Goal: Task Accomplishment & Management: Use online tool/utility

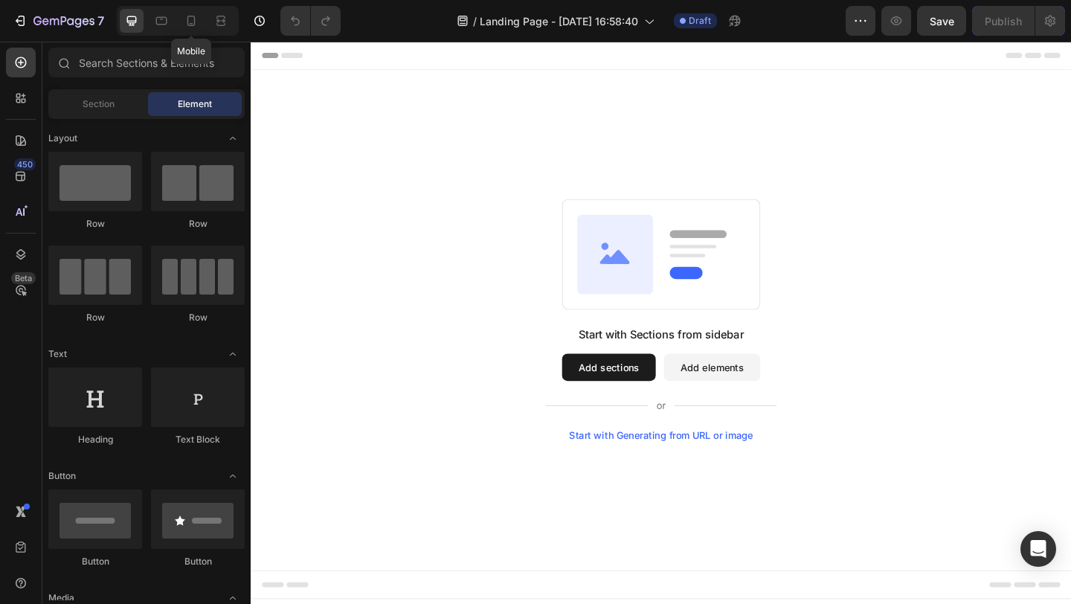
drag, startPoint x: 188, startPoint y: 28, endPoint x: 208, endPoint y: 41, distance: 23.1
click at [189, 28] on div at bounding box center [191, 21] width 24 height 24
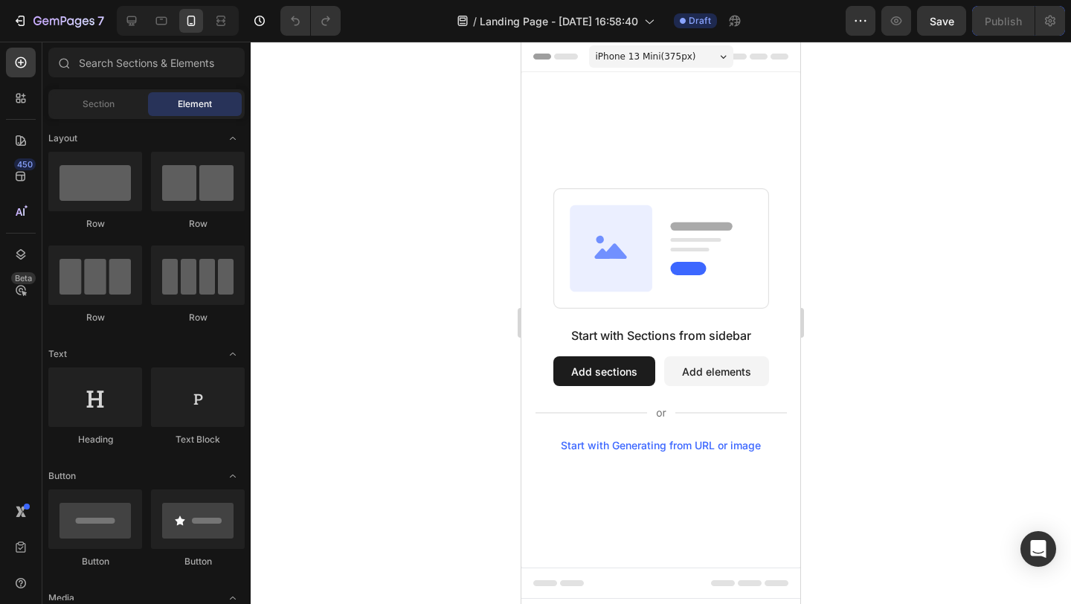
click at [625, 60] on span "iPhone 13 Mini ( 375 px)" at bounding box center [646, 56] width 100 height 15
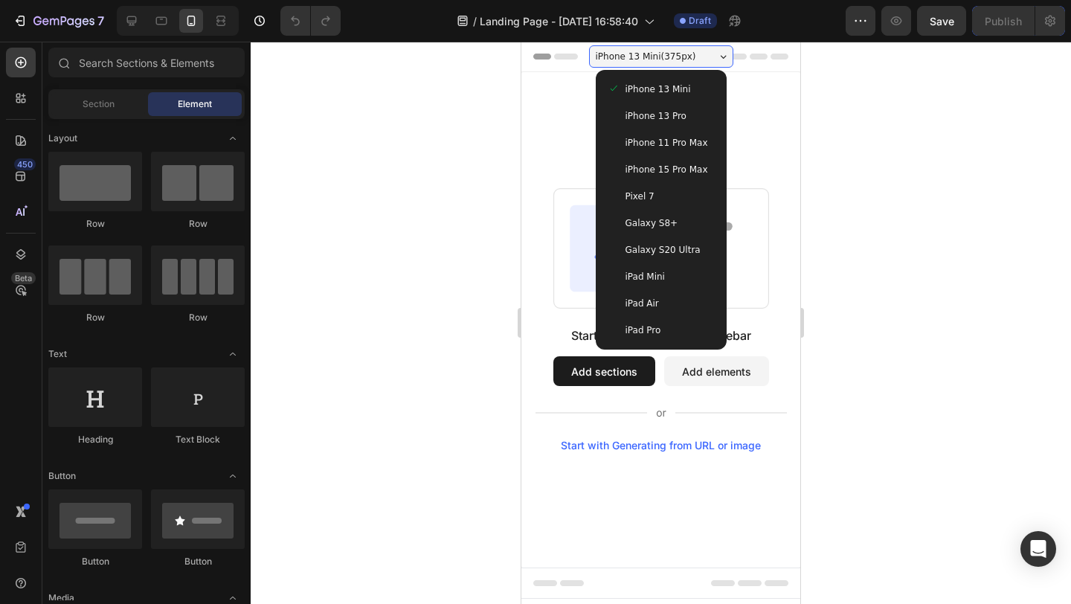
click at [663, 169] on span "iPhone 15 Pro Max" at bounding box center [667, 169] width 83 height 15
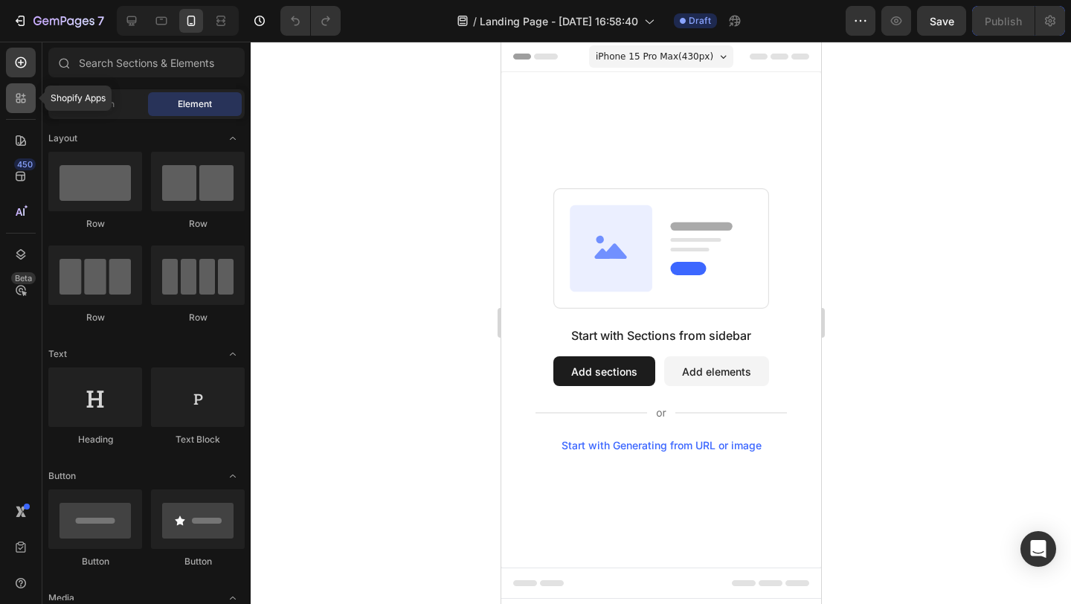
click at [22, 100] on icon at bounding box center [24, 101] width 4 height 4
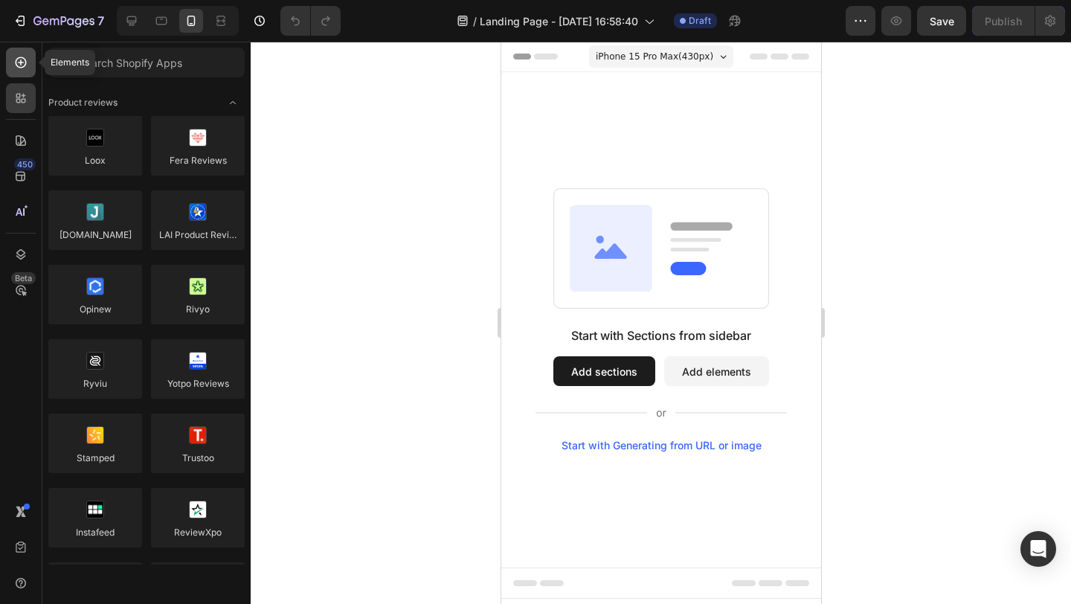
click at [20, 58] on icon at bounding box center [20, 62] width 15 height 15
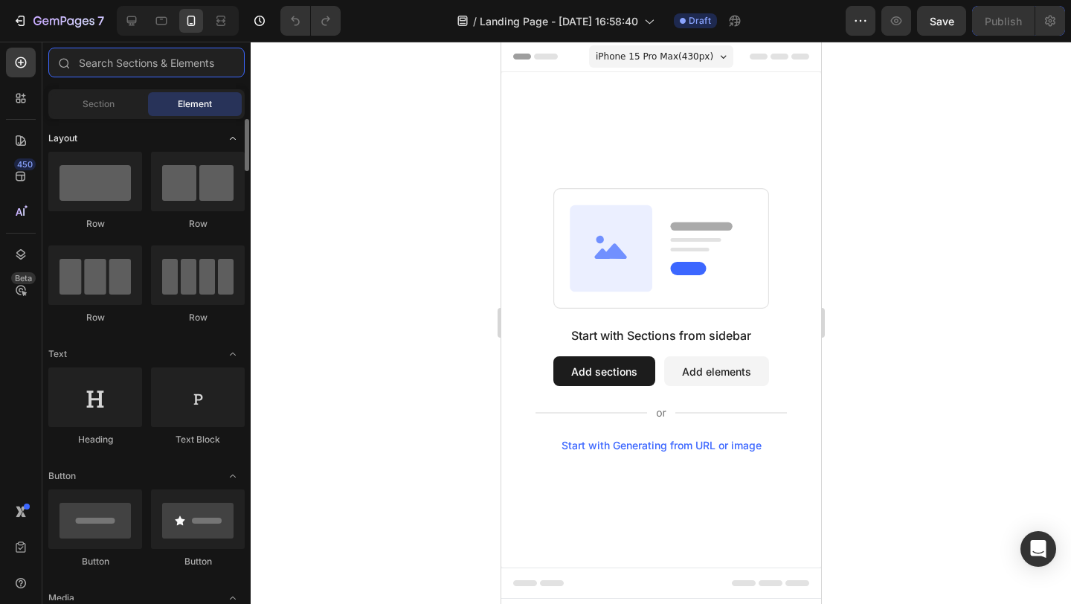
scroll to position [3, 0]
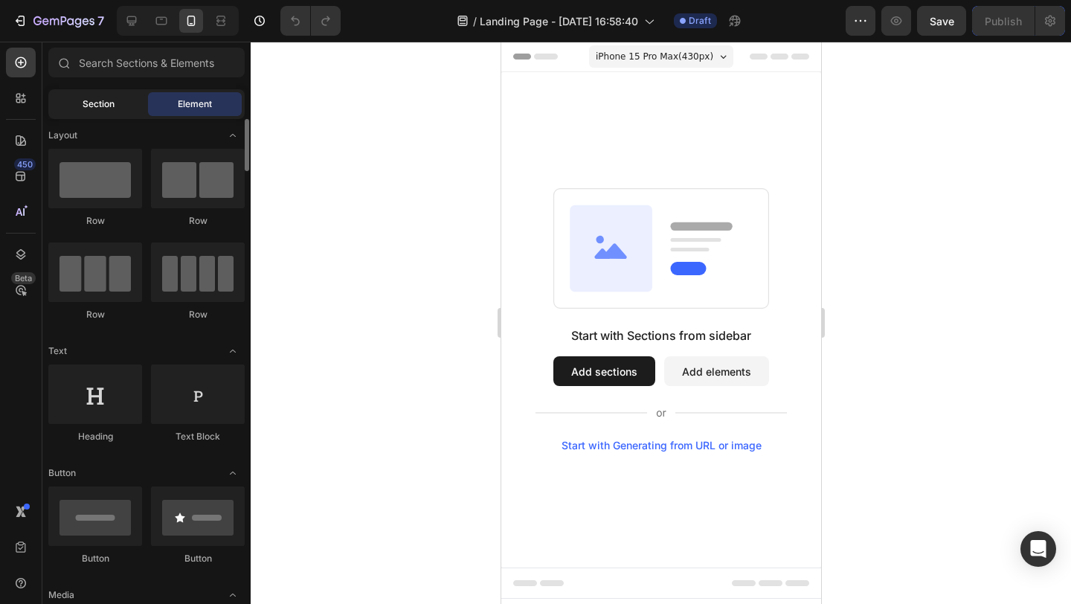
click at [96, 116] on div "Sections(18) Elements(83) Section Element Hero Section Product Detail Brands Tr…" at bounding box center [146, 324] width 208 height 553
click at [100, 110] on span "Section" at bounding box center [99, 103] width 32 height 13
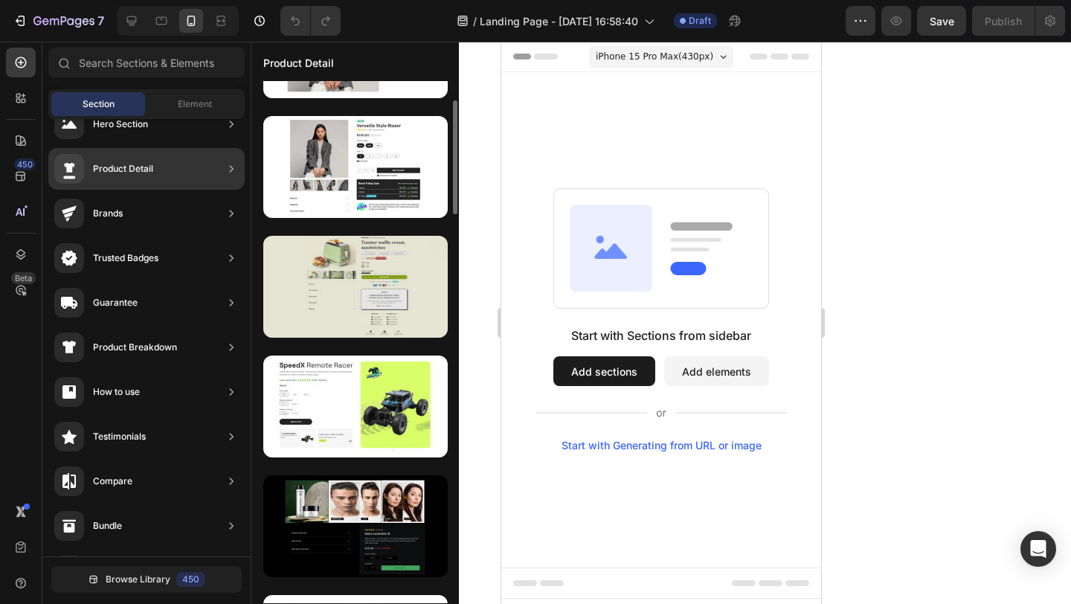
scroll to position [0, 0]
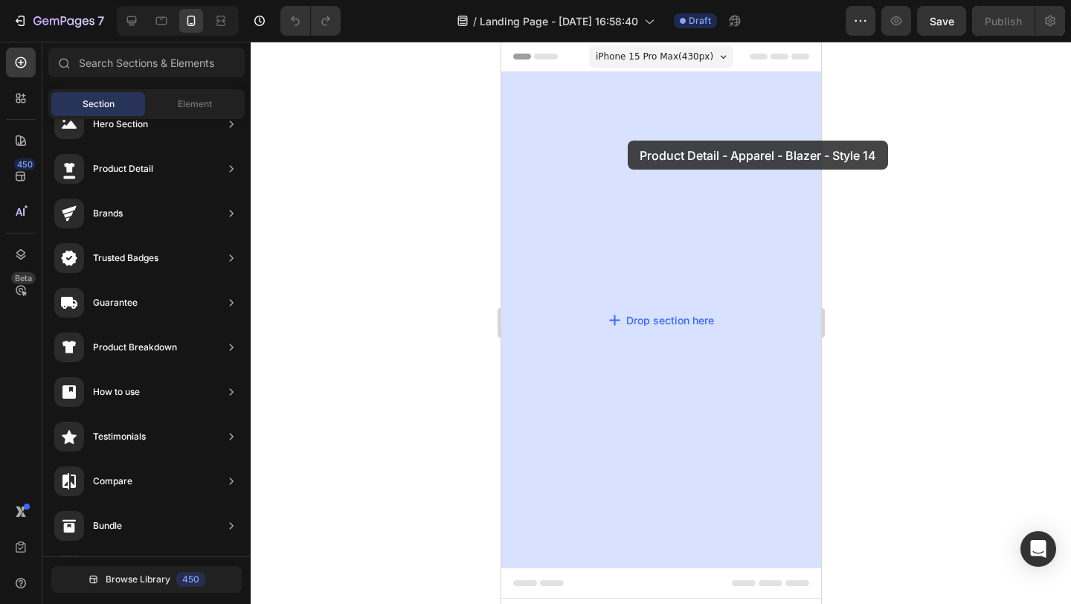
drag, startPoint x: 879, startPoint y: 202, endPoint x: 623, endPoint y: 138, distance: 263.9
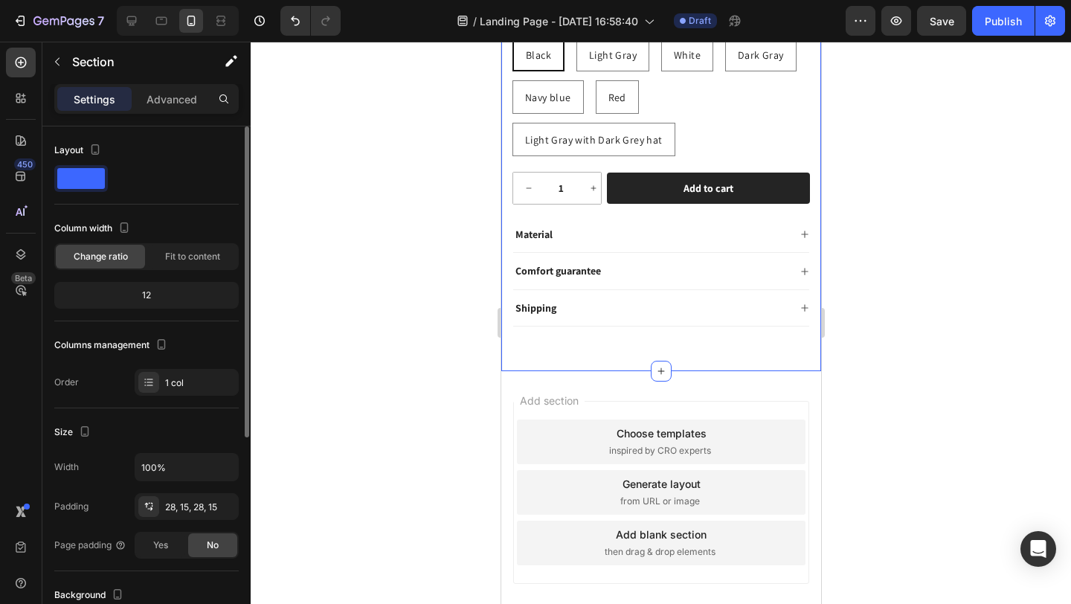
scroll to position [471, 0]
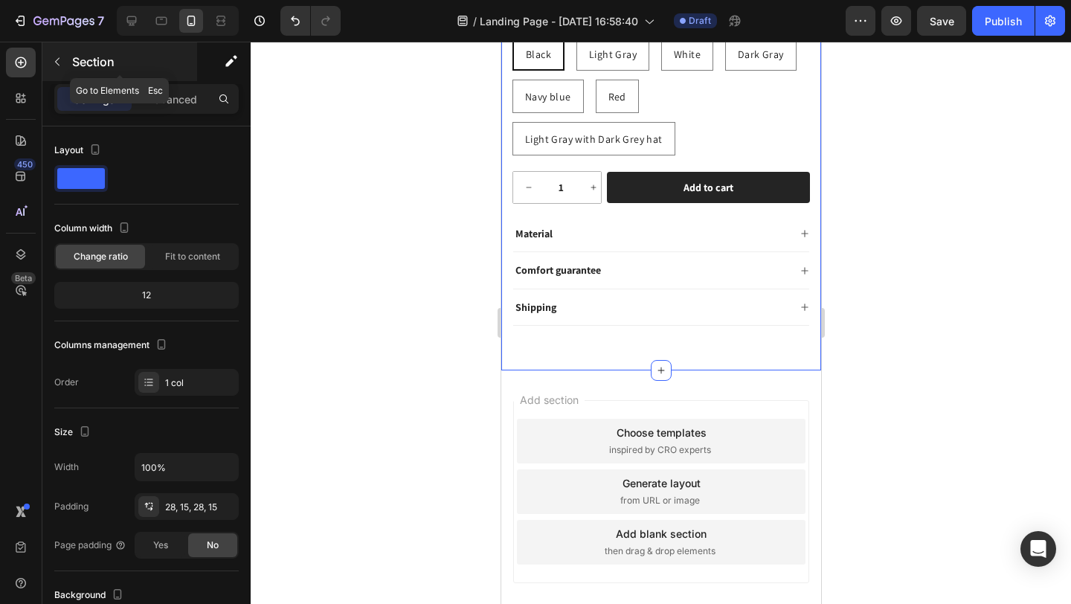
click at [62, 68] on button "button" at bounding box center [57, 62] width 24 height 24
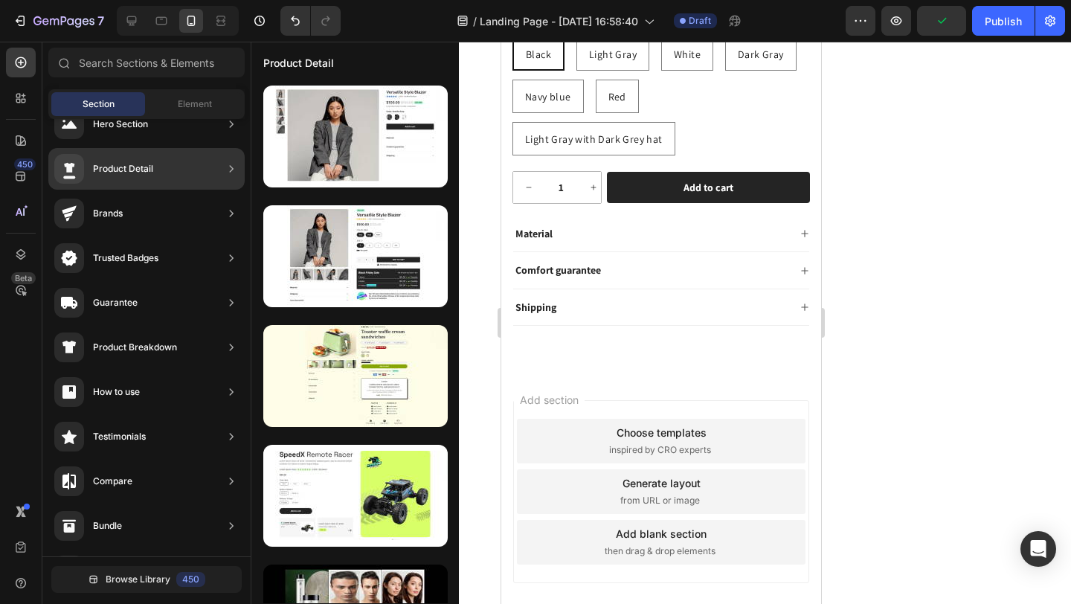
scroll to position [0, 0]
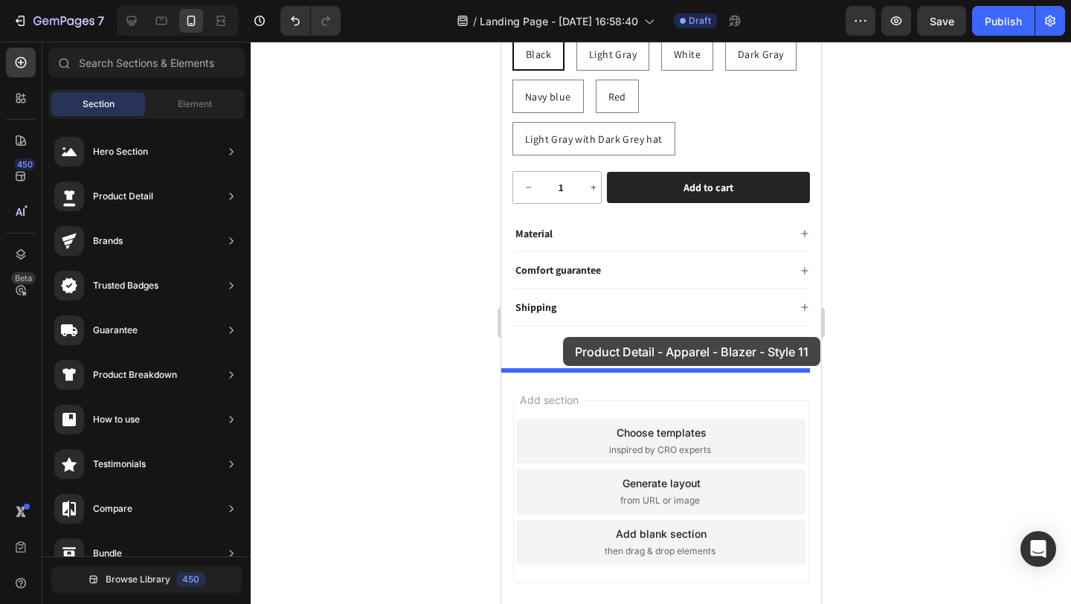
drag, startPoint x: 884, startPoint y: 293, endPoint x: 561, endPoint y: 344, distance: 327.6
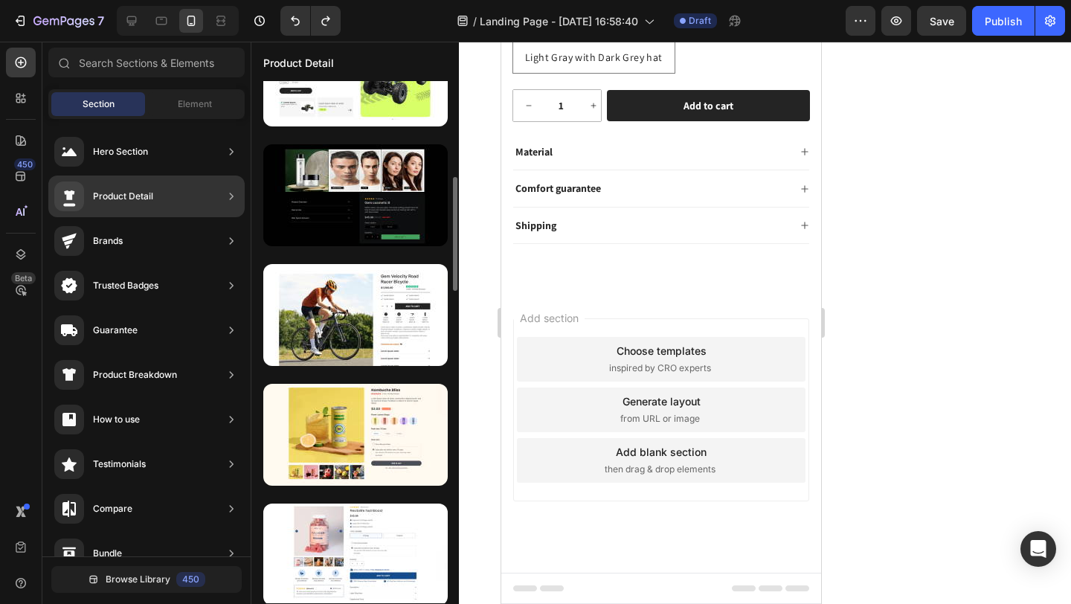
scroll to position [424, 0]
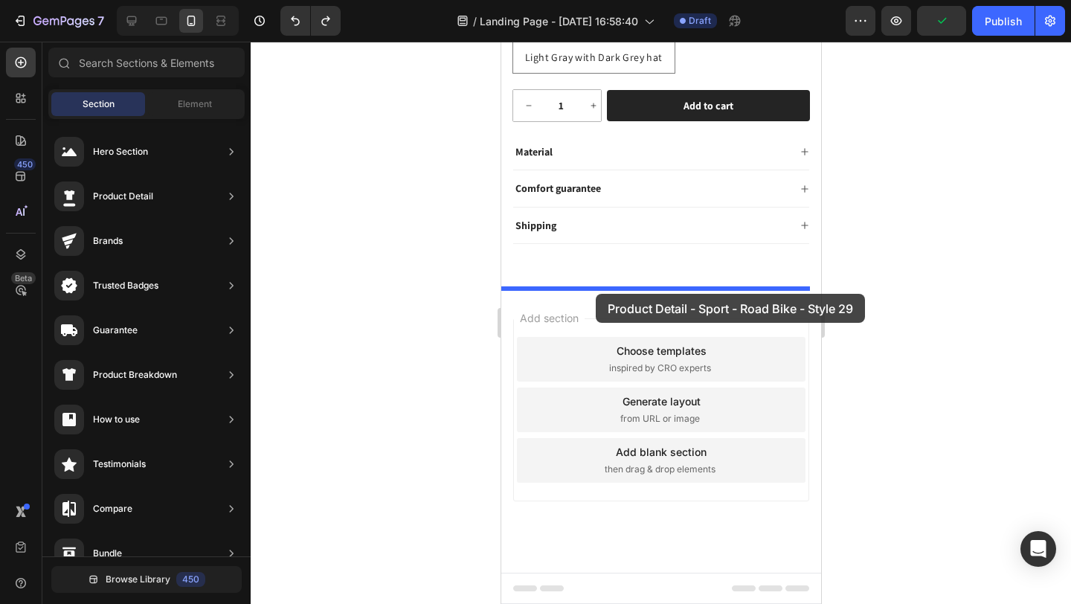
drag, startPoint x: 880, startPoint y: 347, endPoint x: 595, endPoint y: 295, distance: 289.6
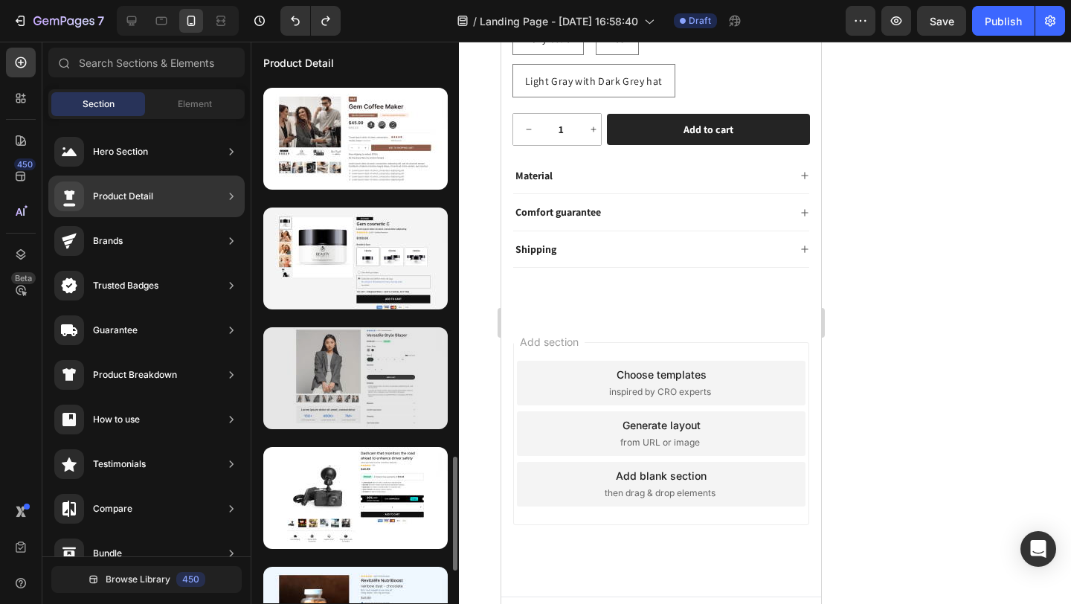
scroll to position [1583, 0]
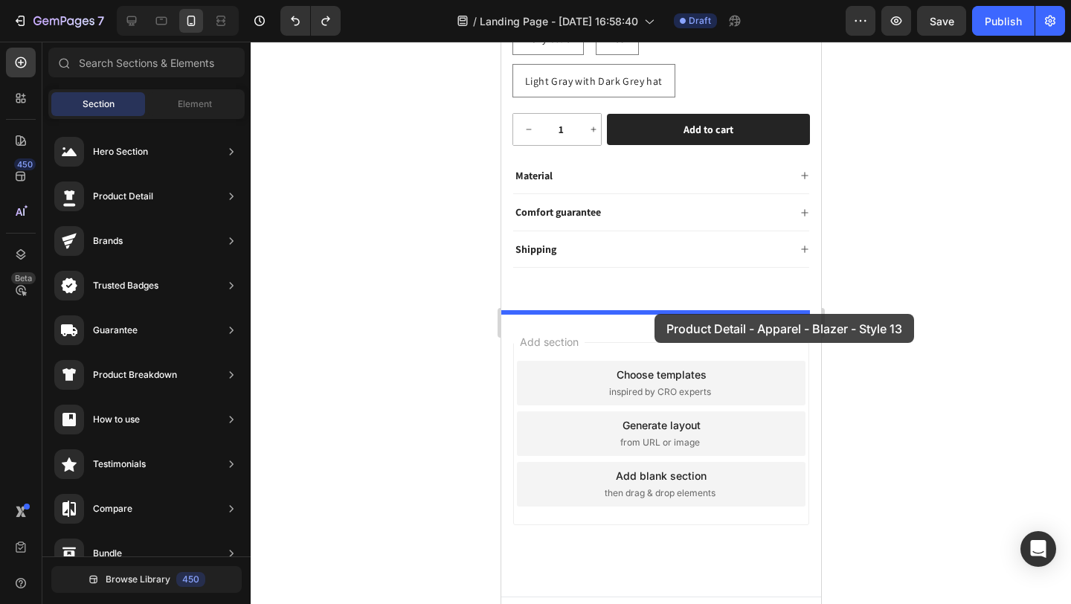
drag, startPoint x: 983, startPoint y: 394, endPoint x: 654, endPoint y: 314, distance: 339.1
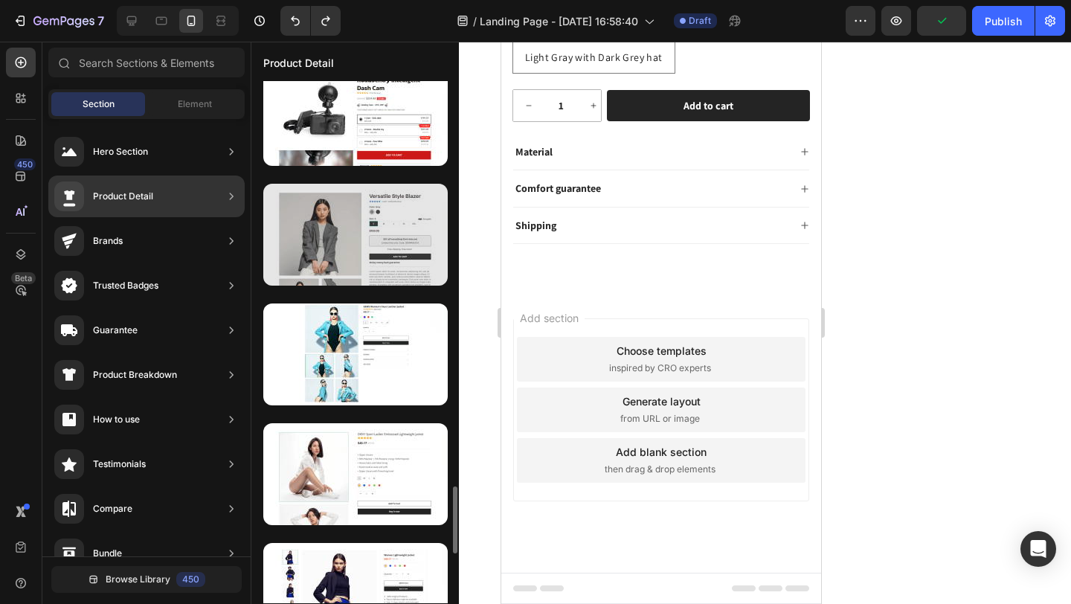
scroll to position [3244, 0]
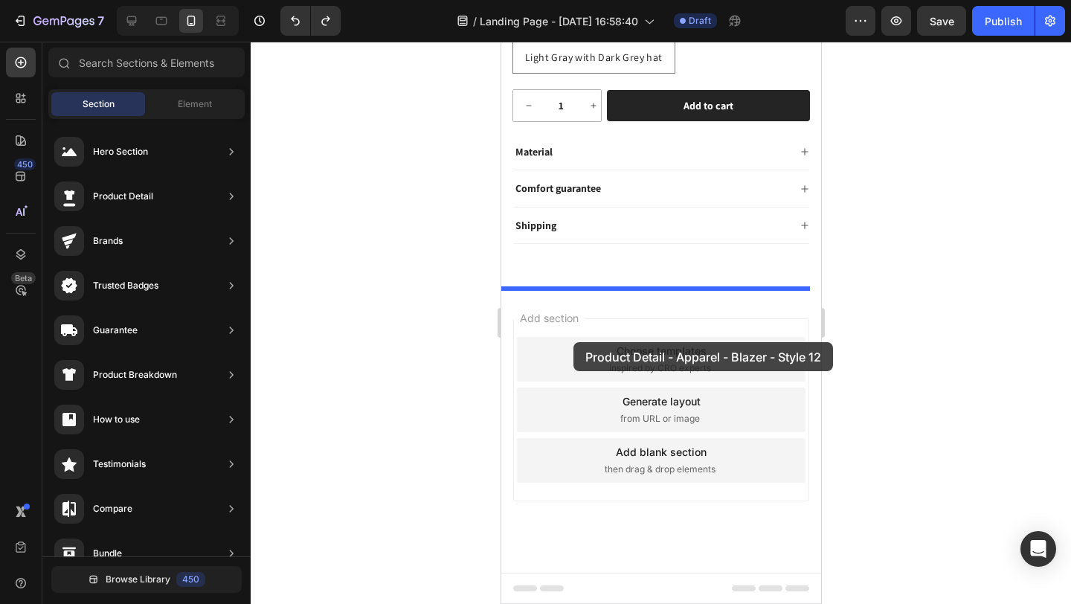
drag, startPoint x: 866, startPoint y: 303, endPoint x: 575, endPoint y: 316, distance: 291.8
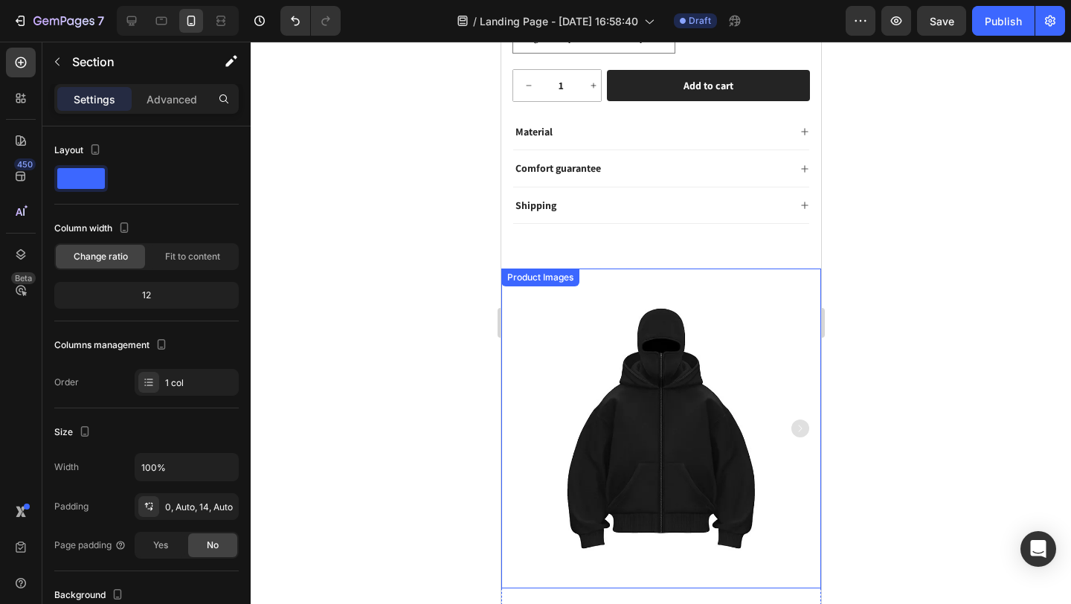
scroll to position [573, 0]
click at [511, 306] on img at bounding box center [661, 428] width 320 height 320
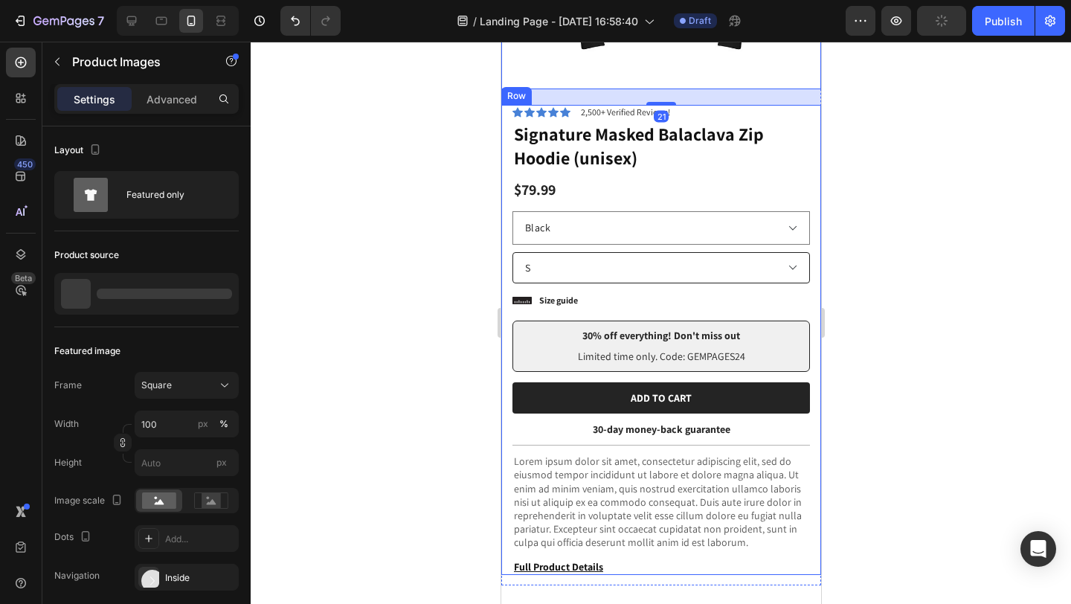
scroll to position [1084, 0]
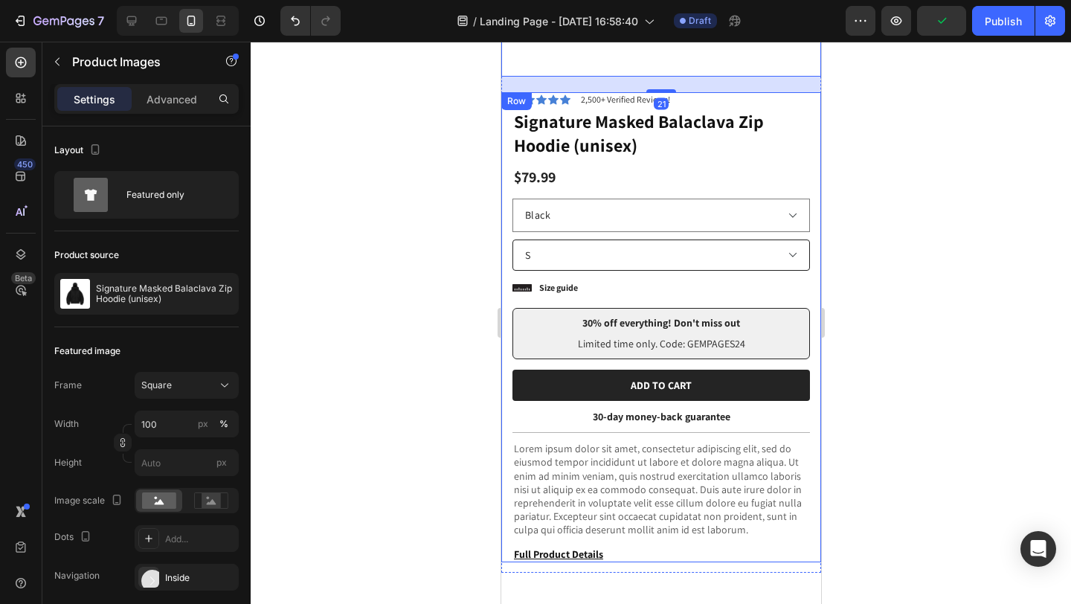
click at [504, 414] on div "Icon Icon Icon Icon Icon Icon List 2,500+ Verified Reviews! Text Block Row Sign…" at bounding box center [661, 327] width 320 height 470
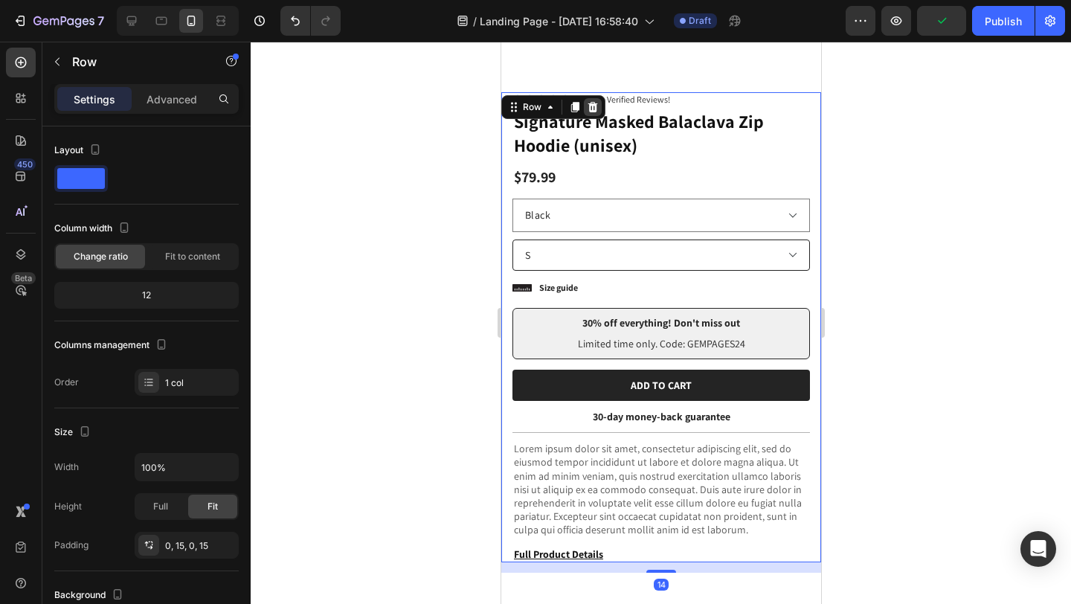
click at [594, 102] on icon at bounding box center [593, 107] width 10 height 10
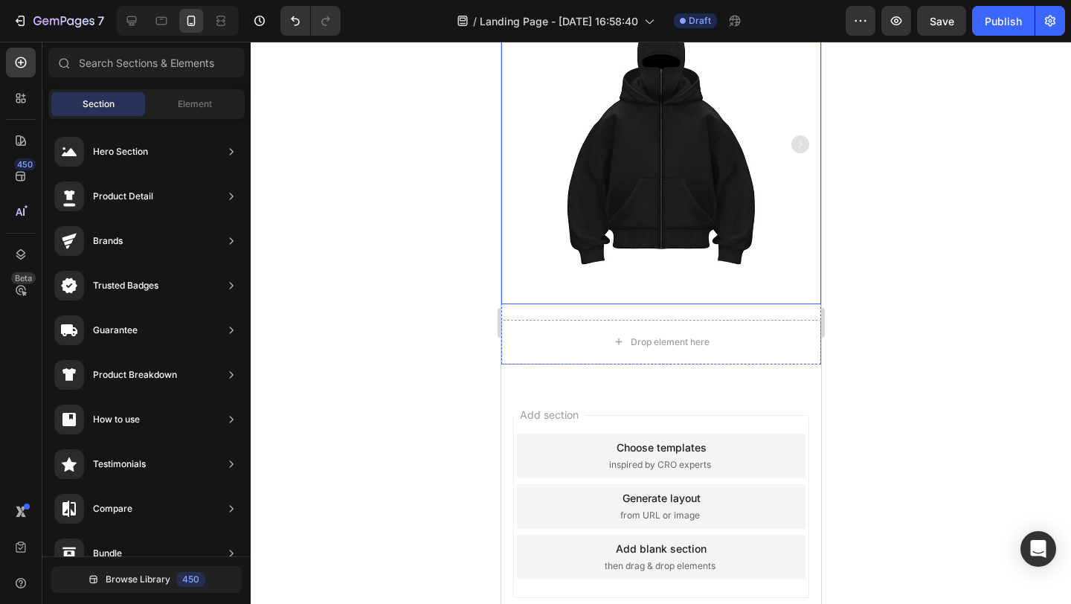
scroll to position [641, 0]
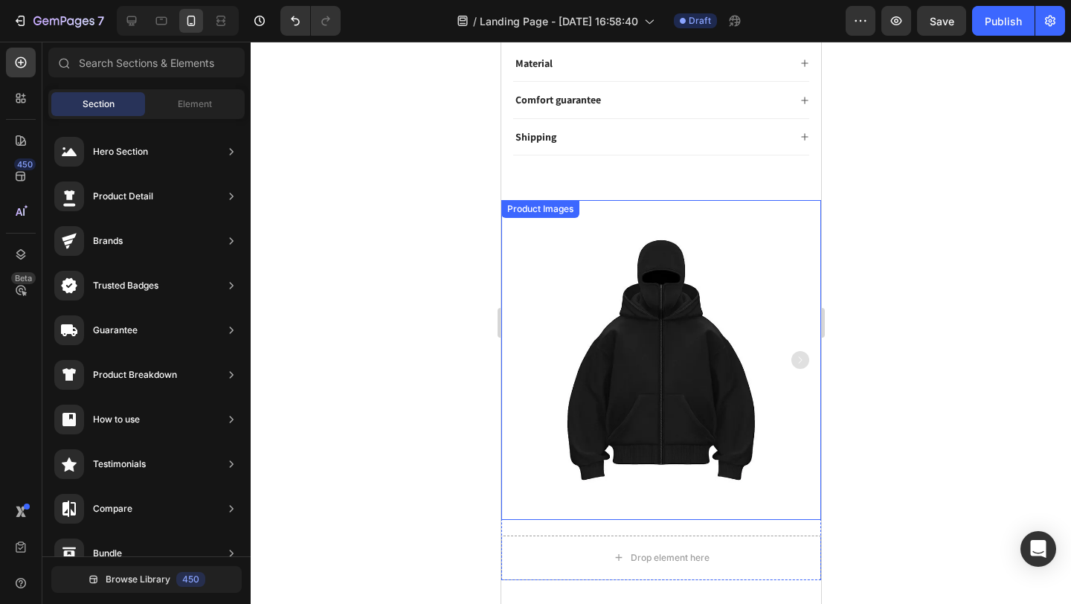
click at [649, 275] on img at bounding box center [661, 360] width 320 height 320
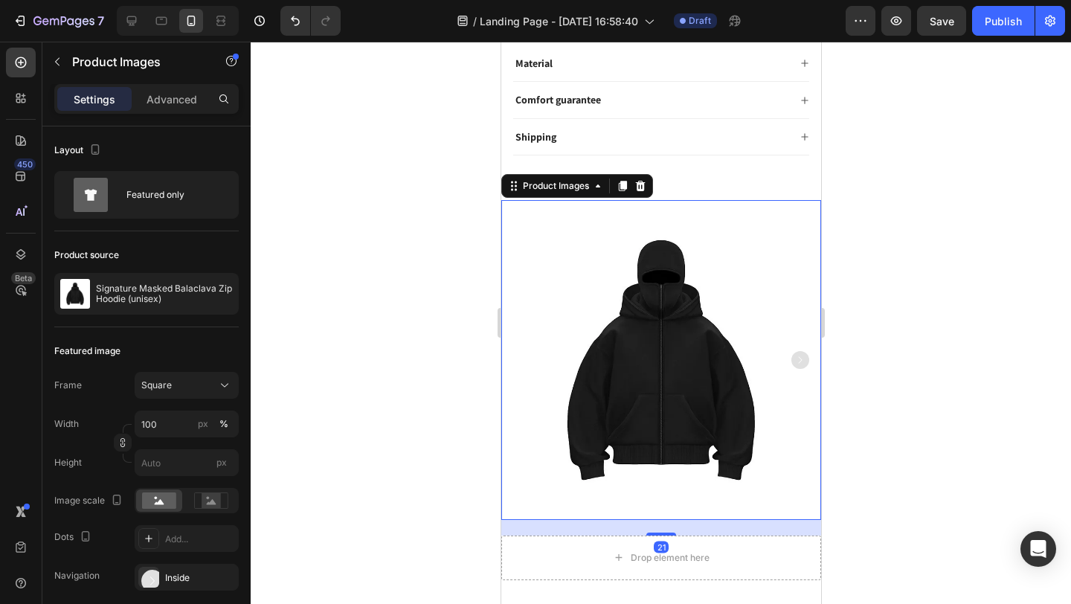
click at [644, 187] on icon at bounding box center [640, 186] width 12 height 12
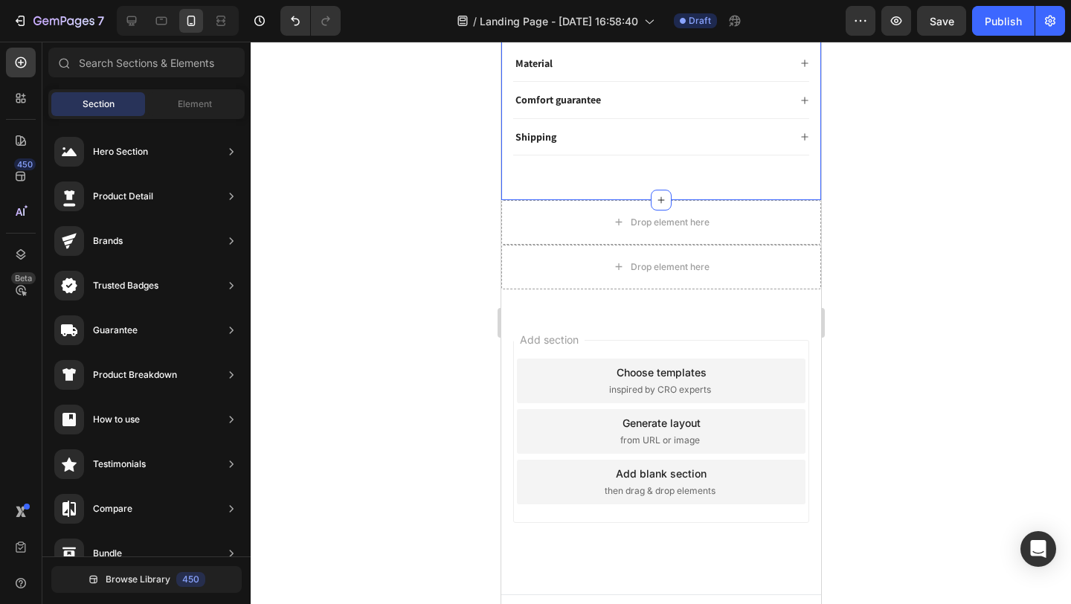
click at [563, 223] on div "Drop element here" at bounding box center [661, 222] width 320 height 45
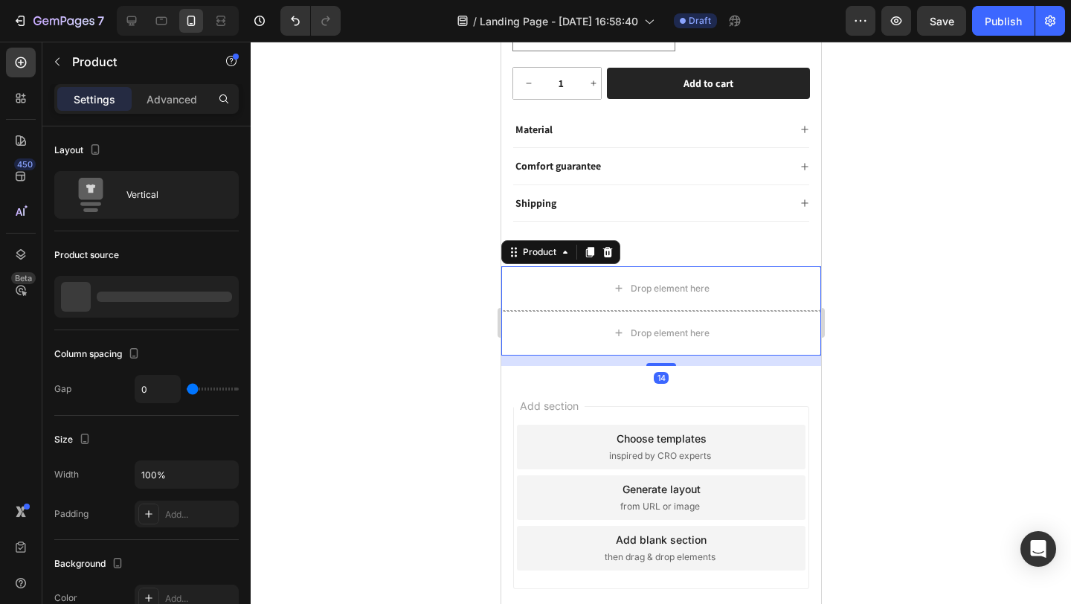
click at [612, 183] on div "Comfort guarantee" at bounding box center [660, 166] width 296 height 36
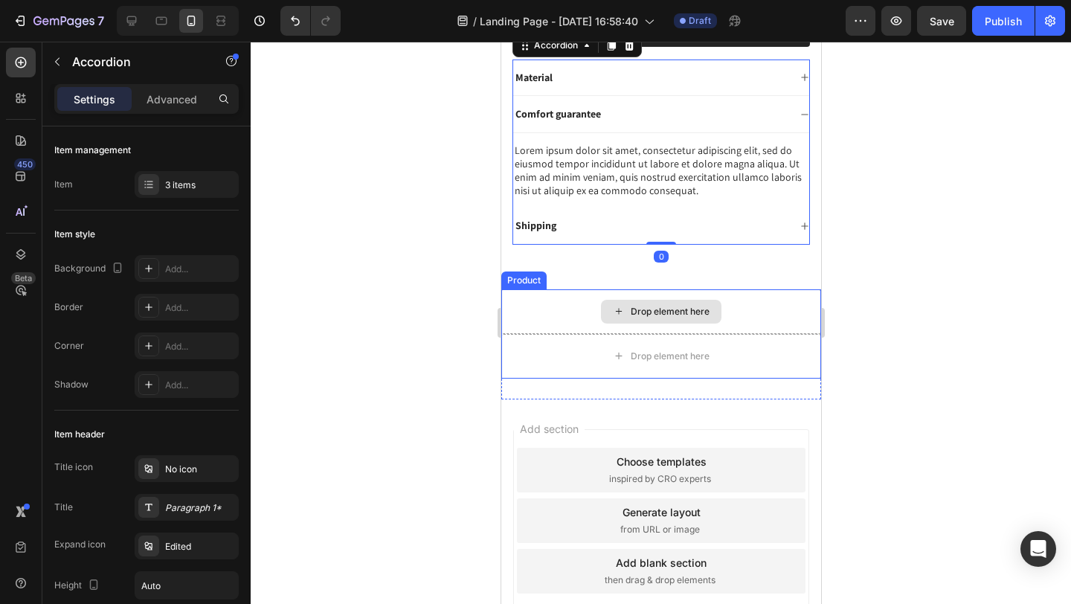
scroll to position [611, 0]
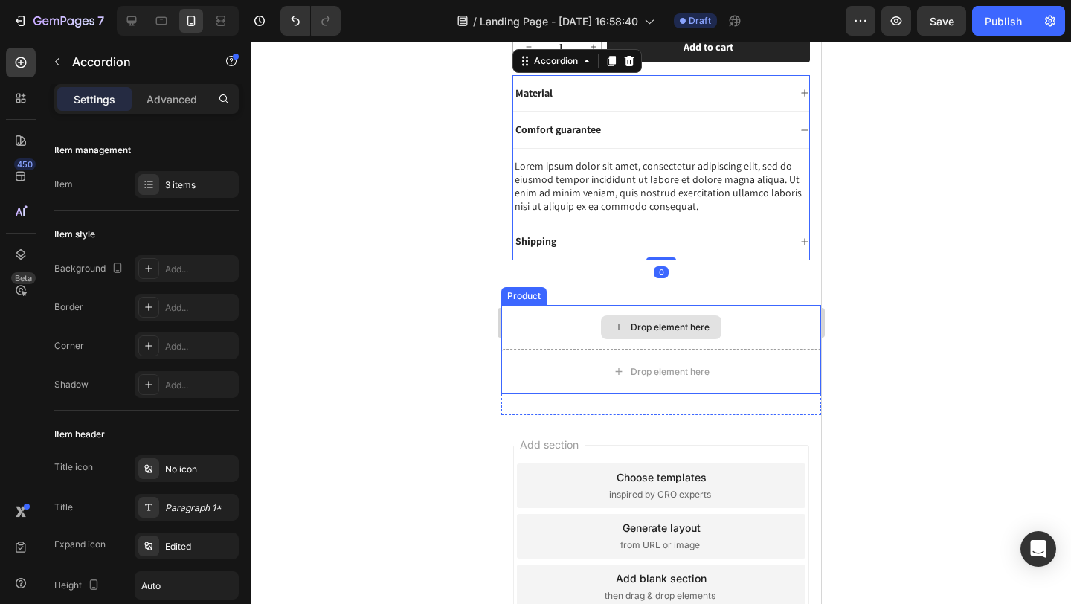
click at [559, 319] on div "Drop element here" at bounding box center [661, 327] width 320 height 45
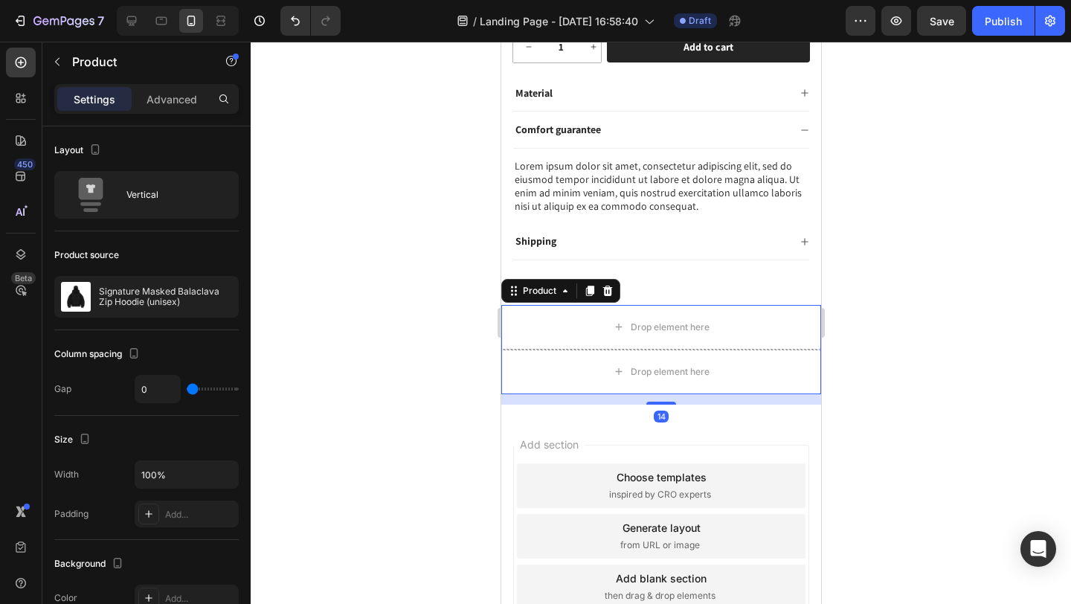
click at [604, 288] on icon at bounding box center [607, 291] width 10 height 10
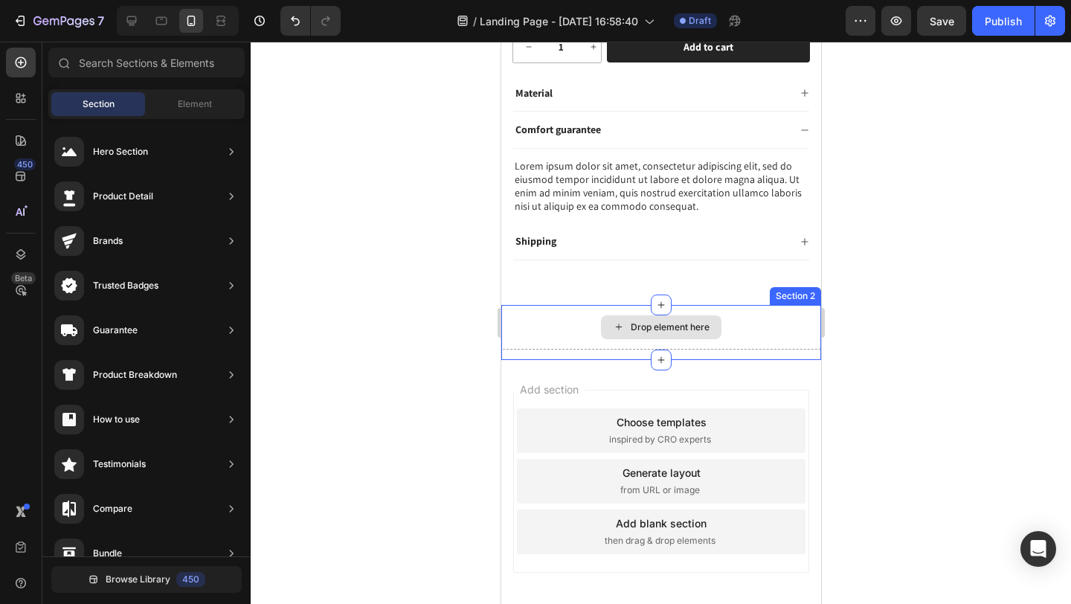
click at [571, 327] on div "Drop element here" at bounding box center [661, 327] width 320 height 45
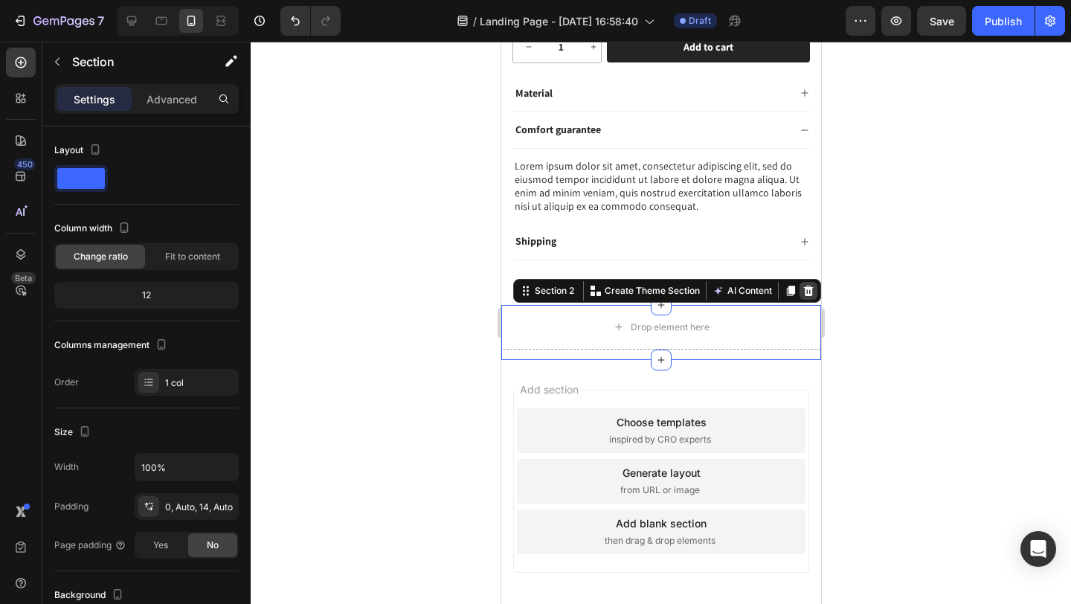
click at [803, 292] on icon at bounding box center [808, 291] width 10 height 10
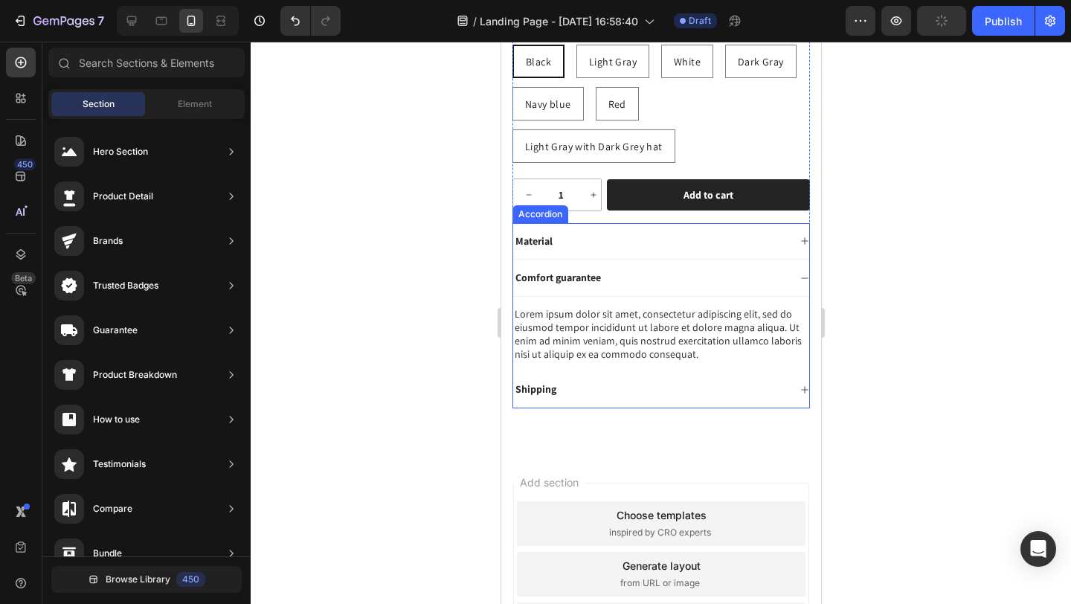
click at [684, 270] on div "Comfort guarantee" at bounding box center [649, 278] width 275 height 18
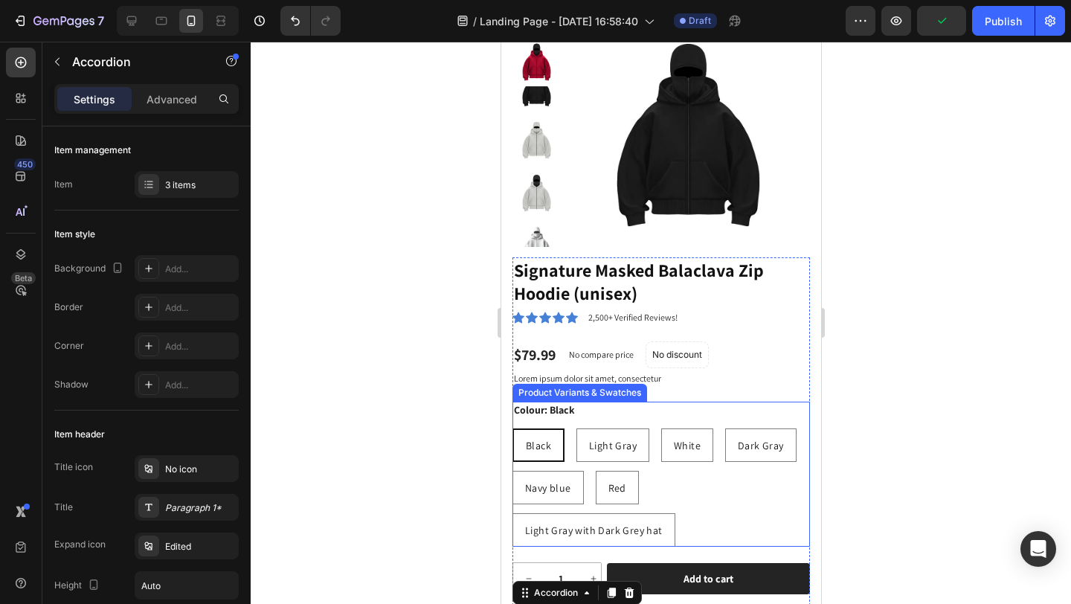
scroll to position [0, 0]
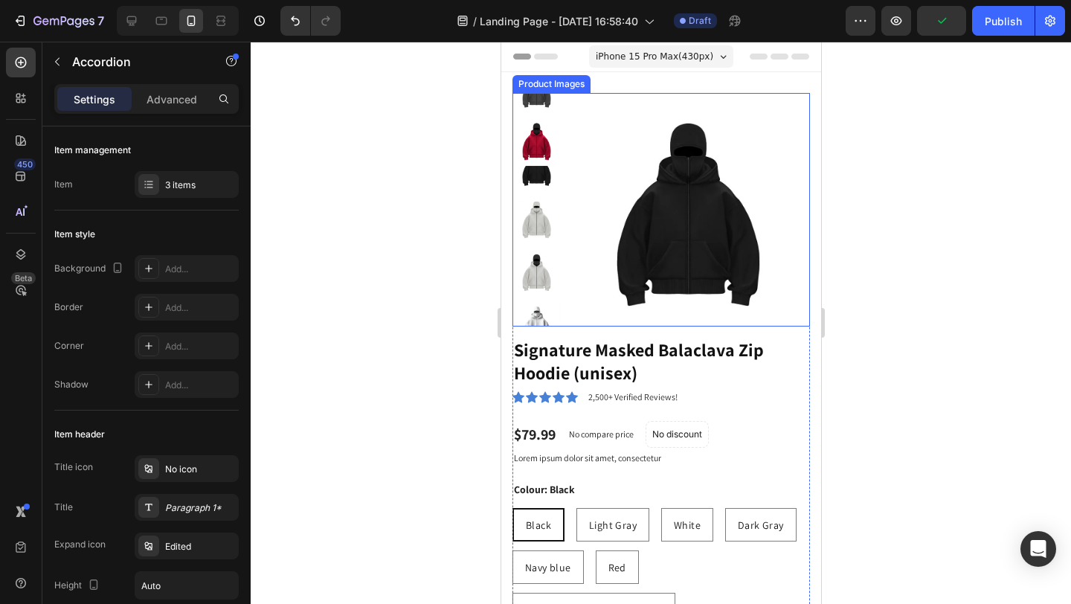
click at [631, 198] on img at bounding box center [687, 214] width 243 height 243
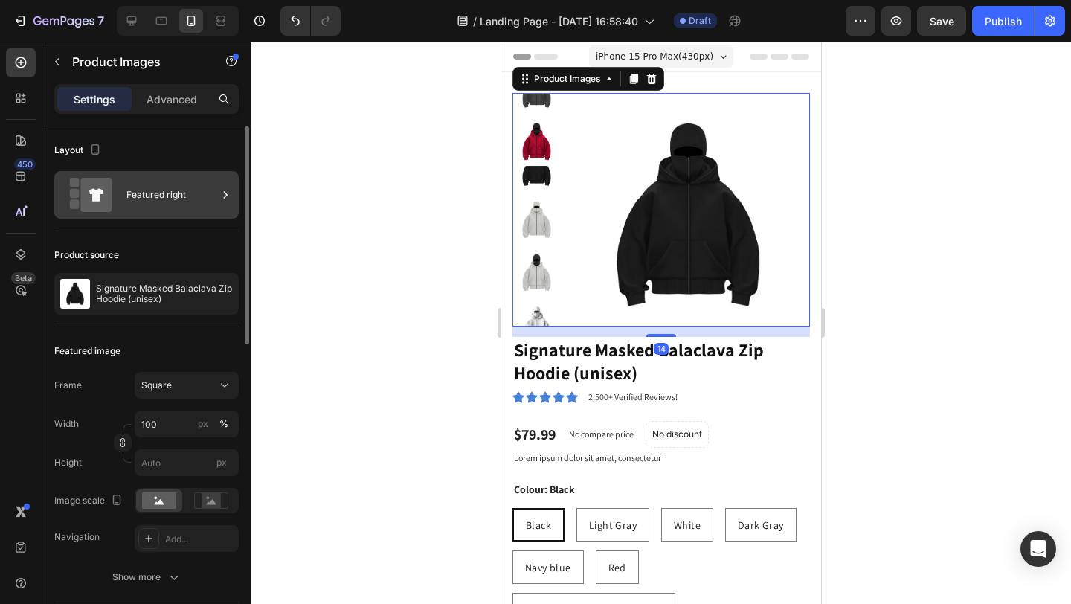
click at [159, 203] on div "Featured right" at bounding box center [171, 195] width 91 height 34
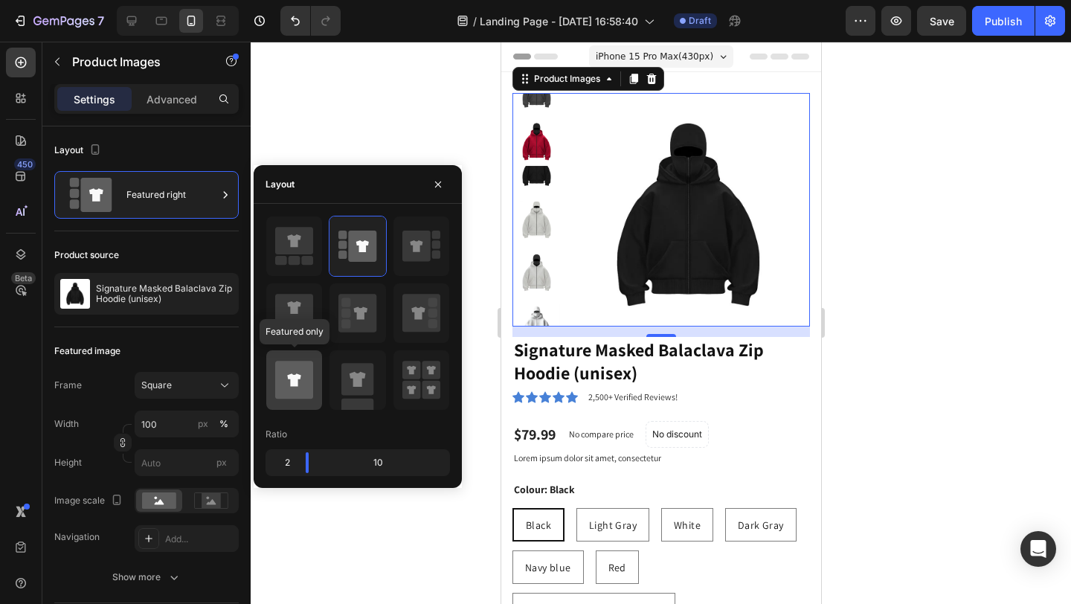
click at [298, 376] on icon at bounding box center [293, 379] width 13 height 13
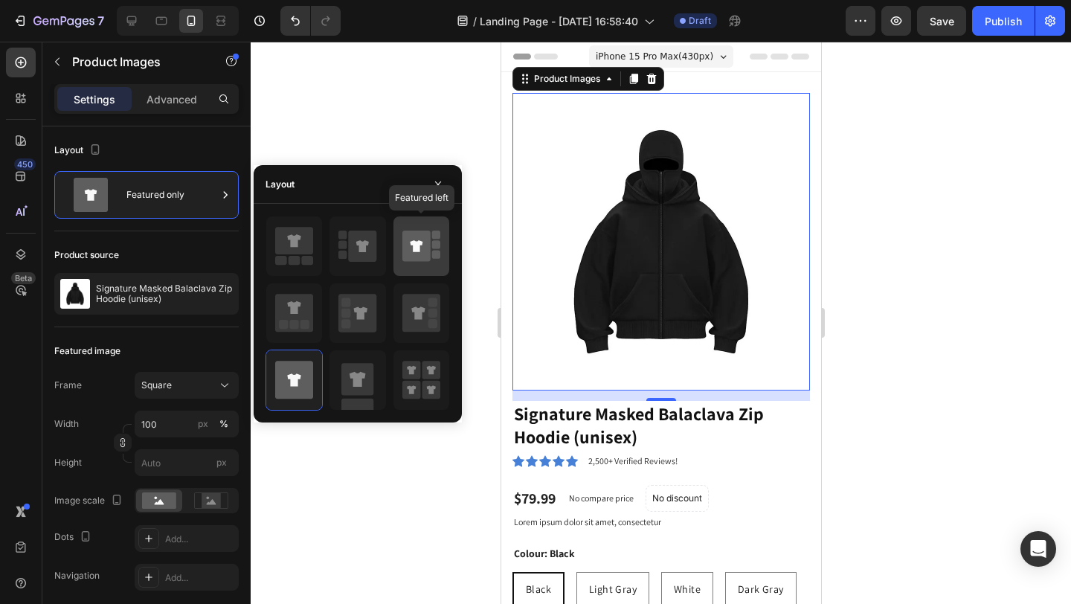
click at [414, 262] on icon at bounding box center [421, 246] width 38 height 42
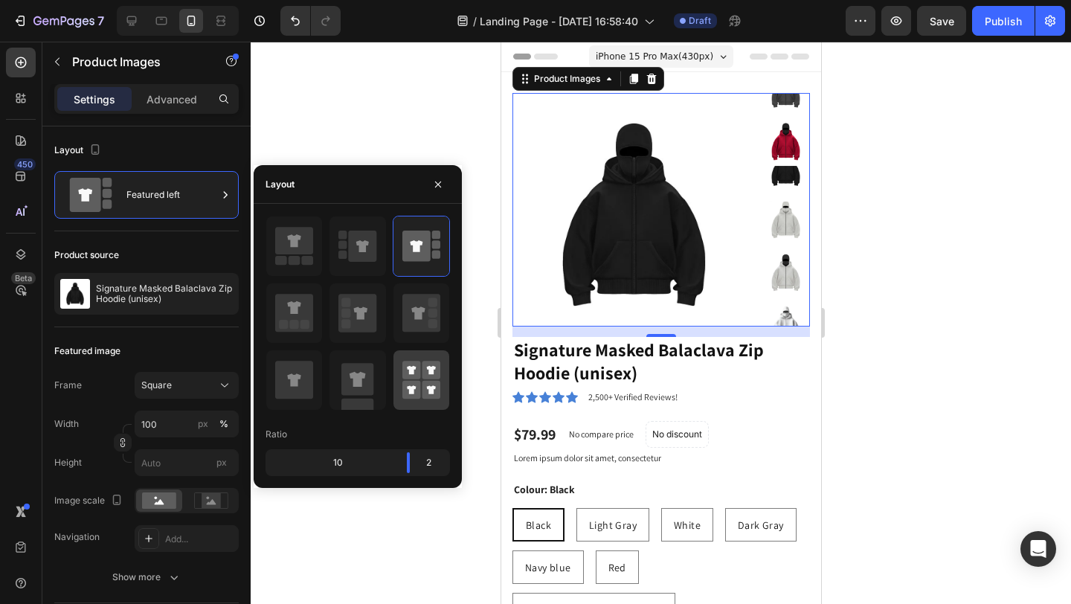
click at [429, 383] on rect at bounding box center [431, 390] width 19 height 19
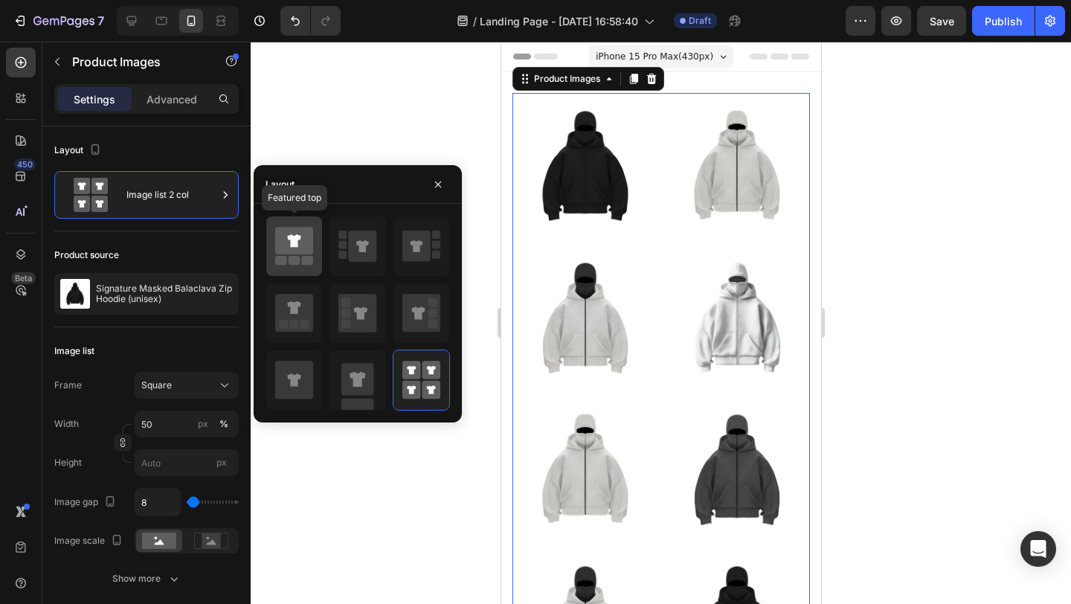
click at [301, 247] on icon at bounding box center [294, 241] width 38 height 28
type input "100"
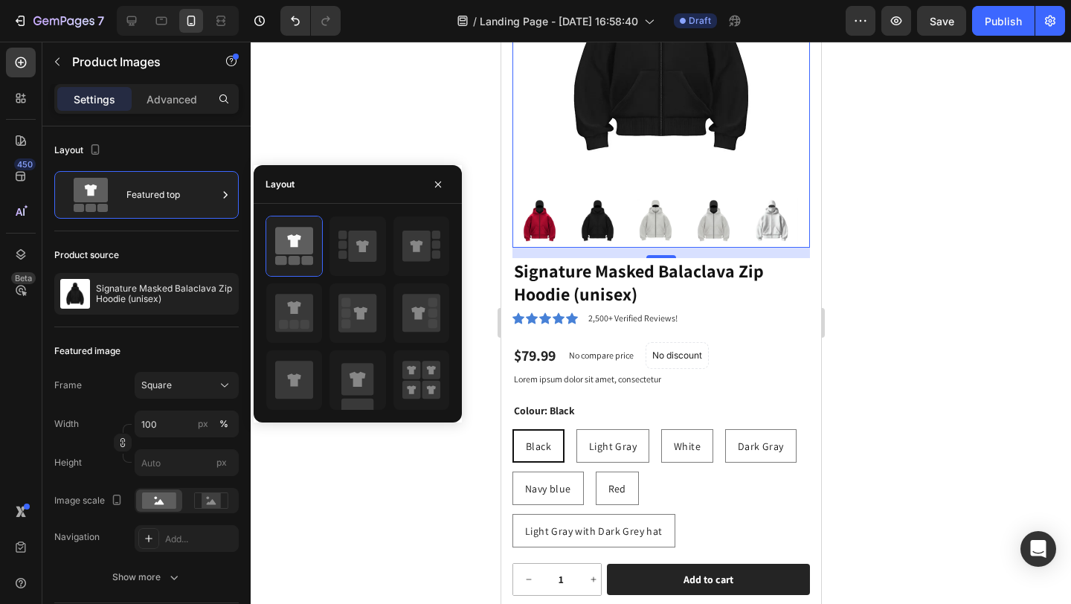
scroll to position [210, 0]
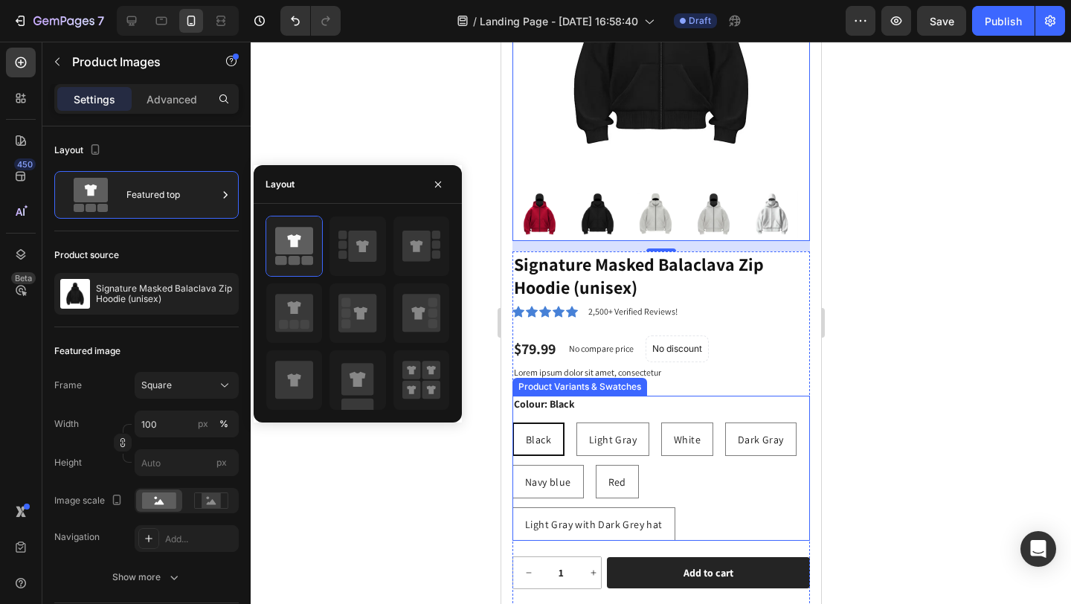
click at [673, 402] on div "Colour: Black Black Black Black Light Gray Light Gray Light Gray White White Wh…" at bounding box center [661, 468] width 298 height 145
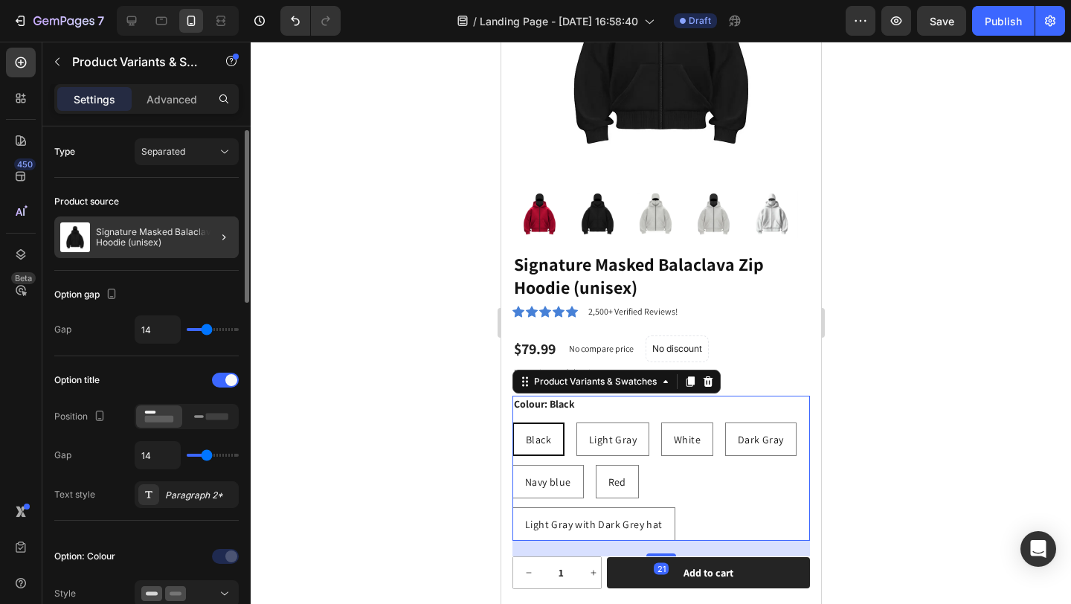
scroll to position [3, 0]
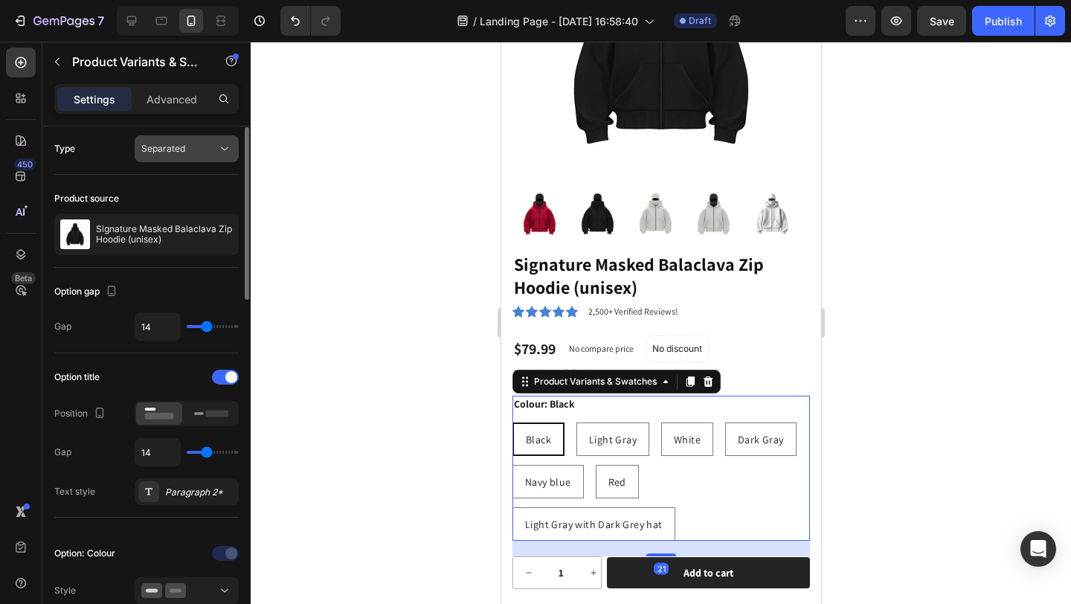
click at [184, 141] on div "Separated" at bounding box center [186, 148] width 91 height 15
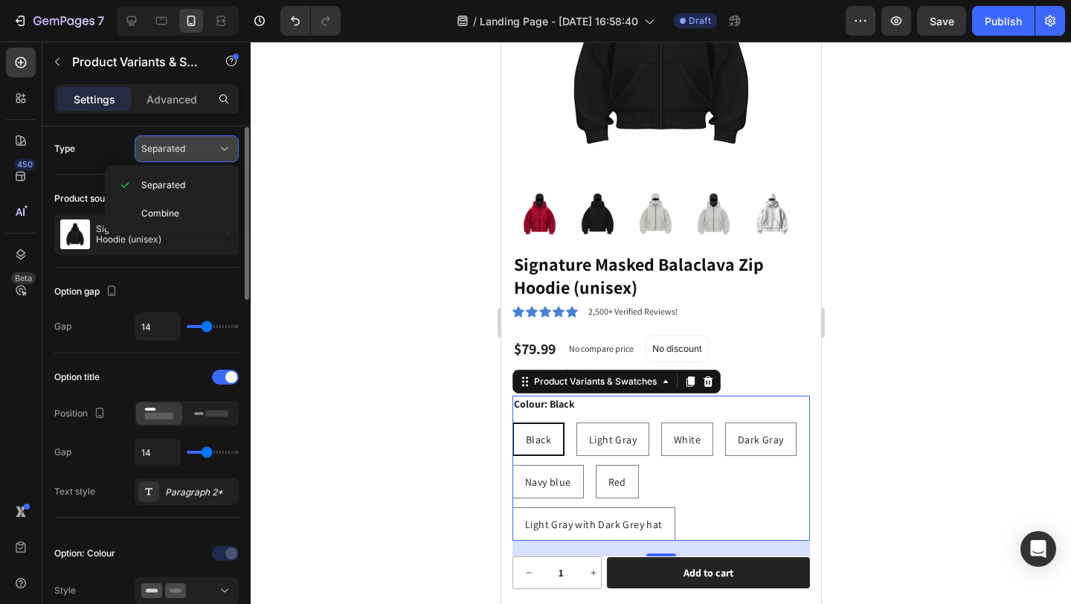
click at [191, 148] on div "Separated" at bounding box center [179, 148] width 76 height 13
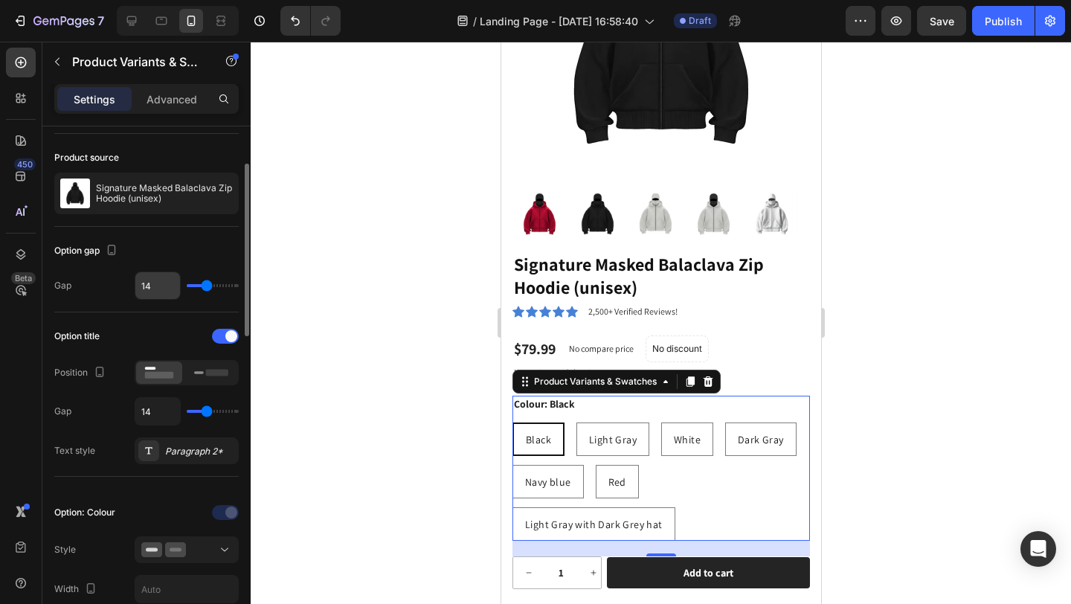
scroll to position [114, 0]
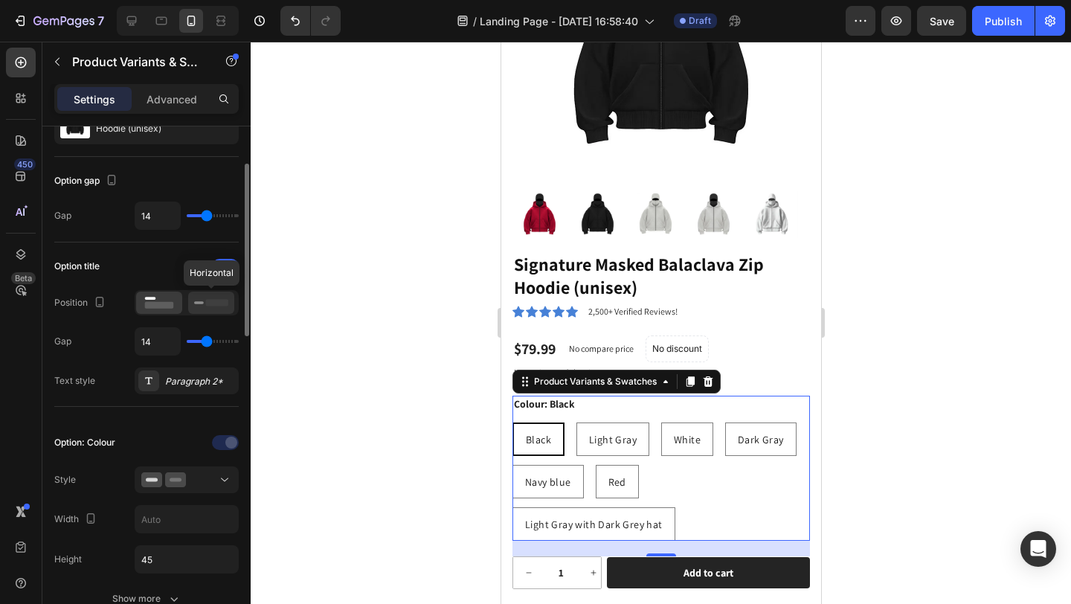
click at [203, 297] on icon at bounding box center [211, 303] width 34 height 16
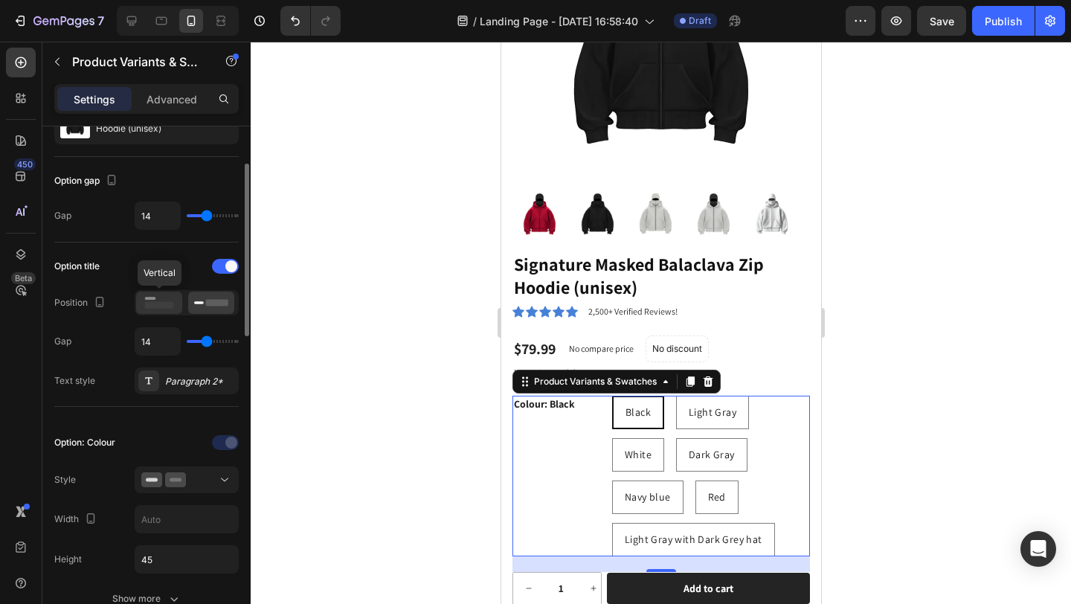
click at [170, 299] on icon at bounding box center [159, 303] width 34 height 16
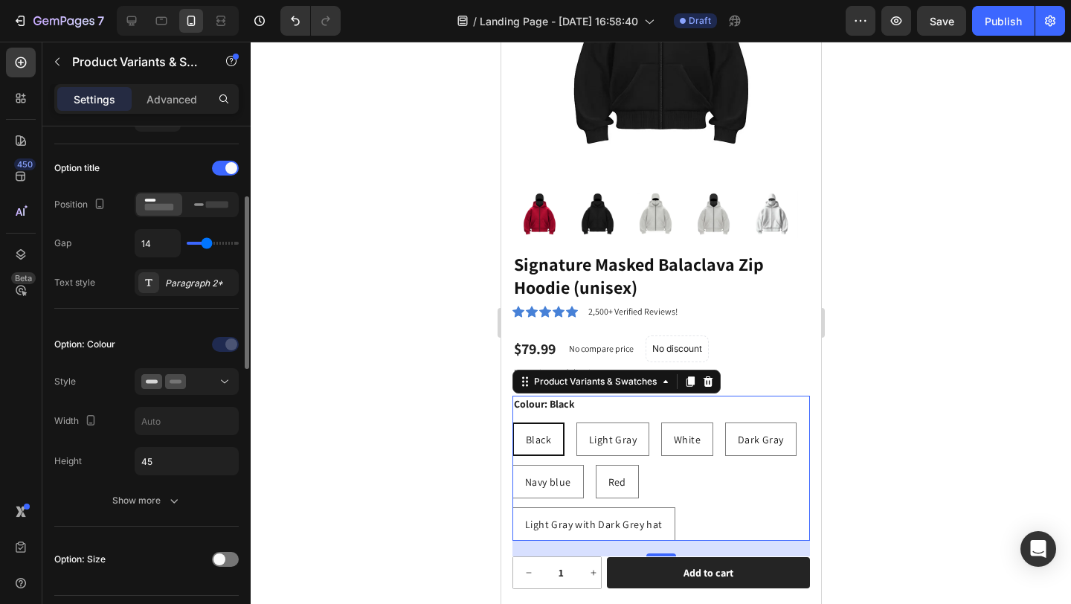
scroll to position [221, 0]
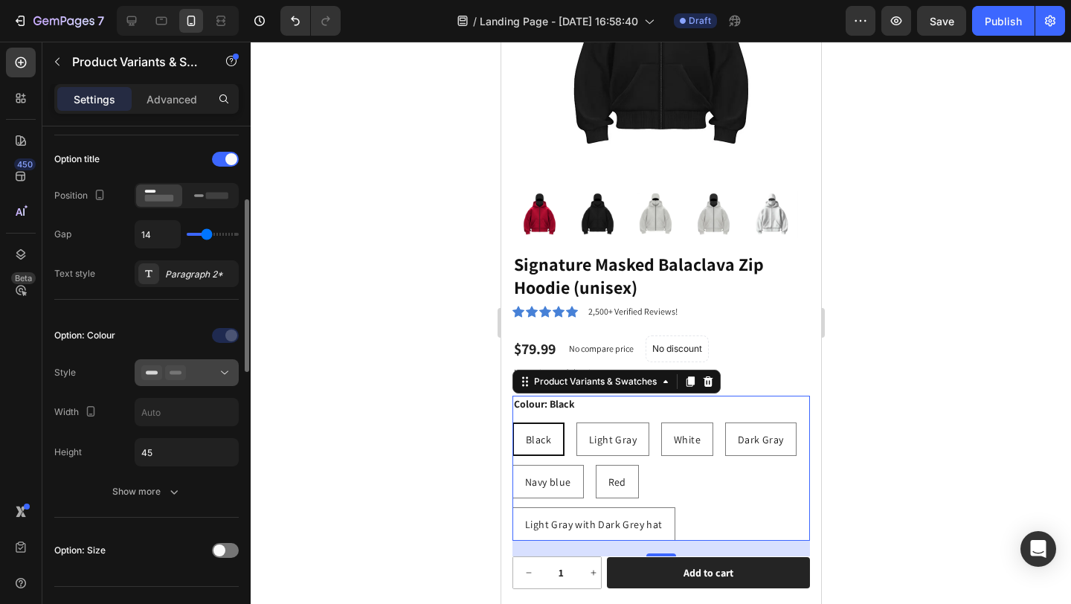
click at [199, 368] on div at bounding box center [186, 372] width 91 height 15
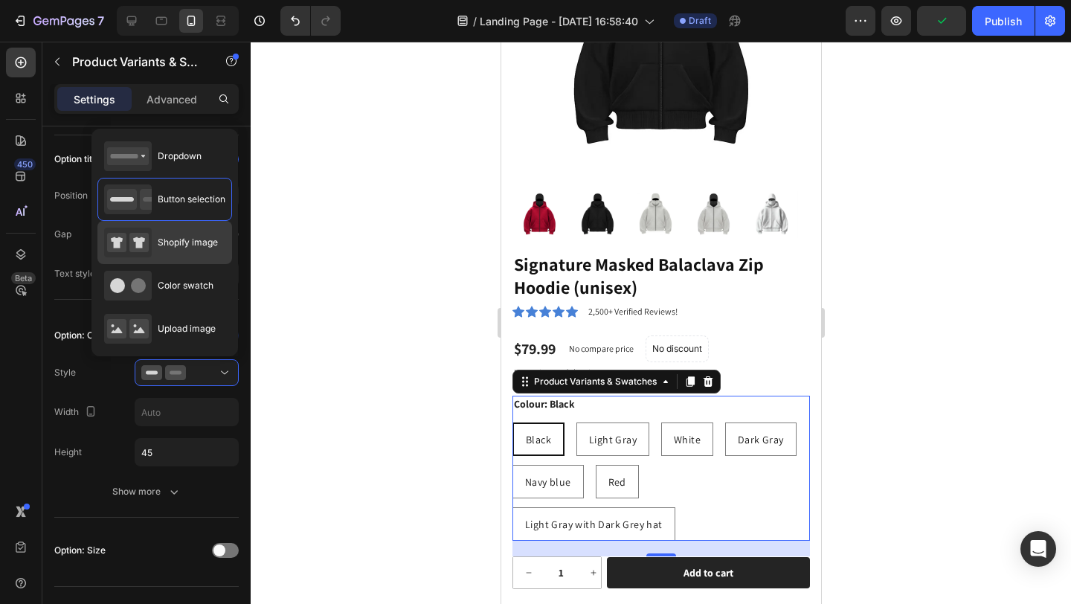
click at [196, 253] on div "Shopify image" at bounding box center [161, 243] width 114 height 30
type input "64"
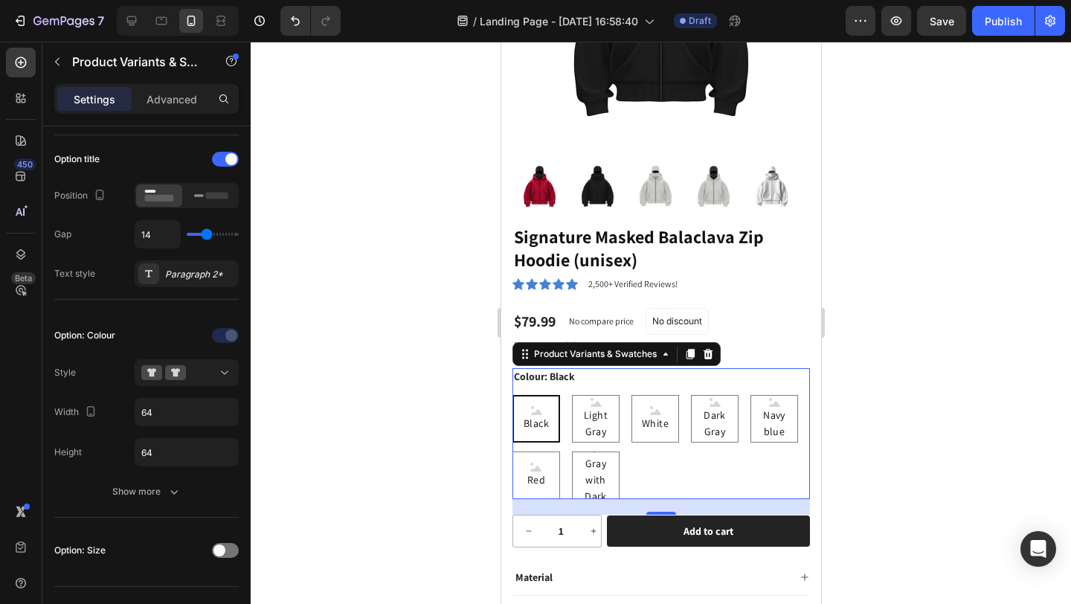
scroll to position [239, 0]
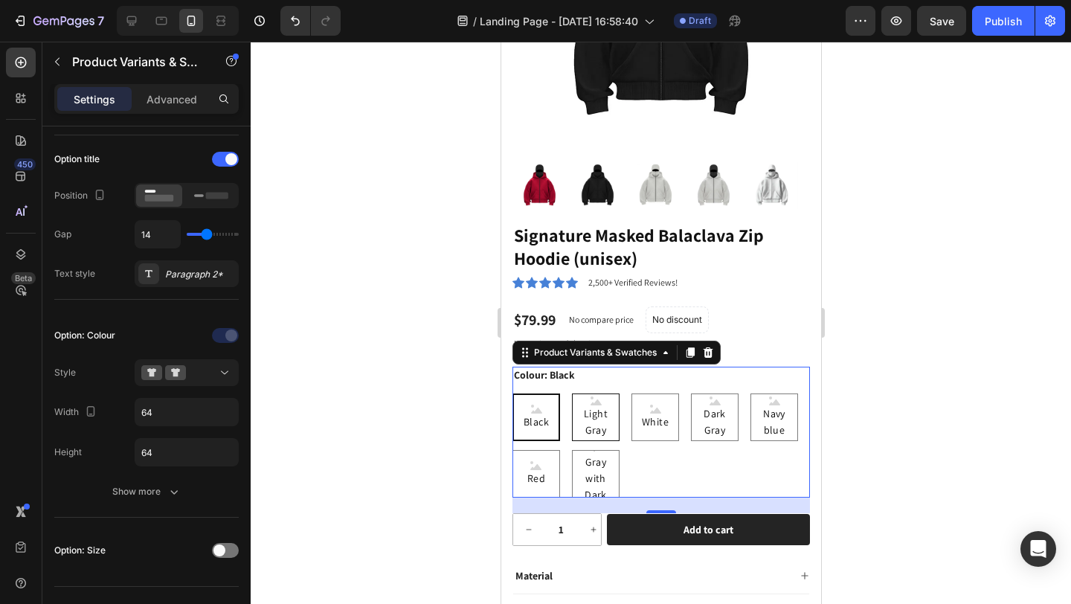
click at [605, 405] on span "Light Gray" at bounding box center [595, 421] width 46 height 33
click at [571, 393] on input "Light Gray Light Gray Light Gray" at bounding box center [570, 393] width 1 height 1
radio input "true"
click at [544, 399] on div "Black" at bounding box center [535, 417] width 31 height 37
click at [512, 393] on input "Black Black Black" at bounding box center [511, 393] width 1 height 1
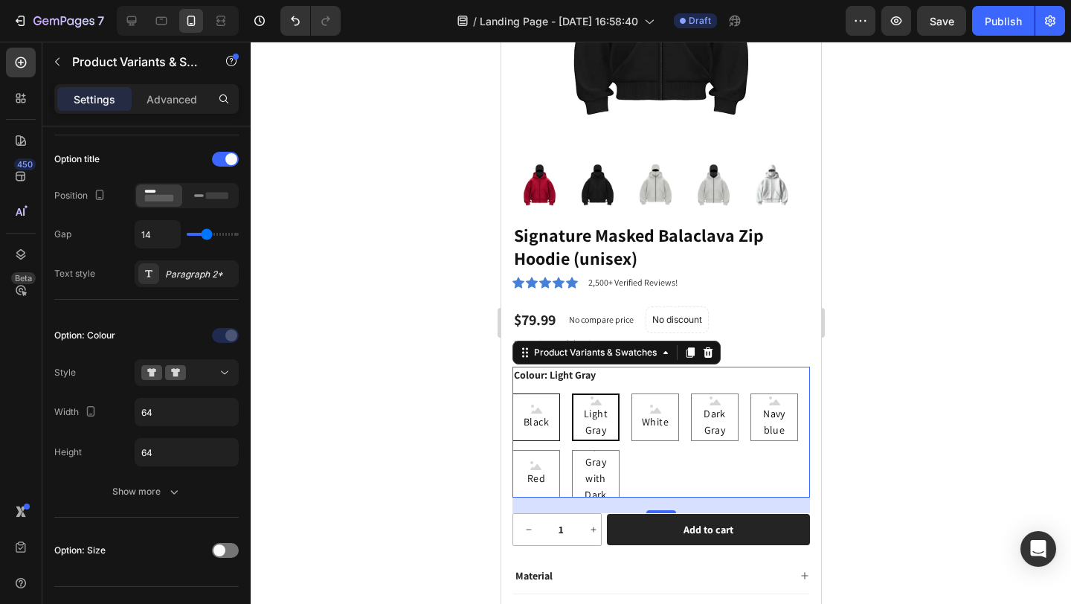
radio input "true"
click at [545, 399] on div "Black" at bounding box center [535, 417] width 31 height 37
click at [512, 393] on input "Black Black Black" at bounding box center [511, 393] width 1 height 1
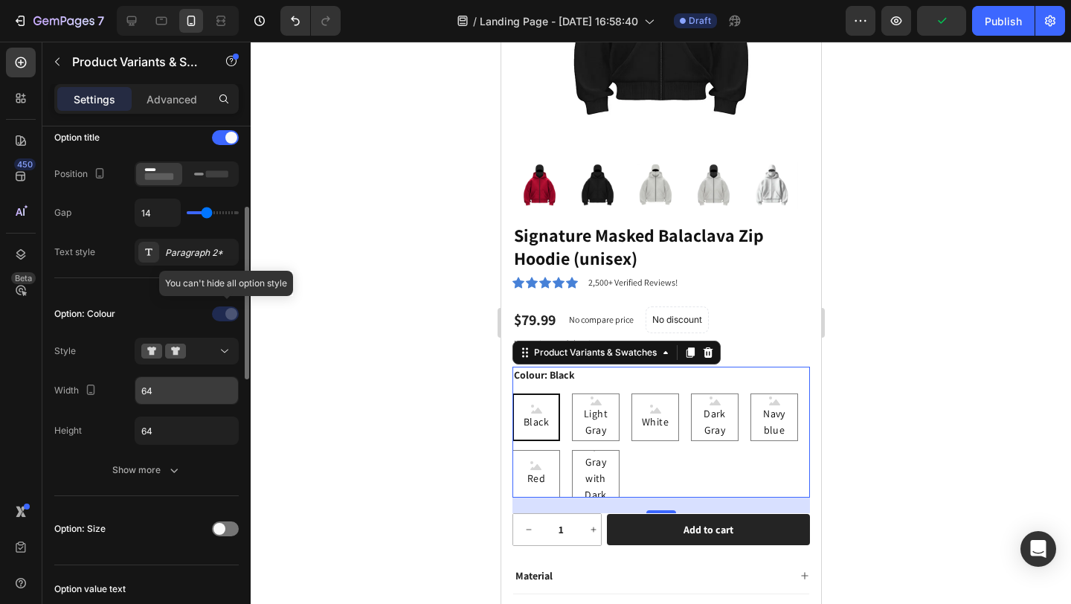
scroll to position [296, 0]
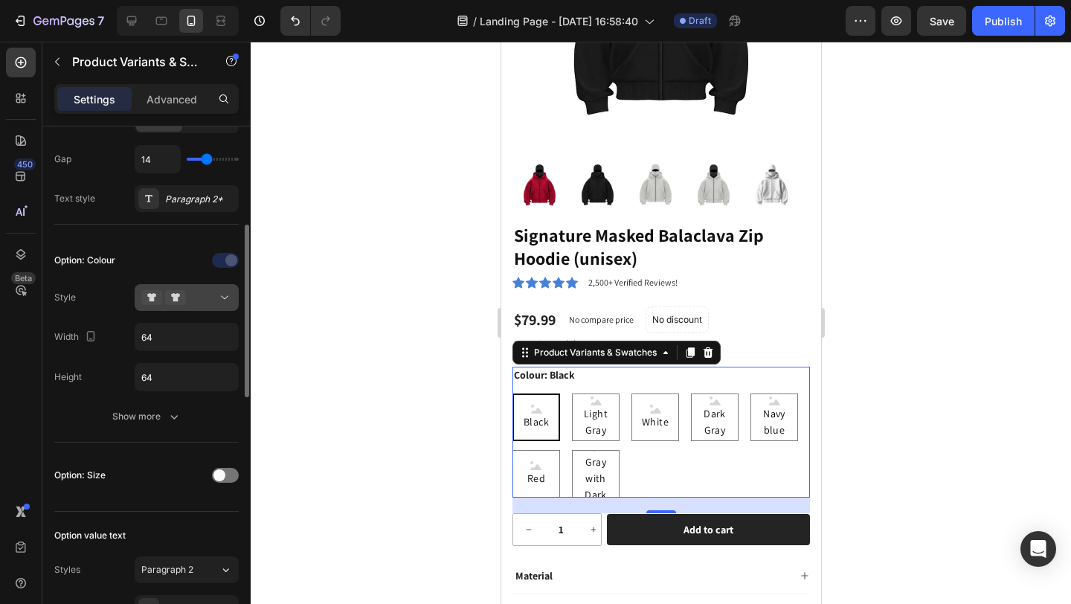
click at [202, 299] on div at bounding box center [186, 297] width 91 height 15
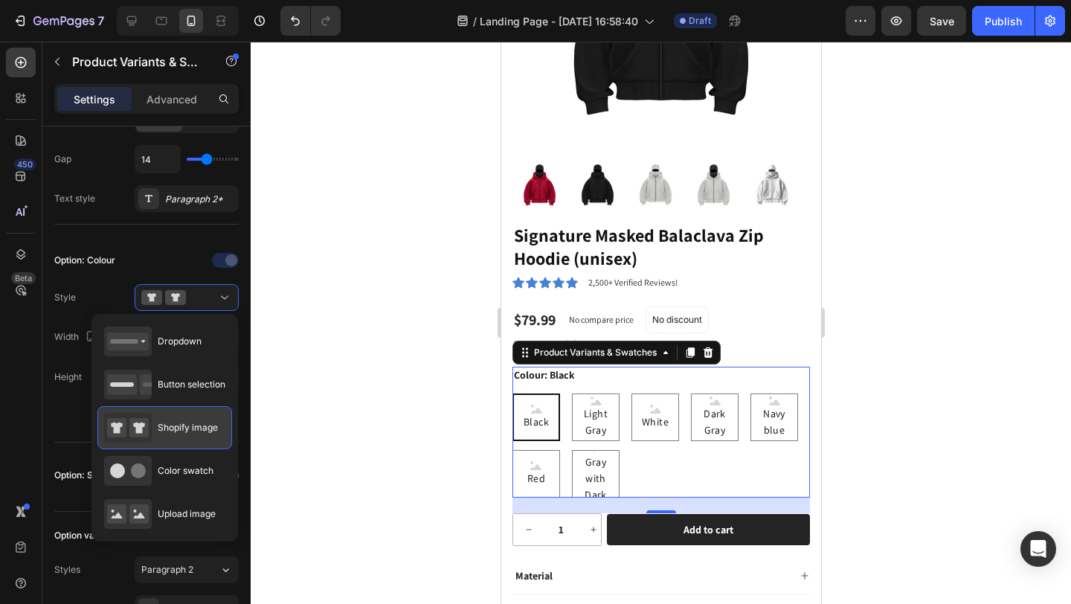
click at [185, 422] on span "Shopify image" at bounding box center [188, 427] width 60 height 13
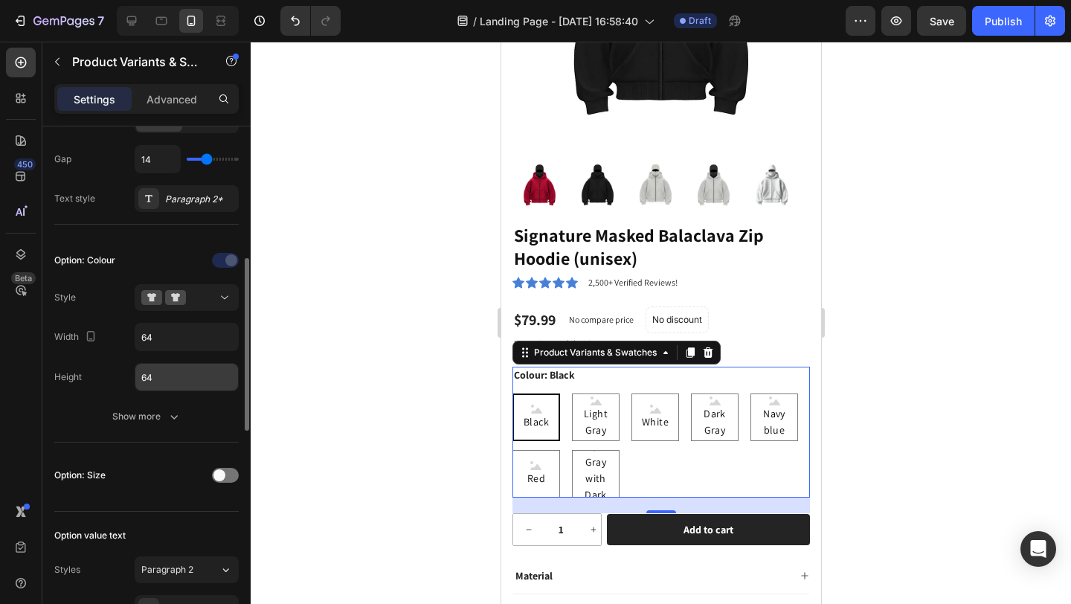
scroll to position [321, 0]
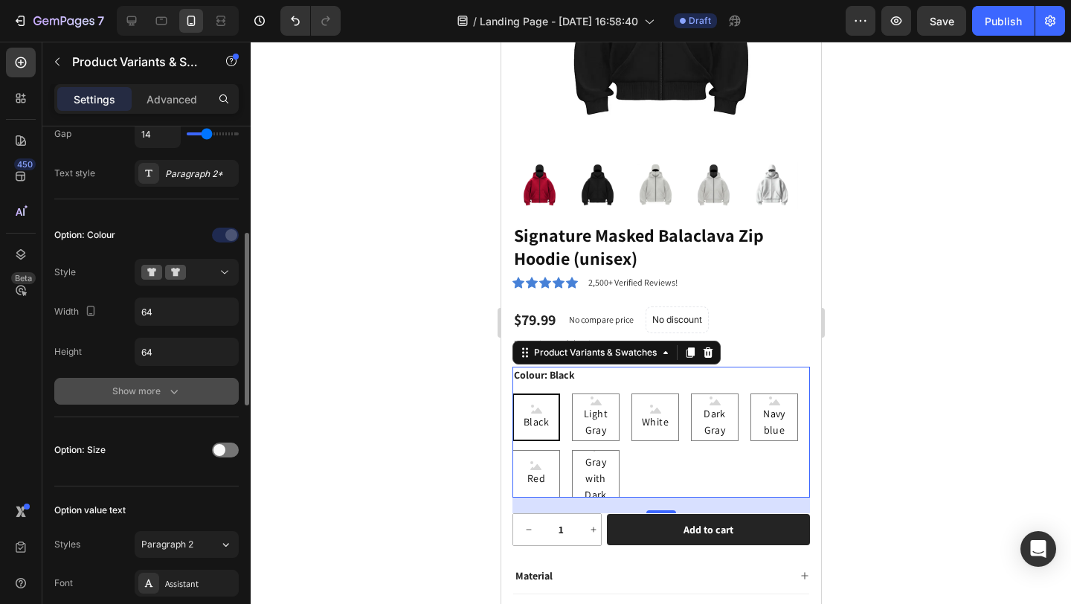
click at [170, 394] on icon "button" at bounding box center [174, 391] width 15 height 15
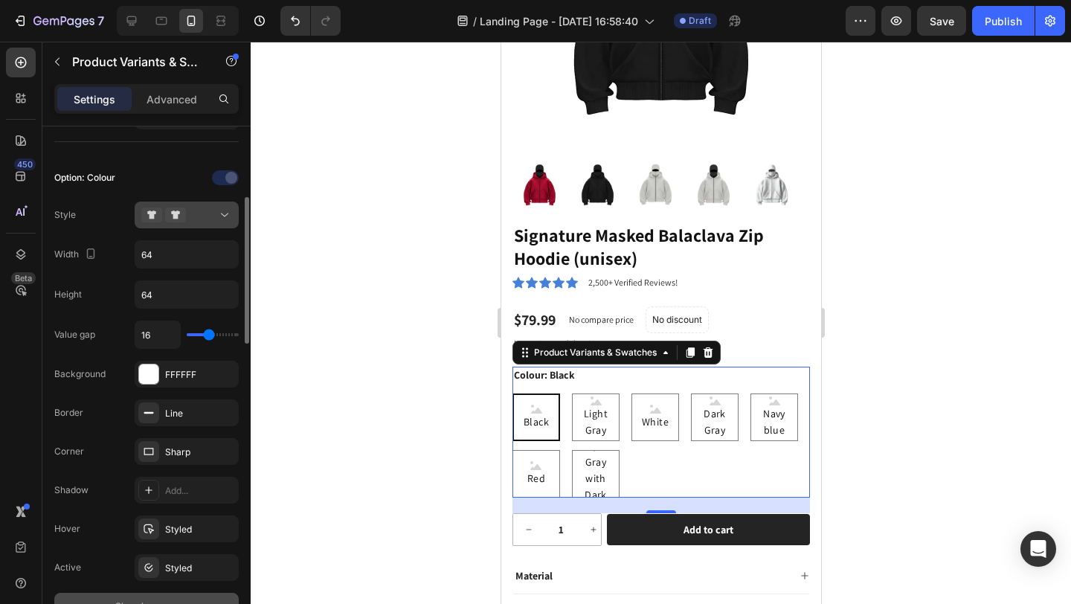
scroll to position [350, 0]
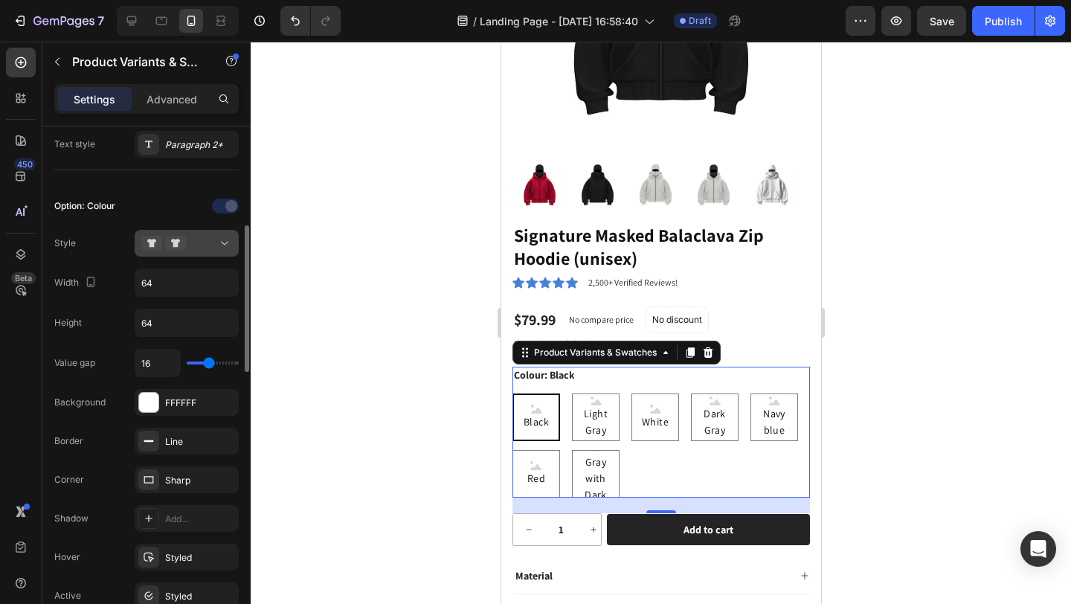
click at [190, 238] on div at bounding box center [186, 243] width 91 height 15
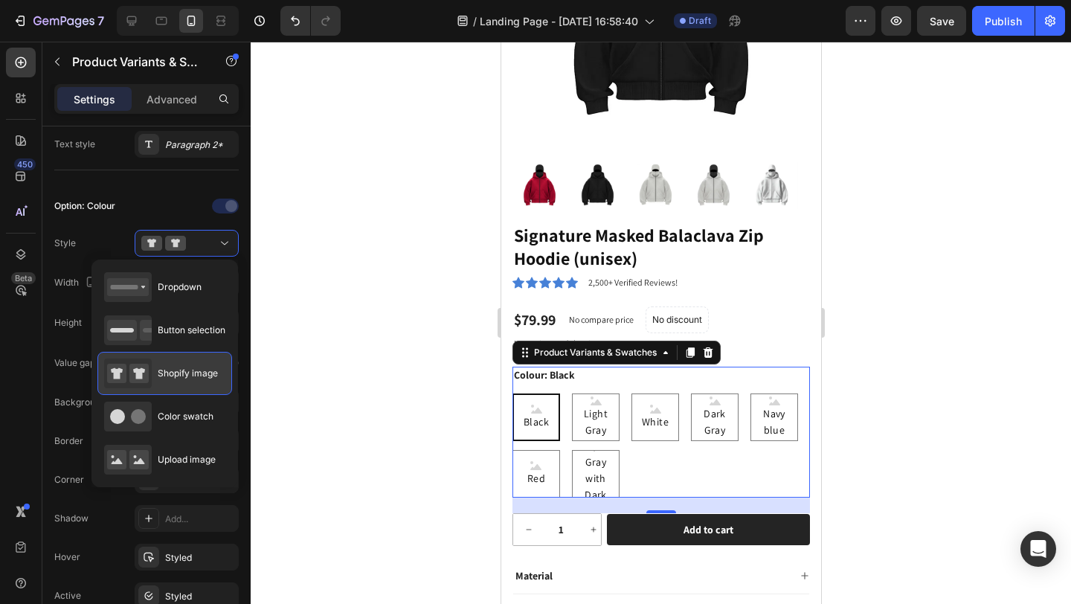
click at [182, 361] on div "Shopify image" at bounding box center [161, 373] width 114 height 30
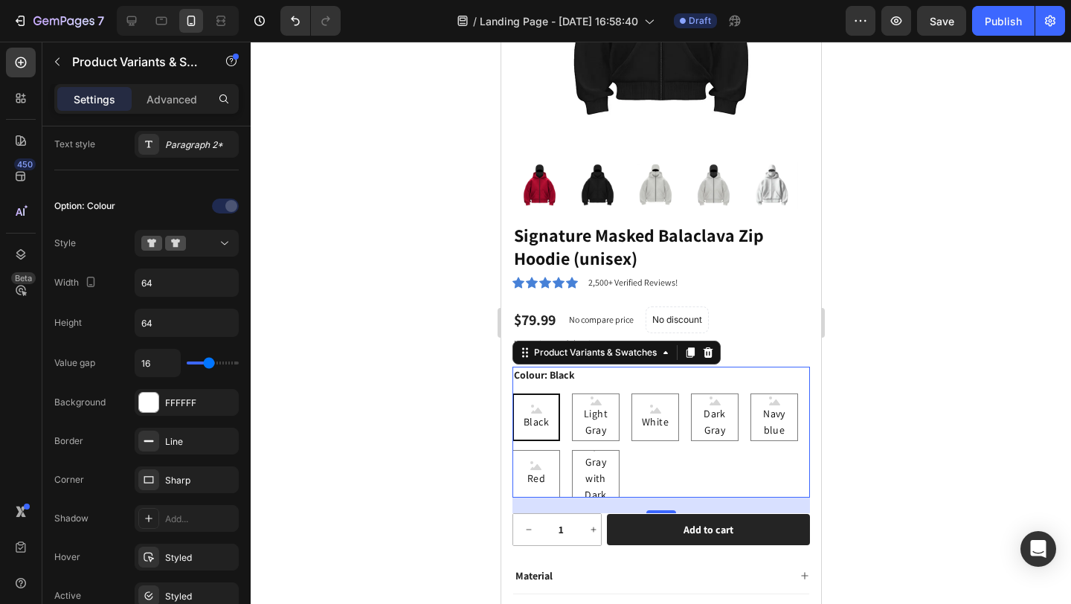
click at [533, 405] on icon at bounding box center [535, 409] width 11 height 9
click at [512, 393] on input "Black Black Black" at bounding box center [511, 393] width 1 height 1
click at [533, 405] on icon at bounding box center [535, 409] width 11 height 9
click at [512, 393] on input "Black Black Black" at bounding box center [511, 393] width 1 height 1
drag, startPoint x: 533, startPoint y: 397, endPoint x: 965, endPoint y: 428, distance: 433.2
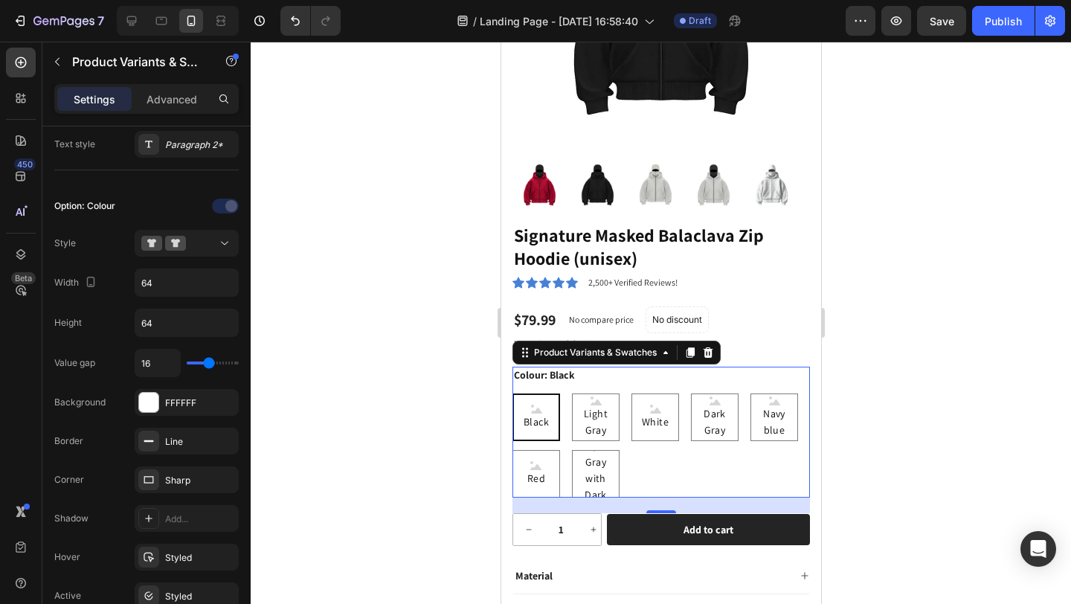
click at [533, 405] on icon at bounding box center [535, 409] width 11 height 9
click at [512, 393] on input "Black Black Black" at bounding box center [511, 393] width 1 height 1
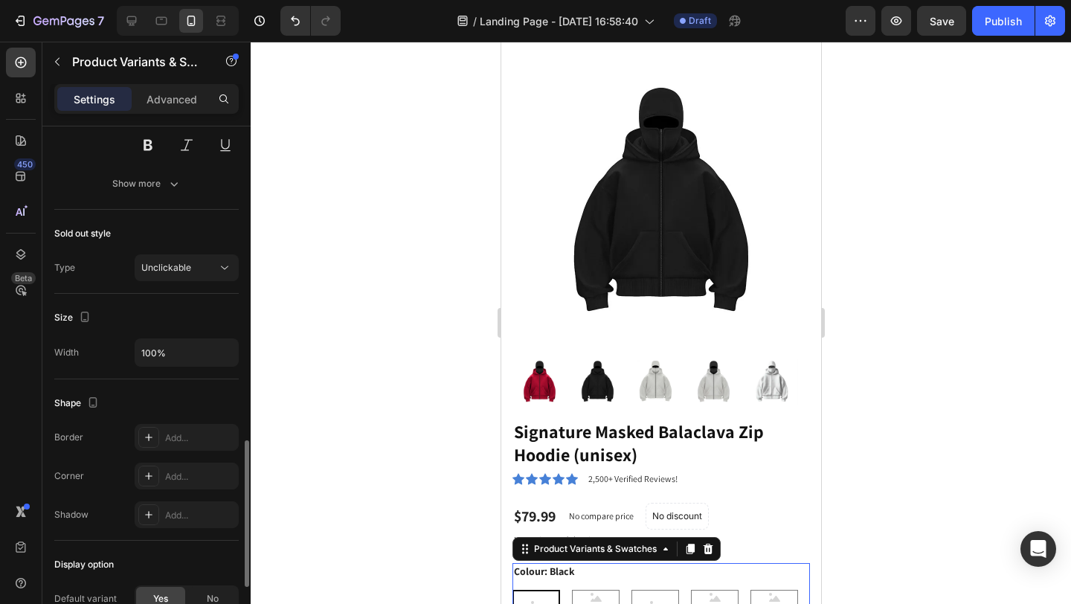
scroll to position [0, 0]
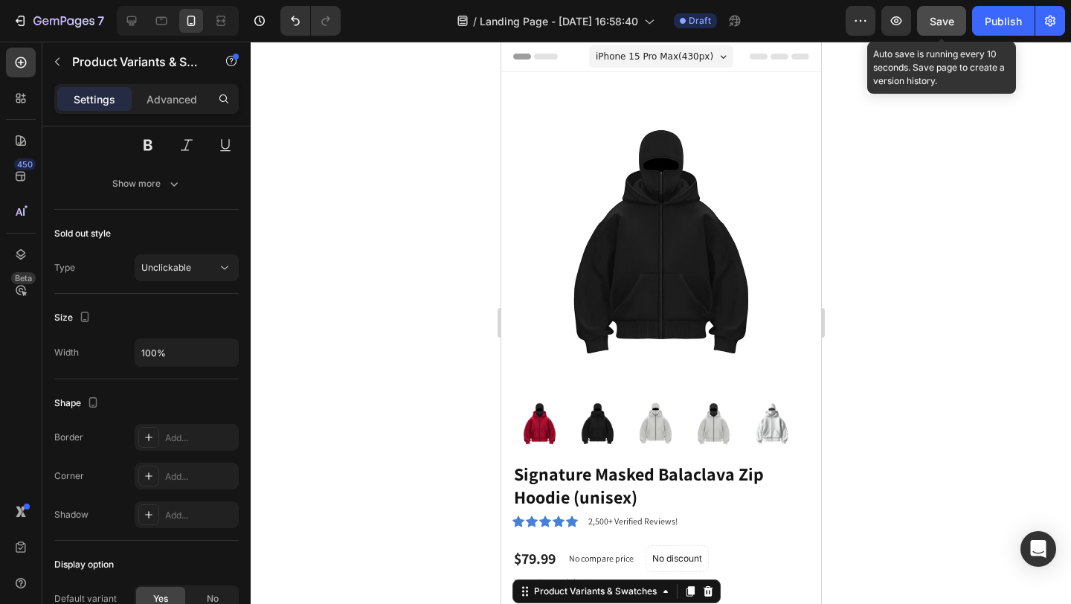
click at [945, 17] on span "Save" at bounding box center [942, 21] width 25 height 13
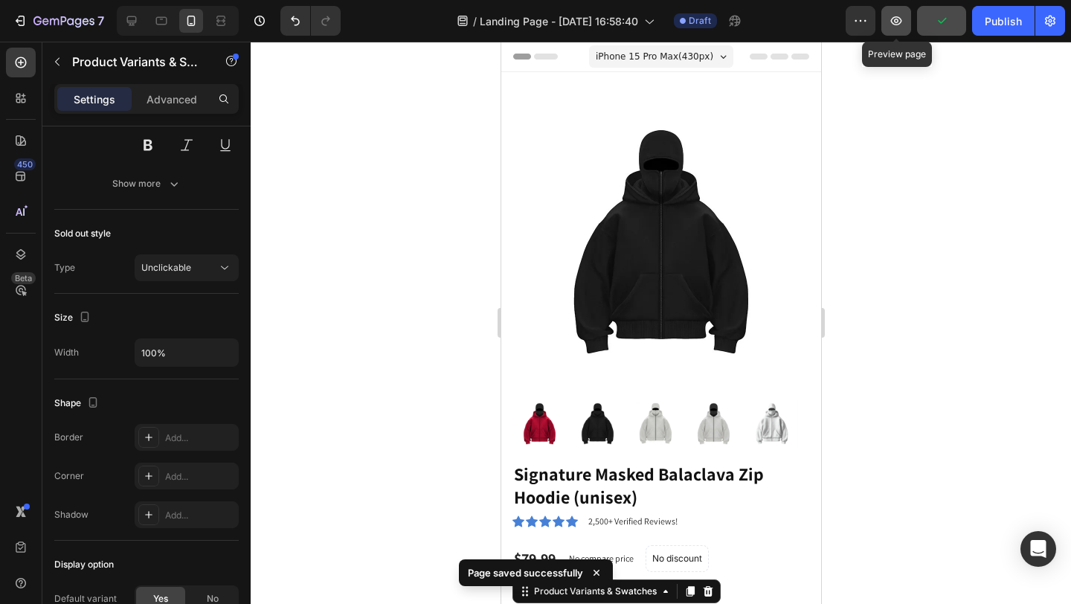
click at [898, 22] on icon "button" at bounding box center [896, 21] width 4 height 4
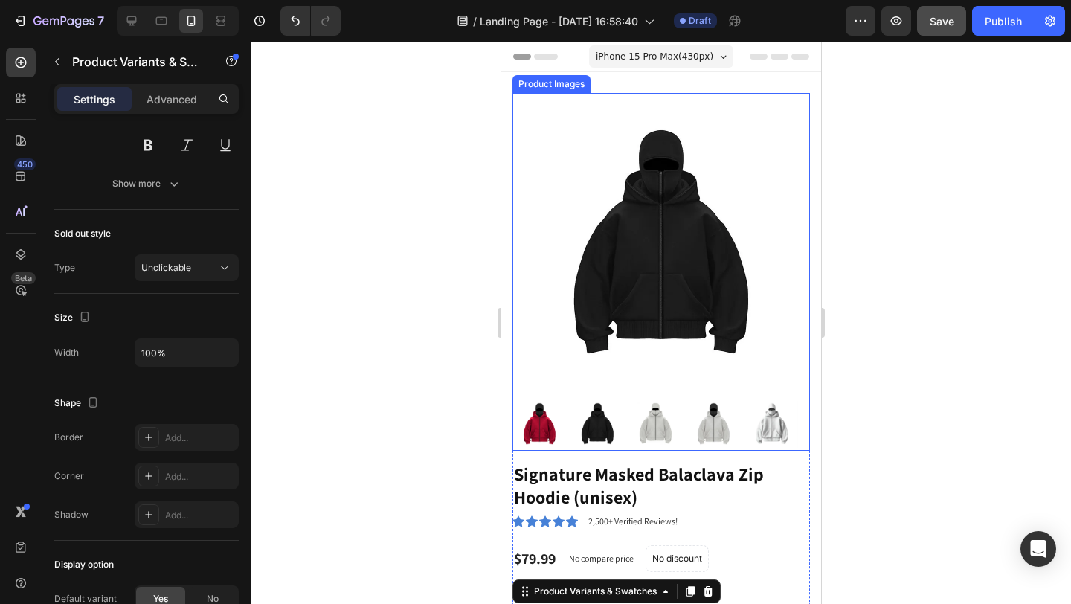
click at [538, 318] on img at bounding box center [661, 242] width 298 height 298
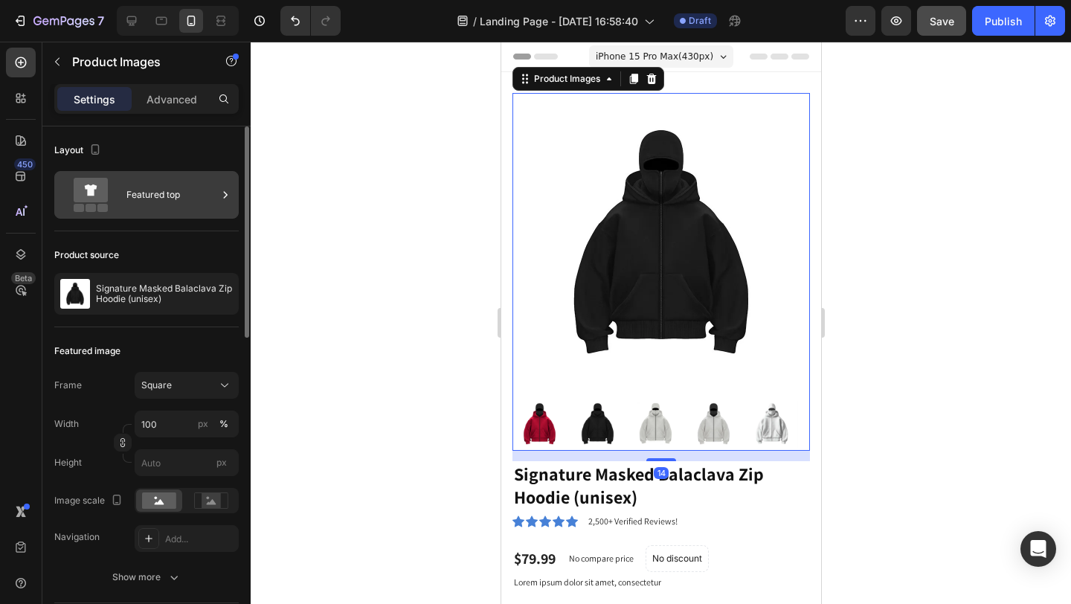
click at [147, 185] on div "Featured top" at bounding box center [171, 195] width 91 height 34
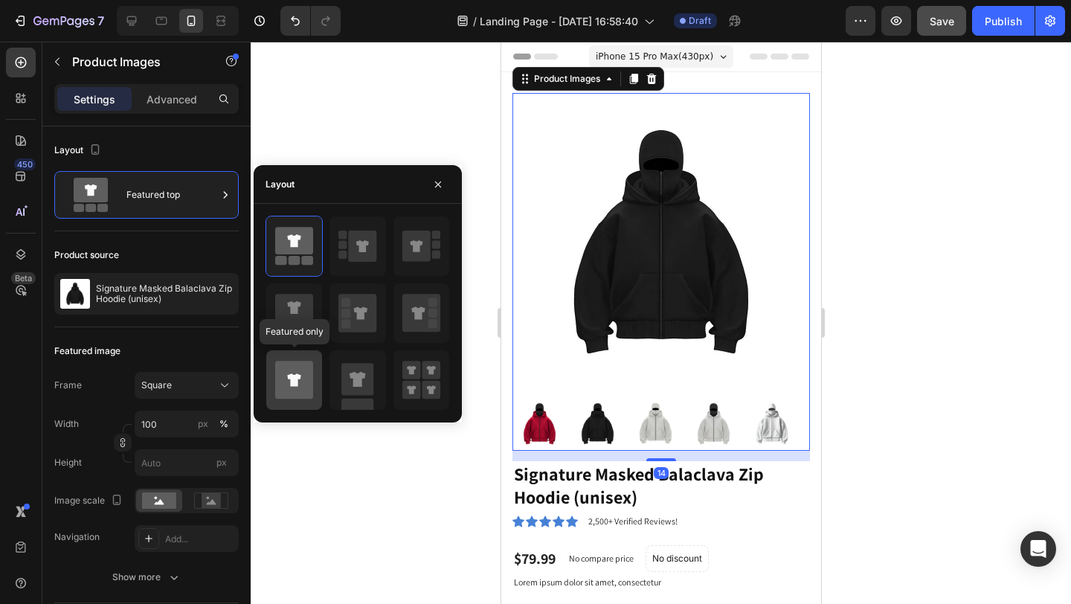
click at [309, 367] on icon at bounding box center [294, 380] width 38 height 38
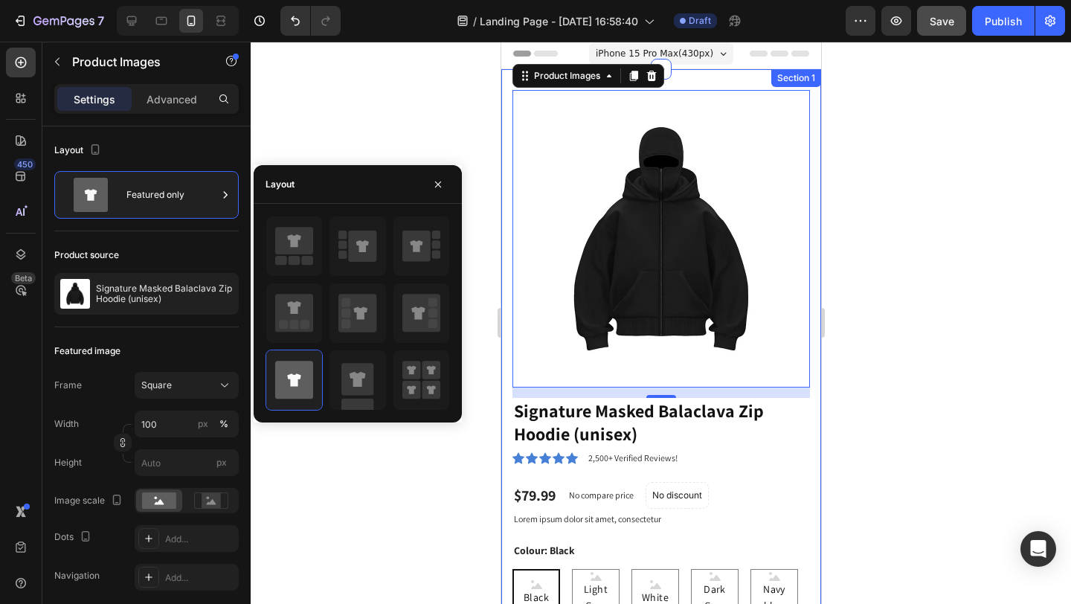
click at [485, 163] on div at bounding box center [661, 323] width 820 height 562
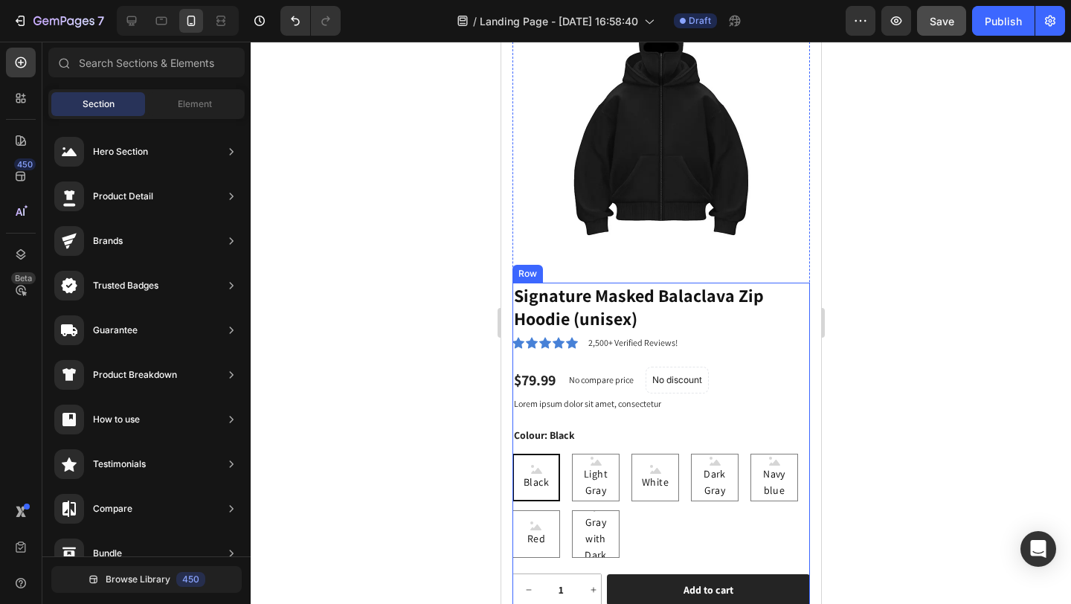
scroll to position [147, 0]
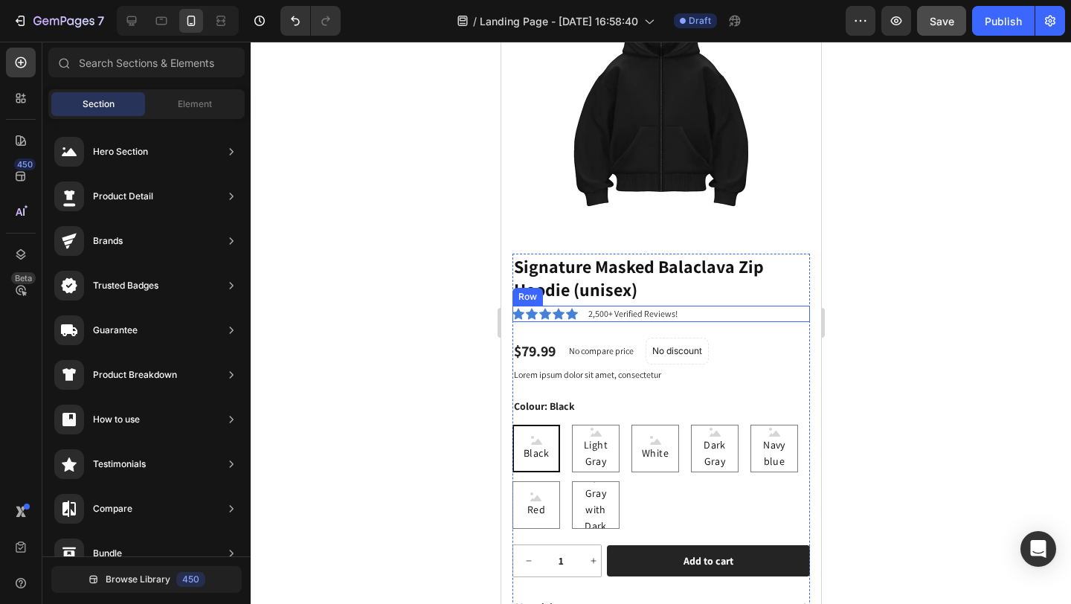
click at [697, 306] on div "Icon Icon Icon Icon Icon Icon List 2,500+ Verified Reviews! Text Block Row" at bounding box center [661, 314] width 298 height 16
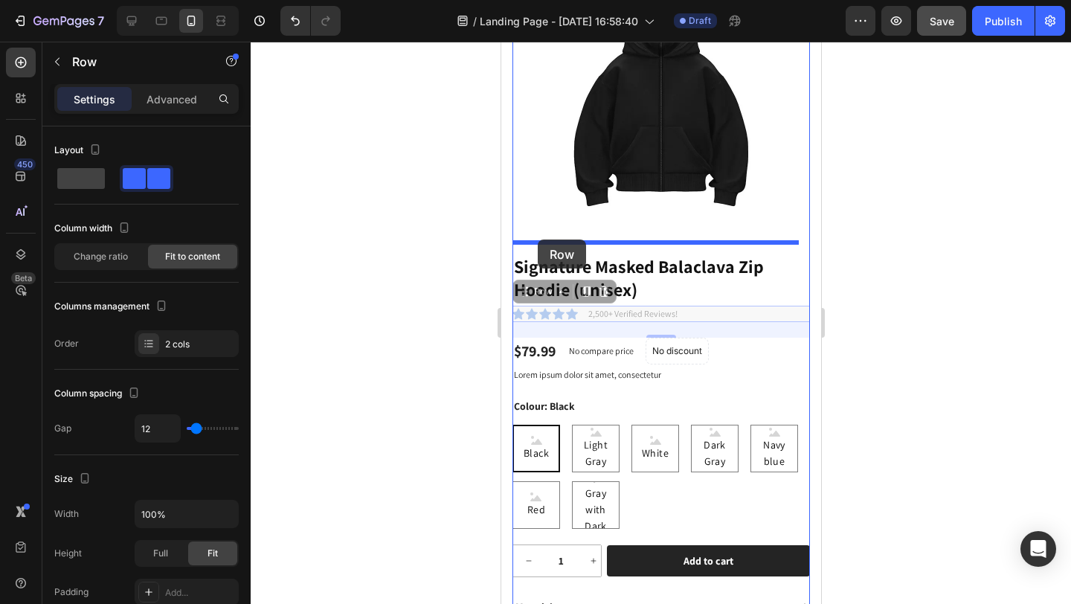
drag, startPoint x: 525, startPoint y: 284, endPoint x: 537, endPoint y: 239, distance: 46.2
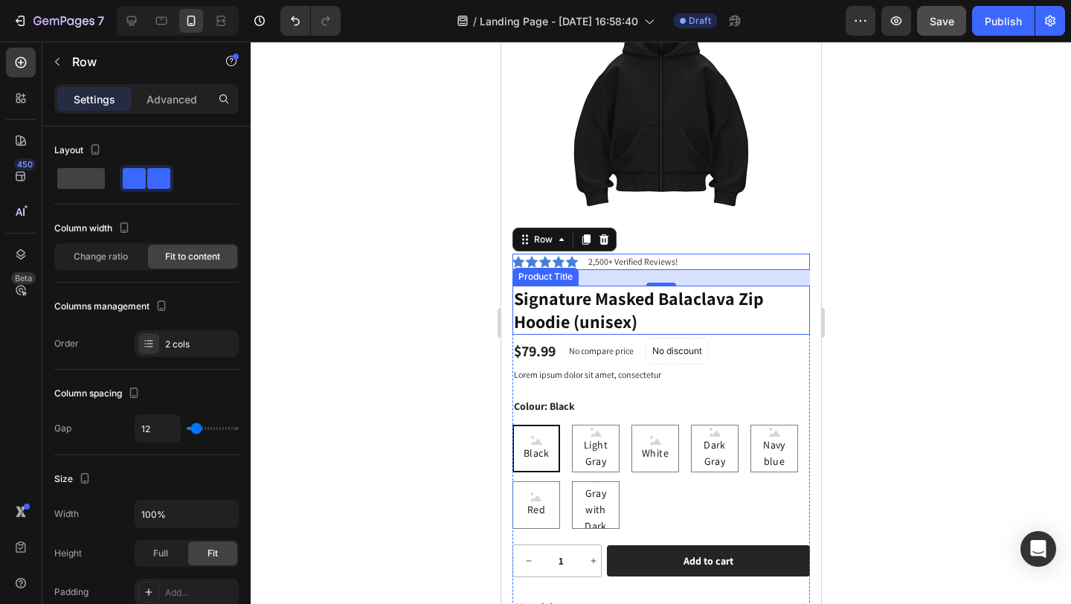
click at [579, 298] on h1 "Signature Masked Balaclava Zip Hoodie (unisex)" at bounding box center [661, 310] width 298 height 49
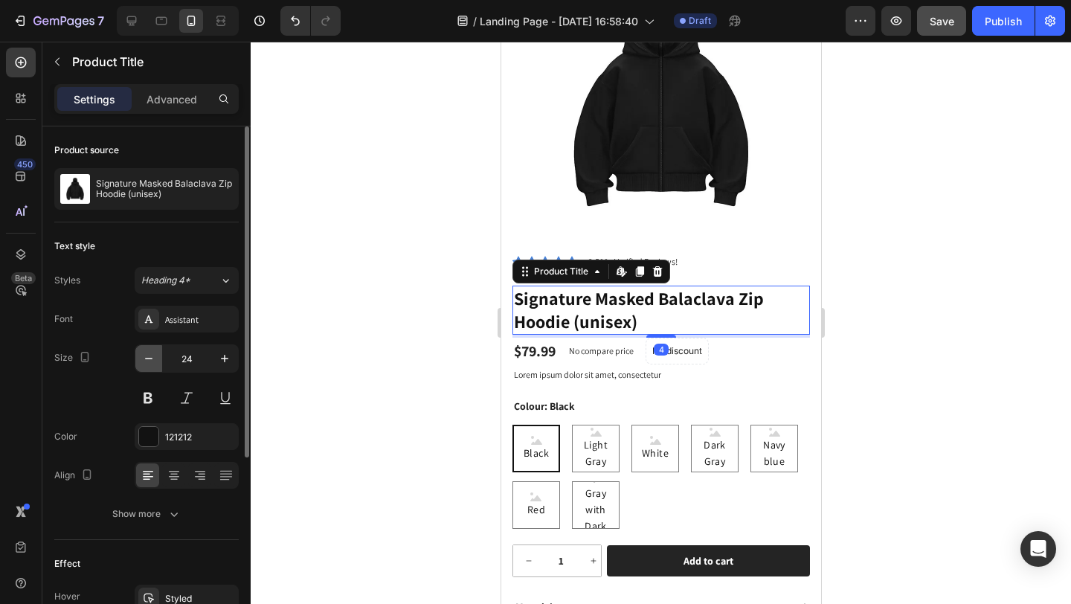
click at [158, 359] on button "button" at bounding box center [148, 358] width 27 height 27
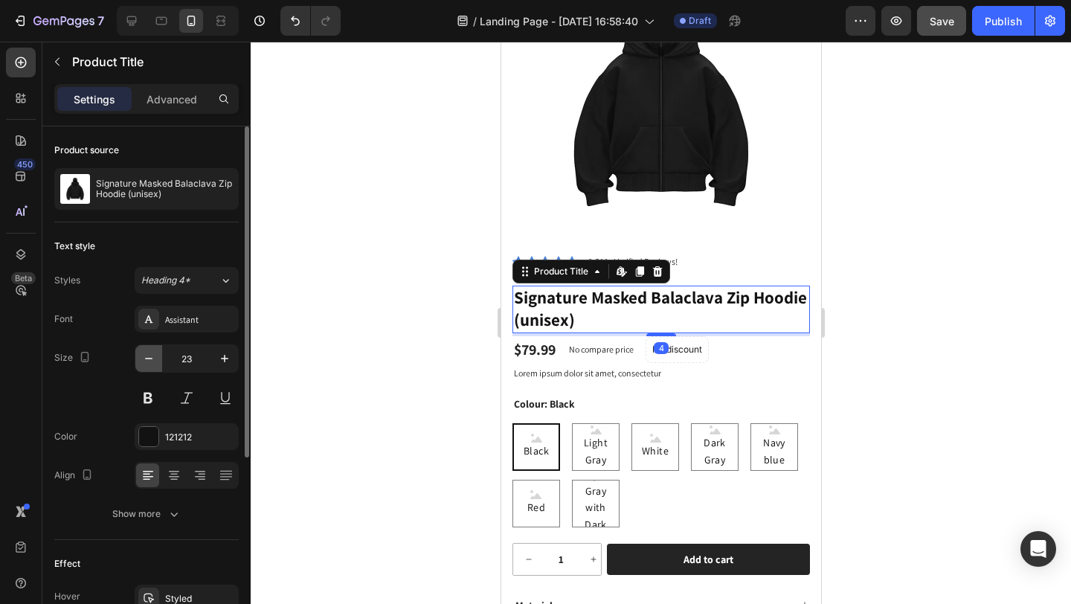
click at [156, 359] on button "button" at bounding box center [148, 358] width 27 height 27
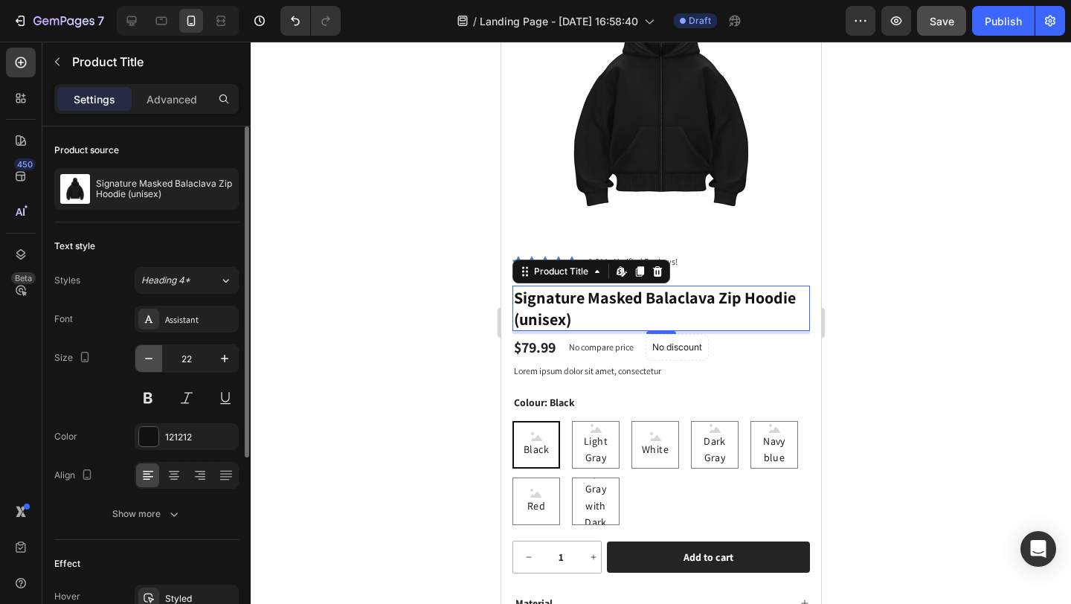
click at [156, 359] on button "button" at bounding box center [148, 358] width 27 height 27
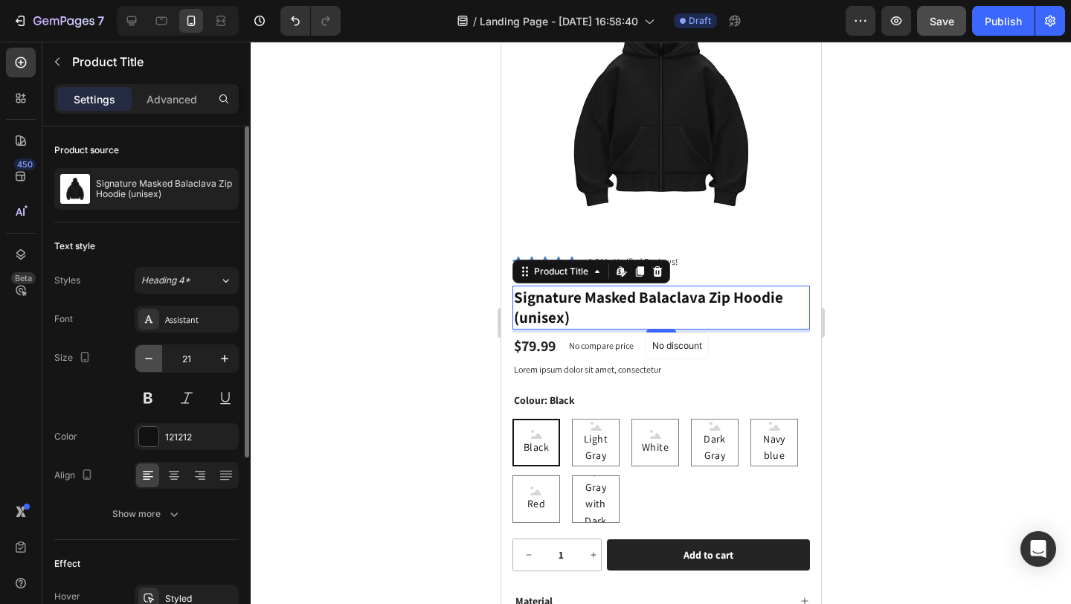
click at [156, 358] on button "button" at bounding box center [148, 358] width 27 height 27
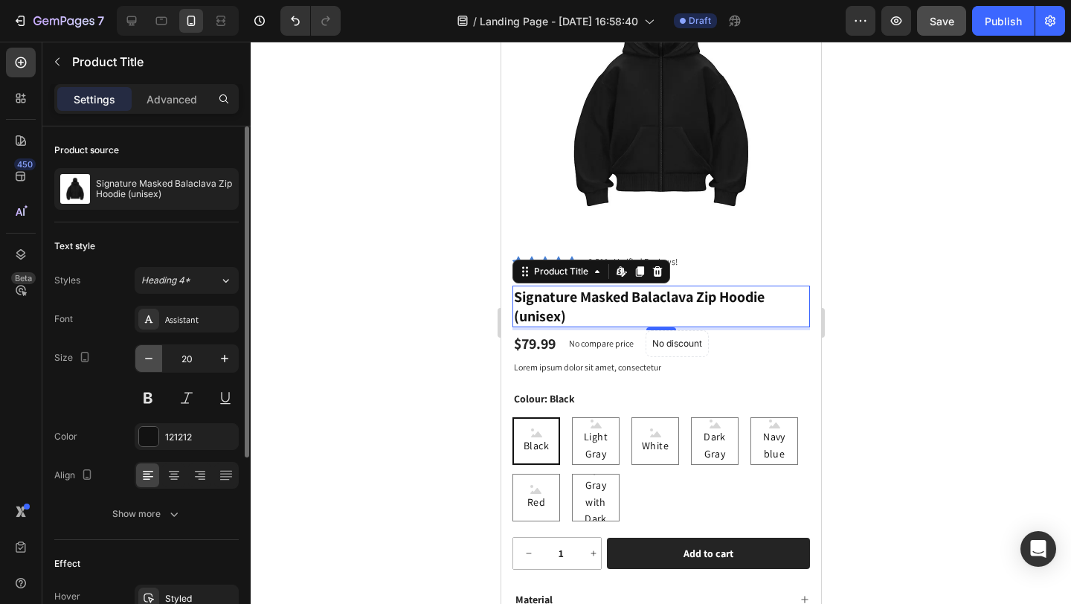
click at [156, 358] on button "button" at bounding box center [148, 358] width 27 height 27
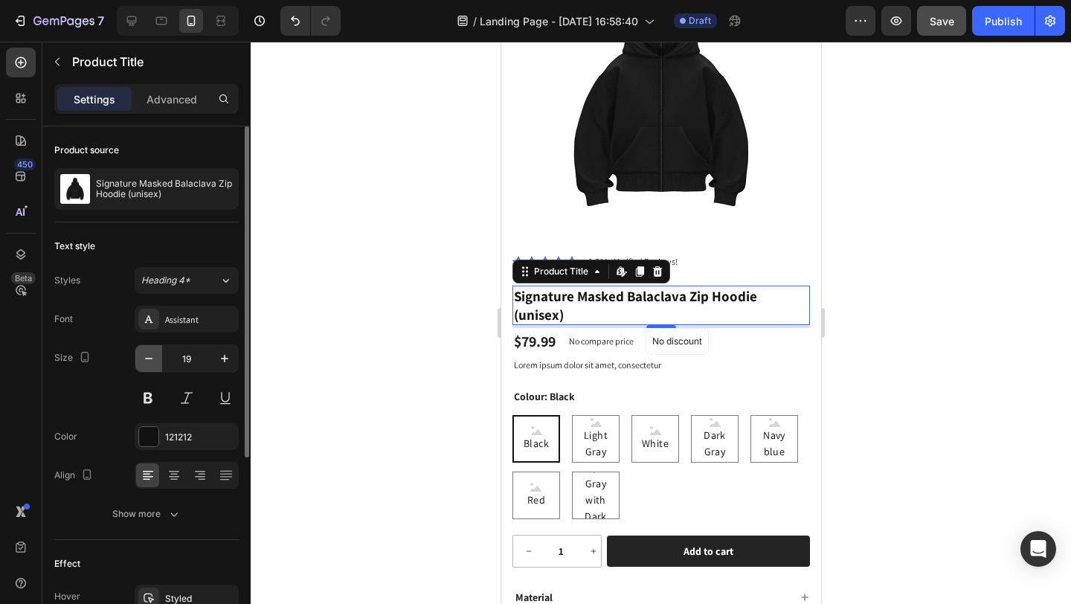
click at [156, 358] on button "button" at bounding box center [148, 358] width 27 height 27
type input "18"
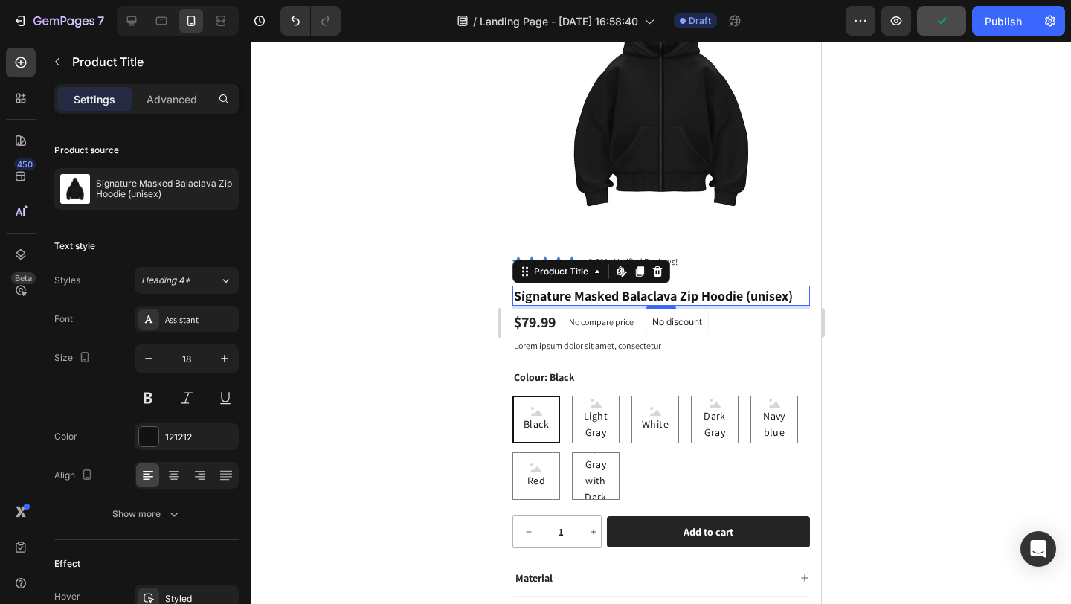
click at [358, 357] on div at bounding box center [661, 323] width 820 height 562
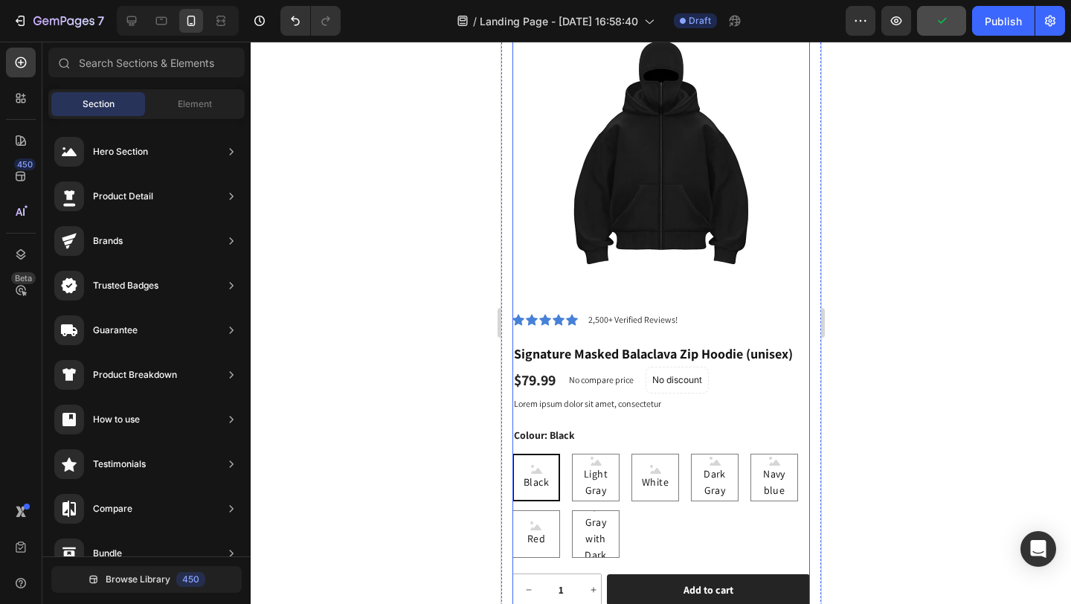
scroll to position [9, 0]
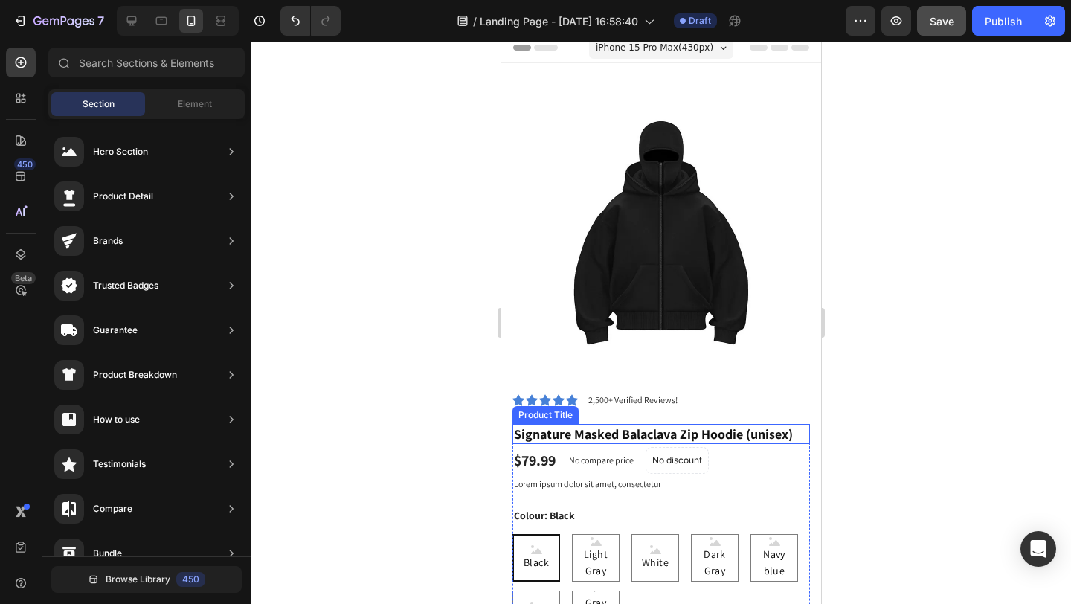
click at [556, 424] on h1 "Signature Masked Balaclava Zip Hoodie (unisex)" at bounding box center [661, 434] width 298 height 20
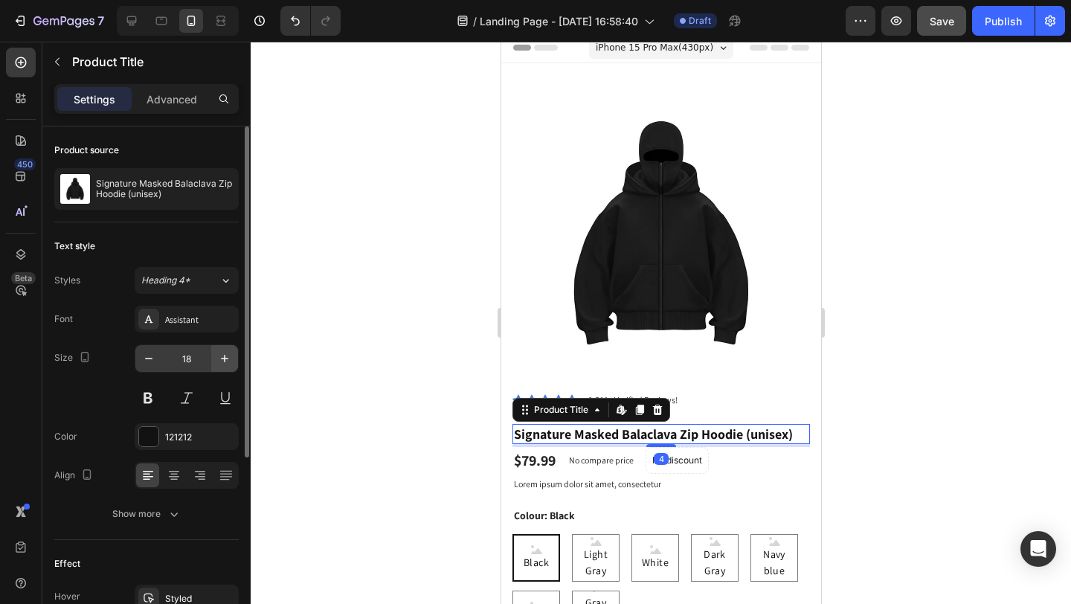
click at [223, 365] on icon "button" at bounding box center [224, 358] width 15 height 15
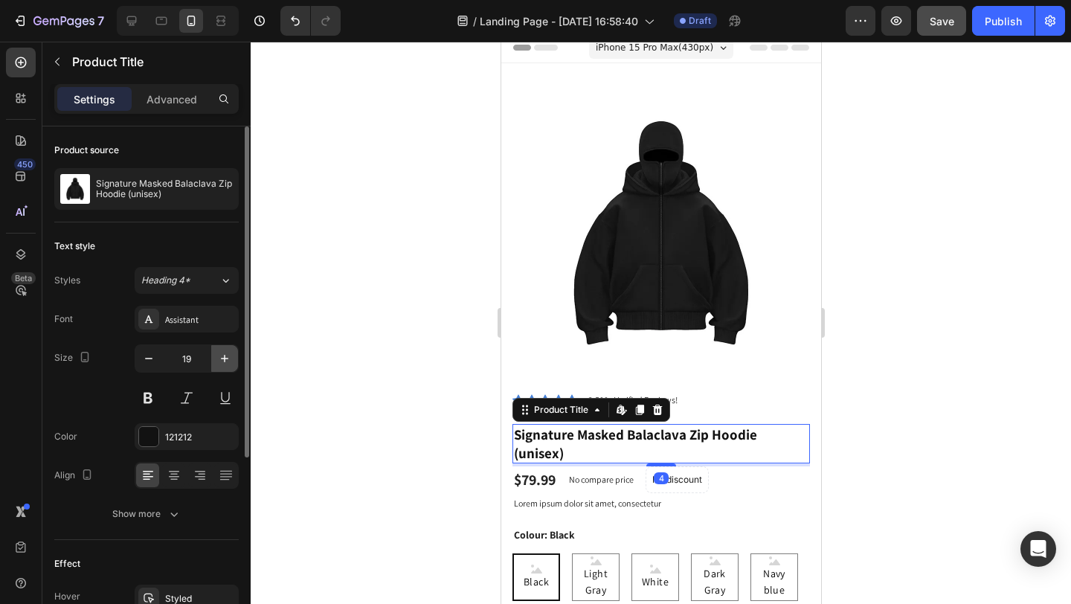
click at [225, 361] on icon "button" at bounding box center [224, 358] width 7 height 7
click at [225, 359] on icon "button" at bounding box center [224, 358] width 15 height 15
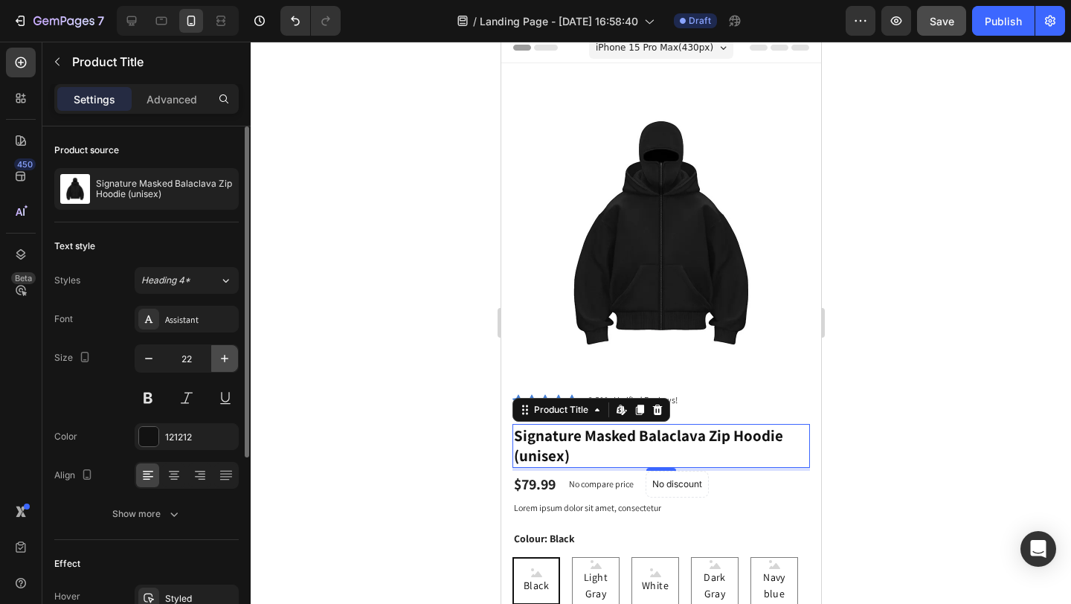
click at [225, 359] on icon "button" at bounding box center [224, 358] width 15 height 15
type input "24"
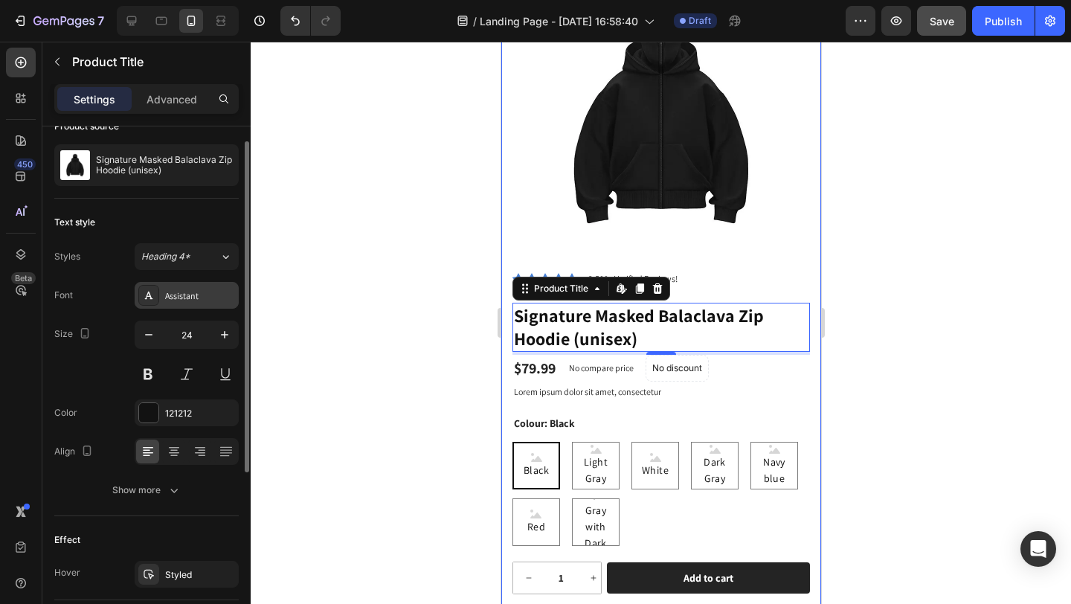
scroll to position [66, 0]
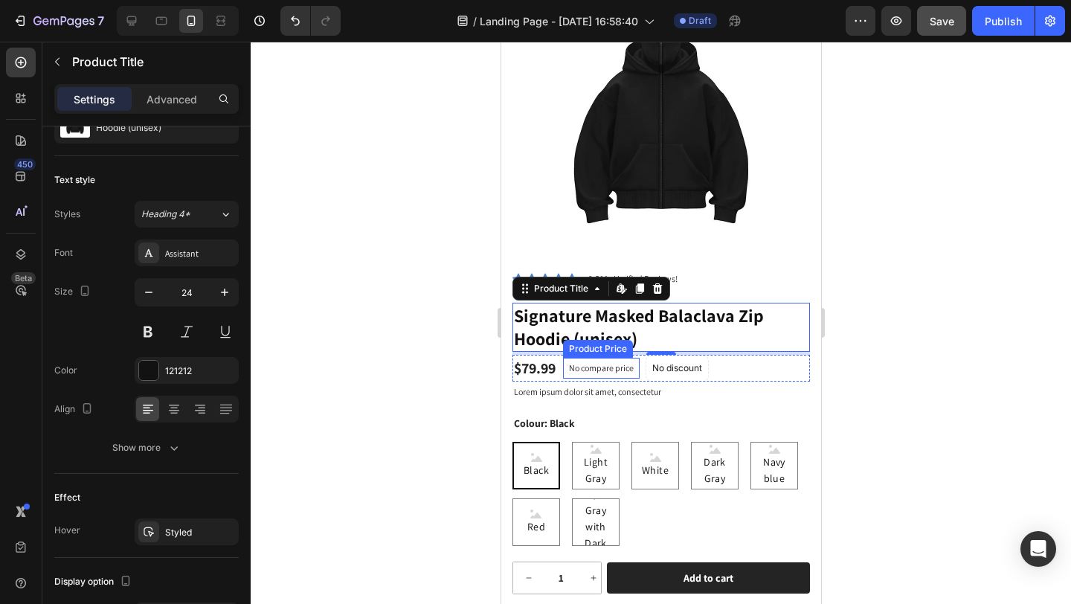
click at [581, 364] on p "No compare price" at bounding box center [600, 368] width 65 height 9
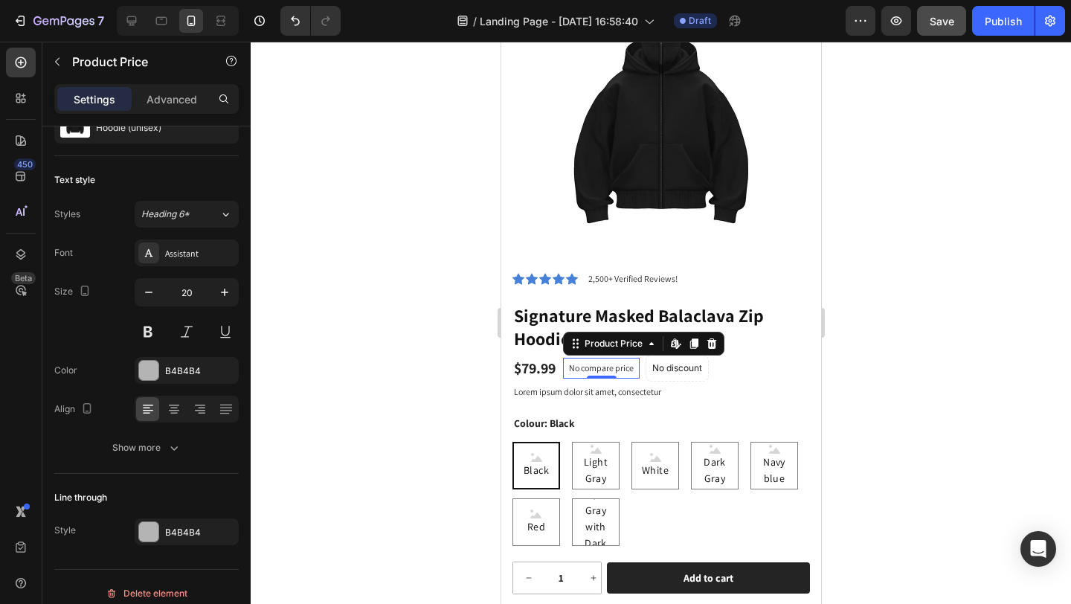
scroll to position [0, 0]
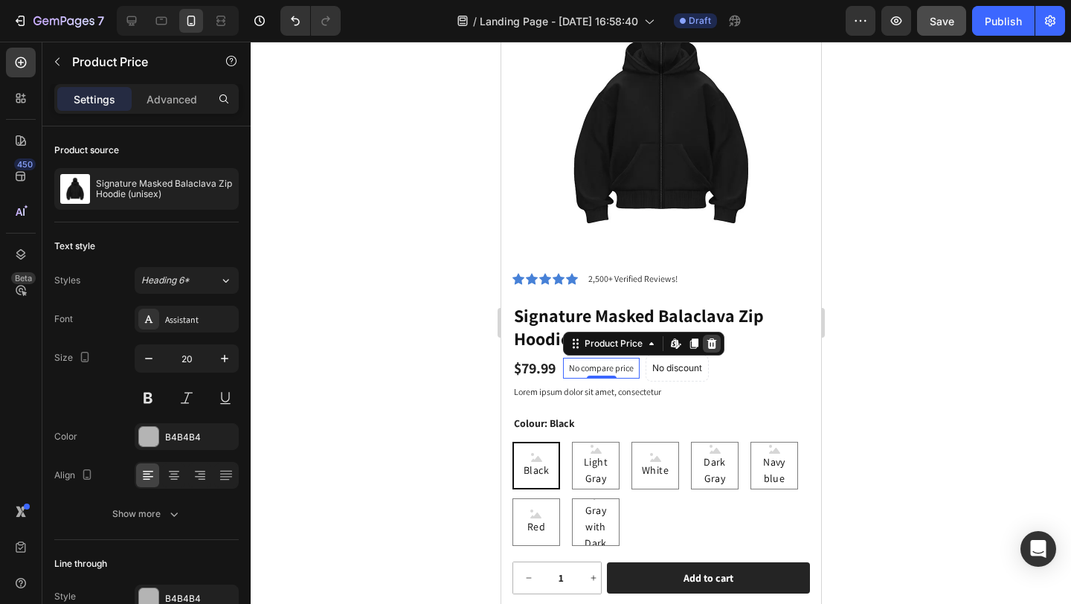
click at [713, 338] on icon at bounding box center [711, 344] width 12 height 12
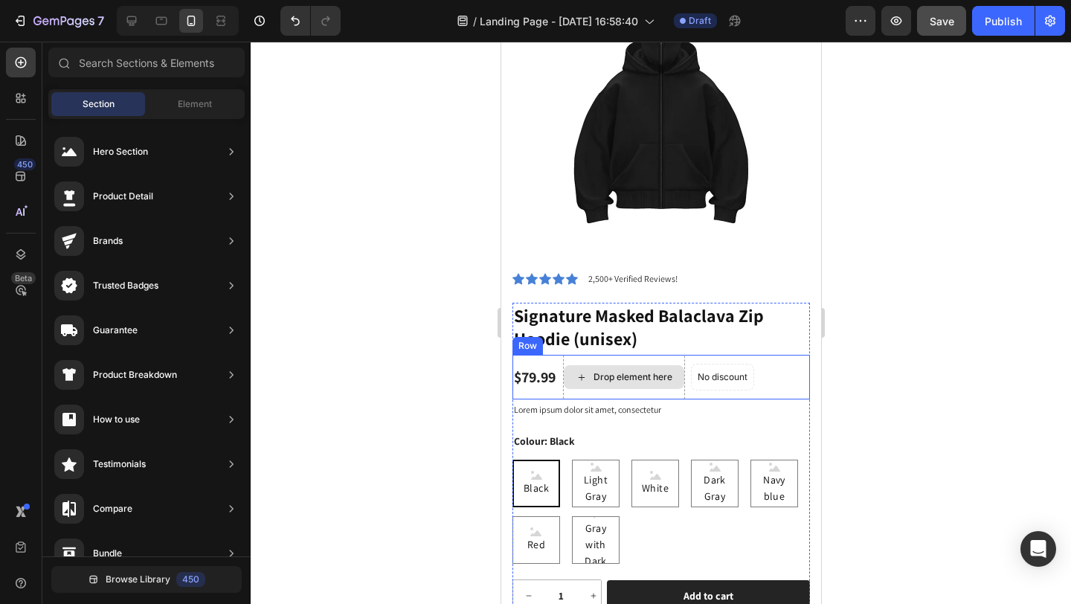
click at [641, 355] on div "Drop element here" at bounding box center [623, 377] width 122 height 45
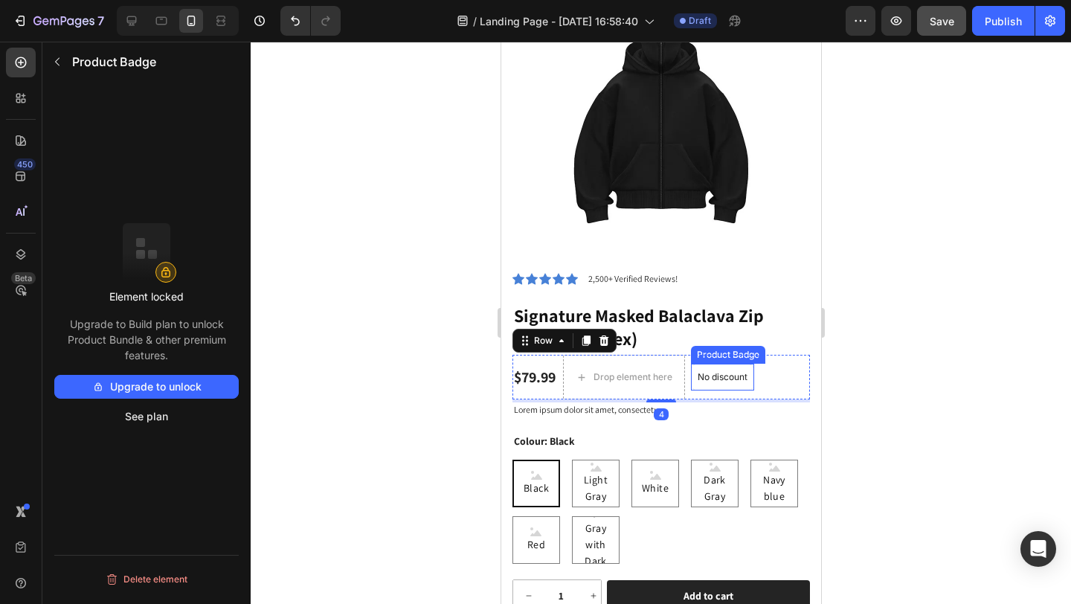
click at [708, 355] on div "No discount Not be displayed when published Product Badge" at bounding box center [721, 377] width 63 height 45
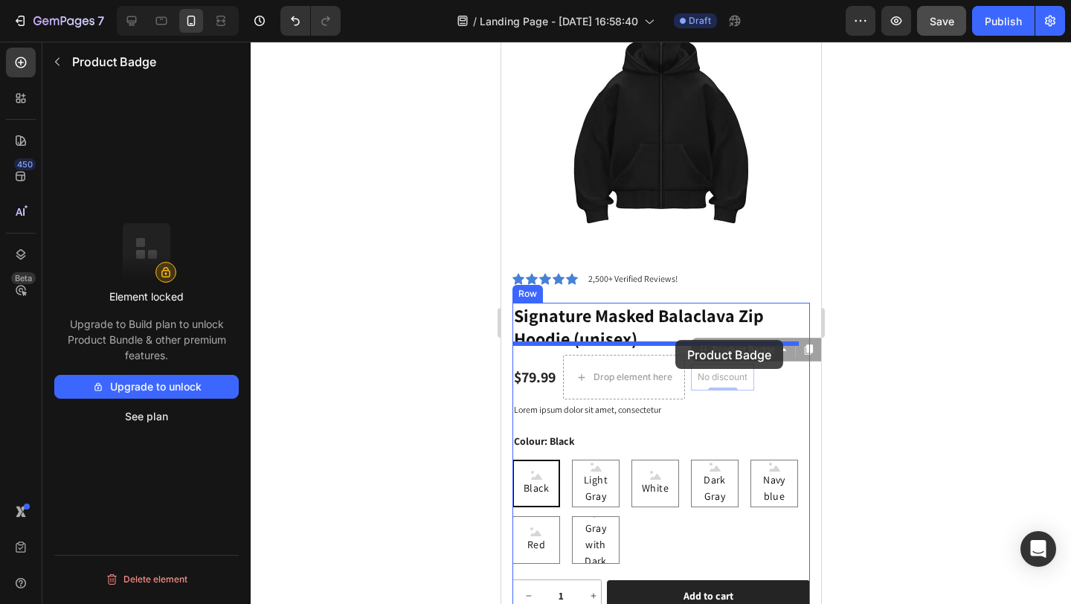
drag, startPoint x: 708, startPoint y: 341, endPoint x: 675, endPoint y: 339, distance: 33.5
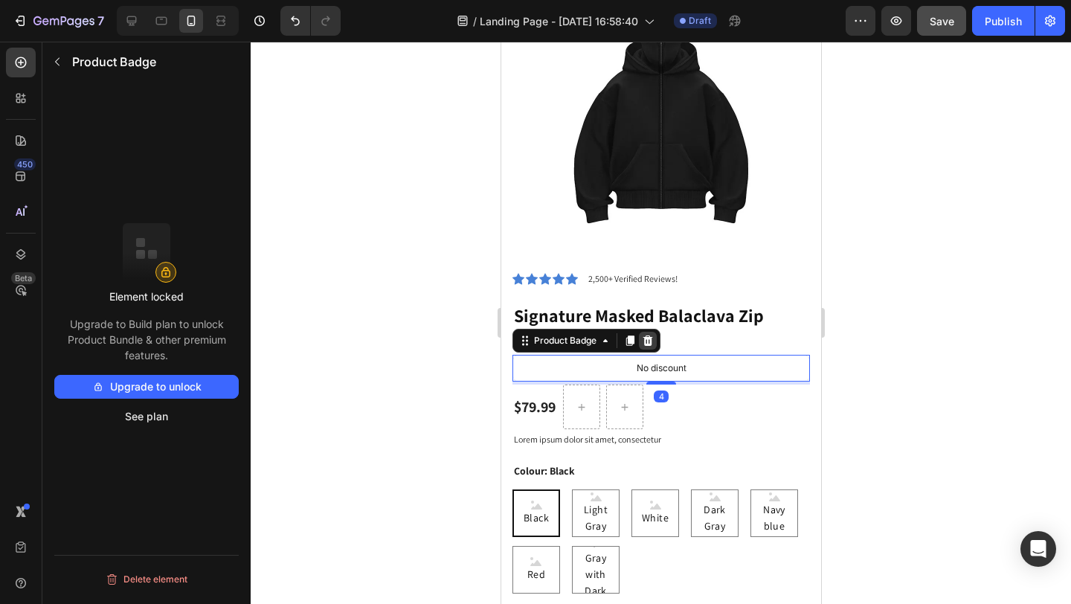
click at [647, 335] on icon at bounding box center [648, 340] width 10 height 10
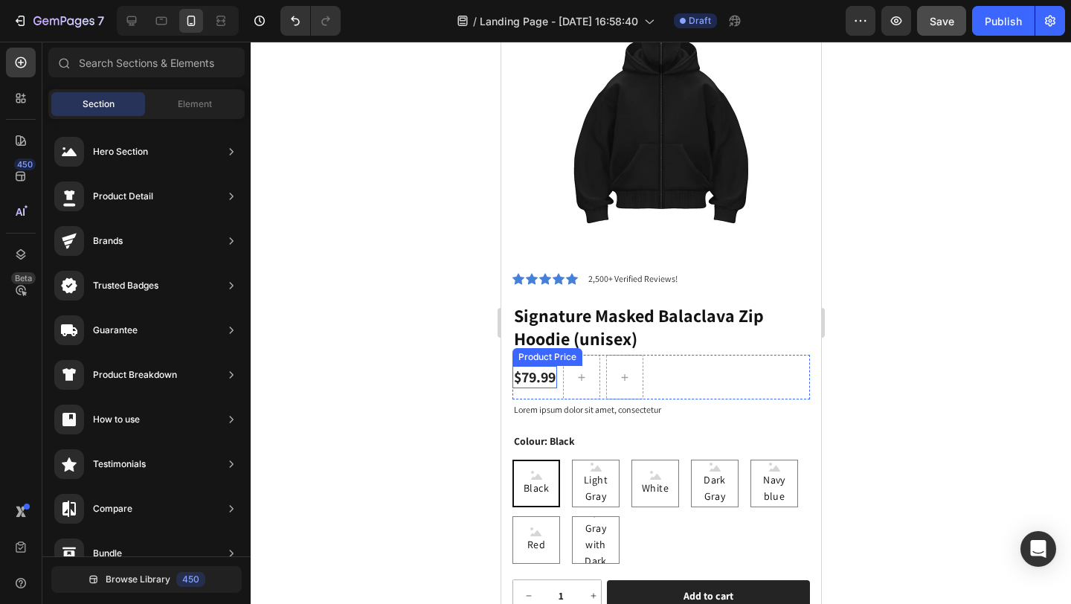
click at [542, 367] on div "$79.99" at bounding box center [534, 377] width 45 height 22
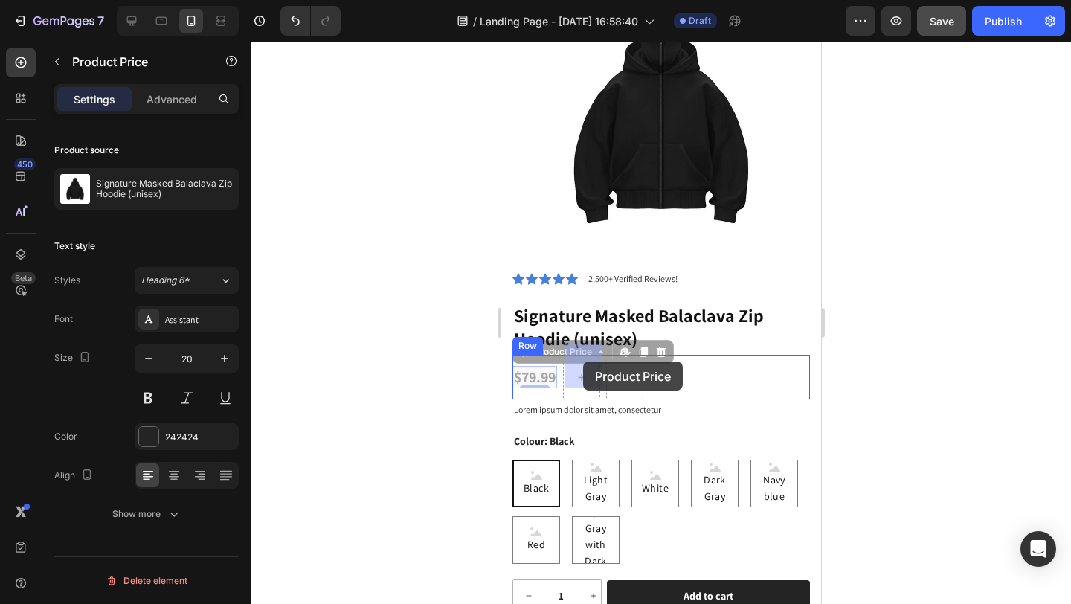
drag, startPoint x: 520, startPoint y: 347, endPoint x: 583, endPoint y: 361, distance: 64.9
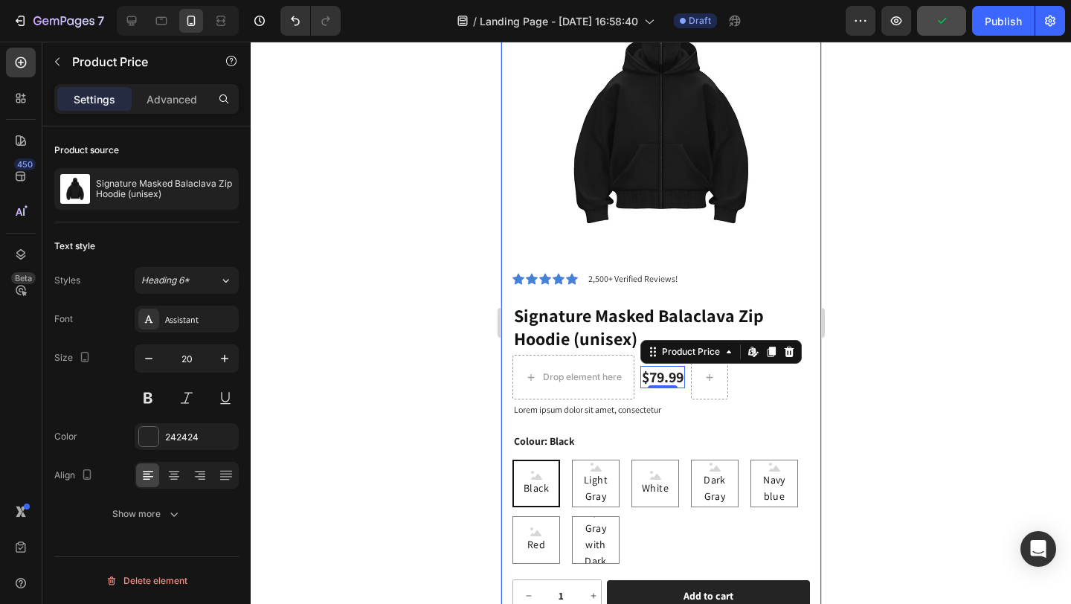
drag, startPoint x: 439, startPoint y: 347, endPoint x: 475, endPoint y: 344, distance: 36.6
click at [440, 347] on div at bounding box center [661, 323] width 820 height 562
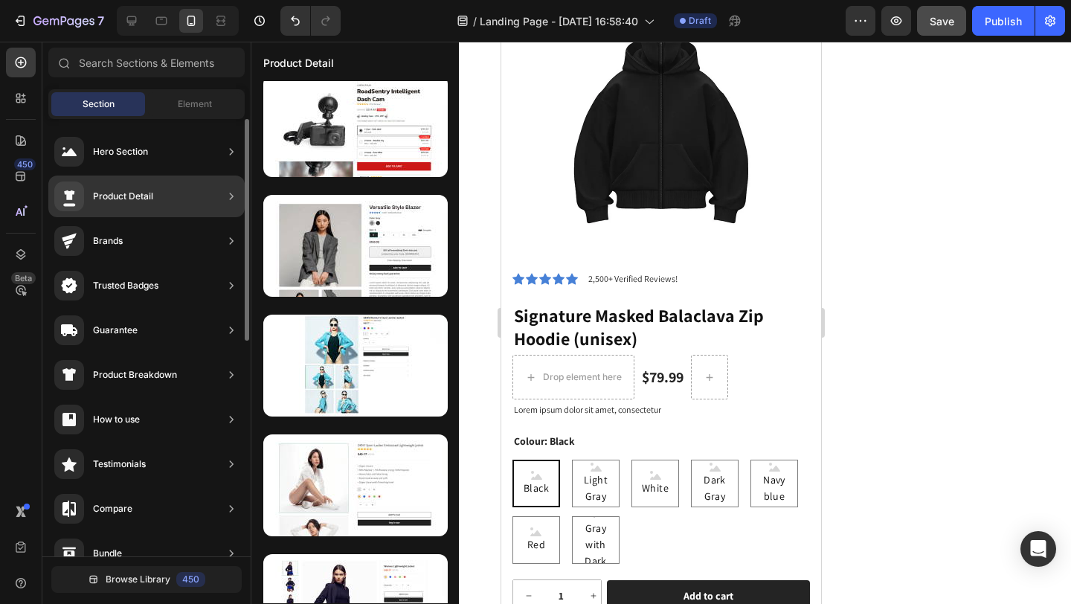
scroll to position [1864, 0]
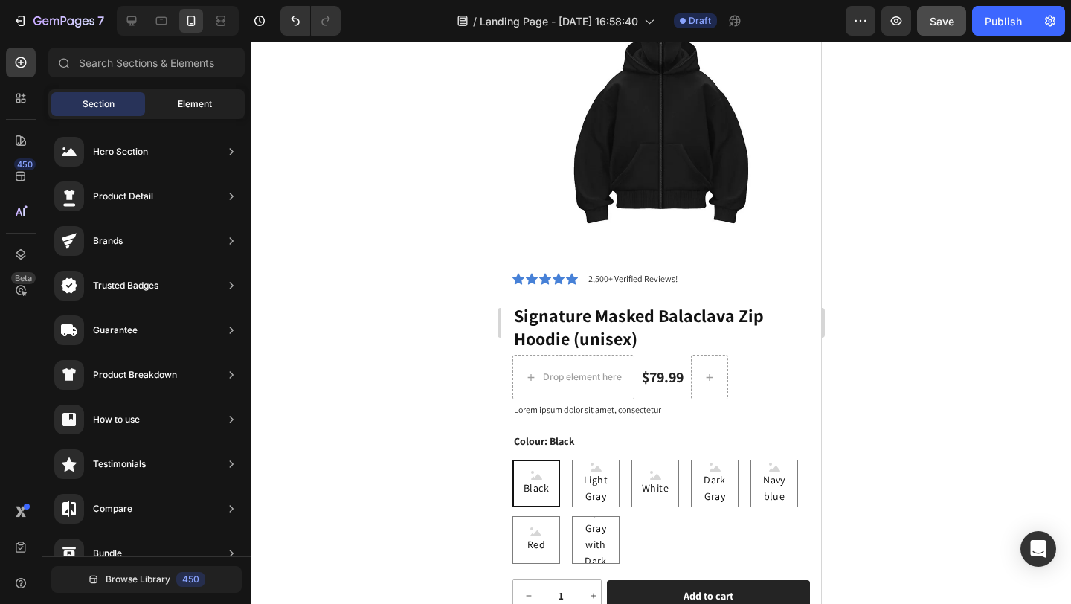
click at [184, 106] on span "Element" at bounding box center [195, 103] width 34 height 13
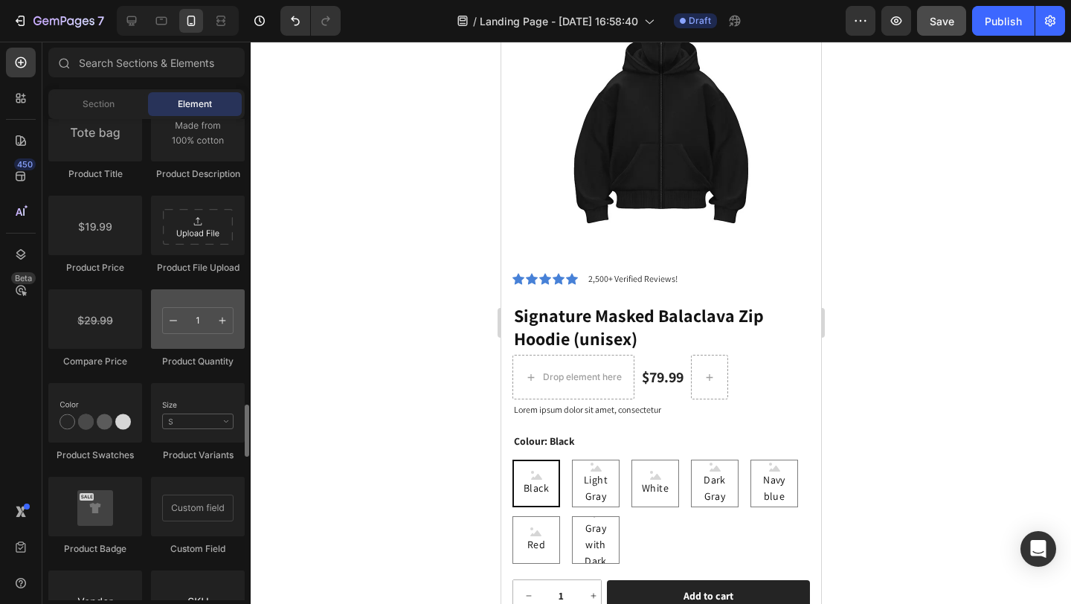
scroll to position [2411, 0]
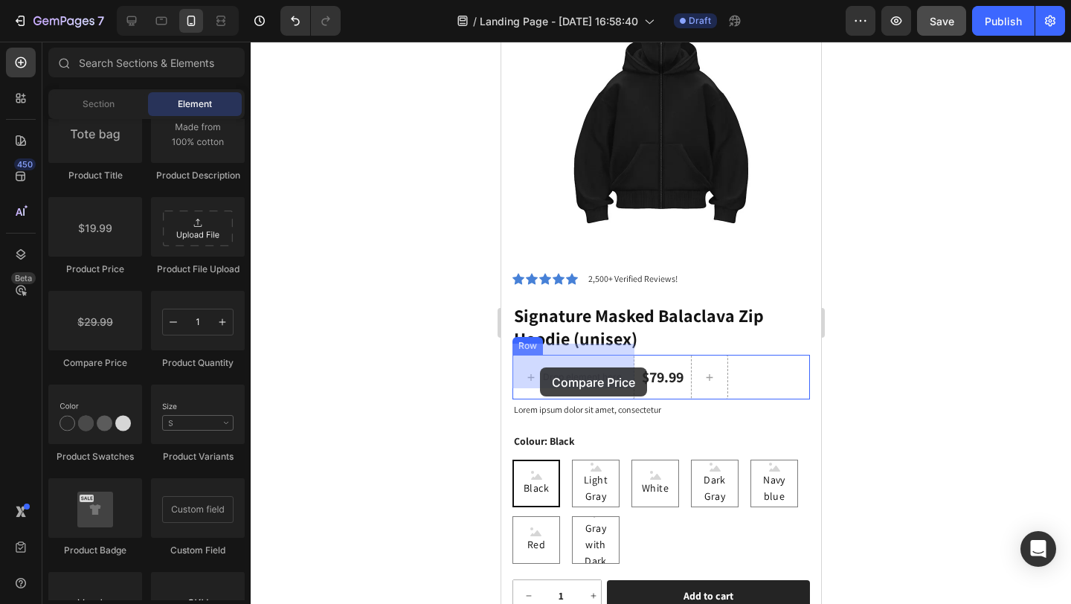
drag, startPoint x: 854, startPoint y: 400, endPoint x: 539, endPoint y: 367, distance: 316.3
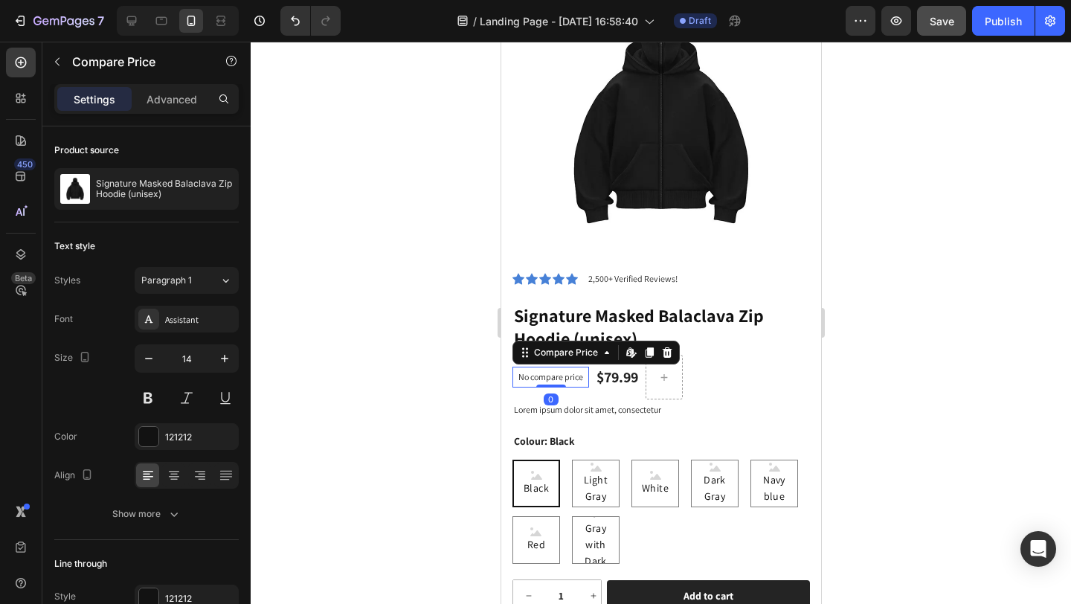
click at [541, 373] on p "No compare price" at bounding box center [550, 377] width 65 height 9
click at [552, 373] on p "No compare price" at bounding box center [550, 377] width 65 height 9
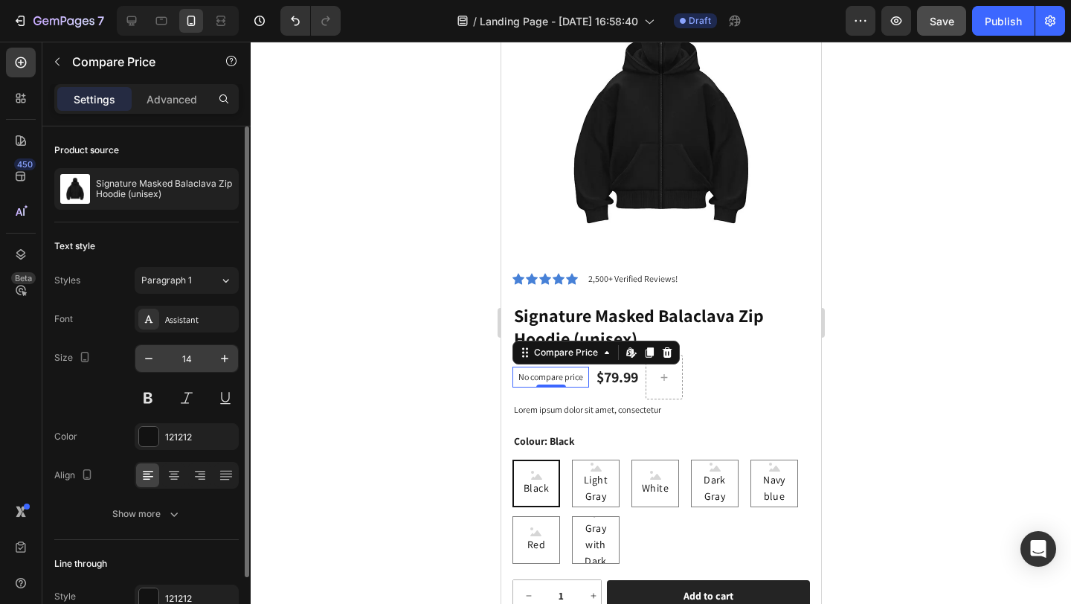
scroll to position [79, 0]
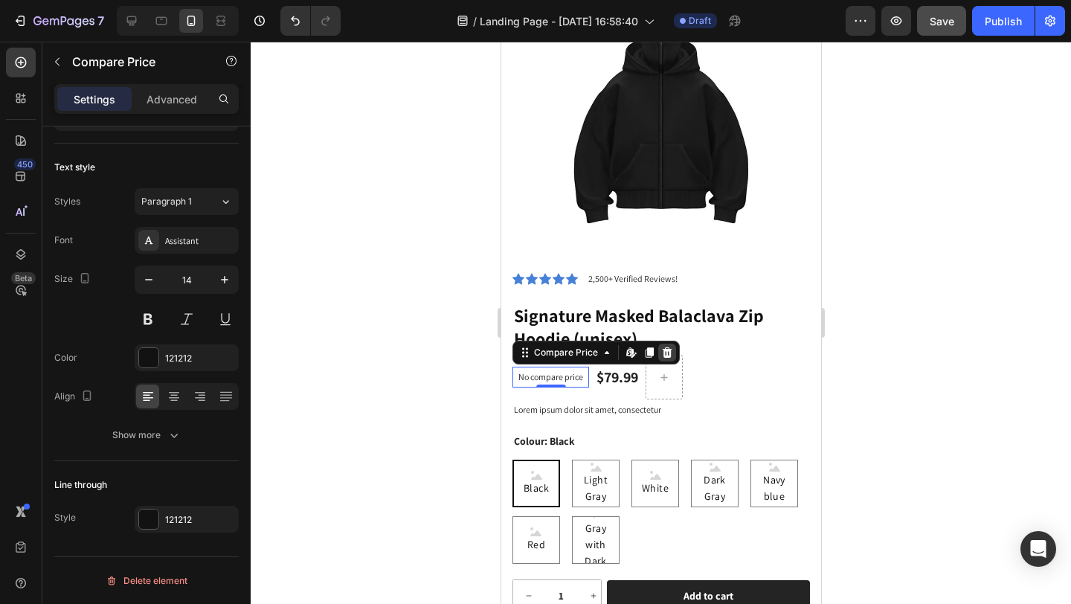
click at [662, 347] on icon at bounding box center [667, 352] width 10 height 10
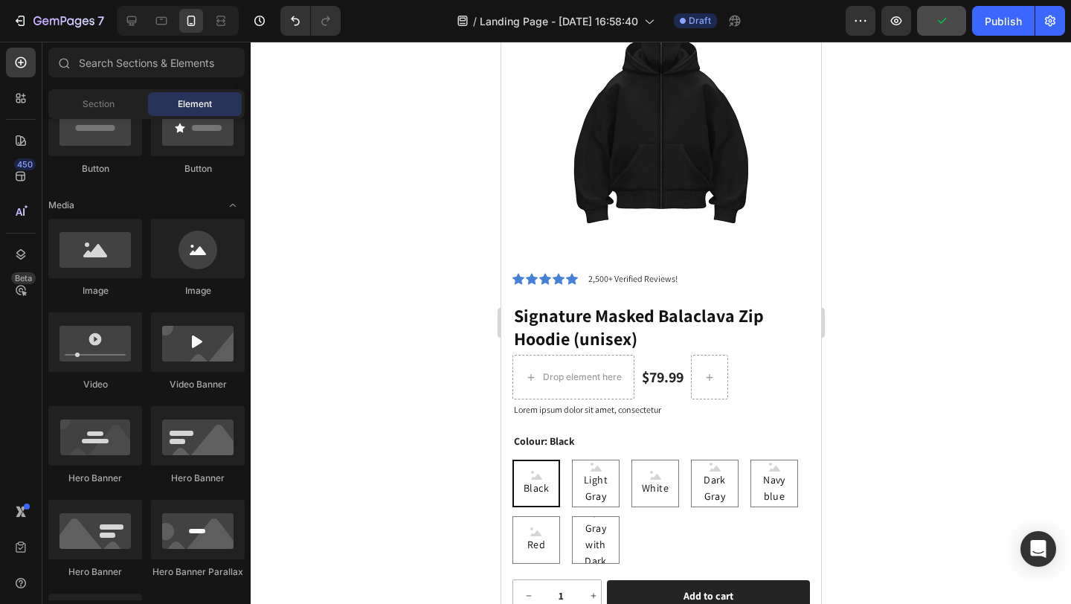
scroll to position [0, 0]
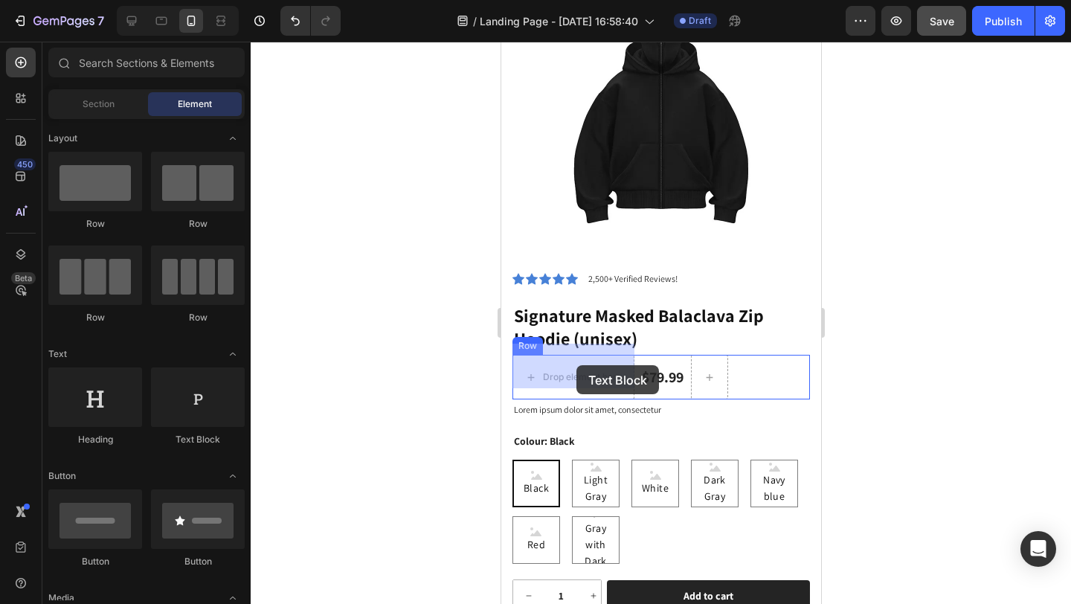
drag, startPoint x: 934, startPoint y: 448, endPoint x: 576, endPoint y: 365, distance: 368.1
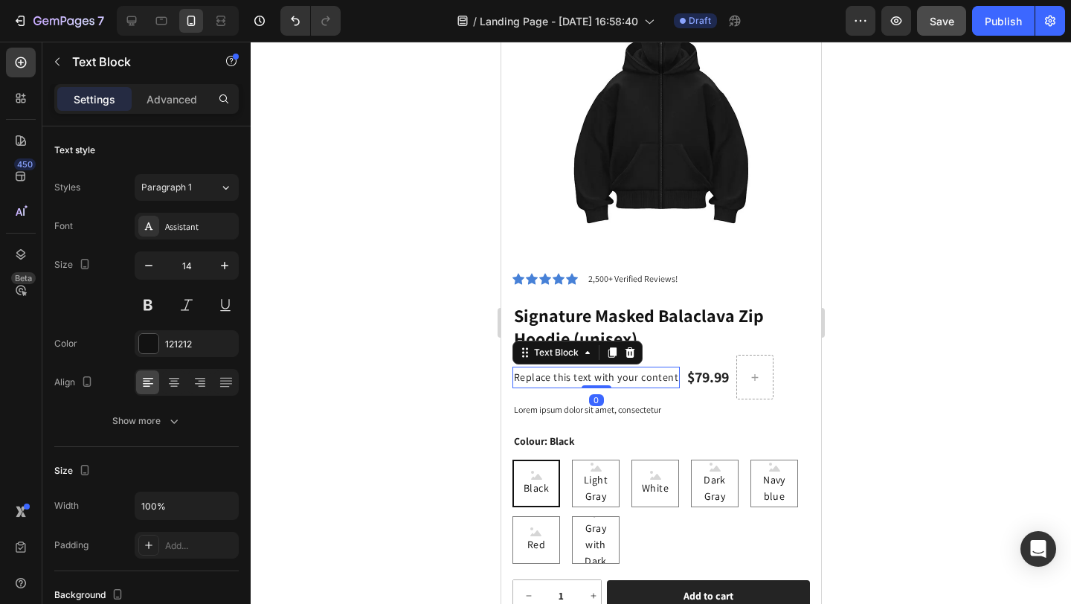
click at [635, 367] on div "Replace this text with your content" at bounding box center [595, 378] width 167 height 22
click at [637, 368] on p "Replace this text with your content" at bounding box center [595, 377] width 164 height 19
click at [663, 368] on p "Replace this text with your content" at bounding box center [595, 377] width 164 height 19
drag, startPoint x: 669, startPoint y: 366, endPoint x: 534, endPoint y: 360, distance: 134.8
click at [535, 368] on p "Replace this text with your content" at bounding box center [595, 377] width 164 height 19
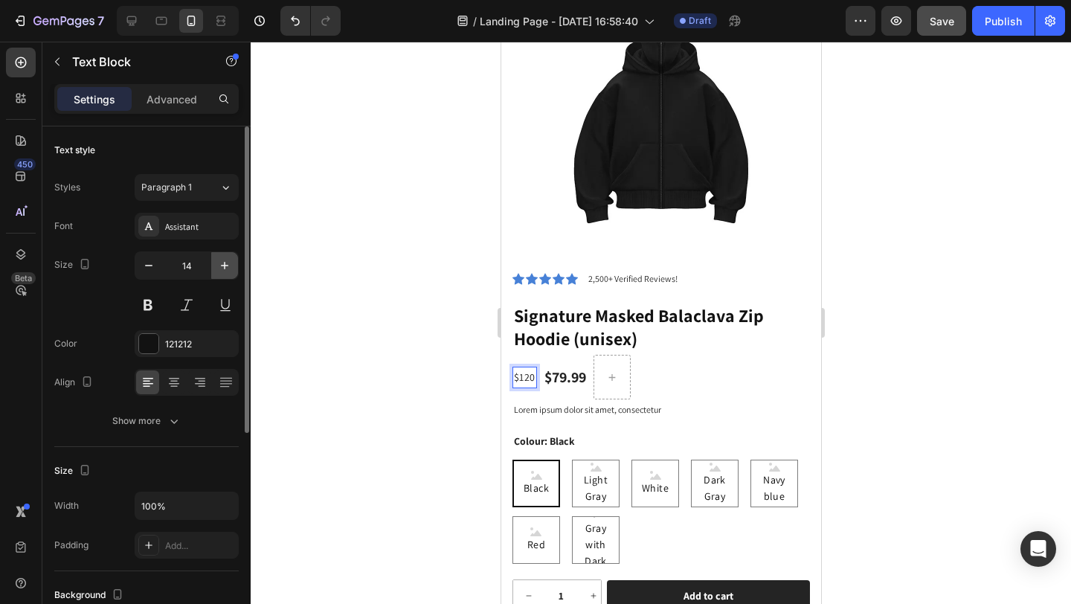
click at [219, 264] on icon "button" at bounding box center [224, 265] width 15 height 15
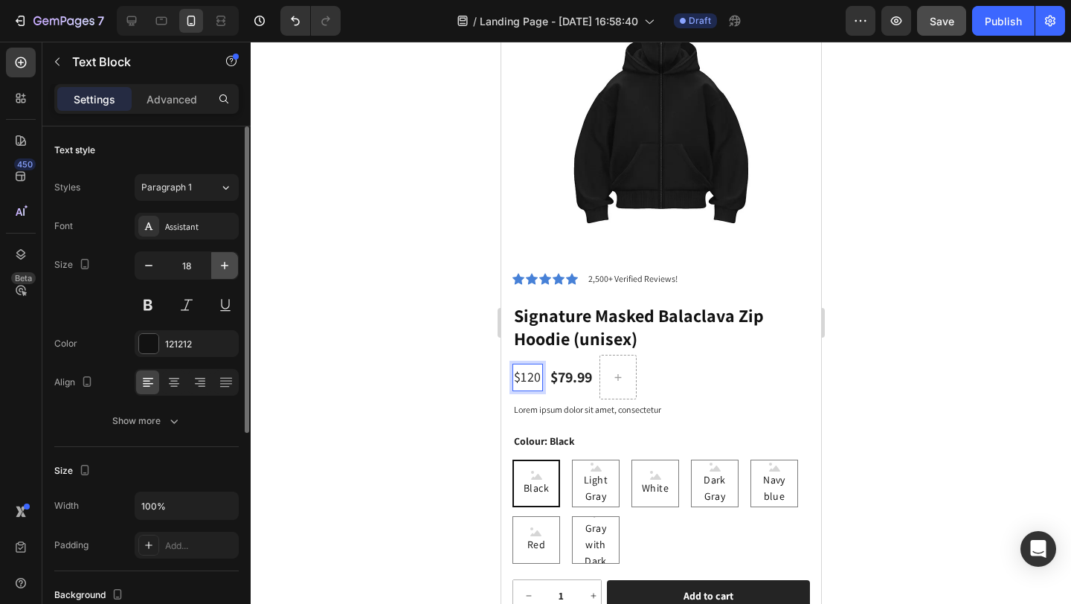
type input "19"
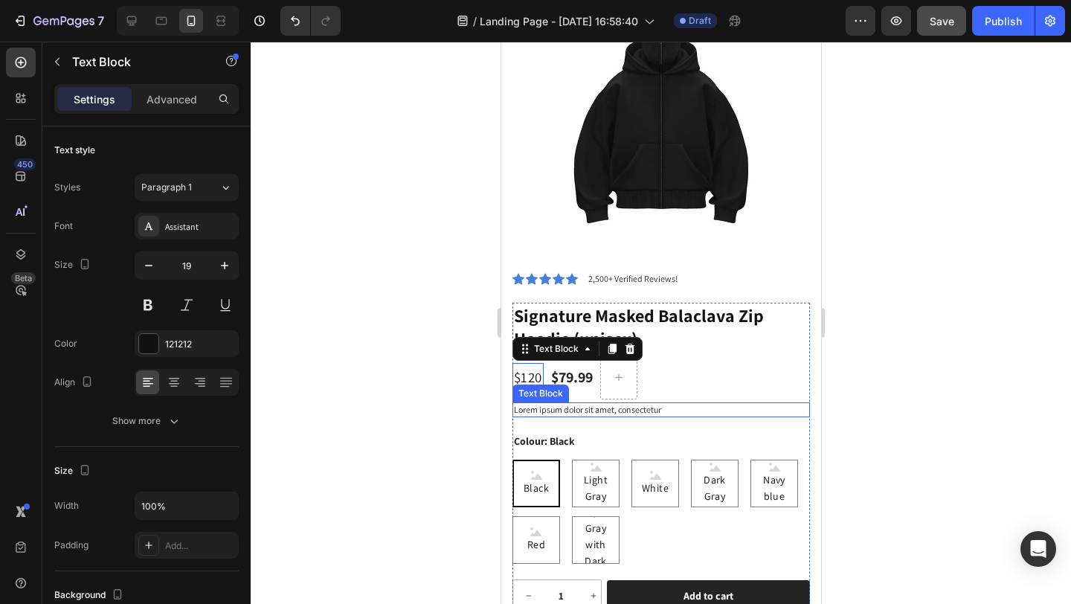
click at [570, 368] on div "$79.99" at bounding box center [571, 377] width 45 height 22
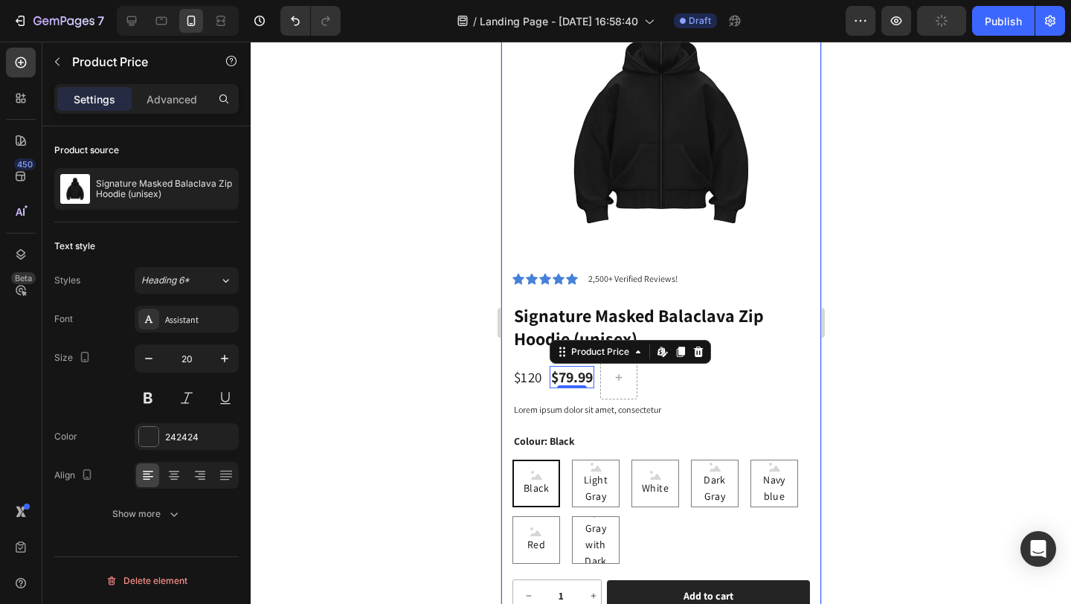
click at [527, 371] on p "$120" at bounding box center [527, 376] width 28 height 25
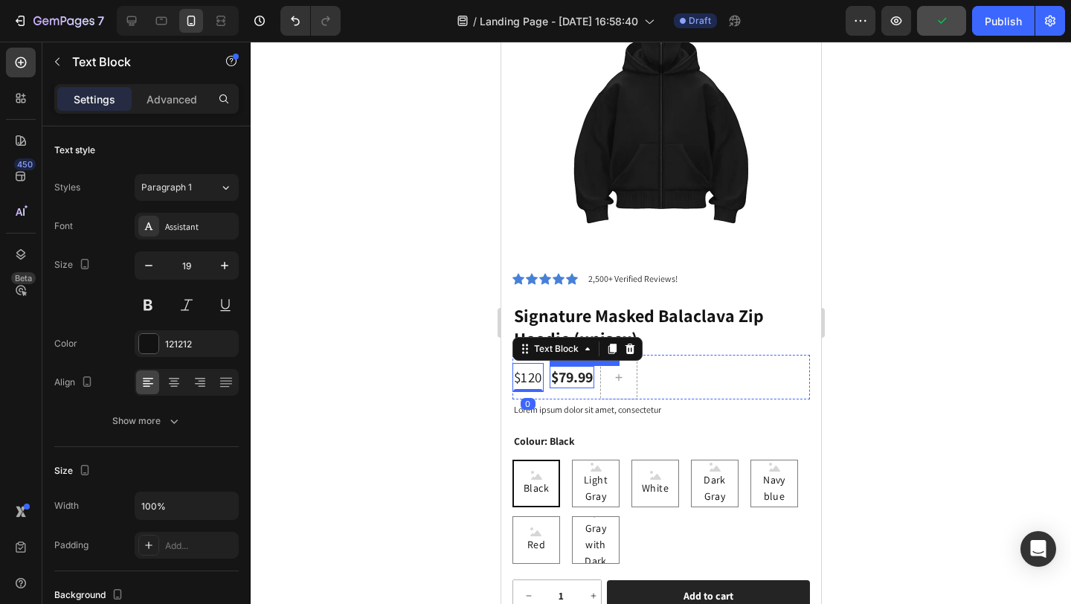
click at [584, 366] on div "$79.99" at bounding box center [571, 377] width 45 height 22
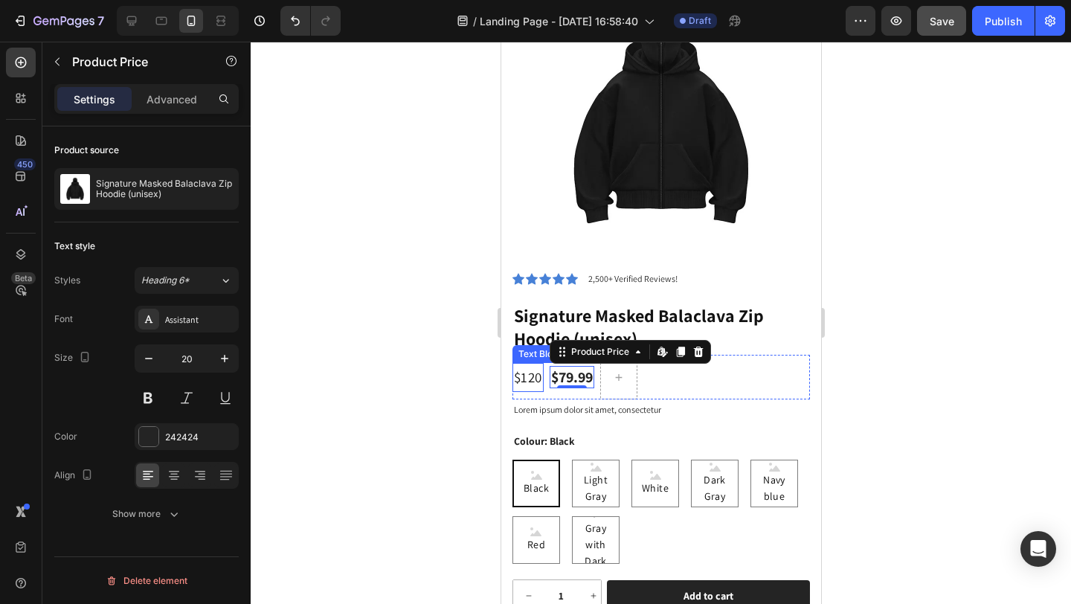
click at [524, 368] on p "$120" at bounding box center [527, 376] width 28 height 25
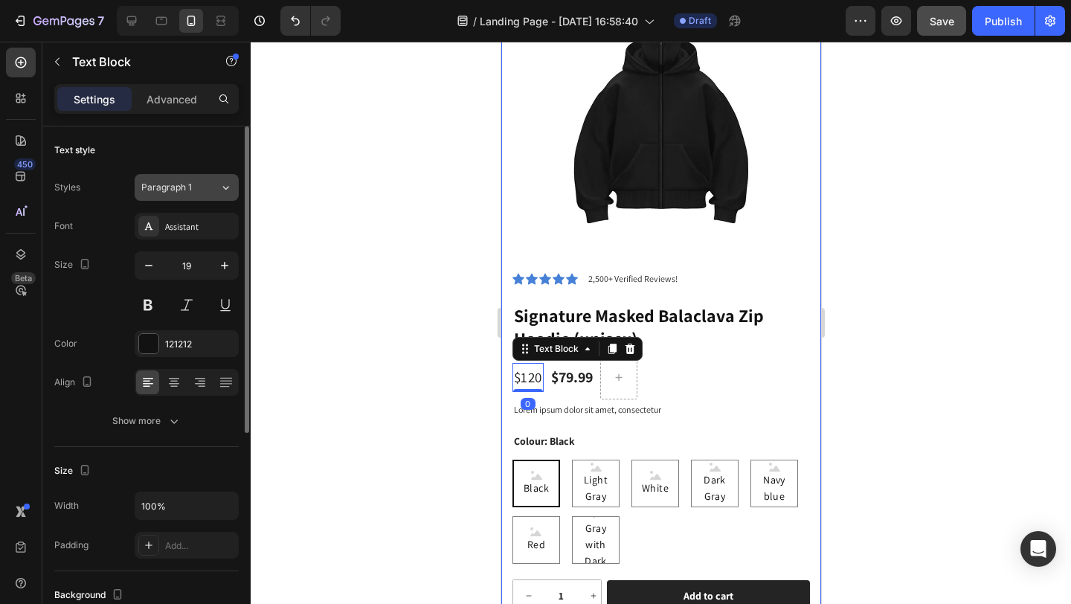
click at [219, 190] on icon at bounding box center [225, 187] width 13 height 15
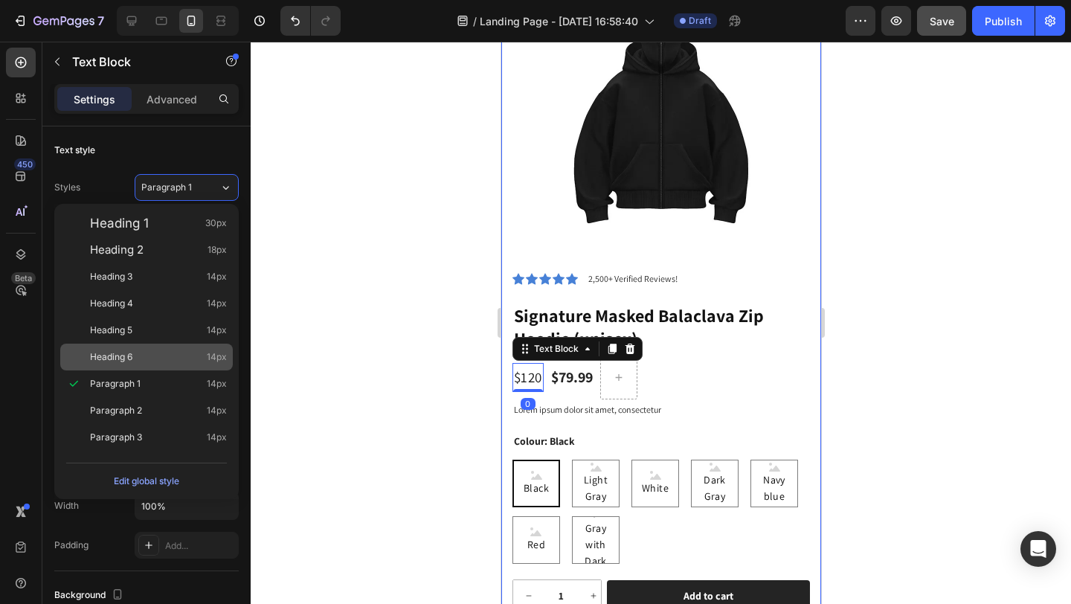
click at [170, 348] on div "Heading 6 14px" at bounding box center [146, 357] width 173 height 27
type input "14"
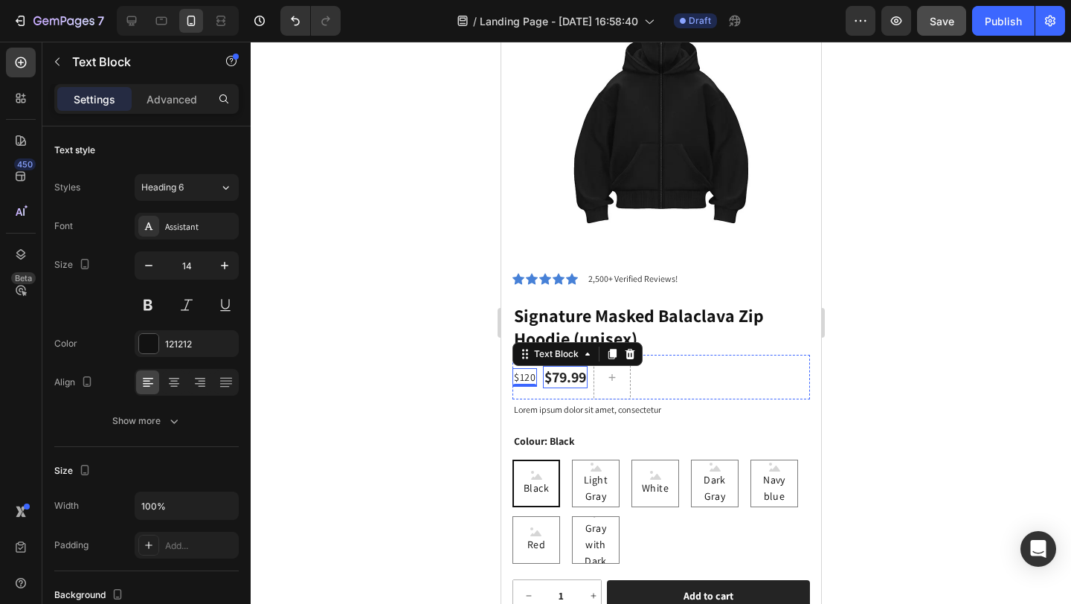
click at [553, 370] on div "$79.99" at bounding box center [564, 377] width 45 height 22
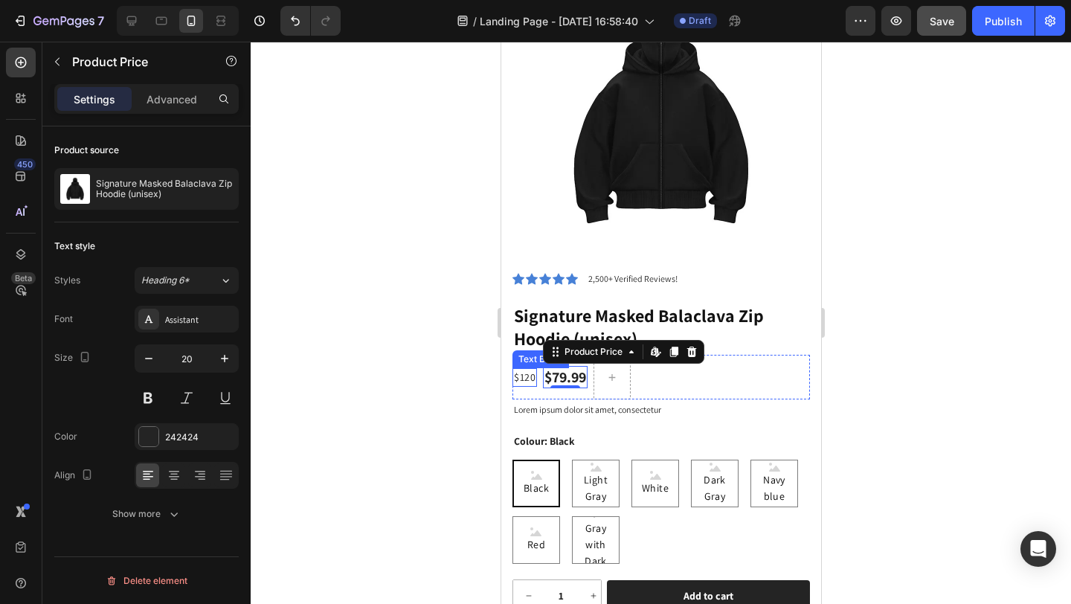
click at [518, 370] on p "$120" at bounding box center [524, 378] width 22 height 16
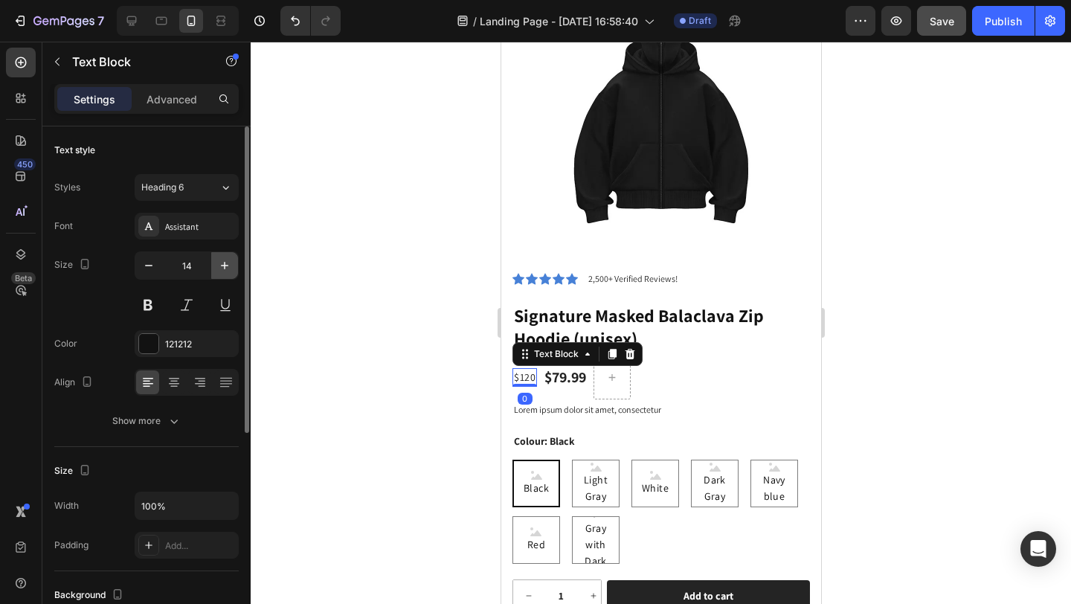
click at [223, 273] on button "button" at bounding box center [224, 265] width 27 height 27
click at [222, 271] on icon "button" at bounding box center [224, 265] width 15 height 15
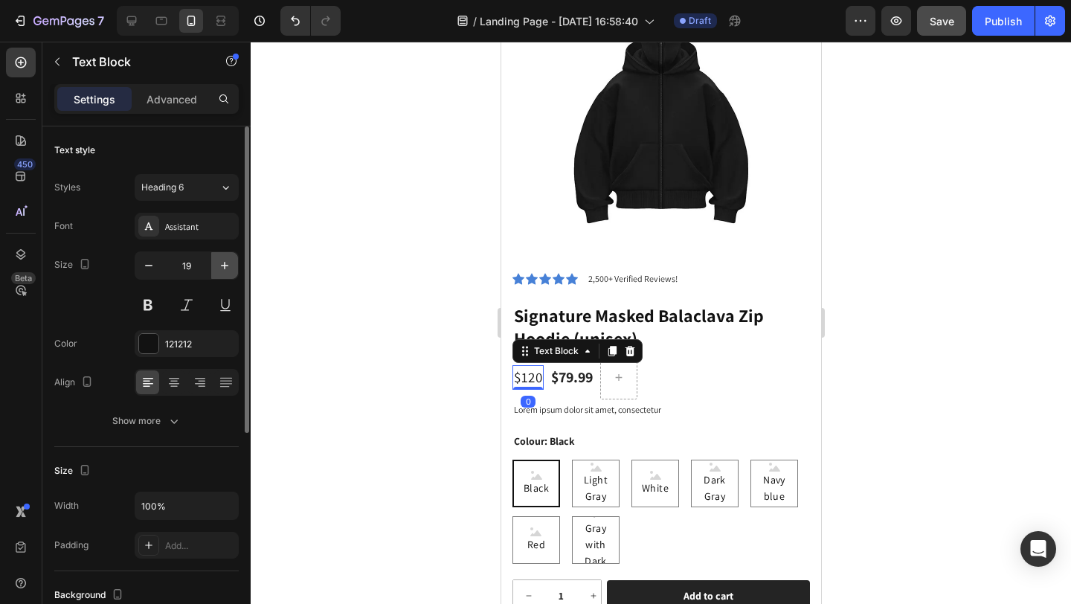
click at [222, 271] on icon "button" at bounding box center [224, 265] width 15 height 15
click at [144, 266] on icon "button" at bounding box center [148, 265] width 15 height 15
type input "20"
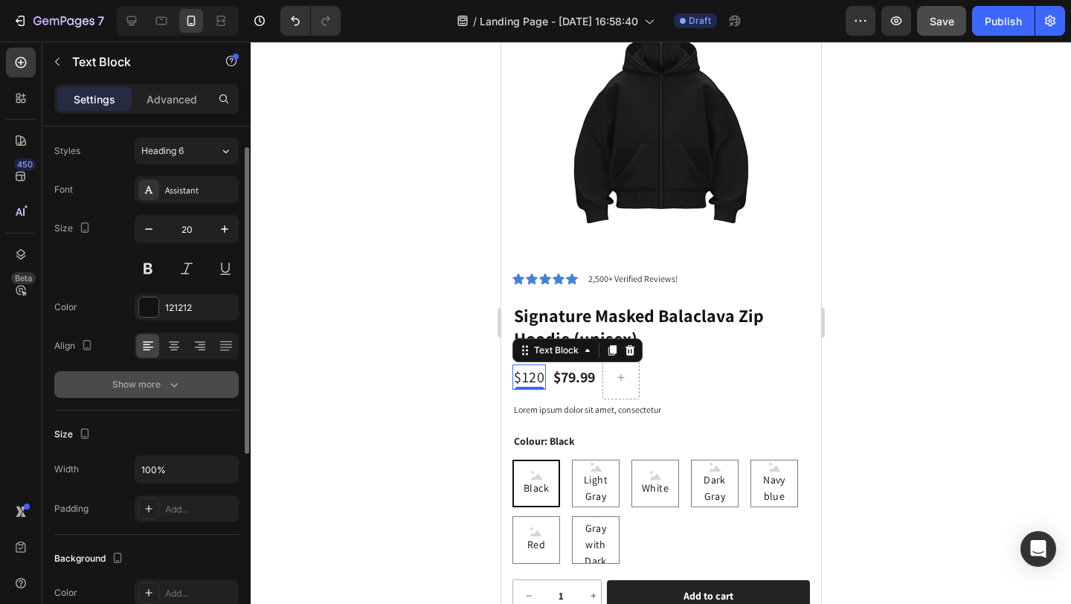
click at [163, 387] on div "Show more" at bounding box center [146, 384] width 69 height 15
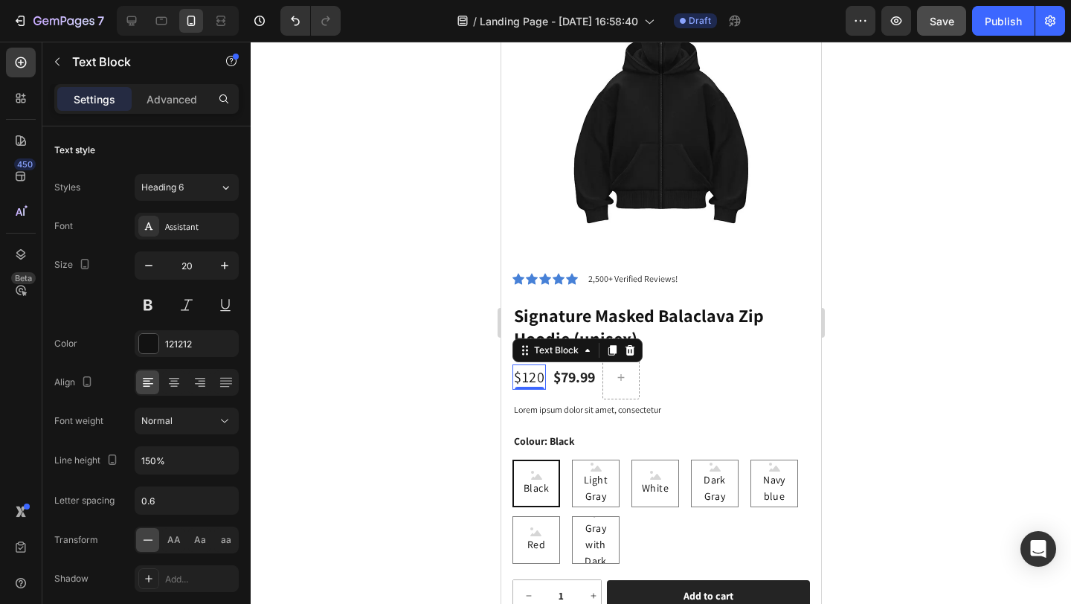
click at [167, 111] on div "Settings Advanced" at bounding box center [146, 99] width 184 height 30
click at [165, 97] on p "Advanced" at bounding box center [172, 99] width 51 height 16
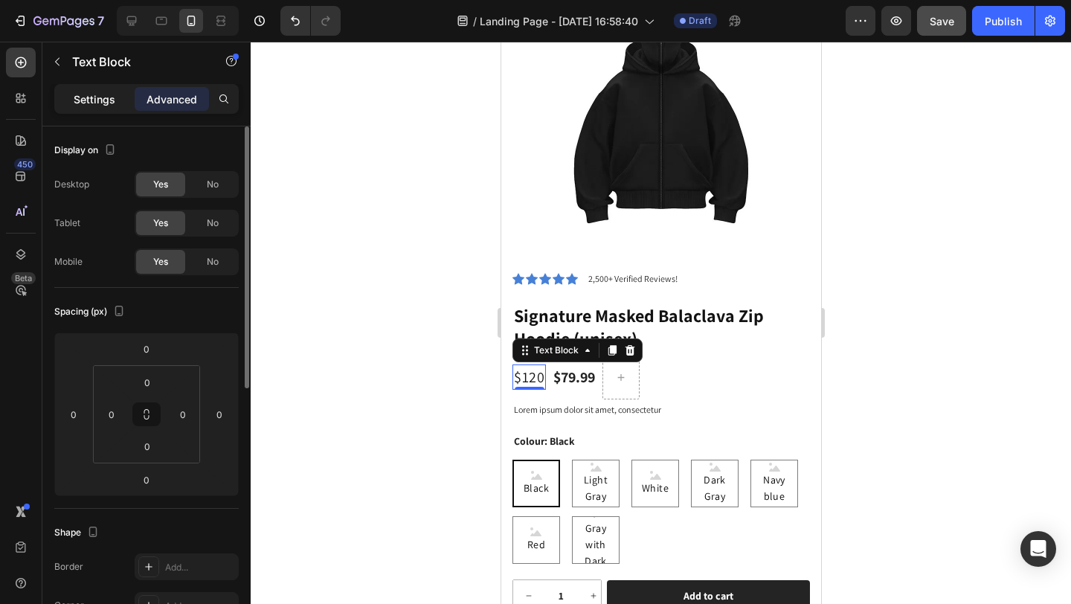
click at [103, 97] on p "Settings" at bounding box center [95, 99] width 42 height 16
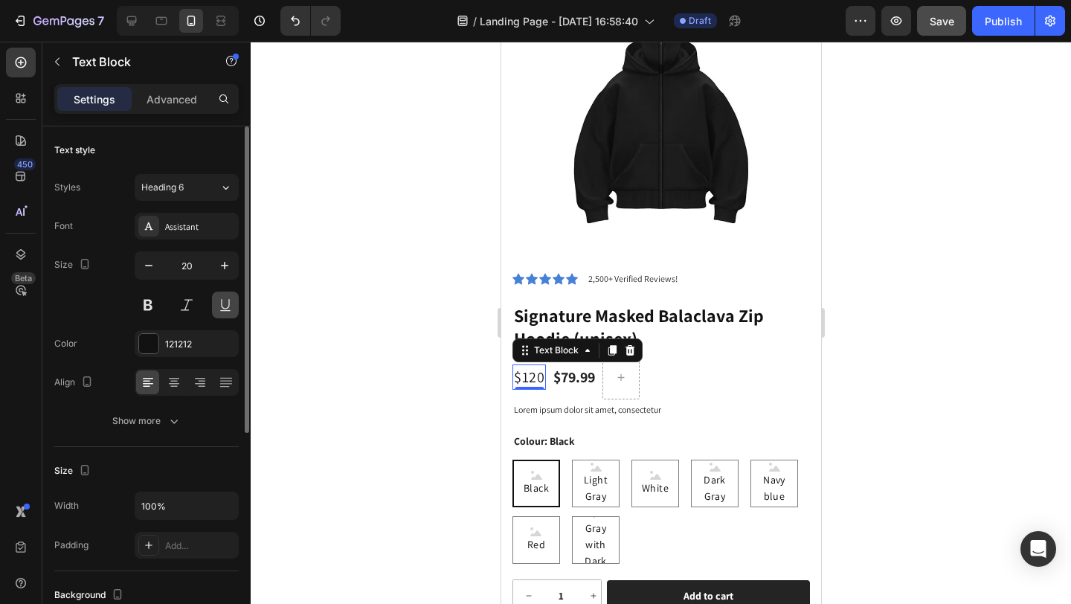
click at [219, 302] on button at bounding box center [225, 305] width 27 height 27
click at [217, 307] on button at bounding box center [225, 305] width 27 height 27
click at [458, 370] on div at bounding box center [661, 323] width 820 height 562
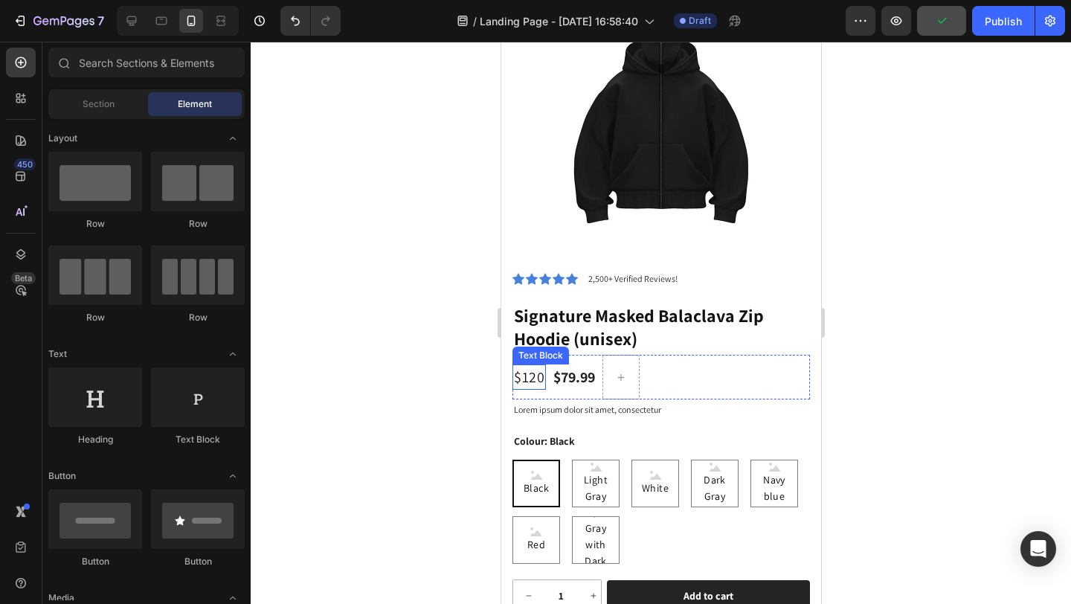
click at [528, 369] on p "$120" at bounding box center [528, 377] width 30 height 22
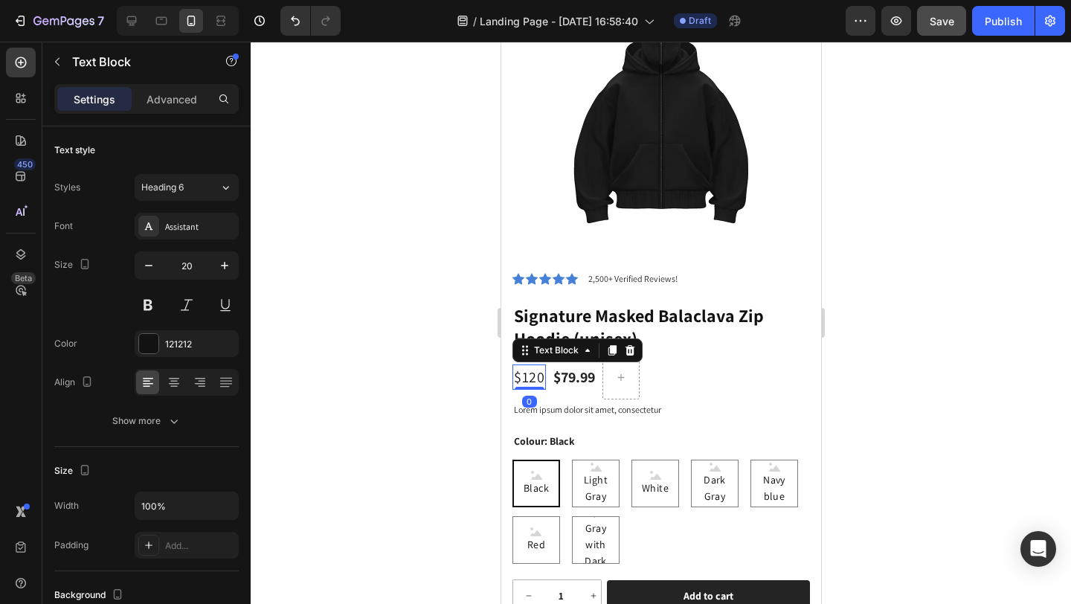
click at [628, 345] on icon at bounding box center [630, 350] width 10 height 10
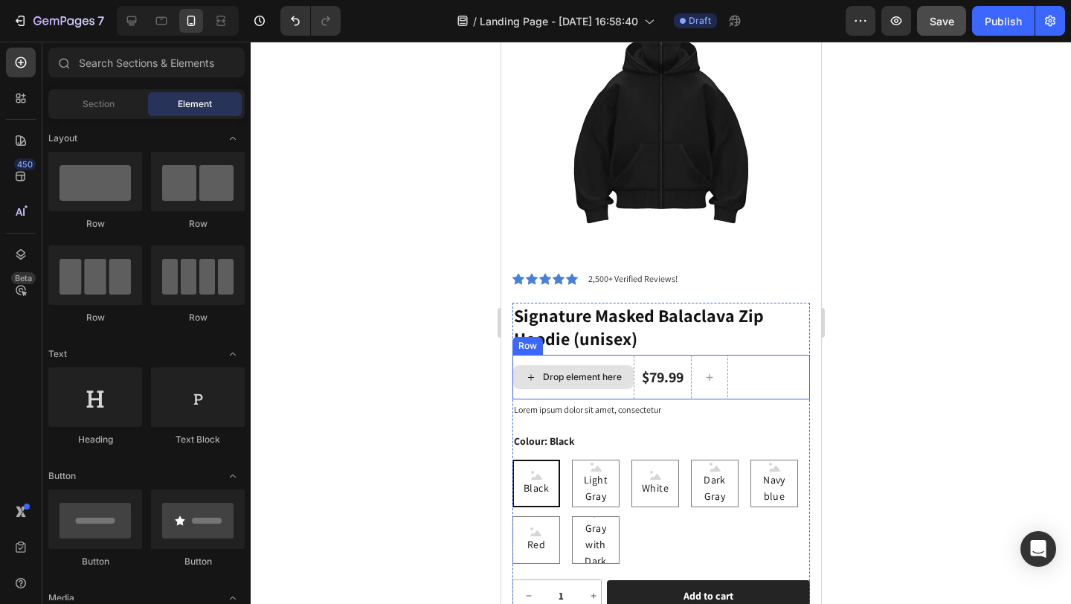
click at [612, 365] on div "Drop element here" at bounding box center [572, 377] width 120 height 24
click at [620, 355] on div "Drop element here" at bounding box center [573, 377] width 122 height 45
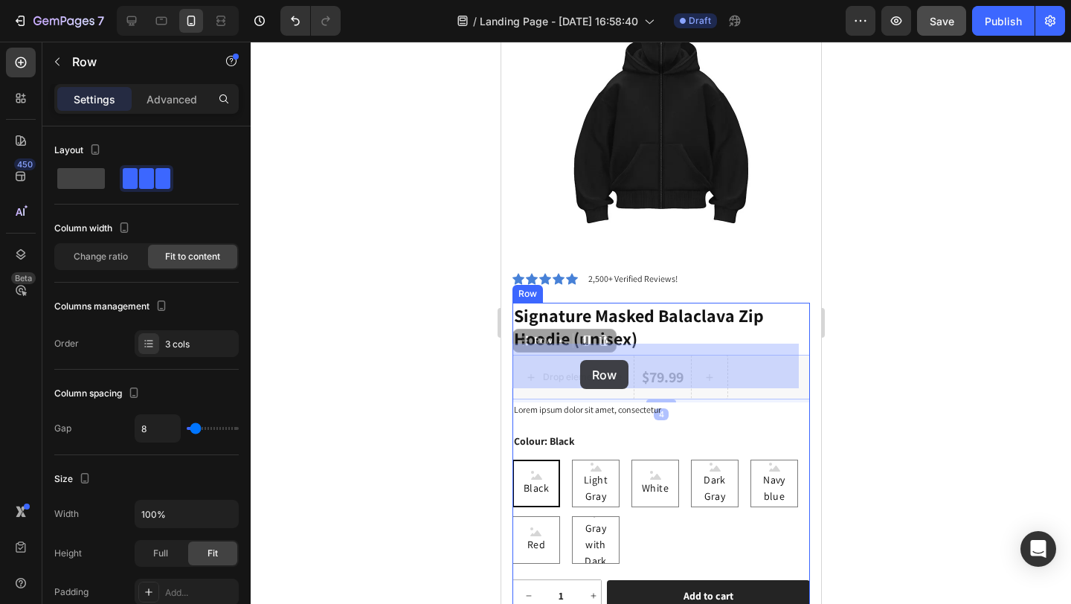
drag, startPoint x: 533, startPoint y: 333, endPoint x: 581, endPoint y: 358, distance: 54.6
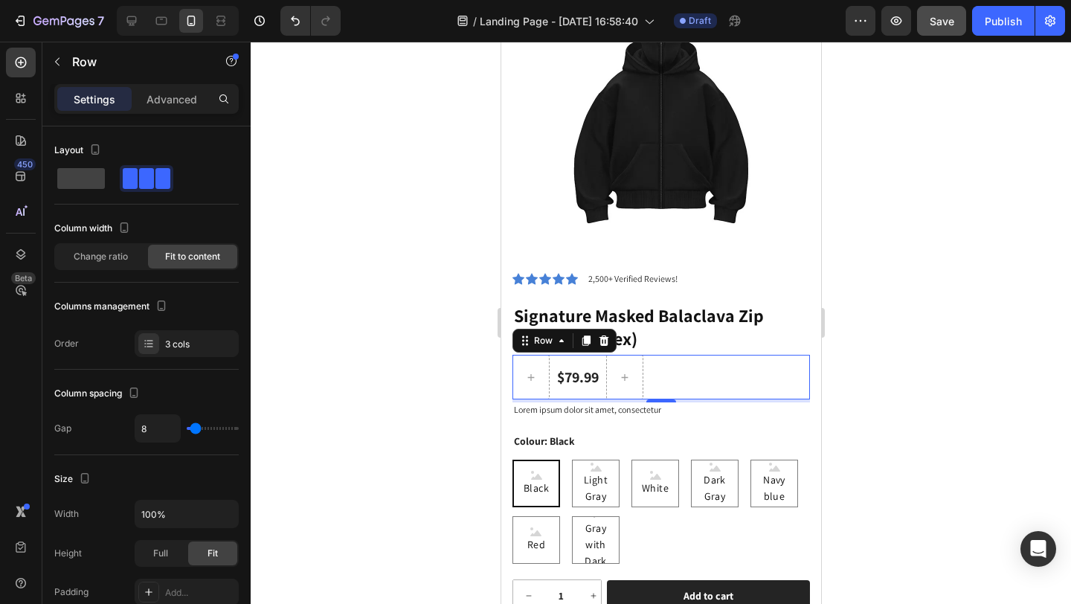
click at [586, 366] on div "$79.99" at bounding box center [577, 377] width 45 height 22
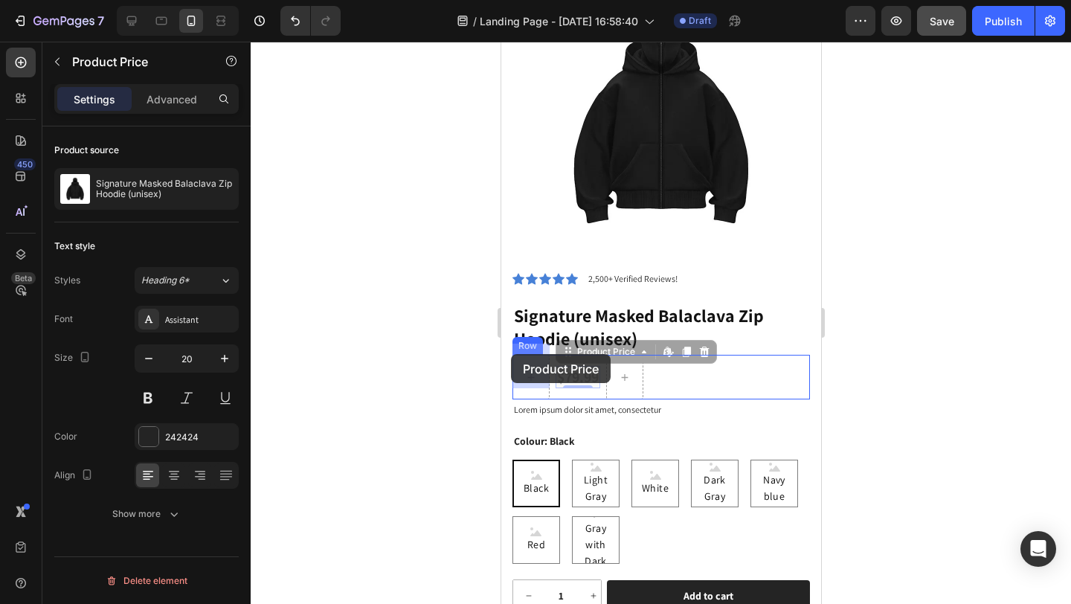
drag, startPoint x: 570, startPoint y: 345, endPoint x: 515, endPoint y: 356, distance: 56.2
click at [510, 354] on div "iPhone 15 Pro Max ( 430 px) iPhone 13 Mini iPhone 13 Pro iPhone 11 Pro Max iPho…" at bounding box center [661, 502] width 320 height 1183
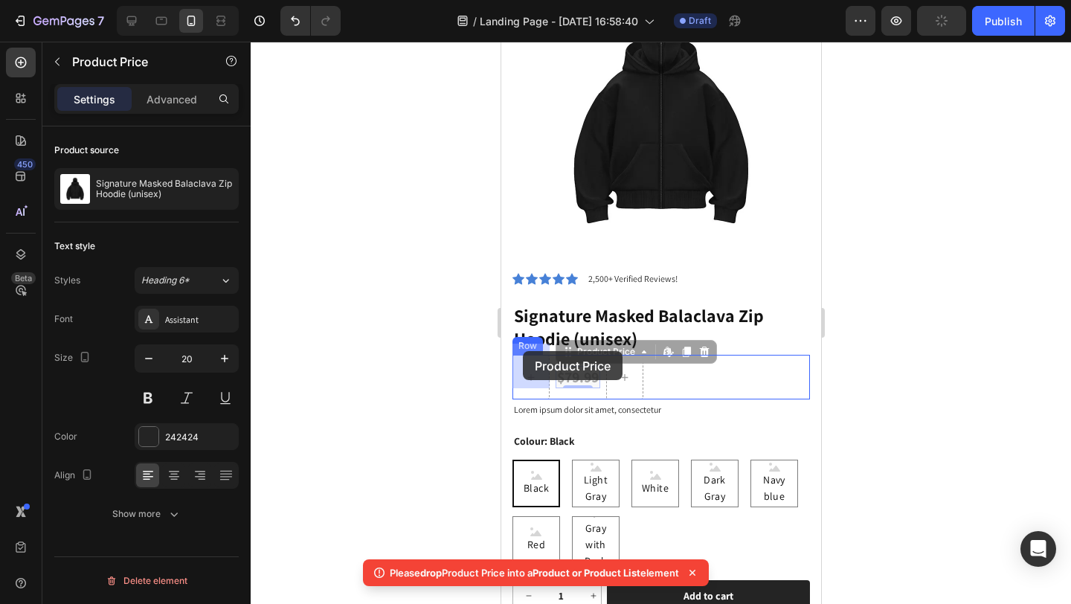
drag, startPoint x: 568, startPoint y: 344, endPoint x: 523, endPoint y: 353, distance: 45.4
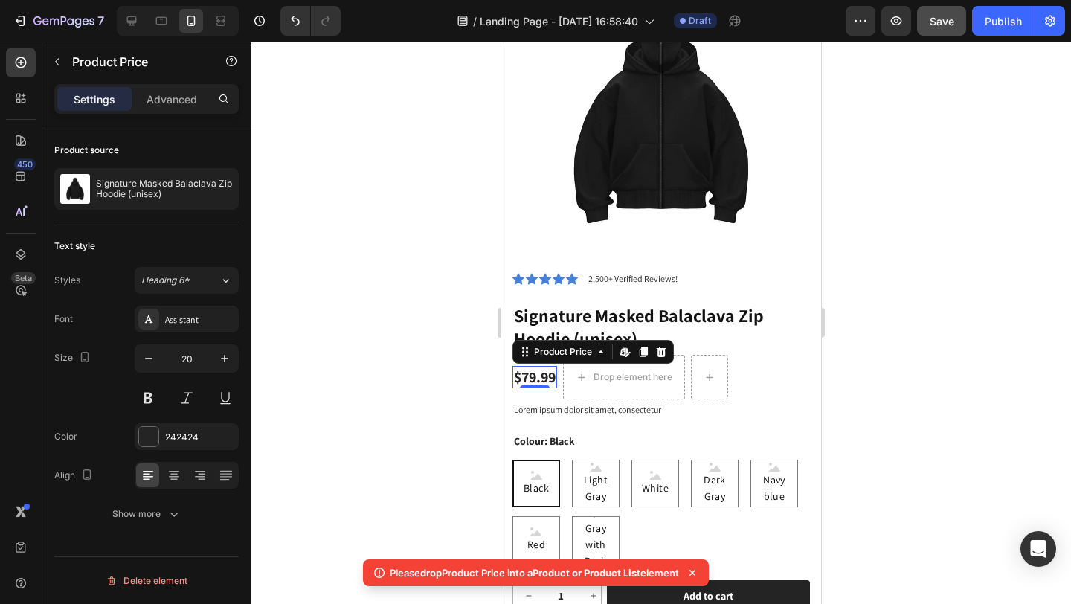
drag, startPoint x: 420, startPoint y: 332, endPoint x: 428, endPoint y: 326, distance: 9.5
click at [420, 331] on div at bounding box center [661, 323] width 820 height 562
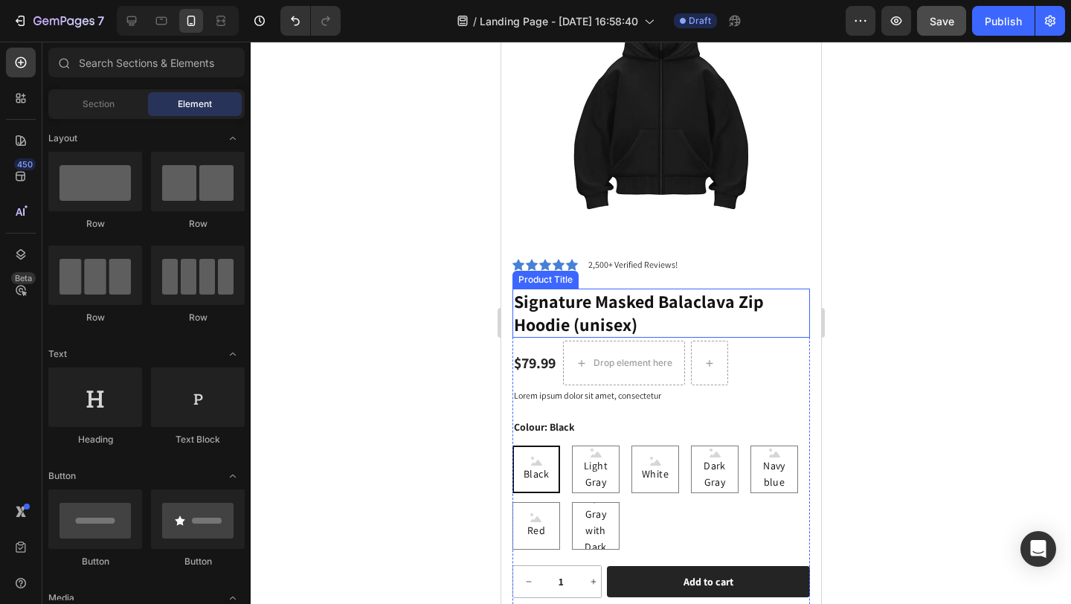
scroll to position [145, 0]
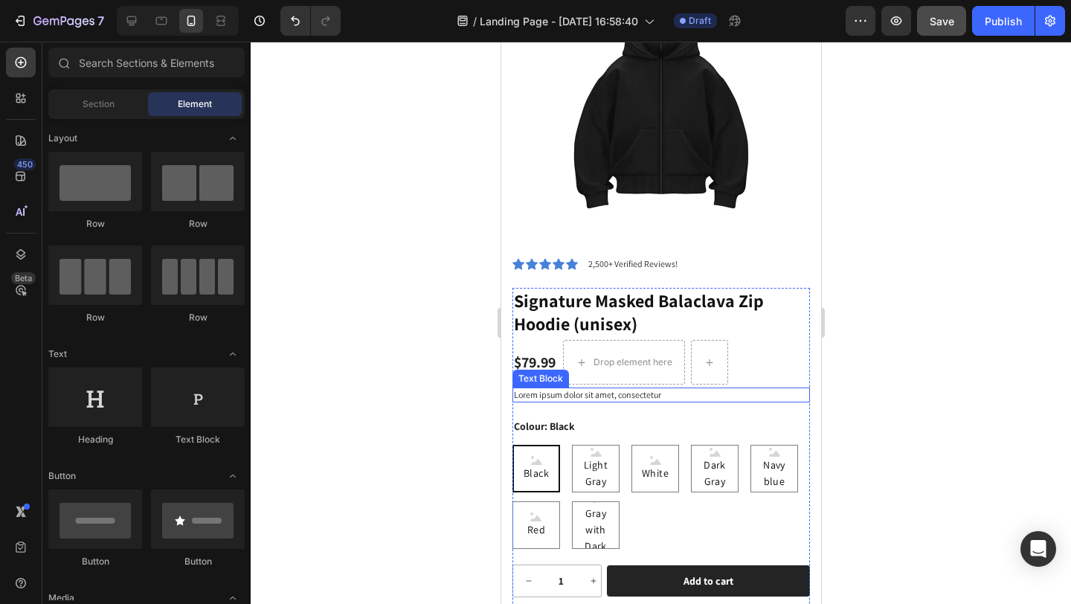
click at [681, 389] on p "Lorem ipsum dolor sit amet, consectetur" at bounding box center [660, 395] width 295 height 12
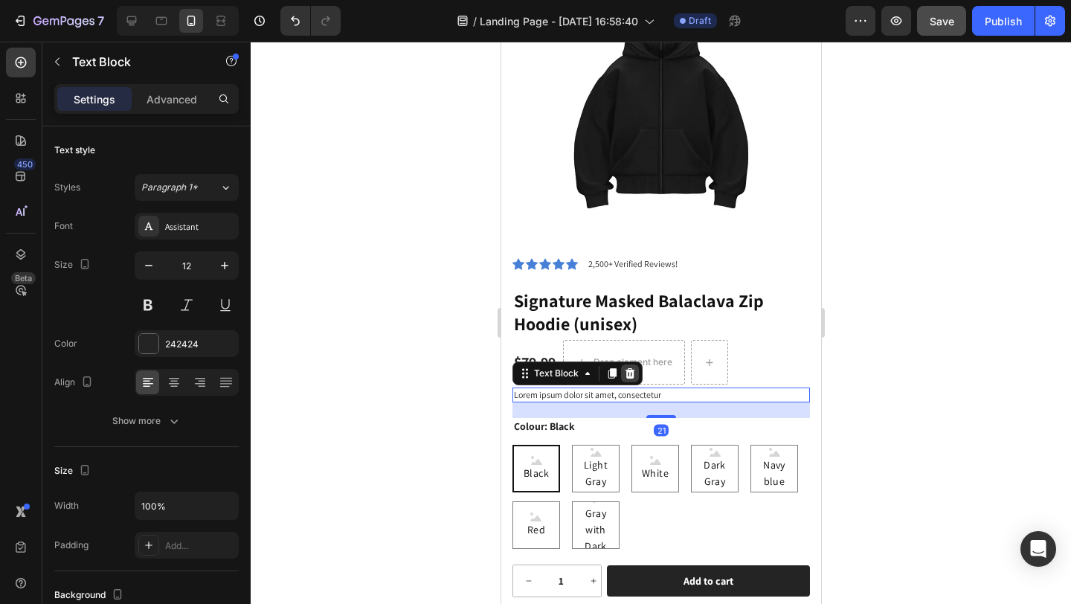
click at [629, 368] on icon at bounding box center [630, 373] width 10 height 10
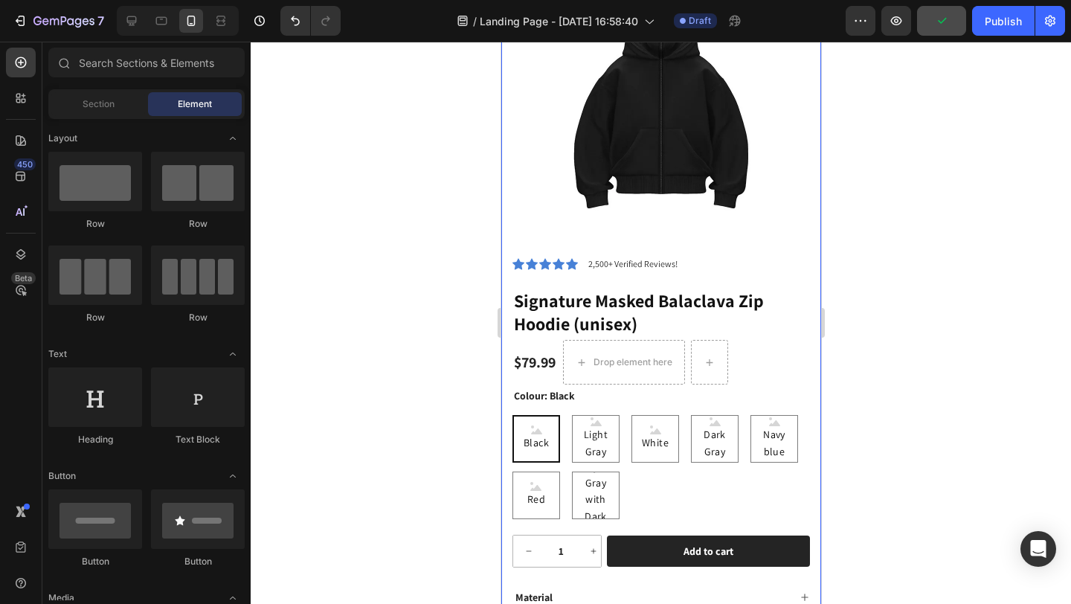
click at [516, 258] on icon at bounding box center [518, 263] width 12 height 11
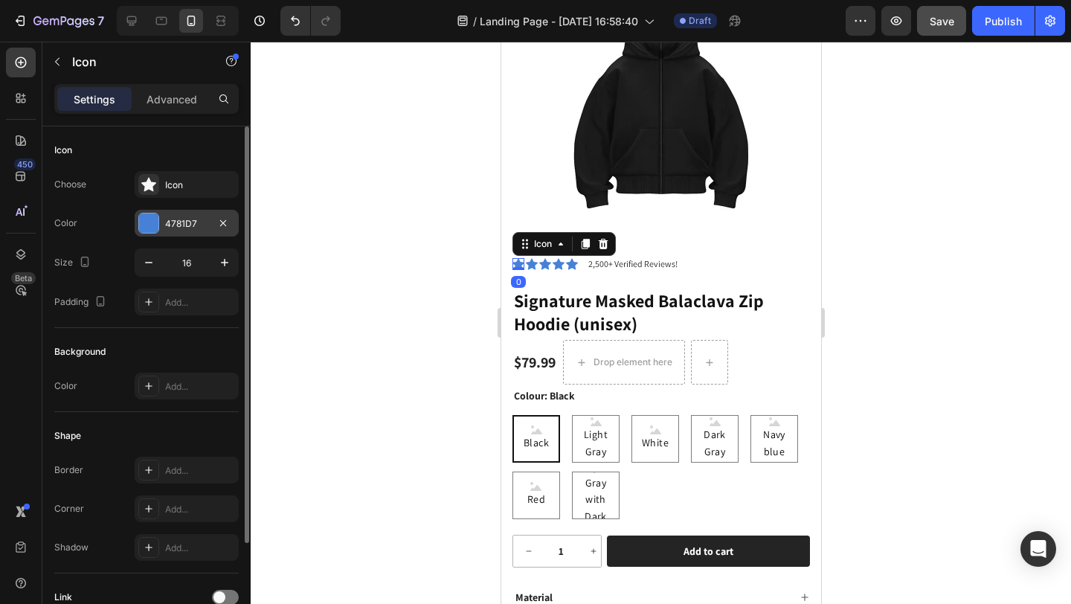
click at [149, 225] on div at bounding box center [148, 222] width 19 height 19
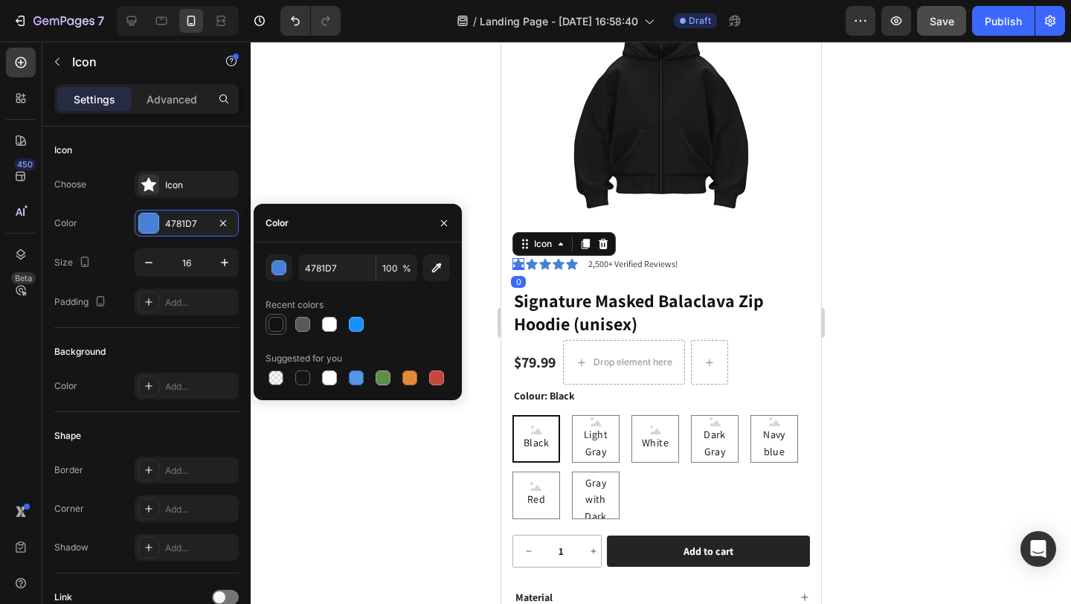
click at [277, 327] on div at bounding box center [276, 324] width 15 height 15
type input "121212"
click at [285, 179] on div at bounding box center [661, 323] width 820 height 562
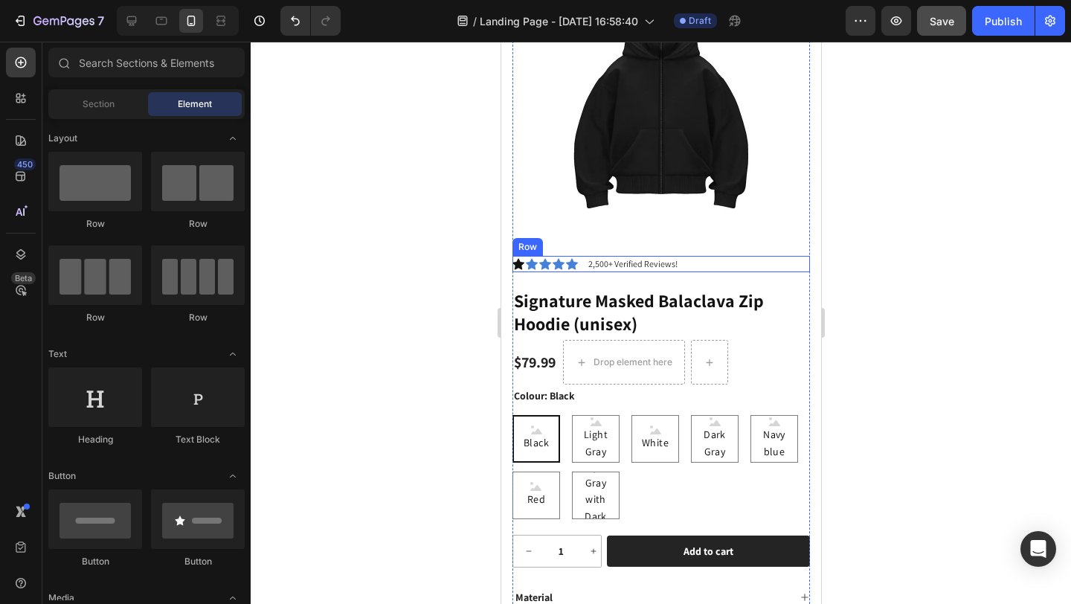
click at [695, 256] on div "Icon Icon Icon Icon Icon Icon List 2,500+ Verified Reviews! Text Block Row" at bounding box center [661, 264] width 298 height 16
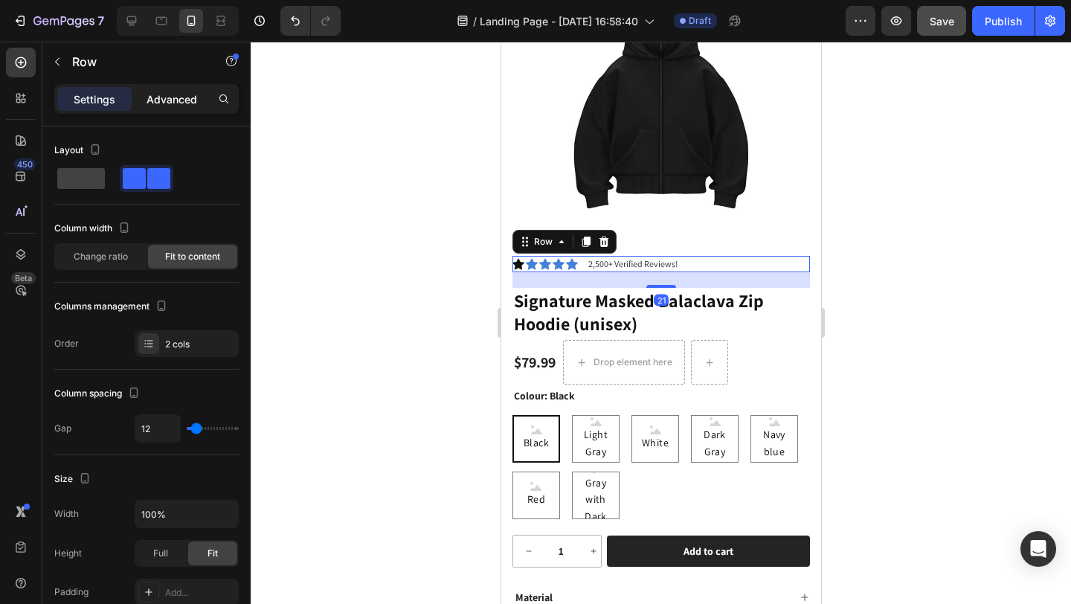
click at [181, 94] on p "Advanced" at bounding box center [172, 99] width 51 height 16
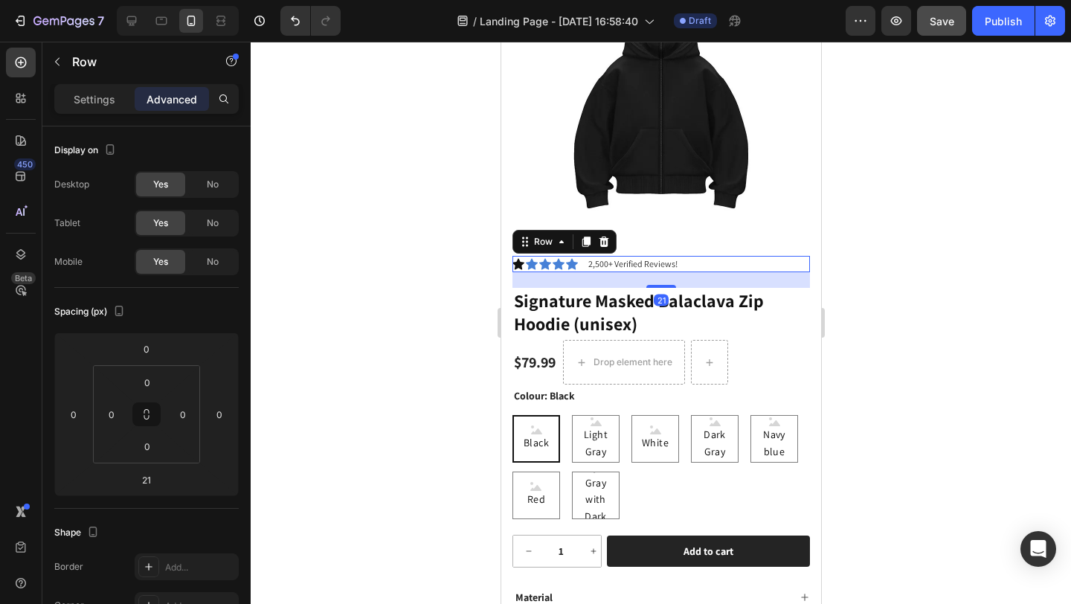
click at [714, 256] on div "Icon Icon Icon Icon Icon Icon List 2,500+ Verified Reviews! Text Block Row 21" at bounding box center [661, 264] width 298 height 16
click at [706, 256] on div "Icon Icon Icon Icon Icon Icon List 2,500+ Verified Reviews! Text Block Row 21" at bounding box center [661, 264] width 298 height 16
click at [581, 256] on div "Icon Icon Icon Icon Icon Icon List 2,500+ Verified Reviews! Text Block Row 21" at bounding box center [661, 264] width 298 height 16
click at [578, 256] on div "Icon Icon Icon Icon Icon Icon List 2,500+ Verified Reviews! Text Block Row 21" at bounding box center [661, 264] width 298 height 16
drag, startPoint x: 405, startPoint y: 245, endPoint x: 436, endPoint y: 246, distance: 31.3
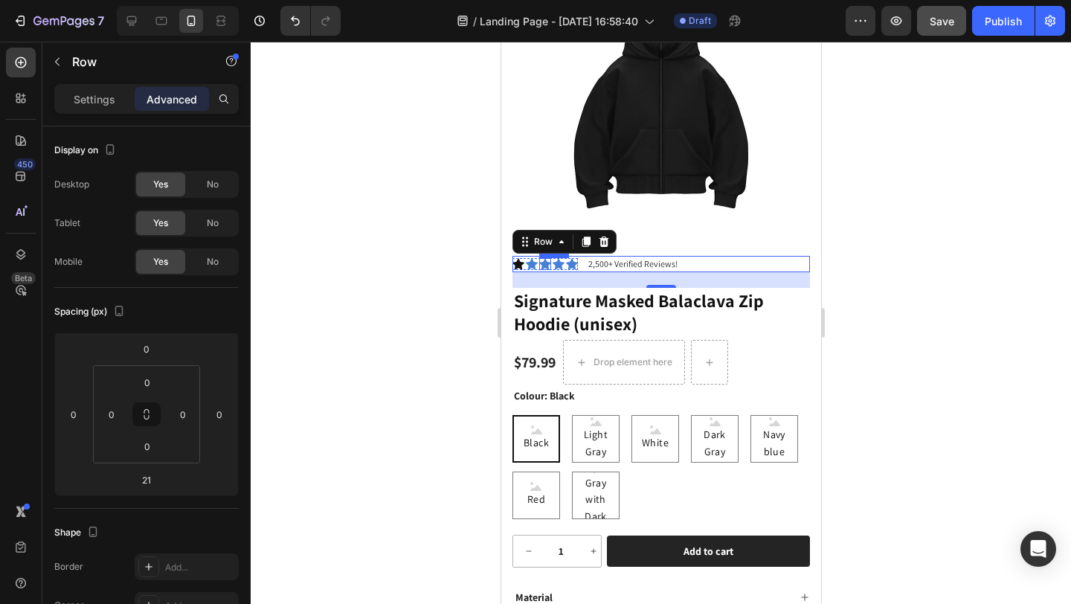
click at [406, 245] on div at bounding box center [661, 323] width 820 height 562
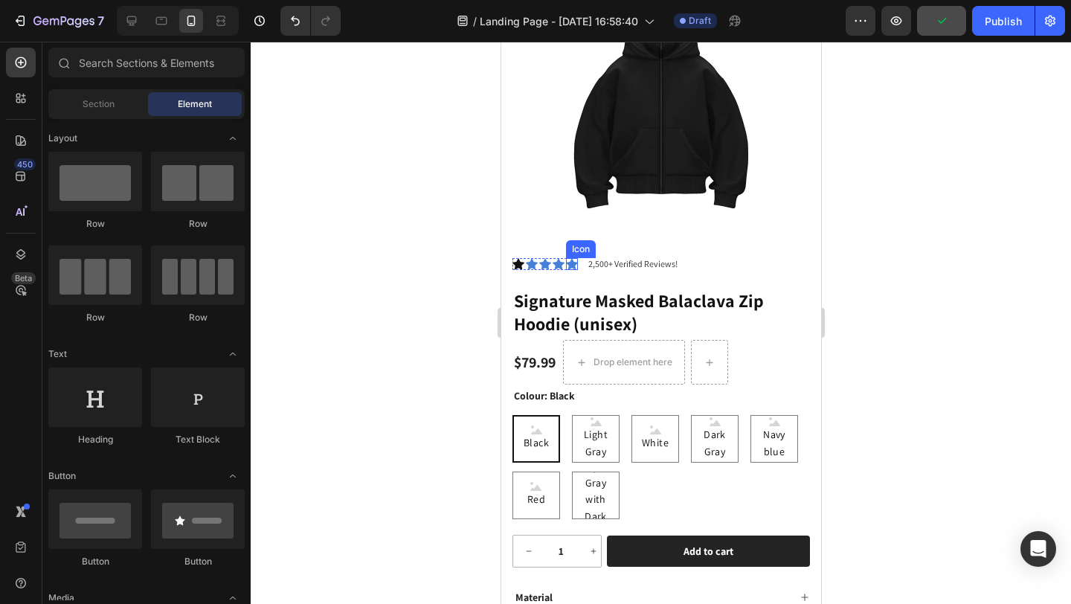
click at [575, 258] on icon at bounding box center [571, 263] width 12 height 11
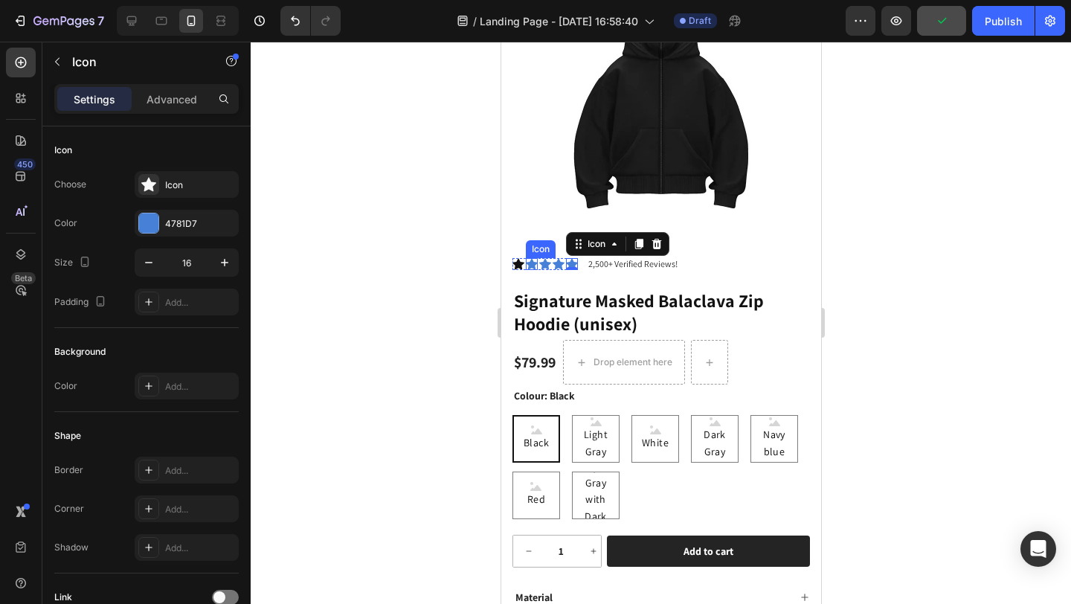
click at [529, 256] on div "Icon Icon Icon Icon Icon 0 Icon List" at bounding box center [544, 264] width 65 height 16
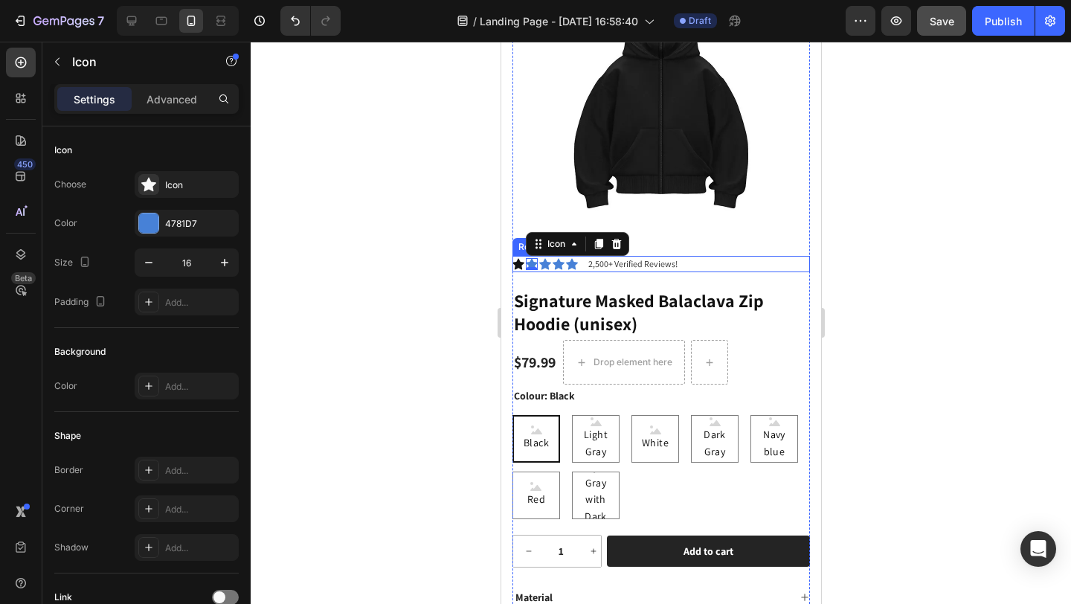
click at [514, 256] on div "Icon Icon 0 Icon Icon Icon Icon List" at bounding box center [544, 264] width 65 height 16
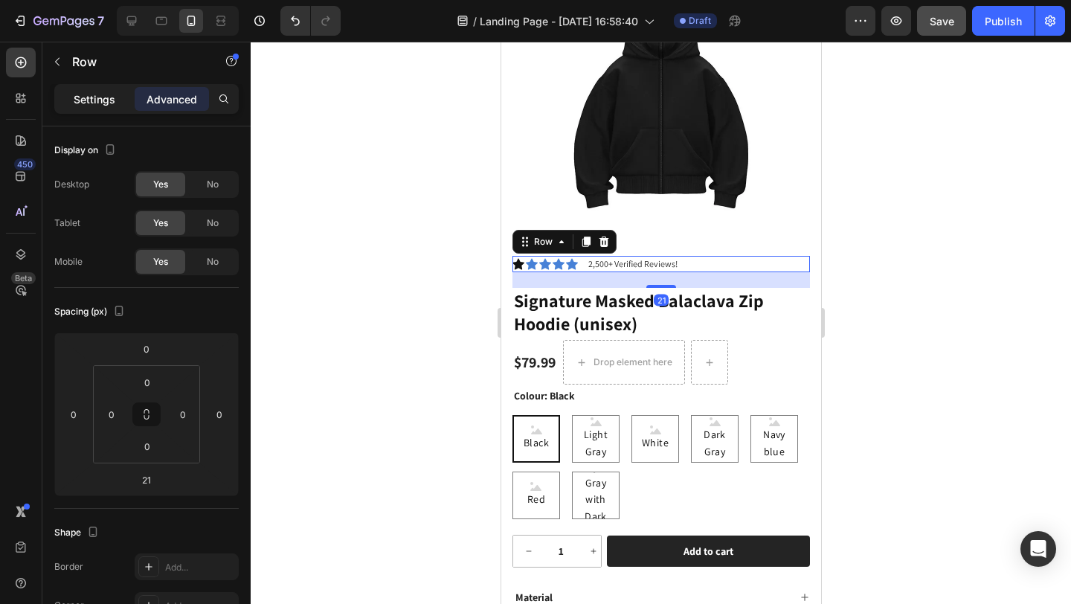
click at [91, 102] on p "Settings" at bounding box center [95, 99] width 42 height 16
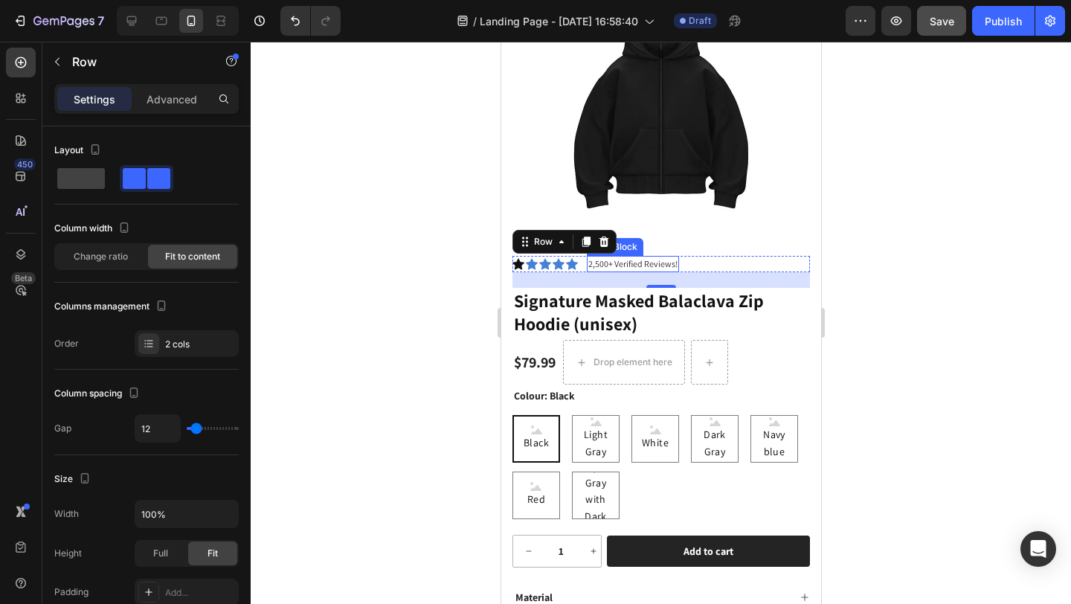
click at [588, 257] on p "2,500+ Verified Reviews!" at bounding box center [632, 263] width 89 height 13
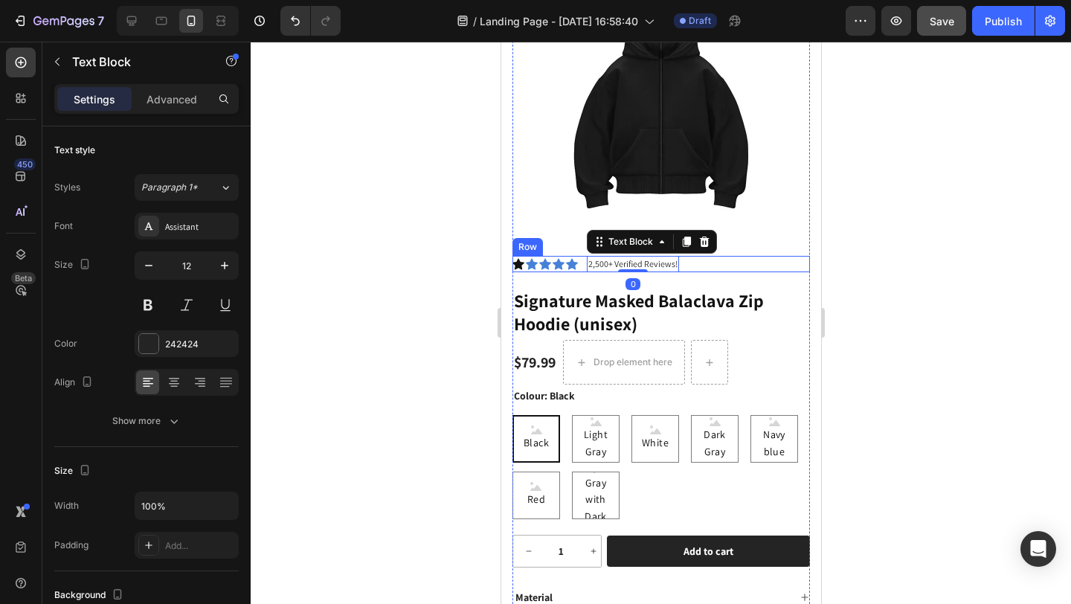
click at [573, 258] on icon at bounding box center [571, 263] width 12 height 11
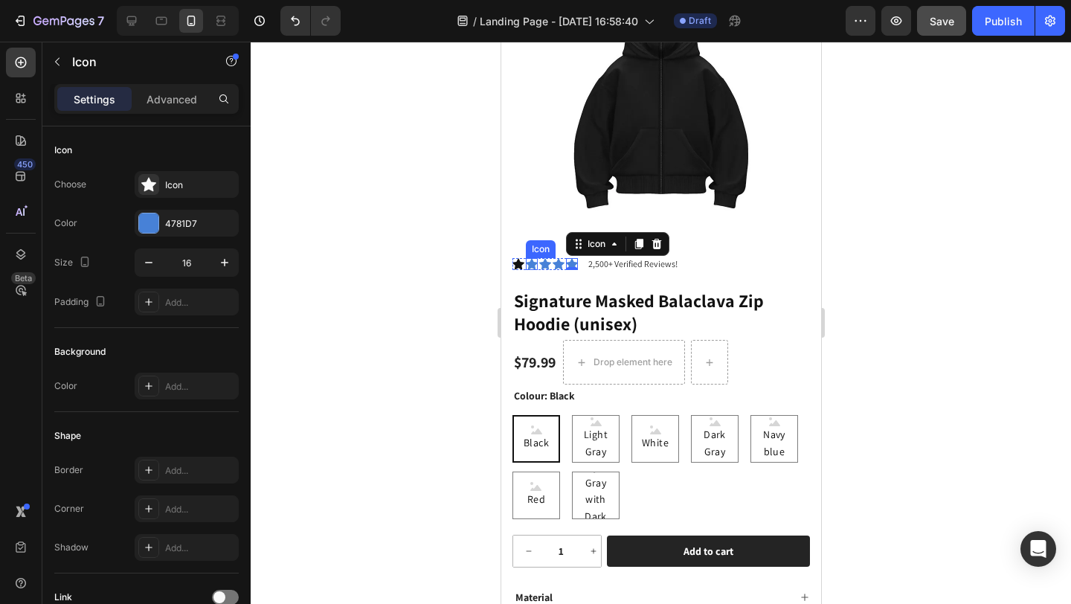
click at [529, 258] on div "Icon" at bounding box center [531, 264] width 12 height 12
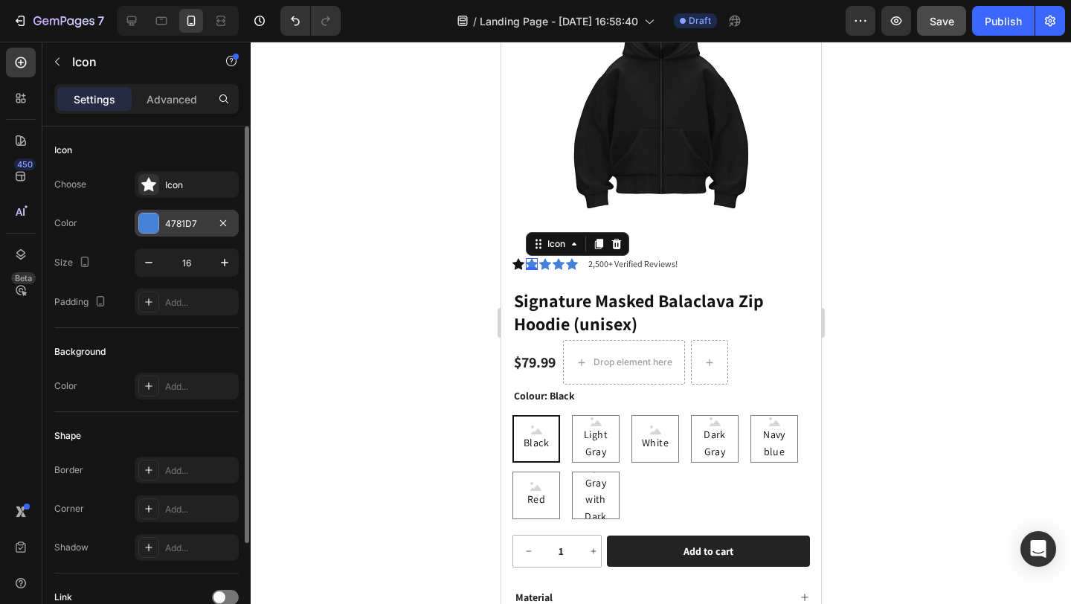
click at [149, 226] on div at bounding box center [148, 222] width 19 height 19
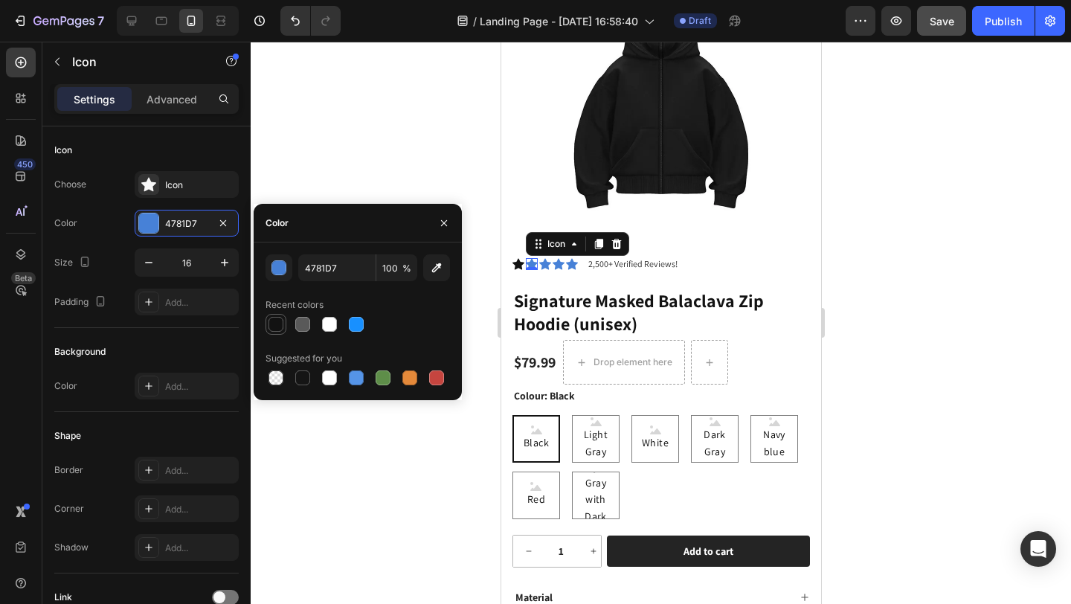
drag, startPoint x: 276, startPoint y: 321, endPoint x: 435, endPoint y: 298, distance: 160.7
click at [276, 321] on div at bounding box center [276, 324] width 15 height 15
type input "121212"
click at [546, 258] on div "Icon" at bounding box center [544, 264] width 12 height 12
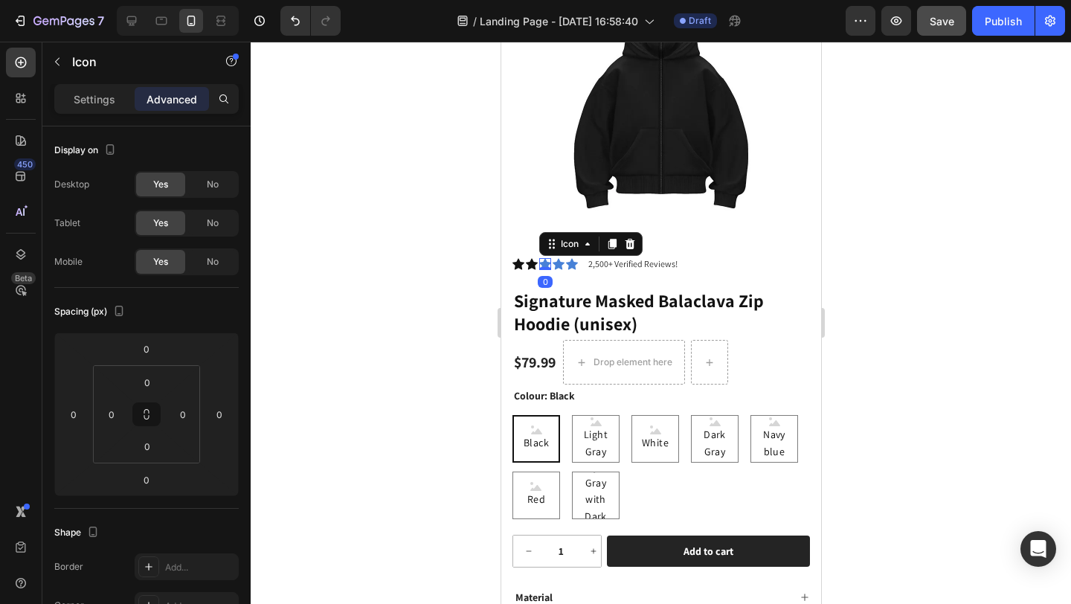
click at [470, 279] on div at bounding box center [661, 323] width 820 height 562
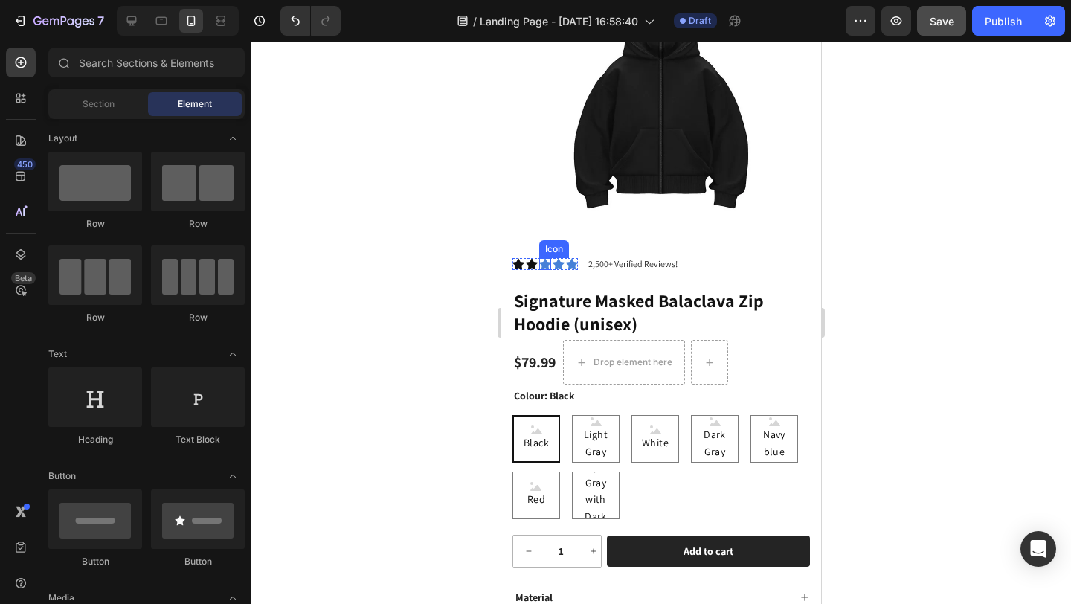
click at [542, 258] on icon at bounding box center [544, 263] width 12 height 11
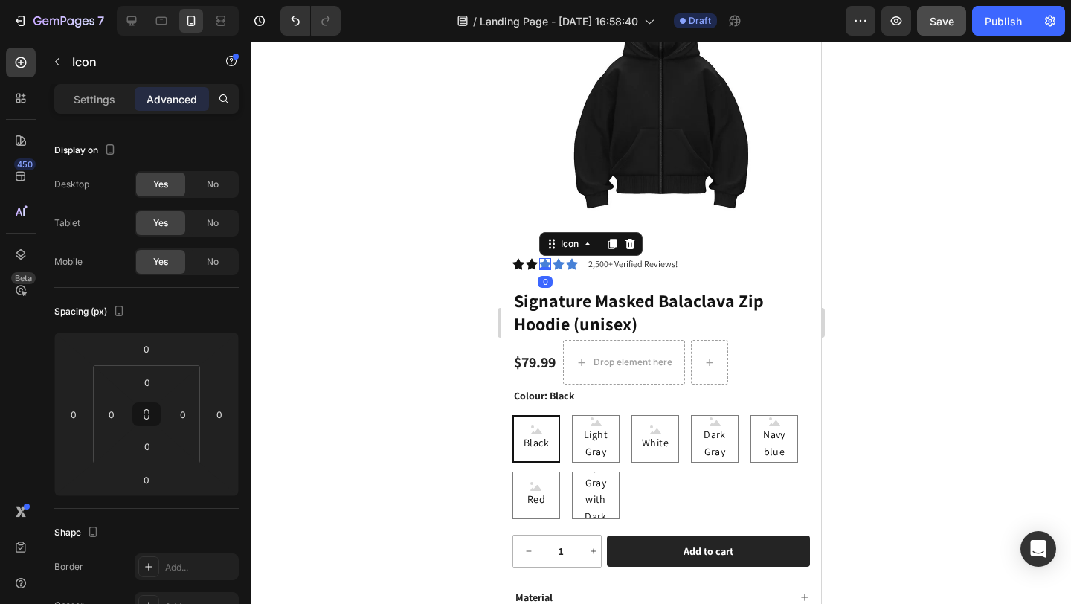
drag, startPoint x: 283, startPoint y: 369, endPoint x: 366, endPoint y: 341, distance: 87.3
click at [287, 367] on div at bounding box center [661, 323] width 820 height 562
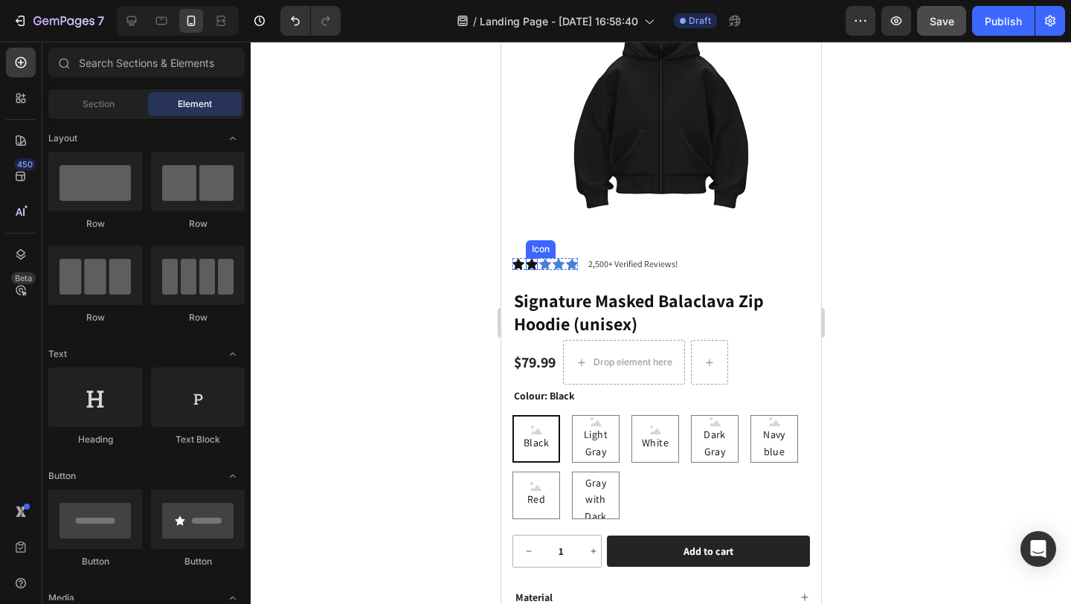
click at [544, 258] on icon at bounding box center [544, 263] width 12 height 11
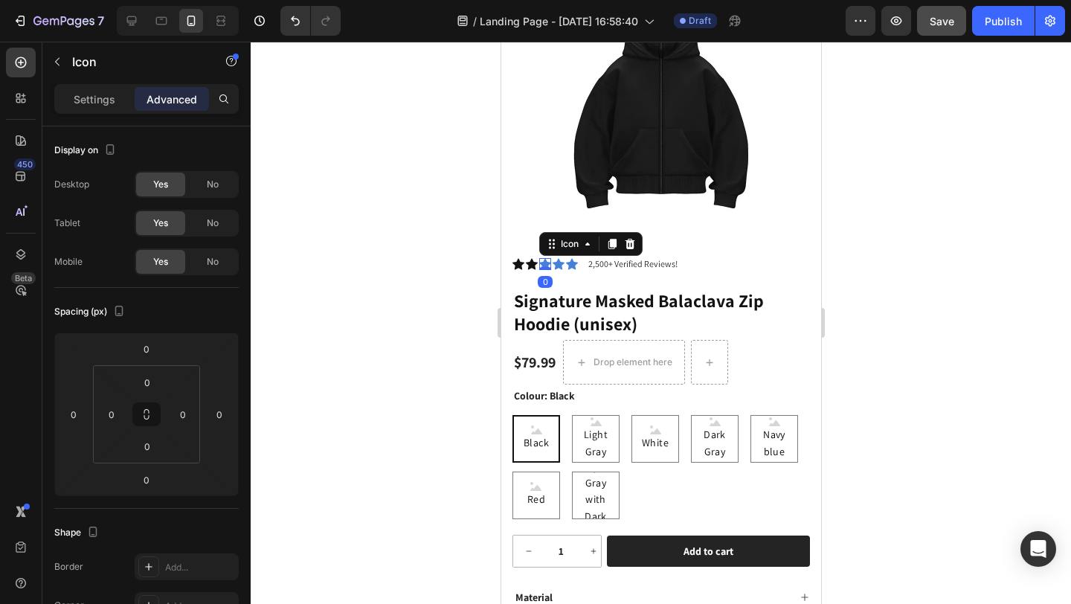
click at [105, 111] on div "Settings Advanced" at bounding box center [146, 99] width 184 height 30
click at [102, 98] on p "Settings" at bounding box center [95, 99] width 42 height 16
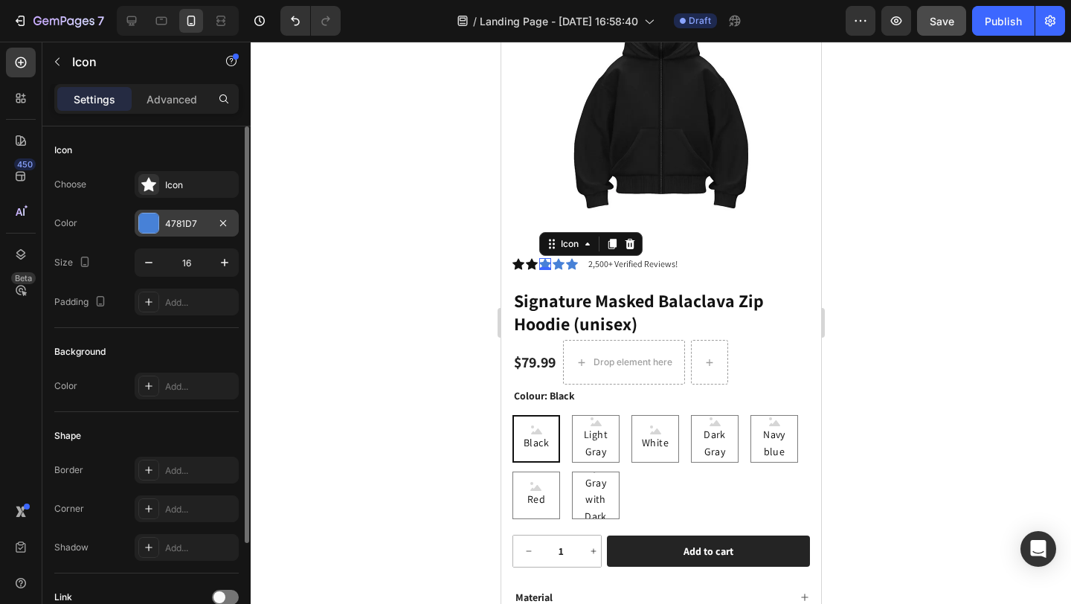
click at [150, 224] on div at bounding box center [148, 222] width 19 height 19
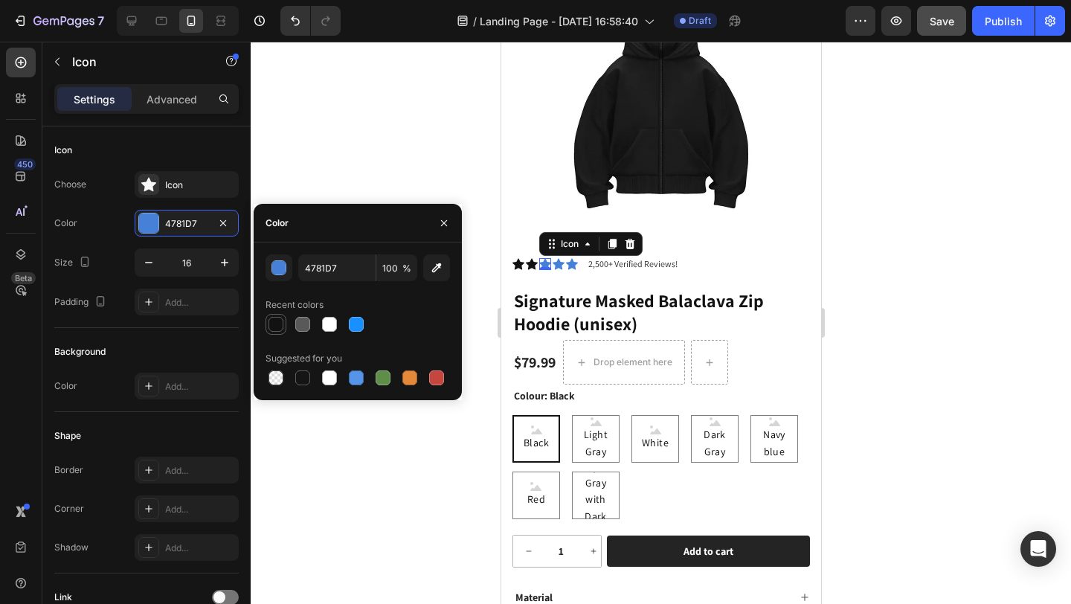
drag, startPoint x: 280, startPoint y: 310, endPoint x: 279, endPoint y: 321, distance: 10.5
click at [280, 311] on div "Recent colors" at bounding box center [295, 304] width 58 height 13
click at [279, 321] on div at bounding box center [276, 324] width 15 height 15
type input "121212"
click at [556, 258] on icon at bounding box center [558, 263] width 12 height 11
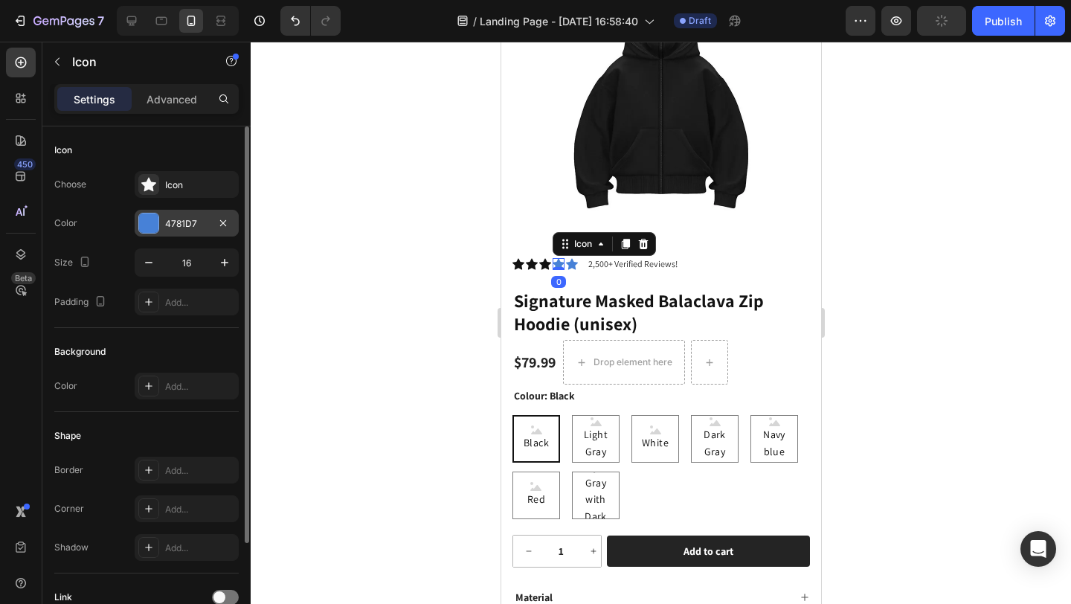
click at [147, 229] on div at bounding box center [148, 222] width 19 height 19
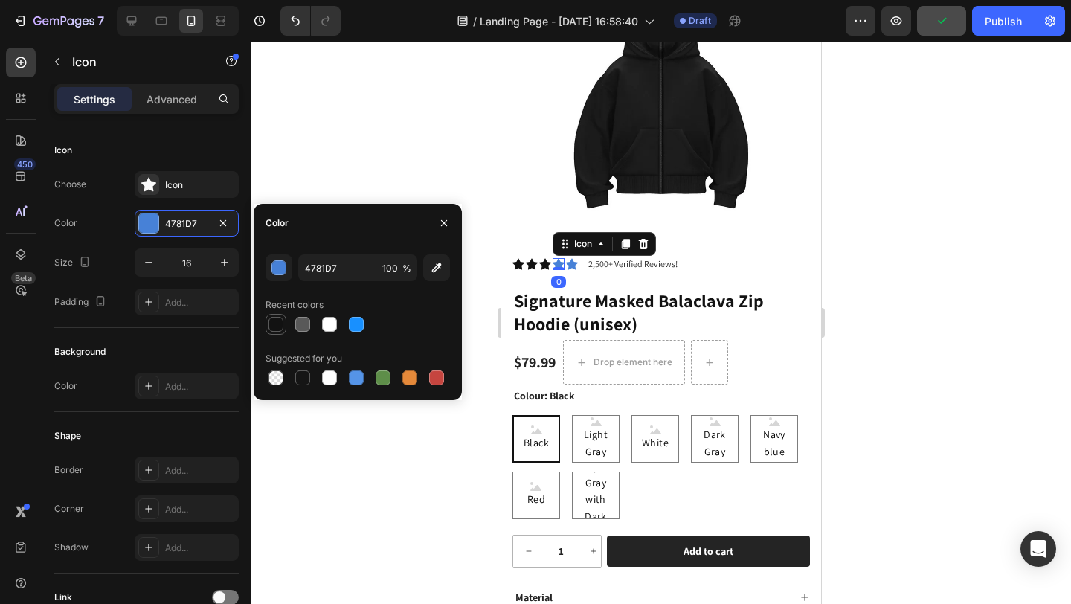
drag, startPoint x: 275, startPoint y: 321, endPoint x: 314, endPoint y: 315, distance: 39.1
click at [275, 321] on div at bounding box center [276, 324] width 15 height 15
type input "121212"
click at [572, 258] on div "Icon" at bounding box center [571, 264] width 12 height 12
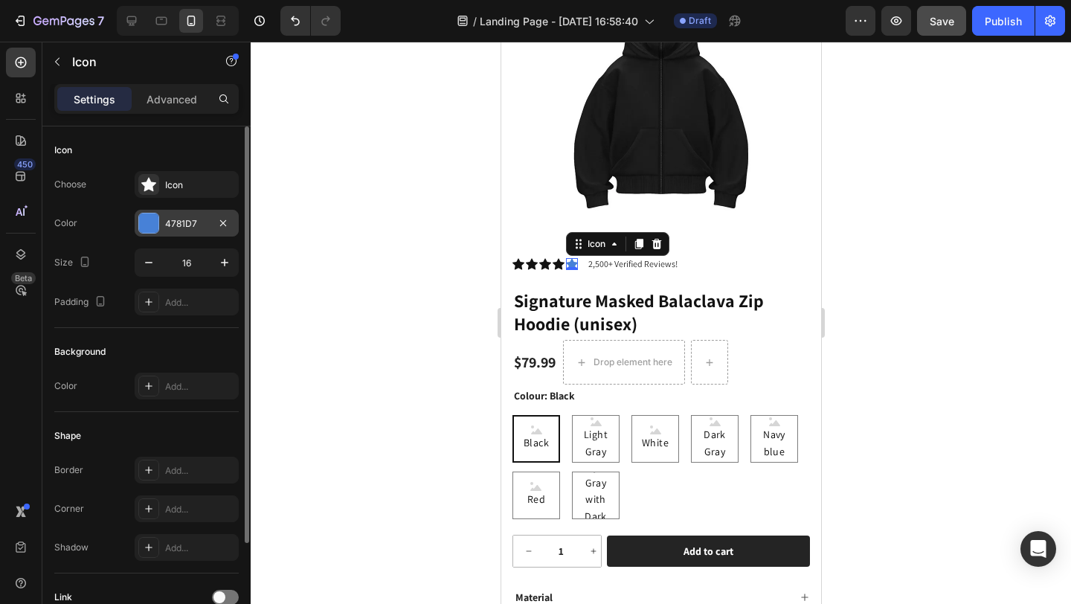
drag, startPoint x: 138, startPoint y: 226, endPoint x: 147, endPoint y: 230, distance: 9.7
click at [139, 226] on div at bounding box center [148, 222] width 19 height 19
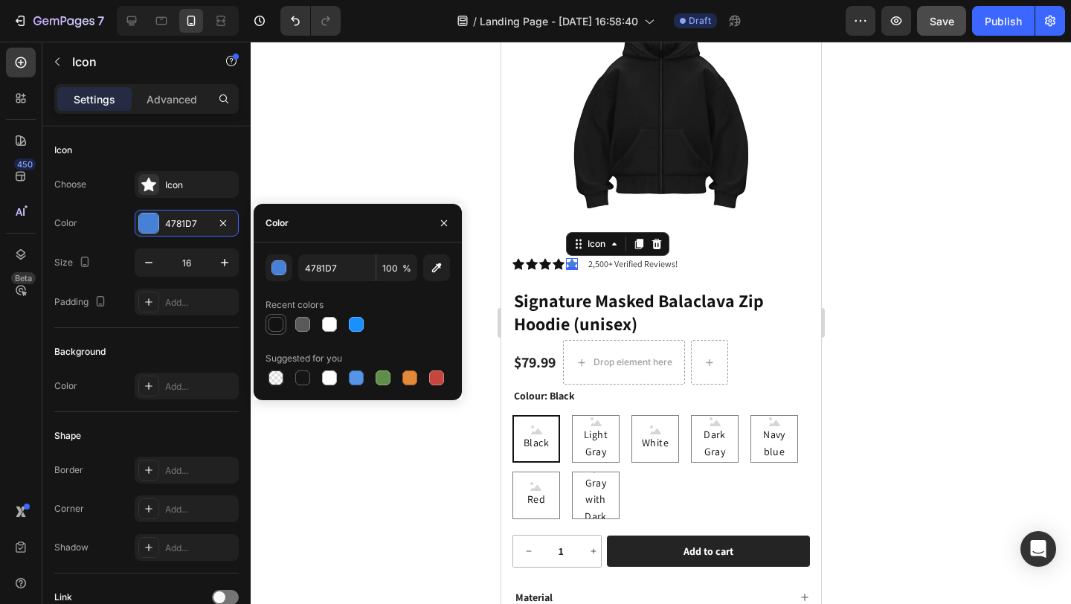
click at [269, 324] on div at bounding box center [276, 324] width 15 height 15
type input "121212"
click at [339, 179] on div at bounding box center [661, 323] width 820 height 562
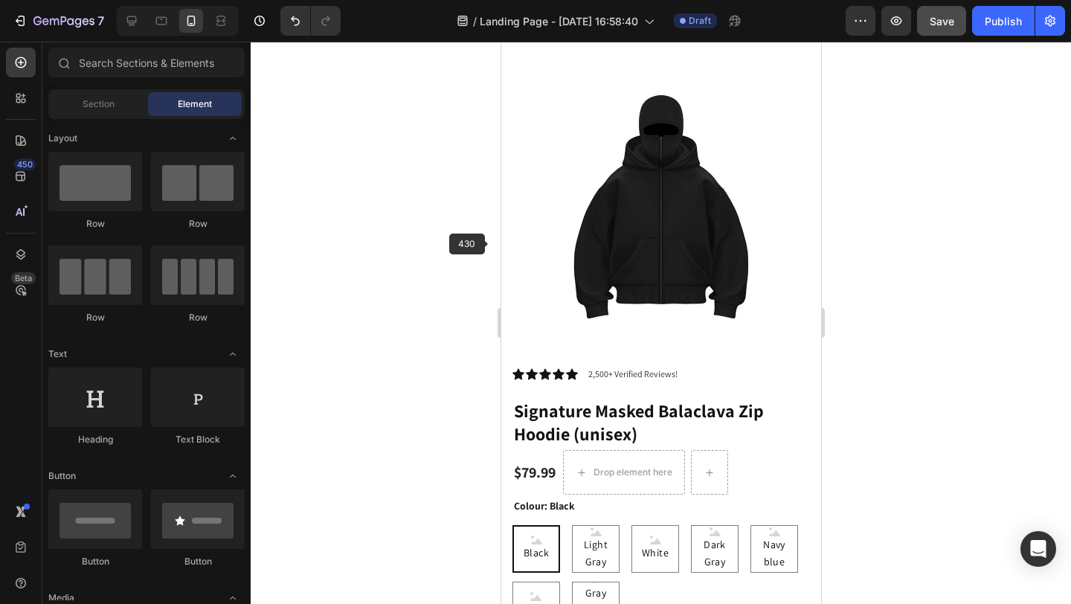
scroll to position [37, 0]
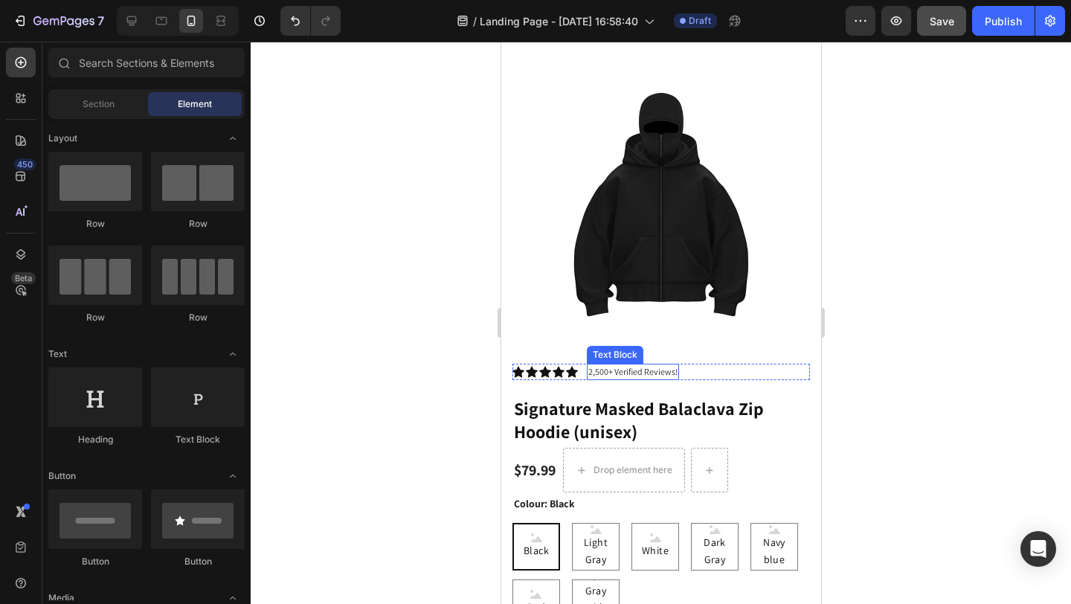
click at [594, 365] on p "2,500+ Verified Reviews!" at bounding box center [632, 371] width 89 height 13
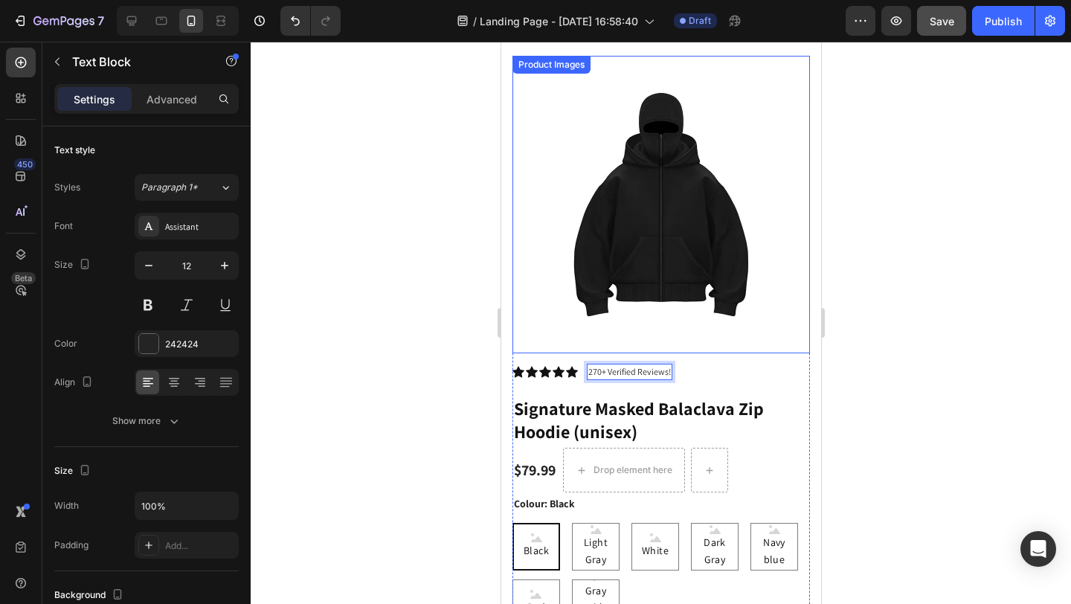
click at [454, 199] on div at bounding box center [661, 323] width 820 height 562
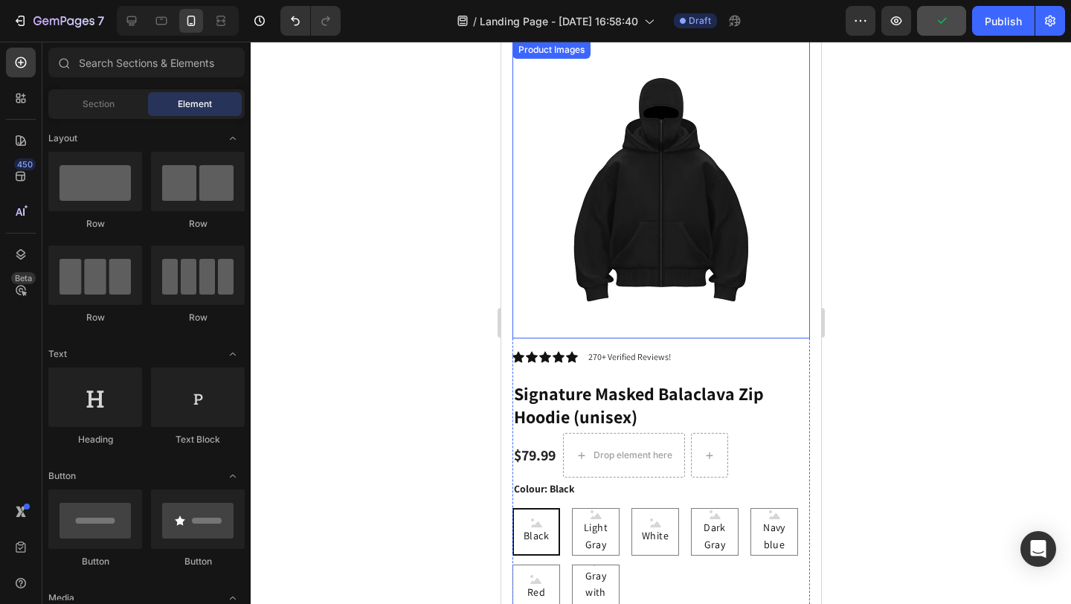
scroll to position [55, 0]
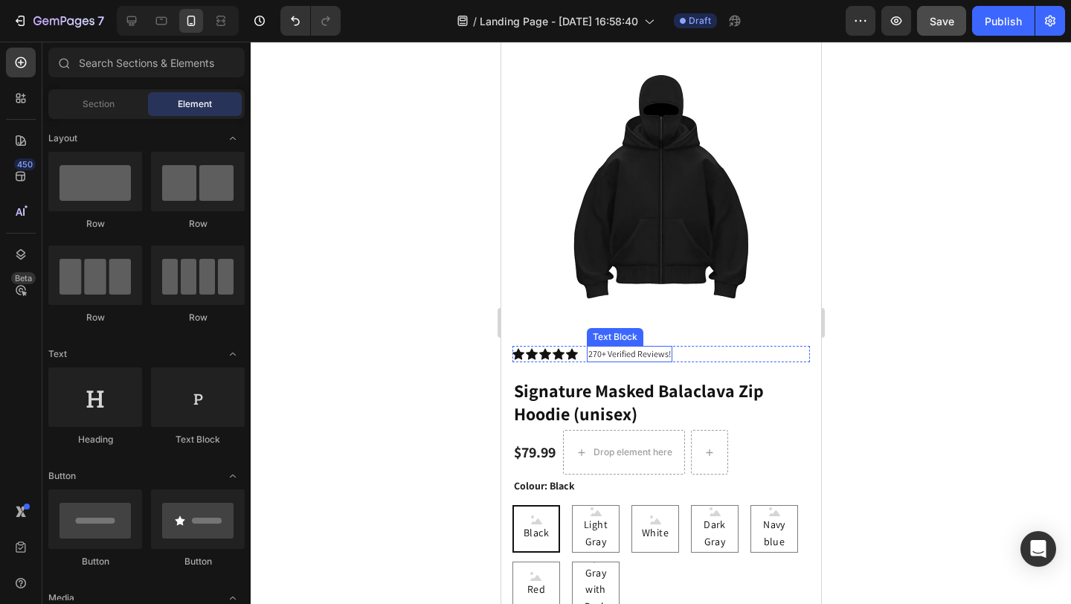
click at [670, 346] on div "270+ Verified Reviews!" at bounding box center [629, 354] width 86 height 16
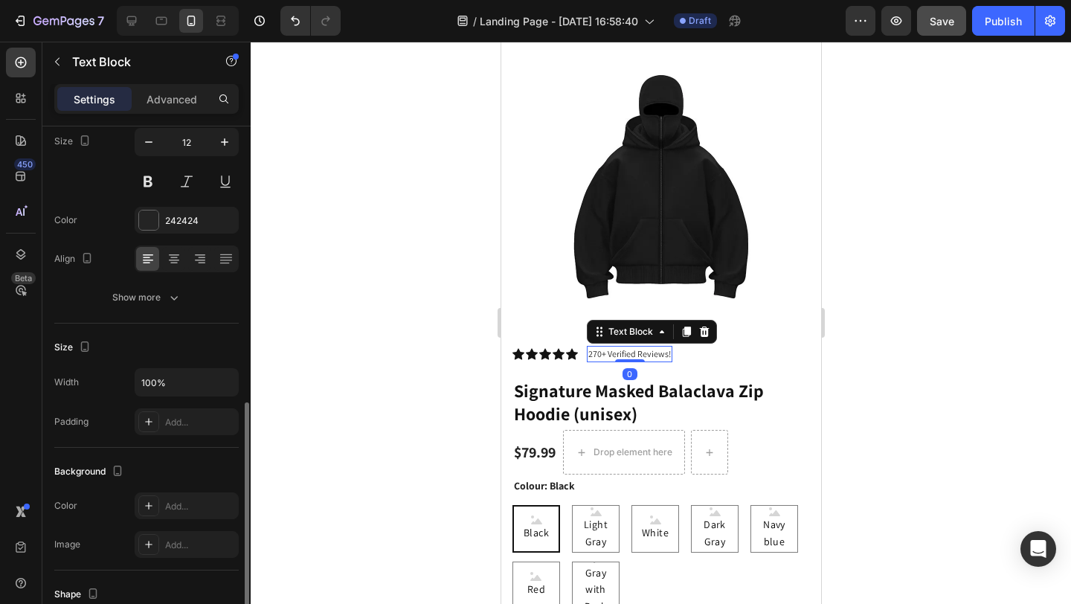
scroll to position [361, 0]
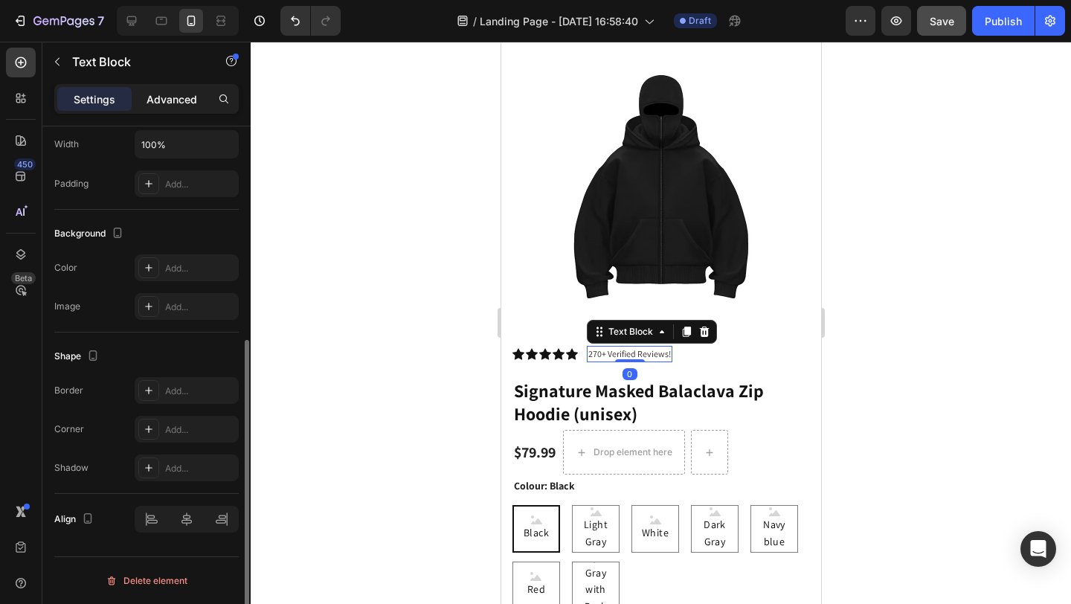
click at [174, 92] on p "Advanced" at bounding box center [172, 99] width 51 height 16
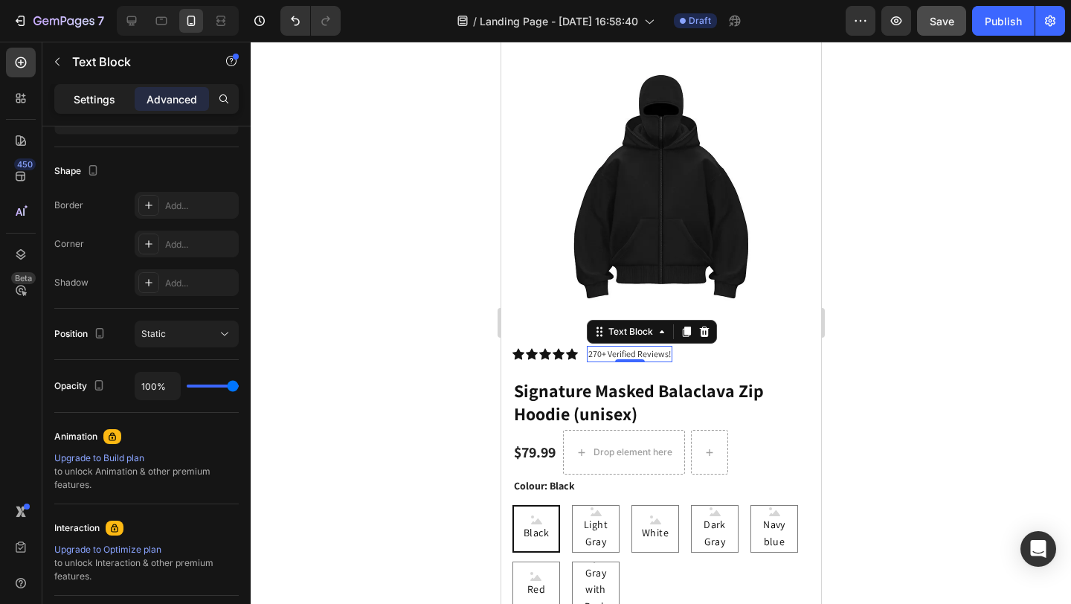
click at [94, 98] on p "Settings" at bounding box center [95, 99] width 42 height 16
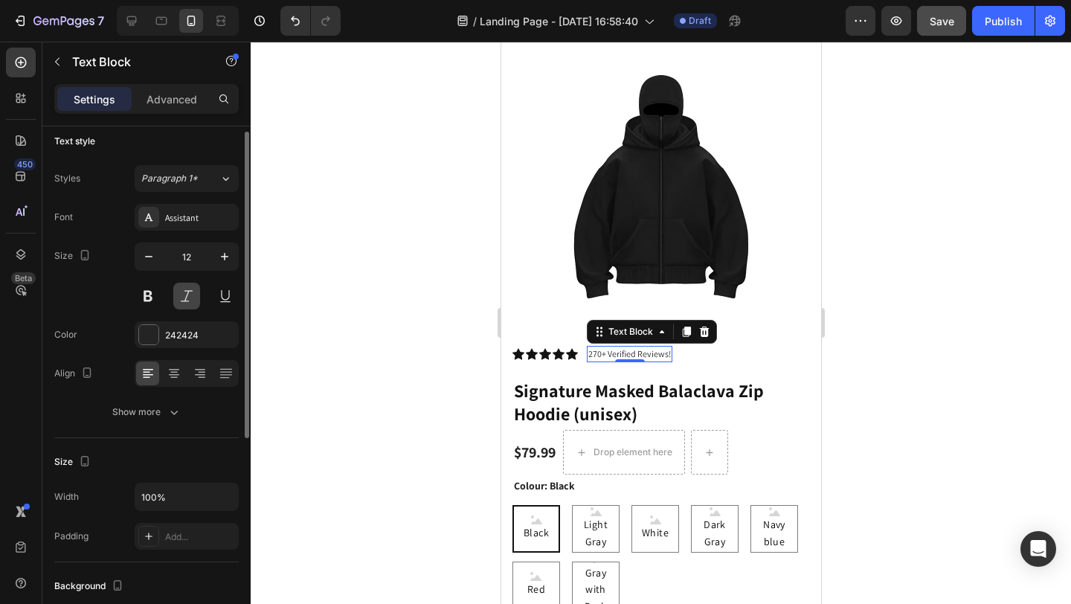
scroll to position [0, 0]
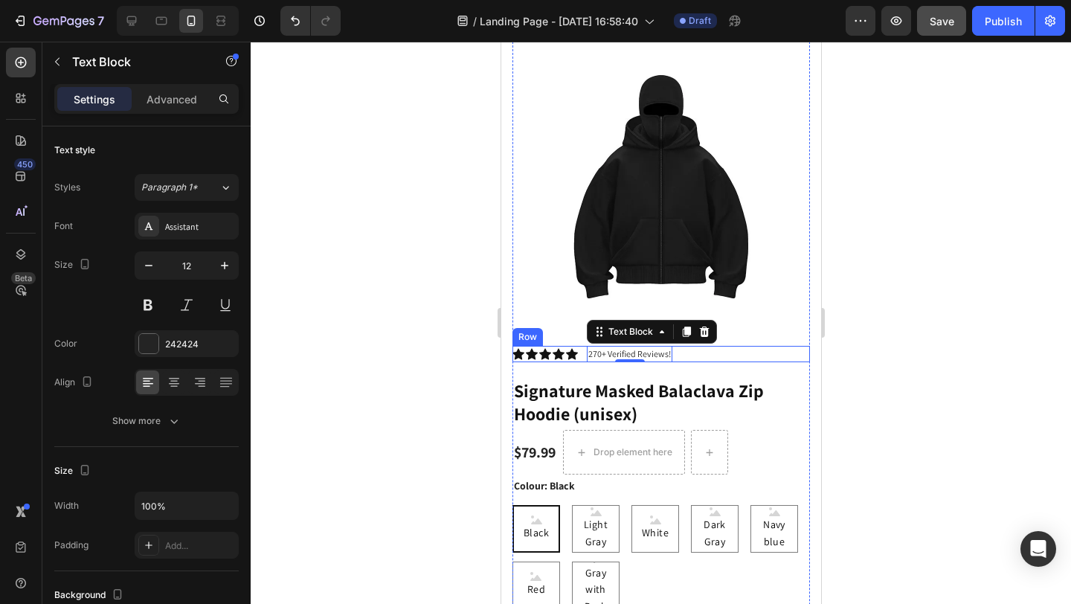
click at [582, 346] on div "Icon Icon Icon Icon Icon Icon List 270+ Verified Reviews! Text Block 0 Row" at bounding box center [661, 354] width 298 height 16
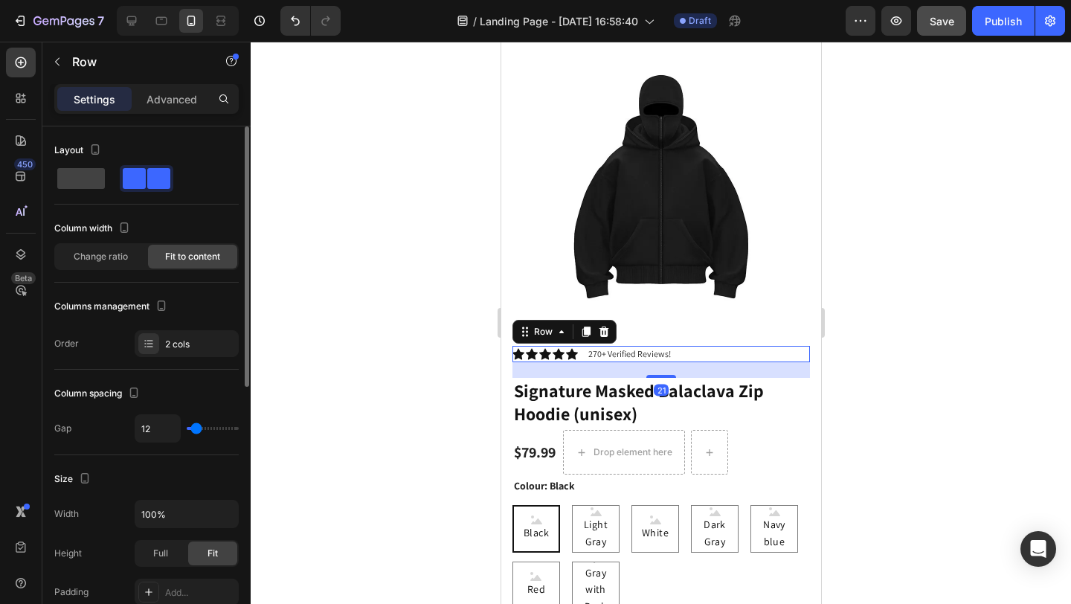
type input "4"
type input "3"
type input "2"
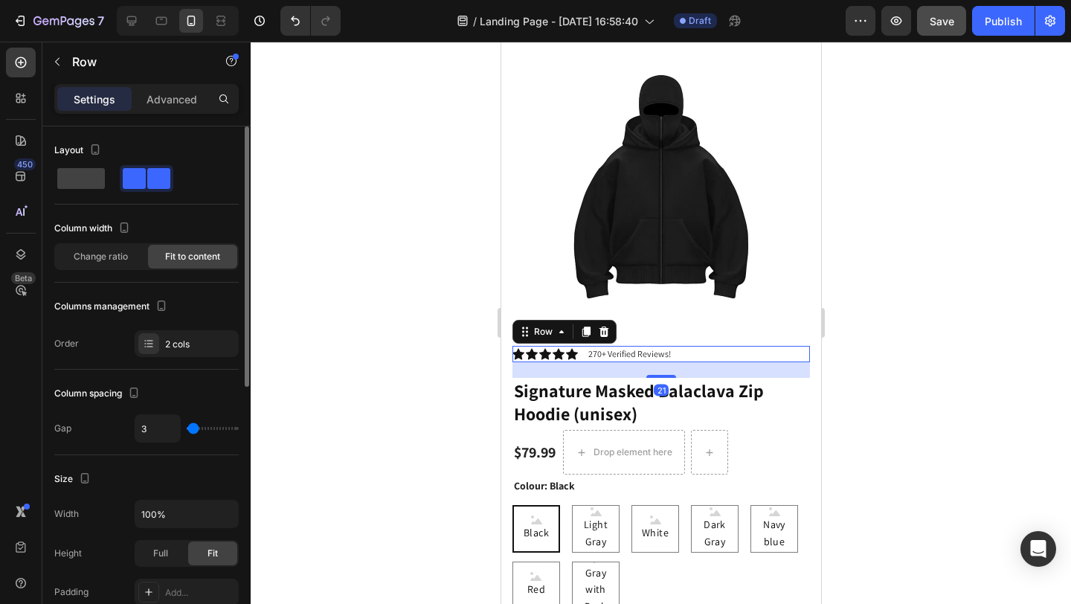
type input "2"
type input "3"
type input "5"
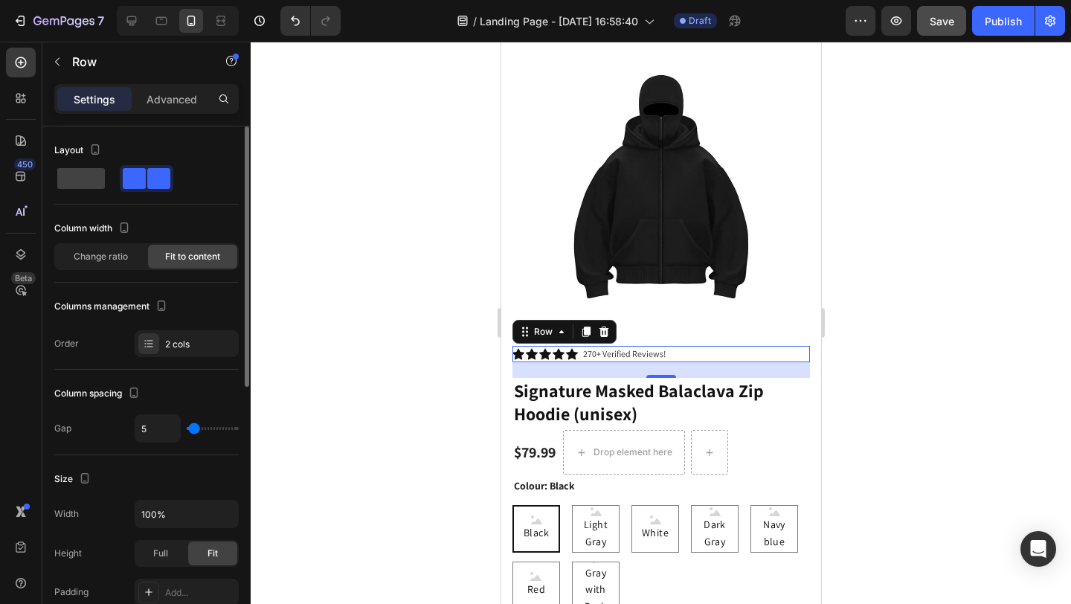
type input "6"
click at [194, 428] on input "range" at bounding box center [213, 428] width 52 height 3
click at [332, 388] on div at bounding box center [661, 323] width 820 height 562
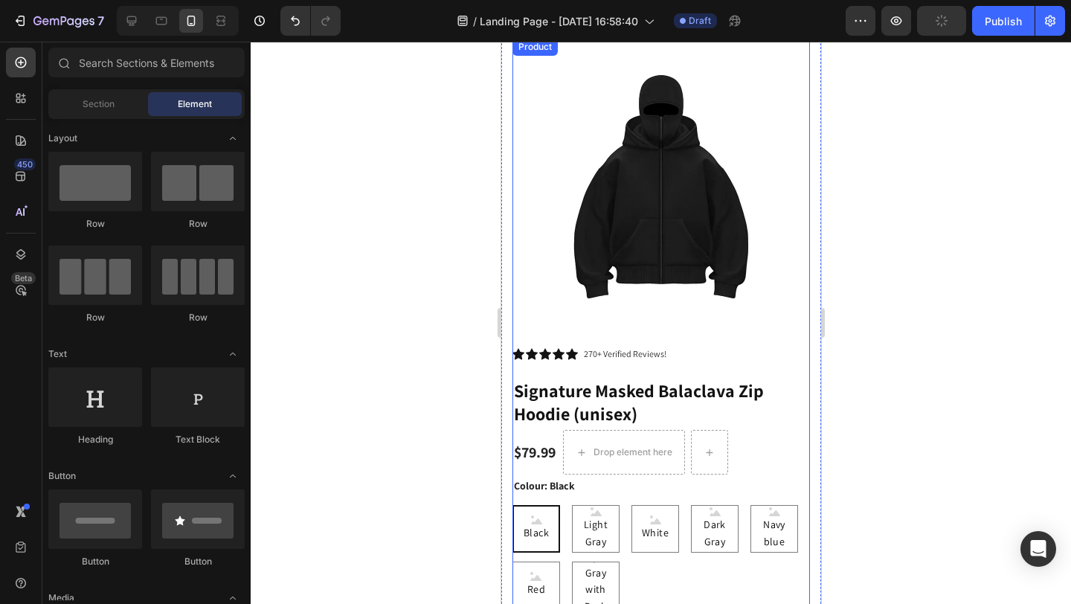
click at [618, 361] on div "Product Images Icon Icon Icon Icon Icon Icon List 270+ Verified Reviews! Text B…" at bounding box center [661, 208] width 298 height 340
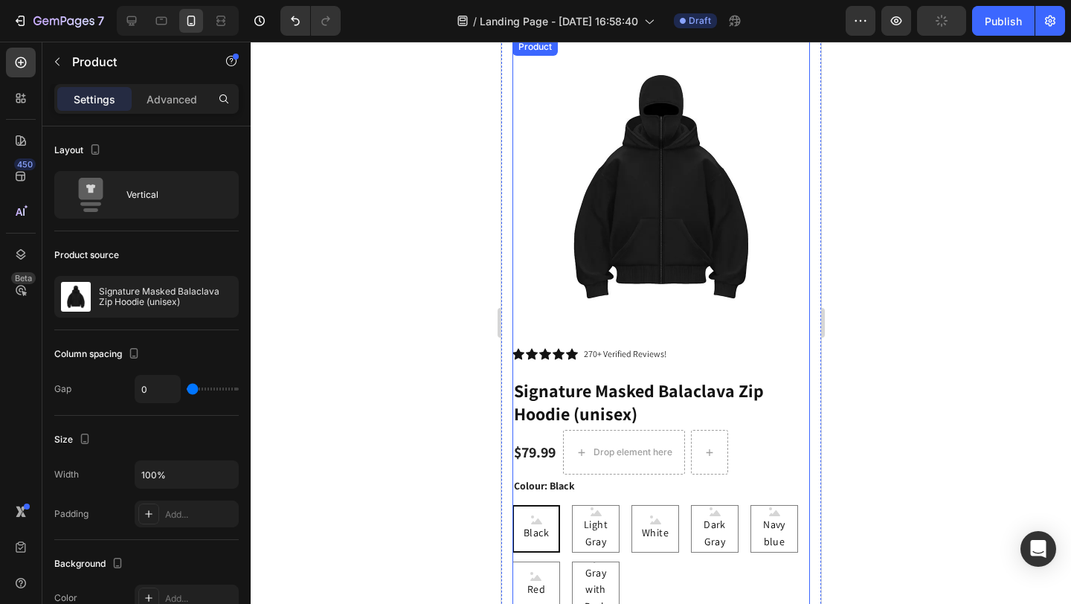
click at [692, 346] on div "Icon Icon Icon Icon Icon Icon List 270+ Verified Reviews! Text Block Row" at bounding box center [661, 354] width 298 height 16
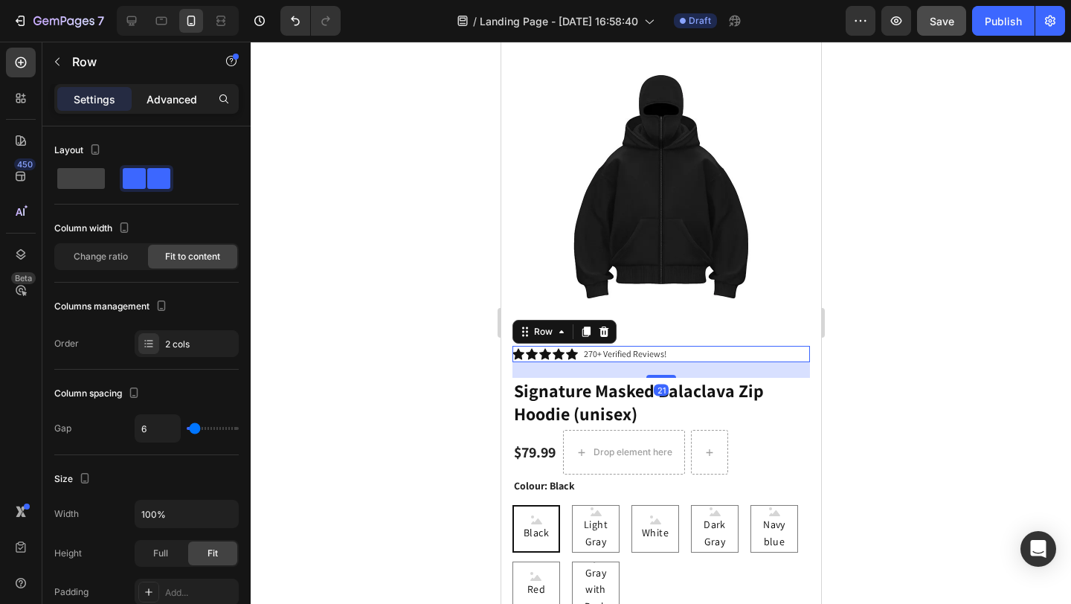
click at [176, 103] on p "Advanced" at bounding box center [172, 99] width 51 height 16
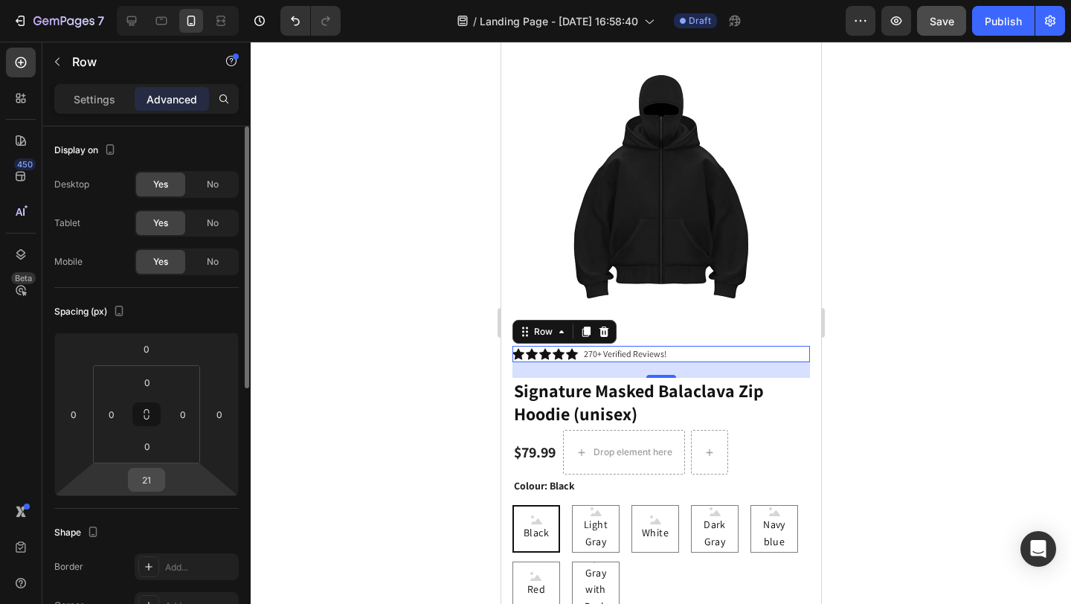
click at [161, 480] on div "21" at bounding box center [146, 480] width 37 height 24
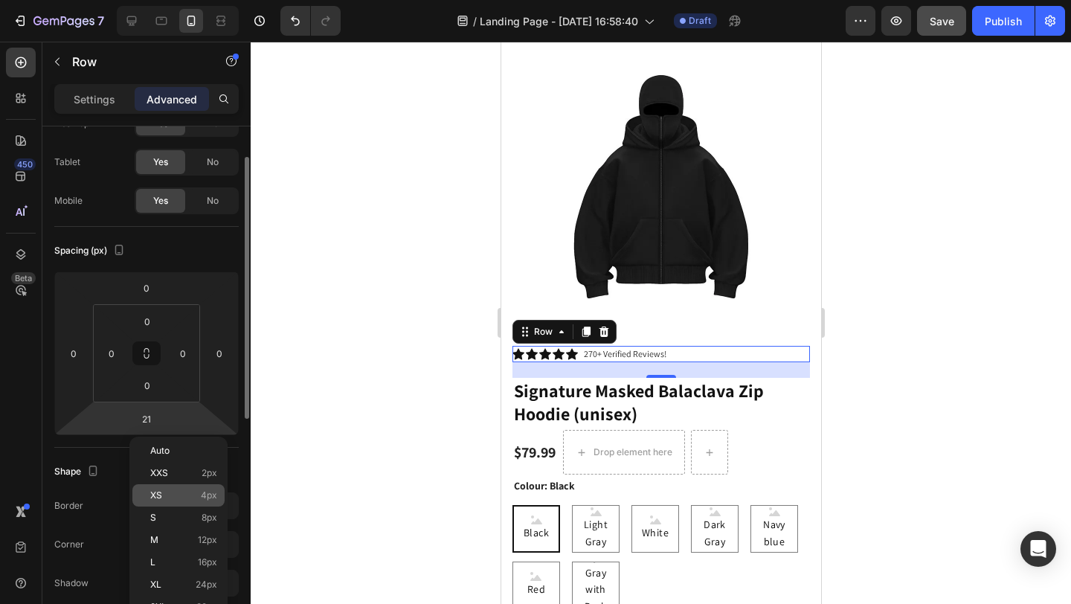
scroll to position [69, 0]
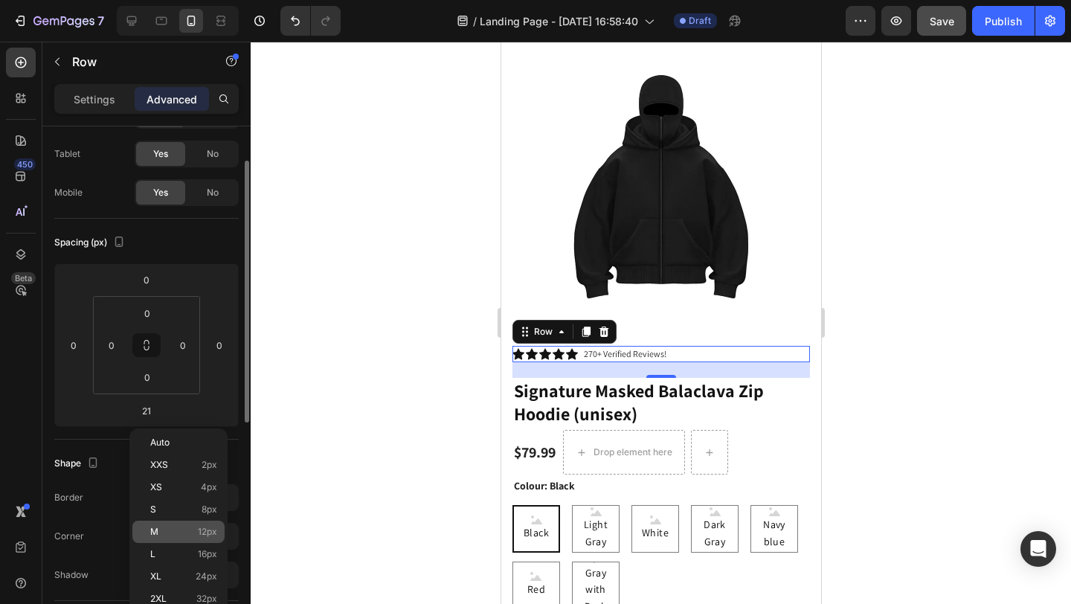
click at [184, 527] on p "M 12px" at bounding box center [183, 532] width 67 height 10
type input "12"
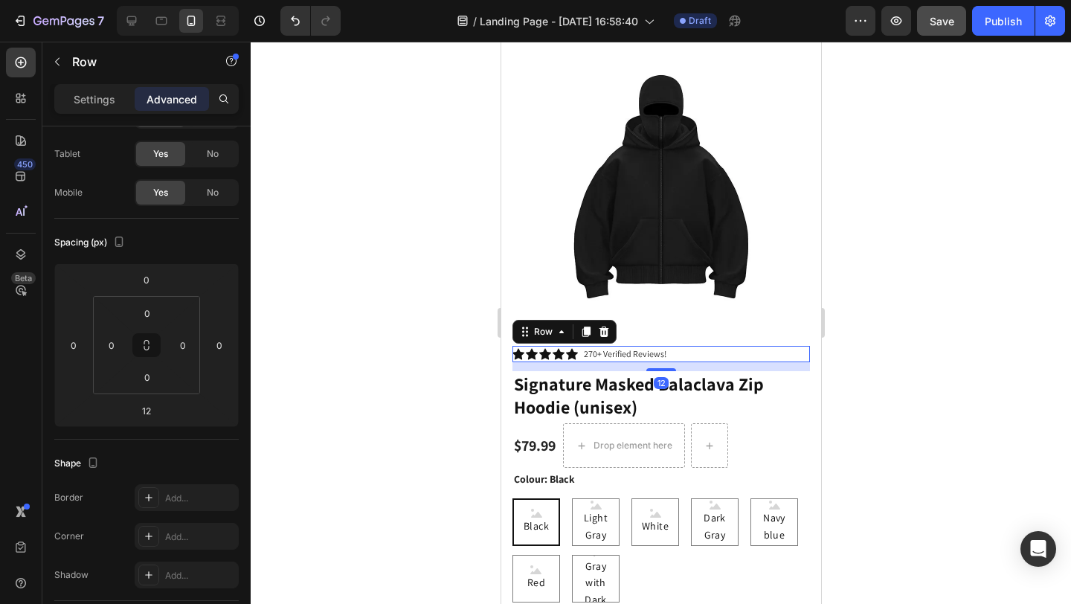
drag, startPoint x: 377, startPoint y: 398, endPoint x: 386, endPoint y: 393, distance: 10.0
click at [379, 396] on div at bounding box center [661, 323] width 820 height 562
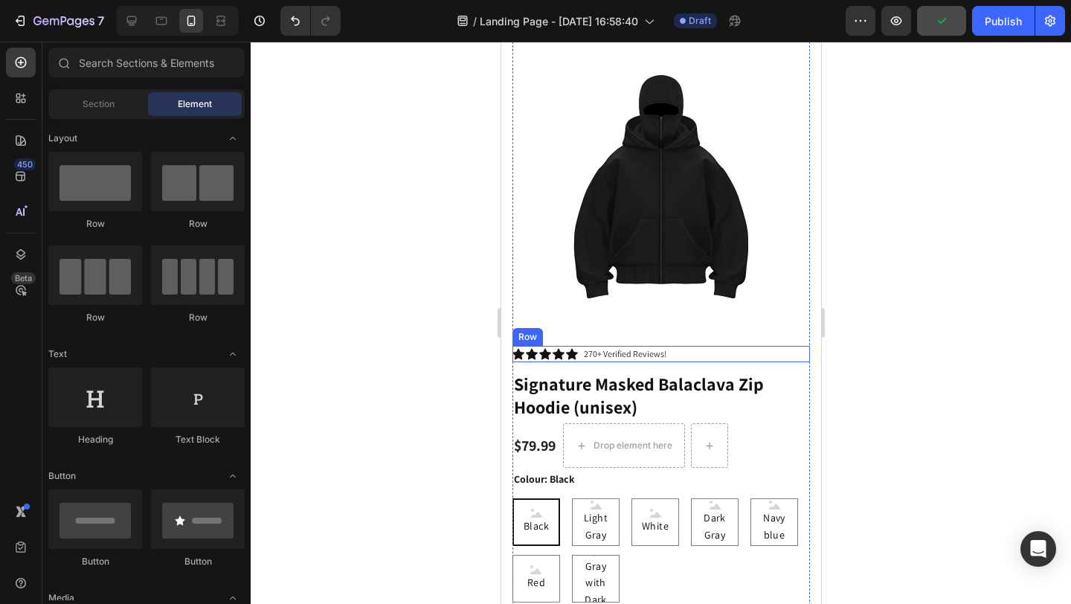
click at [708, 346] on div "Icon Icon Icon Icon Icon Icon List 270+ Verified Reviews! Text Block Row" at bounding box center [661, 354] width 298 height 16
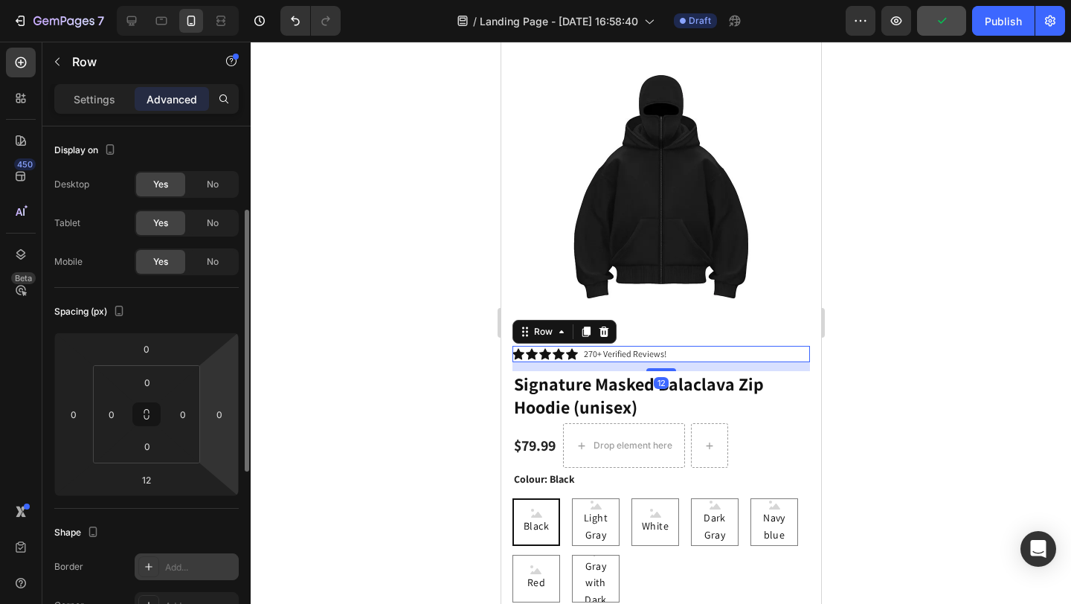
scroll to position [142, 0]
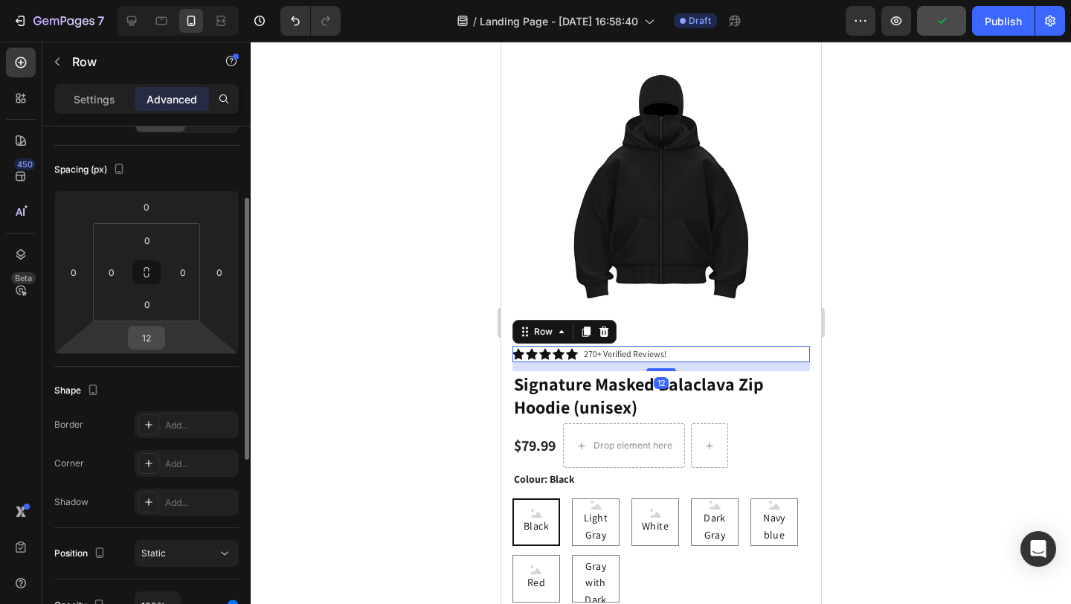
click at [156, 344] on input "12" at bounding box center [147, 338] width 30 height 22
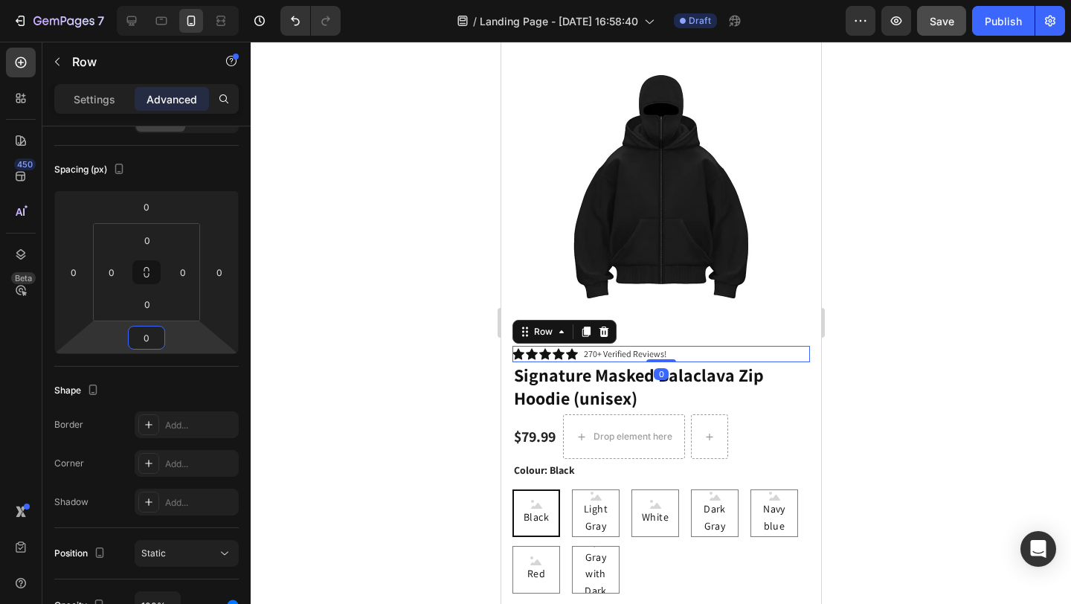
click at [387, 346] on div at bounding box center [661, 323] width 820 height 562
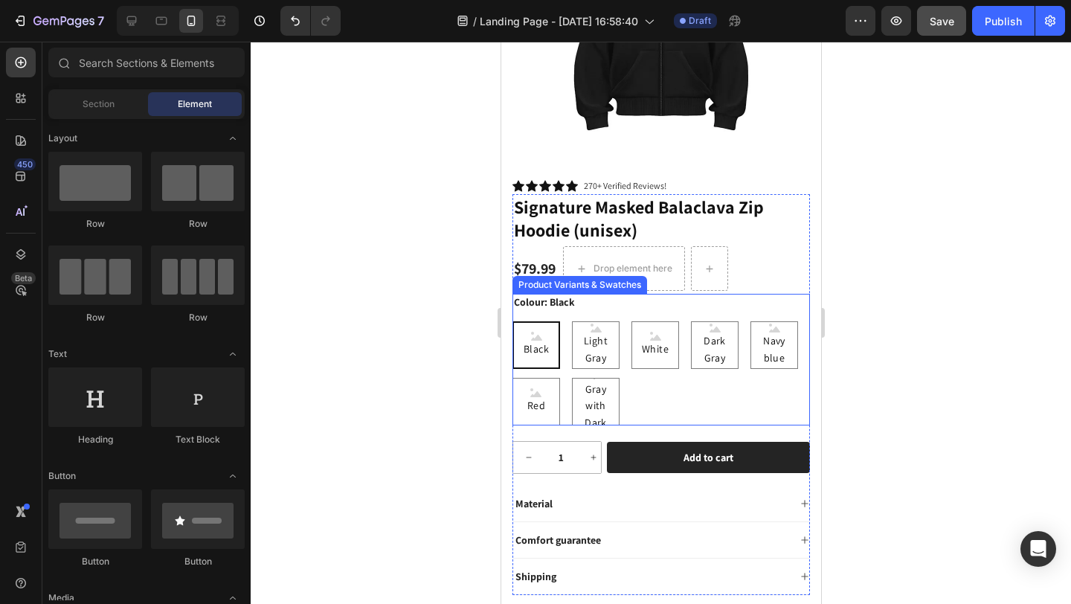
scroll to position [236, 0]
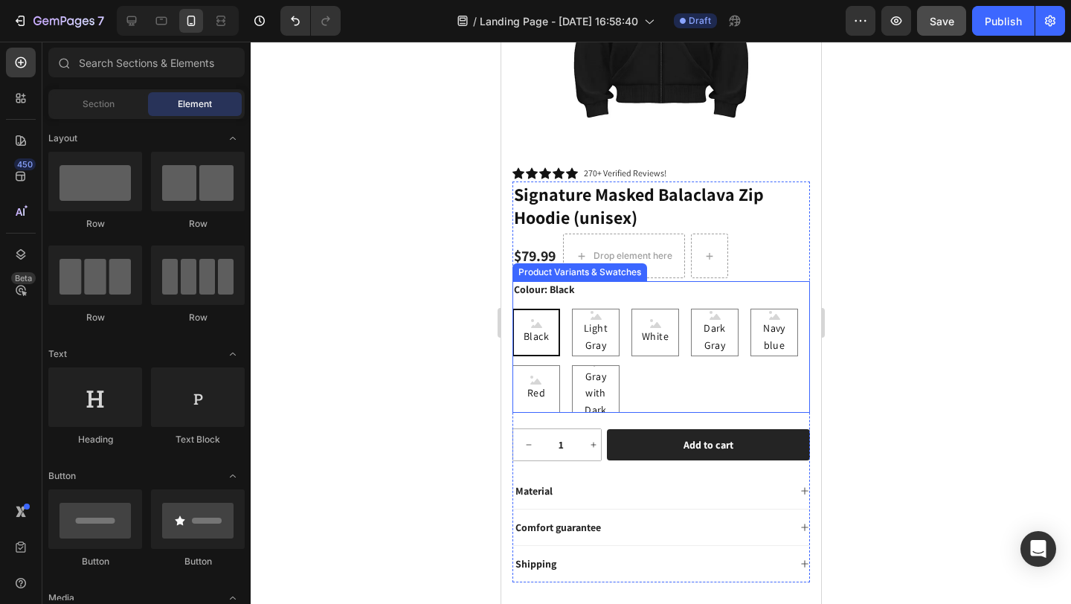
click at [669, 372] on div "Black Black Black Light Gray Light Gray Light Gray White White White Dark Gray …" at bounding box center [661, 361] width 298 height 104
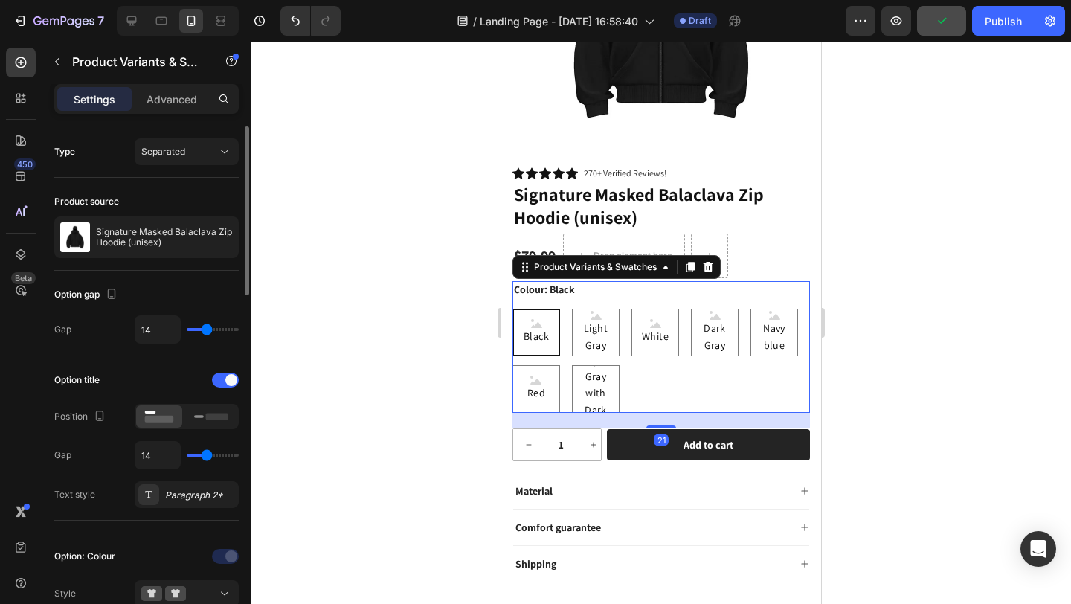
type input "9"
type input "8"
type input "7"
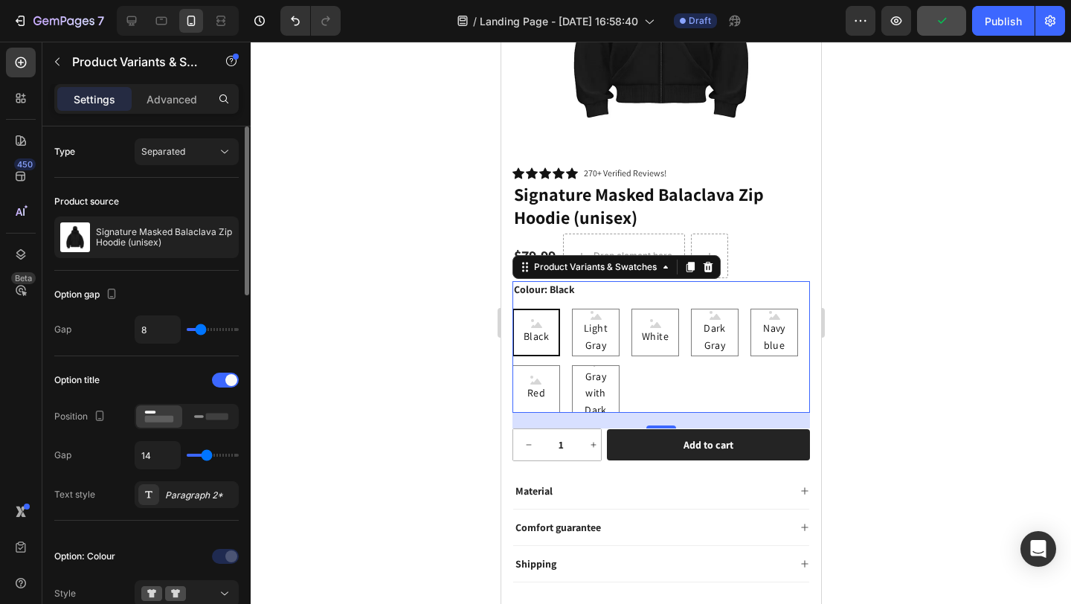
type input "7"
type input "6"
type input "5"
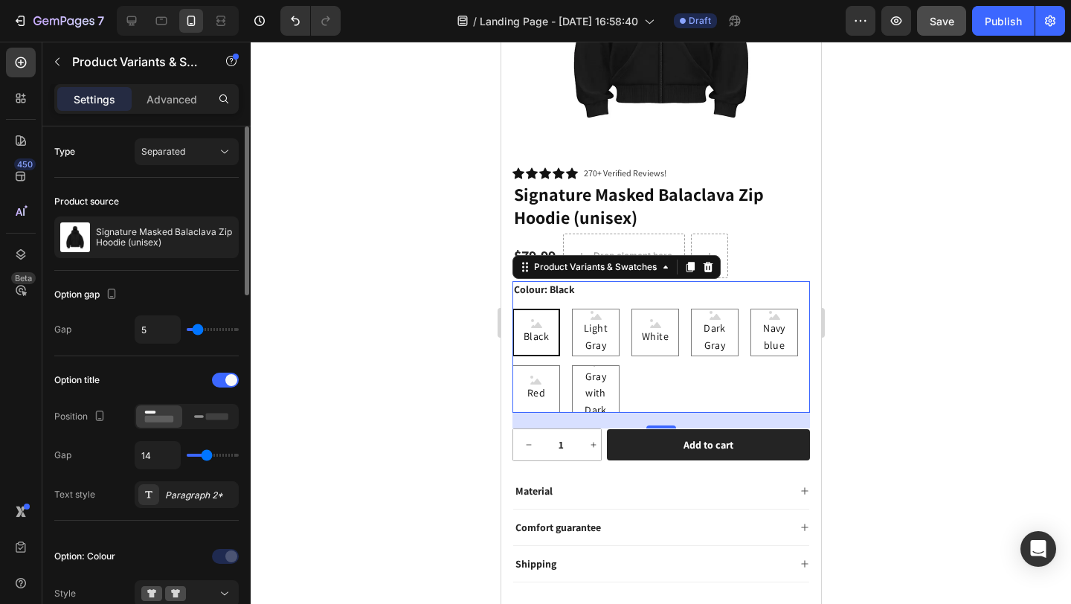
type input "4"
type input "3"
type input "2"
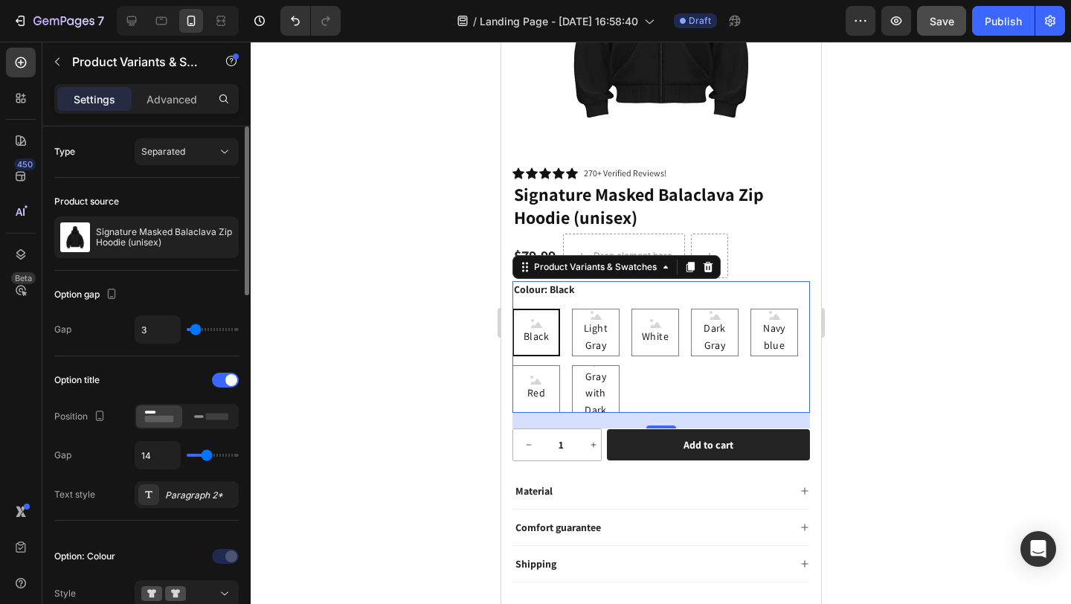
type input "2"
type input "0"
drag, startPoint x: 202, startPoint y: 331, endPoint x: 191, endPoint y: 329, distance: 10.5
type input "0"
click at [190, 329] on input "range" at bounding box center [213, 329] width 52 height 3
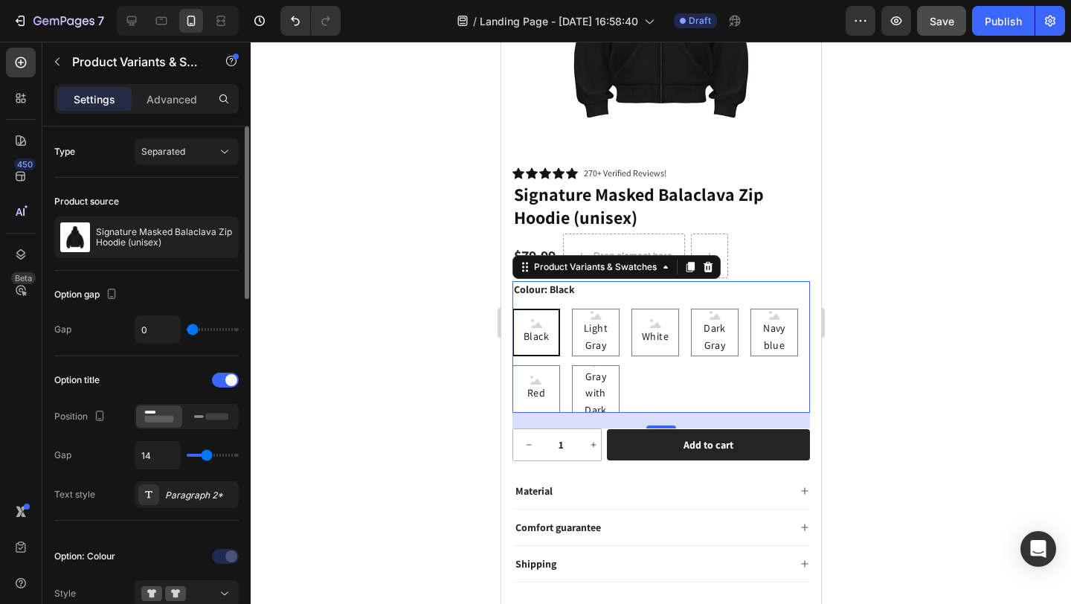
type input "14"
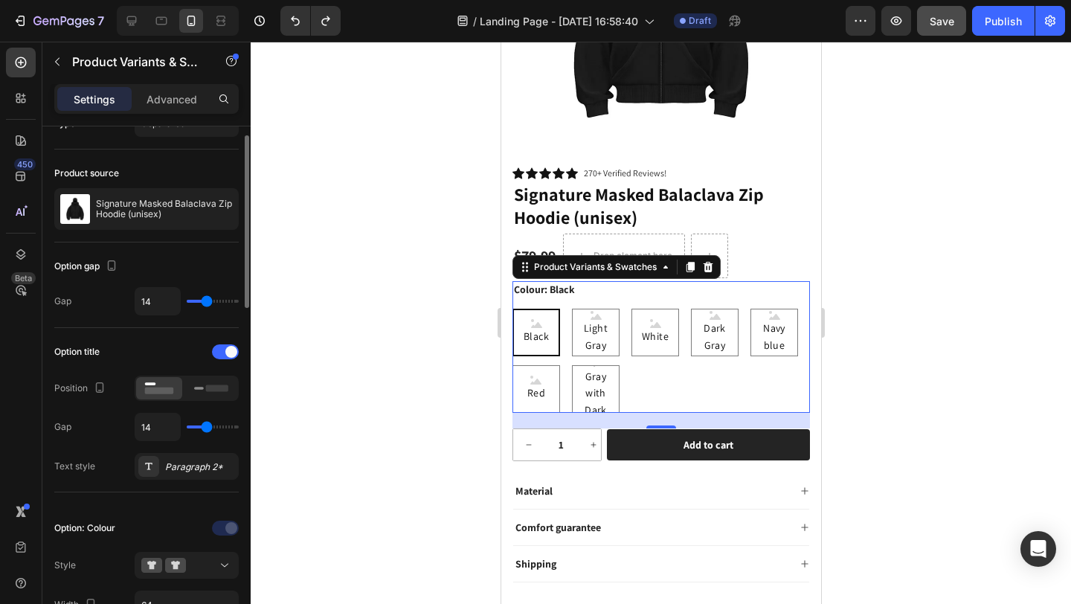
type input "16"
type input "15"
type input "14"
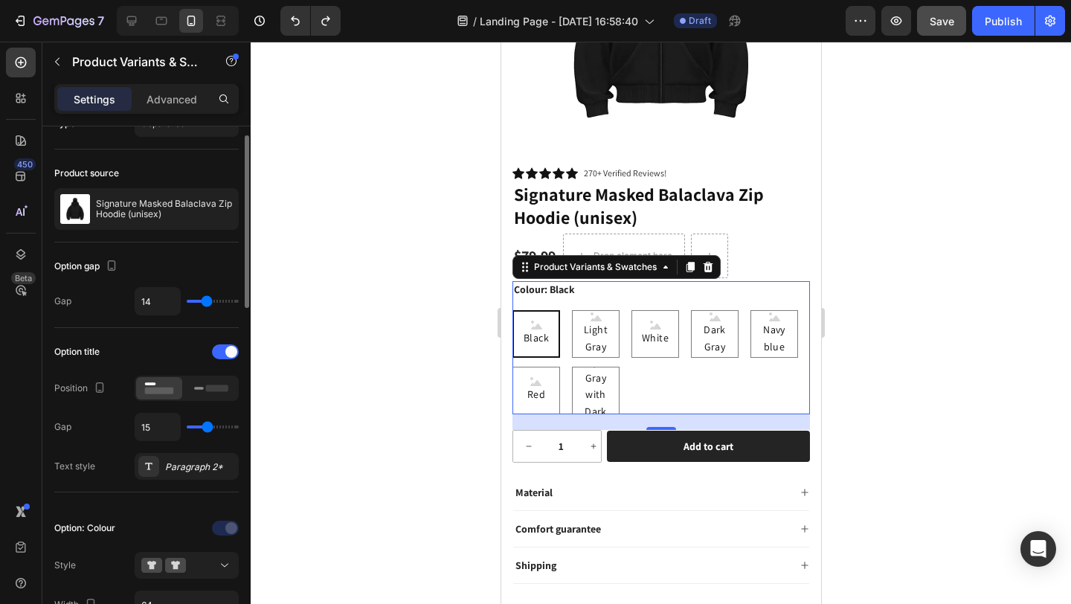
type input "14"
type input "13"
type input "12"
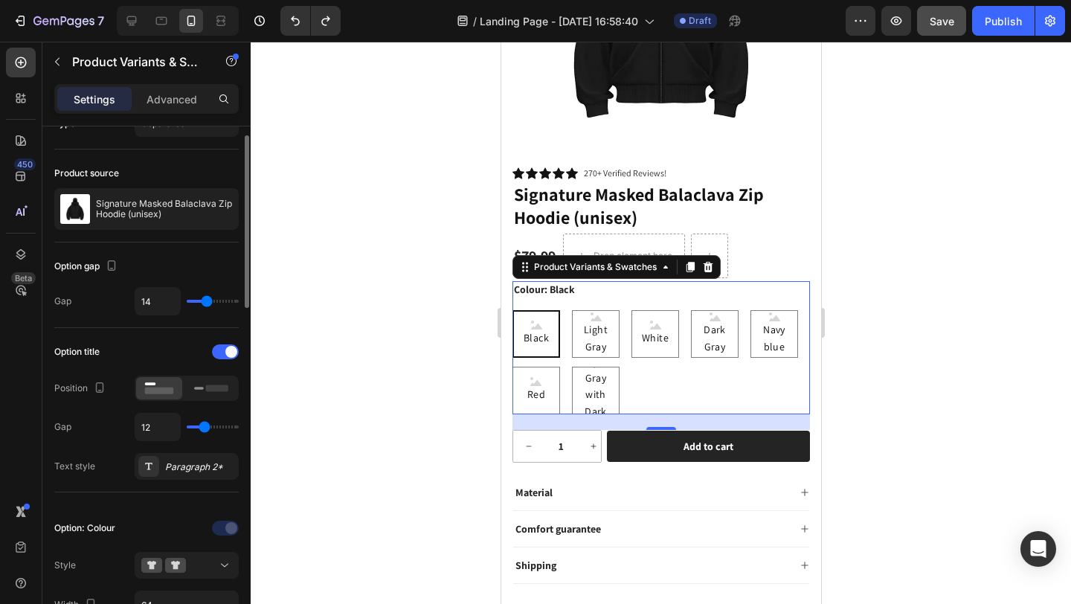
type input "11"
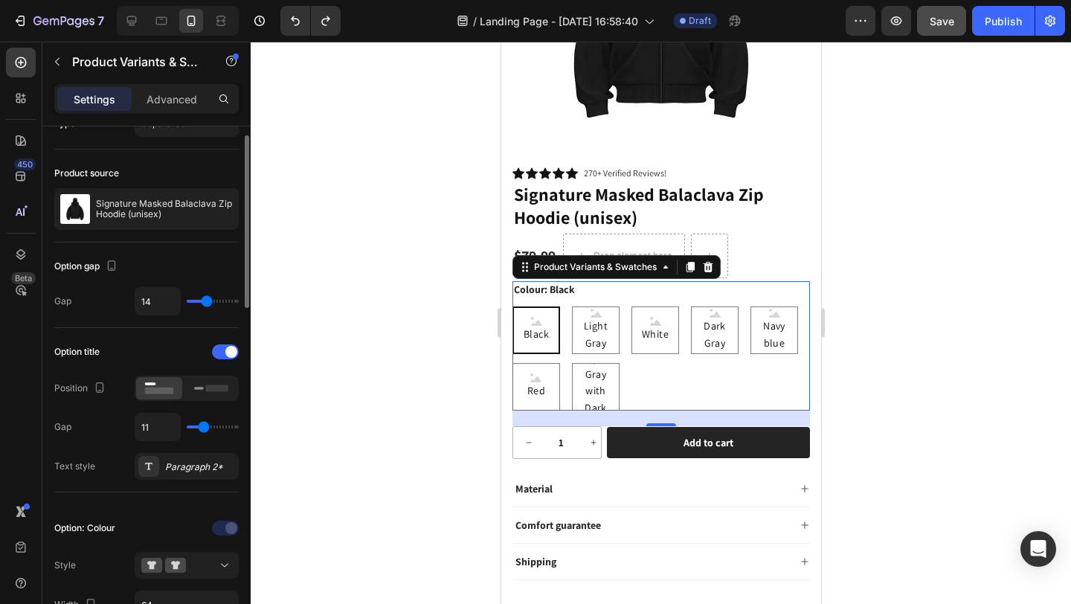
type input "9"
type input "8"
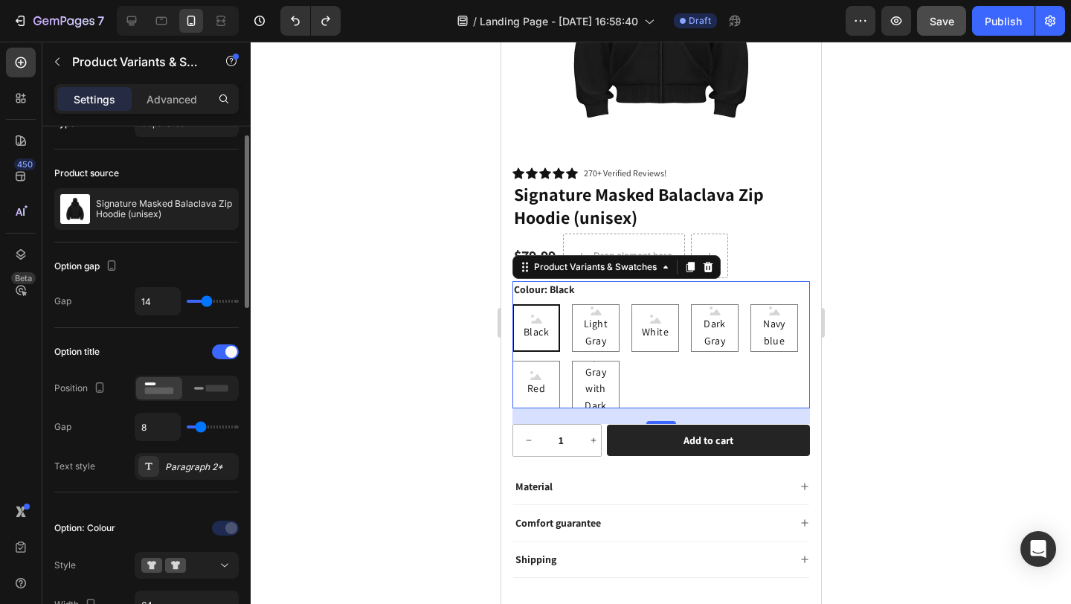
type input "7"
drag, startPoint x: 208, startPoint y: 423, endPoint x: 199, endPoint y: 422, distance: 9.0
type input "7"
click at [199, 425] on input "range" at bounding box center [213, 426] width 52 height 3
type input "14"
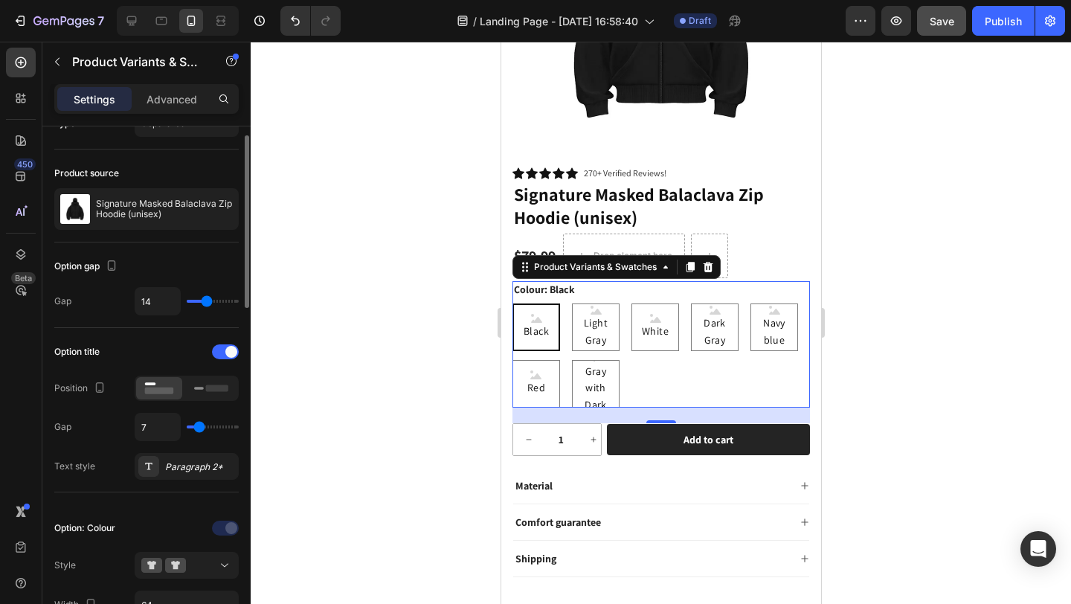
type input "14"
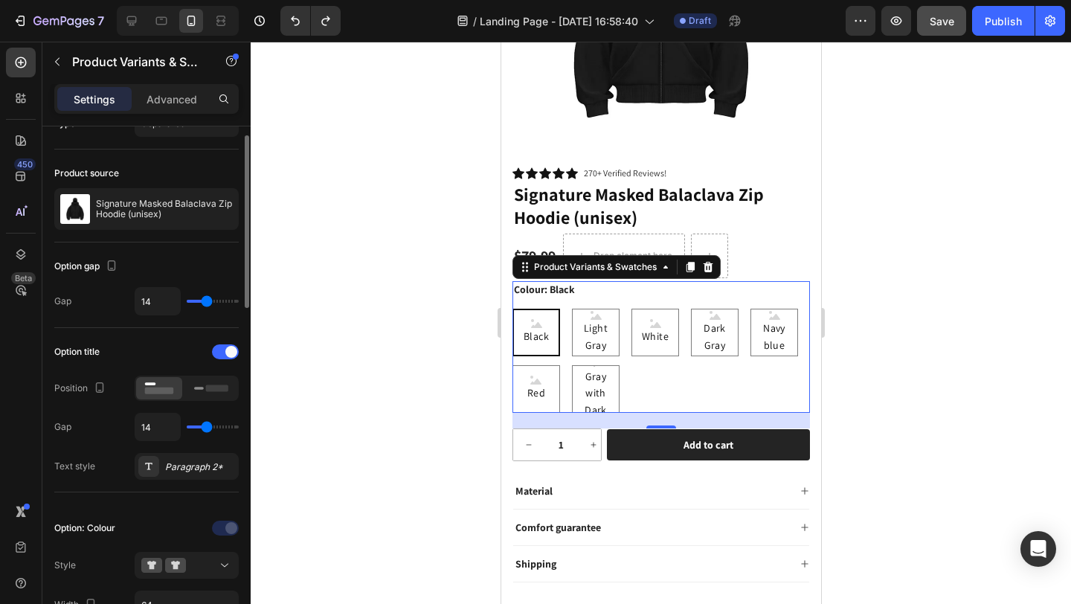
type input "13"
type input "12"
type input "11"
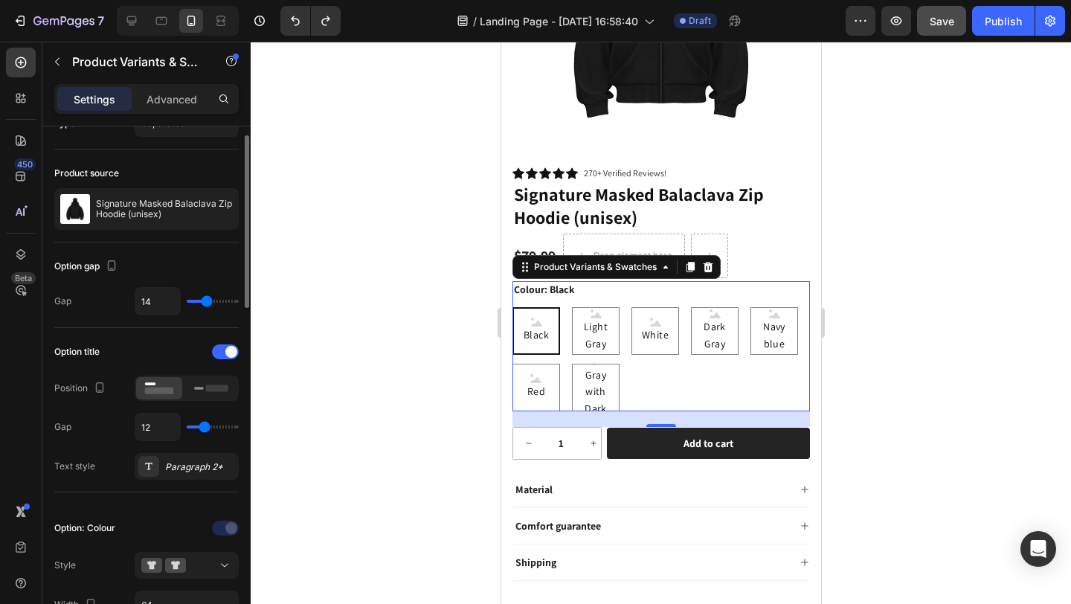
type input "11"
type input "10"
type input "7"
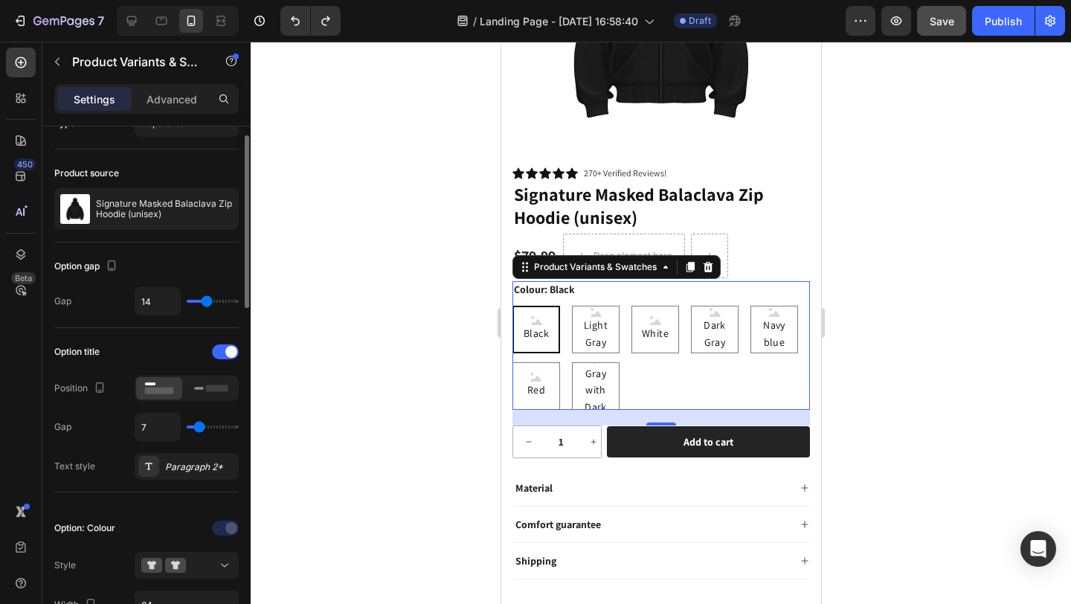
type input "6"
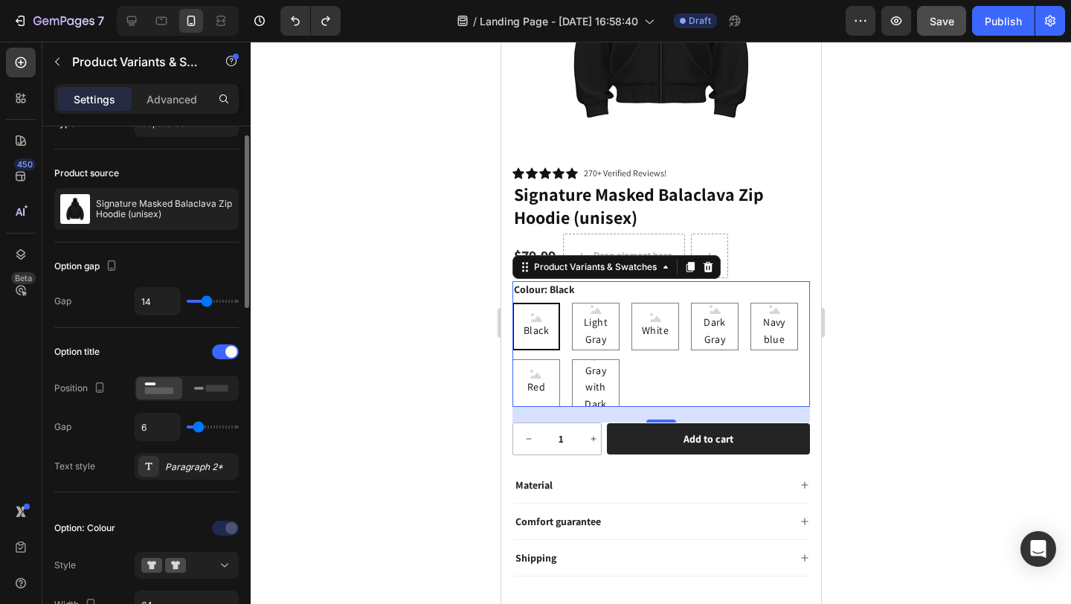
type input "5"
type input "4"
drag, startPoint x: 206, startPoint y: 428, endPoint x: 196, endPoint y: 428, distance: 9.7
type input "4"
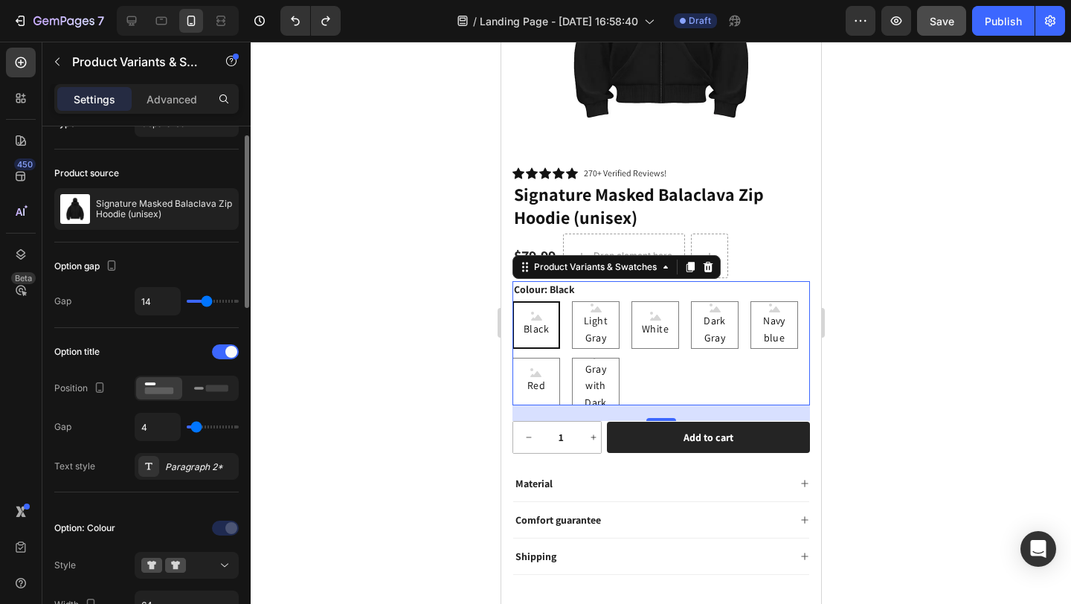
click at [196, 428] on input "range" at bounding box center [213, 426] width 52 height 3
type input "14"
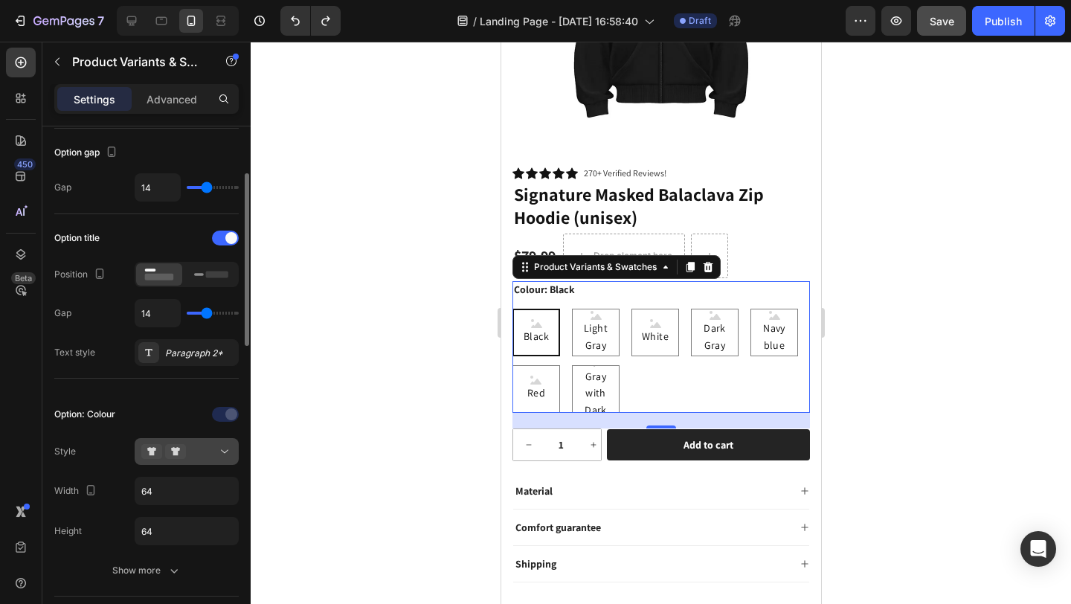
scroll to position [156, 0]
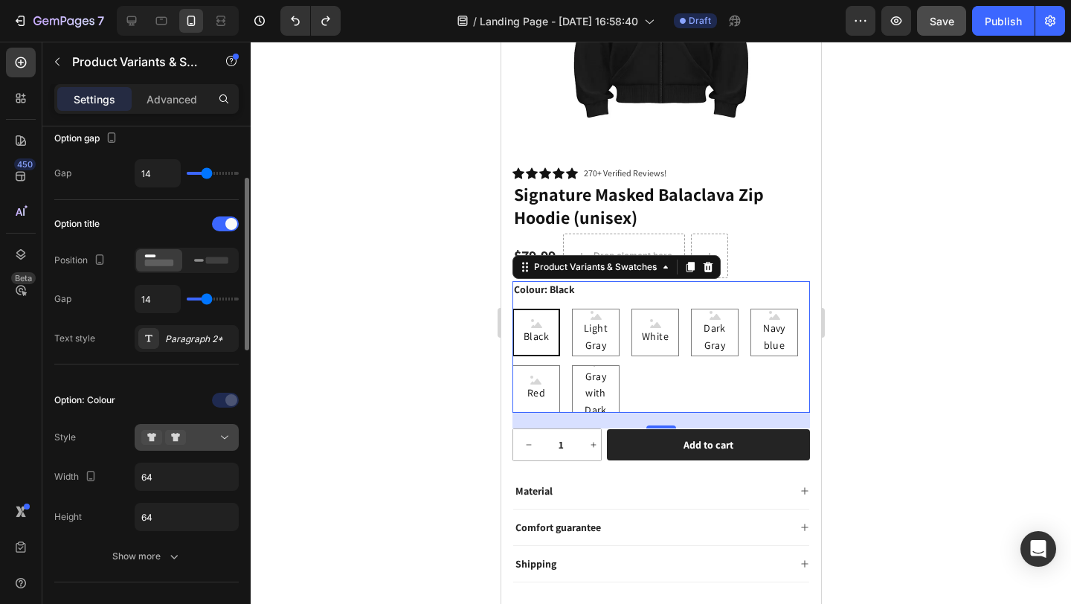
click at [208, 433] on div at bounding box center [186, 437] width 91 height 15
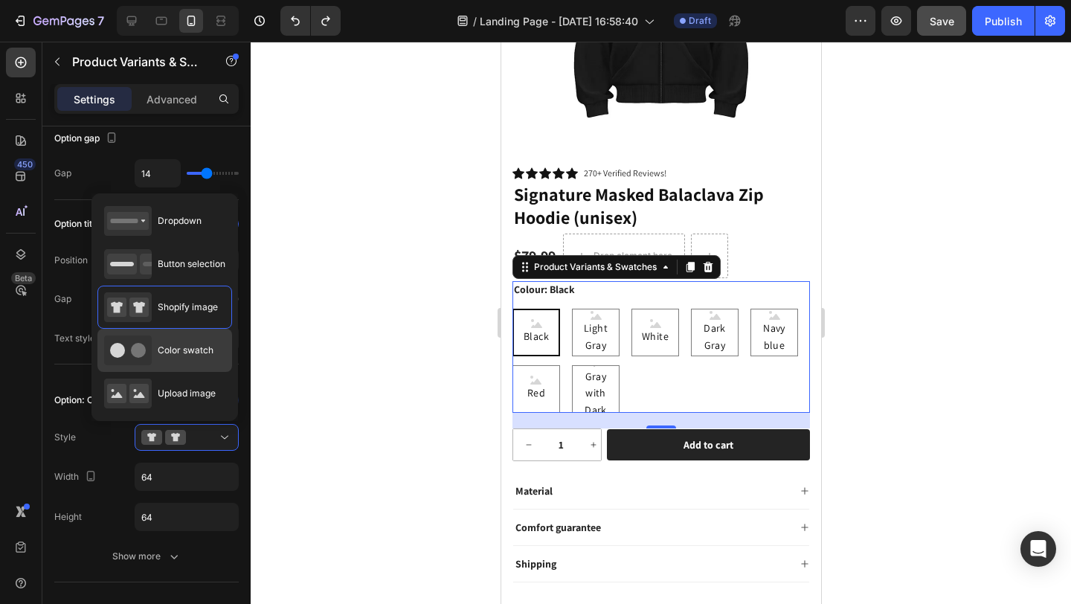
click at [196, 354] on span "Color swatch" at bounding box center [186, 350] width 56 height 13
type input "45"
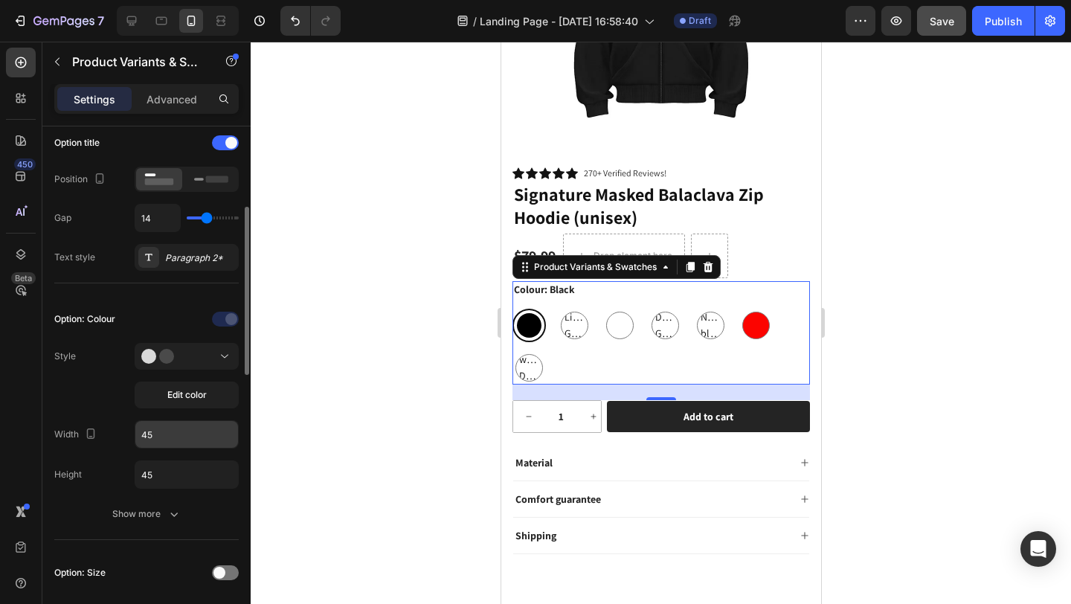
scroll to position [240, 0]
click at [187, 433] on input "45" at bounding box center [186, 431] width 103 height 27
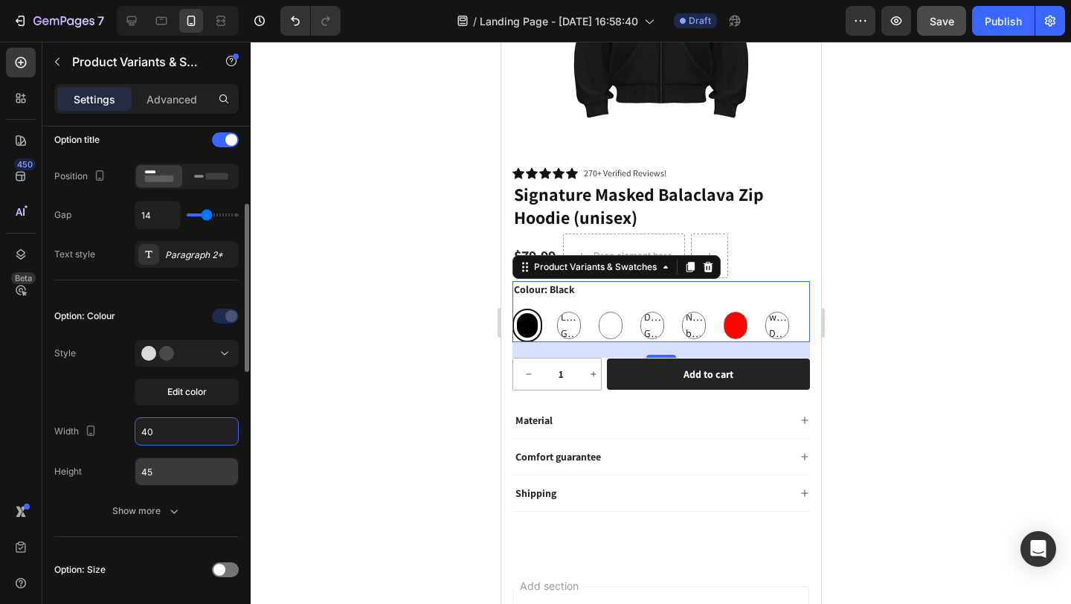
type input "40"
click at [184, 466] on input "45" at bounding box center [186, 471] width 103 height 27
click at [179, 483] on input "45" at bounding box center [186, 471] width 103 height 27
type input "4"
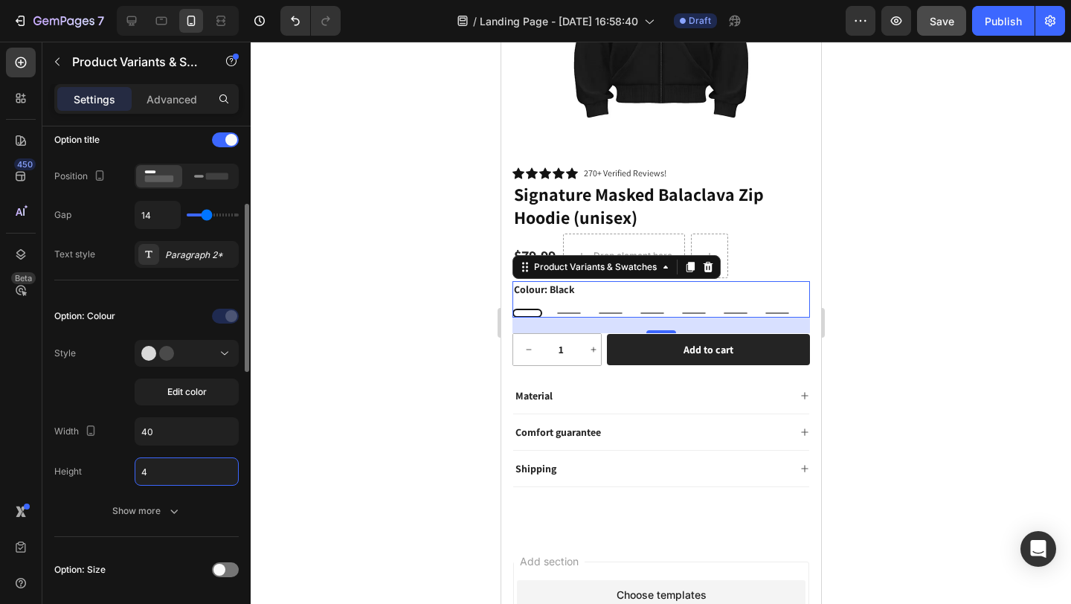
type input "40"
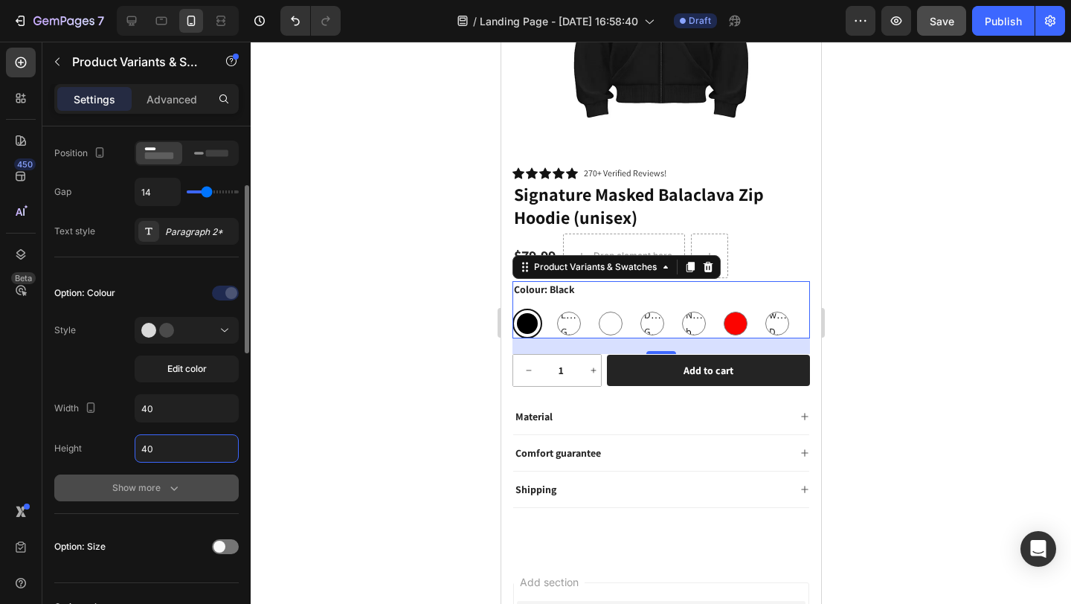
scroll to position [312, 0]
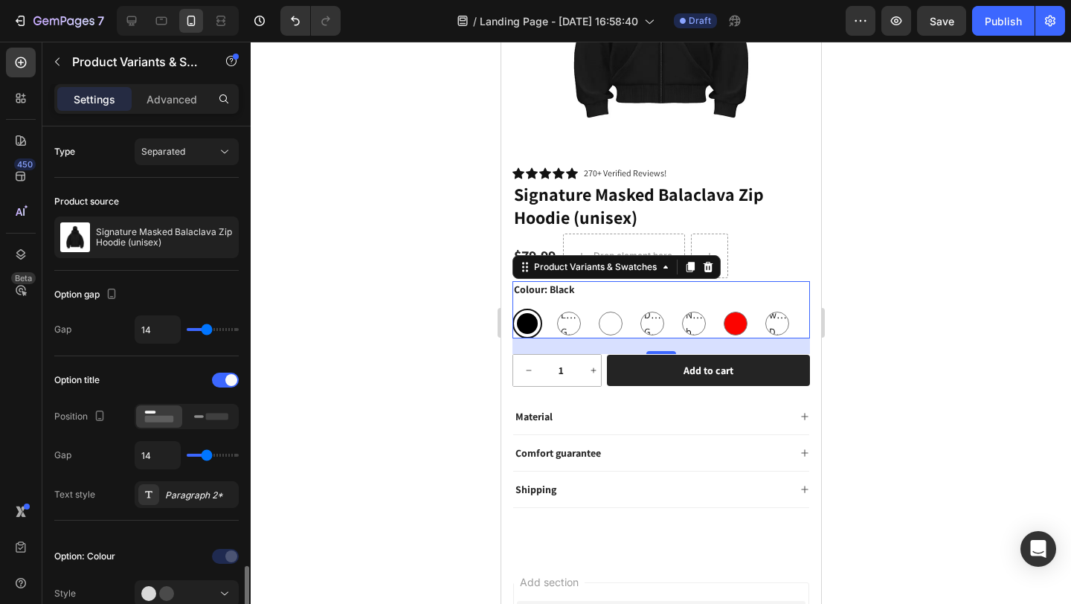
type input "40"
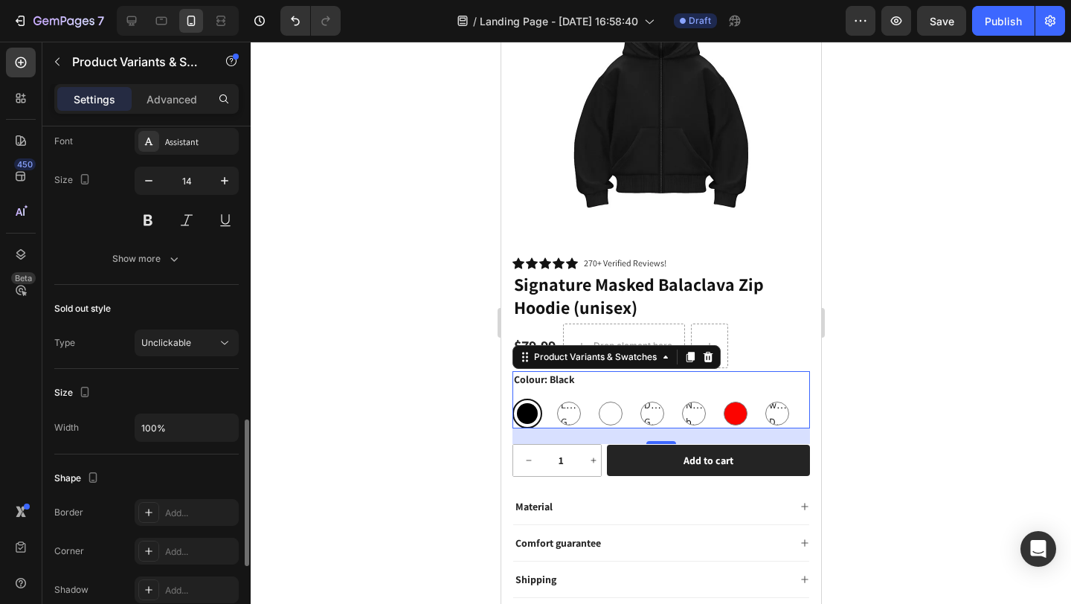
scroll to position [126, 0]
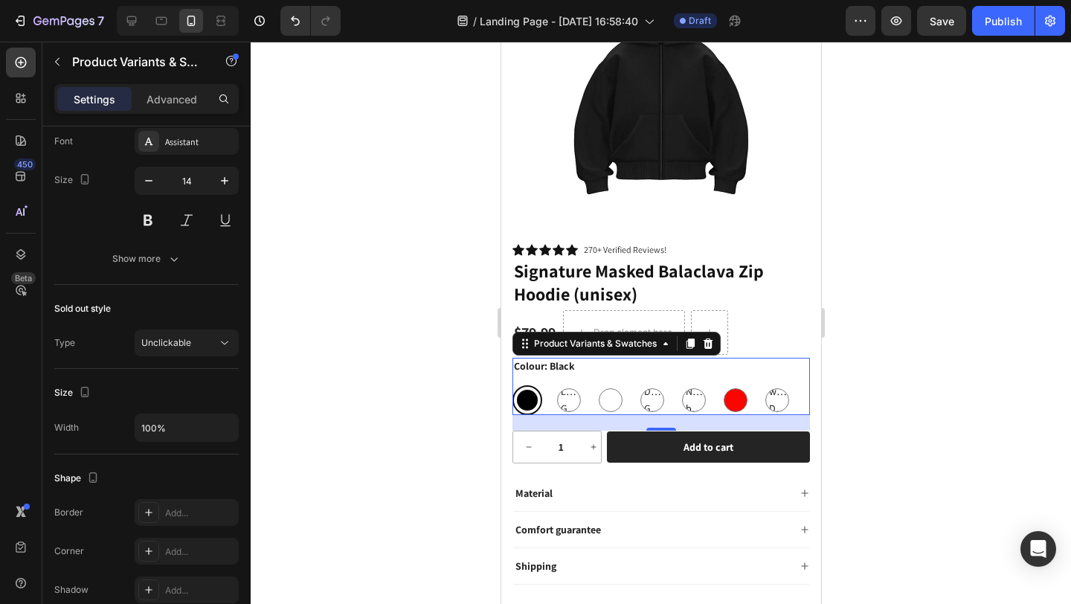
click at [943, 361] on div at bounding box center [661, 323] width 820 height 562
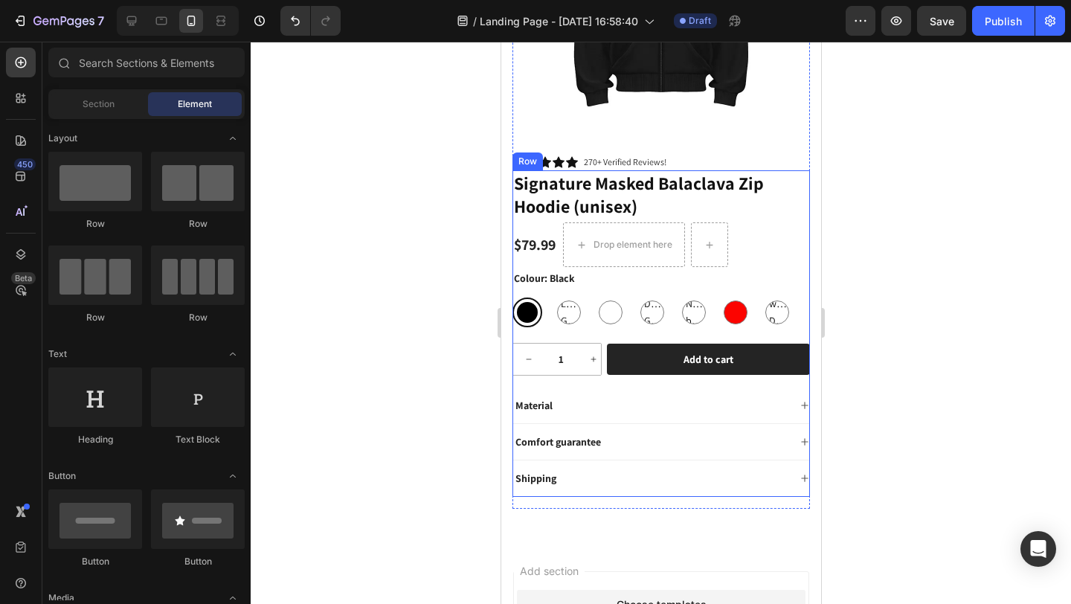
scroll to position [0, 0]
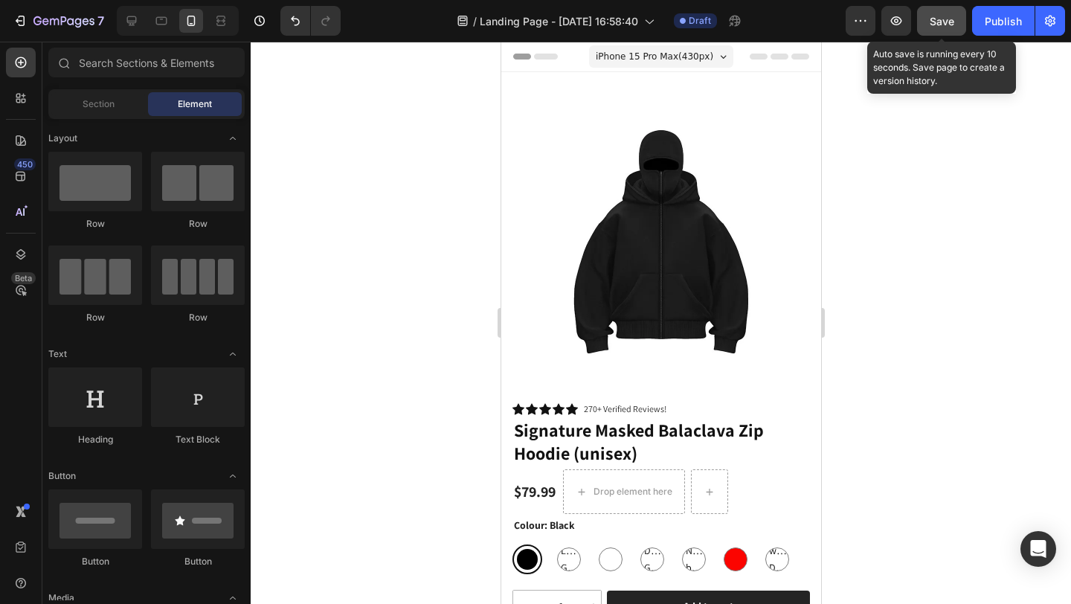
click at [939, 19] on span "Save" at bounding box center [942, 21] width 25 height 13
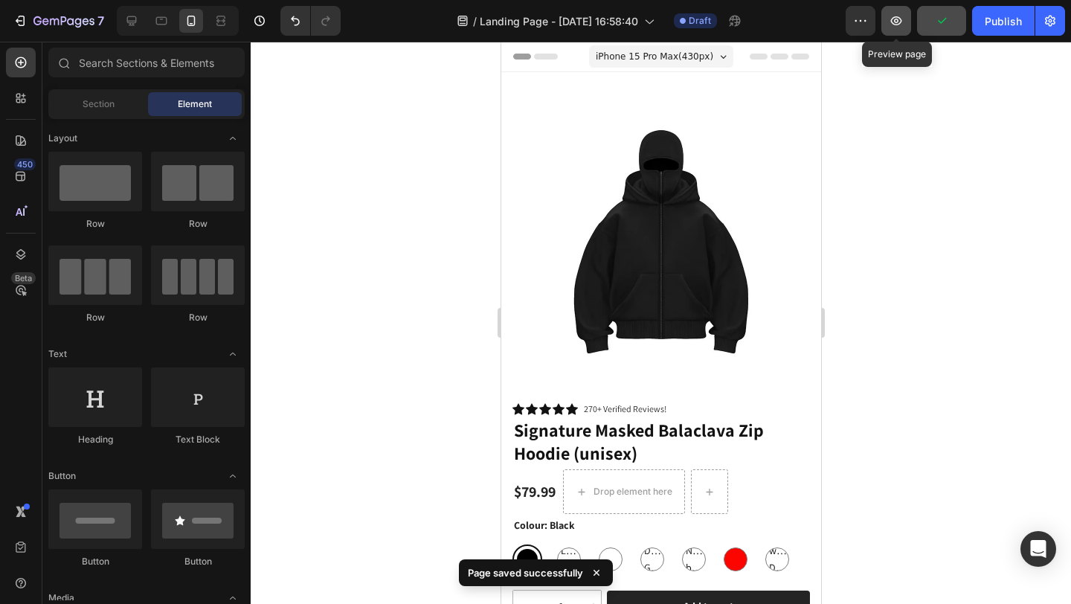
click at [898, 29] on button "button" at bounding box center [896, 21] width 30 height 30
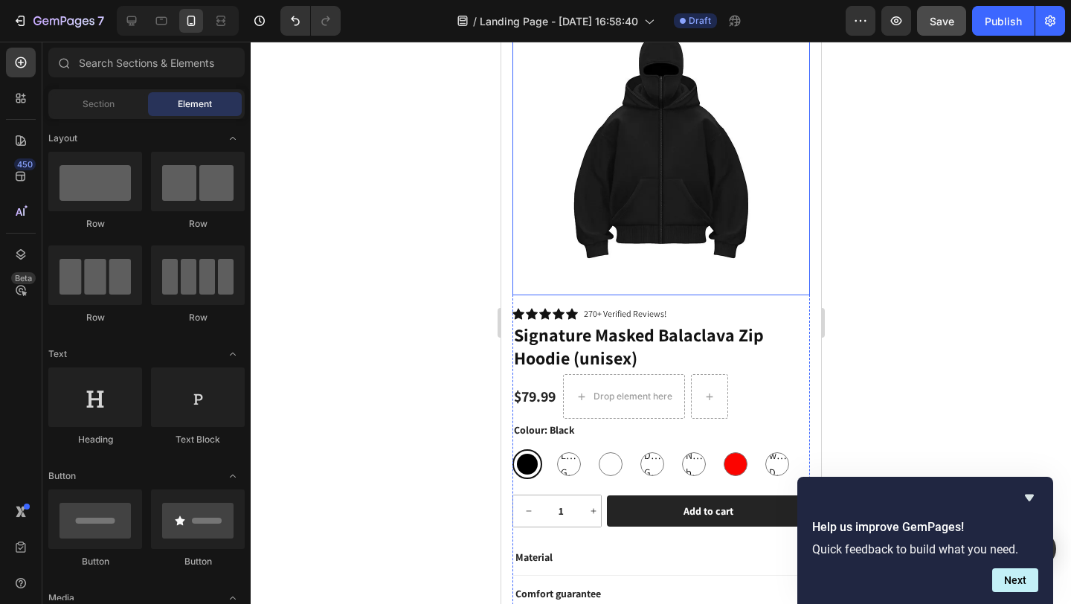
scroll to position [96, 0]
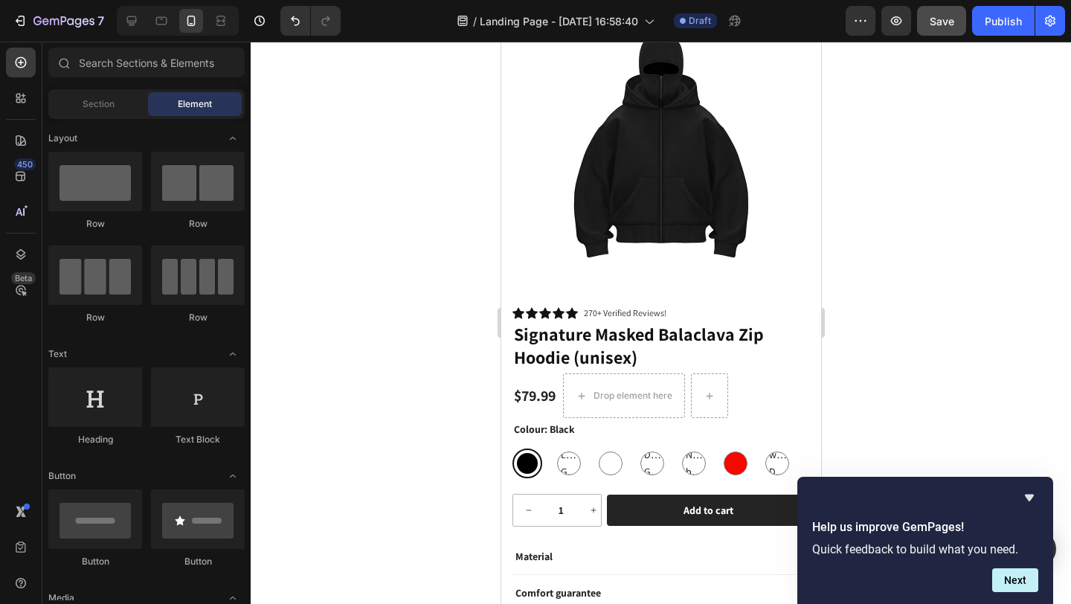
click at [1038, 492] on div "Help us improve GemPages! Quick feedback to build what you need. Next" at bounding box center [925, 540] width 256 height 127
click at [1032, 493] on icon "Hide survey" at bounding box center [1029, 498] width 18 height 18
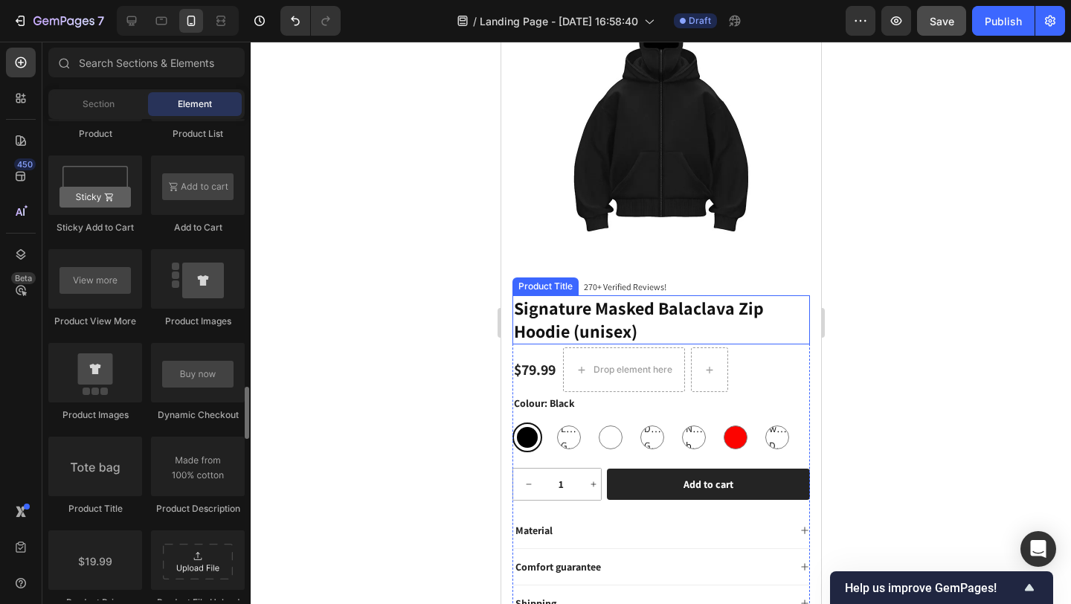
scroll to position [2130, 0]
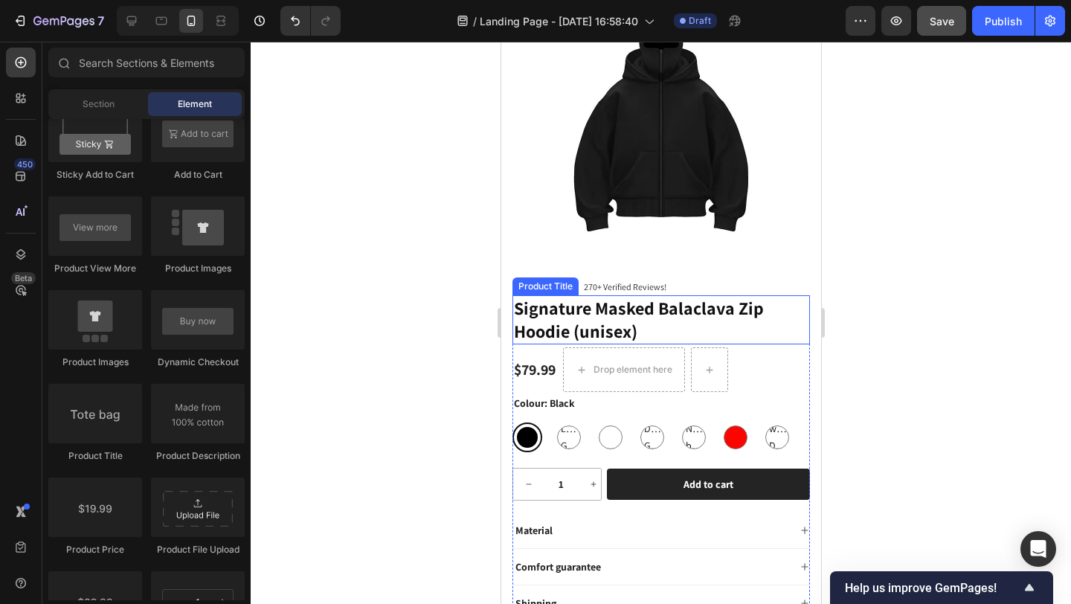
click at [791, 312] on h1 "Signature Masked Balaclava Zip Hoodie (unisex)" at bounding box center [661, 319] width 298 height 49
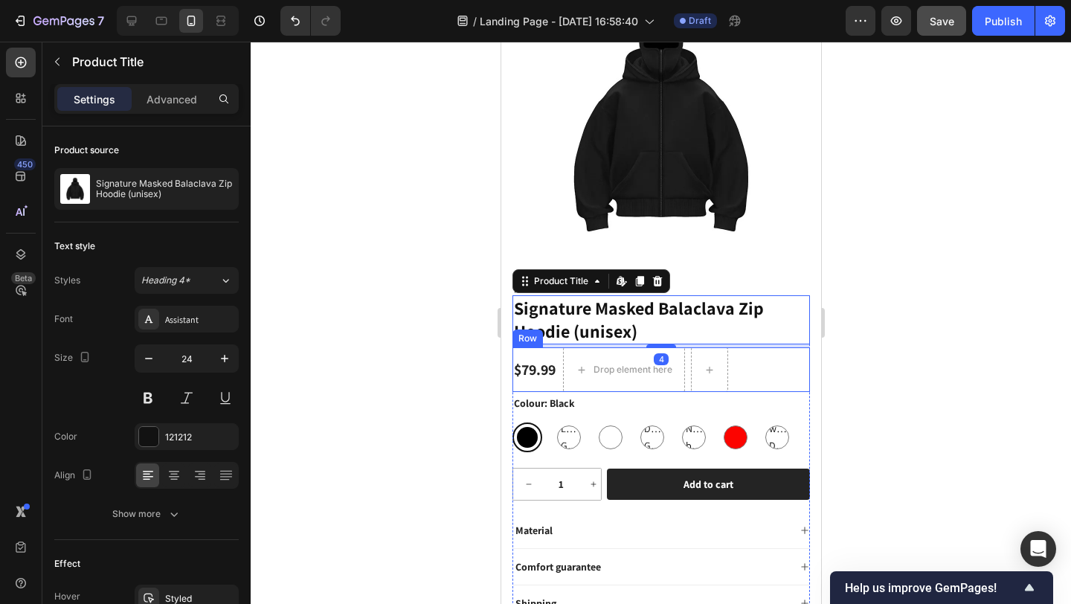
click at [779, 348] on div "$79.99 Product Price Product Price Drop element here Row" at bounding box center [661, 369] width 298 height 45
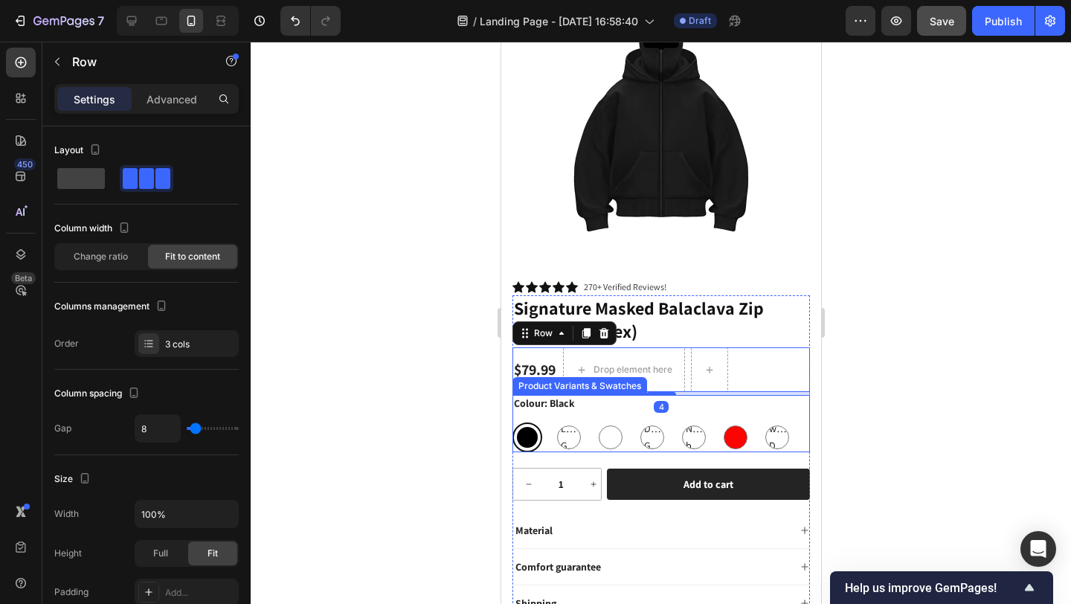
click at [771, 396] on div "Colour: Black Black Black Light Gray Light Gray Light Gray White White Dark Gra…" at bounding box center [661, 423] width 298 height 57
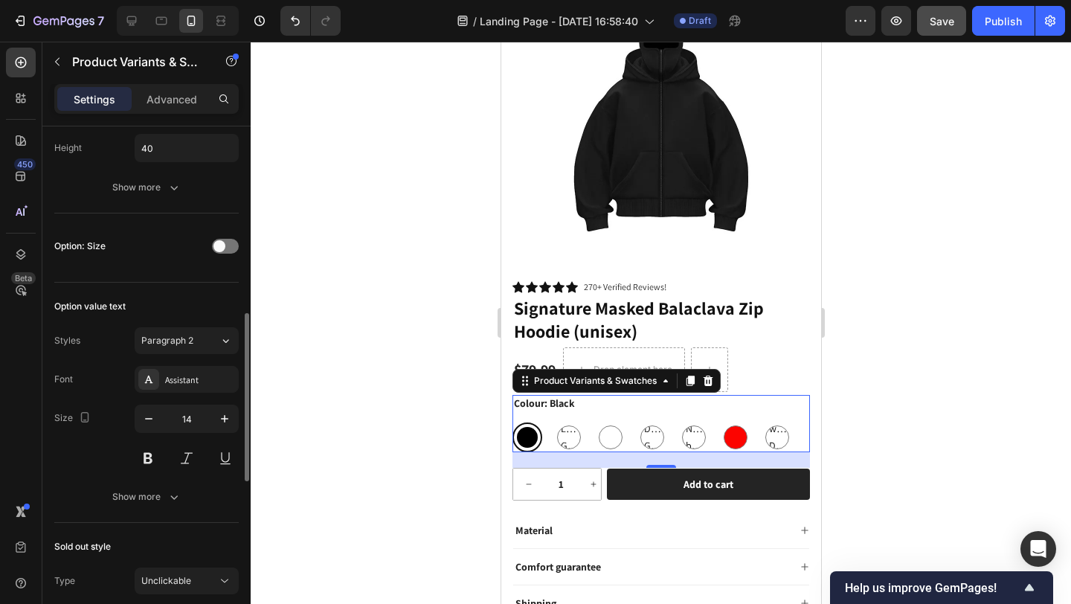
scroll to position [567, 0]
click at [225, 247] on div at bounding box center [225, 243] width 27 height 15
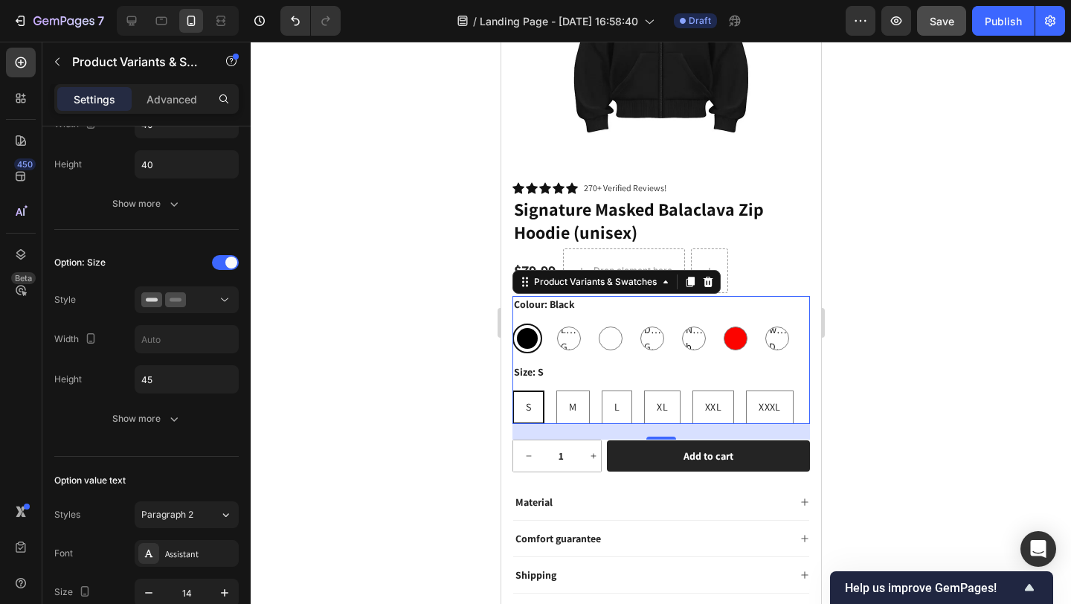
scroll to position [225, 0]
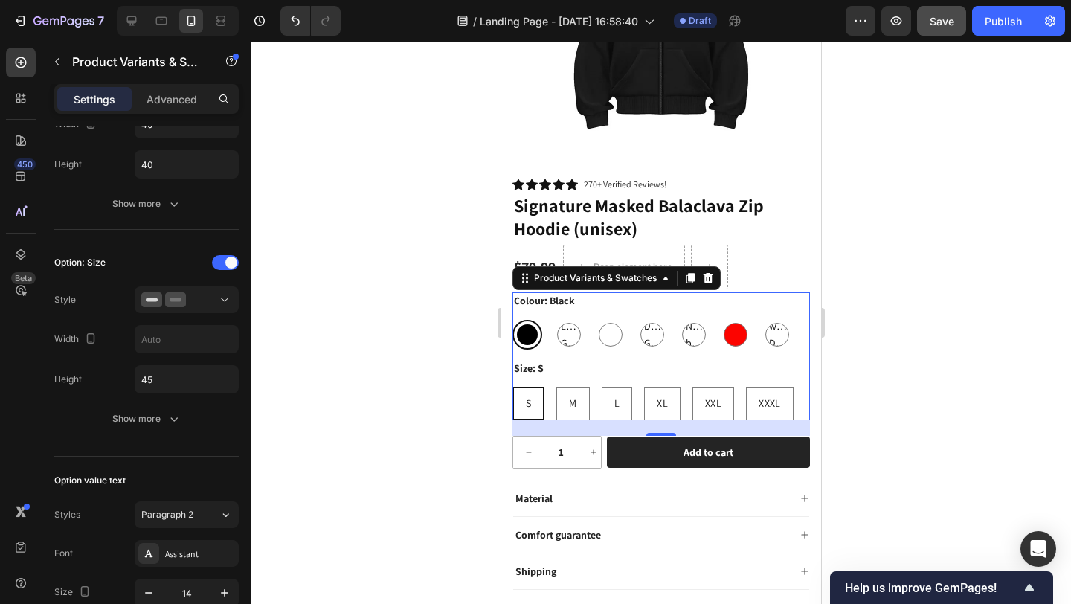
click at [518, 390] on div "S" at bounding box center [527, 403] width 29 height 28
click at [512, 387] on input "S S S" at bounding box center [511, 386] width 1 height 1
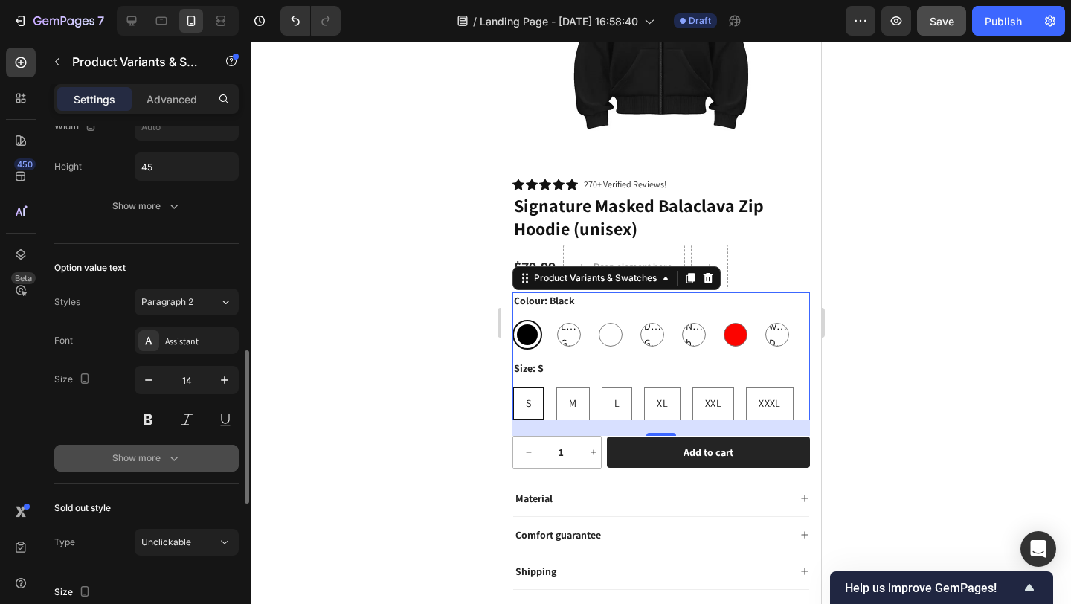
scroll to position [870, 0]
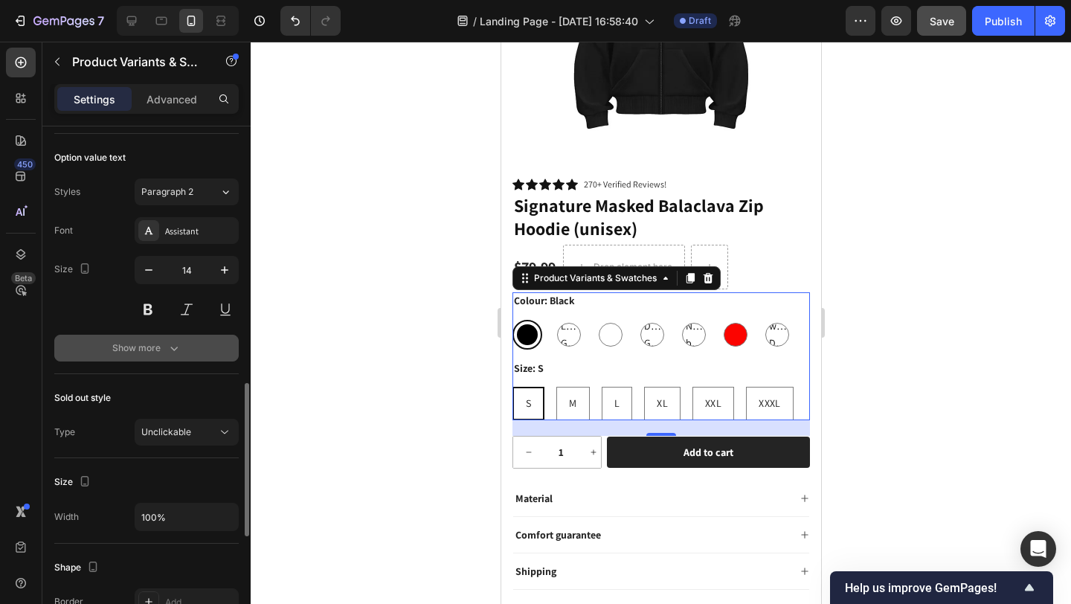
click at [172, 347] on icon "button" at bounding box center [174, 348] width 15 height 15
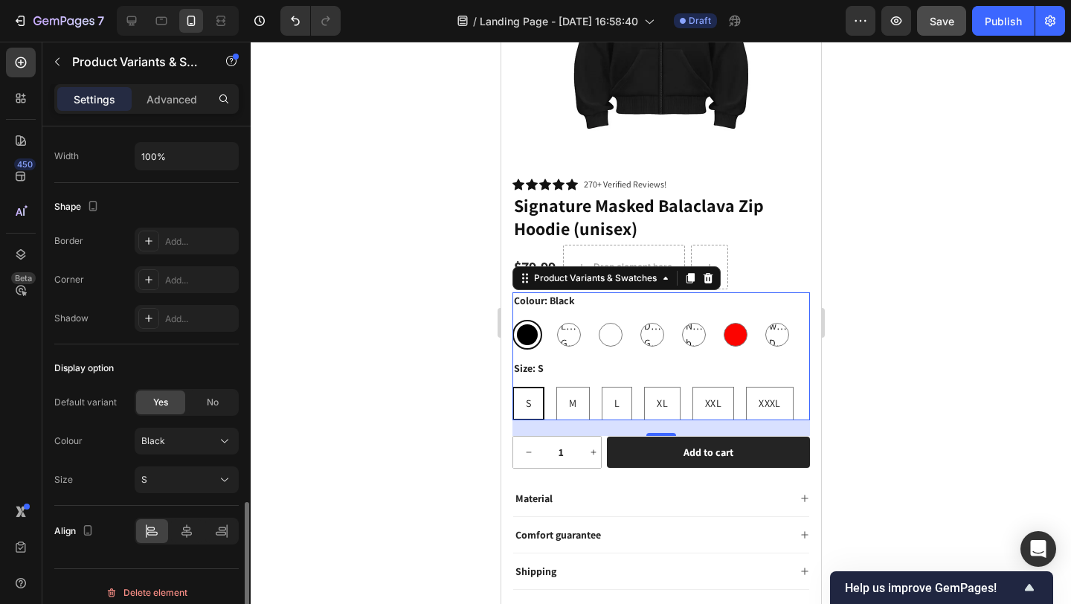
scroll to position [1386, 0]
click at [179, 288] on div "Add..." at bounding box center [200, 283] width 70 height 13
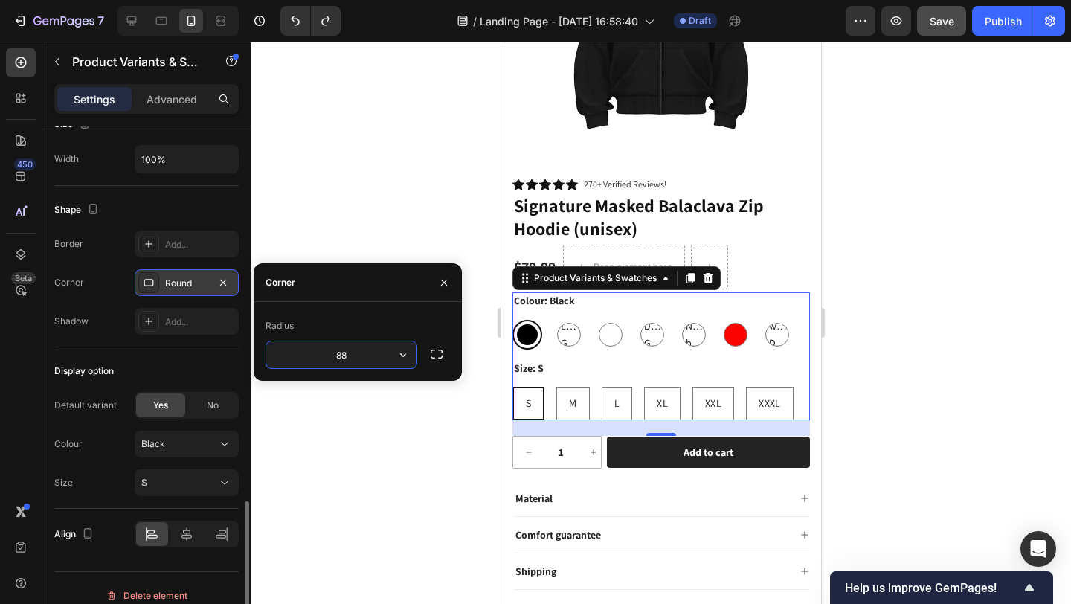
click at [367, 361] on input "88" at bounding box center [341, 354] width 150 height 27
type input "8"
type input "20"
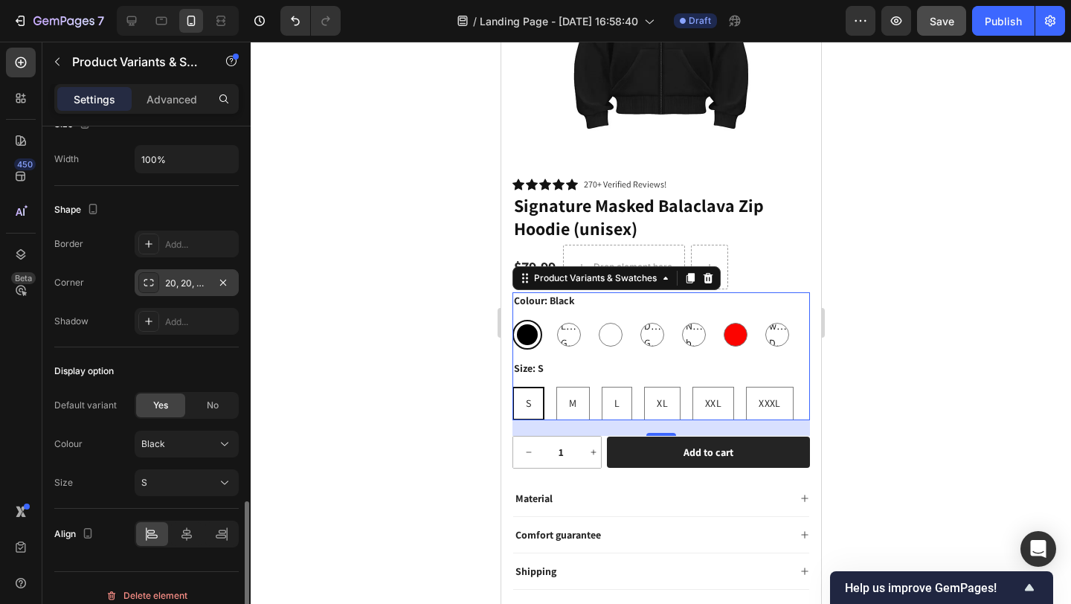
click at [367, 205] on div at bounding box center [661, 323] width 820 height 562
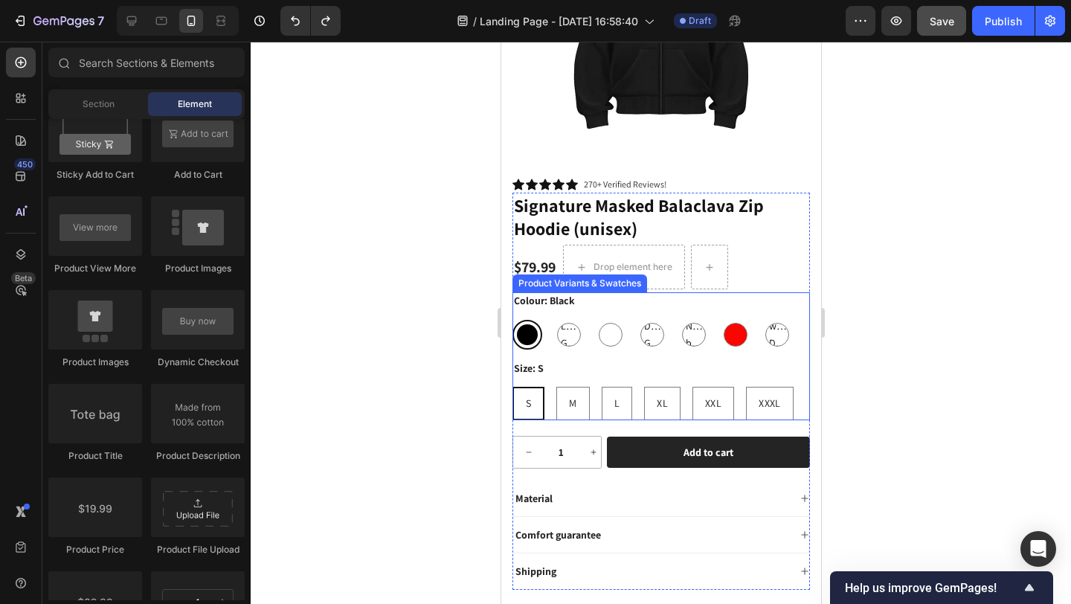
click at [588, 367] on div "Size: S S S S M M M L L L XL XL XL XXL XXL XXL XXXL XXXL XXXL" at bounding box center [661, 390] width 298 height 60
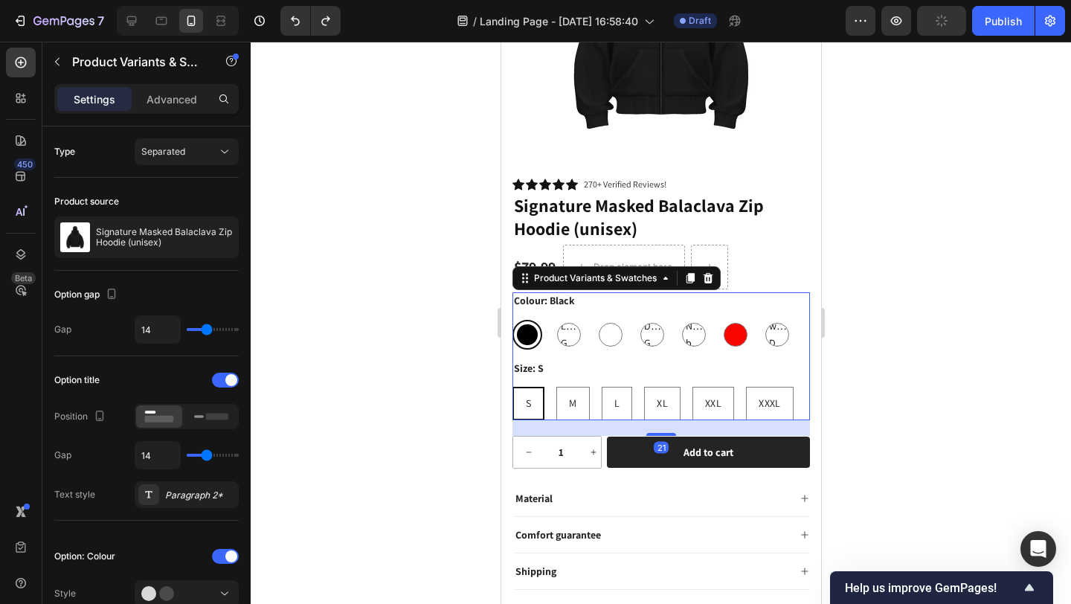
click at [550, 367] on div "Size: S S S S M M M L L L XL XL XL XXL XXL XXL XXXL XXXL XXXL" at bounding box center [661, 390] width 298 height 60
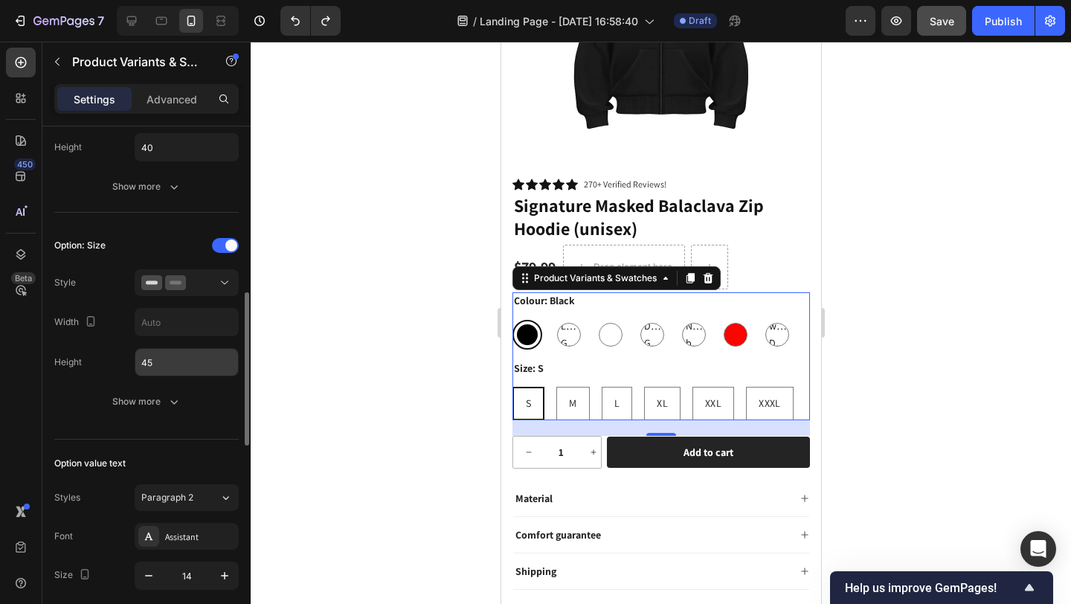
scroll to position [581, 0]
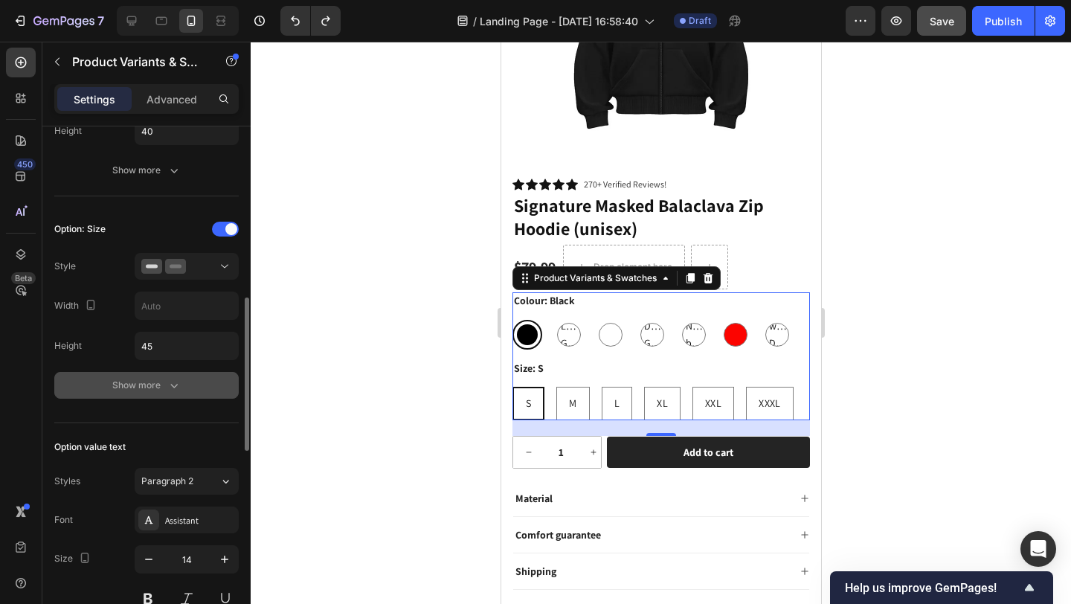
click at [160, 389] on div "Show more" at bounding box center [146, 385] width 69 height 15
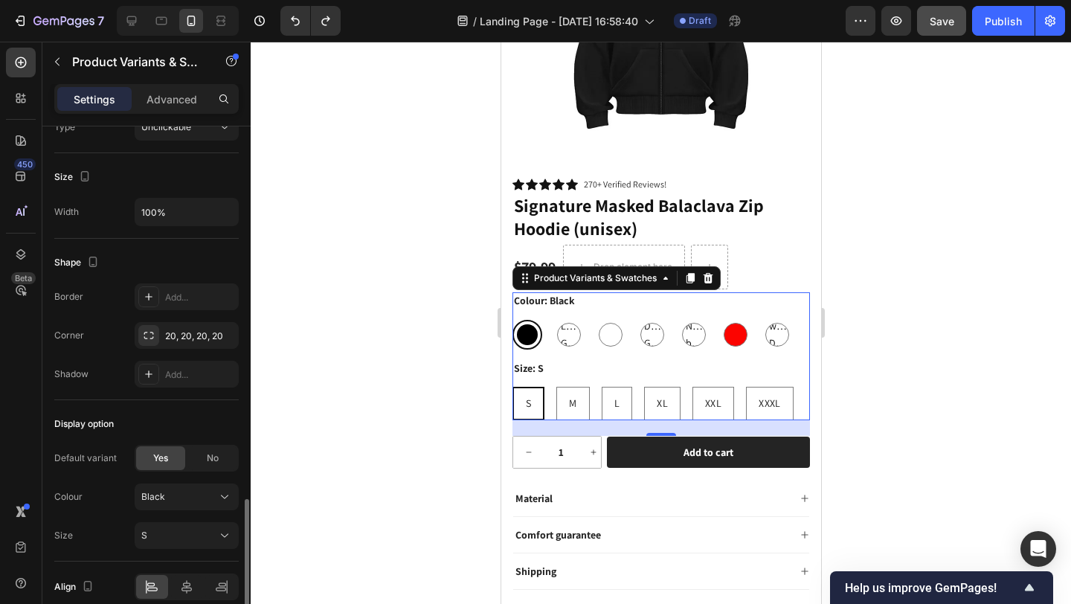
scroll to position [1554, 0]
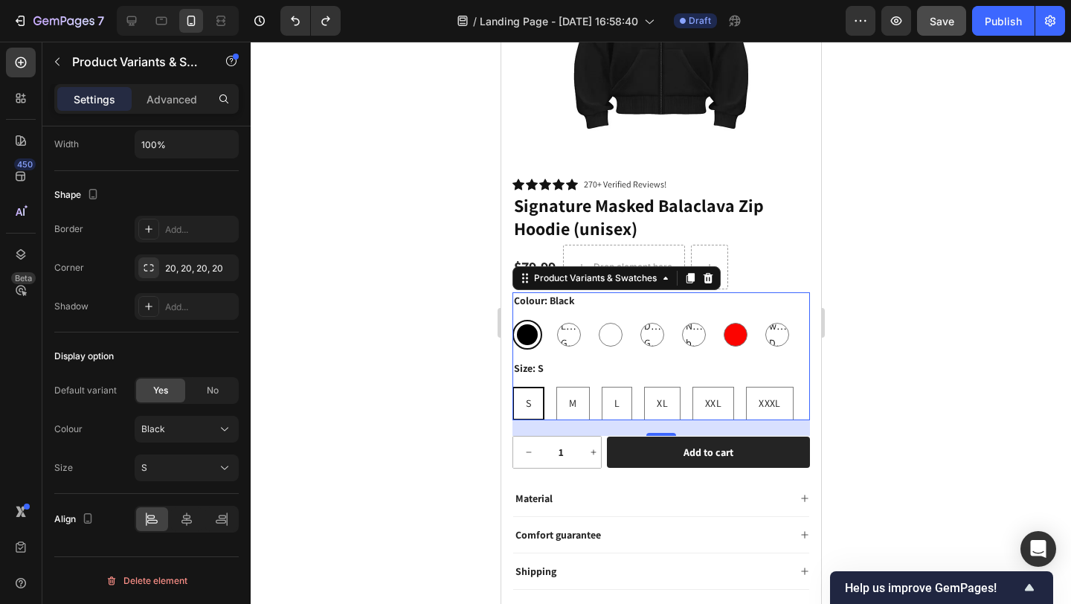
drag, startPoint x: 910, startPoint y: 361, endPoint x: 882, endPoint y: 355, distance: 28.2
click at [909, 361] on div at bounding box center [661, 323] width 820 height 562
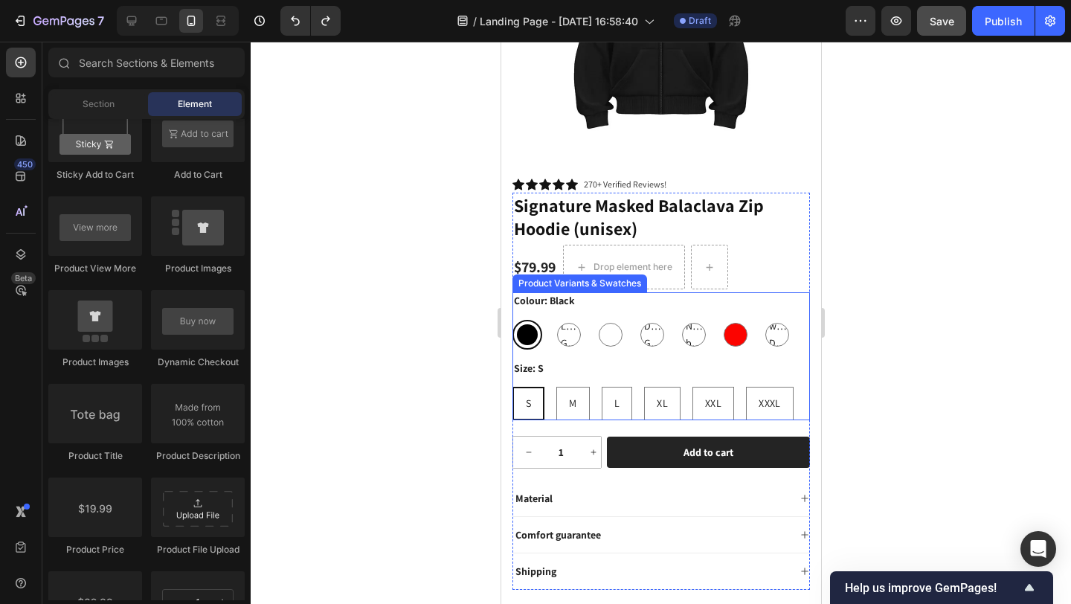
click at [735, 360] on div "Size: S S S S M M M L L L XL XL XL XXL XXL XXL XXXL XXXL XXXL" at bounding box center [661, 390] width 298 height 60
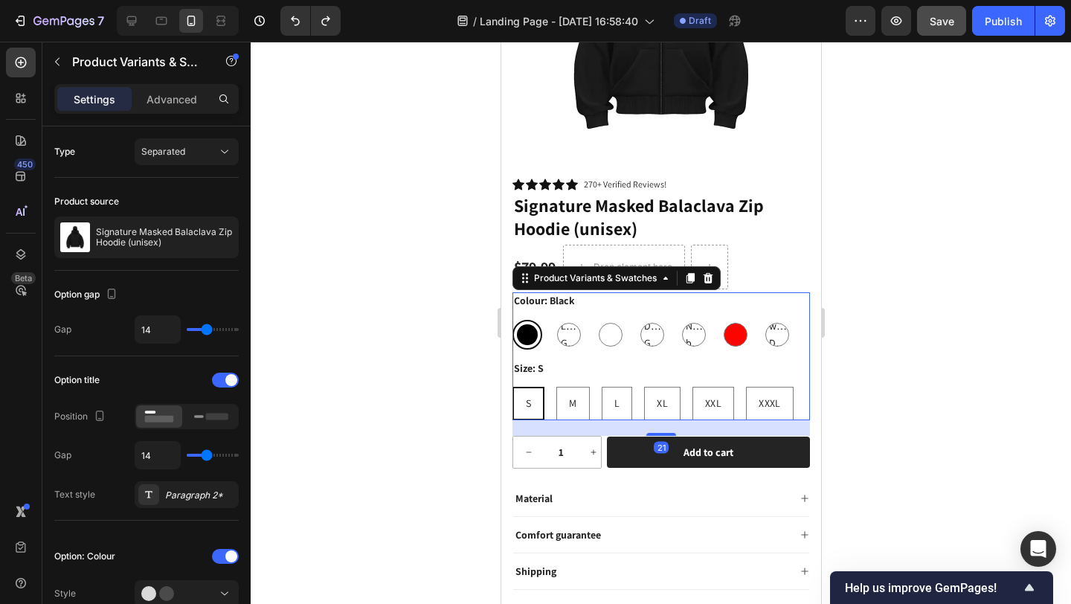
click at [591, 303] on div "Colour: Black Black Black Light Gray Light Gray Light Gray White White Dark Gra…" at bounding box center [661, 320] width 298 height 57
click at [567, 321] on span "Light Gray" at bounding box center [568, 334] width 22 height 33
click at [553, 320] on input "Light Gray Light Gray Light Gray" at bounding box center [553, 319] width 1 height 1
radio input "true"
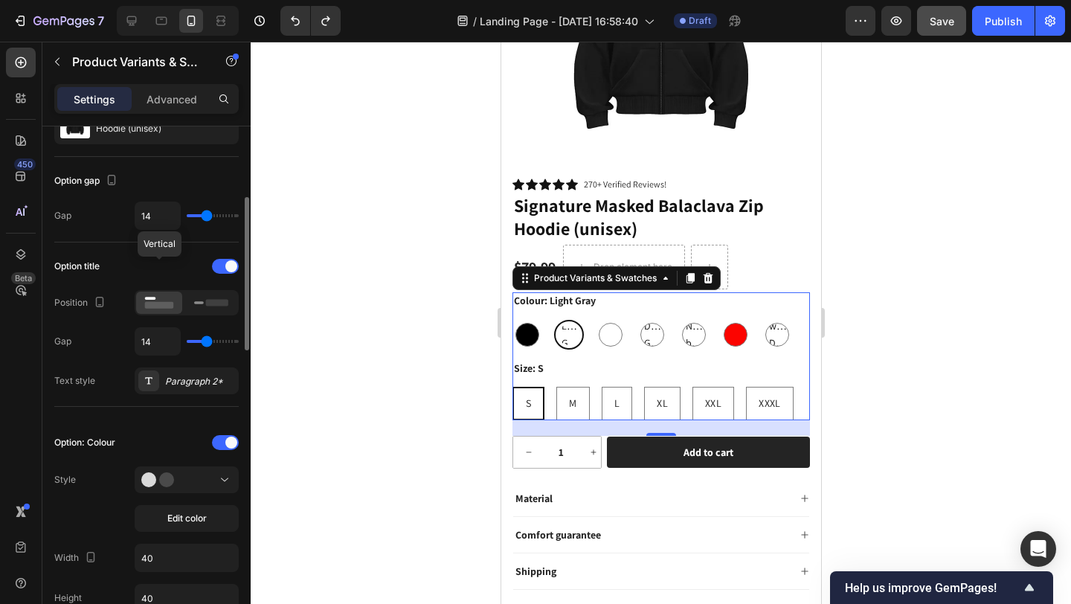
scroll to position [358, 0]
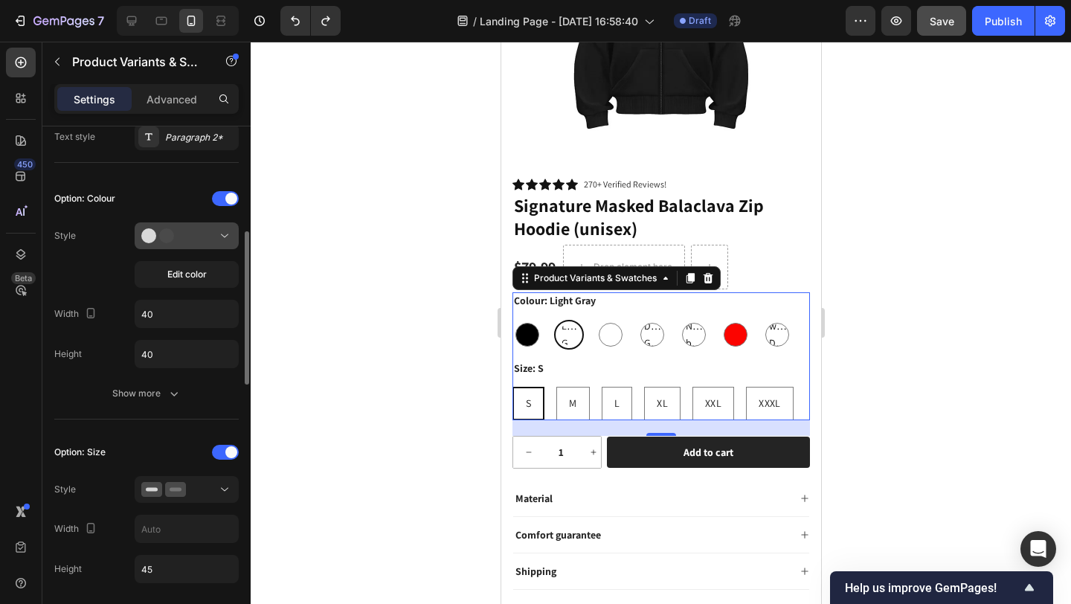
click at [195, 232] on div at bounding box center [186, 235] width 91 height 15
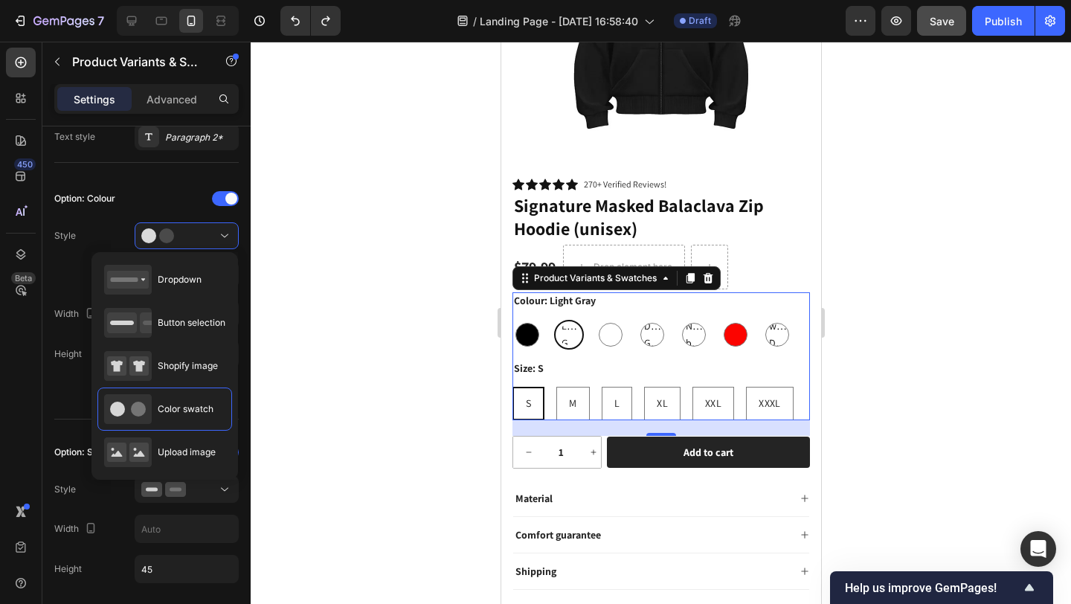
click at [361, 321] on div at bounding box center [661, 323] width 820 height 562
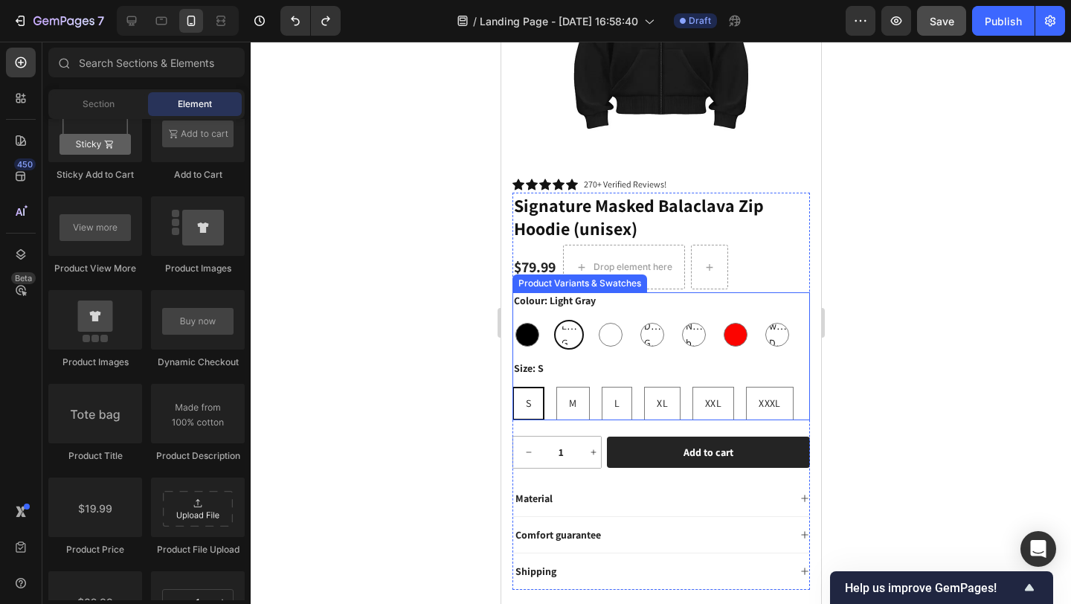
click at [641, 303] on div "Colour: Light Gray Black Black Light Gray Light Gray Light Gray White White Dar…" at bounding box center [661, 320] width 298 height 57
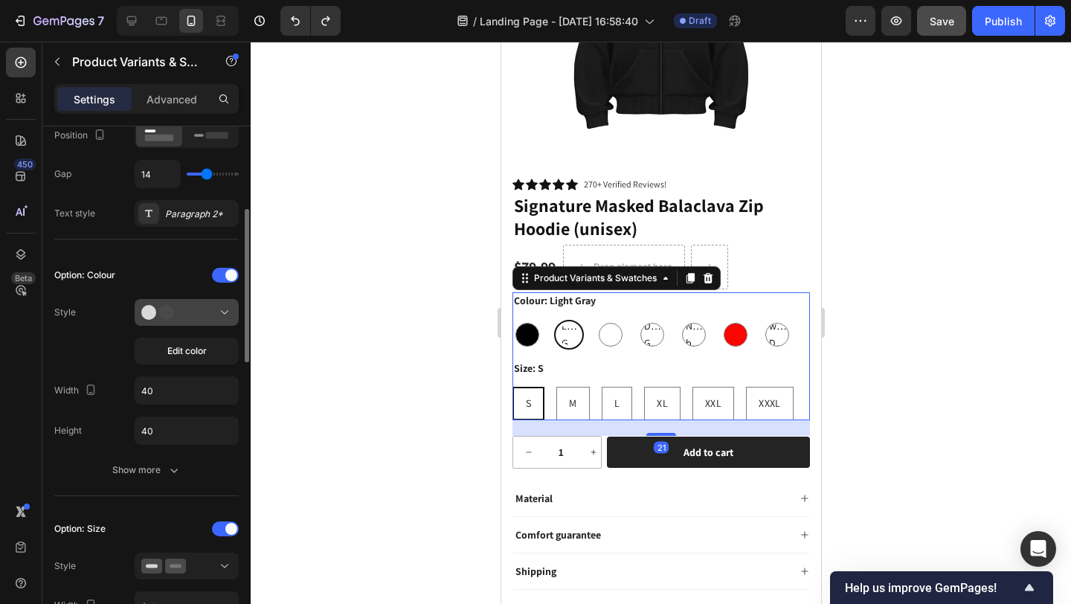
scroll to position [284, 0]
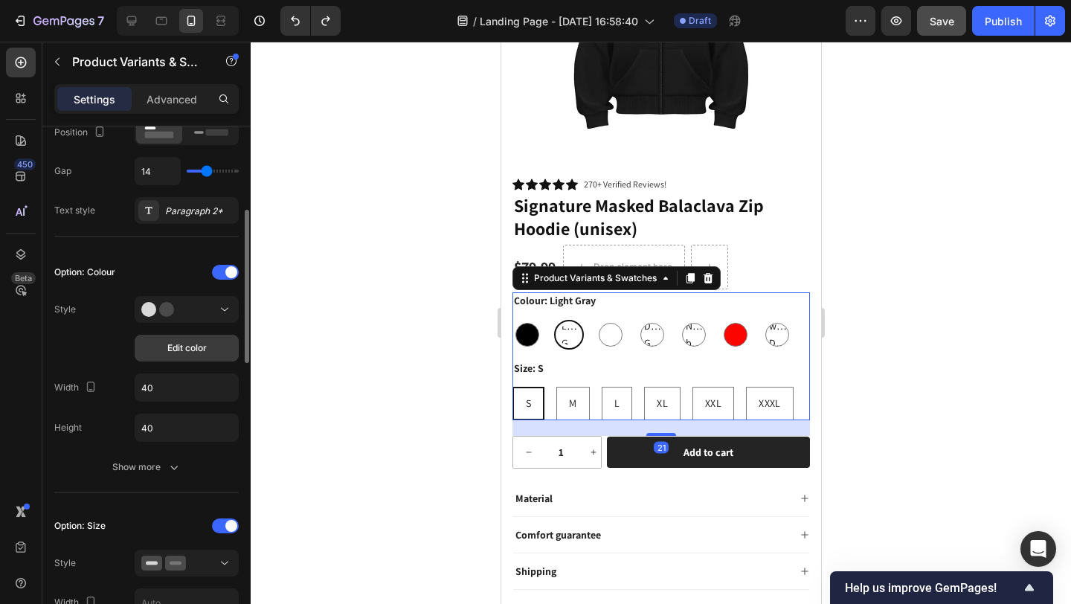
click at [176, 353] on span "Edit color" at bounding box center [186, 347] width 39 height 13
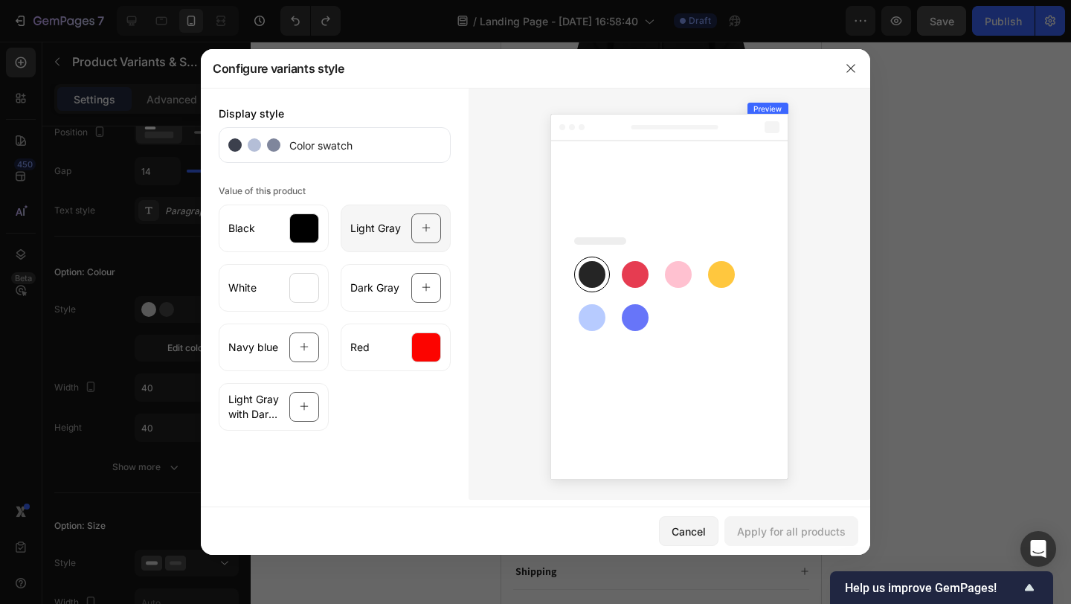
click at [396, 227] on span "Light Gray" at bounding box center [375, 228] width 51 height 15
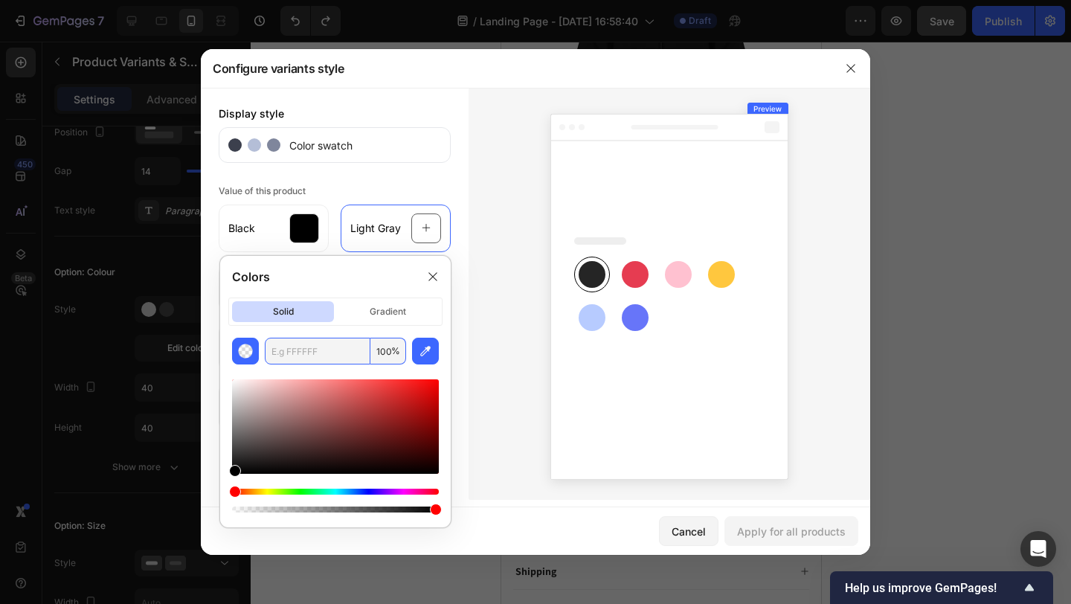
click at [321, 350] on input "text" at bounding box center [318, 351] width 106 height 27
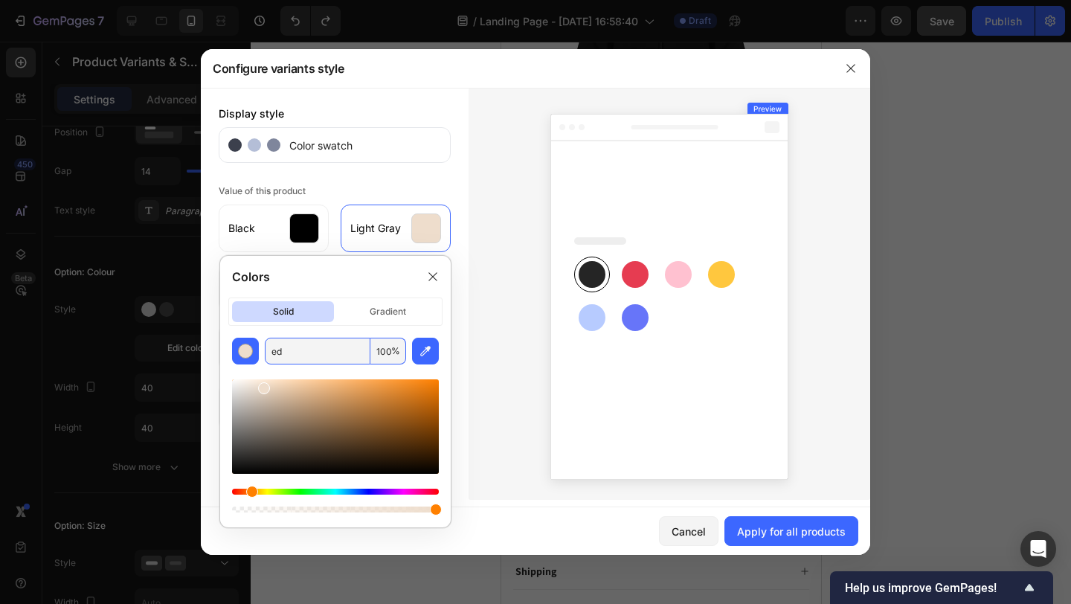
type input "e"
type input "DCDCDC"
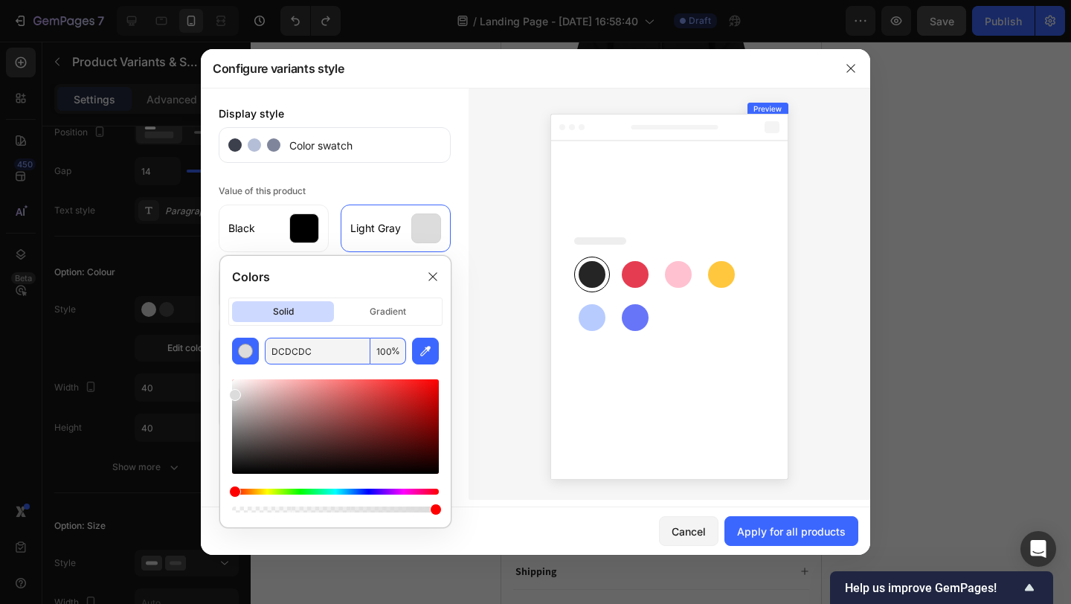
click at [483, 336] on div at bounding box center [670, 294] width 402 height 412
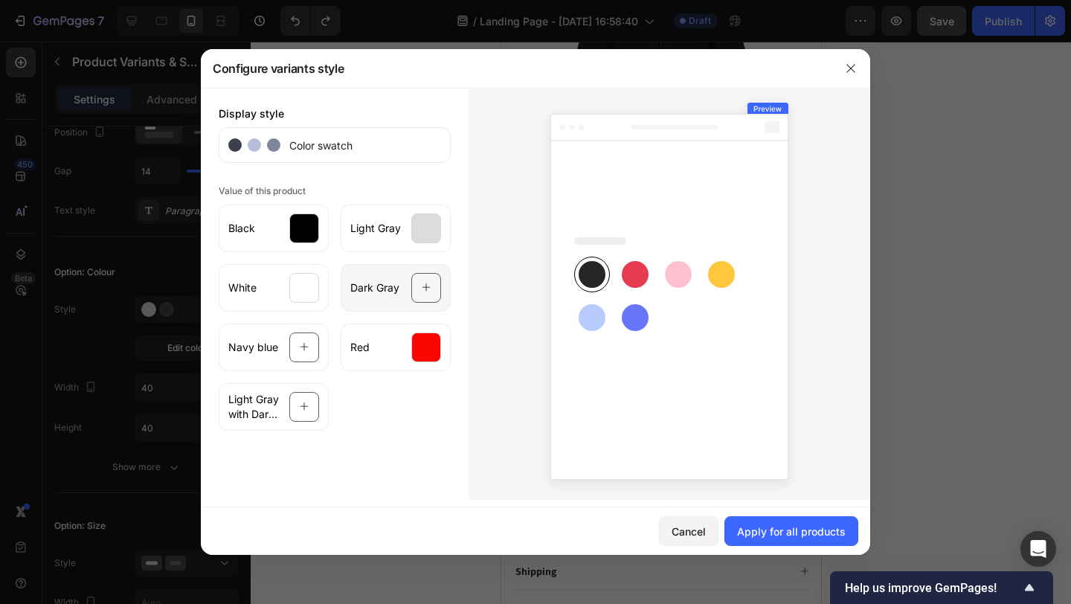
click at [414, 287] on div at bounding box center [426, 288] width 30 height 30
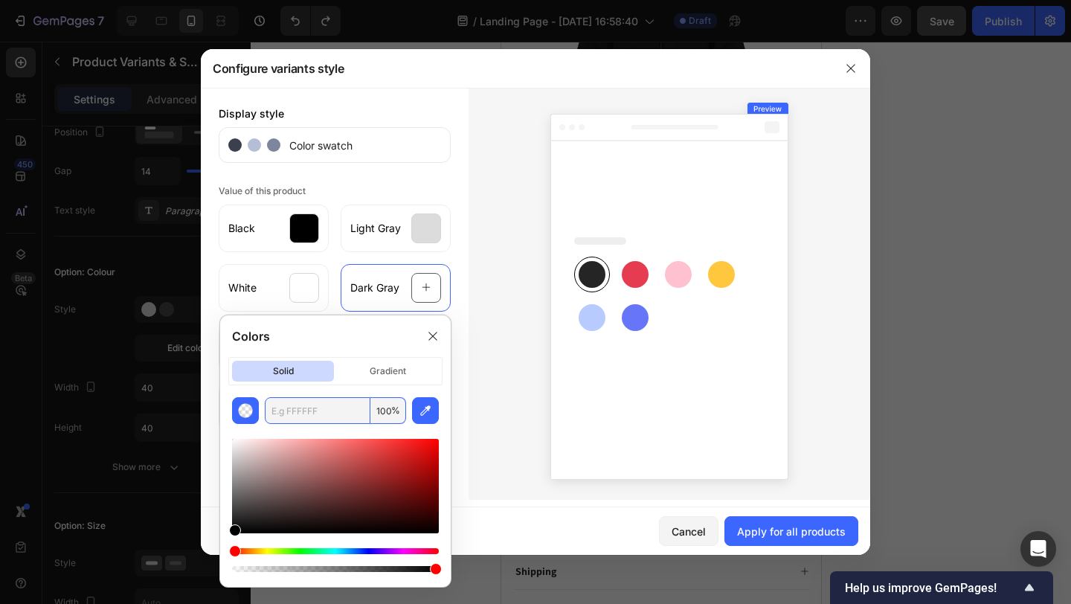
click at [309, 411] on input "text" at bounding box center [318, 410] width 106 height 27
drag, startPoint x: 236, startPoint y: 455, endPoint x: 237, endPoint y: 471, distance: 15.6
click at [237, 471] on div at bounding box center [239, 470] width 12 height 12
drag, startPoint x: 237, startPoint y: 467, endPoint x: 235, endPoint y: 477, distance: 9.8
click at [234, 476] on div at bounding box center [335, 486] width 207 height 94
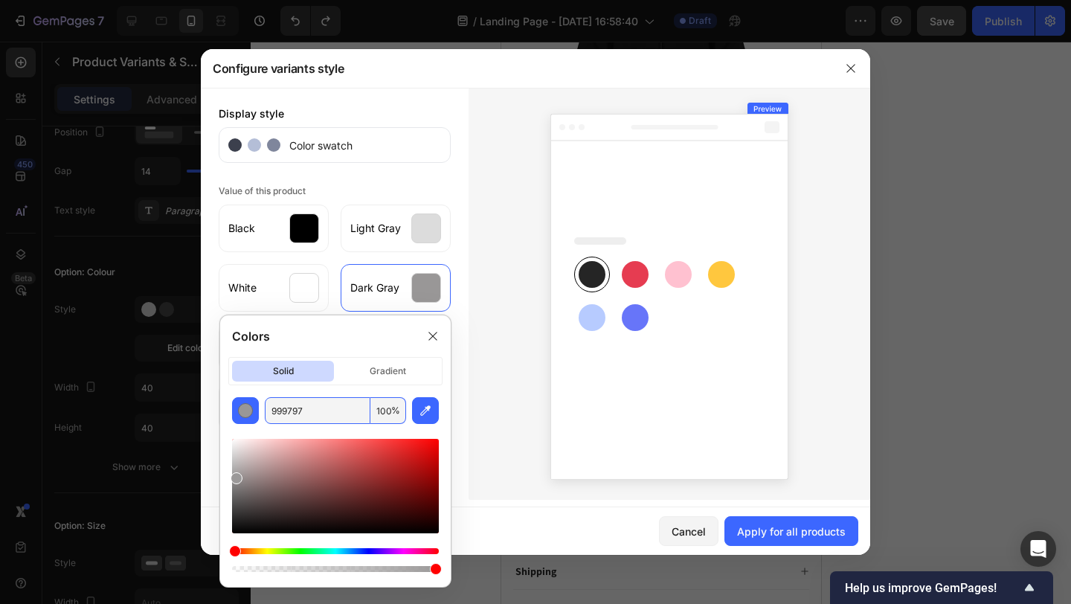
drag, startPoint x: 234, startPoint y: 475, endPoint x: 234, endPoint y: 488, distance: 12.7
click at [234, 484] on div at bounding box center [237, 478] width 12 height 12
type input "7A7A7A"
click at [511, 392] on div at bounding box center [670, 294] width 402 height 412
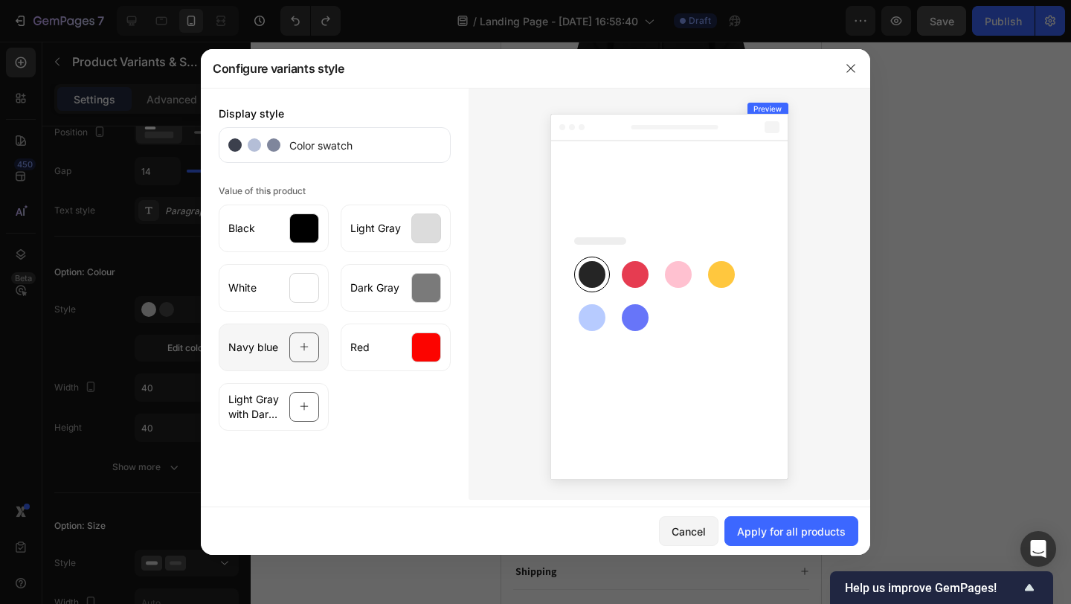
click at [300, 350] on icon at bounding box center [305, 347] width 10 height 28
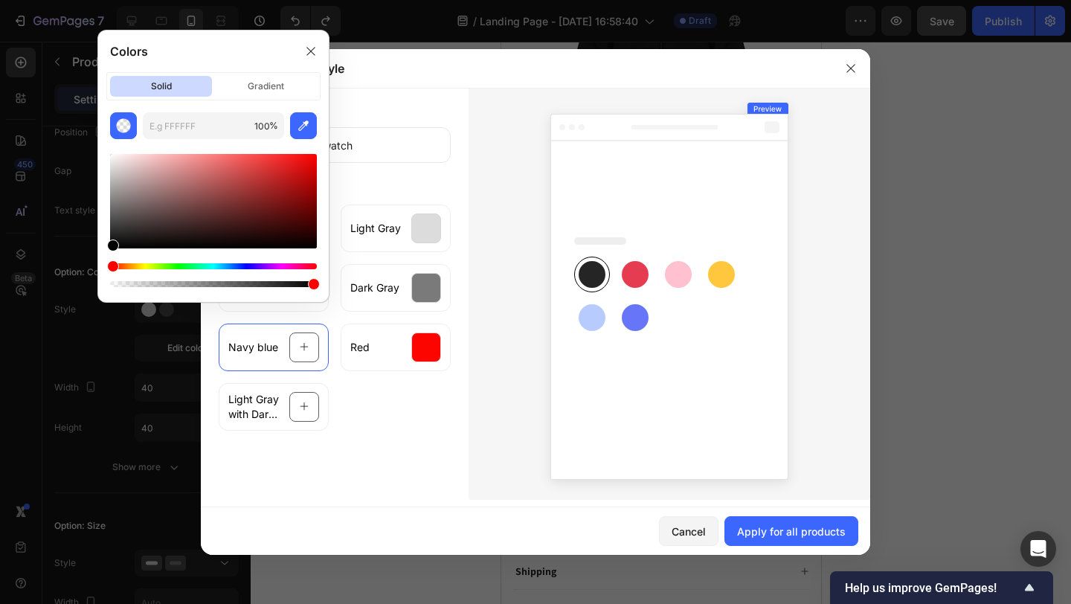
click at [510, 150] on div at bounding box center [670, 294] width 402 height 412
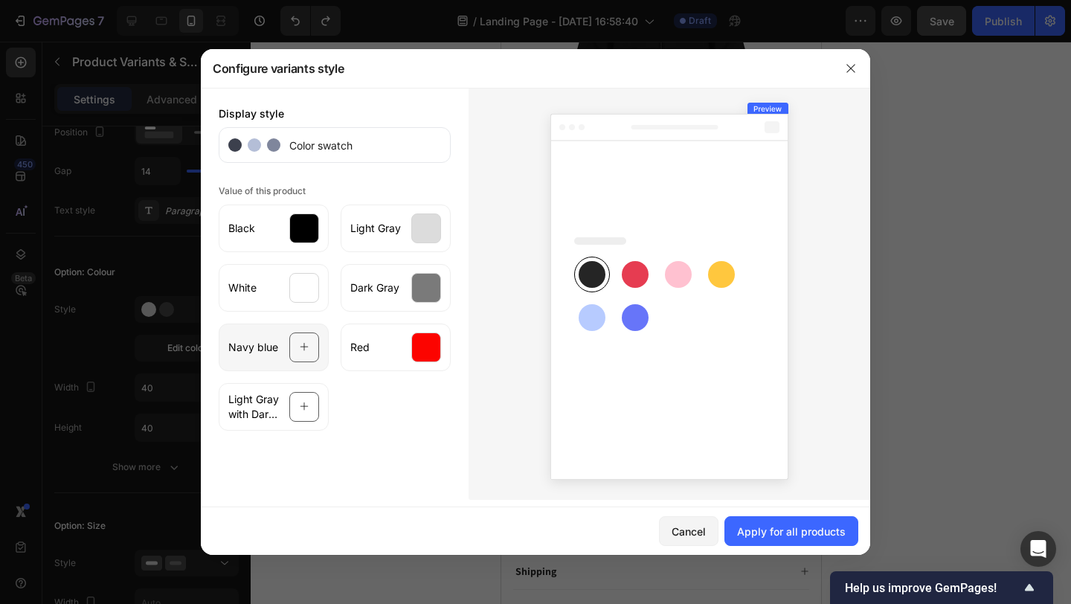
click at [304, 340] on icon at bounding box center [305, 347] width 10 height 28
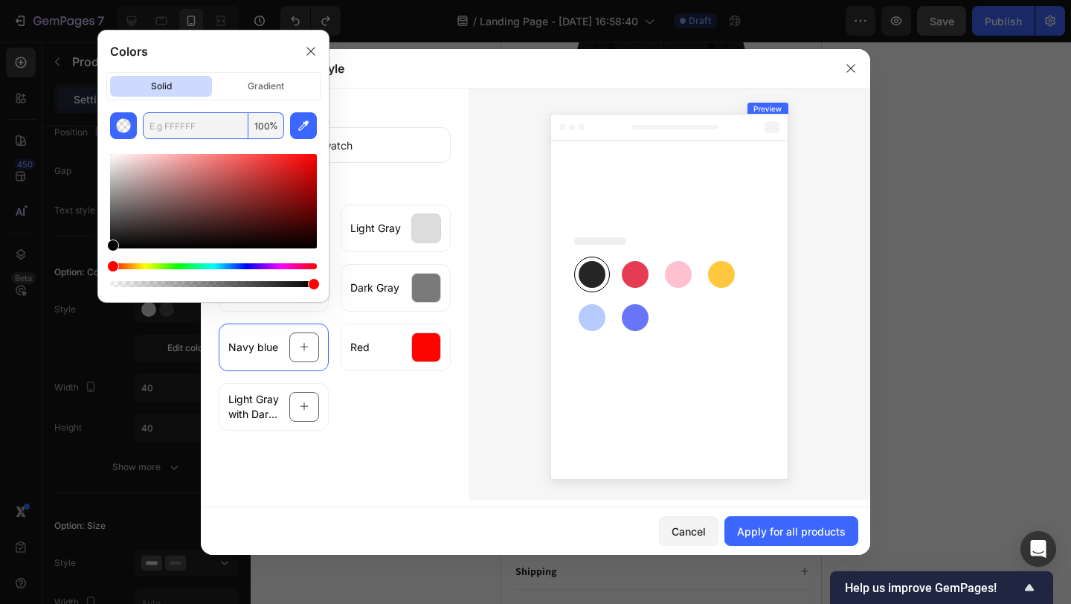
click at [228, 124] on input "text" at bounding box center [196, 125] width 106 height 27
paste input "1d223b"
type input "1D223B"
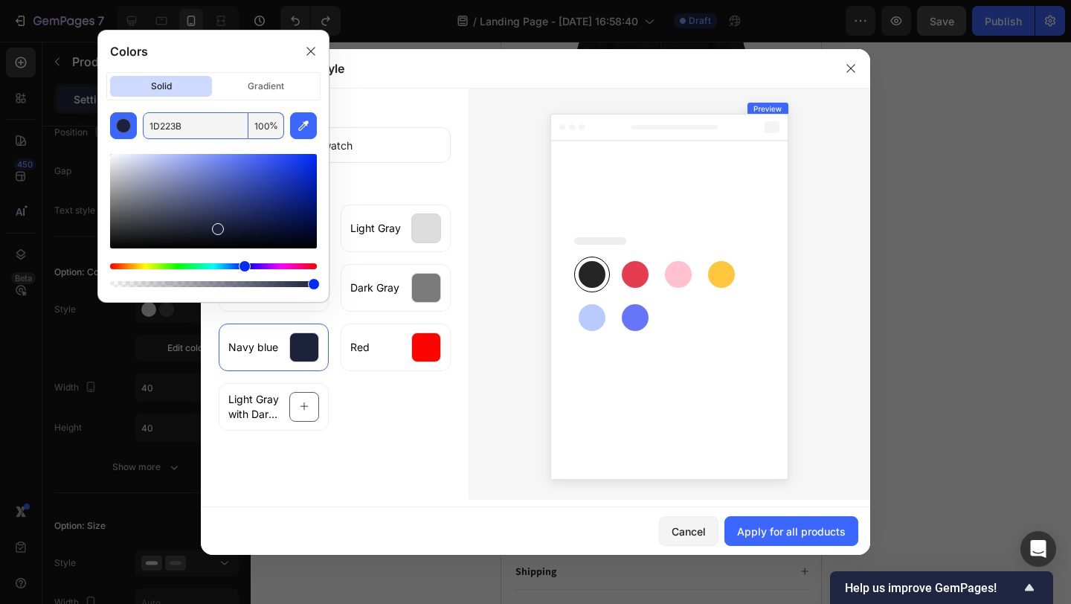
click at [536, 274] on div at bounding box center [670, 294] width 402 height 412
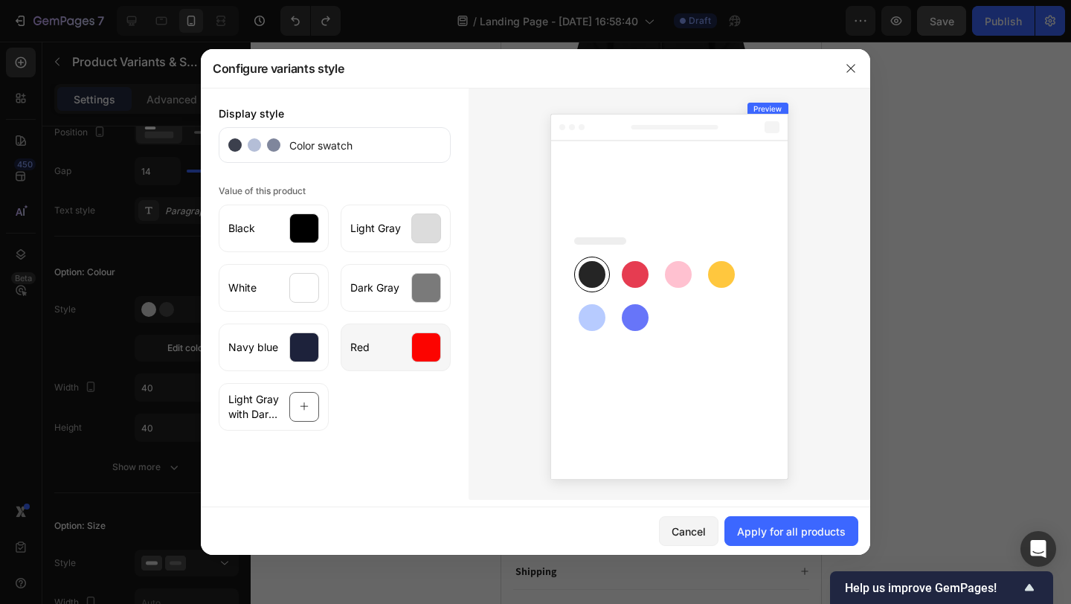
click at [409, 345] on div "Red" at bounding box center [396, 348] width 110 height 48
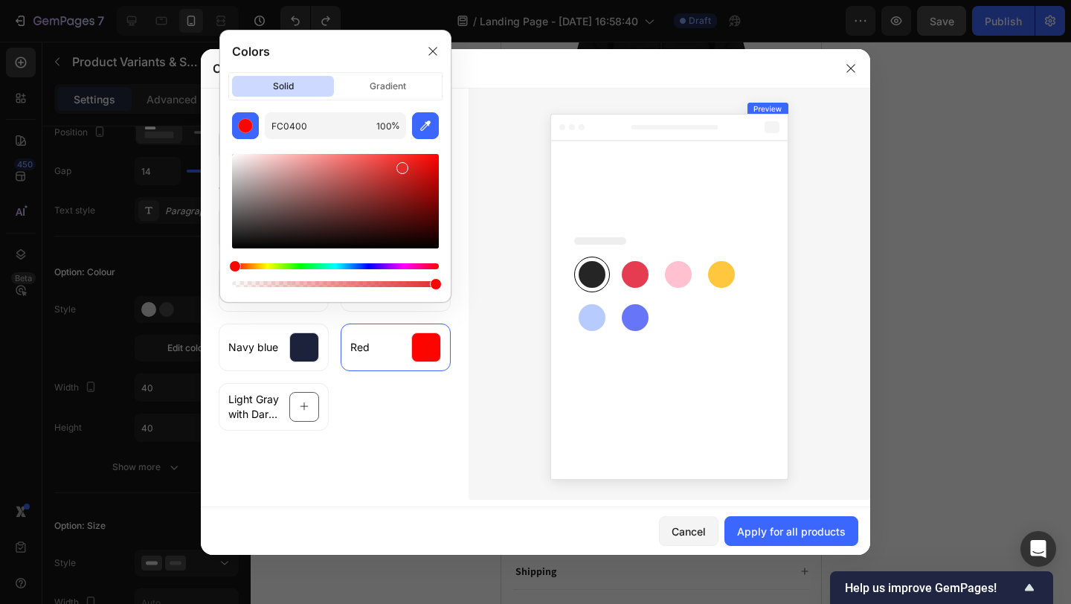
drag, startPoint x: 406, startPoint y: 176, endPoint x: 390, endPoint y: 158, distance: 24.8
click at [388, 157] on div at bounding box center [335, 201] width 207 height 94
drag, startPoint x: 398, startPoint y: 158, endPoint x: 408, endPoint y: 149, distance: 13.2
click at [409, 147] on div at bounding box center [335, 214] width 207 height 151
drag, startPoint x: 406, startPoint y: 157, endPoint x: 411, endPoint y: 143, distance: 15.1
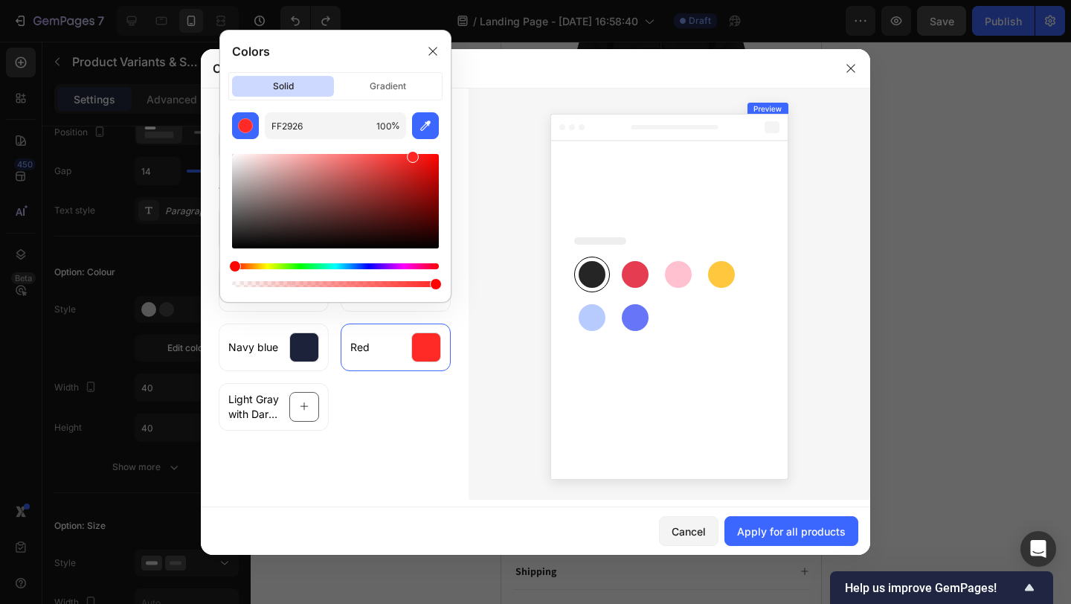
click at [411, 143] on div at bounding box center [335, 214] width 207 height 151
drag, startPoint x: 412, startPoint y: 164, endPoint x: 439, endPoint y: 181, distance: 31.8
click at [437, 180] on div at bounding box center [335, 201] width 207 height 94
drag, startPoint x: 418, startPoint y: 165, endPoint x: 411, endPoint y: 157, distance: 10.6
click at [414, 160] on div at bounding box center [335, 201] width 207 height 94
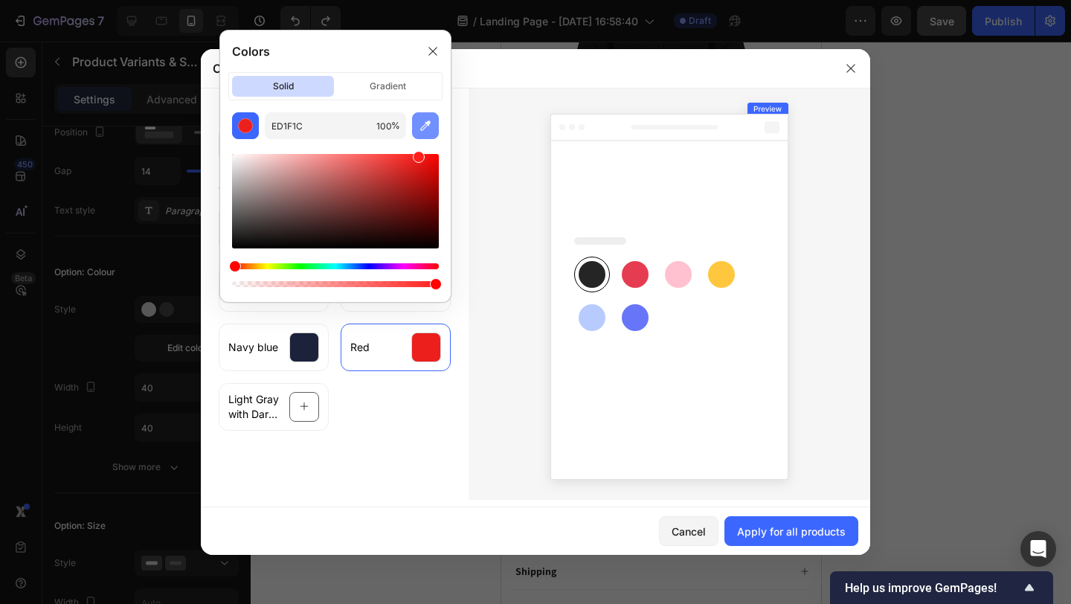
drag, startPoint x: 417, startPoint y: 147, endPoint x: 424, endPoint y: 137, distance: 11.8
click at [422, 138] on div "ED1F1C 100 %" at bounding box center [335, 201] width 231 height 178
drag, startPoint x: 418, startPoint y: 160, endPoint x: 454, endPoint y: 161, distance: 35.7
click at [448, 160] on div "FF1A16 100 %" at bounding box center [335, 201] width 231 height 178
click at [431, 168] on div at bounding box center [335, 201] width 207 height 94
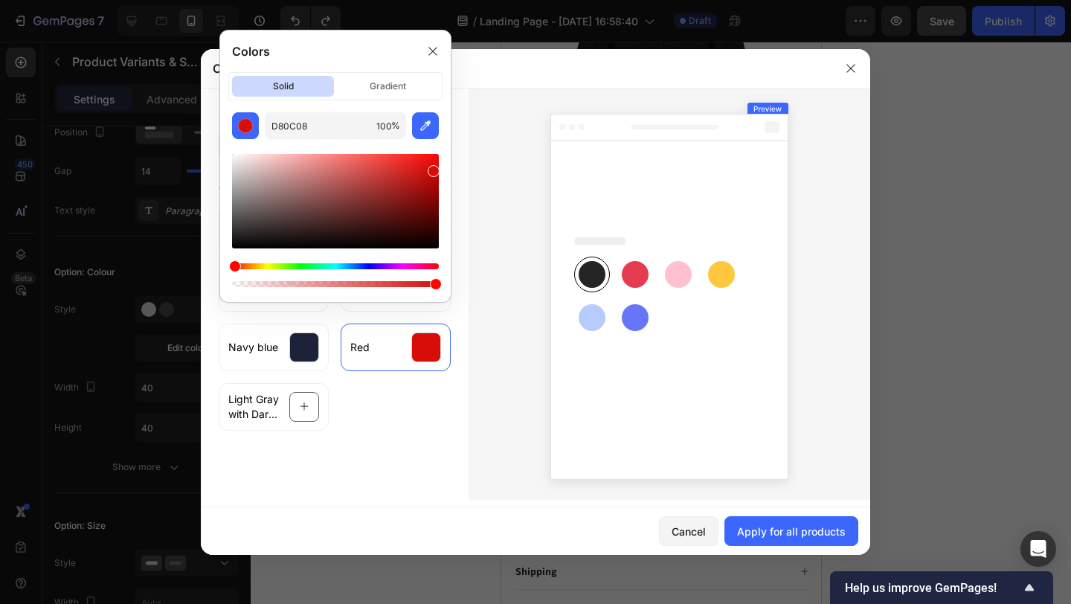
click at [463, 0] on body "7 / Landing Page - [DATE] 16:58:40 Draft Preview Save Publish 450 Beta Sections…" at bounding box center [535, 0] width 1071 height 0
drag, startPoint x: 423, startPoint y: 164, endPoint x: 459, endPoint y: 151, distance: 38.1
click at [445, 155] on div "[DATE] 100 %" at bounding box center [335, 201] width 231 height 178
drag, startPoint x: 429, startPoint y: 162, endPoint x: 428, endPoint y: 144, distance: 17.9
click at [428, 144] on div at bounding box center [335, 214] width 207 height 151
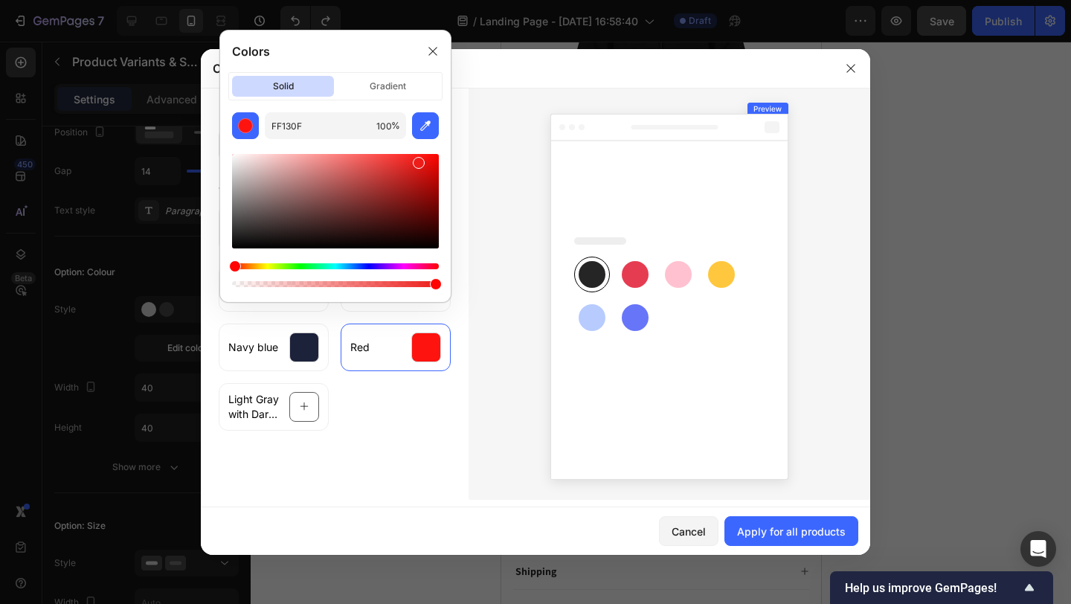
drag, startPoint x: 417, startPoint y: 160, endPoint x: 414, endPoint y: 141, distance: 18.7
click at [414, 141] on div at bounding box center [335, 214] width 207 height 151
drag, startPoint x: 412, startPoint y: 154, endPoint x: 399, endPoint y: 144, distance: 17.0
click at [399, 144] on div at bounding box center [335, 214] width 207 height 151
drag, startPoint x: 388, startPoint y: 160, endPoint x: 381, endPoint y: 144, distance: 17.3
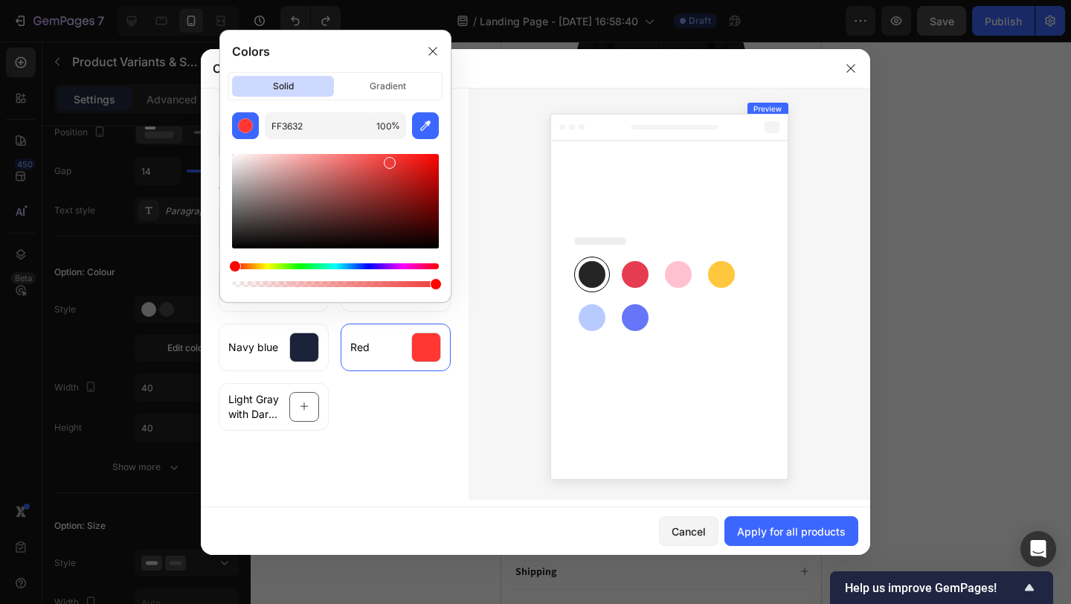
click at [383, 146] on div at bounding box center [335, 214] width 207 height 151
drag, startPoint x: 385, startPoint y: 149, endPoint x: 405, endPoint y: 145, distance: 20.6
click at [402, 144] on div at bounding box center [335, 214] width 207 height 151
click at [411, 149] on div at bounding box center [335, 214] width 207 height 151
drag, startPoint x: 402, startPoint y: 160, endPoint x: 415, endPoint y: 153, distance: 14.3
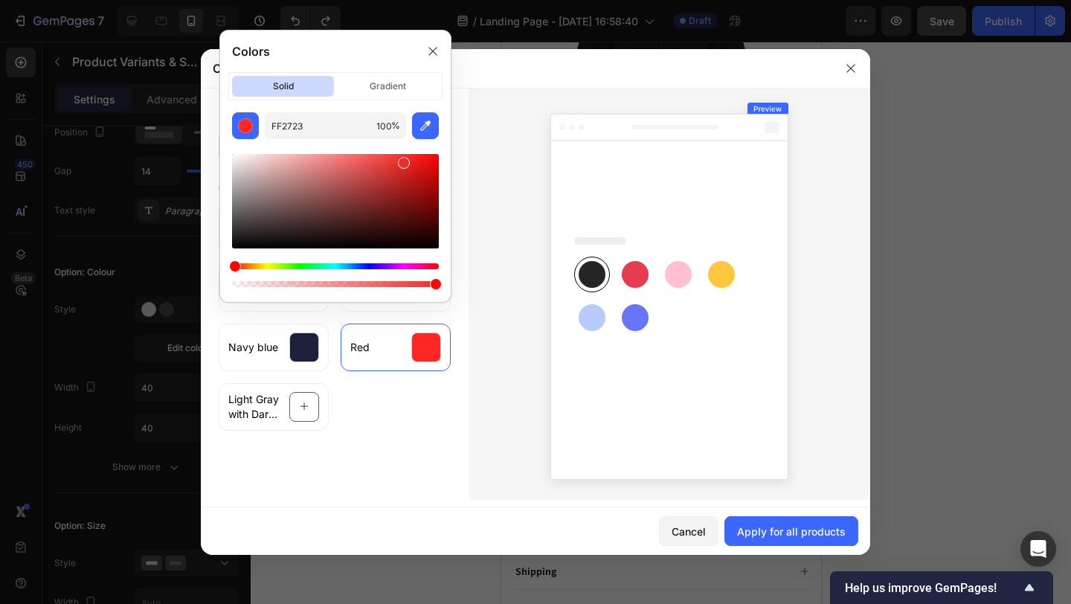
click at [414, 154] on div at bounding box center [335, 201] width 207 height 94
type input "FF2421"
click at [519, 342] on div at bounding box center [670, 294] width 402 height 412
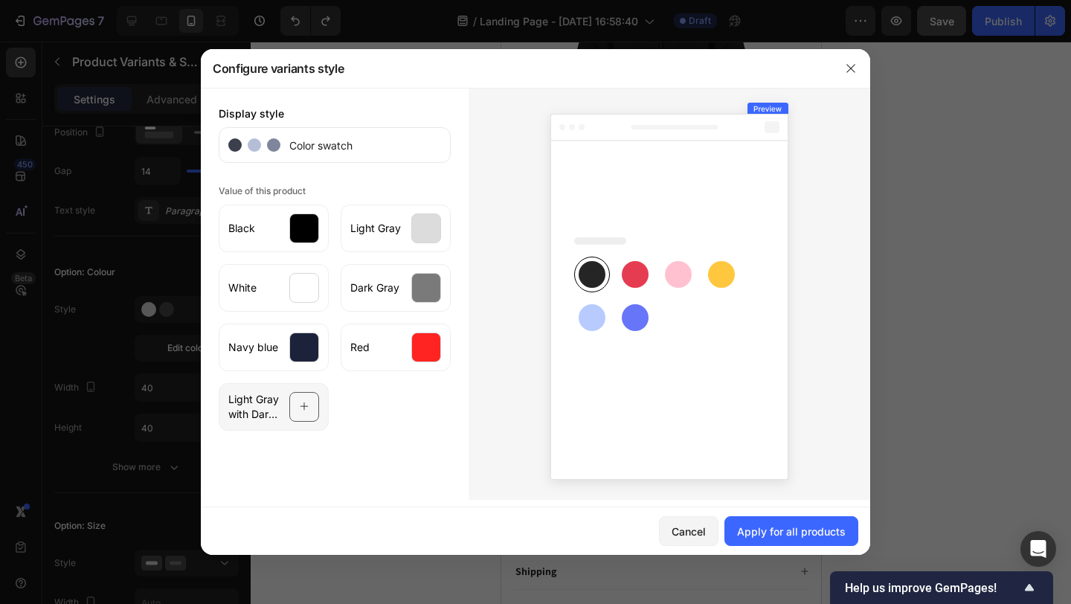
click at [306, 406] on icon at bounding box center [304, 407] width 8 height 8
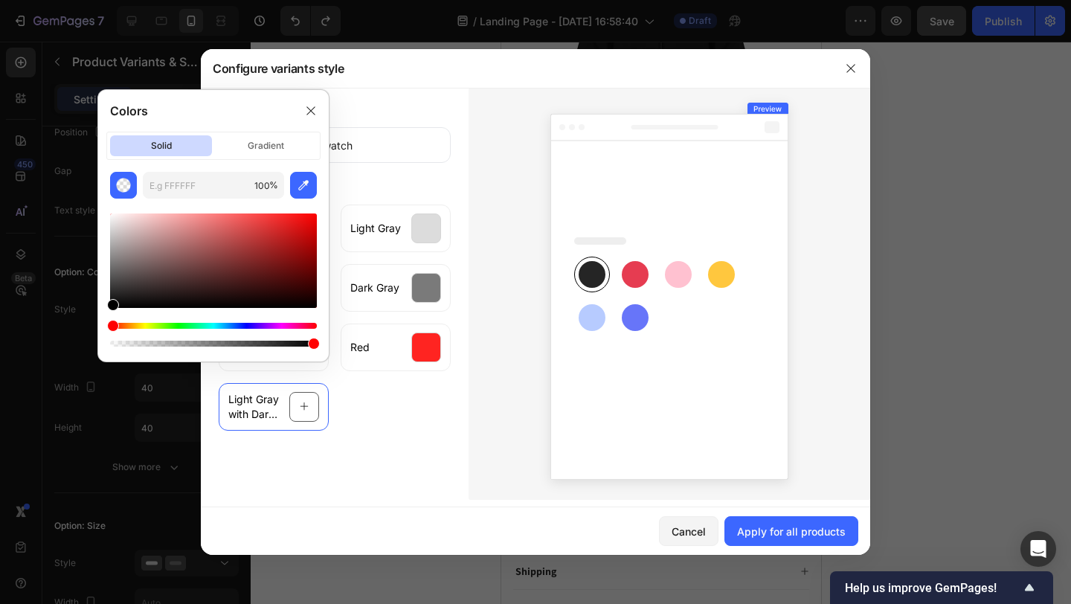
click at [509, 317] on div at bounding box center [670, 294] width 402 height 412
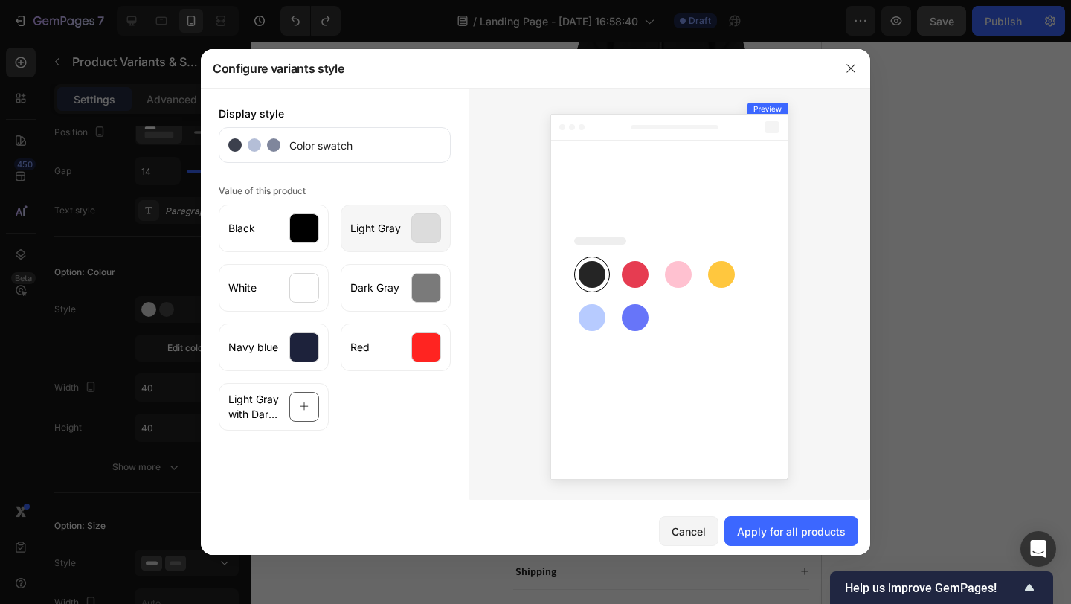
click at [421, 229] on div at bounding box center [426, 228] width 30 height 30
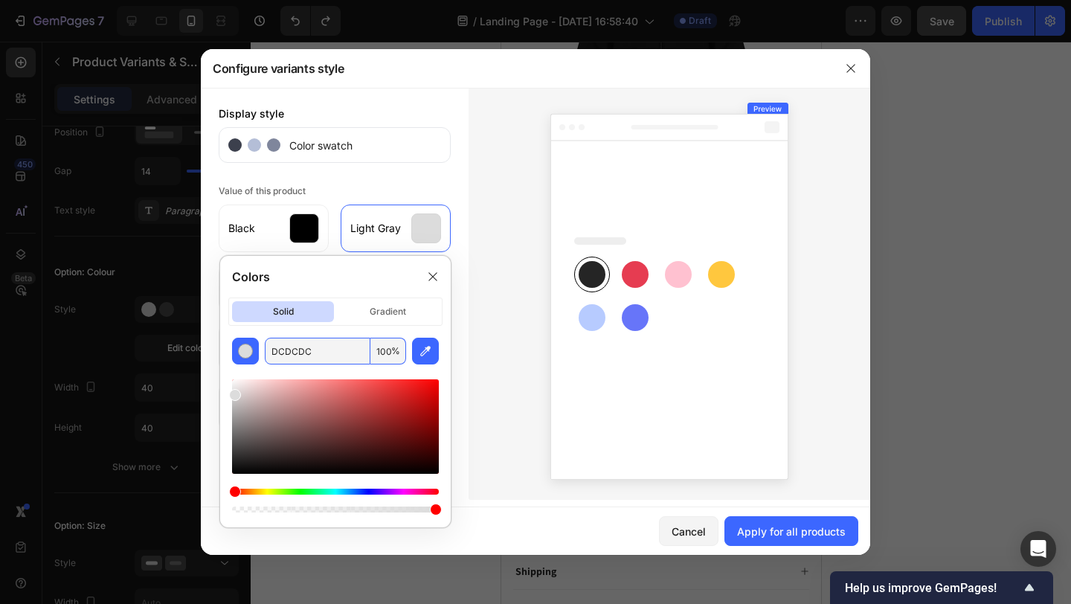
click at [324, 350] on input "DCDCDC" at bounding box center [318, 351] width 106 height 27
click at [489, 307] on div at bounding box center [670, 294] width 402 height 412
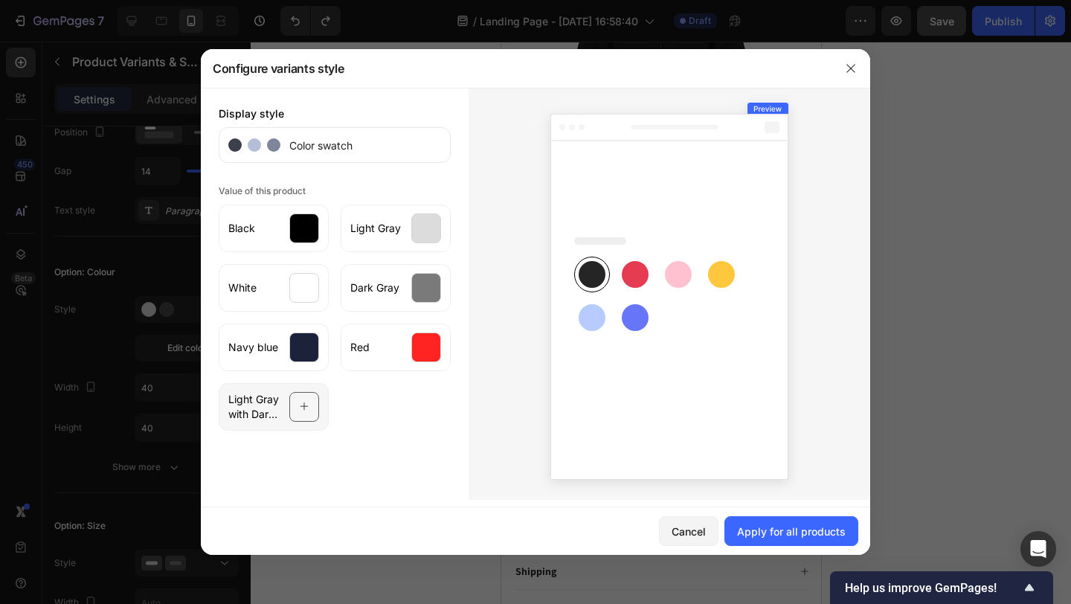
click at [308, 403] on icon at bounding box center [305, 407] width 10 height 28
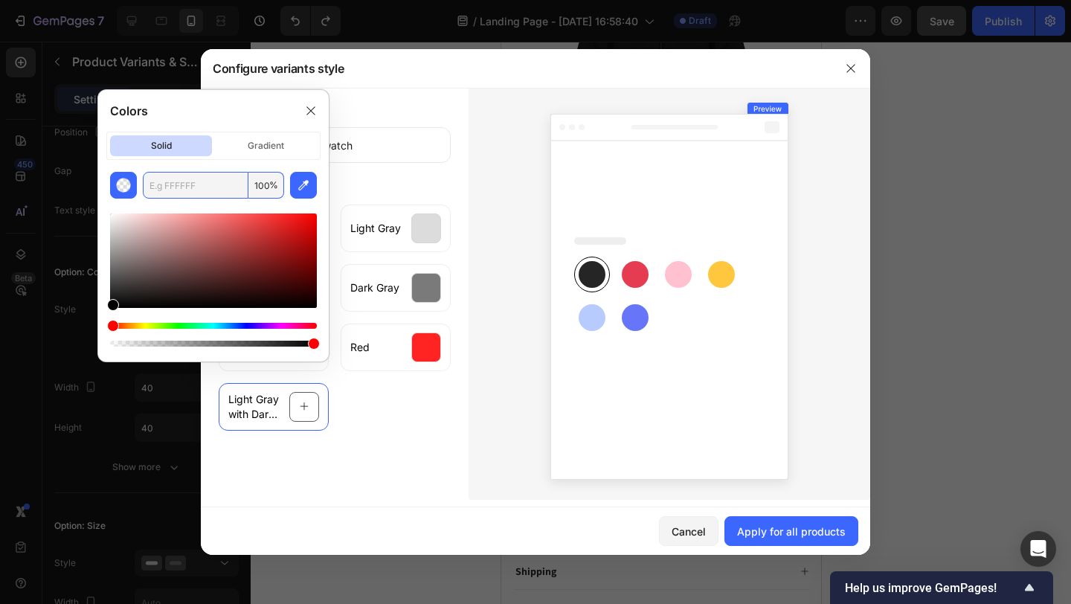
click at [193, 179] on input "text" at bounding box center [196, 185] width 106 height 27
paste input "DCDCDC"
type input "DCDCDC"
click at [496, 272] on div at bounding box center [670, 294] width 402 height 412
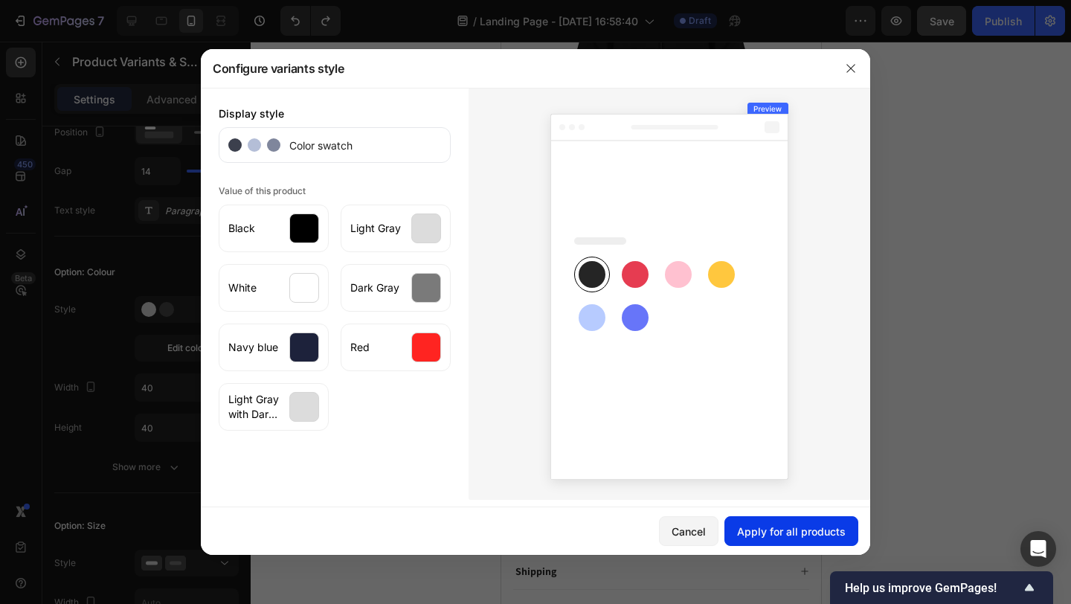
drag, startPoint x: 759, startPoint y: 527, endPoint x: 130, endPoint y: 441, distance: 635.1
click at [759, 527] on div "Apply for all products" at bounding box center [791, 532] width 109 height 16
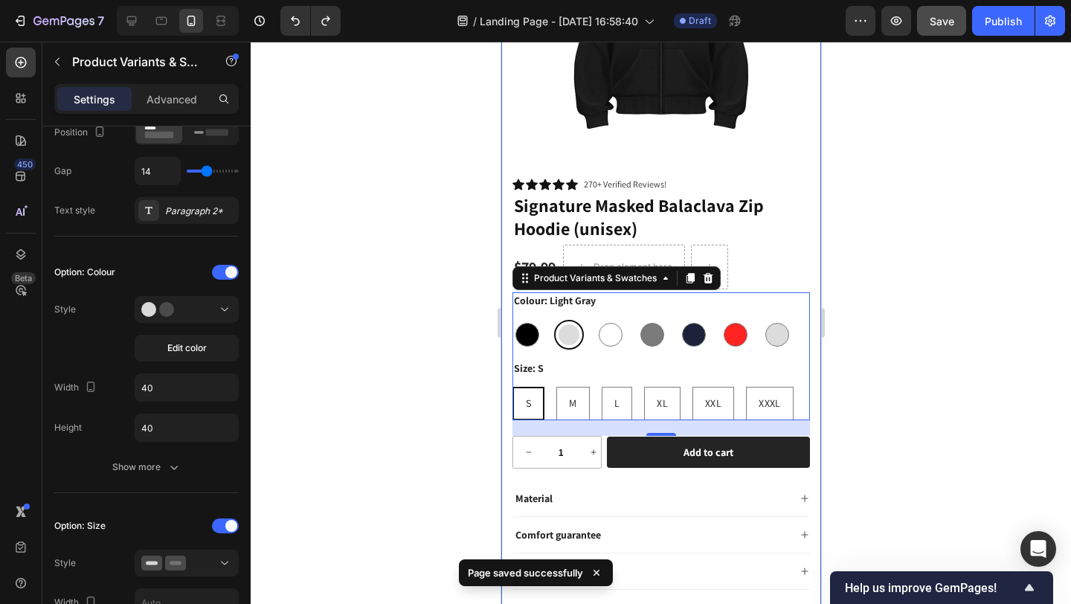
click at [428, 336] on div at bounding box center [661, 323] width 820 height 562
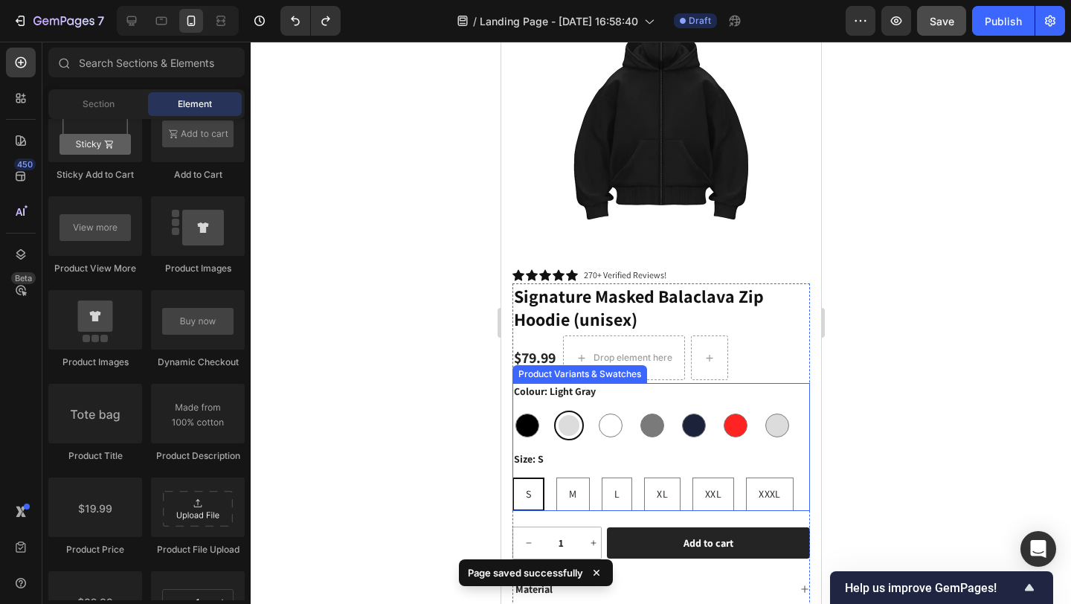
scroll to position [132, 0]
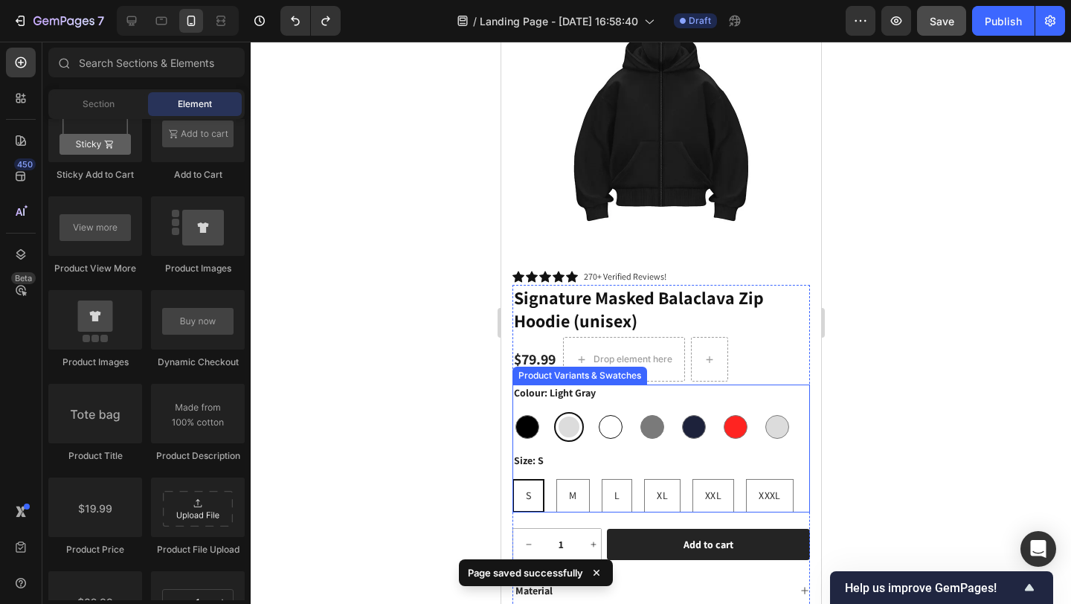
click at [603, 415] on div at bounding box center [610, 427] width 24 height 24
click at [595, 412] on input "White White" at bounding box center [594, 411] width 1 height 1
radio input "true"
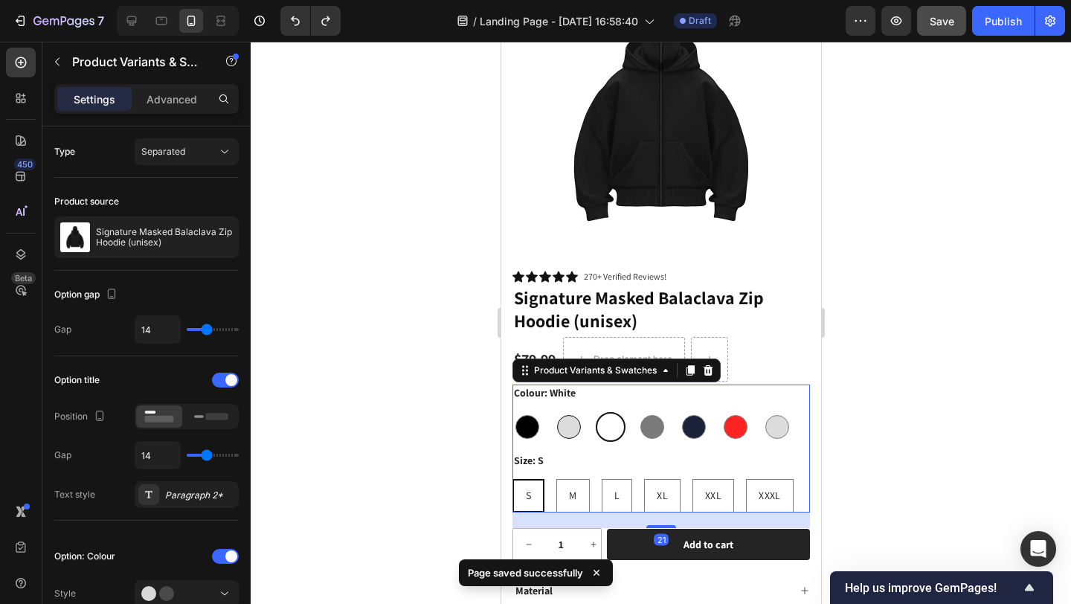
scroll to position [115, 0]
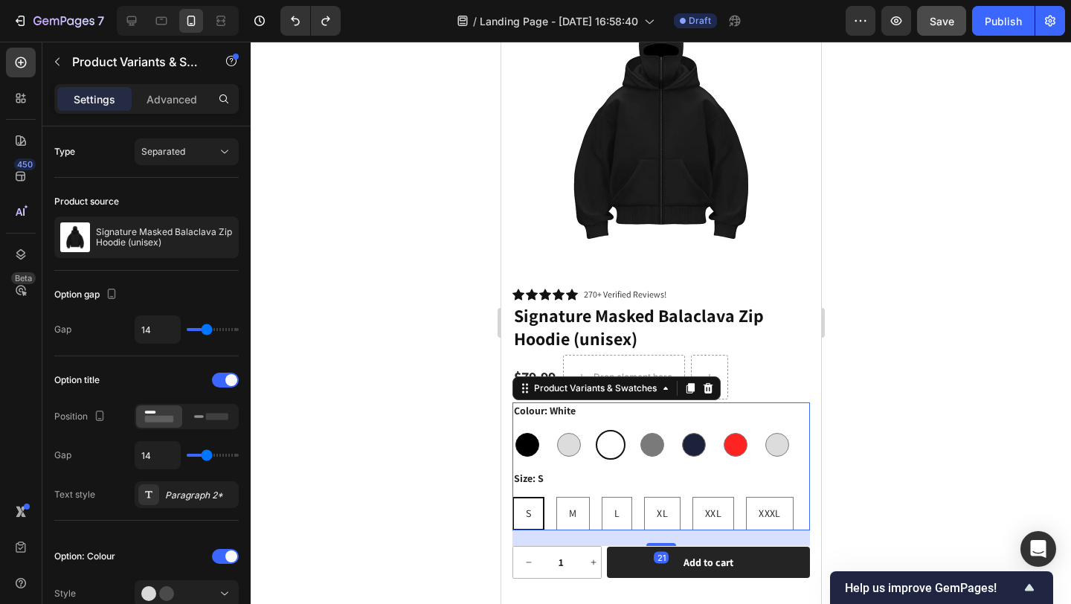
click at [527, 433] on div at bounding box center [527, 445] width 24 height 24
click at [512, 430] on input "Black Black" at bounding box center [511, 429] width 1 height 1
radio input "true"
click at [568, 433] on div at bounding box center [568, 445] width 24 height 24
click at [553, 430] on input "Light Gray Light Gray" at bounding box center [553, 429] width 1 height 1
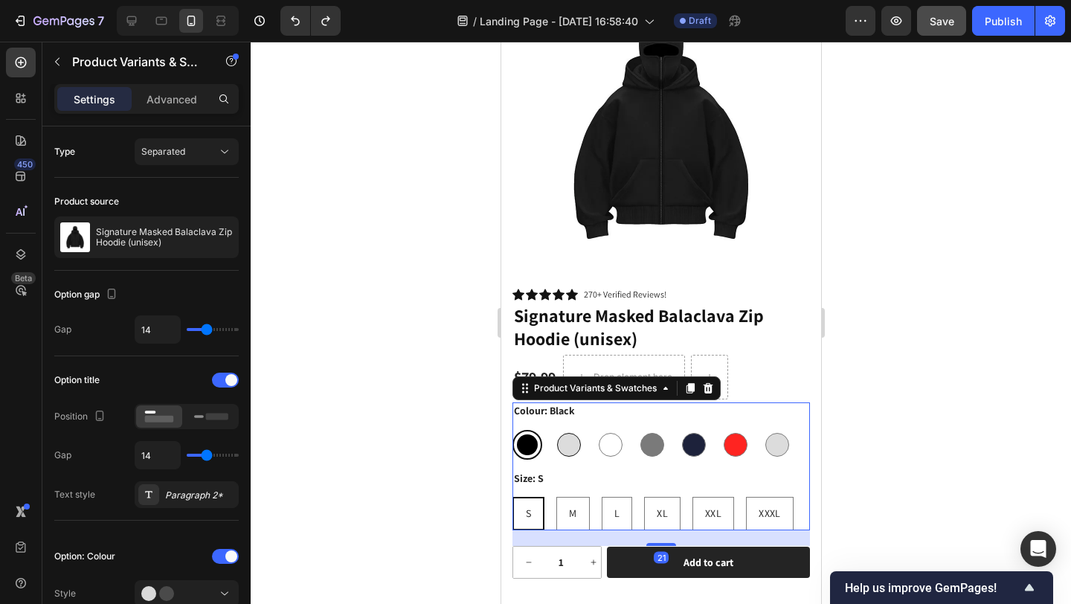
radio input "true"
click at [614, 433] on div at bounding box center [610, 445] width 24 height 24
click at [595, 430] on input "White White" at bounding box center [594, 429] width 1 height 1
radio input "true"
click at [660, 433] on div at bounding box center [652, 445] width 24 height 24
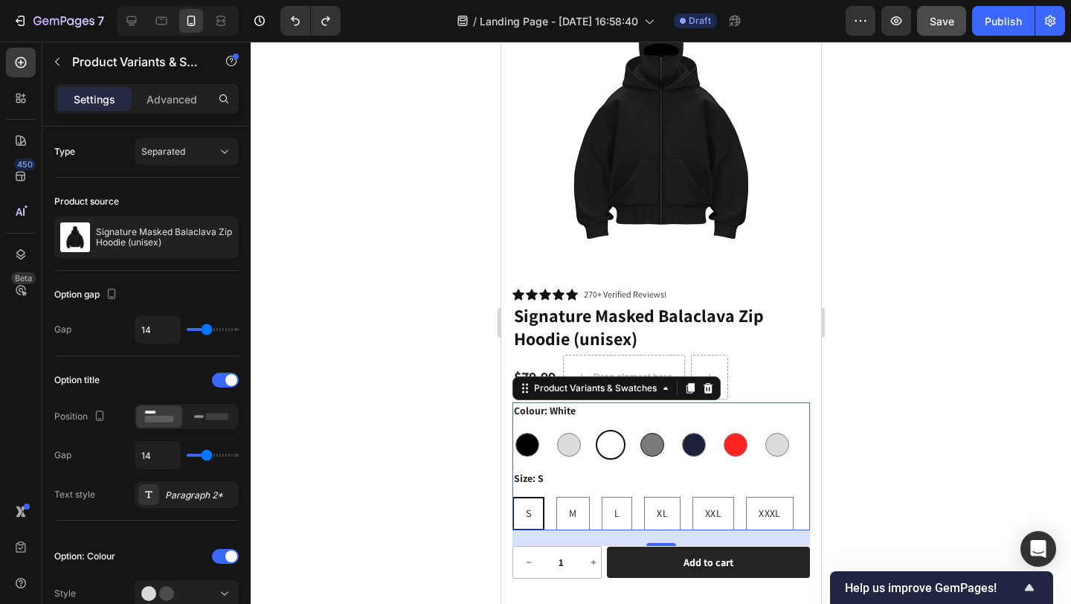
click at [637, 430] on input "Dark Gray Dark Gray" at bounding box center [636, 429] width 1 height 1
radio input "true"
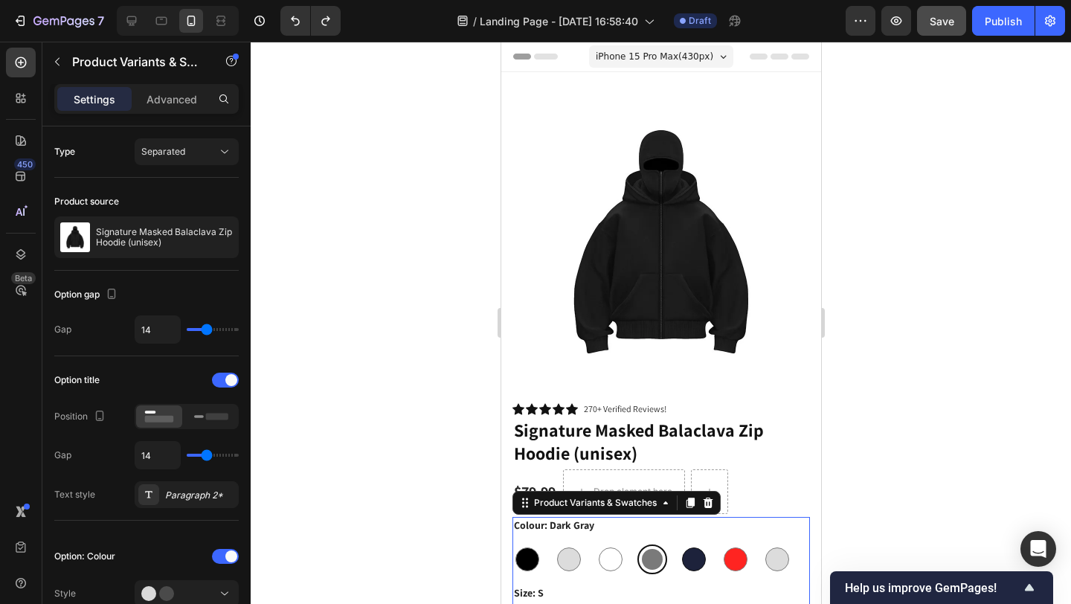
click at [688, 547] on div at bounding box center [693, 559] width 24 height 24
click at [678, 544] on input "Navy blue Navy blue" at bounding box center [678, 544] width 1 height 1
radio input "true"
click at [747, 544] on div at bounding box center [735, 559] width 30 height 30
click at [720, 544] on input "Red Red" at bounding box center [719, 544] width 1 height 1
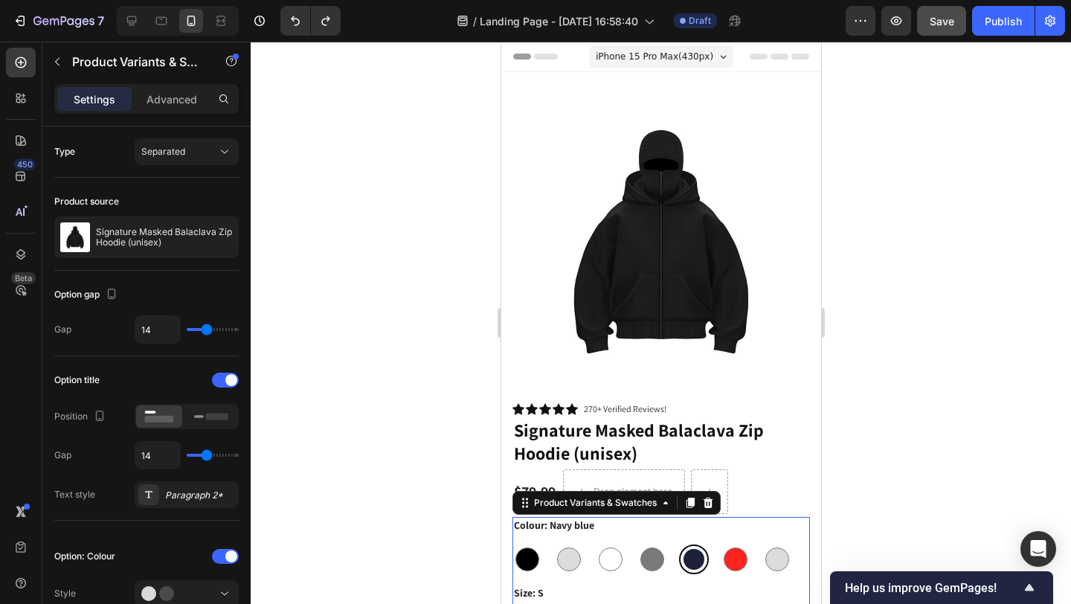
radio input "true"
click at [779, 547] on div at bounding box center [777, 559] width 24 height 24
click at [762, 544] on input "Light Gray with Dark Grey hat Light Gray with Dark Grey hat" at bounding box center [761, 544] width 1 height 1
radio input "true"
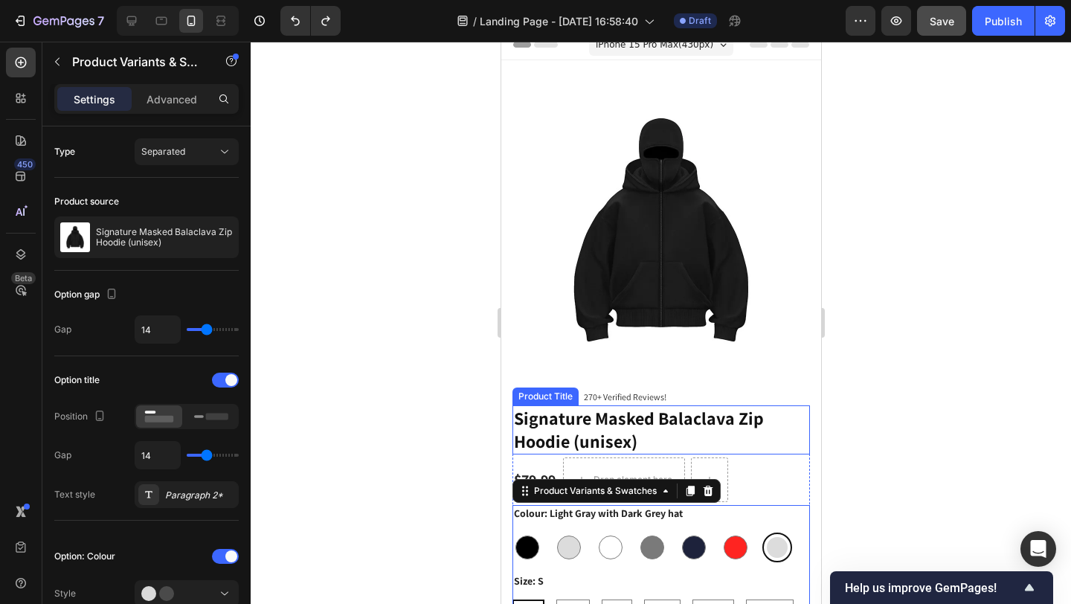
scroll to position [81, 0]
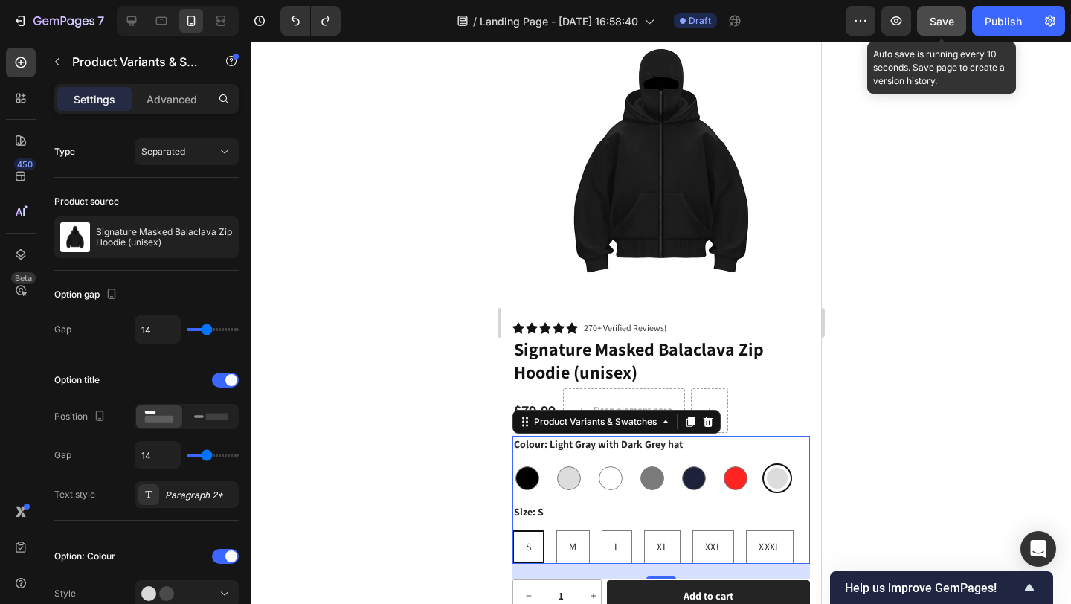
click at [940, 16] on span "Save" at bounding box center [942, 21] width 25 height 13
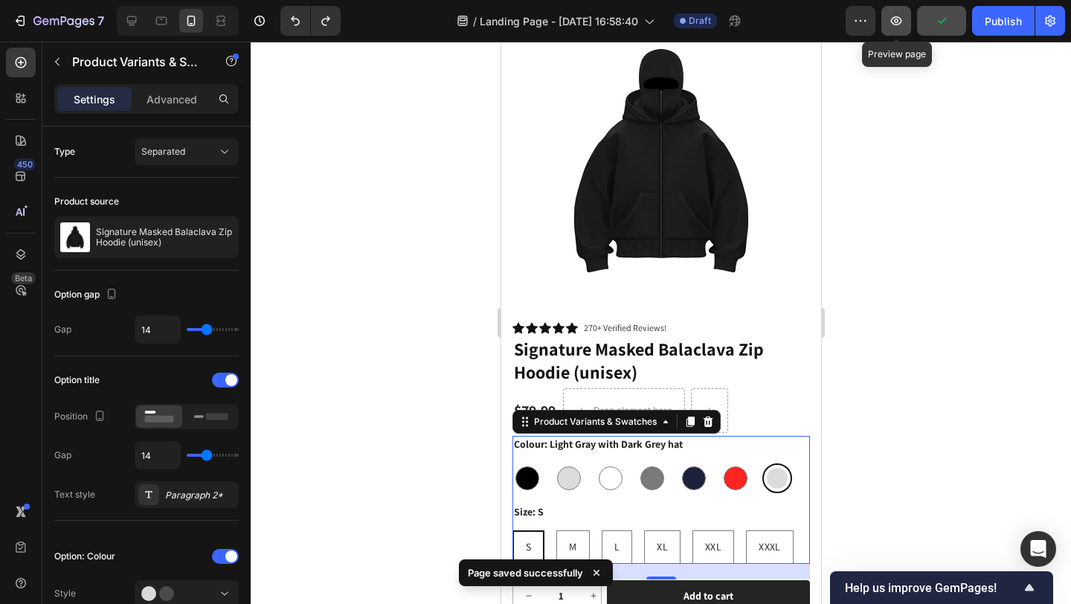
click at [898, 27] on icon "button" at bounding box center [896, 20] width 15 height 15
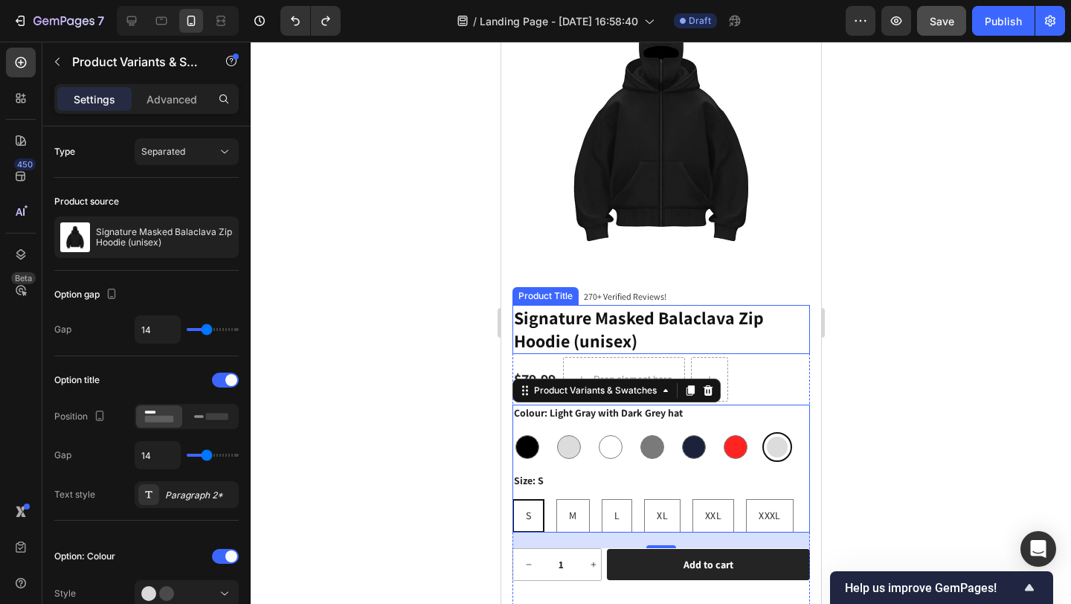
scroll to position [161, 0]
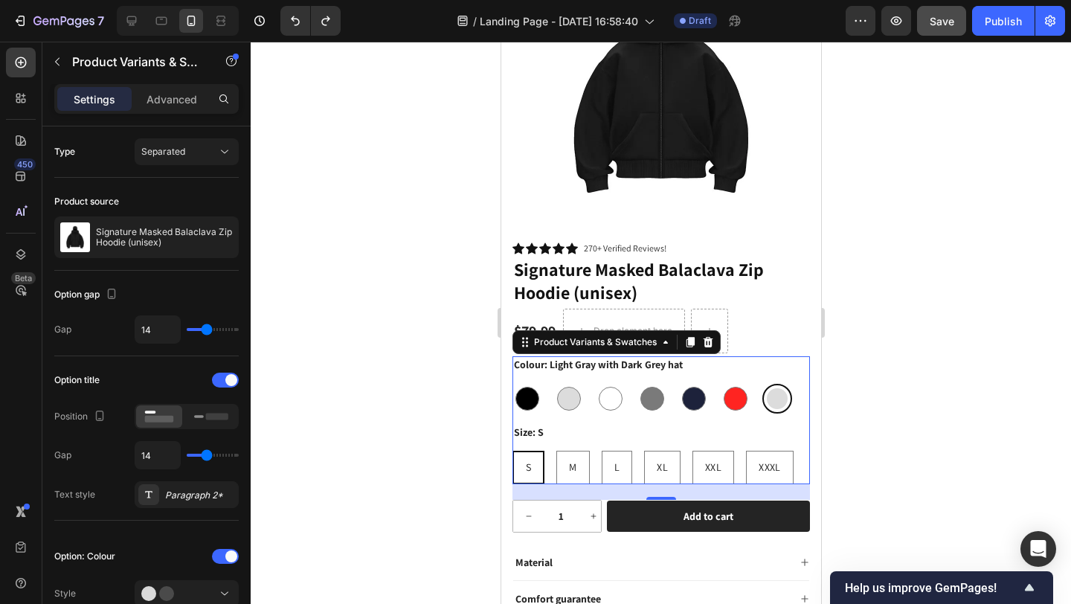
click at [371, 324] on div at bounding box center [661, 323] width 820 height 562
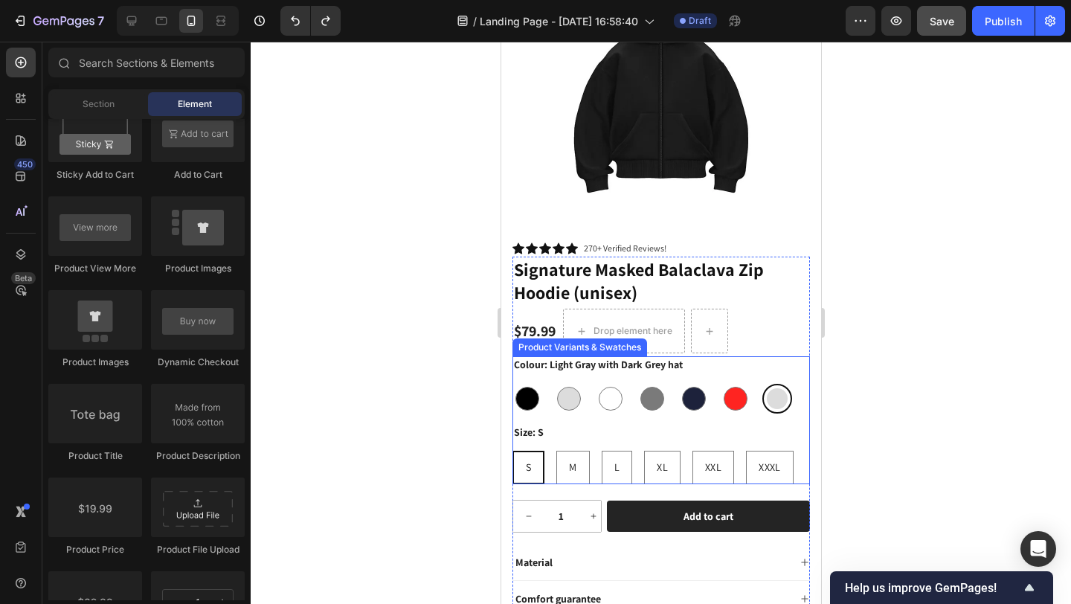
click at [735, 370] on div "Colour: Light Gray with Dark Grey hat Black Black Light Gray Light Gray White W…" at bounding box center [661, 384] width 298 height 57
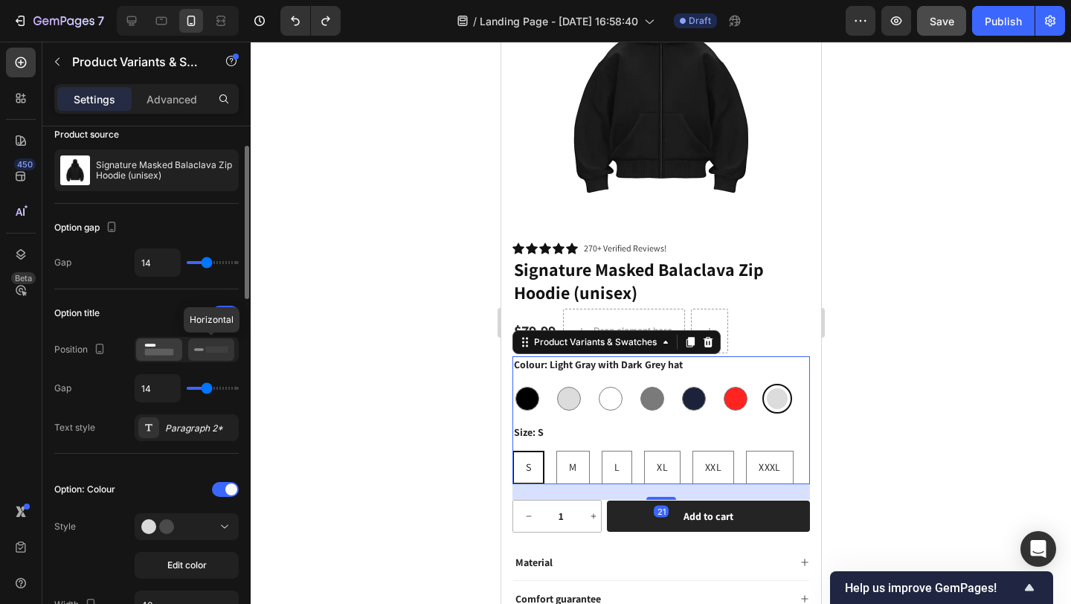
scroll to position [80, 0]
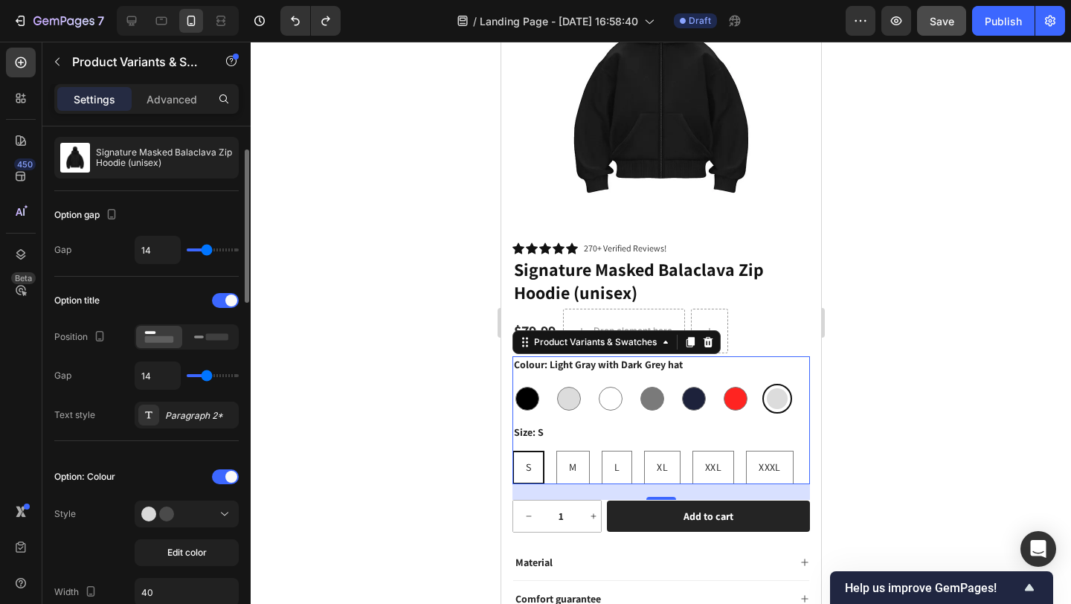
type input "13"
type input "12"
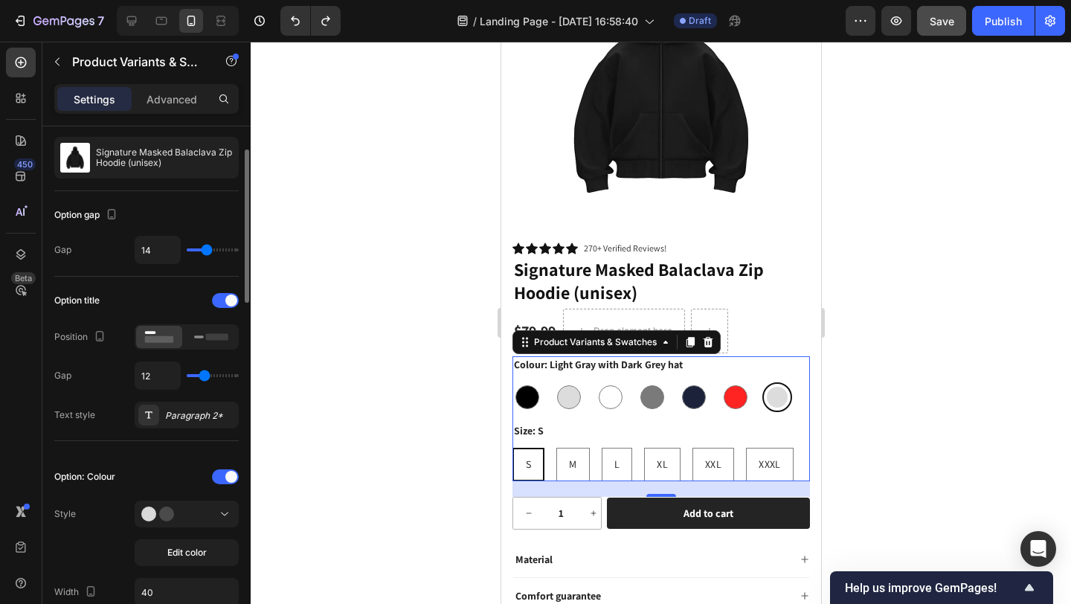
type input "11"
click at [204, 374] on input "range" at bounding box center [213, 375] width 52 height 3
type input "14"
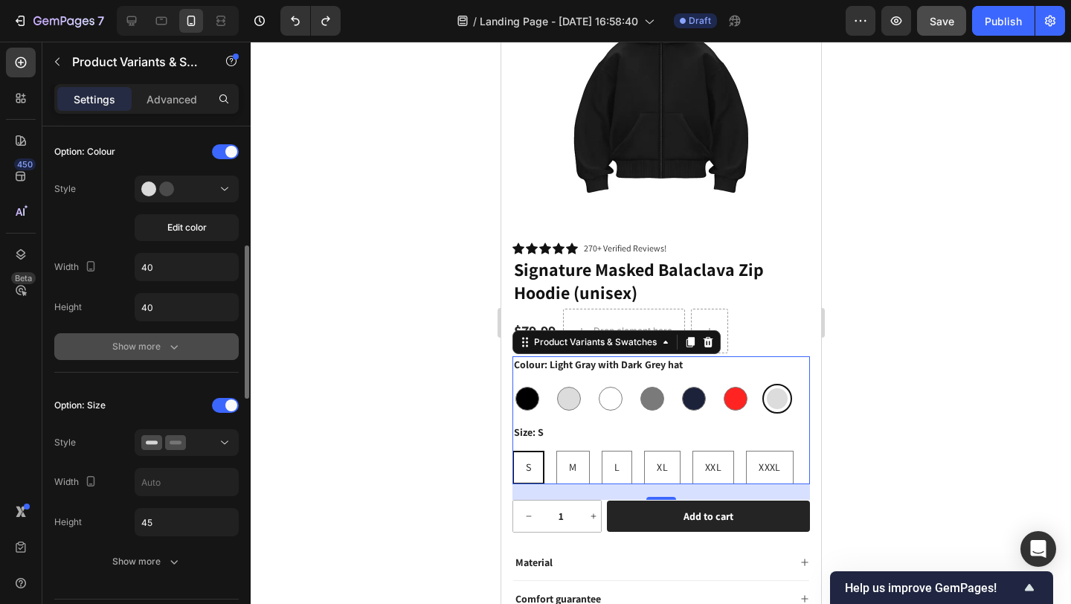
click at [165, 347] on div "Show more" at bounding box center [146, 346] width 69 height 15
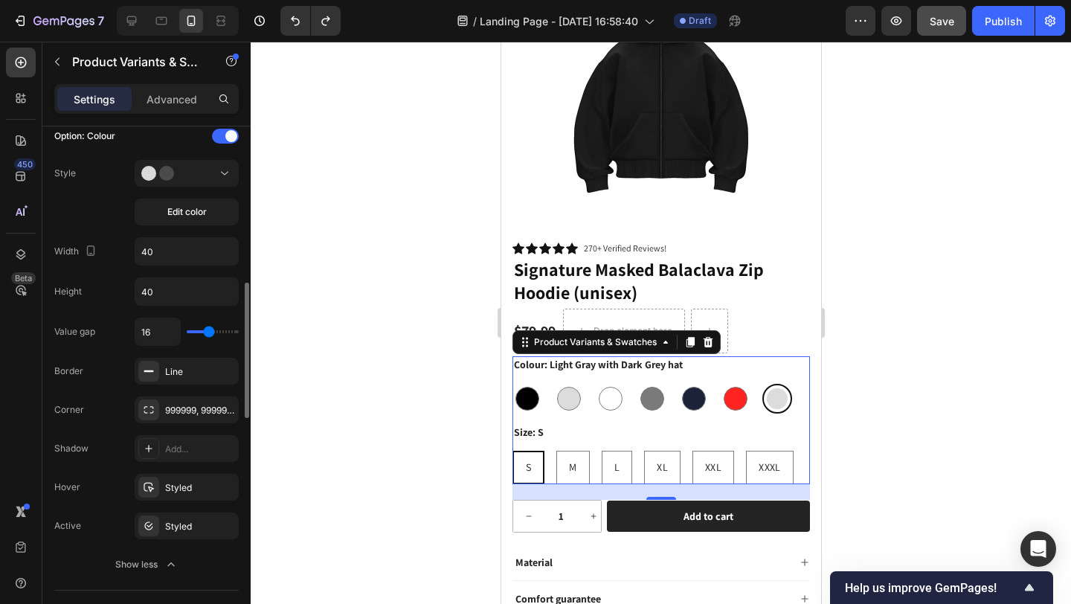
scroll to position [457, 0]
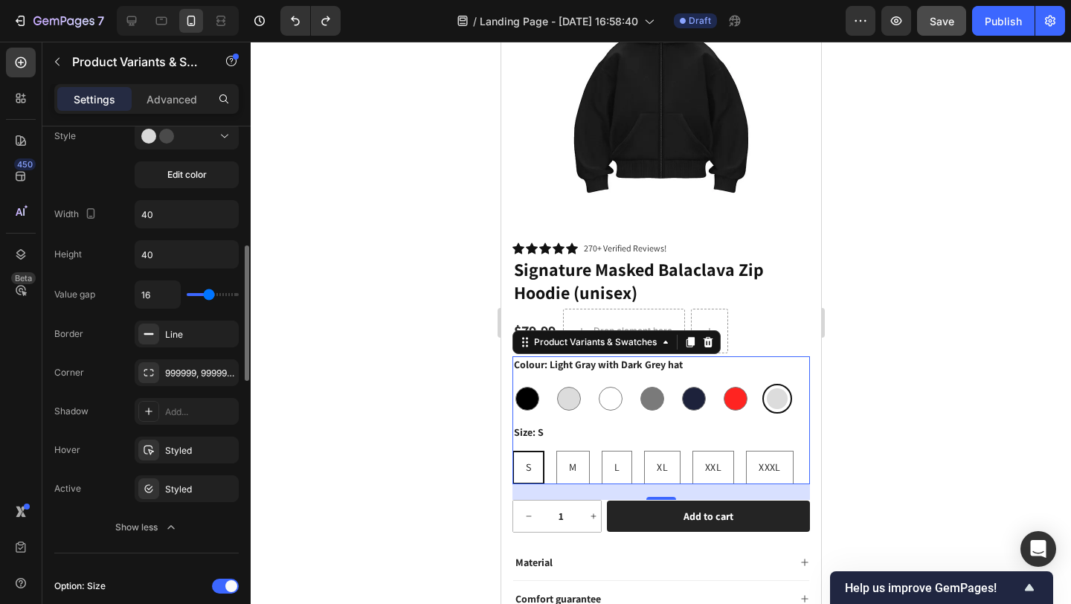
type input "13"
type input "12"
type input "13"
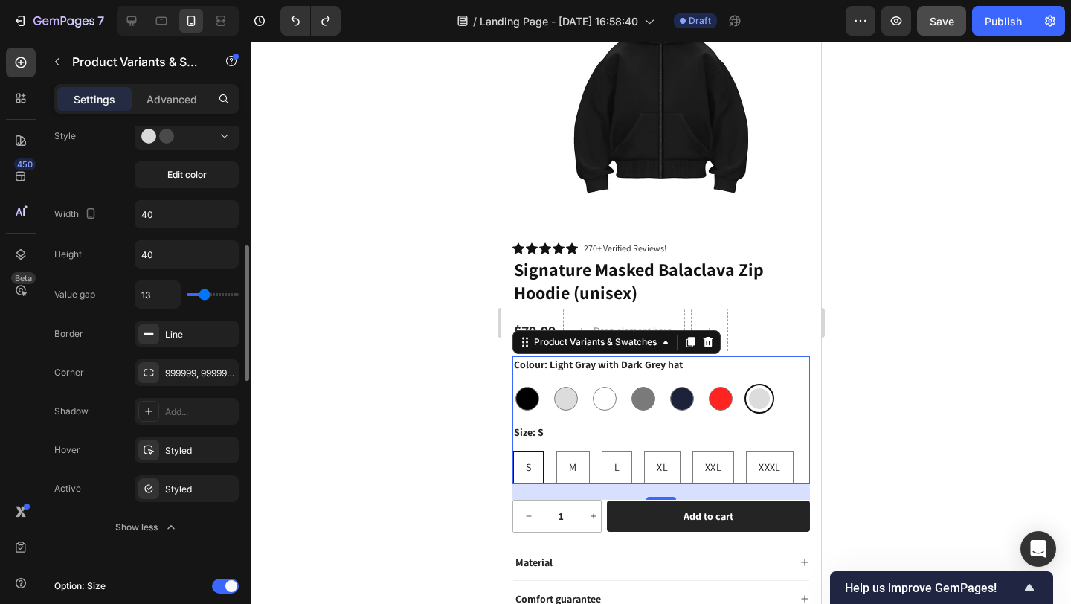
type input "13"
type input "14"
type input "15"
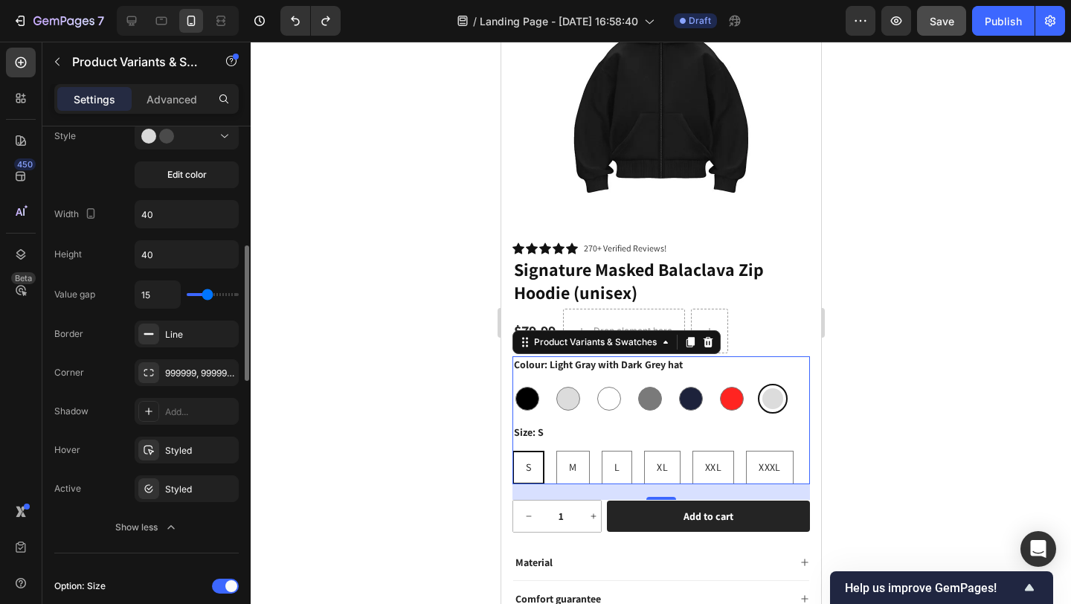
type input "14"
click at [206, 295] on input "range" at bounding box center [213, 294] width 52 height 3
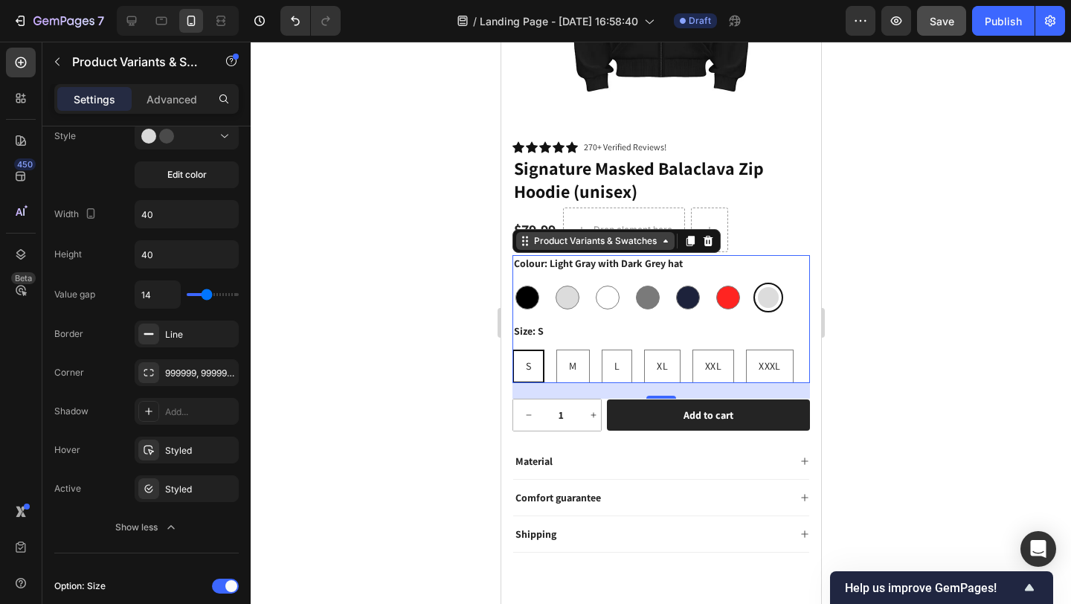
scroll to position [257, 0]
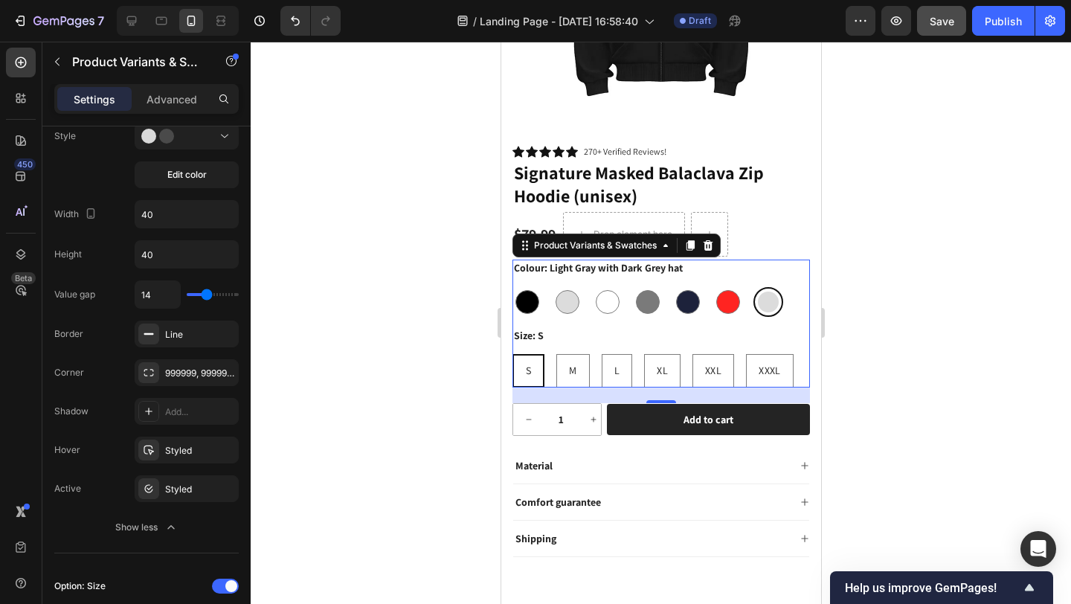
click at [547, 339] on div "Size: S S S S M M M L L L XL XL XL XXL XXL XXL XXXL XXXL XXXL" at bounding box center [661, 357] width 298 height 60
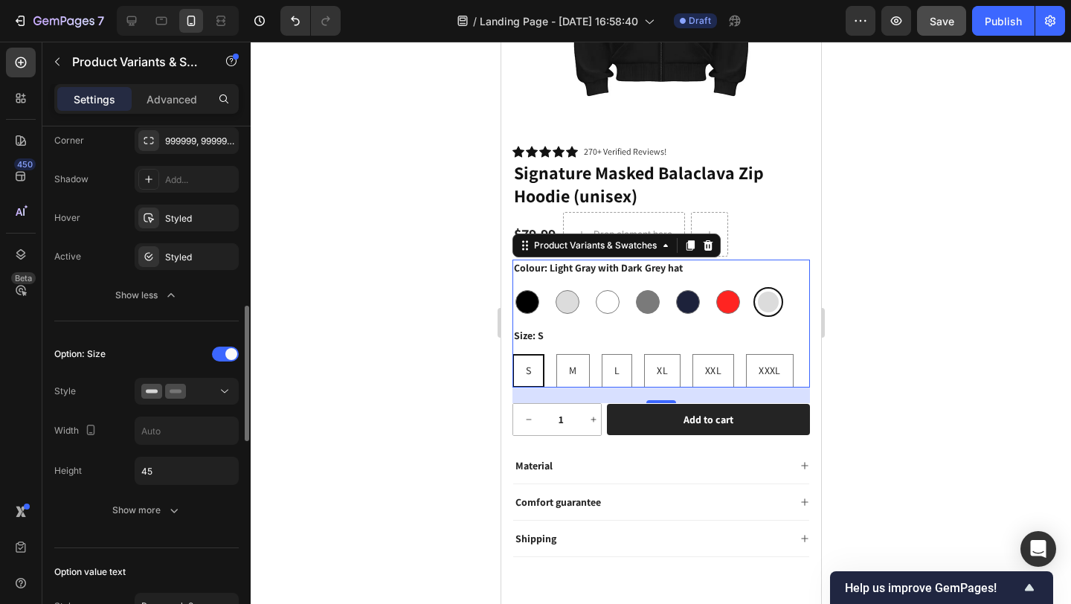
scroll to position [182, 0]
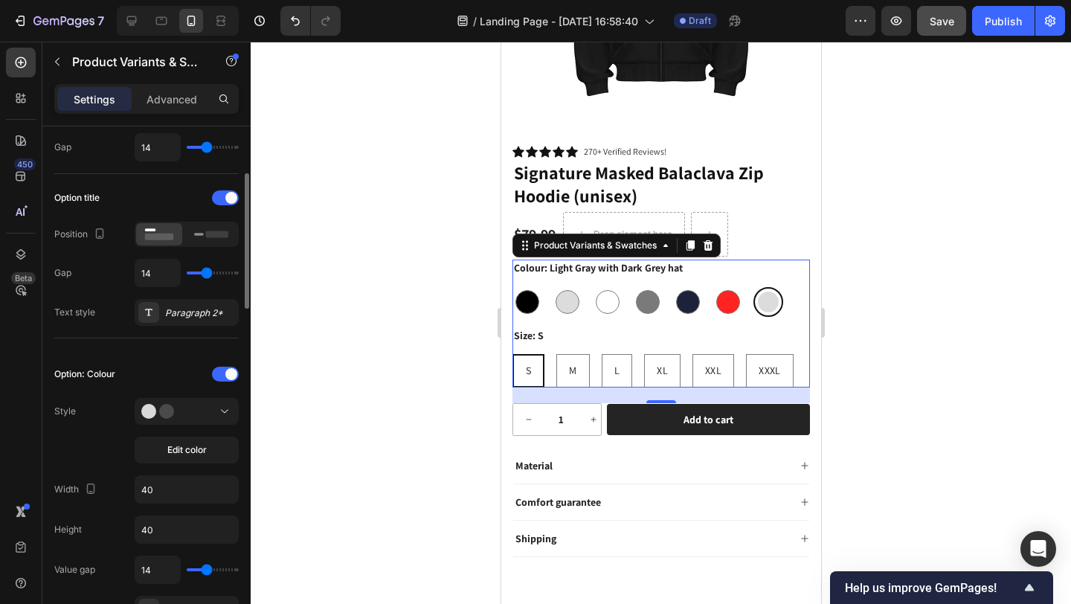
drag, startPoint x: 376, startPoint y: 306, endPoint x: 475, endPoint y: 315, distance: 100.1
click at [377, 306] on div at bounding box center [661, 323] width 820 height 562
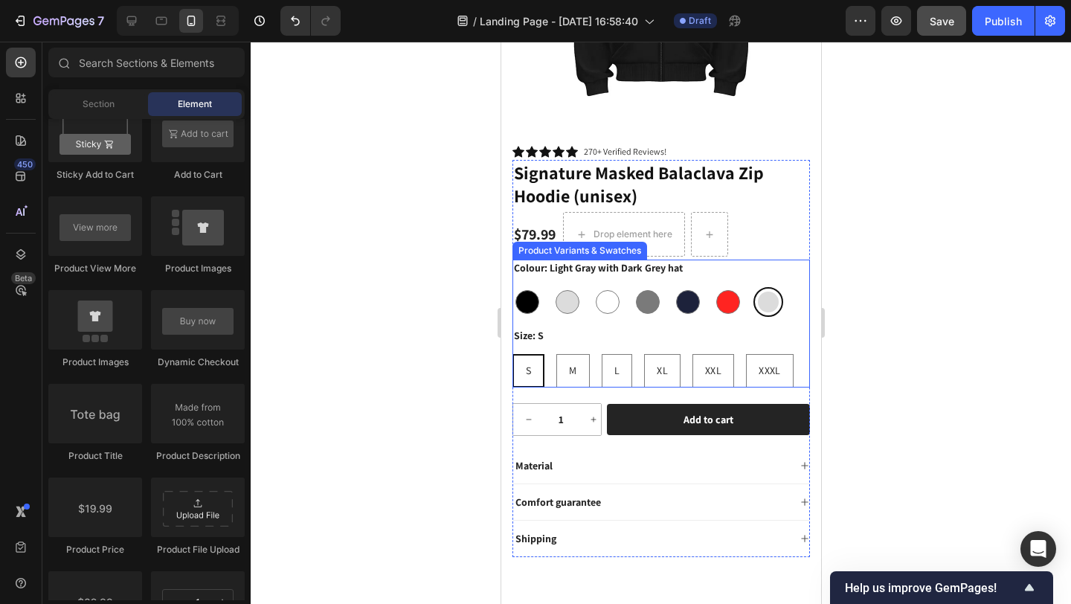
drag, startPoint x: 570, startPoint y: 321, endPoint x: 557, endPoint y: 328, distance: 15.3
click at [570, 327] on div "Size: S S S S M M M L L L XL XL XL XXL XXL XXL XXXL XXXL XXXL" at bounding box center [661, 357] width 298 height 60
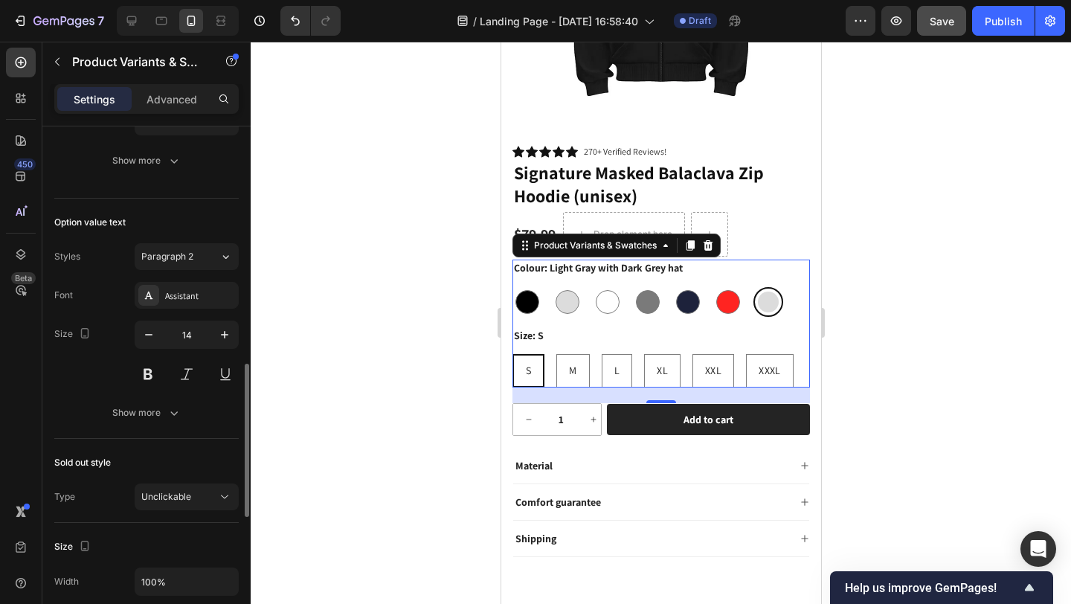
scroll to position [368, 0]
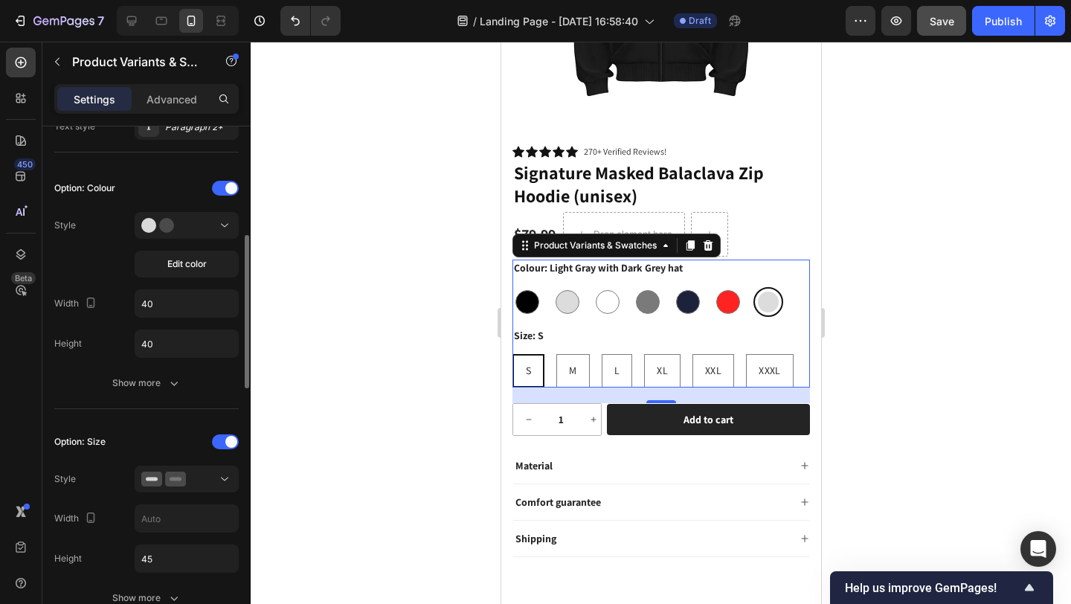
drag, startPoint x: 155, startPoint y: 372, endPoint x: 158, endPoint y: 364, distance: 8.5
click at [155, 372] on button "Show more" at bounding box center [146, 383] width 184 height 27
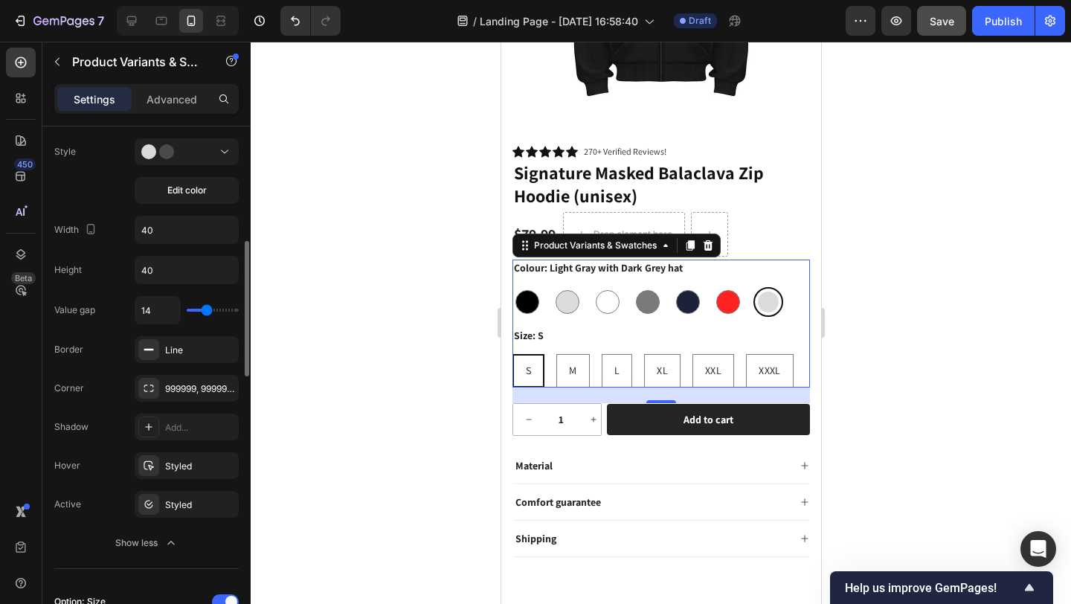
scroll to position [461, 0]
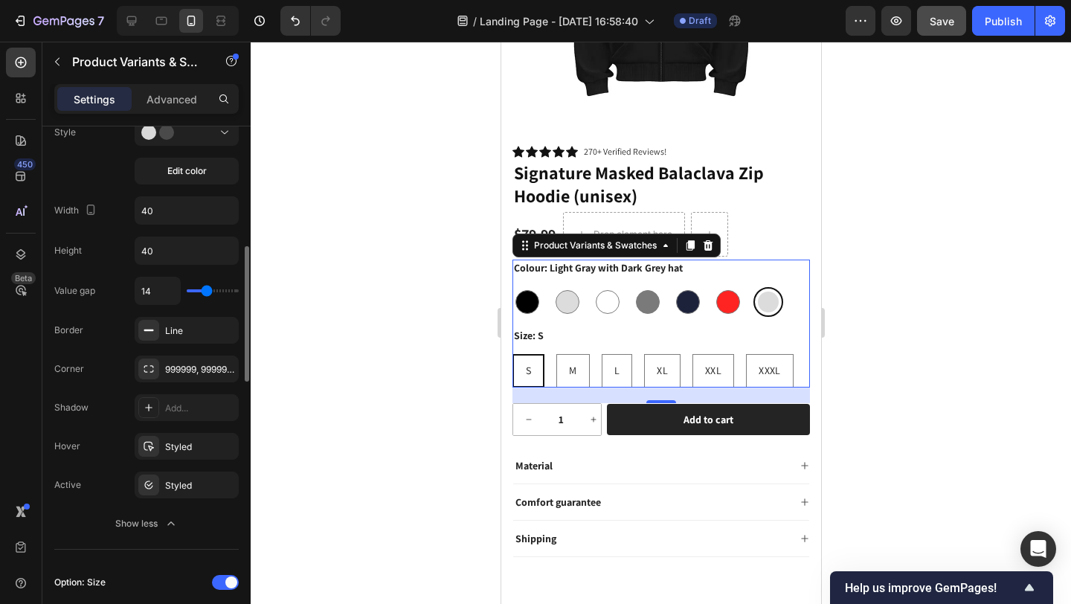
click at [440, 402] on div at bounding box center [661, 323] width 820 height 562
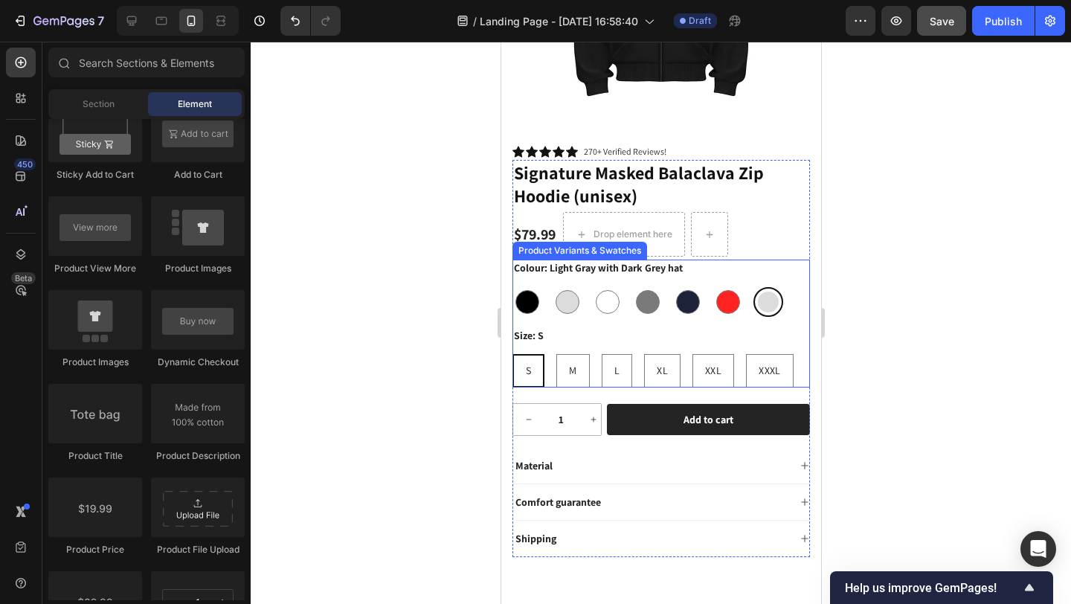
click at [613, 327] on div "Size: S S S S M M M L L L XL XL XL XXL XXL XXL XXXL XXXL XXXL" at bounding box center [661, 357] width 298 height 60
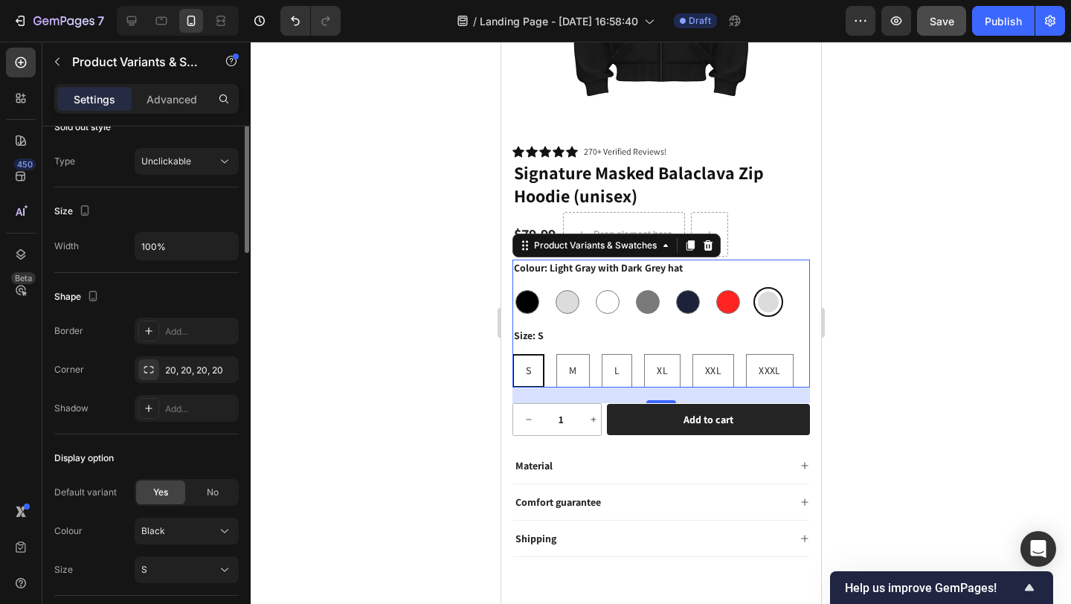
scroll to position [1243, 0]
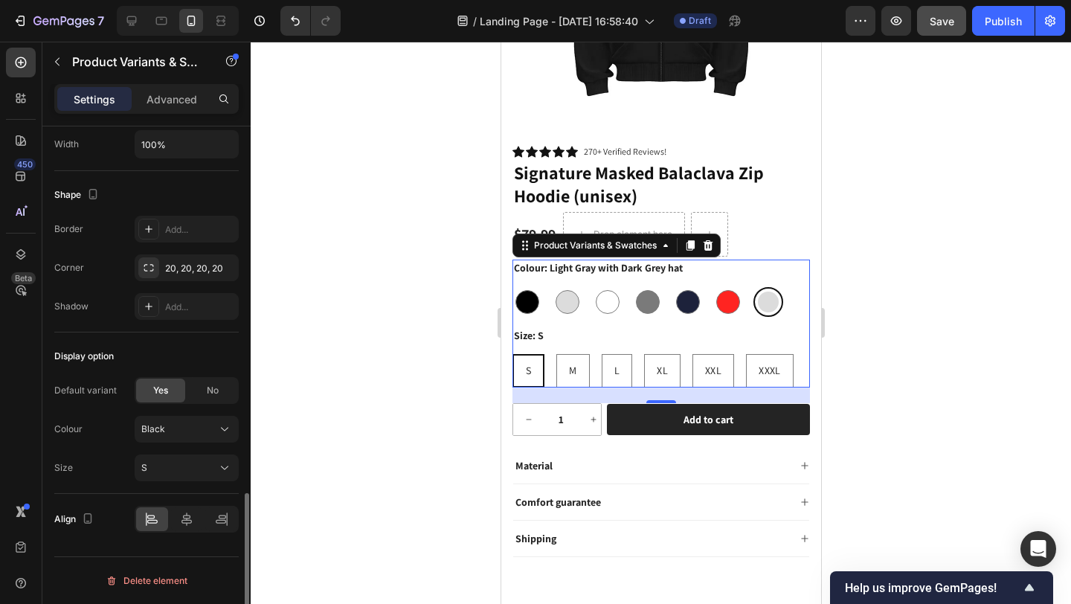
click at [370, 356] on div at bounding box center [661, 323] width 820 height 562
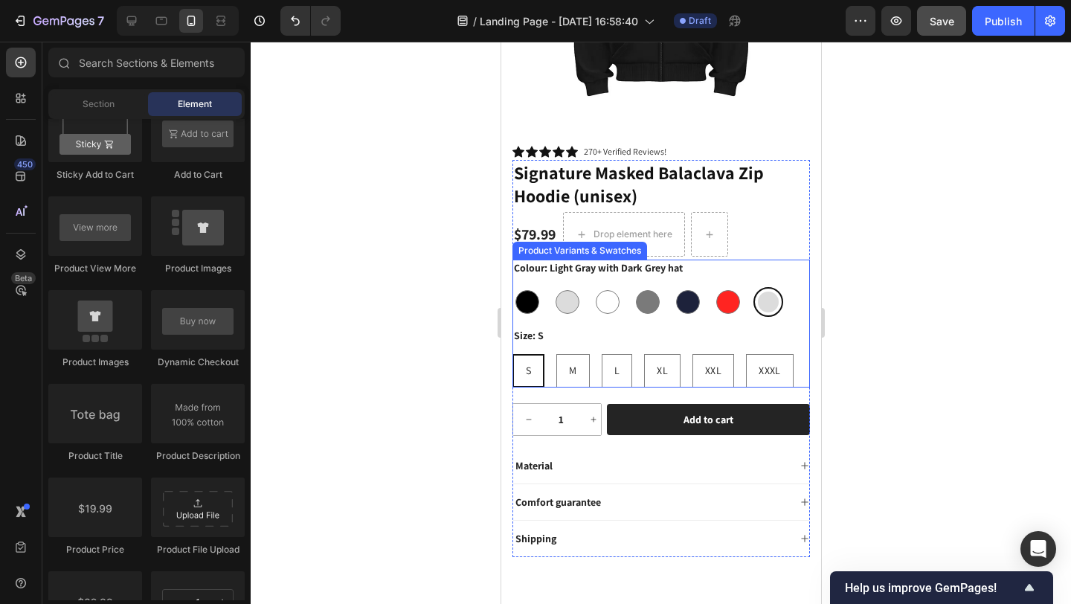
click at [660, 327] on div "Size: S S S S M M M L L L XL XL XL XXL XXL XXL XXXL XXXL XXXL" at bounding box center [661, 357] width 298 height 60
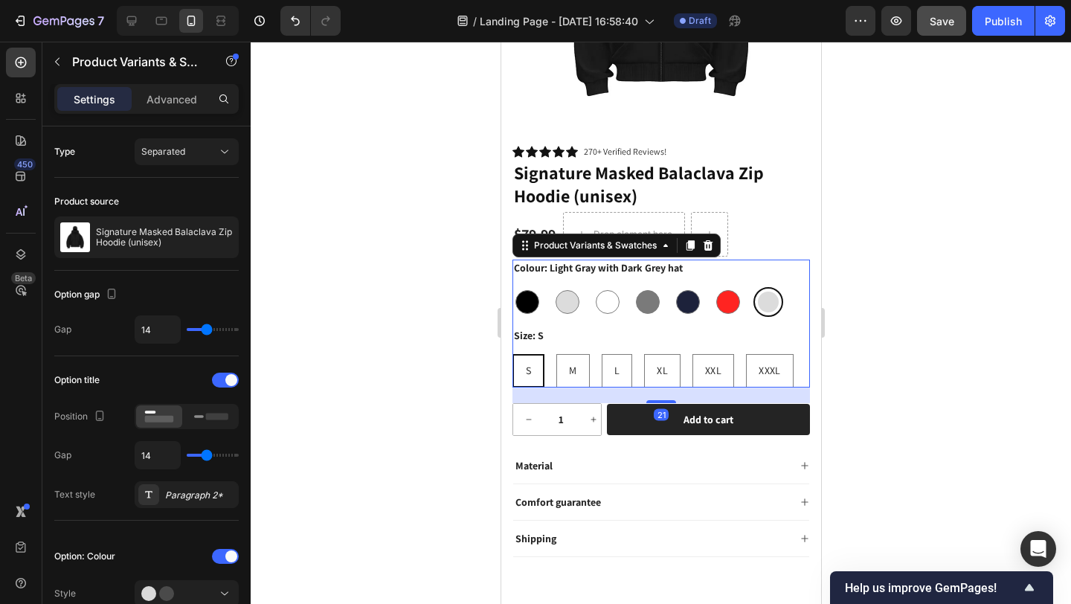
click at [413, 339] on div at bounding box center [661, 323] width 820 height 562
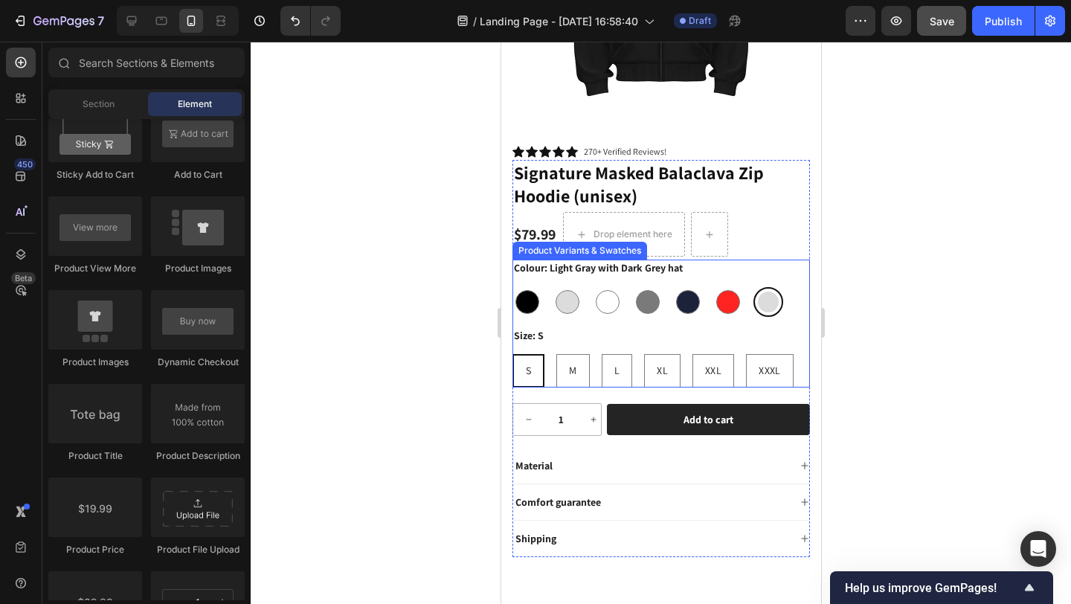
click at [570, 327] on div "Size: S S S S M M M L L L XL XL XL XXL XXL XXL XXXL XXXL XXXL" at bounding box center [661, 357] width 298 height 60
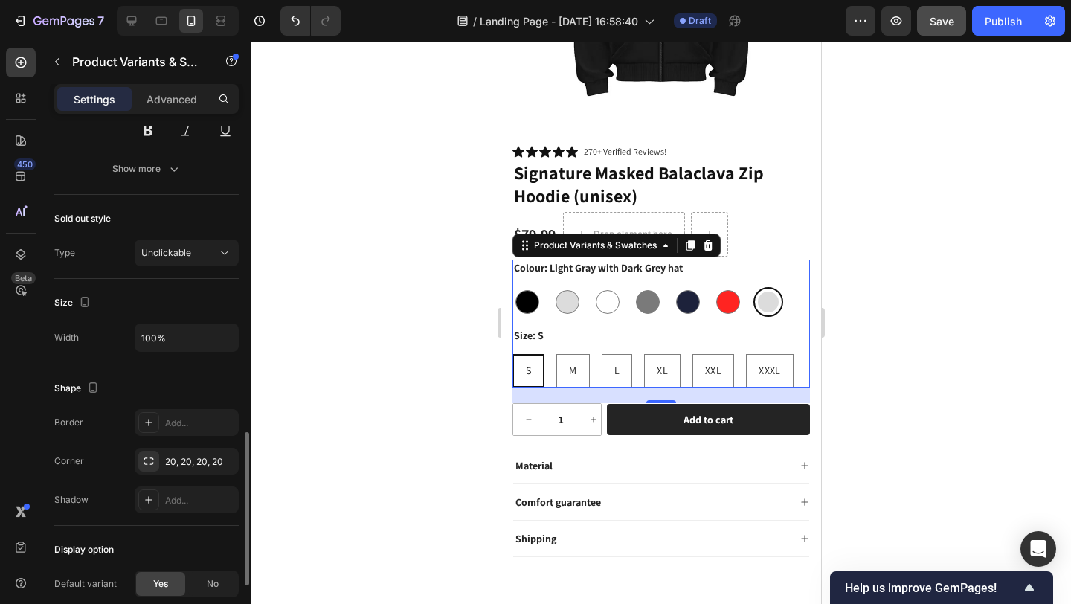
scroll to position [1046, 0]
click at [186, 466] on div "20, 20, 20, 20" at bounding box center [186, 464] width 43 height 13
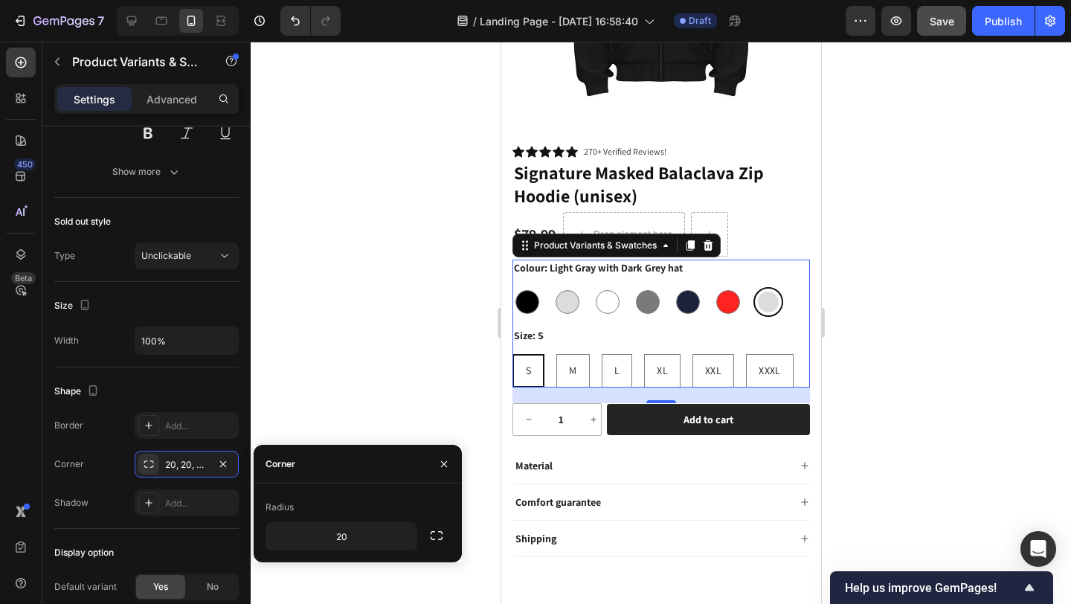
click at [346, 369] on div at bounding box center [661, 323] width 820 height 562
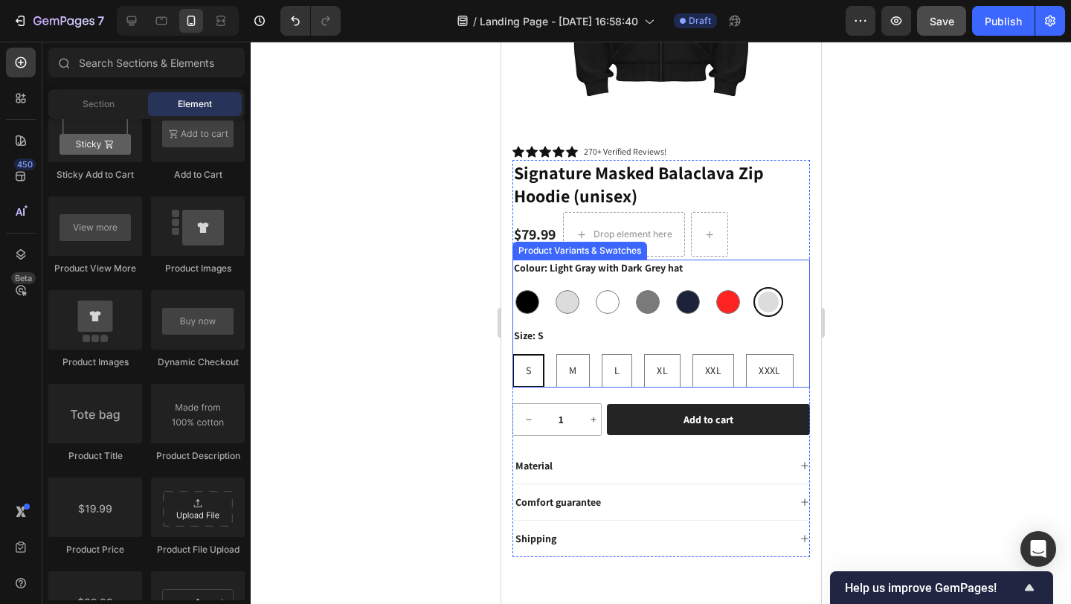
click at [586, 327] on div "Size: S S S S M M M L L L XL XL XL XXL XXL XXL XXXL XXXL XXXL" at bounding box center [661, 357] width 298 height 60
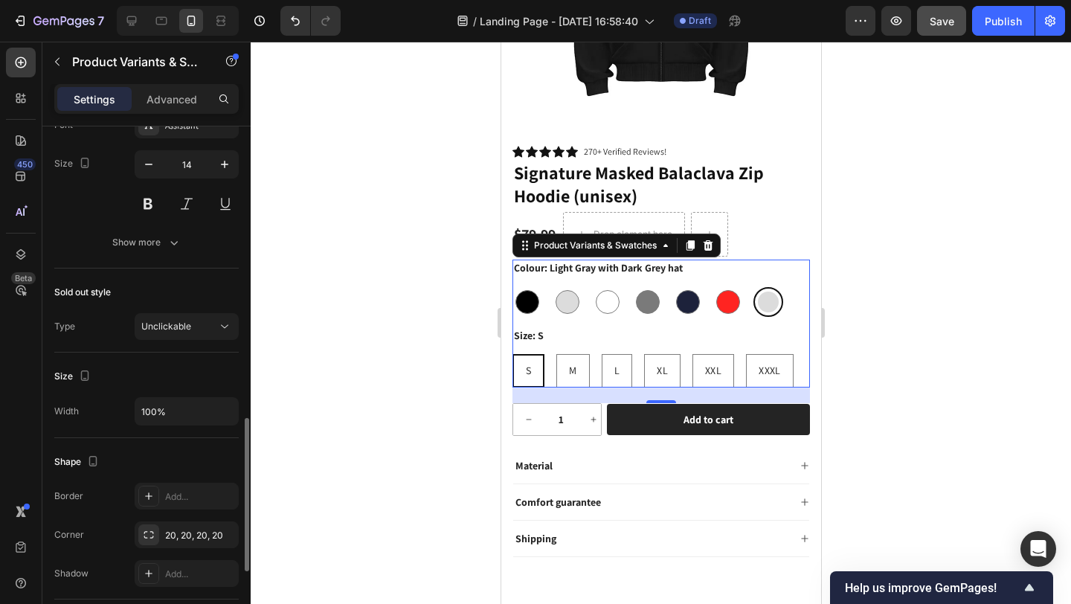
scroll to position [1243, 0]
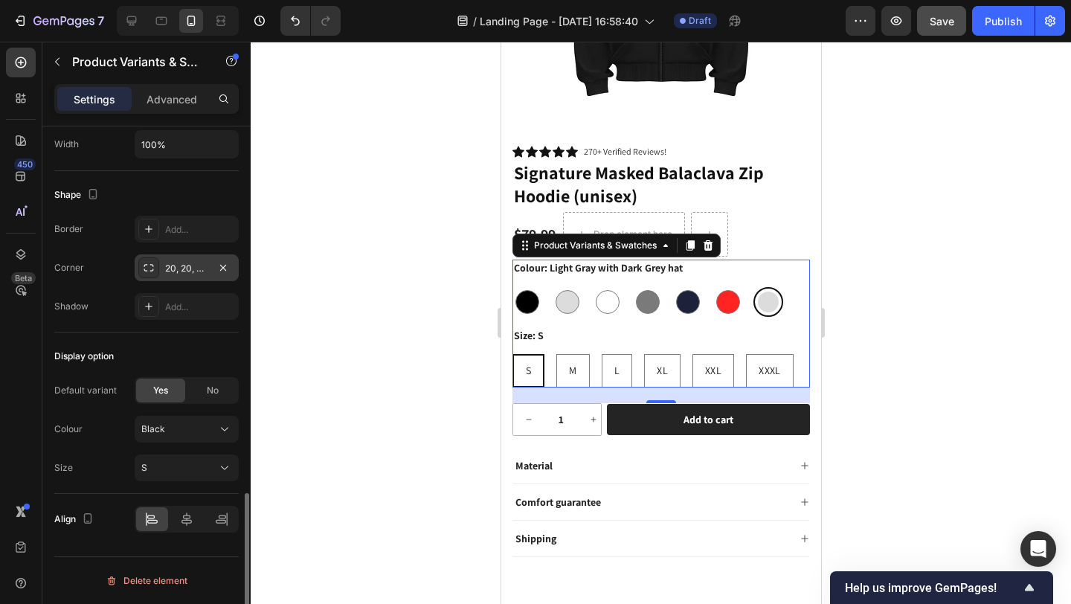
click at [193, 277] on div "20, 20, 20, 20" at bounding box center [187, 267] width 104 height 27
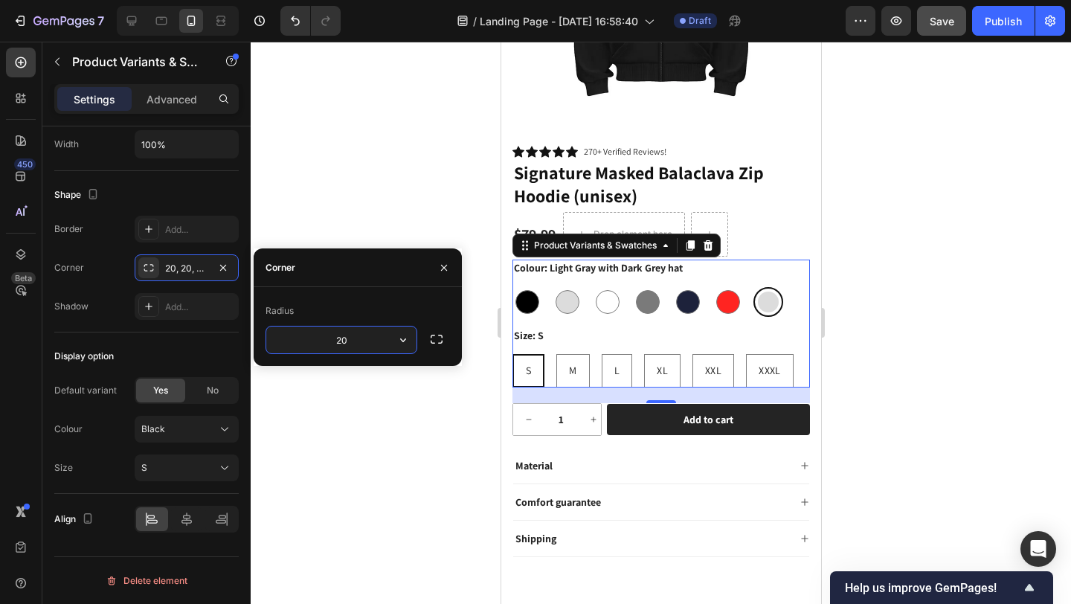
click at [353, 345] on input "20" at bounding box center [341, 340] width 150 height 27
type input "40"
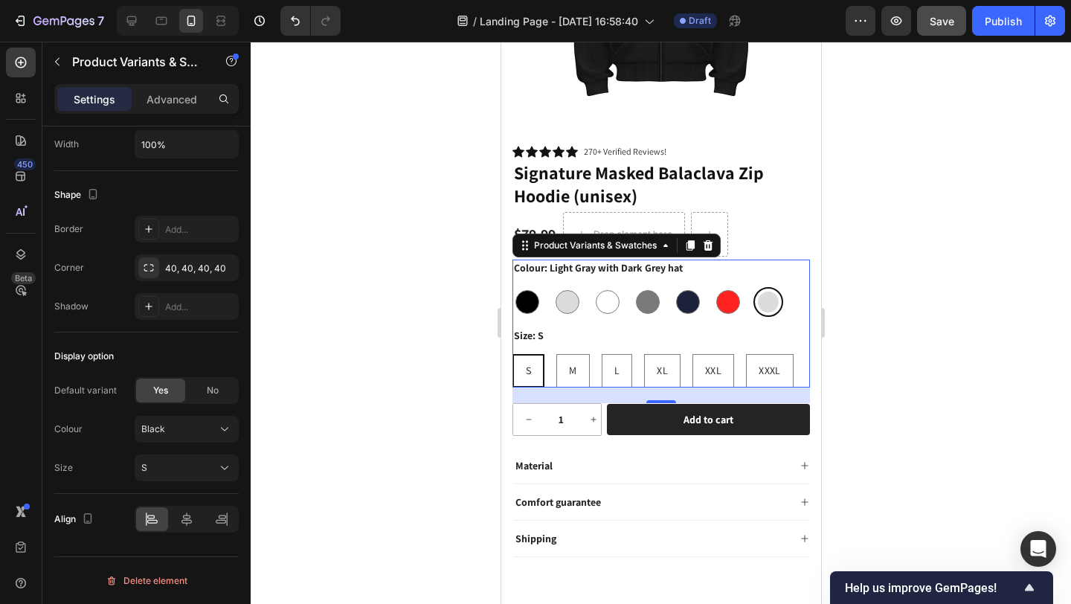
click at [355, 426] on div at bounding box center [661, 323] width 820 height 562
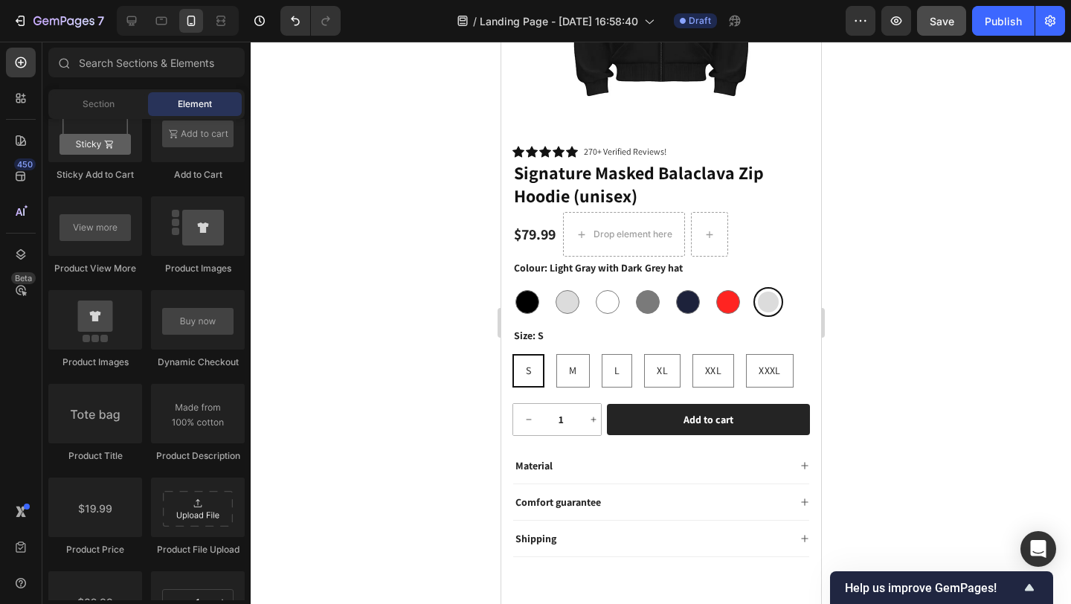
click at [636, 307] on div "Colour: Light Gray with Dark Grey hat Black Black Light Gray Light Gray White W…" at bounding box center [661, 323] width 298 height 127
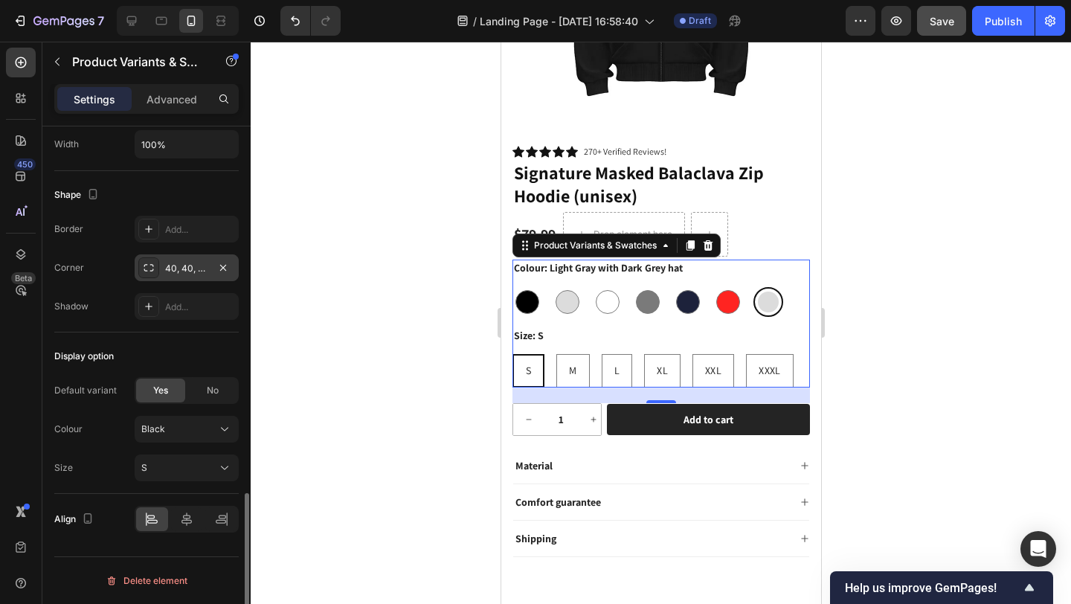
click at [190, 265] on div "40, 40, 40, 40" at bounding box center [186, 268] width 43 height 13
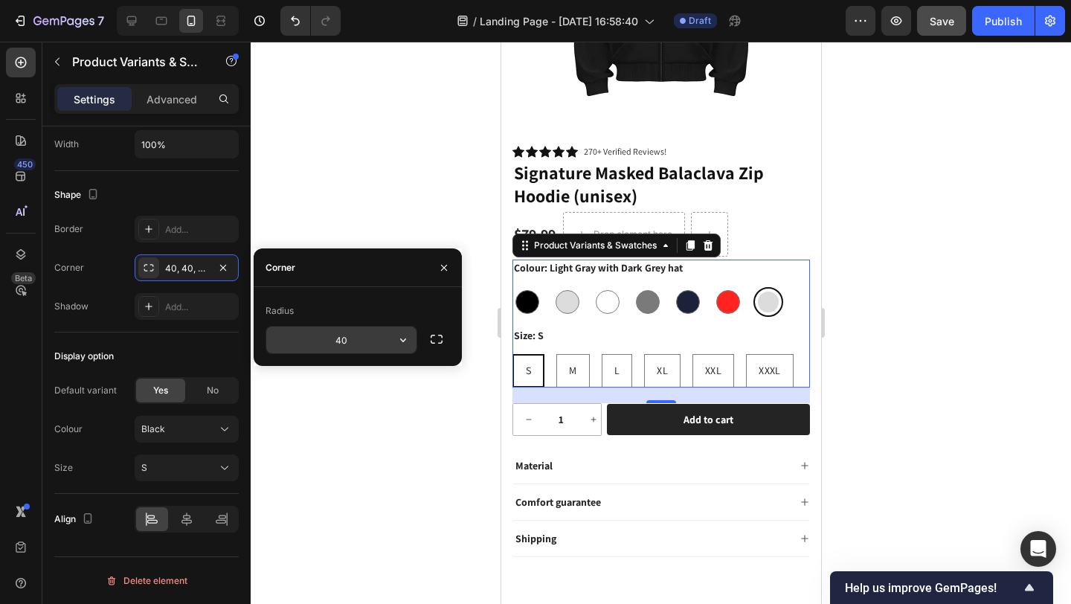
click at [361, 342] on input "40" at bounding box center [341, 340] width 150 height 27
type input "3"
type input "20"
click at [400, 223] on div at bounding box center [661, 323] width 820 height 562
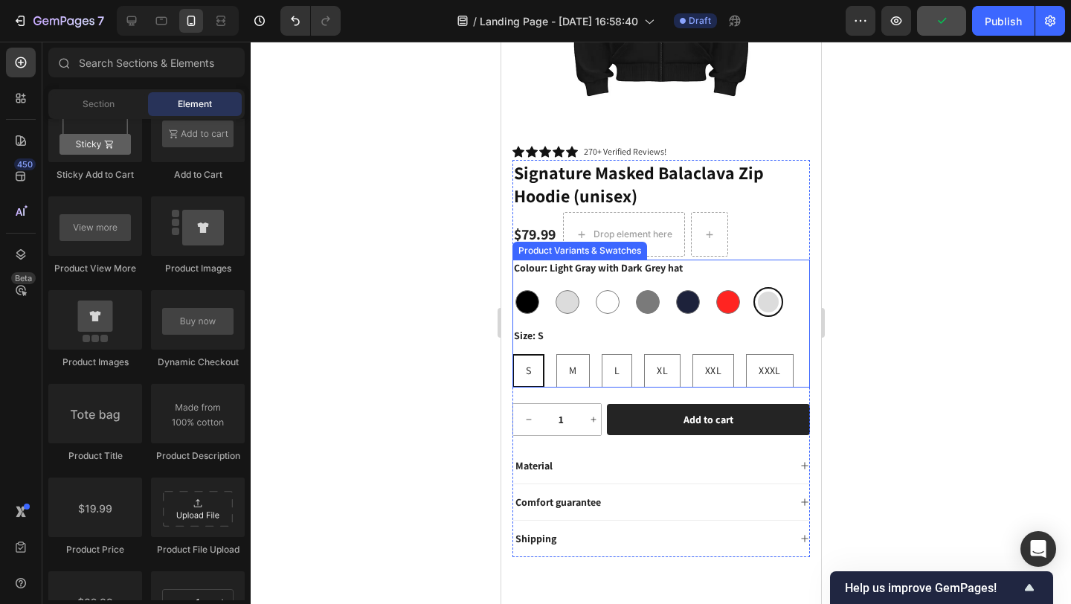
click at [586, 327] on div "Size: S S S S M M M L L L XL XL XL XXL XXL XXL XXXL XXXL XXXL" at bounding box center [661, 357] width 298 height 60
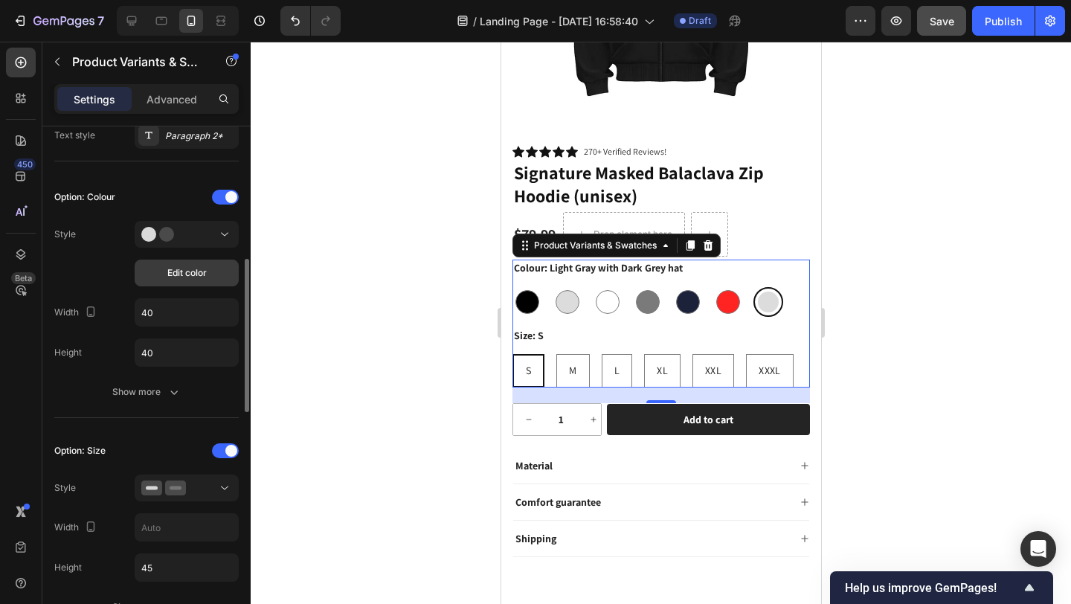
scroll to position [380, 0]
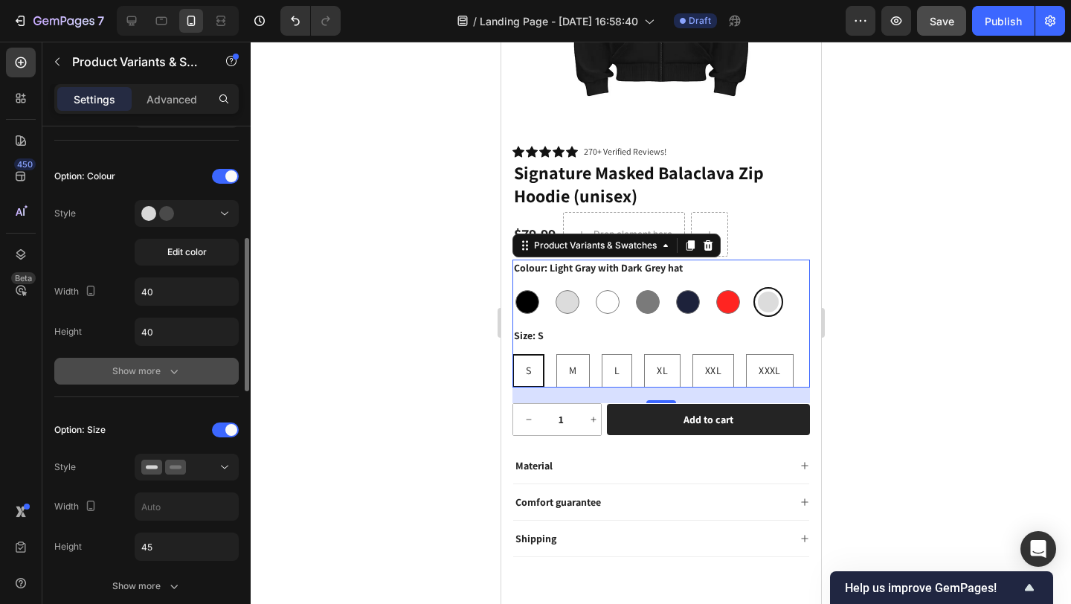
click at [167, 371] on icon "button" at bounding box center [174, 371] width 15 height 15
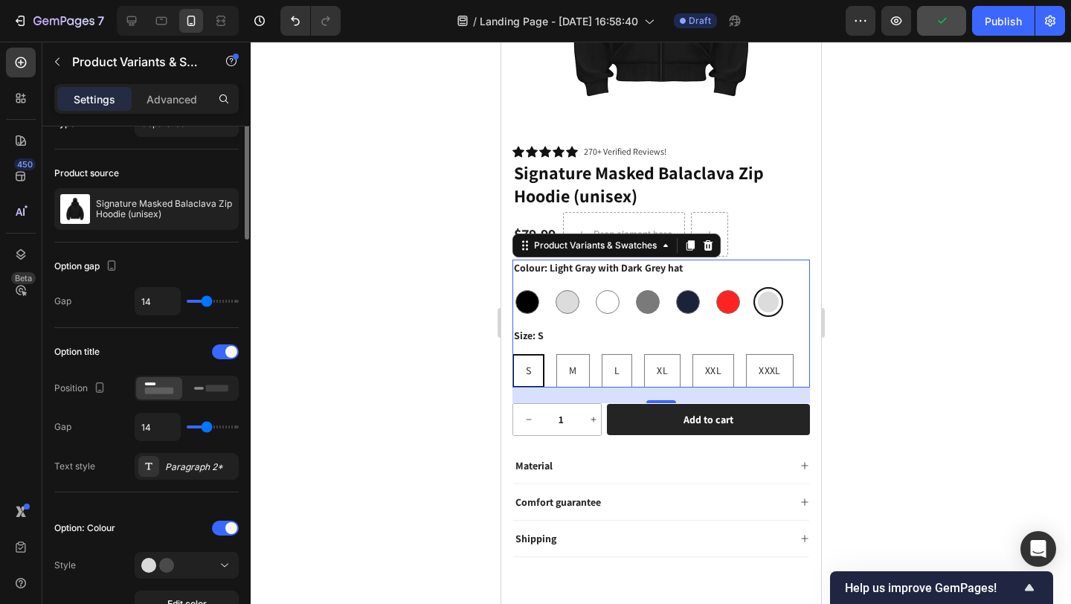
scroll to position [0, 0]
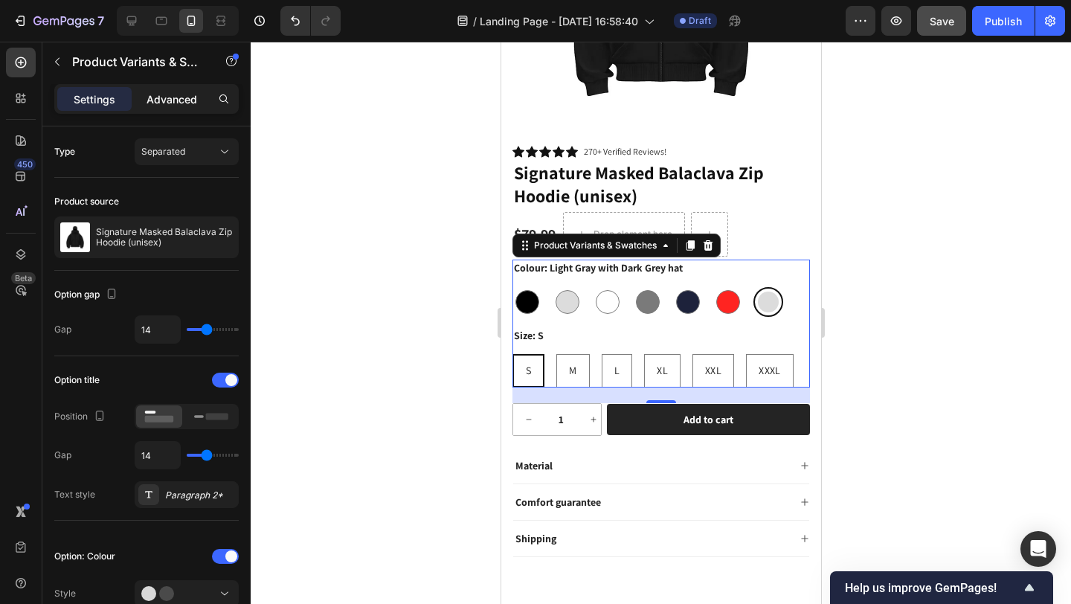
click at [145, 102] on div "Advanced" at bounding box center [172, 99] width 74 height 24
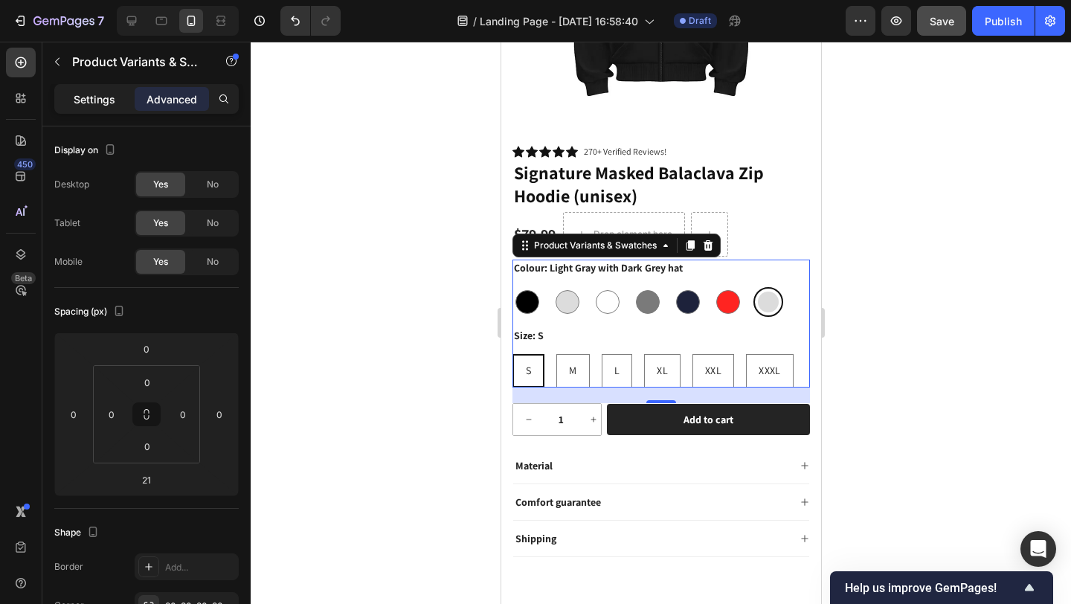
click at [108, 98] on p "Settings" at bounding box center [95, 99] width 42 height 16
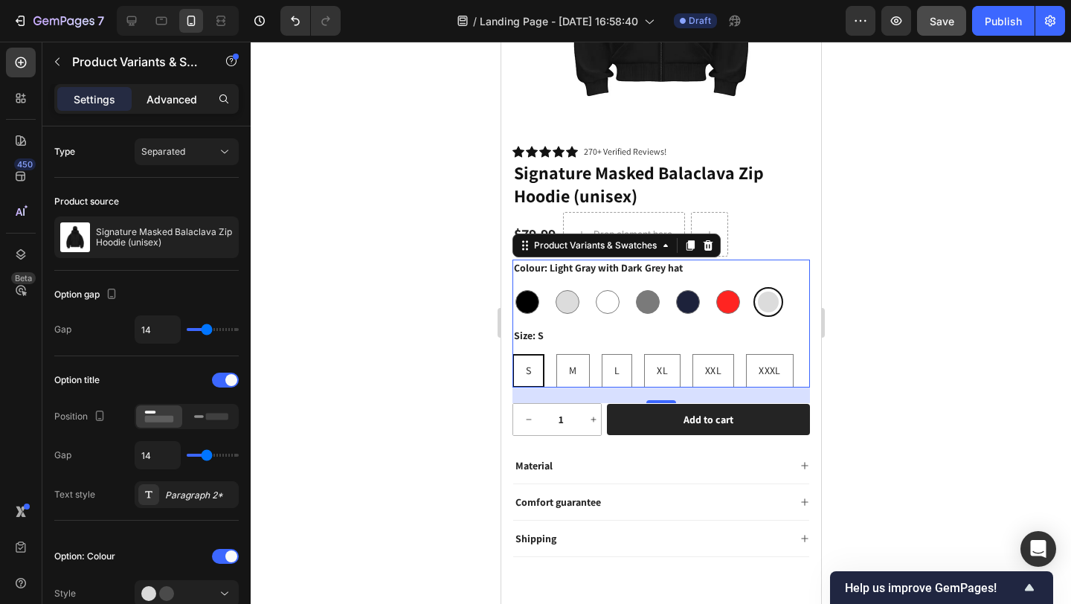
click at [158, 103] on p "Advanced" at bounding box center [172, 99] width 51 height 16
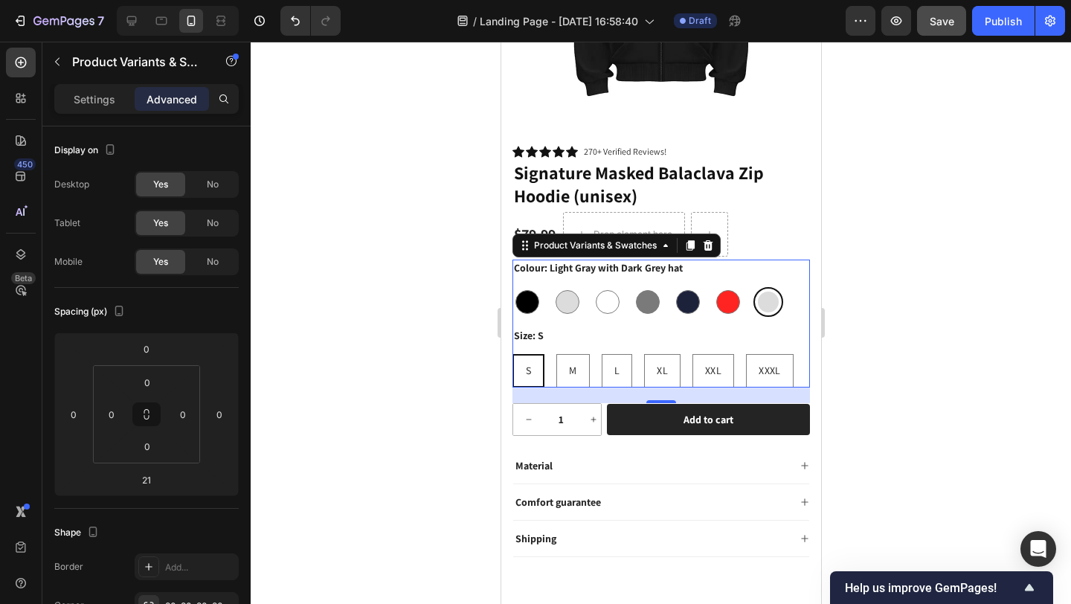
click at [100, 102] on p "Settings" at bounding box center [95, 99] width 42 height 16
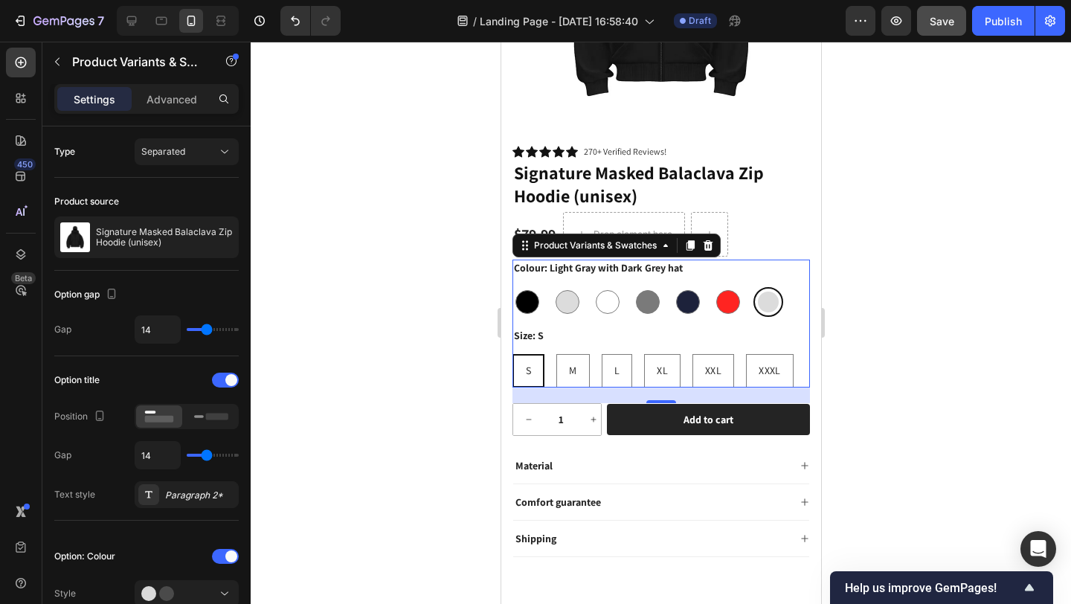
drag, startPoint x: 155, startPoint y: 102, endPoint x: 94, endPoint y: 100, distance: 61.0
click at [152, 102] on p "Advanced" at bounding box center [172, 99] width 51 height 16
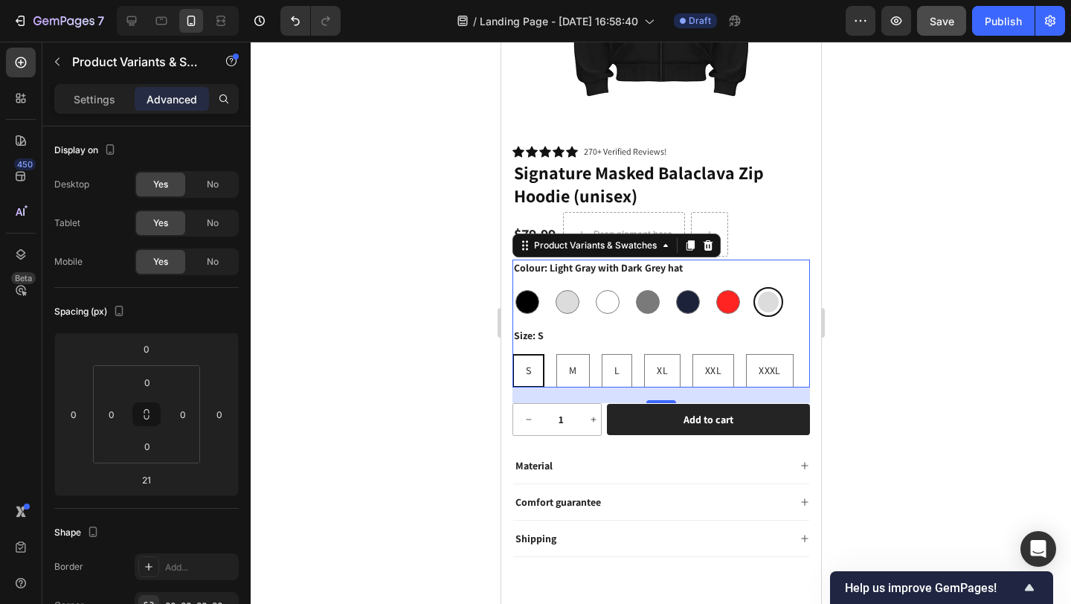
drag, startPoint x: 94, startPoint y: 100, endPoint x: 163, endPoint y: 99, distance: 69.2
click at [95, 100] on p "Settings" at bounding box center [95, 99] width 42 height 16
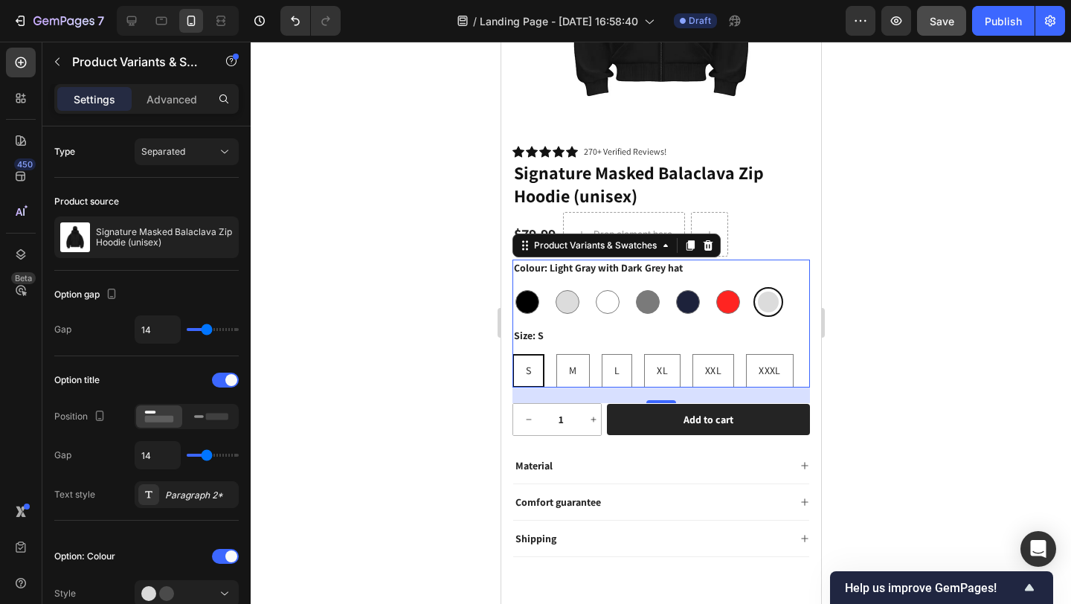
drag, startPoint x: 163, startPoint y: 99, endPoint x: 106, endPoint y: 98, distance: 57.3
click at [162, 99] on p "Advanced" at bounding box center [172, 99] width 51 height 16
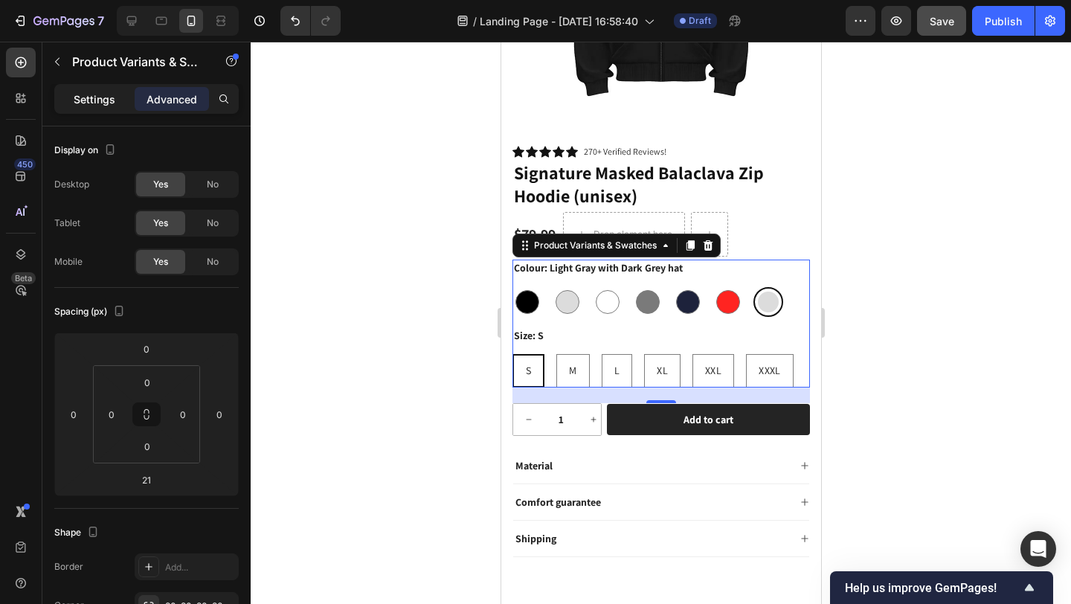
click at [106, 98] on p "Settings" at bounding box center [95, 99] width 42 height 16
click at [162, 98] on p "Advanced" at bounding box center [172, 99] width 51 height 16
click at [92, 97] on p "Settings" at bounding box center [95, 99] width 42 height 16
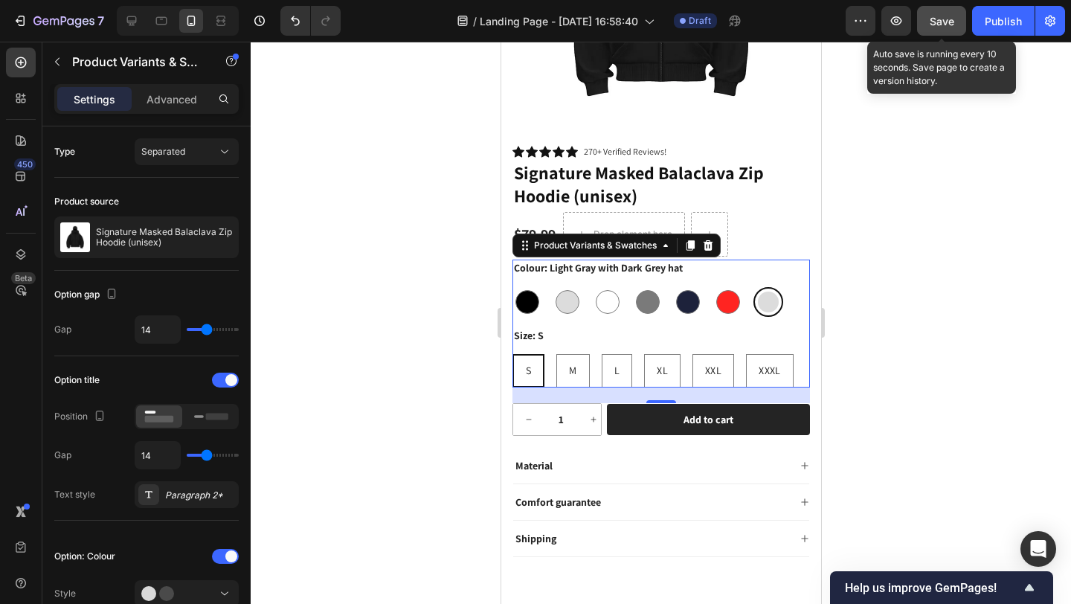
click at [944, 23] on span "Save" at bounding box center [942, 21] width 25 height 13
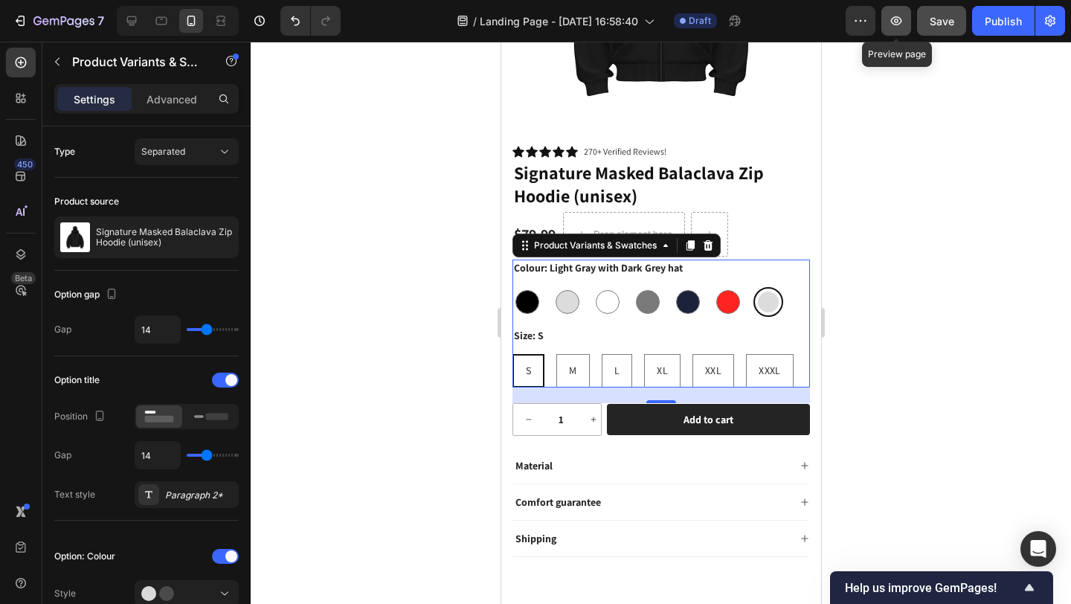
click at [894, 21] on icon "button" at bounding box center [896, 20] width 15 height 15
click at [576, 332] on div "Size: S S S S M M M L L L XL XL XL XXL XXL XXL XXXL XXXL XXXL" at bounding box center [661, 357] width 298 height 60
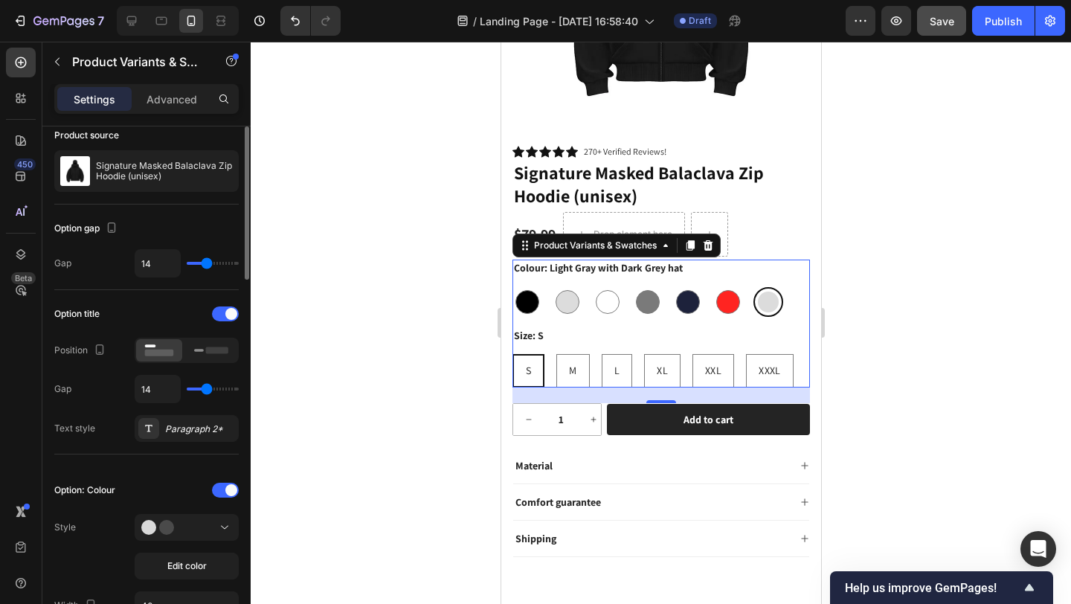
scroll to position [67, 0]
click at [216, 311] on div at bounding box center [225, 313] width 27 height 15
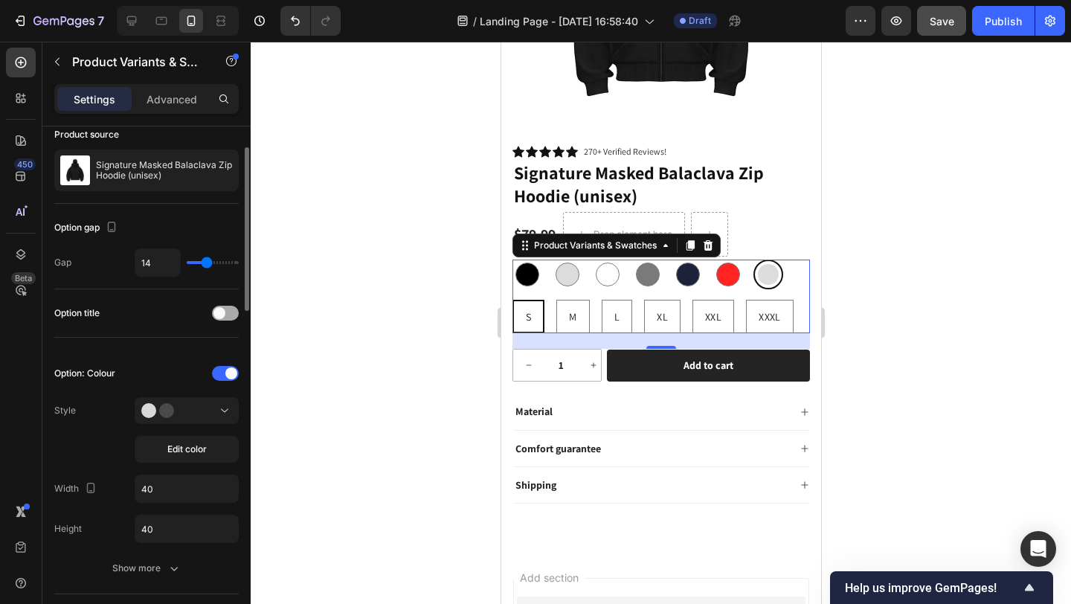
click at [220, 311] on span at bounding box center [219, 313] width 12 height 12
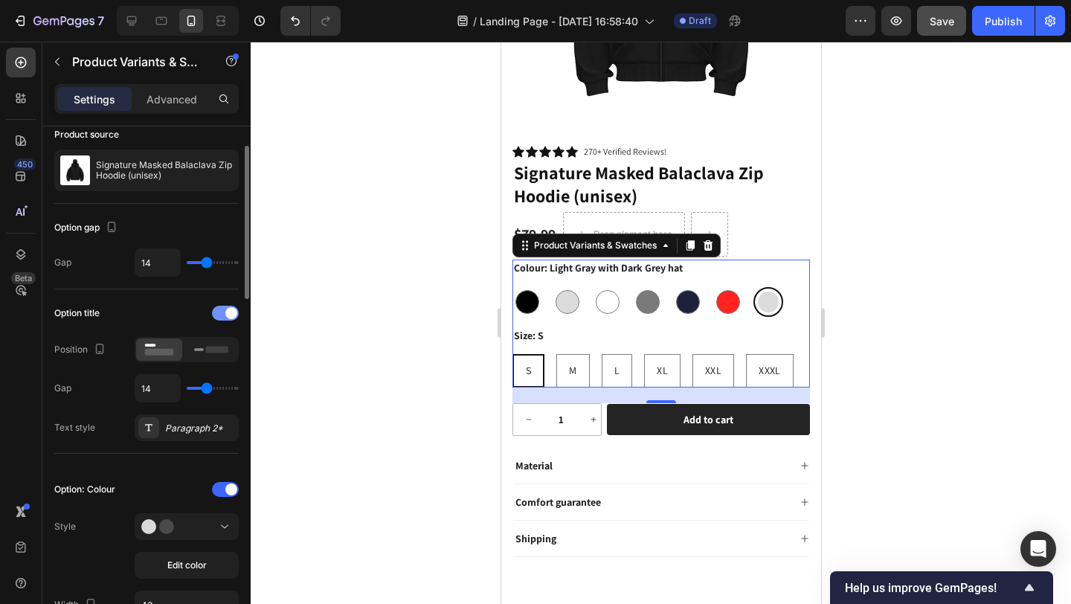
click at [221, 312] on div at bounding box center [225, 313] width 27 height 15
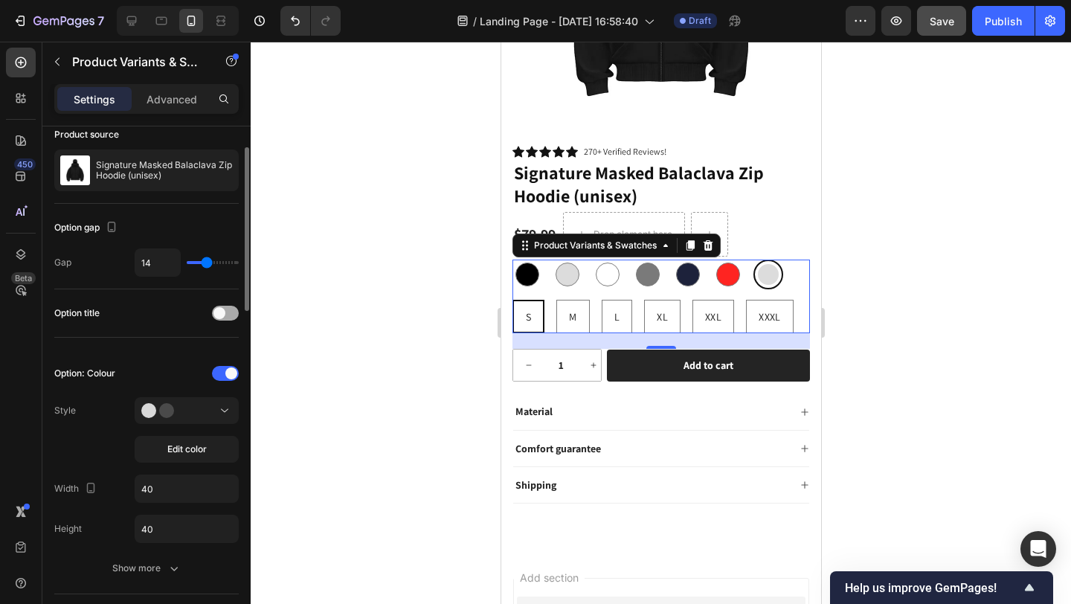
click at [221, 312] on span at bounding box center [219, 313] width 12 height 12
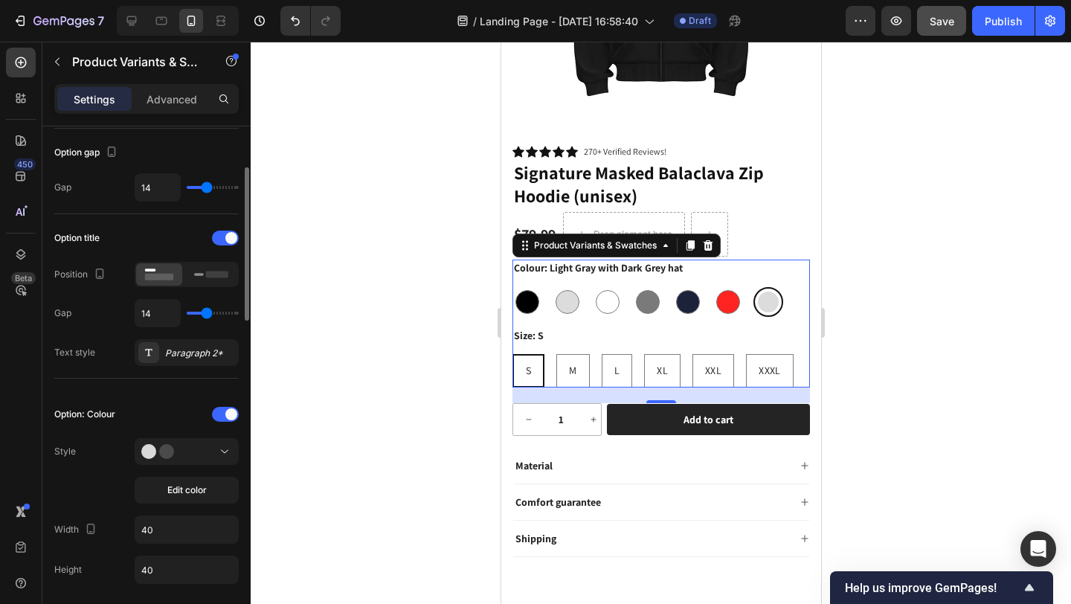
scroll to position [141, 0]
type input "12"
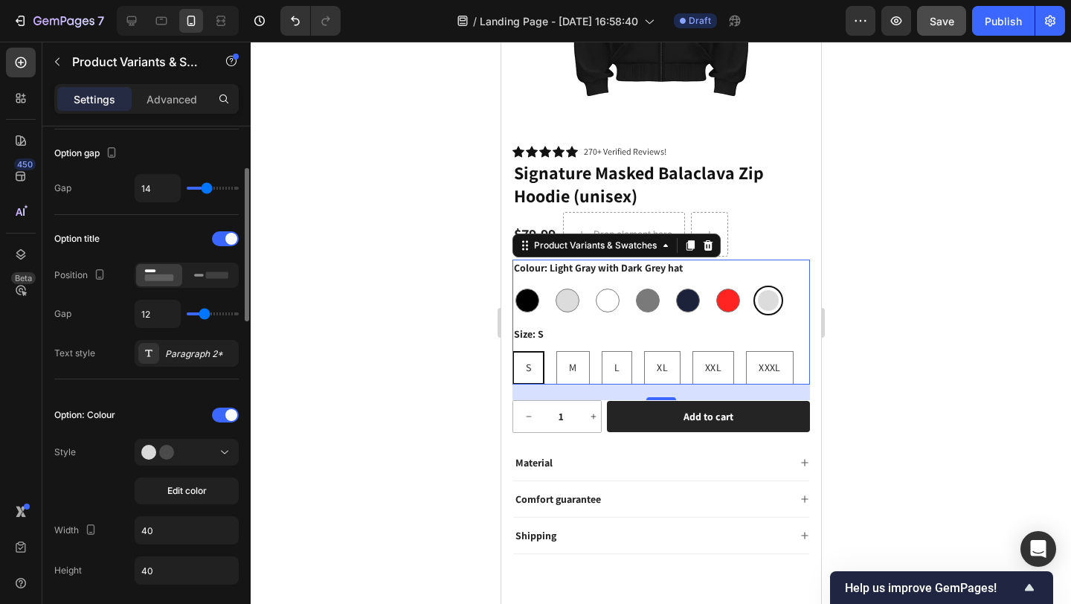
type input "9"
type input "8"
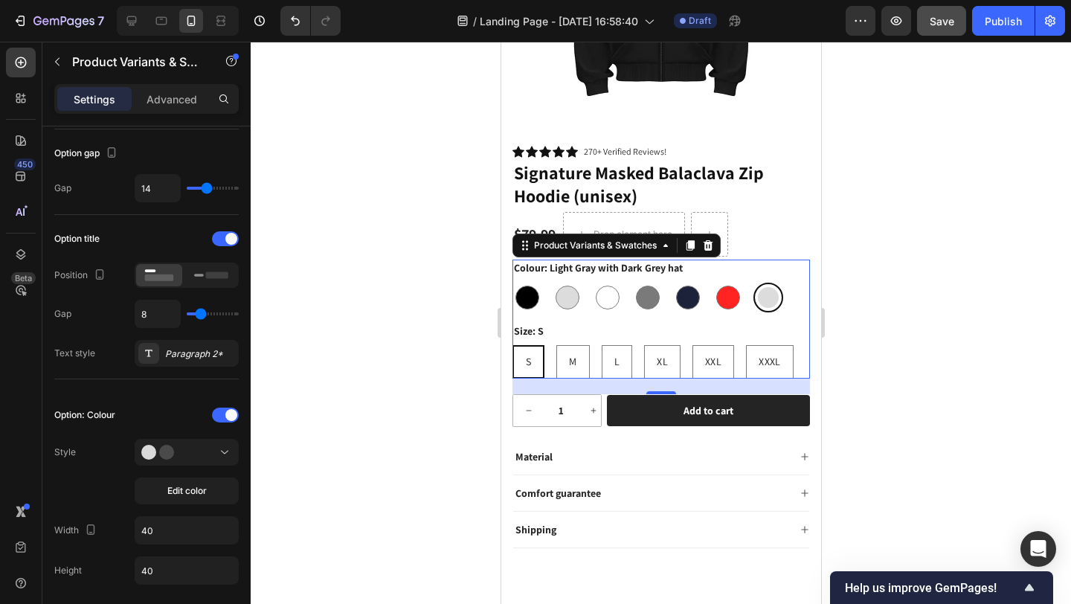
type input "8"
click at [201, 315] on input "range" at bounding box center [213, 313] width 52 height 3
type input "14"
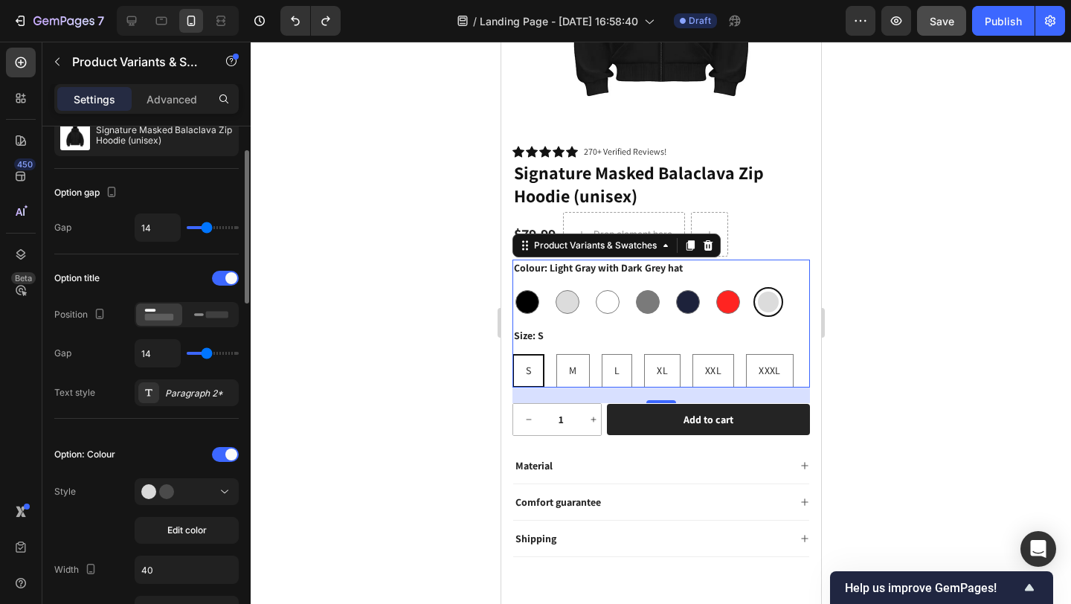
scroll to position [97, 0]
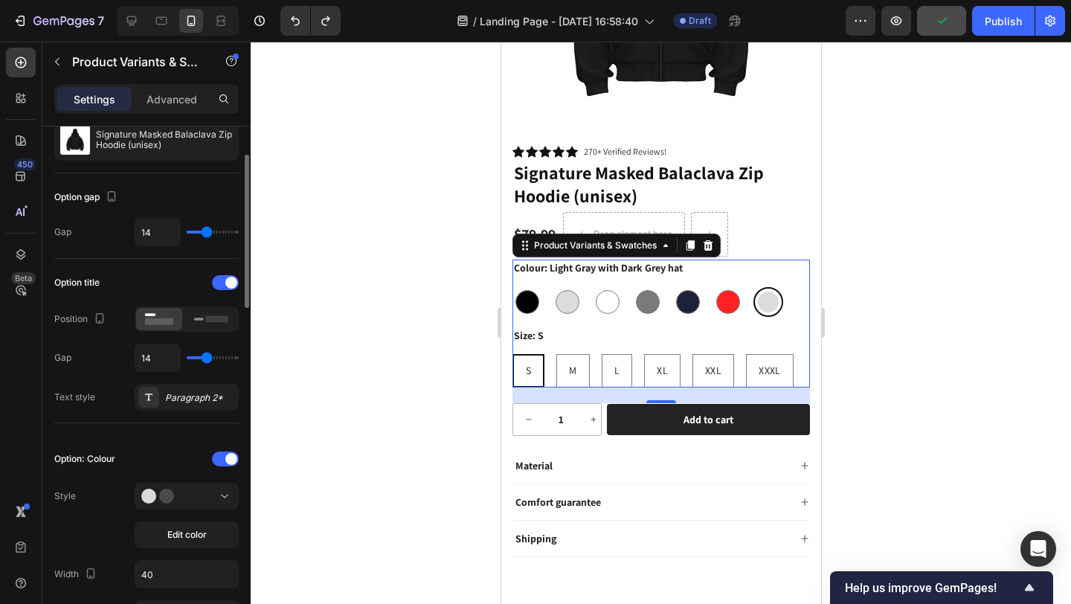
type input "10"
type input "6"
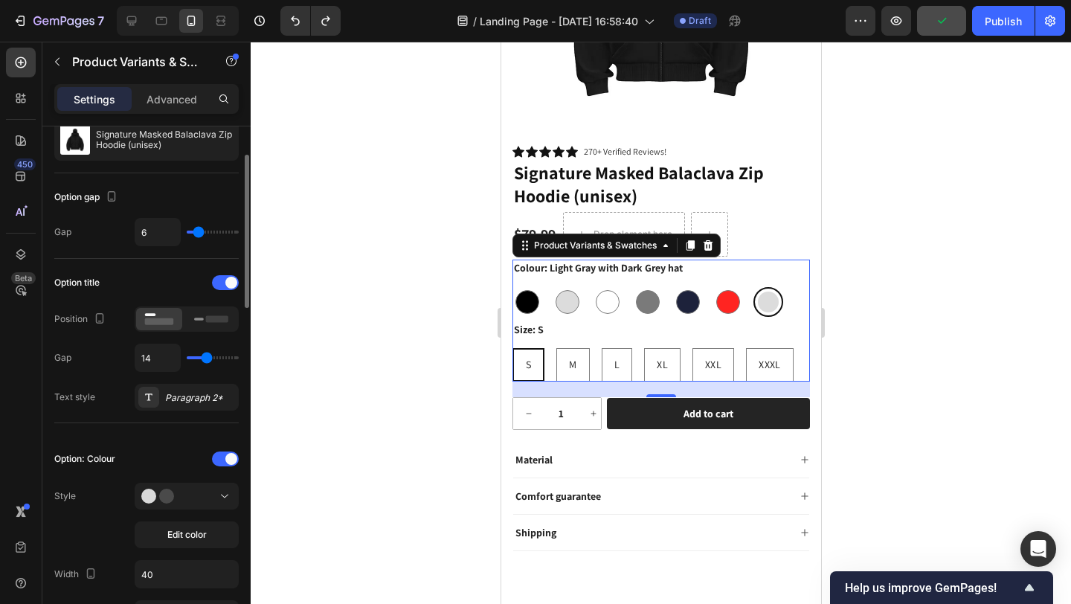
type input "5"
click at [197, 234] on input "range" at bounding box center [213, 232] width 52 height 3
type input "14"
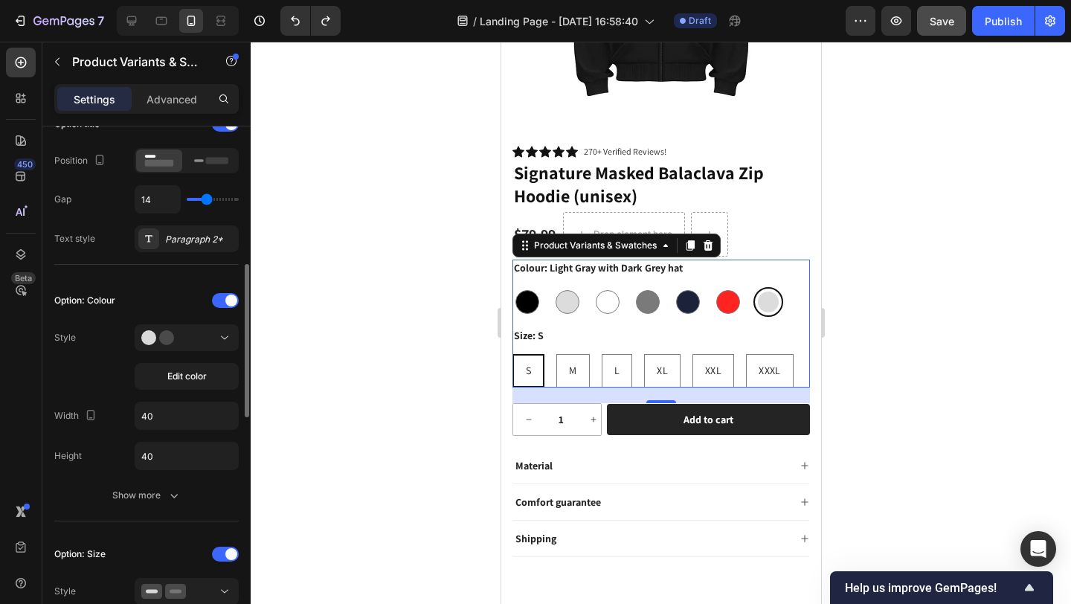
scroll to position [327, 0]
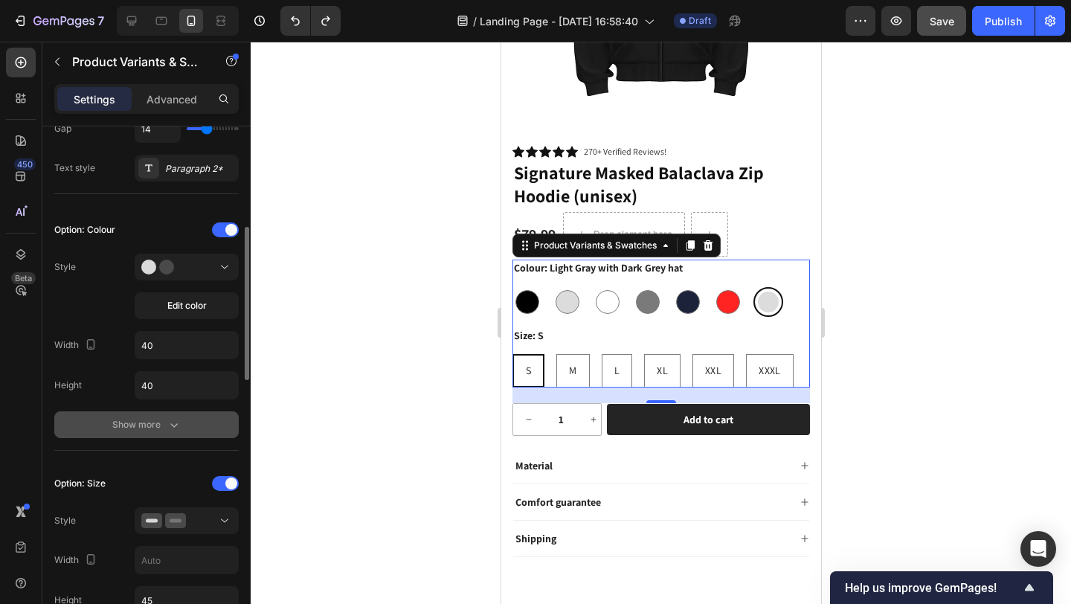
click at [169, 421] on icon "button" at bounding box center [174, 424] width 15 height 15
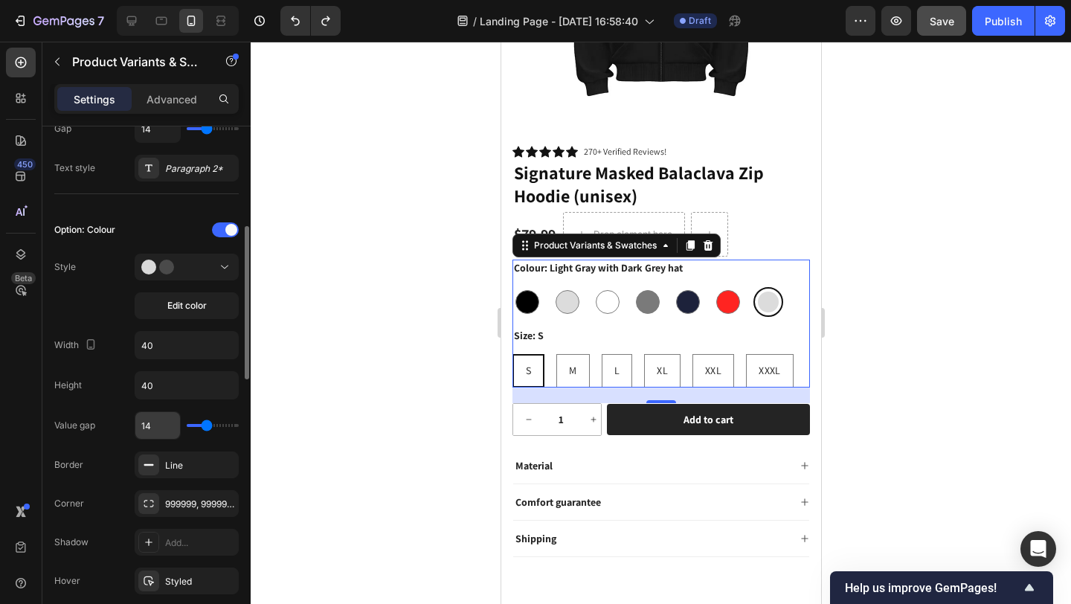
scroll to position [329, 0]
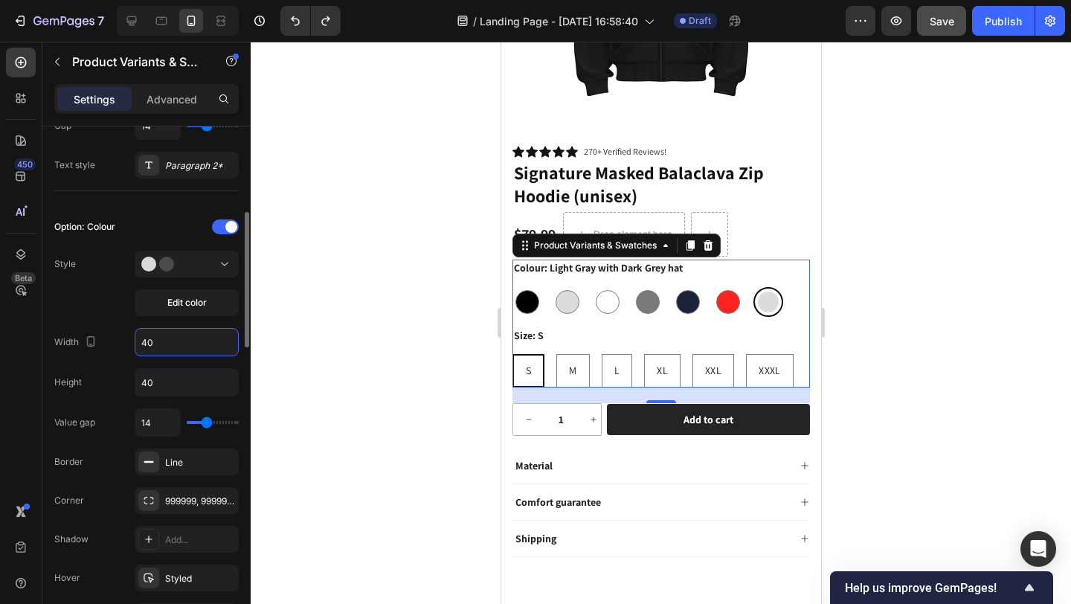
click at [174, 347] on input "40" at bounding box center [186, 342] width 103 height 27
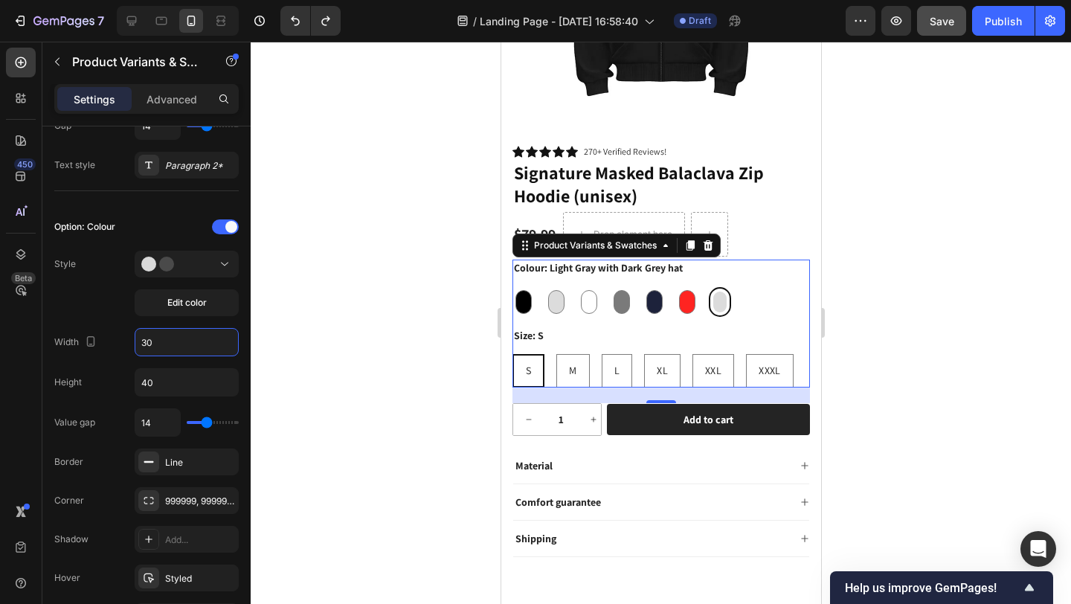
type input "3"
type input "40"
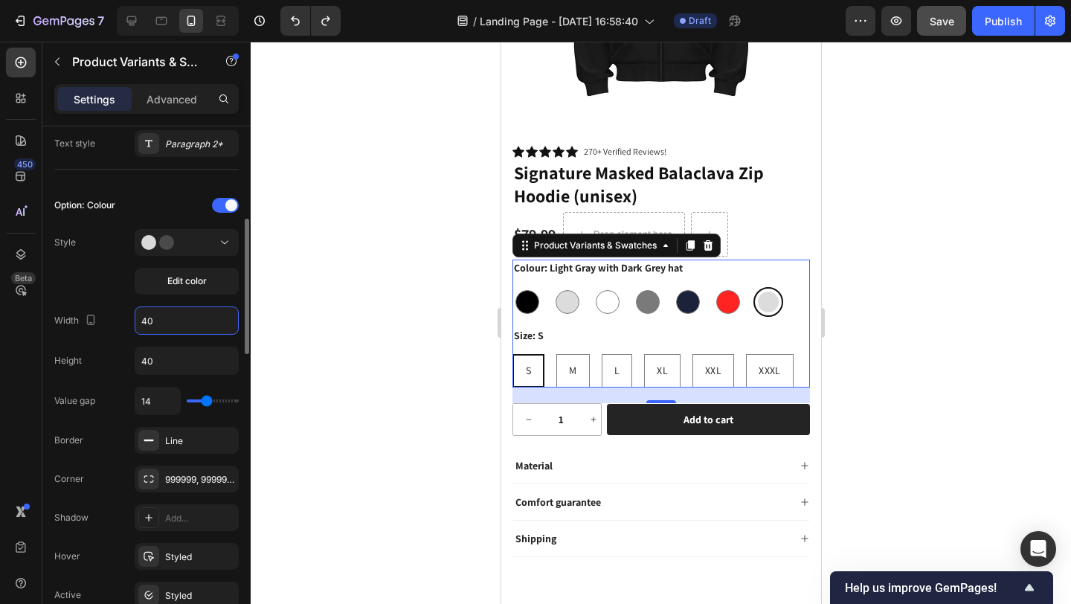
scroll to position [352, 0]
type input "9"
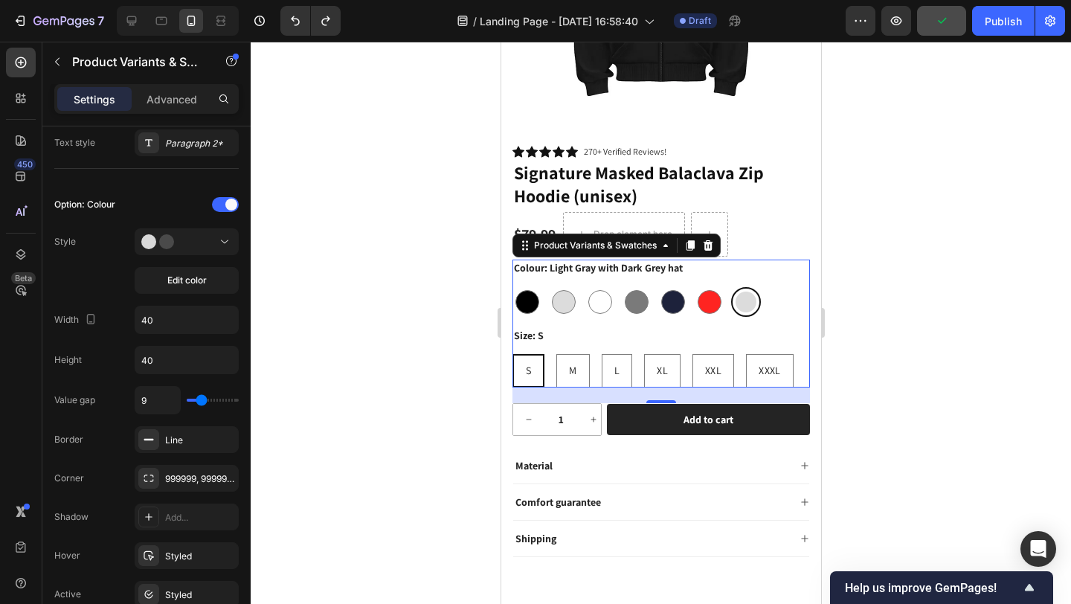
type input "10"
type input "11"
type input "12"
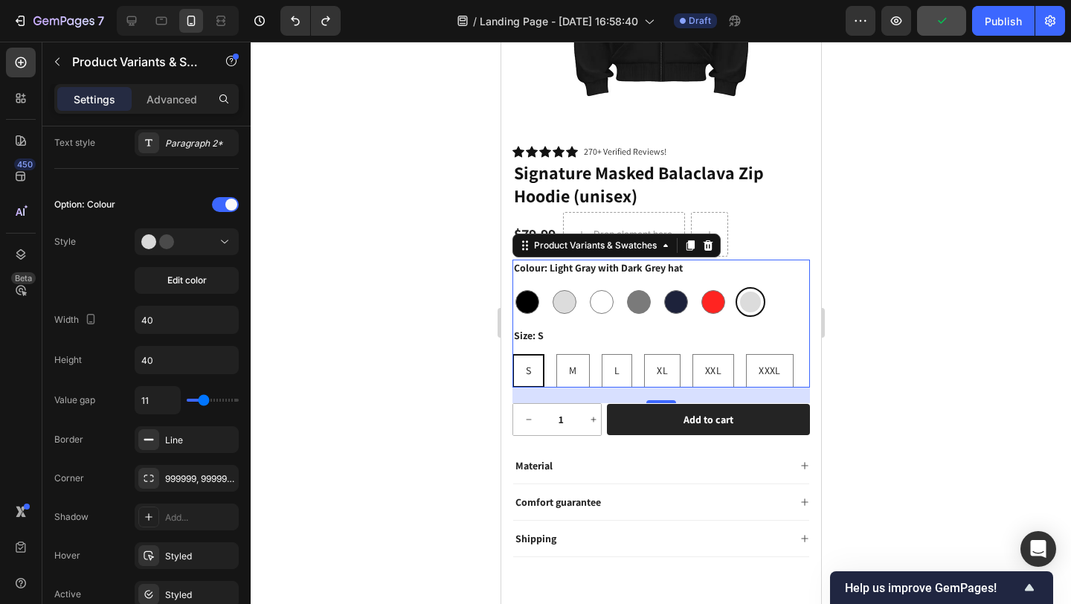
type input "12"
type input "13"
type input "14"
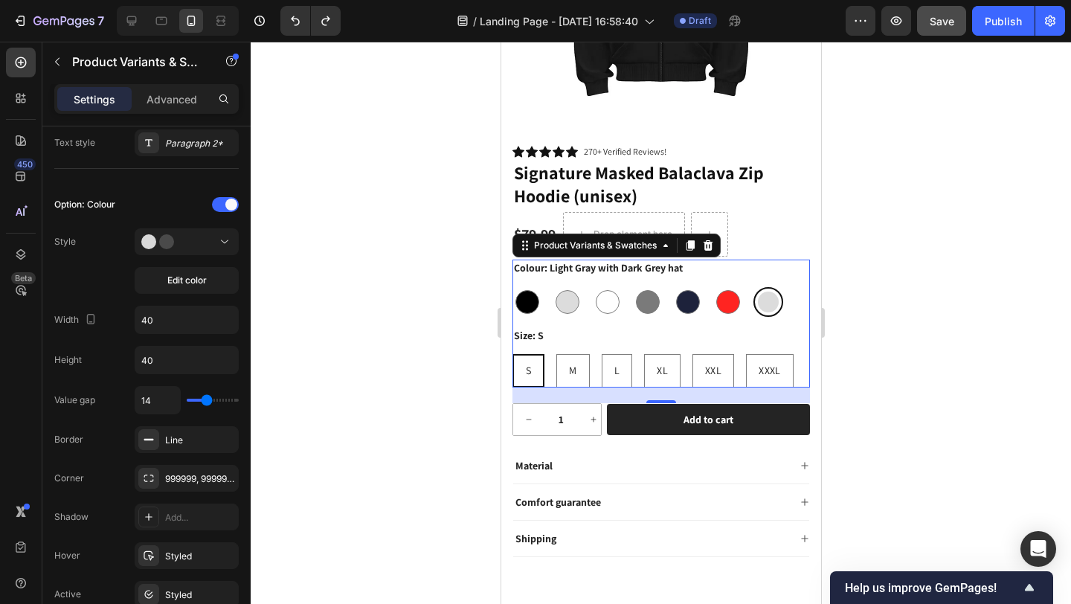
click at [206, 402] on input "range" at bounding box center [213, 400] width 52 height 3
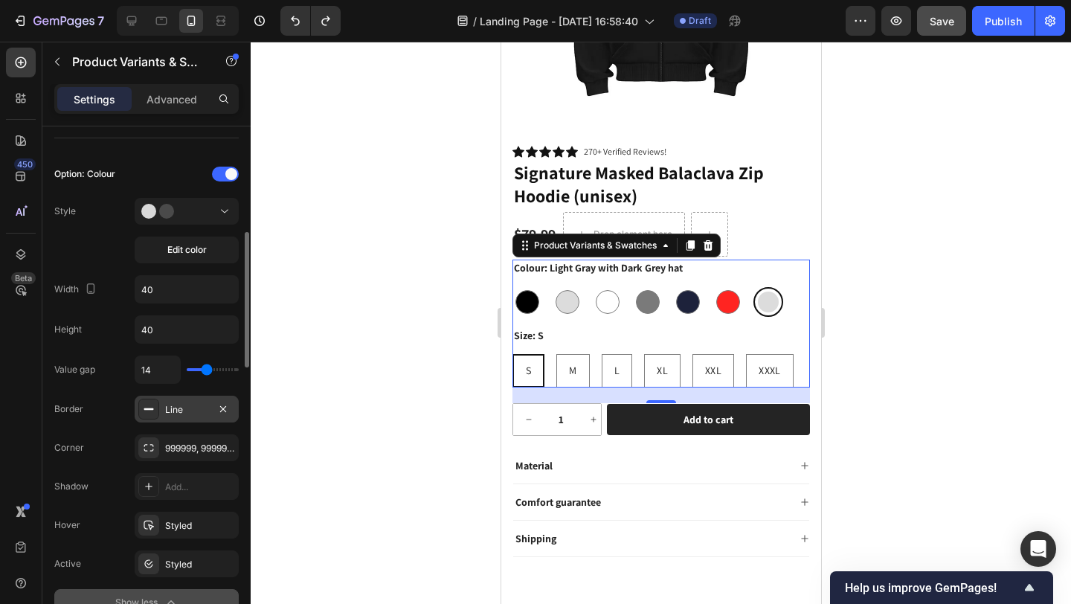
scroll to position [388, 0]
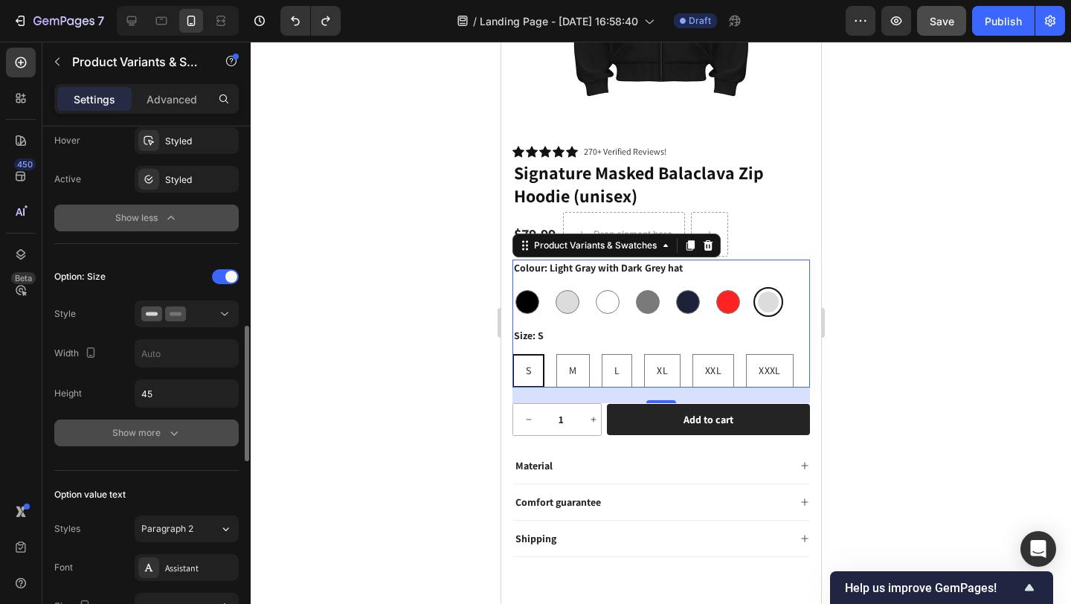
click at [164, 432] on div "Show more" at bounding box center [146, 432] width 69 height 15
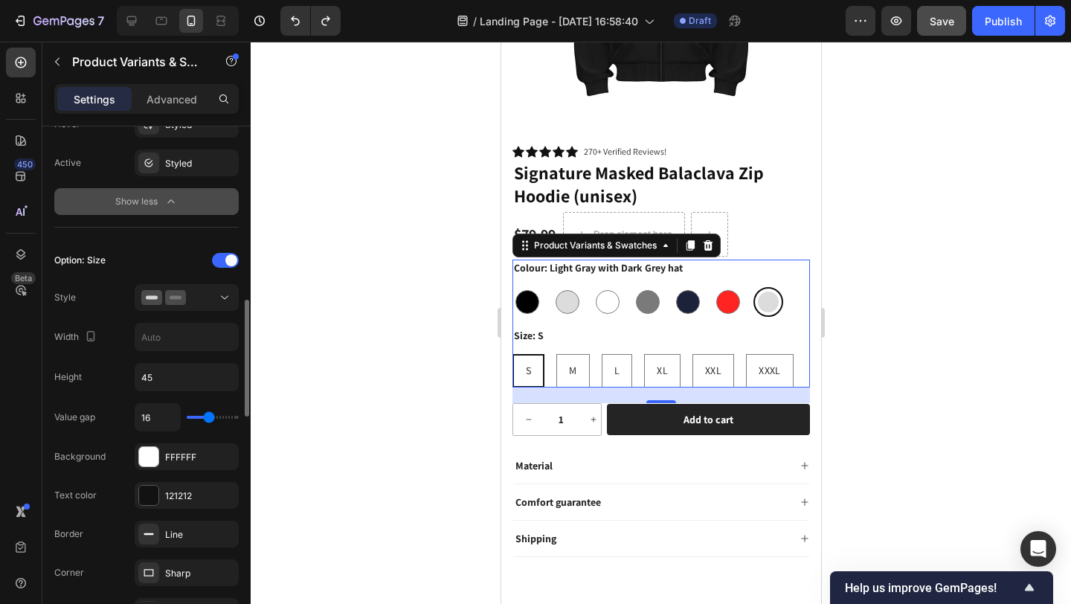
scroll to position [785, 0]
click at [170, 376] on input "45" at bounding box center [186, 374] width 103 height 27
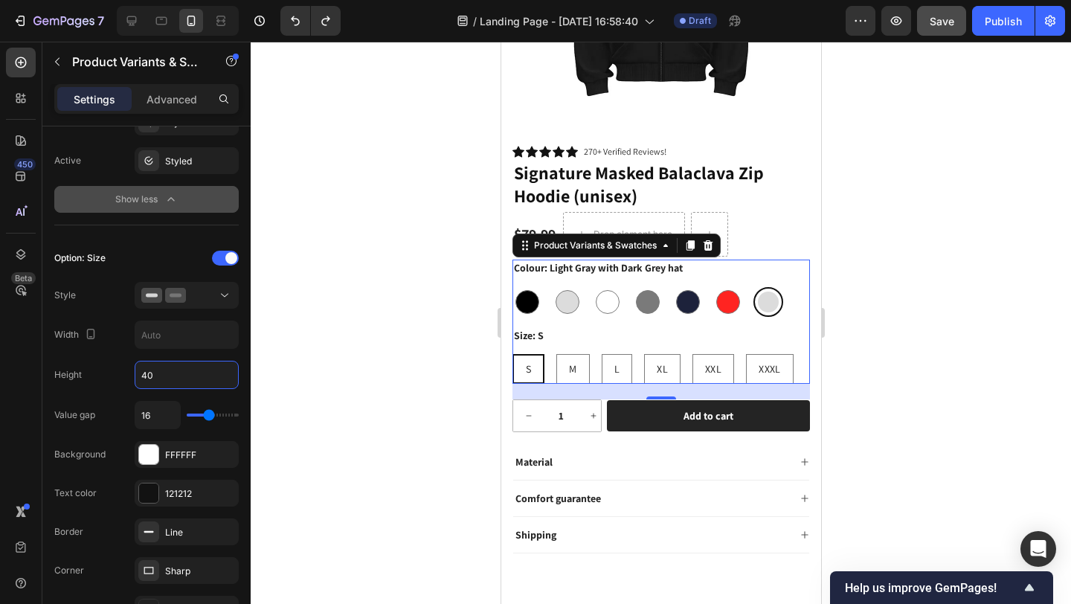
type input "4"
type input "45"
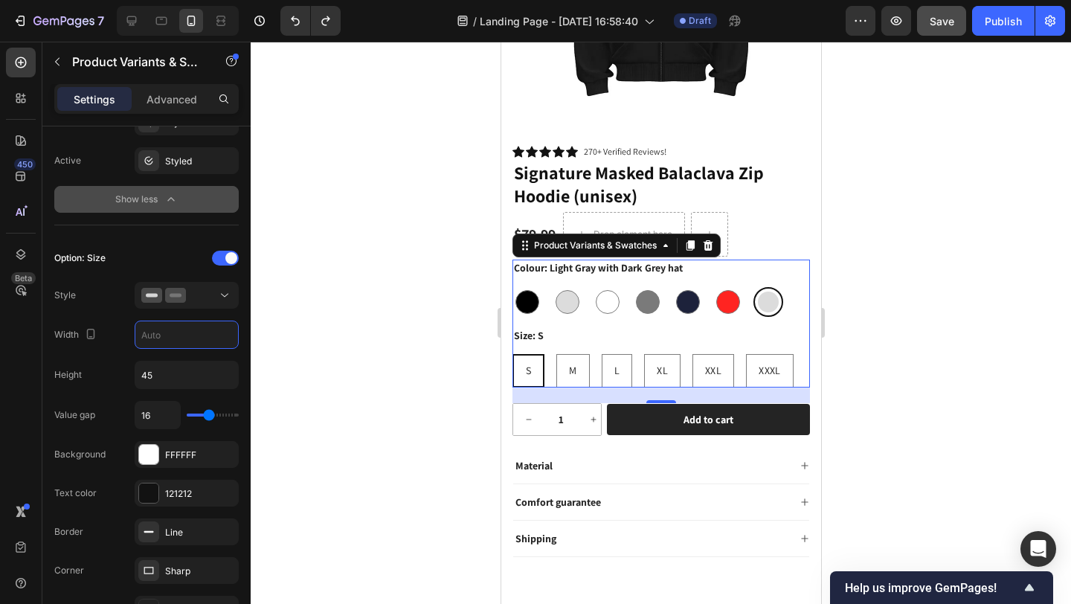
click at [192, 335] on input "text" at bounding box center [186, 334] width 103 height 27
type input "4"
type input "40"
click at [197, 373] on input "45" at bounding box center [186, 374] width 103 height 27
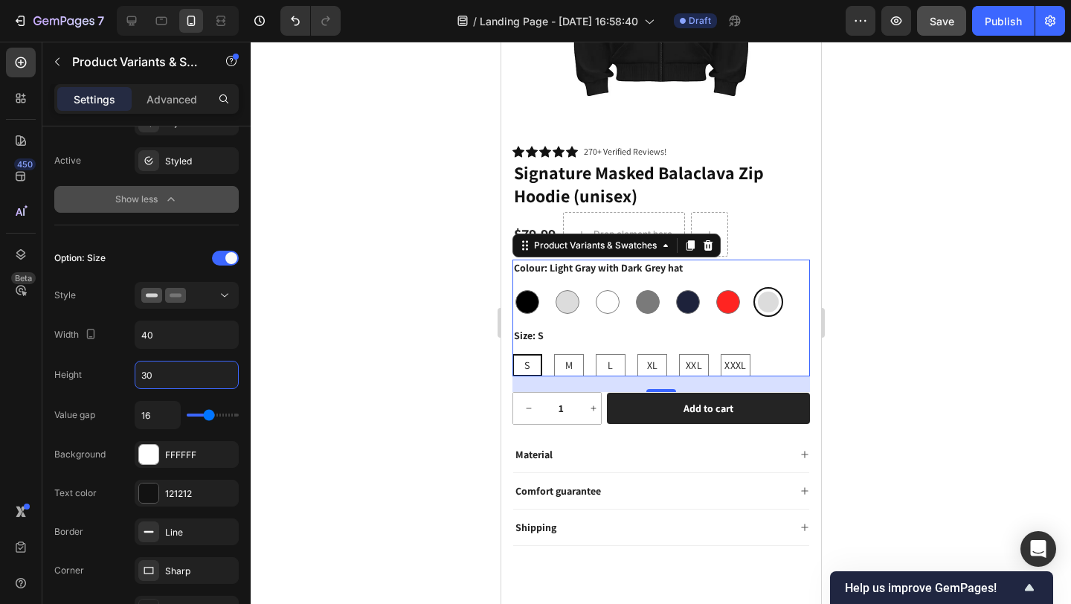
type input "3"
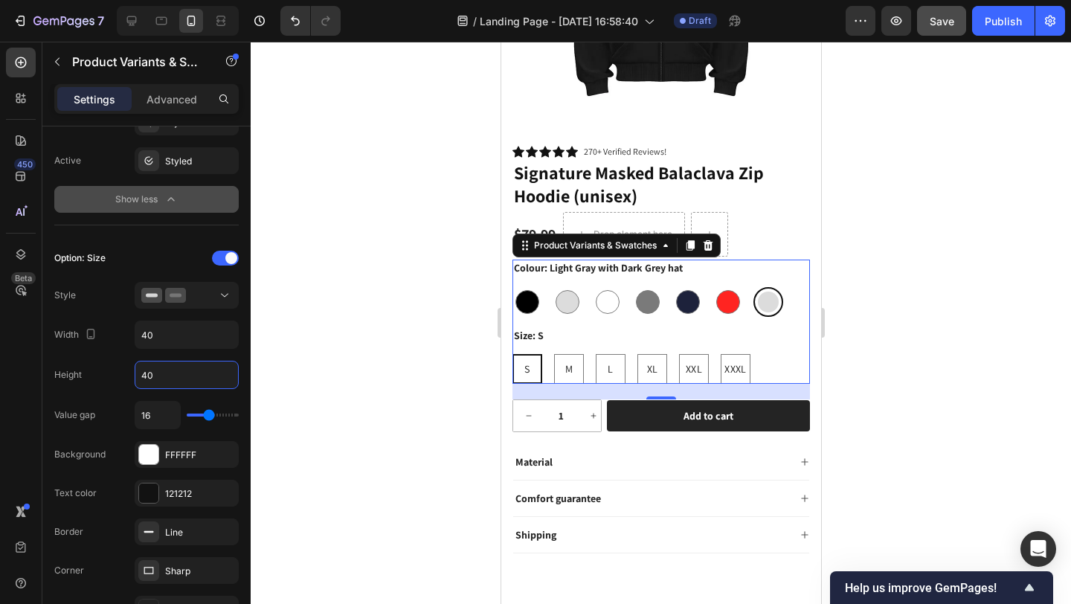
type input "40"
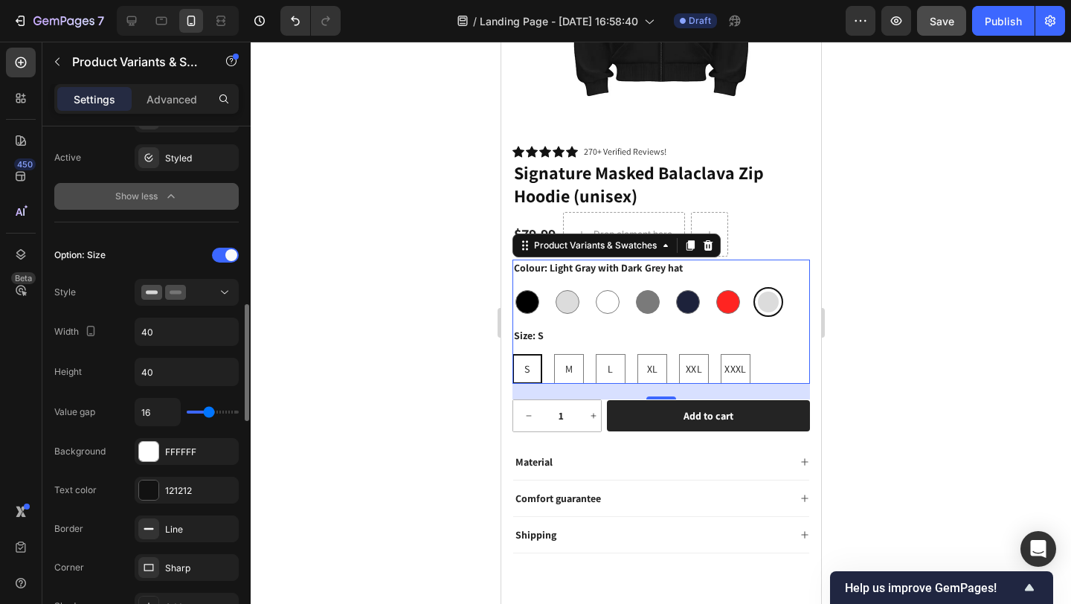
type input "12"
type input "11"
type input "10"
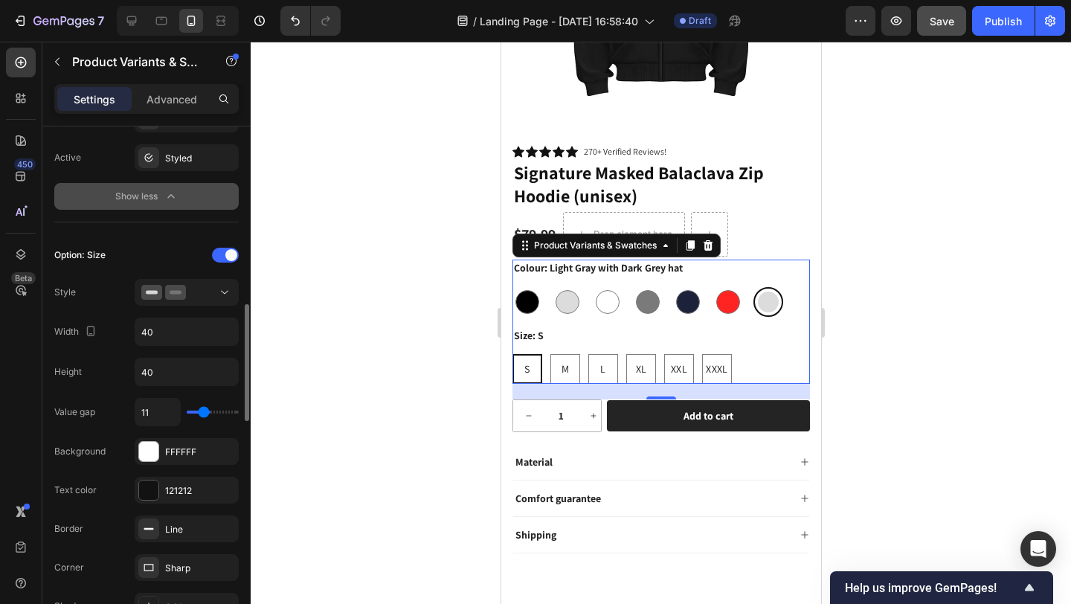
type input "10"
type input "11"
type input "12"
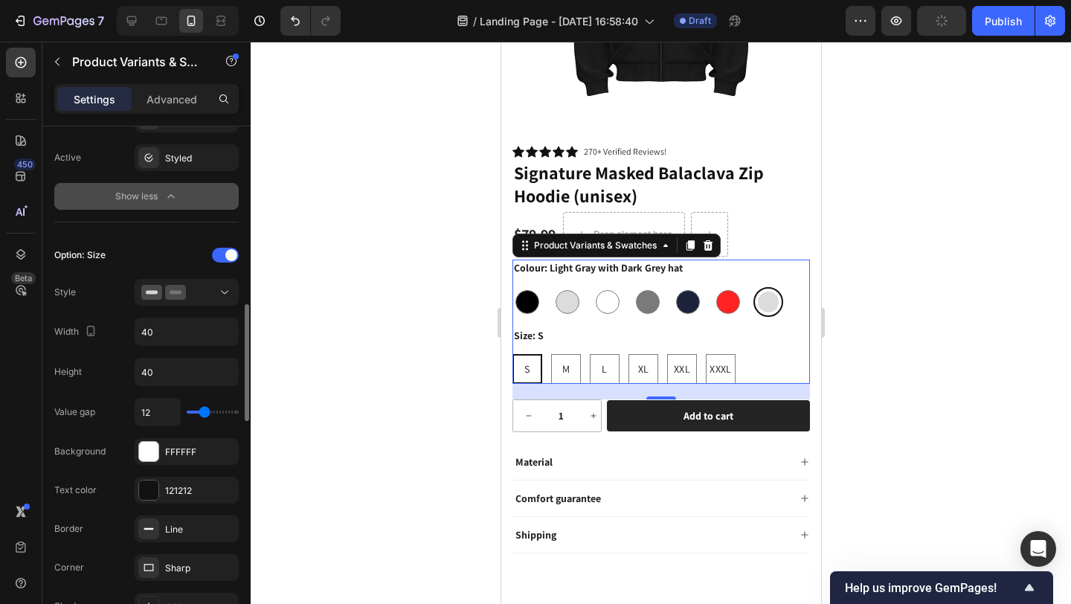
type input "13"
type input "14"
type input "15"
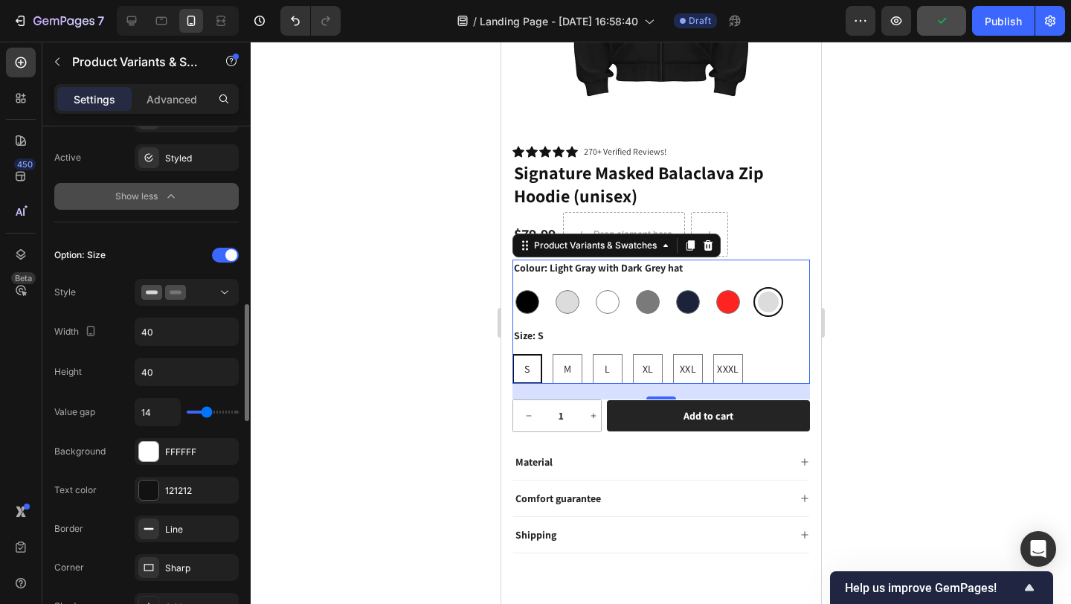
type input "15"
type input "16"
click at [208, 414] on input "range" at bounding box center [213, 412] width 52 height 3
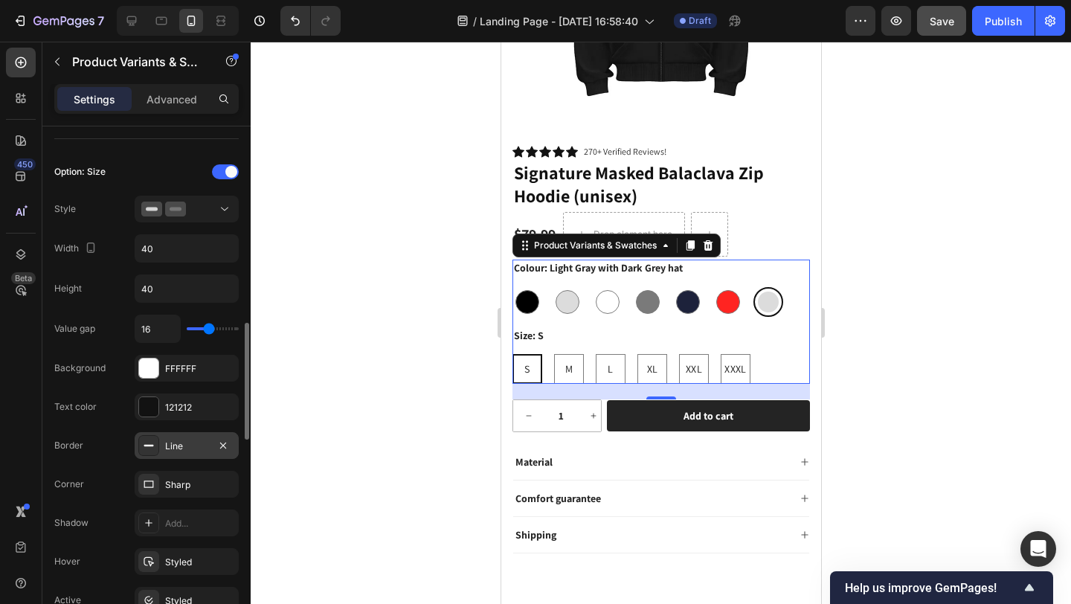
scroll to position [892, 0]
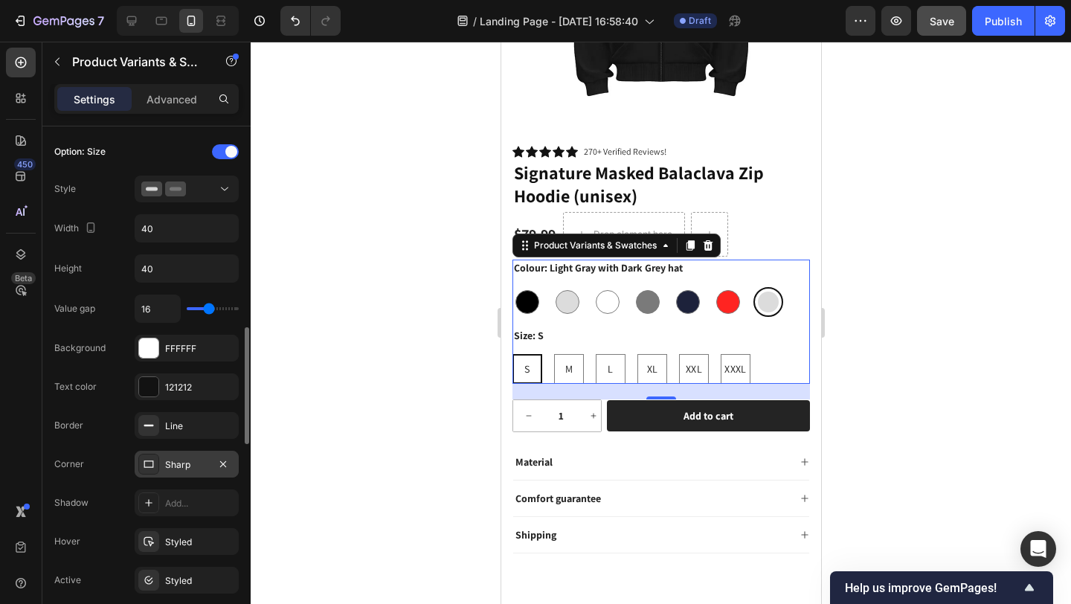
click at [196, 470] on div "Sharp" at bounding box center [186, 464] width 43 height 13
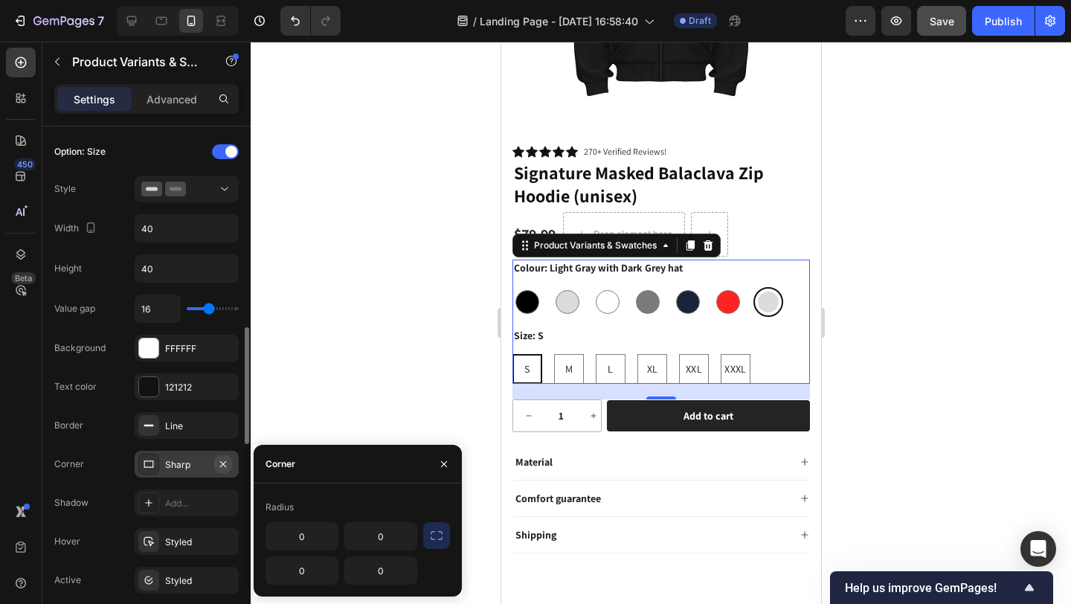
click at [221, 462] on icon "button" at bounding box center [223, 463] width 6 height 6
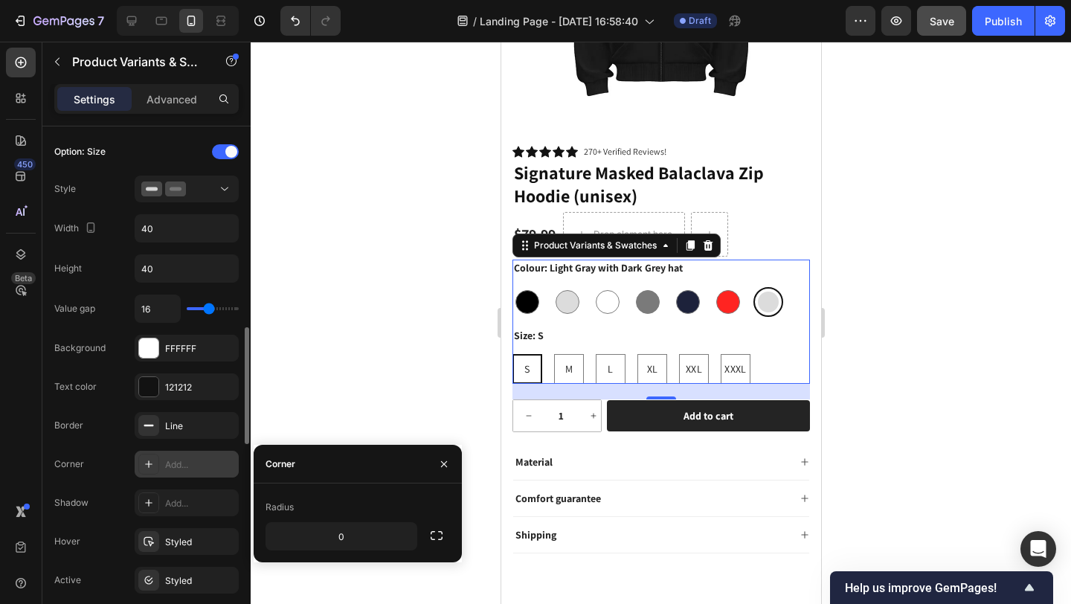
click at [179, 463] on div "Add..." at bounding box center [200, 464] width 70 height 13
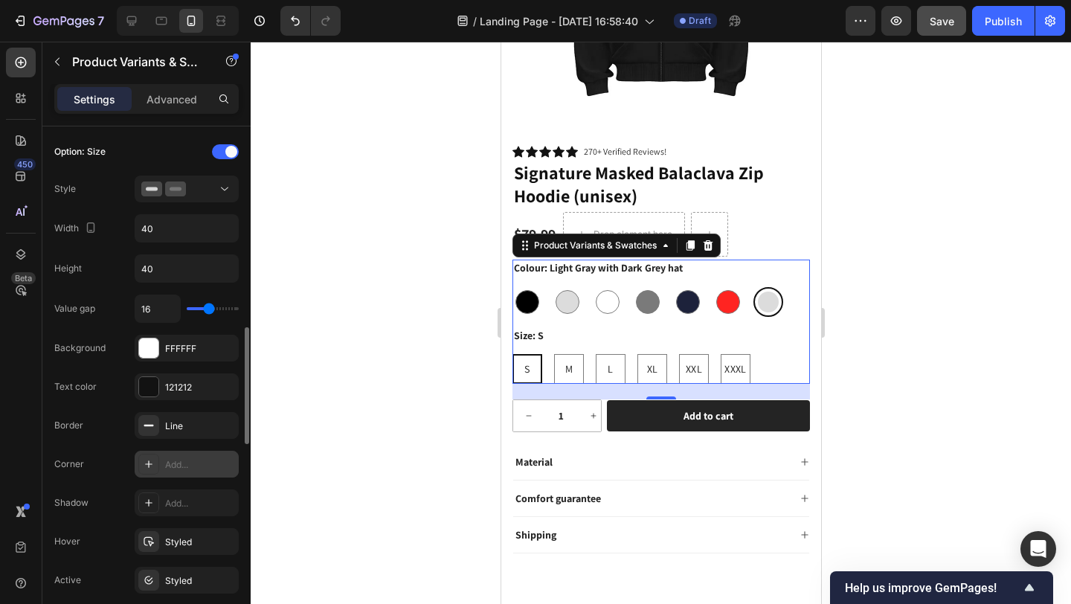
click at [180, 463] on div "Add..." at bounding box center [200, 464] width 70 height 13
type input "8"
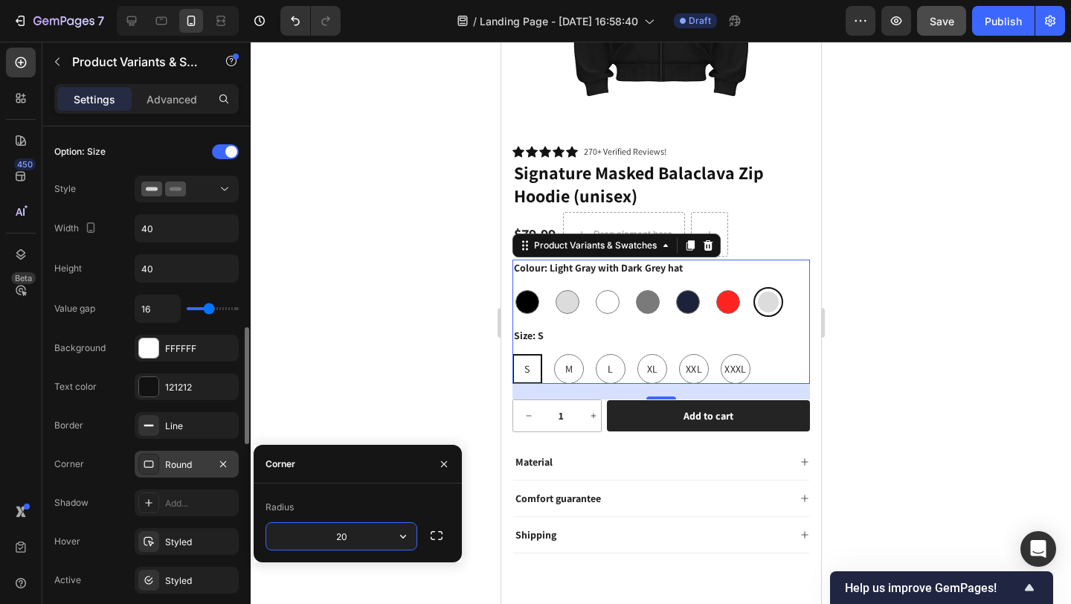
type input "2"
type input "10"
click at [395, 398] on div at bounding box center [661, 323] width 820 height 562
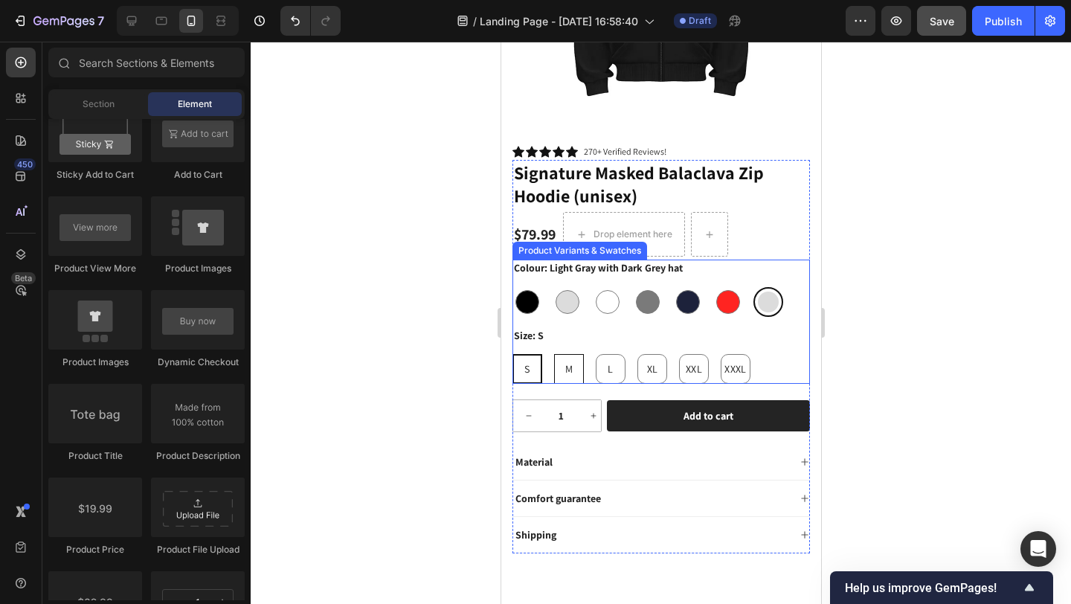
click at [569, 362] on span "M" at bounding box center [568, 368] width 7 height 13
click at [553, 354] on input "M M M" at bounding box center [553, 353] width 1 height 1
radio input "true"
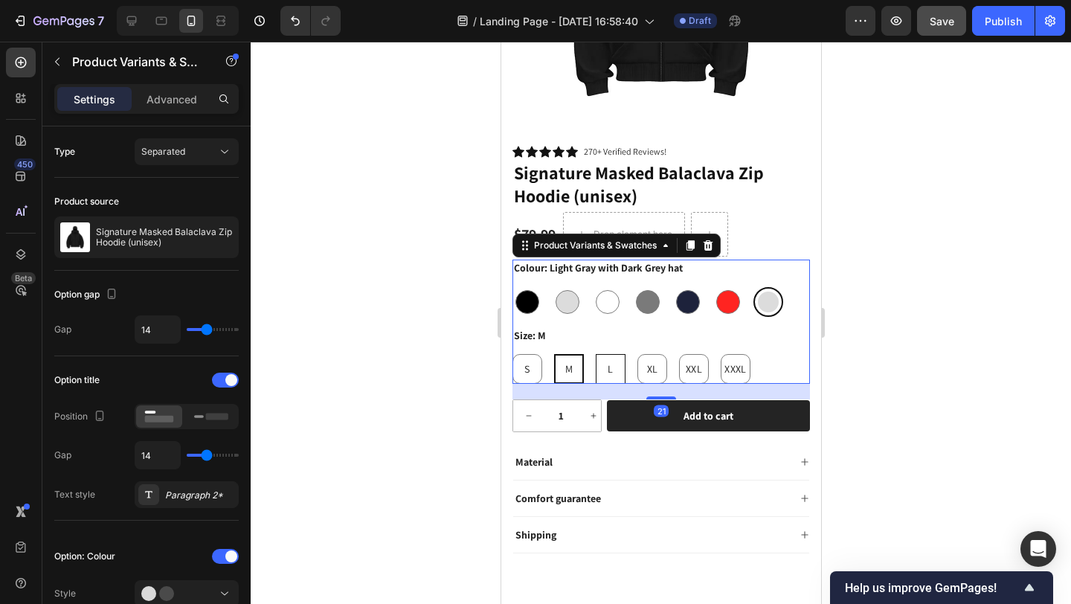
click at [606, 362] on div "L" at bounding box center [610, 369] width 30 height 30
click at [595, 354] on input "L L L" at bounding box center [594, 353] width 1 height 1
radio input "true"
click at [535, 355] on div "S" at bounding box center [527, 369] width 30 height 30
click at [512, 354] on input "S S S" at bounding box center [511, 353] width 1 height 1
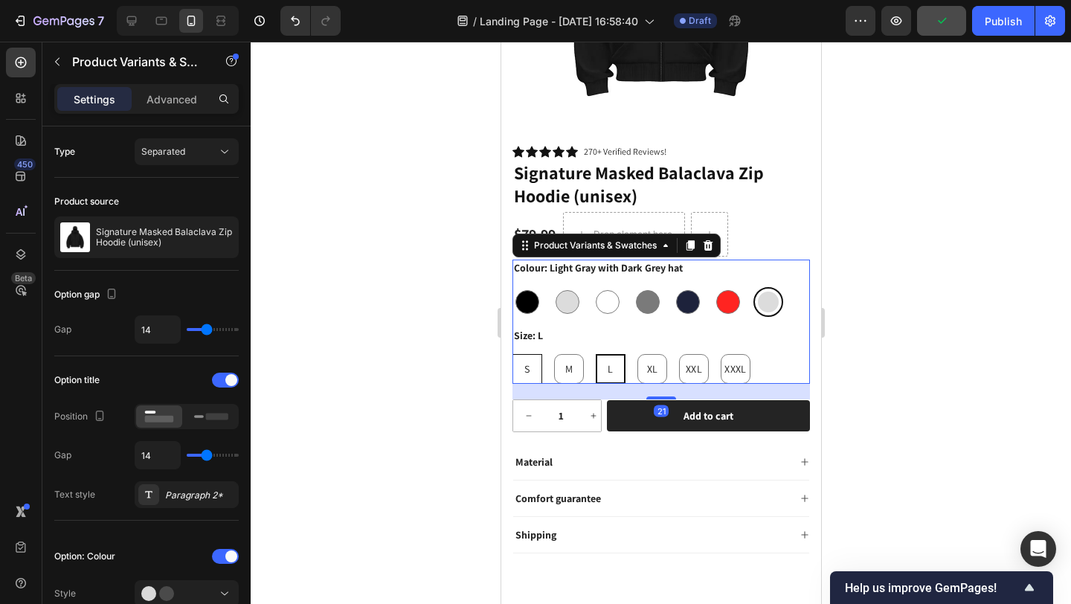
radio input "true"
click at [761, 354] on div "S S S M M M L L L XL XL XL XXL XXL XXL XXXL XXXL XXXL" at bounding box center [661, 369] width 298 height 30
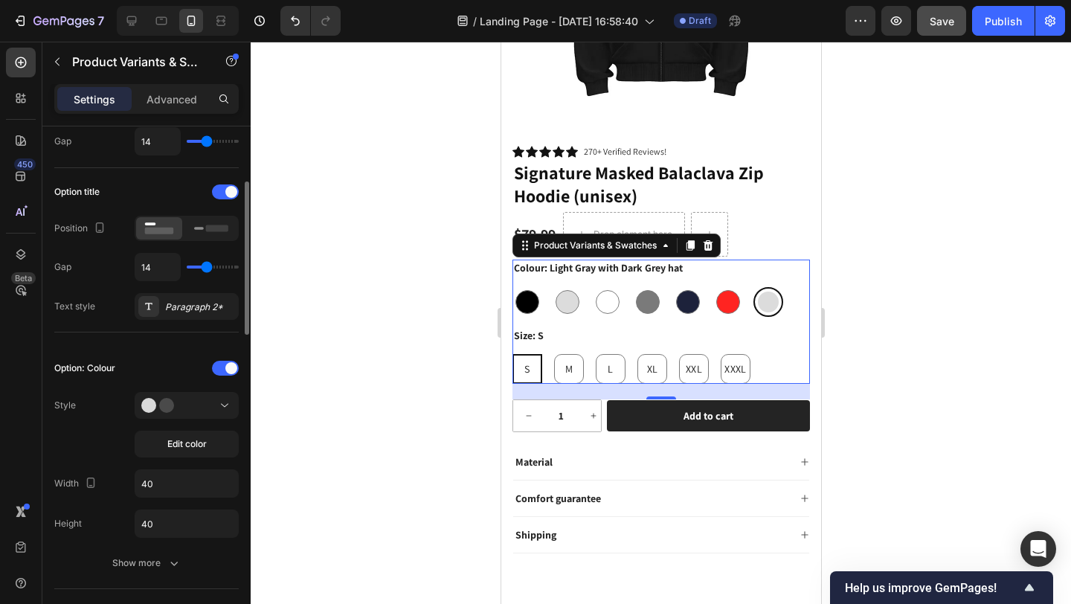
scroll to position [222, 0]
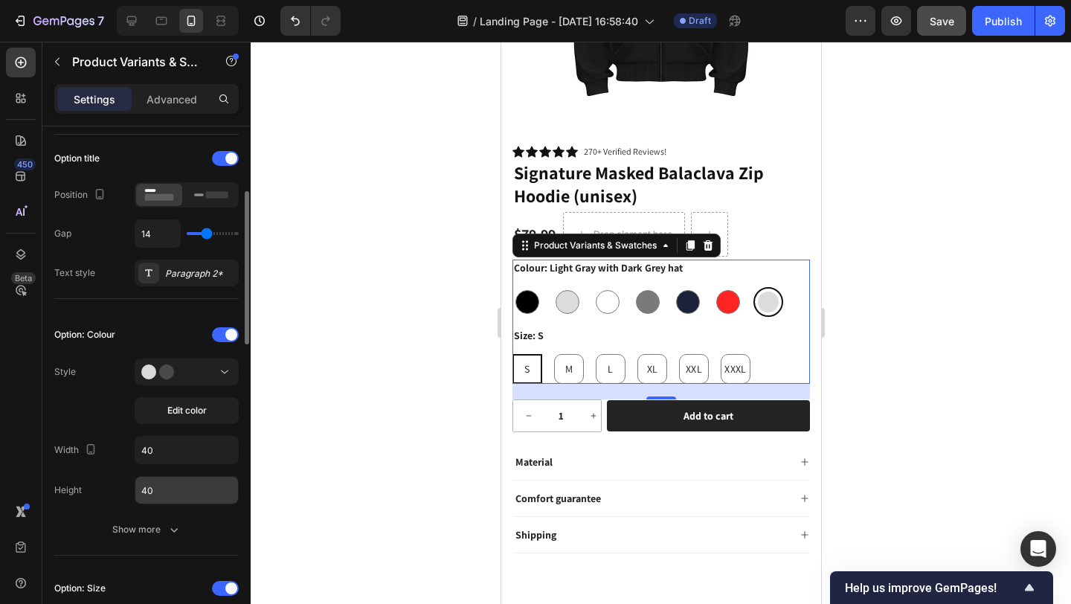
drag, startPoint x: 152, startPoint y: 522, endPoint x: 152, endPoint y: 494, distance: 28.3
click at [152, 522] on div "Show more" at bounding box center [146, 529] width 69 height 15
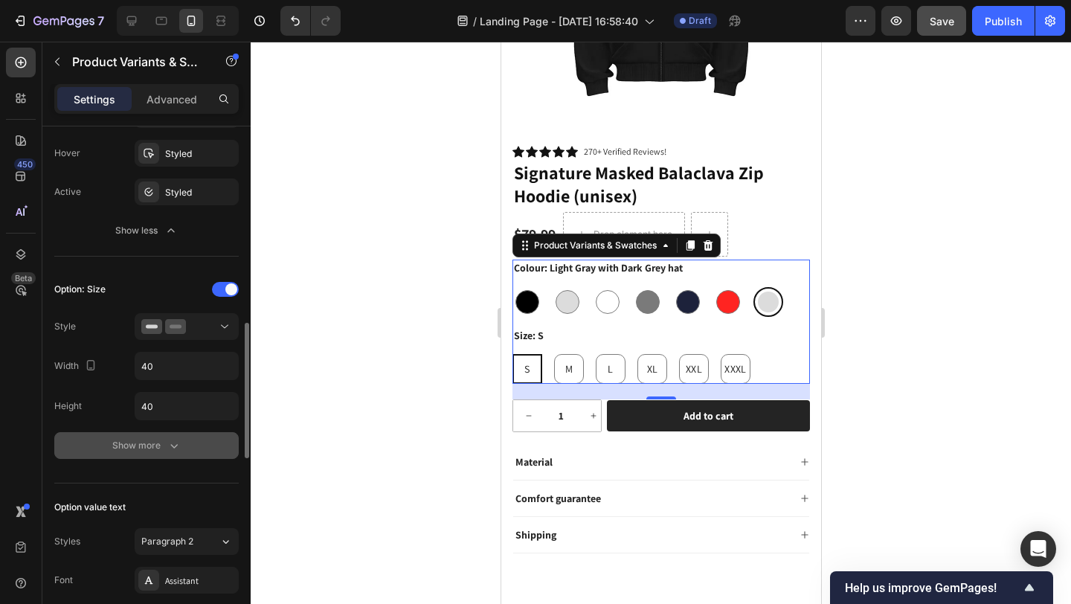
click at [151, 446] on div "Show more" at bounding box center [146, 445] width 69 height 15
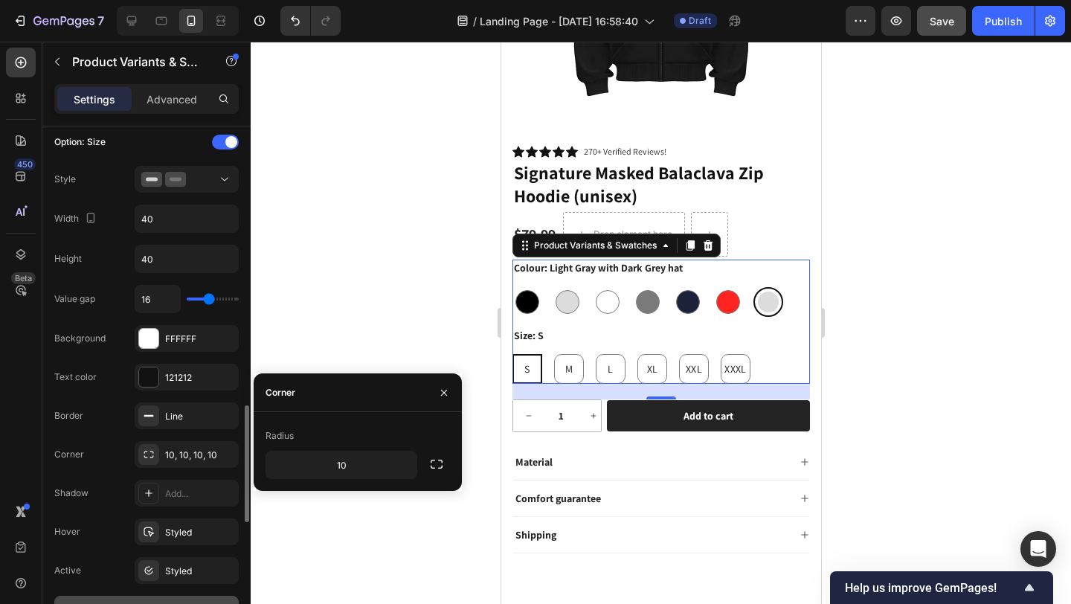
scroll to position [968, 0]
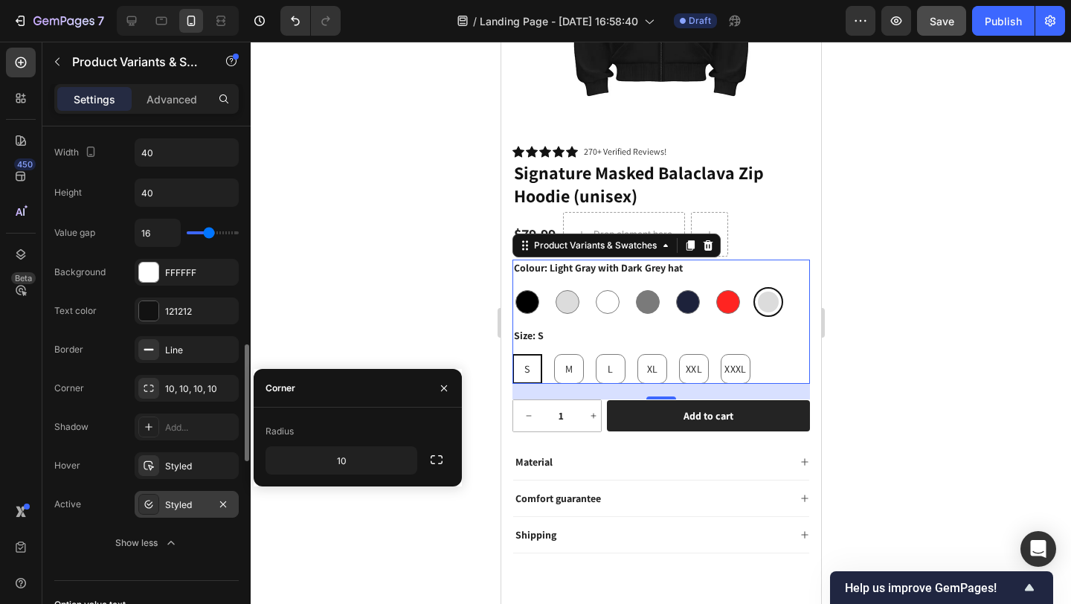
click at [204, 498] on div "Styled" at bounding box center [186, 504] width 43 height 13
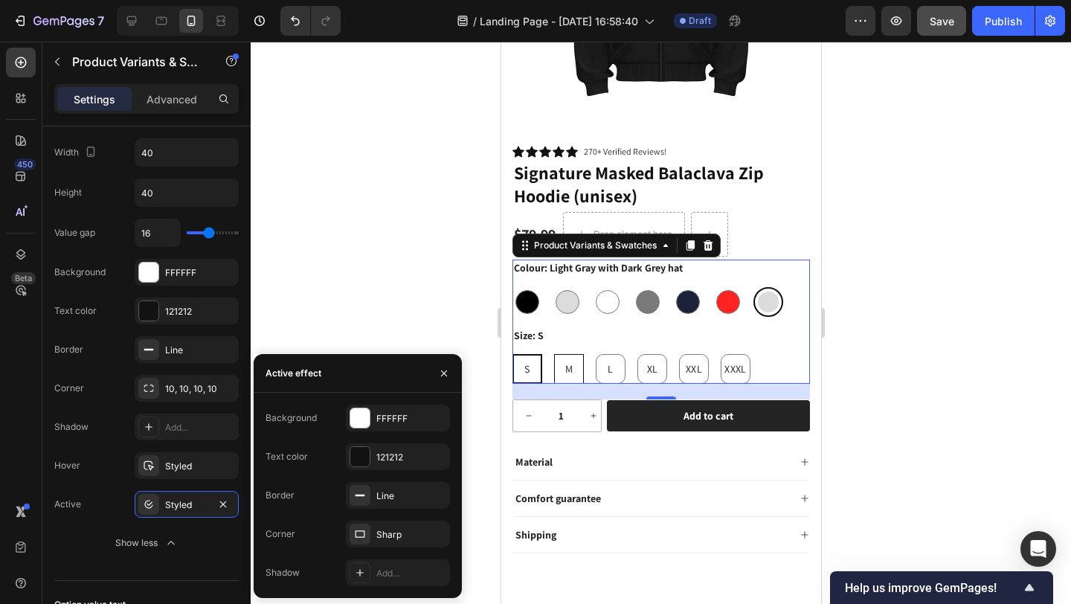
click at [573, 362] on div "M" at bounding box center [568, 369] width 30 height 30
click at [553, 354] on input "M M M" at bounding box center [553, 353] width 1 height 1
radio input "true"
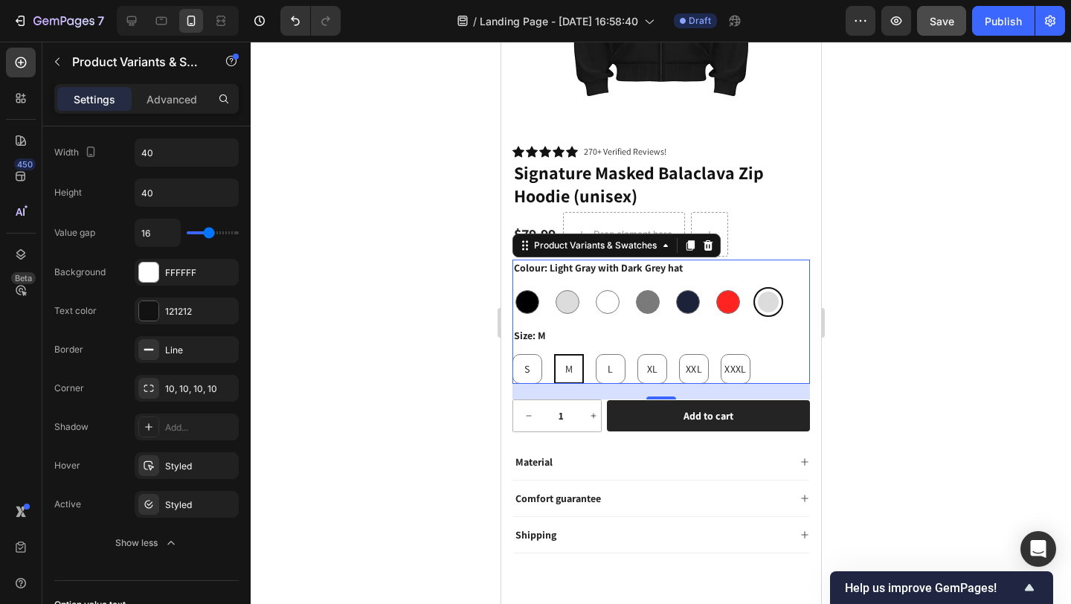
drag, startPoint x: 533, startPoint y: 363, endPoint x: 561, endPoint y: 358, distance: 28.6
click at [533, 363] on div "S" at bounding box center [527, 369] width 30 height 30
click at [512, 354] on input "S S S" at bounding box center [511, 353] width 1 height 1
radio input "true"
drag, startPoint x: 565, startPoint y: 357, endPoint x: 938, endPoint y: 426, distance: 379.7
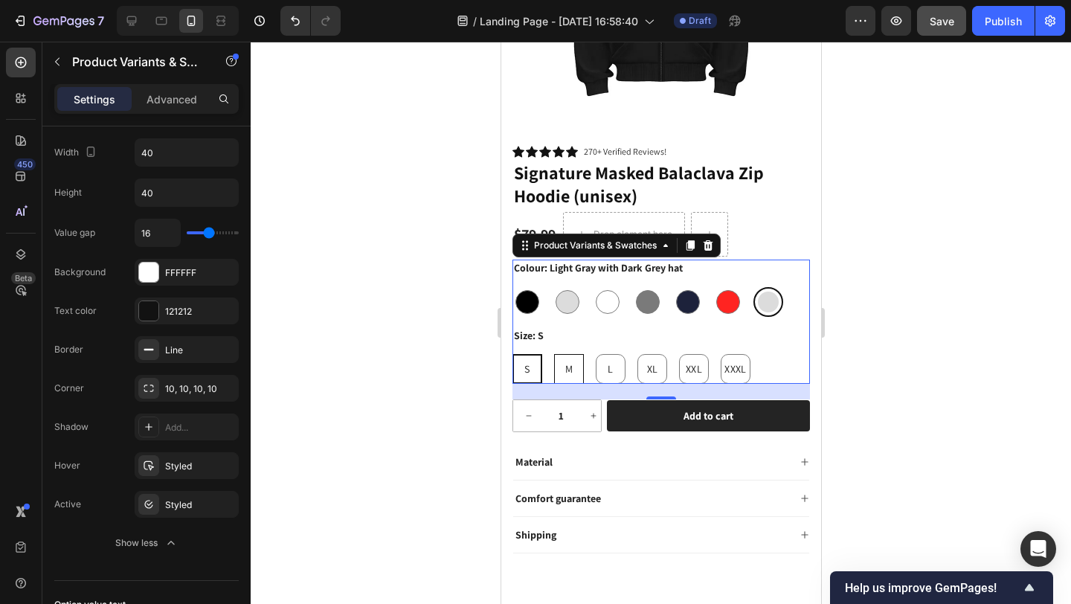
click at [565, 362] on span "M" at bounding box center [568, 368] width 7 height 13
click at [553, 354] on input "M M M" at bounding box center [553, 353] width 1 height 1
radio input "true"
click at [538, 354] on div "S" at bounding box center [527, 369] width 30 height 30
click at [512, 353] on input "S S S" at bounding box center [511, 353] width 1 height 1
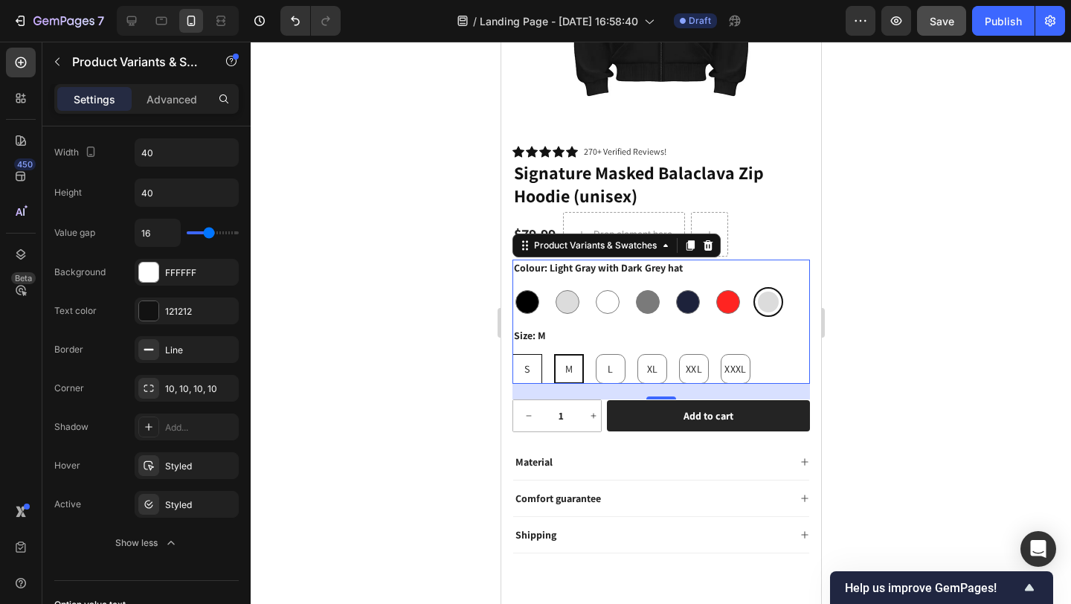
radio input "true"
drag, startPoint x: 568, startPoint y: 353, endPoint x: 527, endPoint y: 364, distance: 41.7
click at [567, 362] on span "M" at bounding box center [568, 368] width 7 height 13
click at [553, 353] on input "M M M" at bounding box center [553, 353] width 1 height 1
radio input "true"
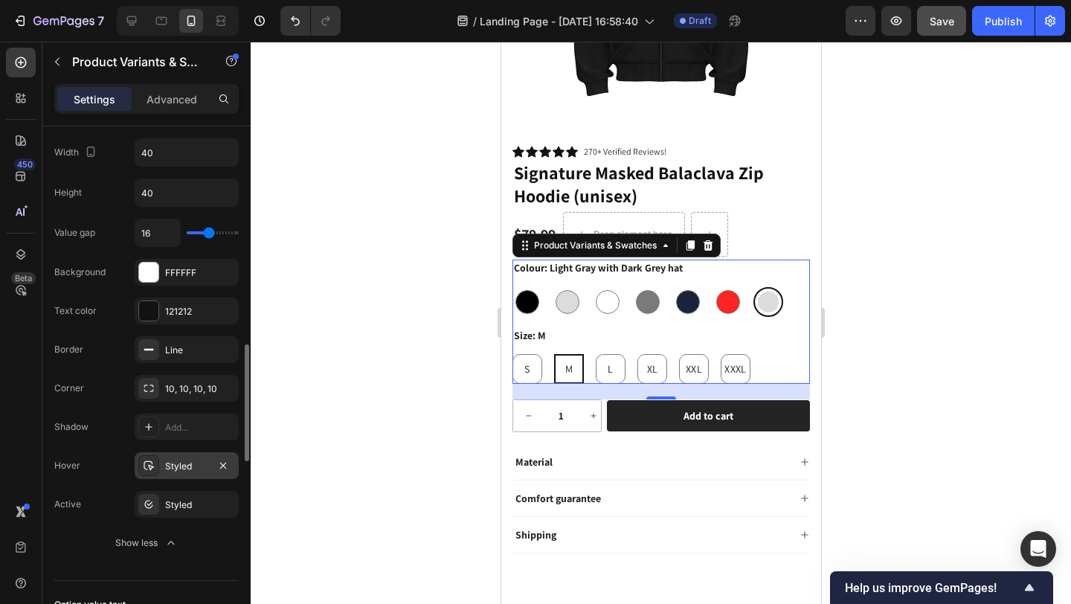
click at [190, 463] on div "Styled" at bounding box center [186, 466] width 43 height 13
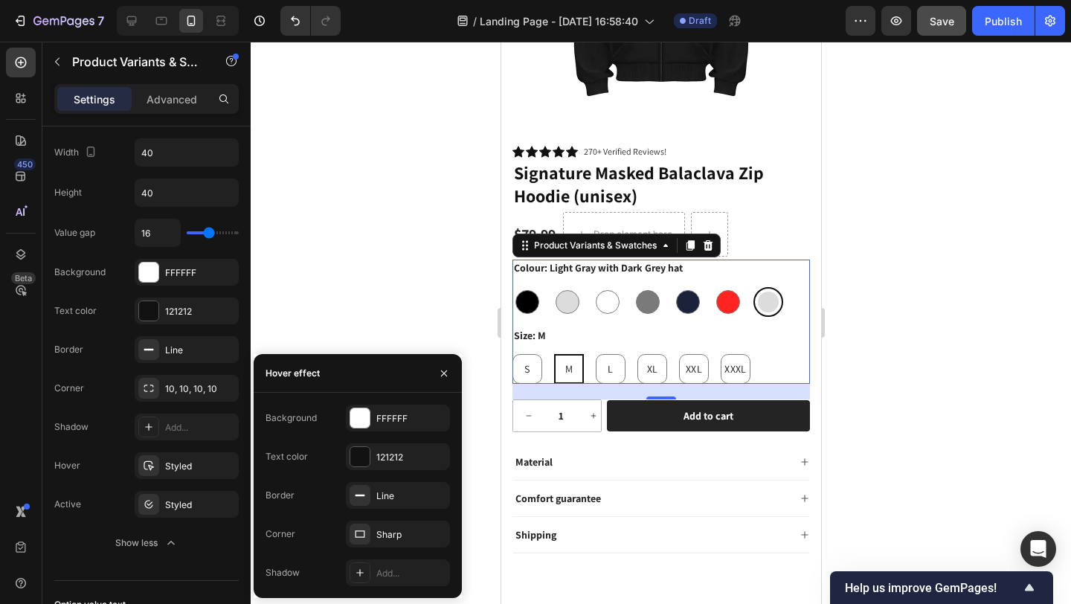
click at [353, 332] on div at bounding box center [661, 323] width 820 height 562
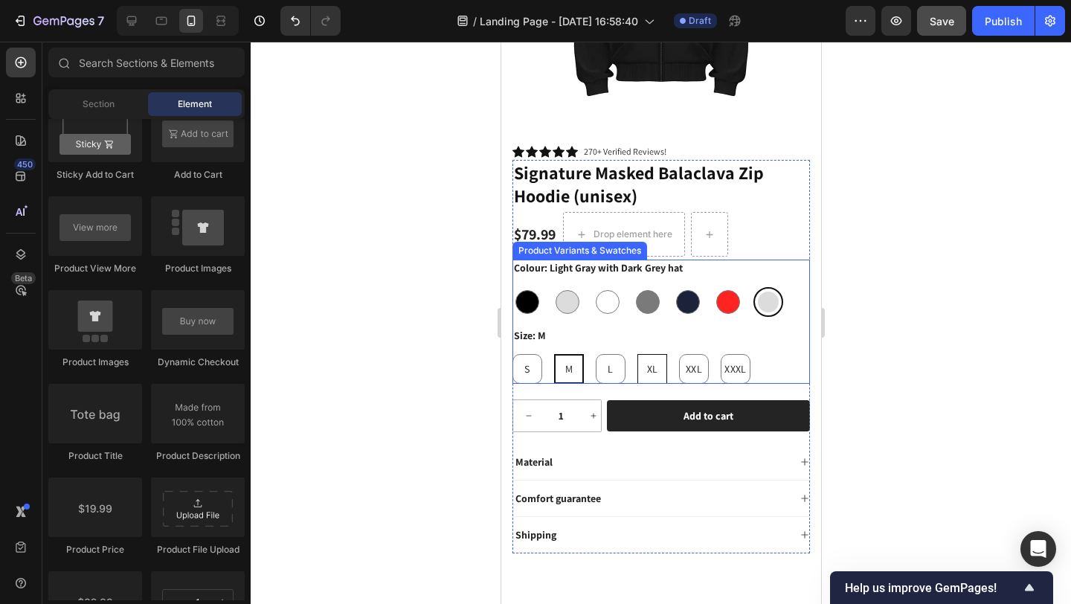
click at [769, 357] on div "S S S M M M L L L XL XL XL XXL XXL XXL XXXL XXXL XXXL" at bounding box center [661, 369] width 298 height 30
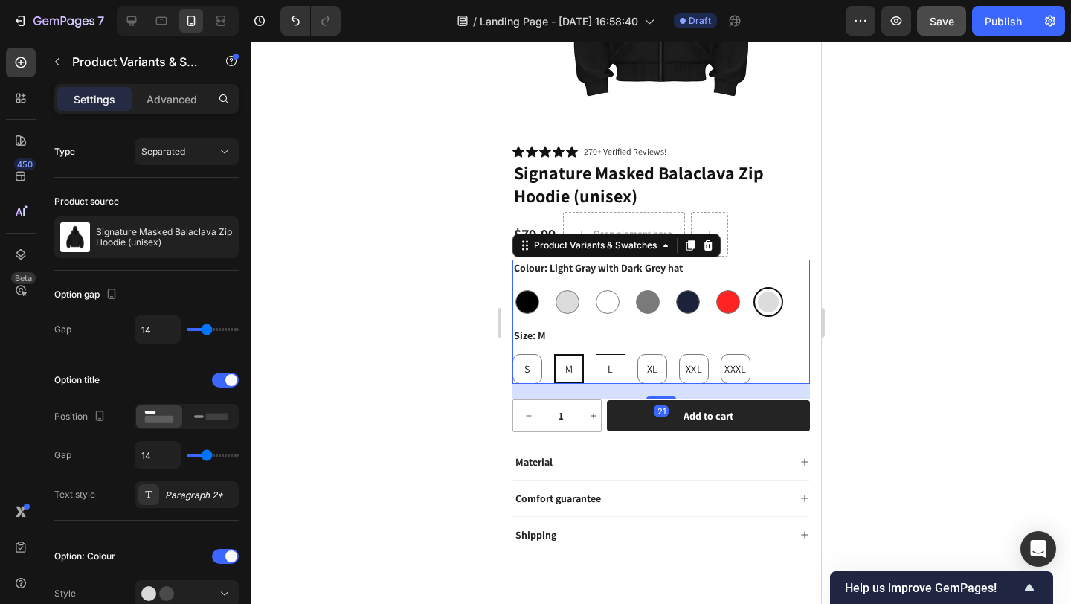
click at [615, 358] on div "L" at bounding box center [610, 369] width 30 height 30
click at [595, 354] on input "L L L" at bounding box center [594, 353] width 1 height 1
radio input "true"
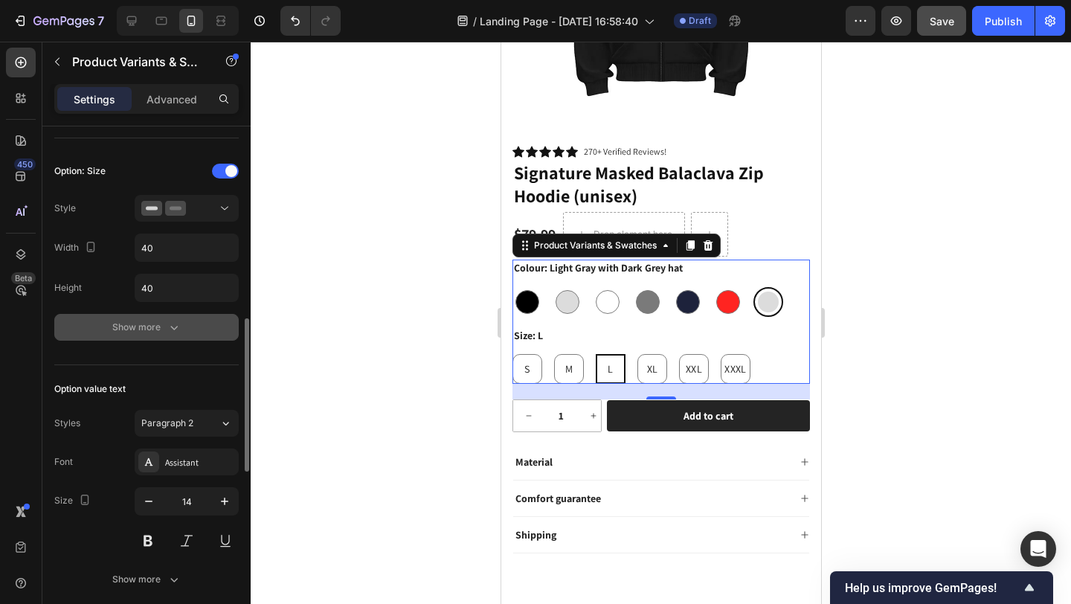
scroll to position [642, 0]
click at [152, 325] on div "Show more" at bounding box center [146, 324] width 69 height 15
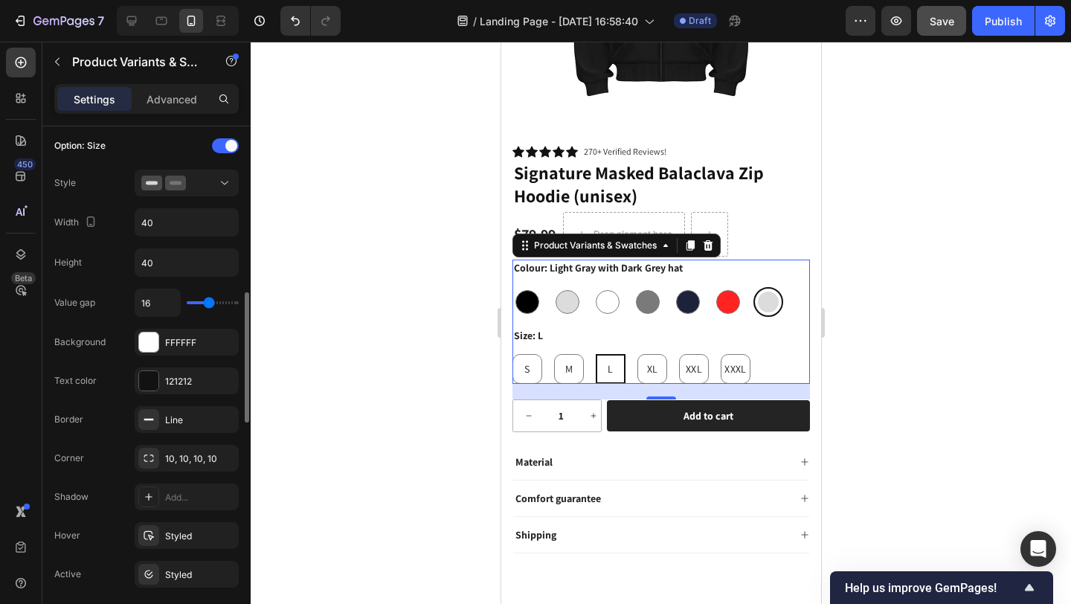
scroll to position [667, 0]
click at [527, 362] on span "S" at bounding box center [526, 368] width 5 height 13
click at [512, 354] on input "S S S" at bounding box center [511, 353] width 1 height 1
radio input "true"
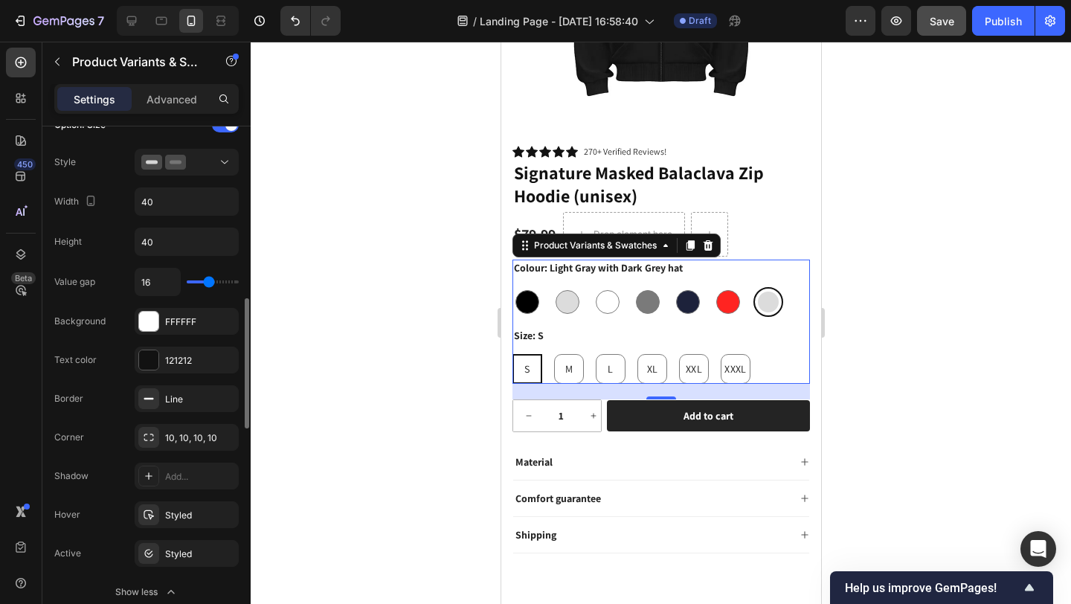
scroll to position [771, 0]
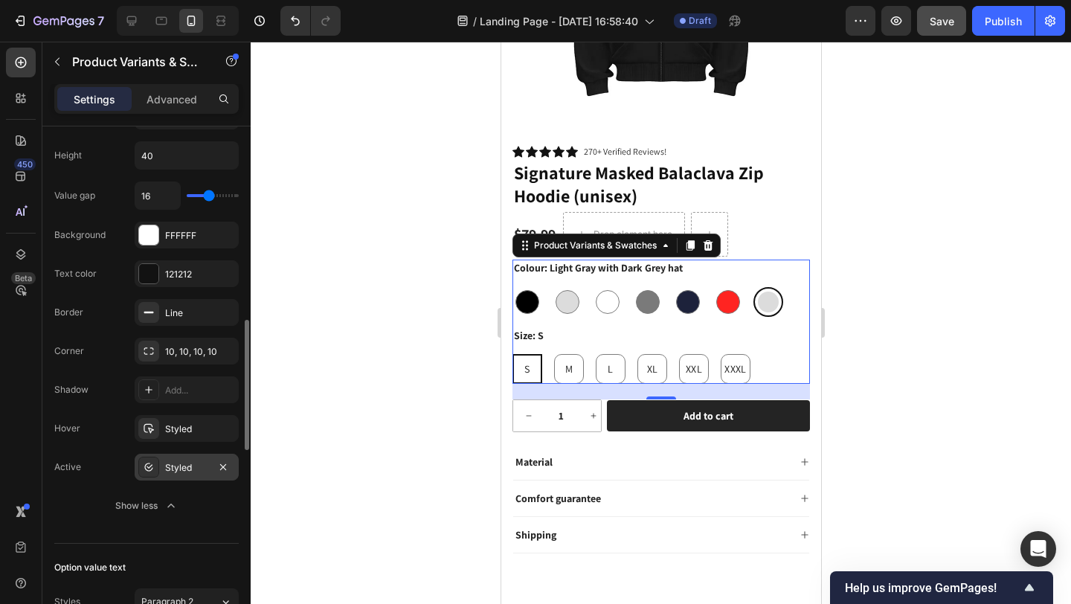
click at [191, 468] on div "Styled" at bounding box center [186, 467] width 43 height 13
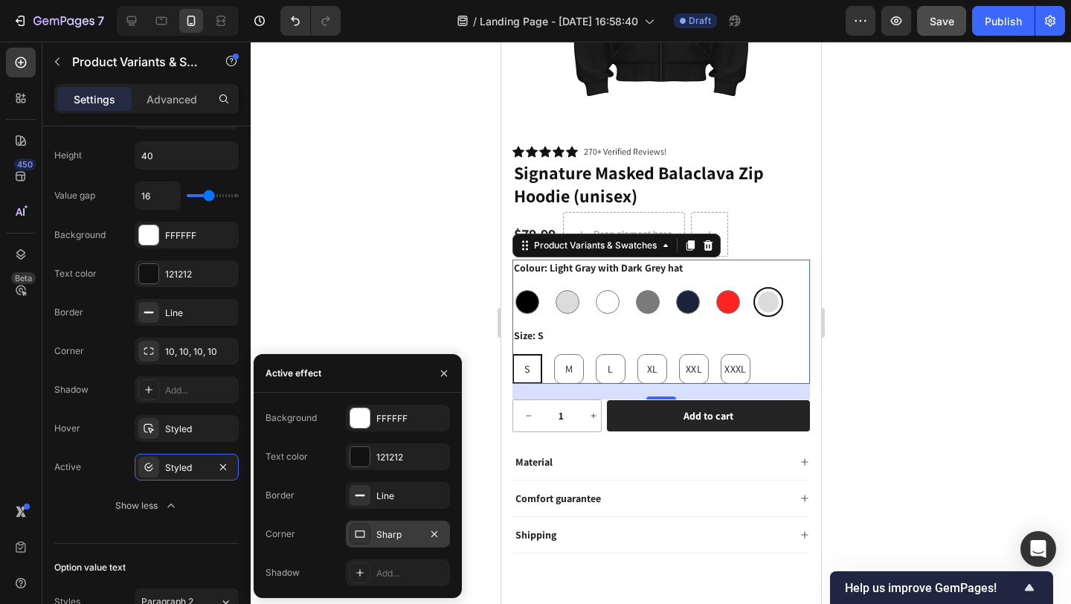
click at [413, 531] on div "Sharp" at bounding box center [397, 534] width 43 height 13
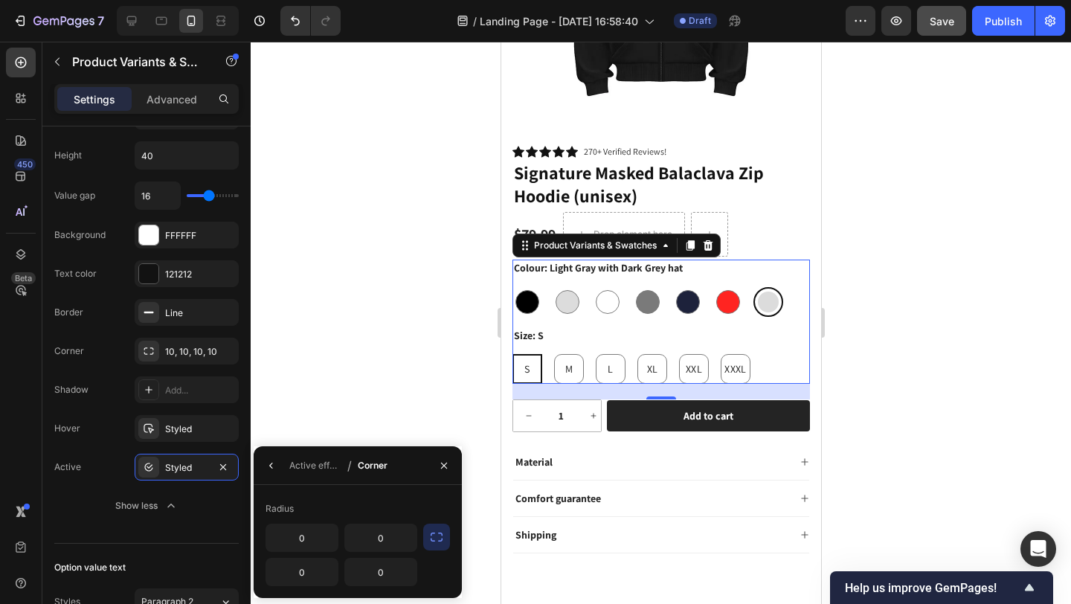
click at [434, 536] on icon "button" at bounding box center [436, 537] width 15 height 15
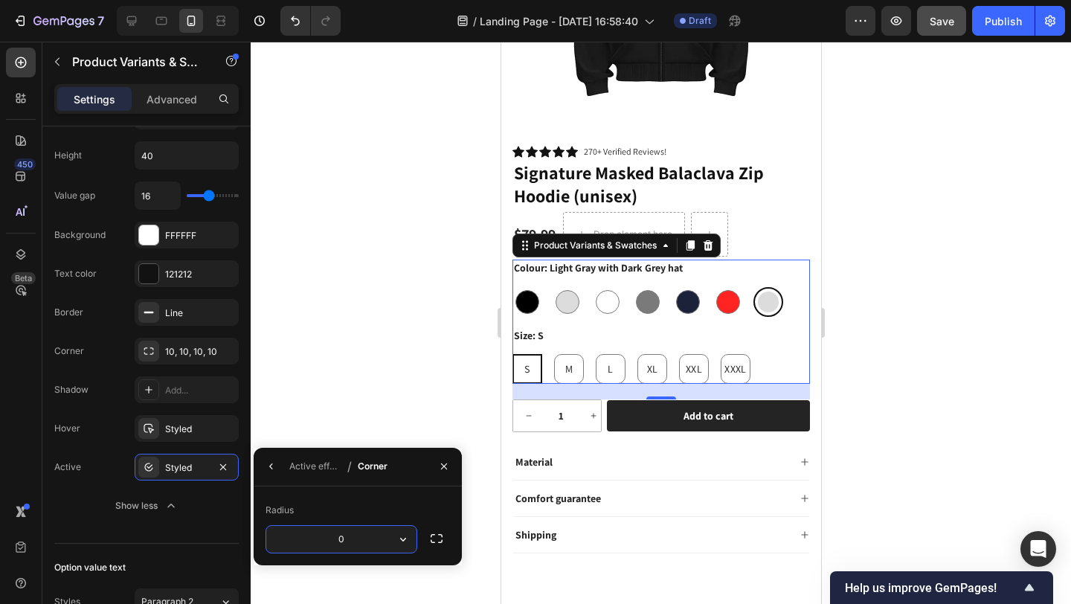
click at [354, 537] on input "0" at bounding box center [341, 539] width 150 height 27
type input "2"
type input "10"
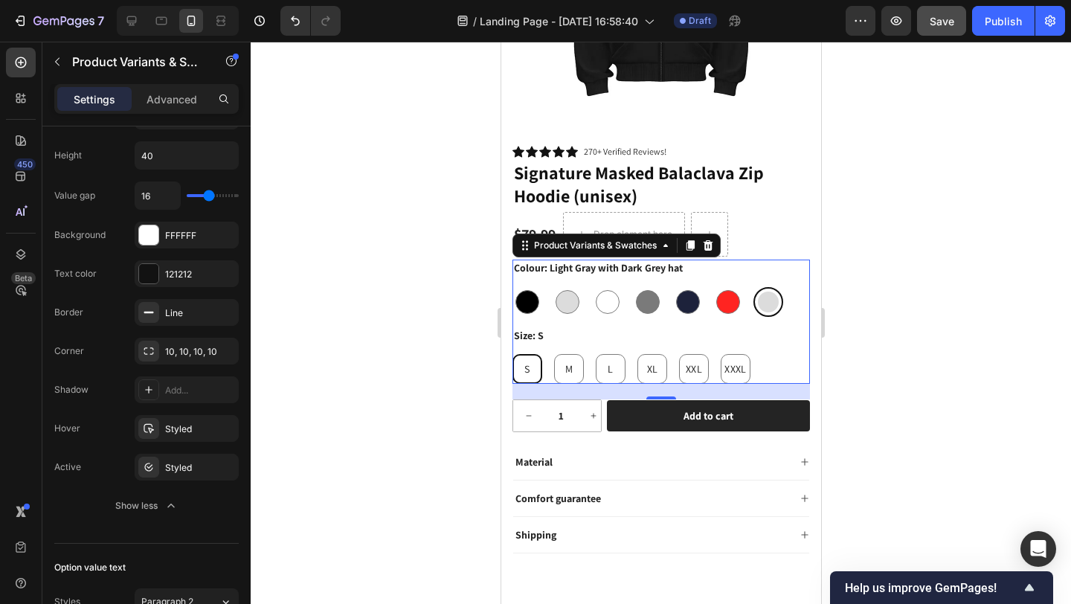
click at [294, 417] on div at bounding box center [661, 323] width 820 height 562
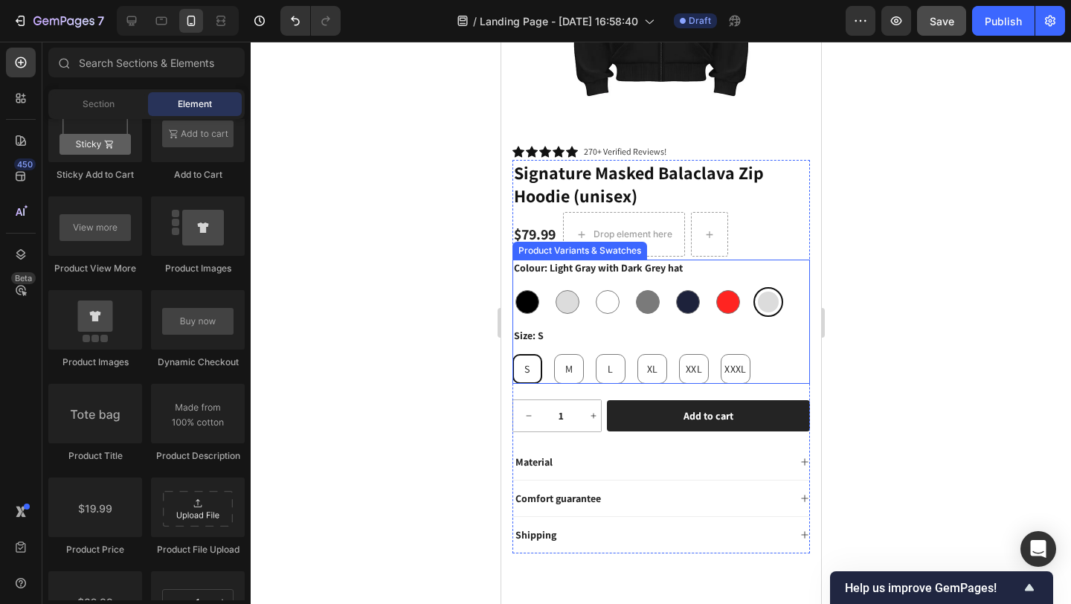
click at [543, 361] on div "S S S M M M L L L XL XL XL XXL XXL XXL XXXL XXXL XXXL" at bounding box center [661, 369] width 298 height 30
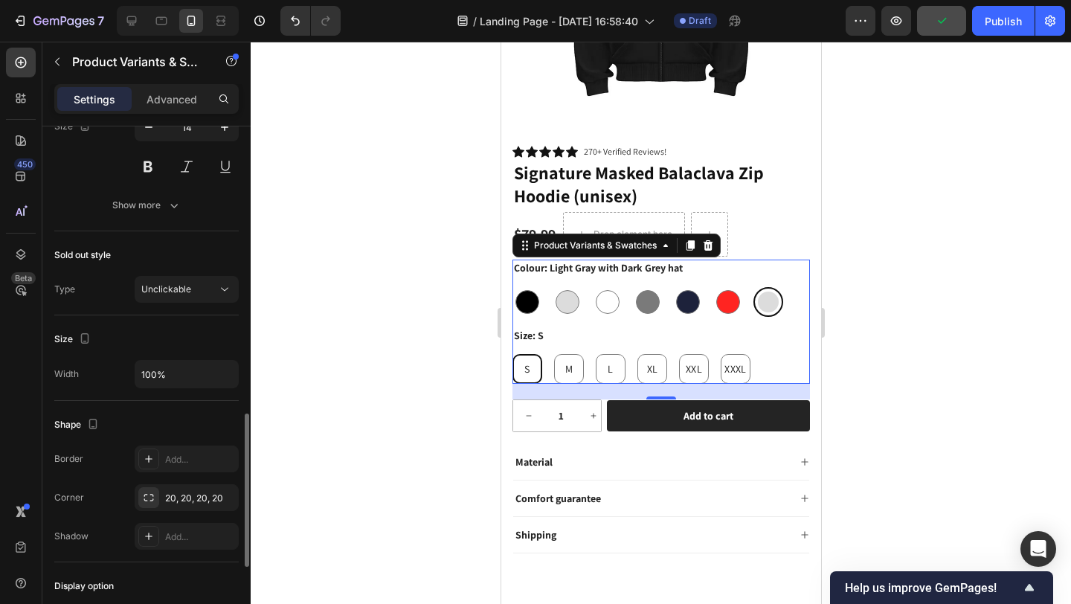
scroll to position [957, 0]
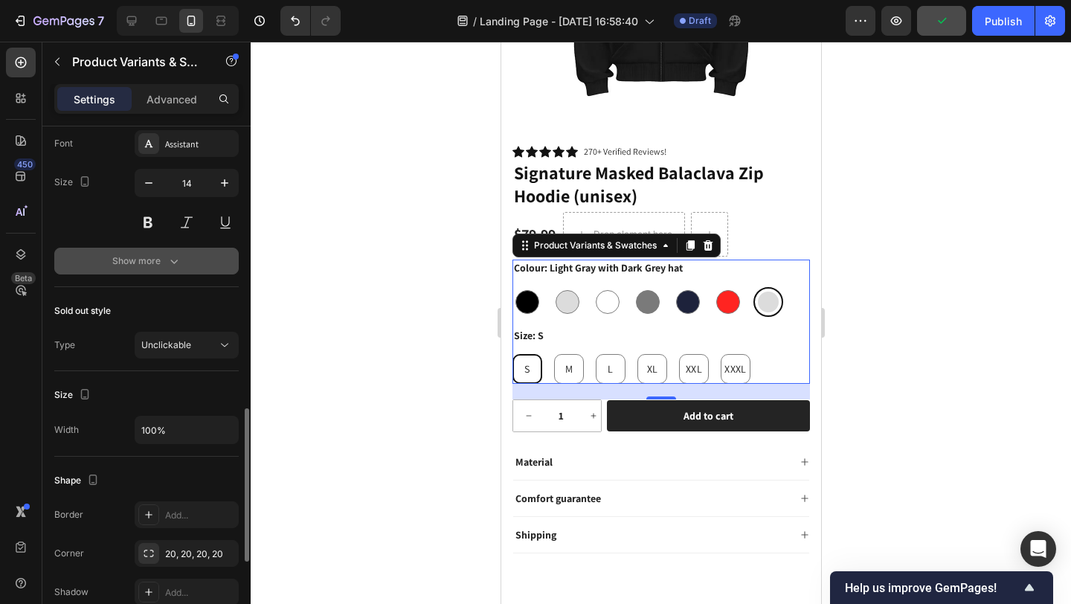
click at [158, 254] on div "Show more" at bounding box center [146, 261] width 69 height 15
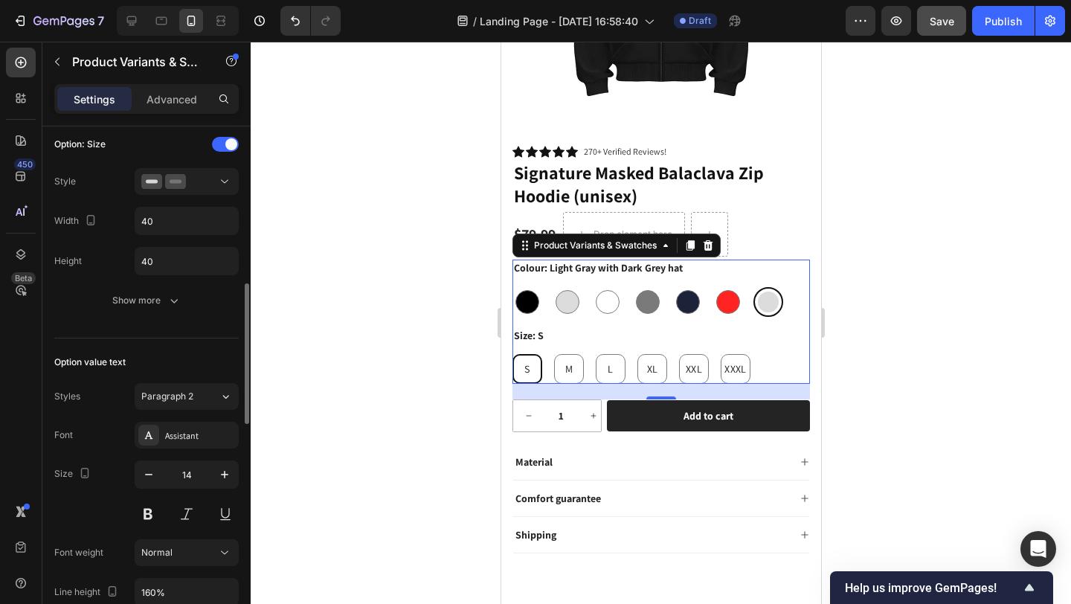
scroll to position [648, 0]
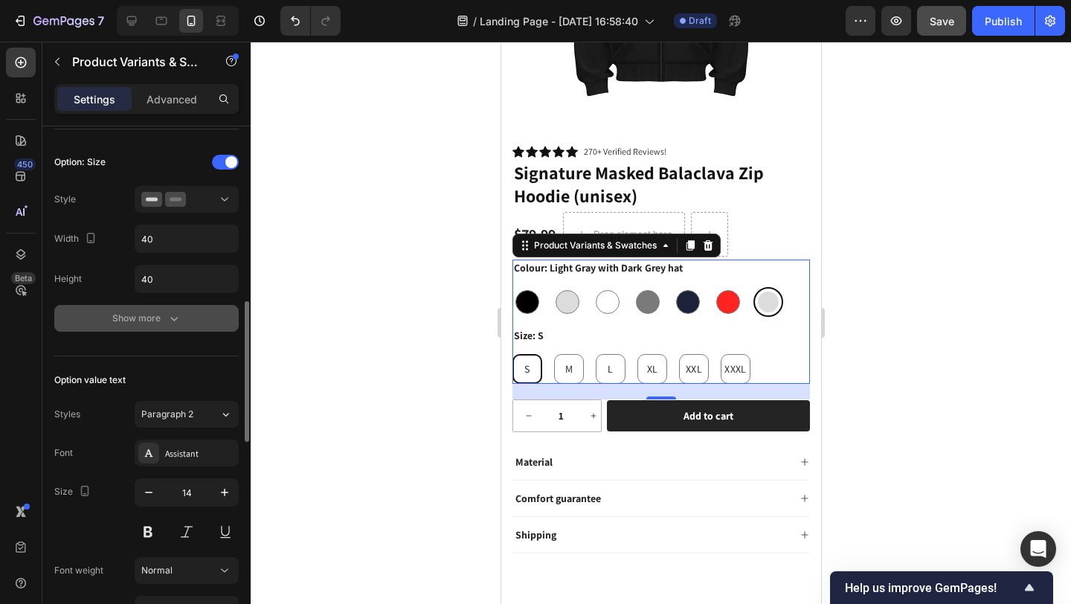
click at [159, 322] on div "Show more" at bounding box center [146, 318] width 69 height 15
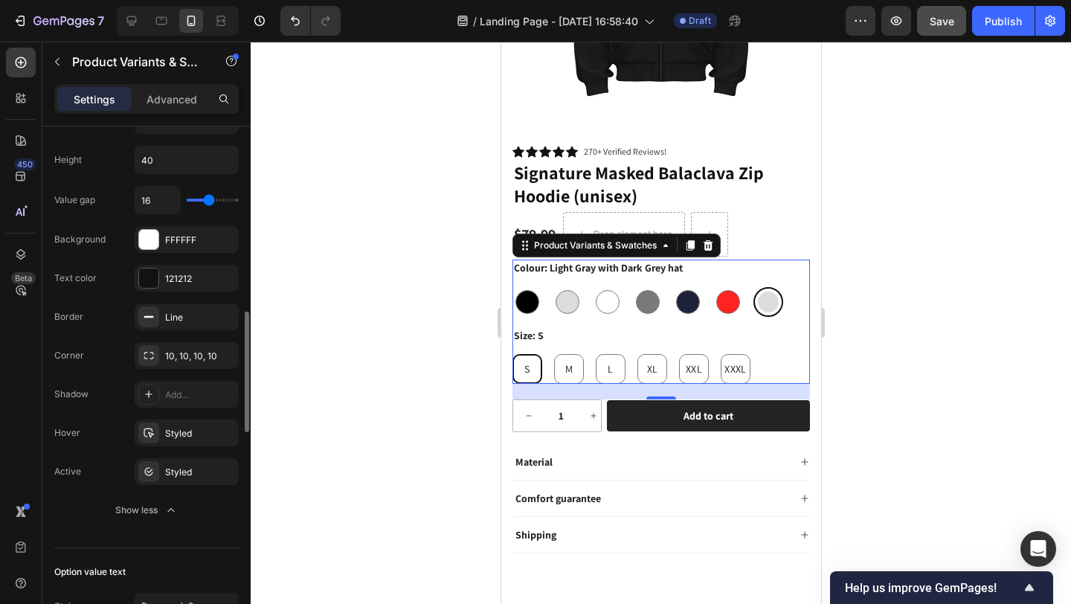
scroll to position [768, 0]
click at [182, 438] on div "Styled" at bounding box center [186, 432] width 43 height 13
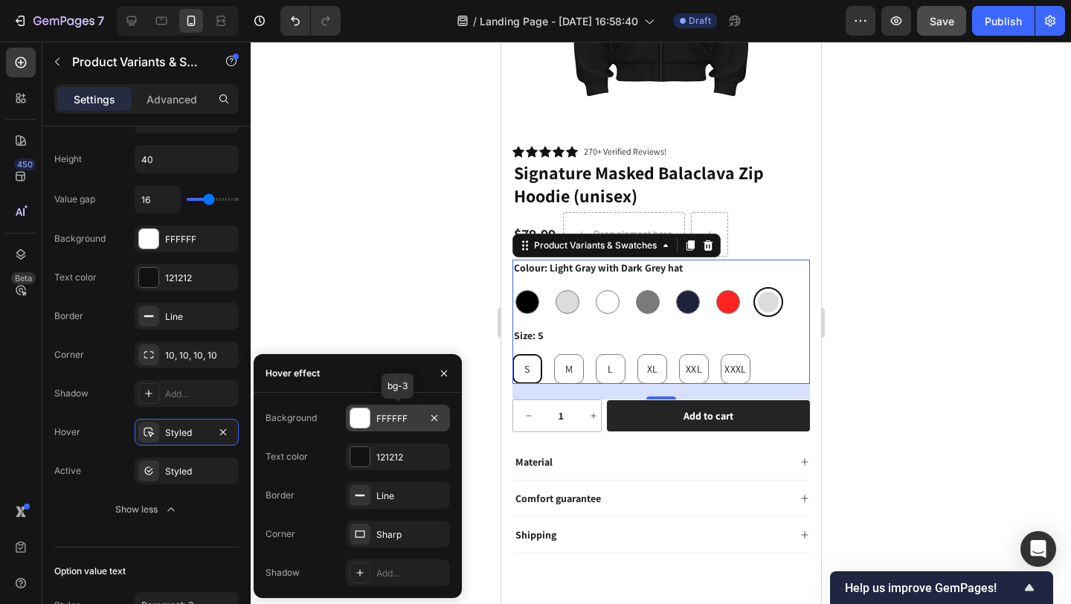
click at [362, 414] on div at bounding box center [359, 417] width 19 height 19
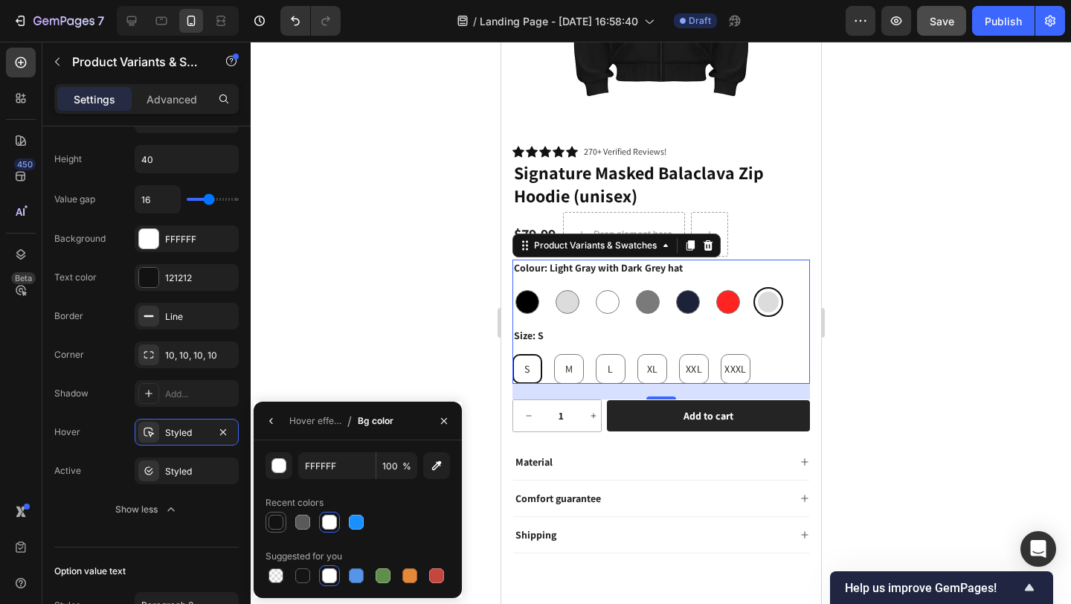
click at [273, 518] on div at bounding box center [276, 522] width 15 height 15
type input "121212"
click at [274, 417] on icon "button" at bounding box center [272, 421] width 12 height 12
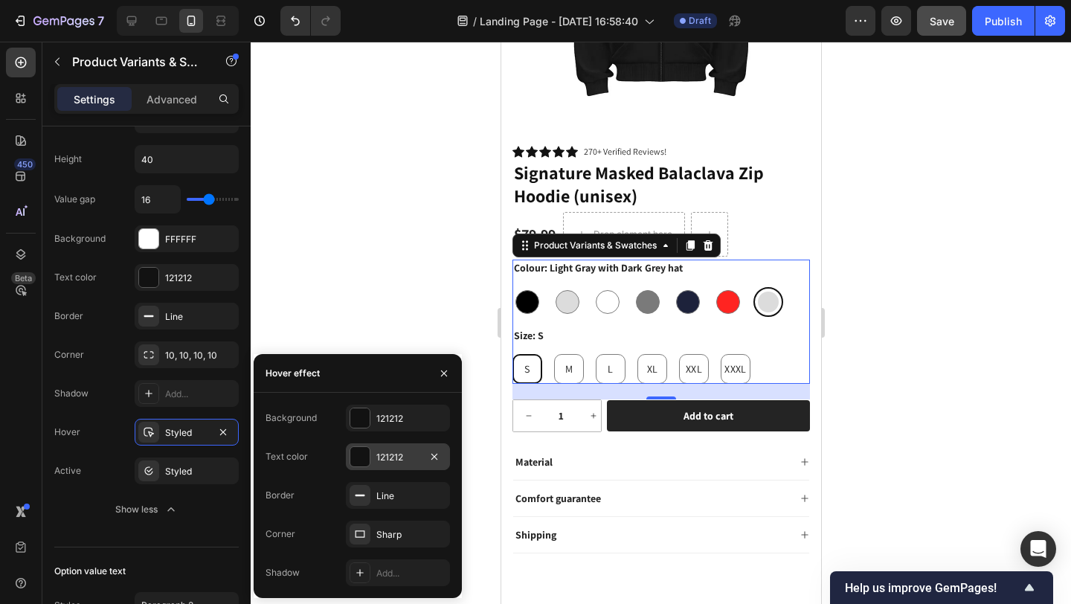
click at [361, 453] on div at bounding box center [359, 456] width 19 height 19
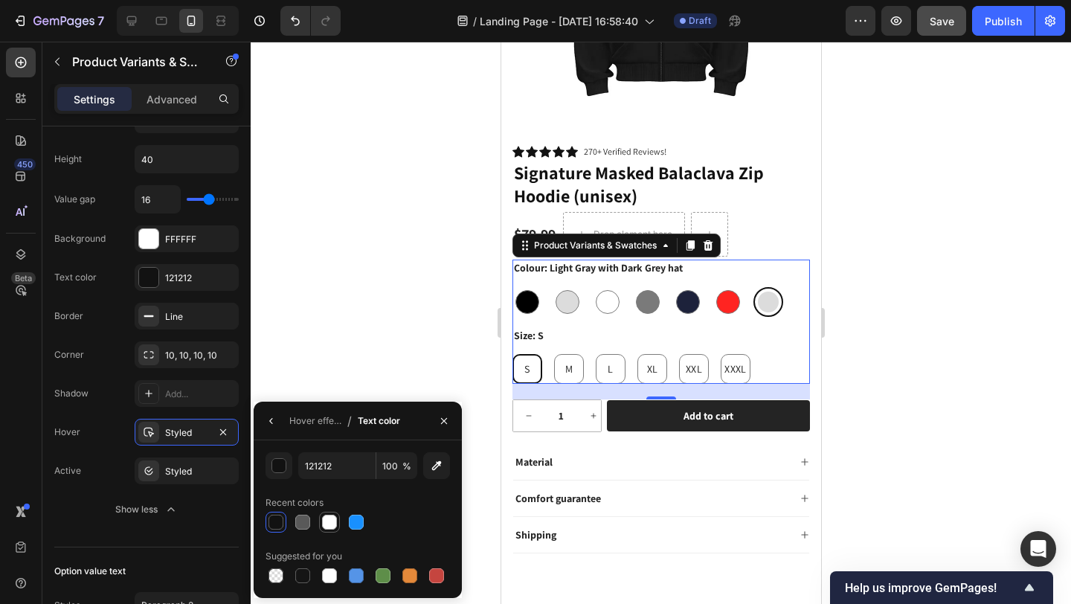
click at [324, 520] on div at bounding box center [329, 522] width 15 height 15
type input "FFFFFF"
click at [558, 359] on div "M" at bounding box center [568, 369] width 30 height 30
click at [553, 354] on input "M M M" at bounding box center [553, 353] width 1 height 1
radio input "true"
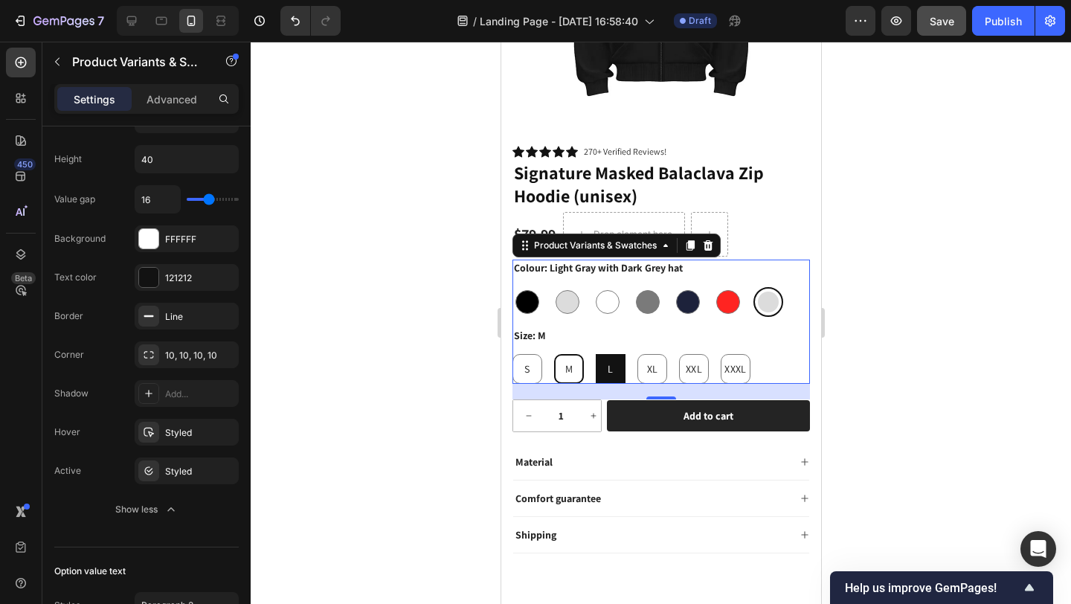
drag, startPoint x: 604, startPoint y: 362, endPoint x: 894, endPoint y: 416, distance: 295.0
click at [604, 362] on div "L" at bounding box center [610, 369] width 30 height 30
click at [595, 354] on input "L L L" at bounding box center [594, 353] width 1 height 1
radio input "true"
click at [197, 431] on div "Styled" at bounding box center [186, 432] width 43 height 13
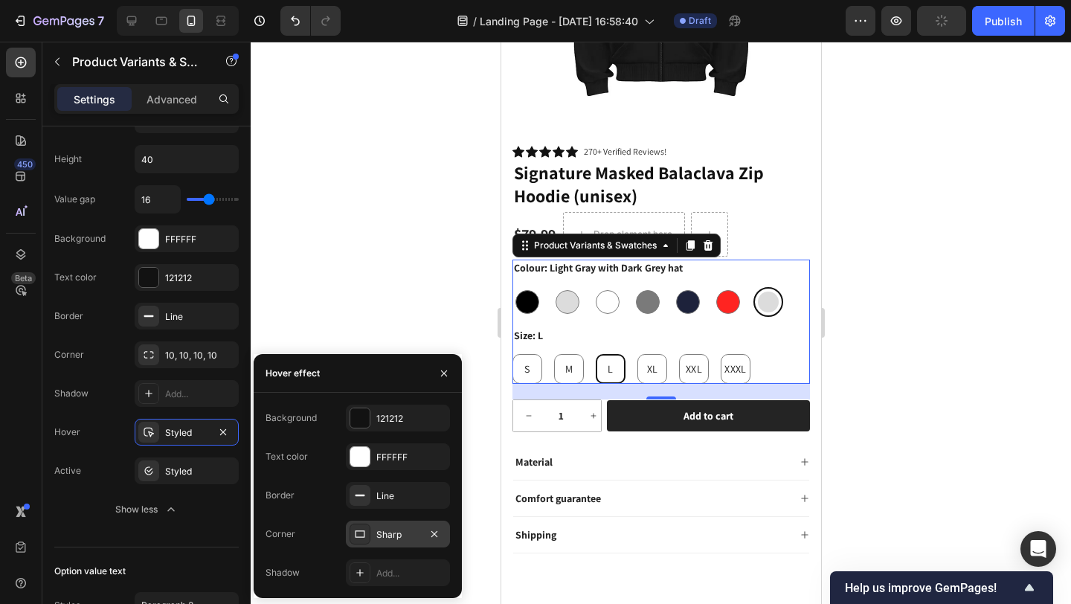
click at [390, 533] on div "Sharp" at bounding box center [397, 534] width 43 height 13
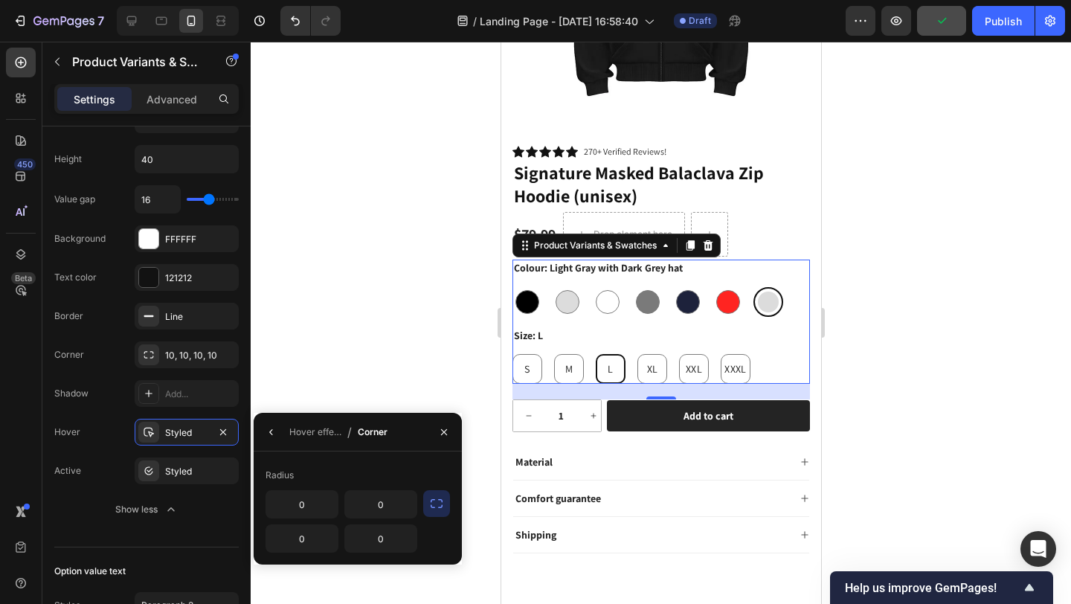
click at [438, 501] on icon "button" at bounding box center [436, 503] width 15 height 15
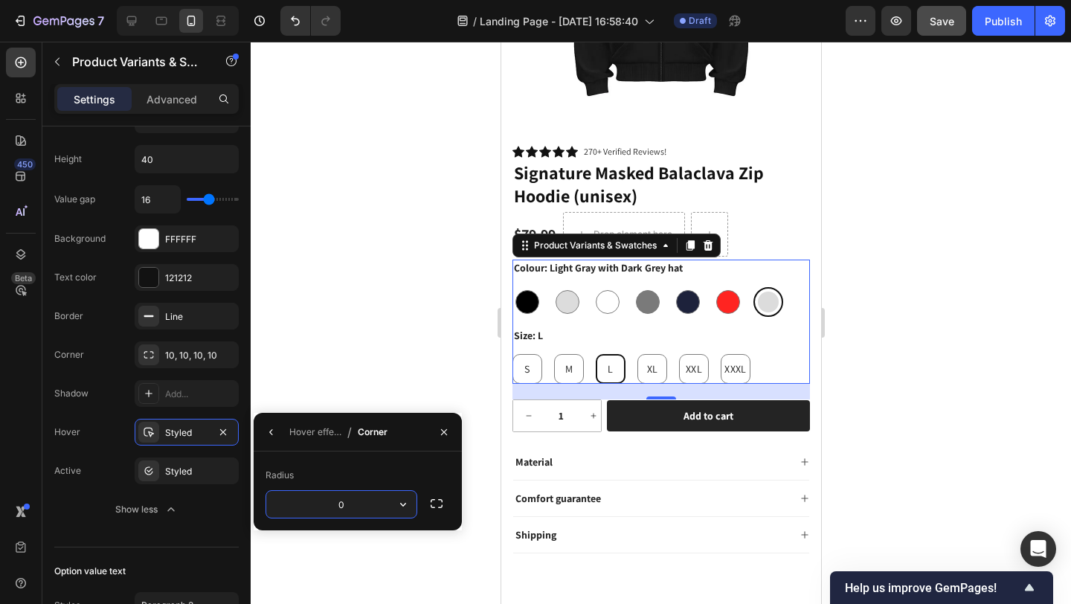
click at [357, 501] on input "0" at bounding box center [341, 504] width 150 height 27
type input "10"
click at [566, 362] on span "M" at bounding box center [568, 368] width 7 height 13
click at [553, 354] on input "M M M" at bounding box center [553, 353] width 1 height 1
radio input "true"
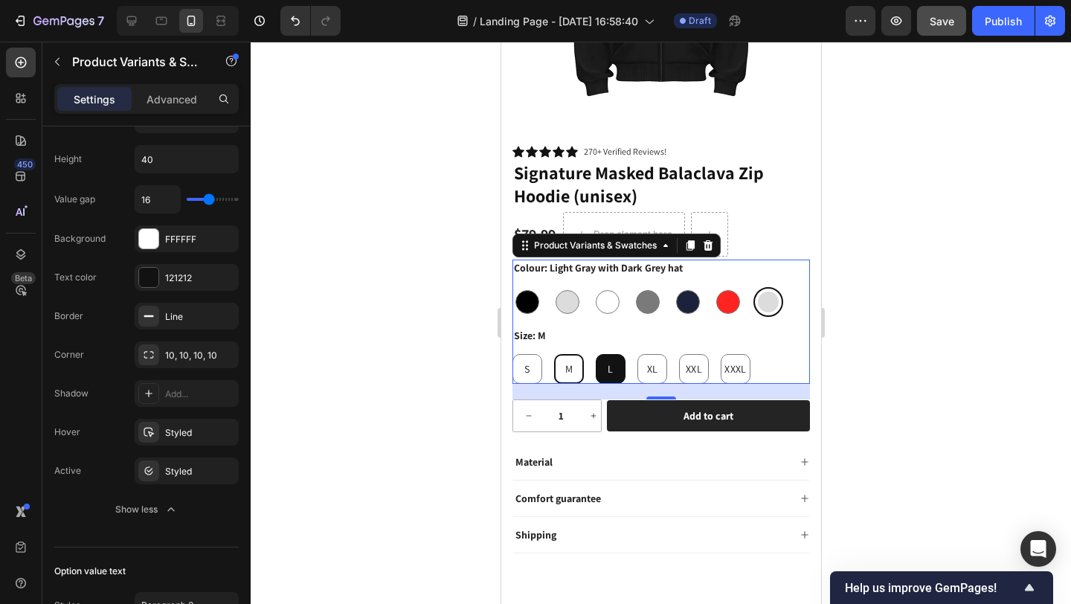
click at [530, 358] on div "S" at bounding box center [527, 369] width 30 height 30
click at [512, 354] on input "S S S" at bounding box center [511, 353] width 1 height 1
radio input "true"
drag, startPoint x: 616, startPoint y: 356, endPoint x: 910, endPoint y: 372, distance: 294.2
click at [616, 356] on div "L" at bounding box center [610, 369] width 30 height 30
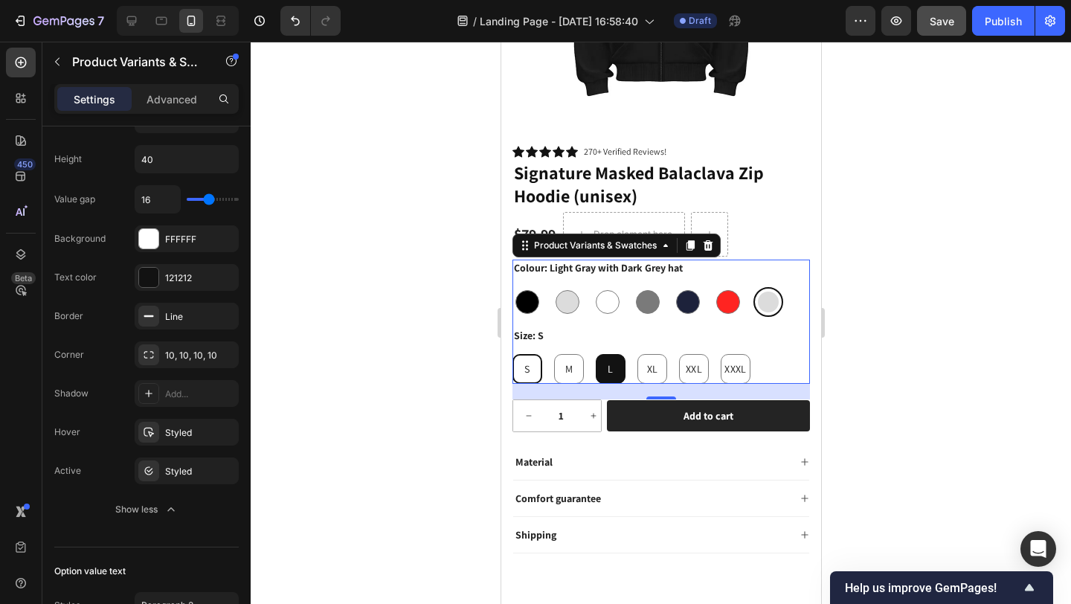
click at [595, 354] on input "L L L" at bounding box center [594, 353] width 1 height 1
radio input "true"
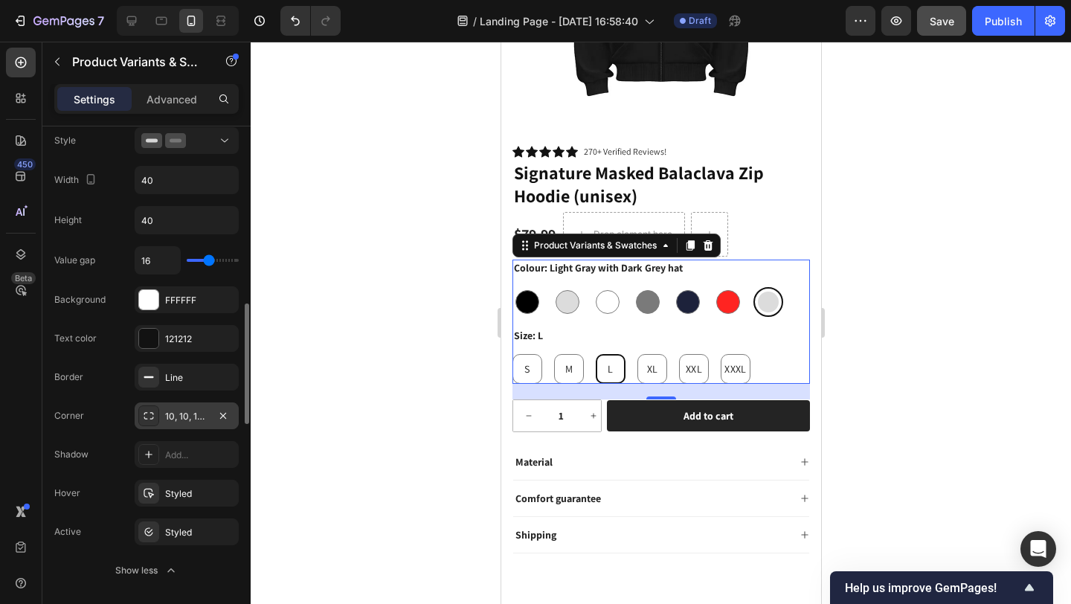
scroll to position [717, 0]
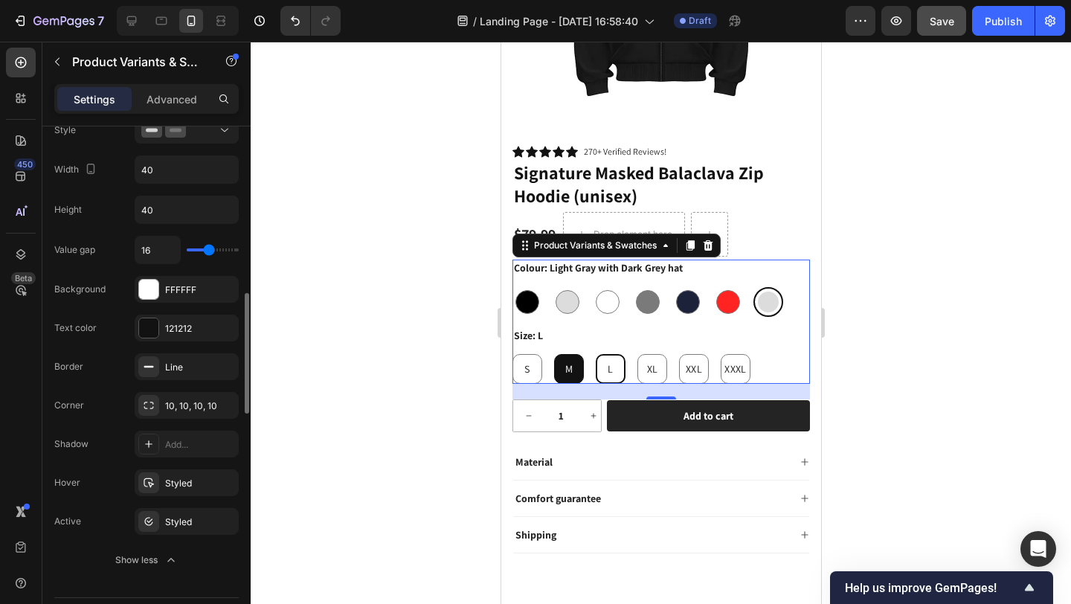
click at [574, 362] on div "M" at bounding box center [568, 369] width 30 height 30
click at [553, 354] on input "M M M" at bounding box center [553, 353] width 1 height 1
radio input "true"
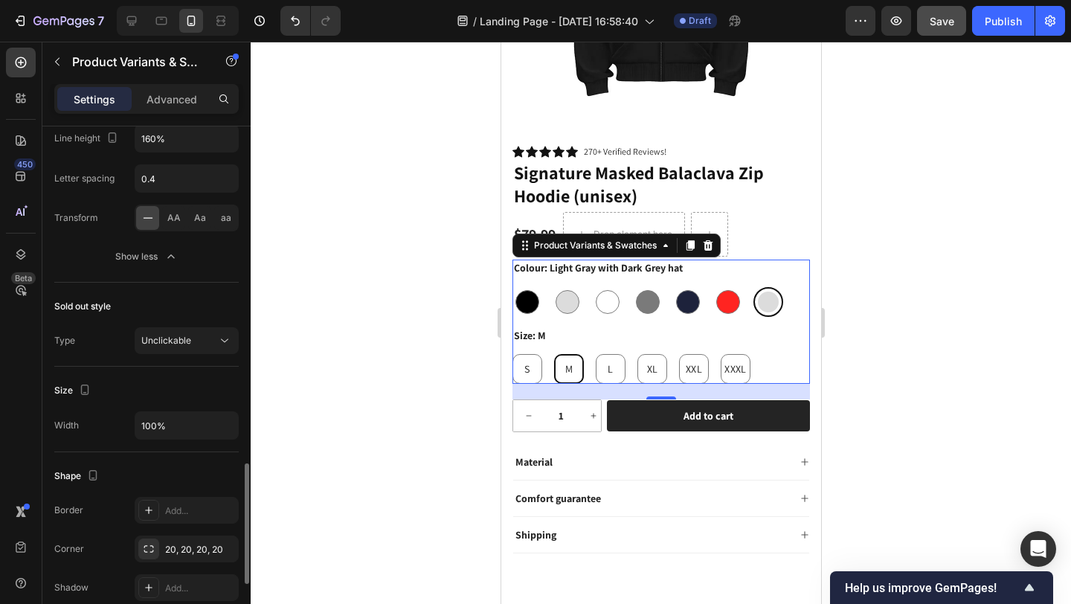
scroll to position [1433, 0]
click at [206, 339] on div "Unclickable" at bounding box center [179, 337] width 76 height 13
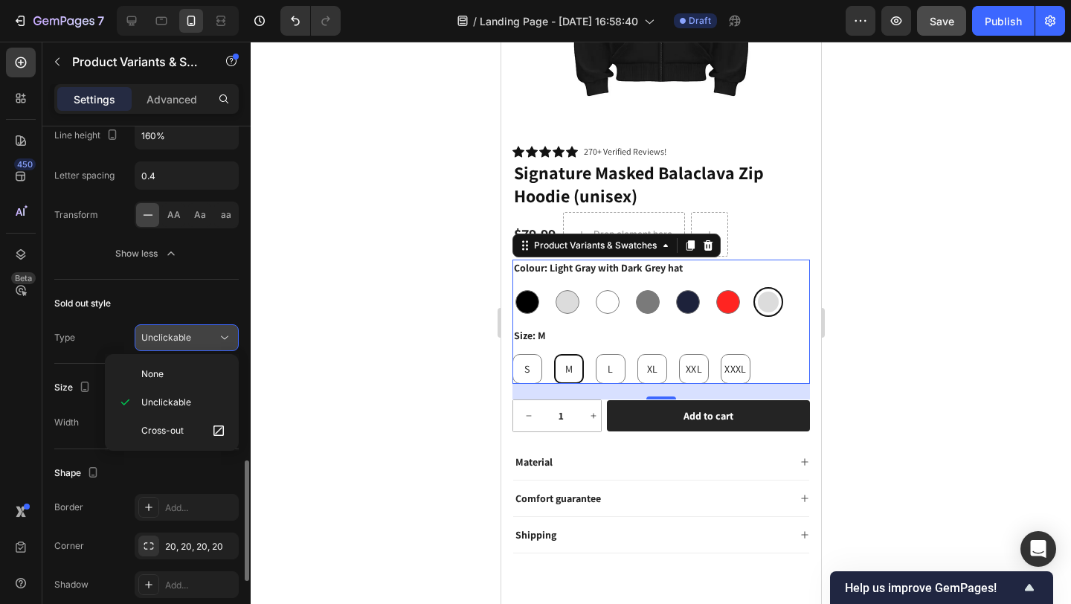
click at [205, 340] on div "Unclickable" at bounding box center [179, 337] width 76 height 13
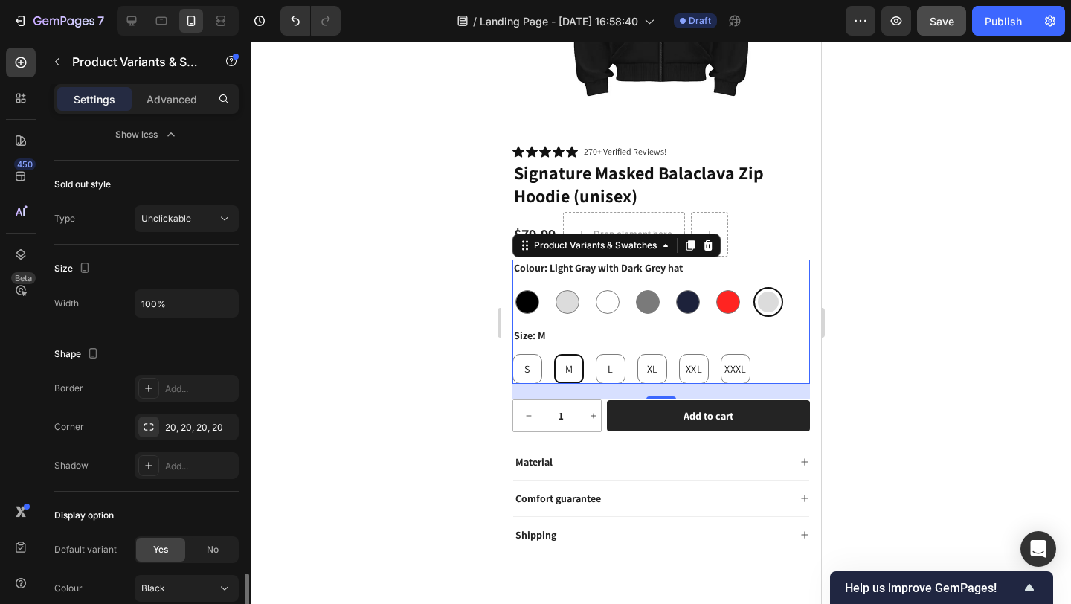
scroll to position [1485, 0]
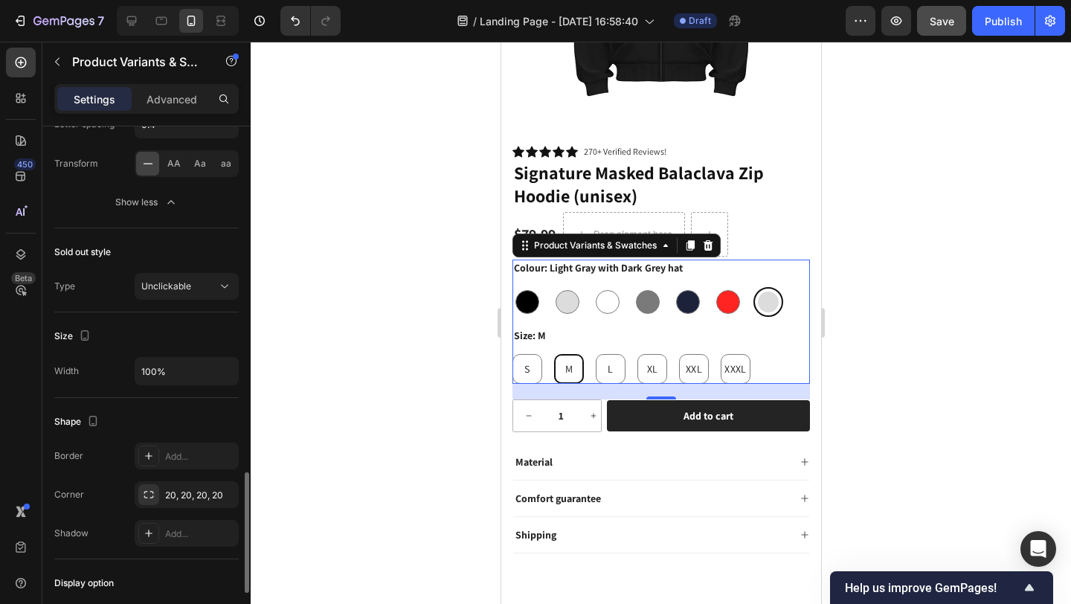
click at [948, 35] on button "Save" at bounding box center [941, 21] width 49 height 30
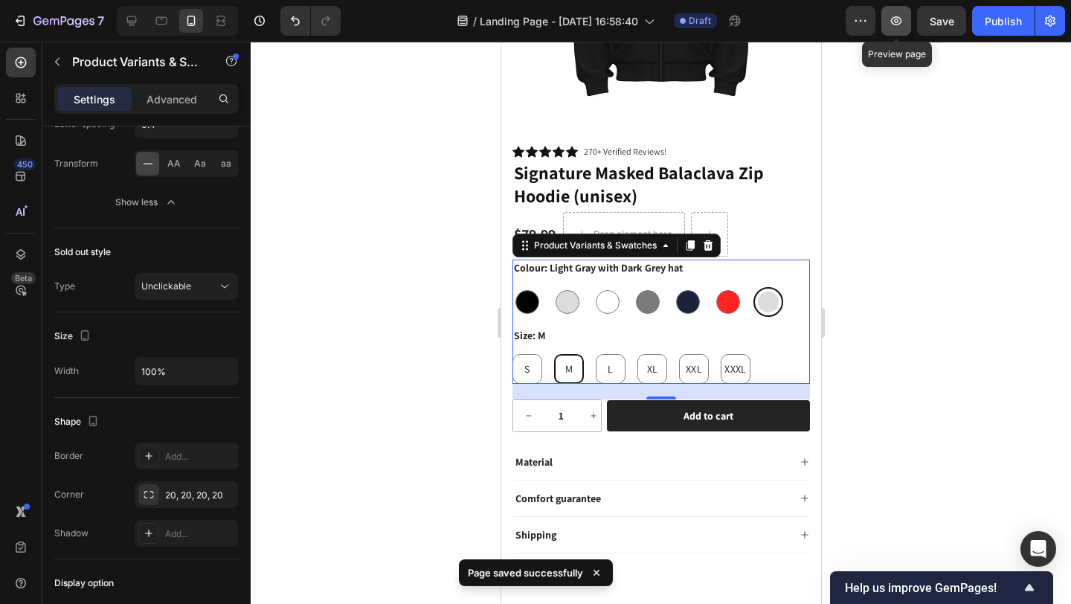
click at [896, 28] on icon "button" at bounding box center [896, 20] width 15 height 15
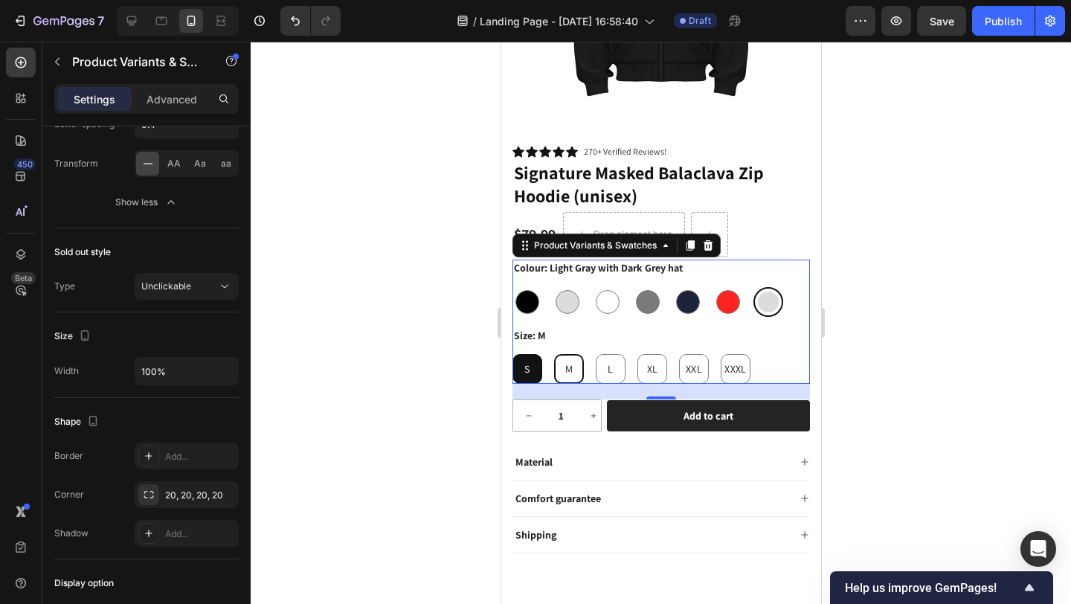
click at [534, 360] on div "S" at bounding box center [527, 369] width 30 height 30
click at [512, 354] on input "S S S" at bounding box center [511, 353] width 1 height 1
radio input "true"
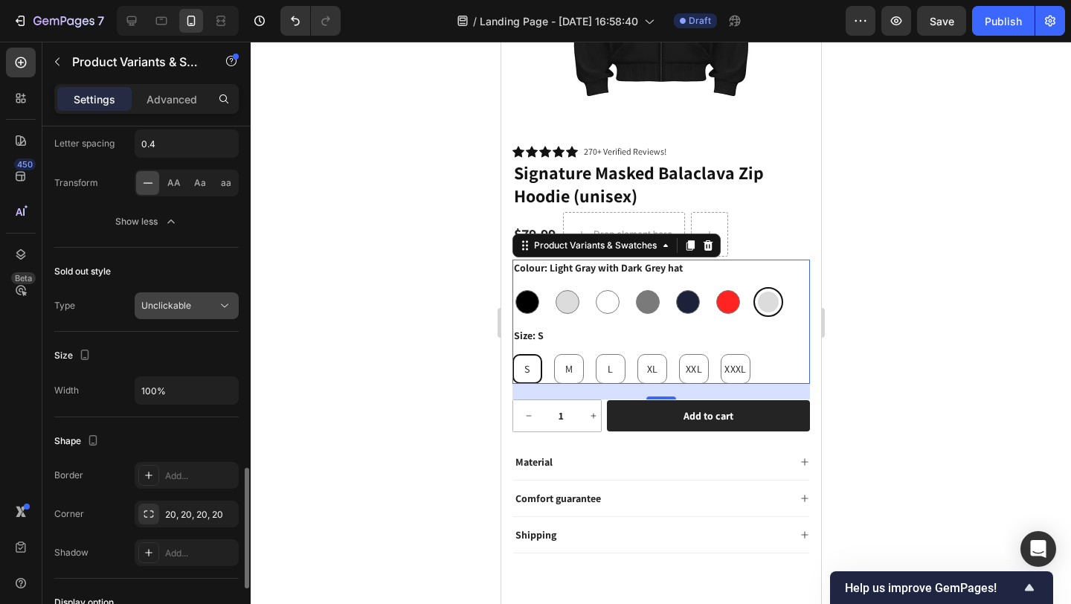
scroll to position [1465, 0]
click at [201, 309] on div "Unclickable" at bounding box center [179, 305] width 76 height 13
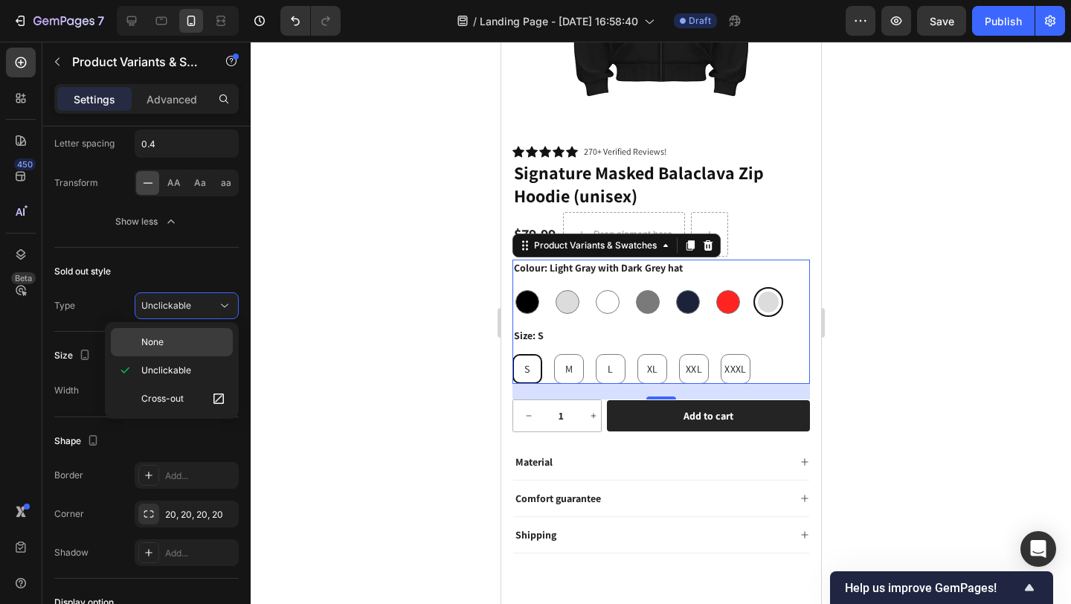
click at [196, 332] on div "None" at bounding box center [172, 342] width 122 height 28
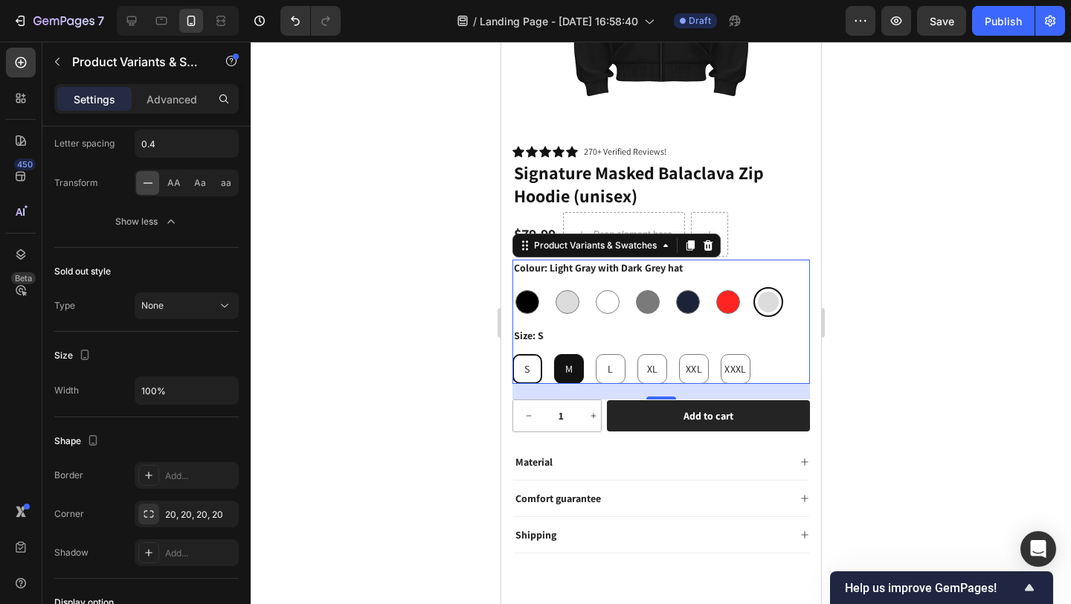
click at [570, 362] on span "M" at bounding box center [568, 368] width 7 height 13
click at [553, 354] on input "M M M" at bounding box center [553, 353] width 1 height 1
radio input "true"
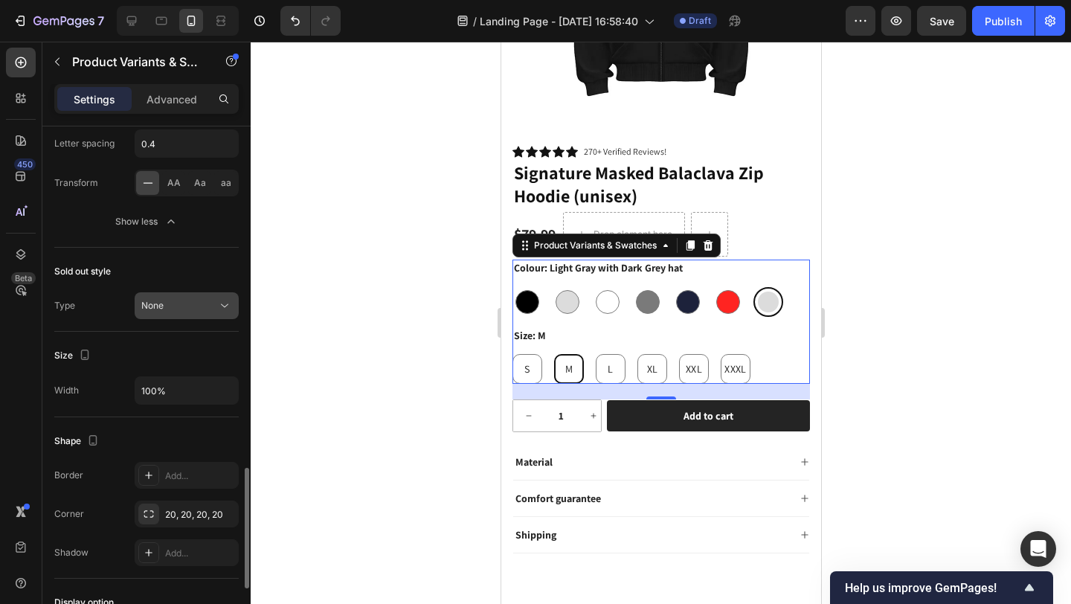
click at [213, 310] on div "None" at bounding box center [179, 305] width 76 height 13
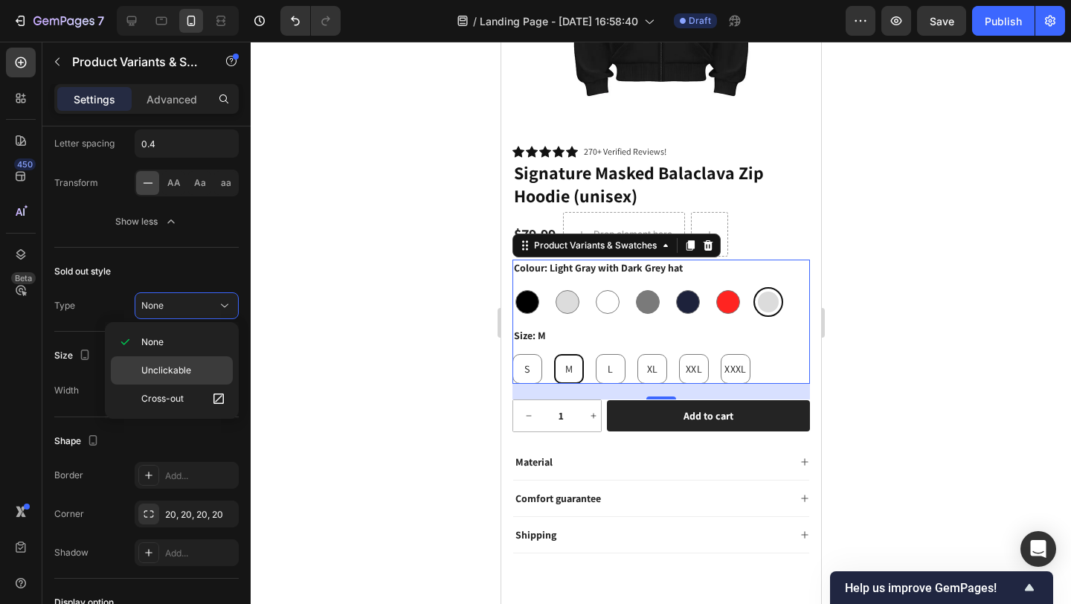
click at [198, 356] on div "Unclickable" at bounding box center [172, 370] width 122 height 28
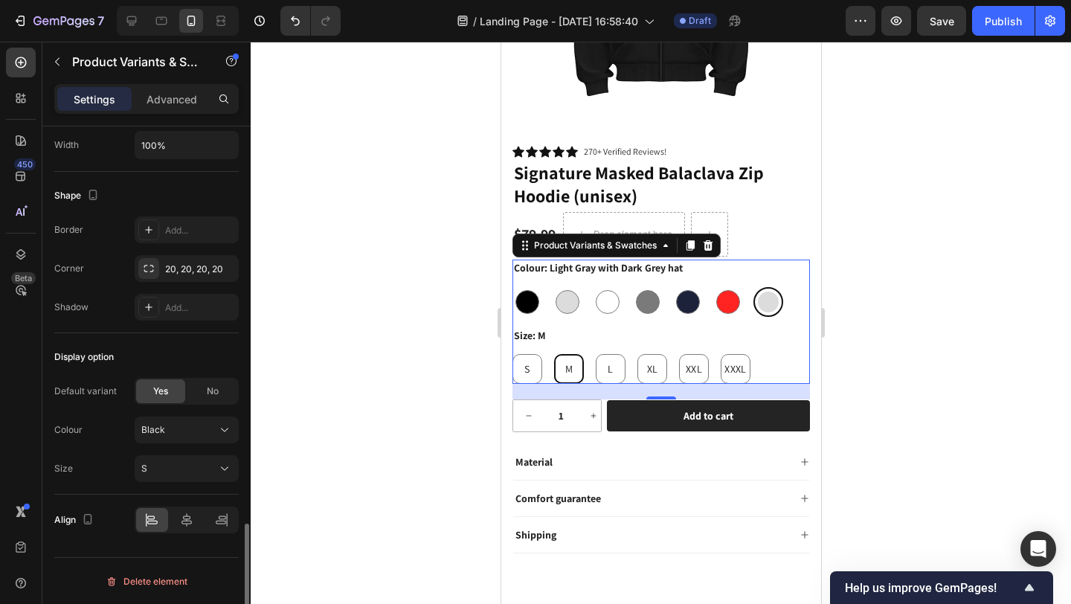
scroll to position [1709, 0]
click at [210, 396] on span "No" at bounding box center [213, 392] width 12 height 13
radio input "true"
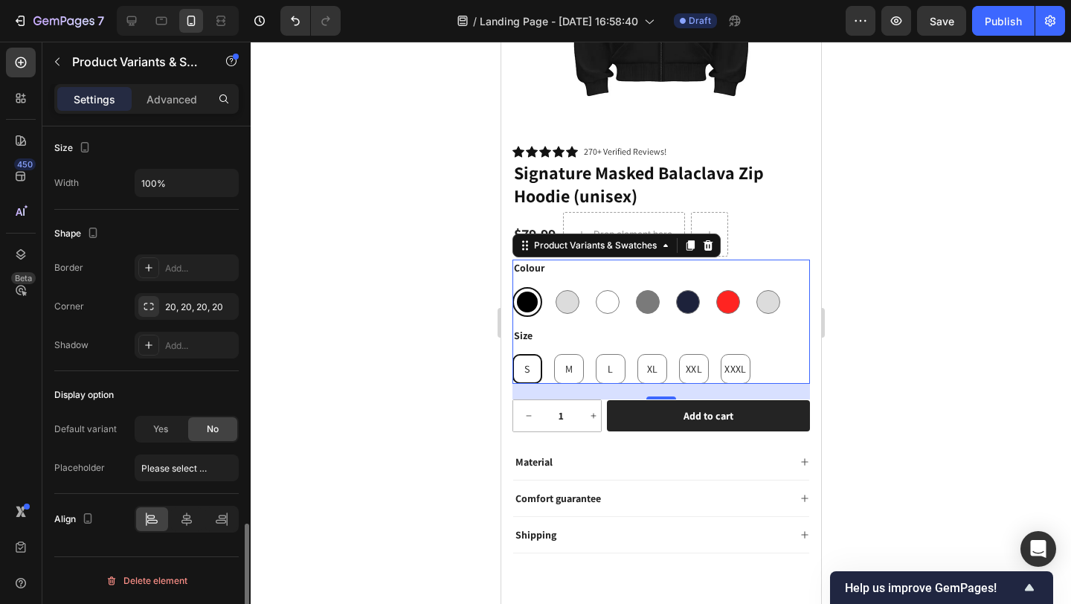
scroll to position [1673, 0]
click at [170, 389] on div "Display option" at bounding box center [146, 395] width 184 height 24
click at [171, 434] on div "Yes" at bounding box center [160, 429] width 49 height 24
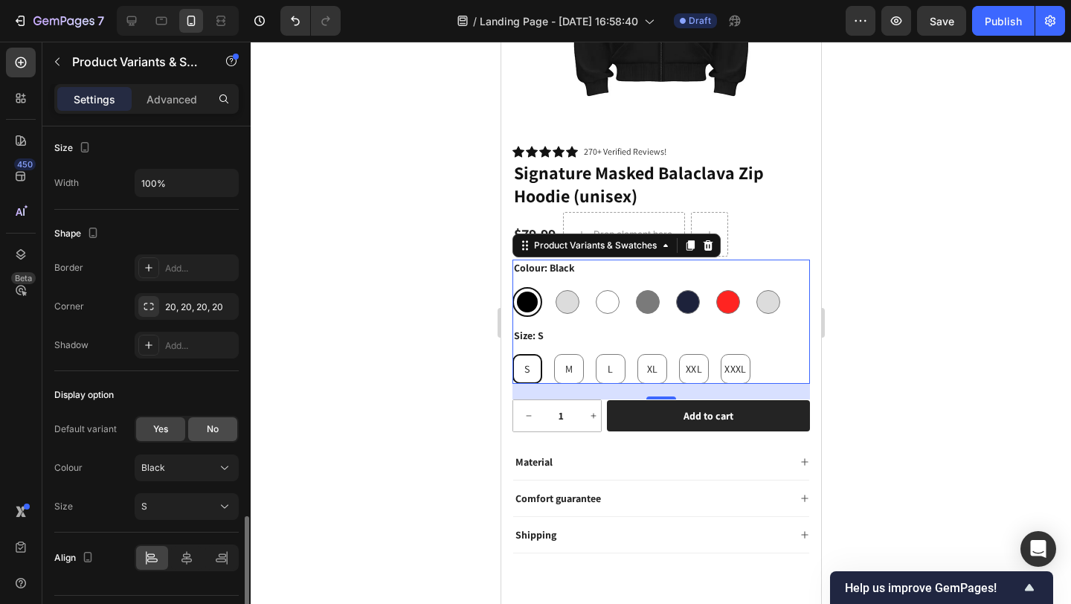
click at [212, 440] on div "No" at bounding box center [212, 429] width 49 height 24
radio input "false"
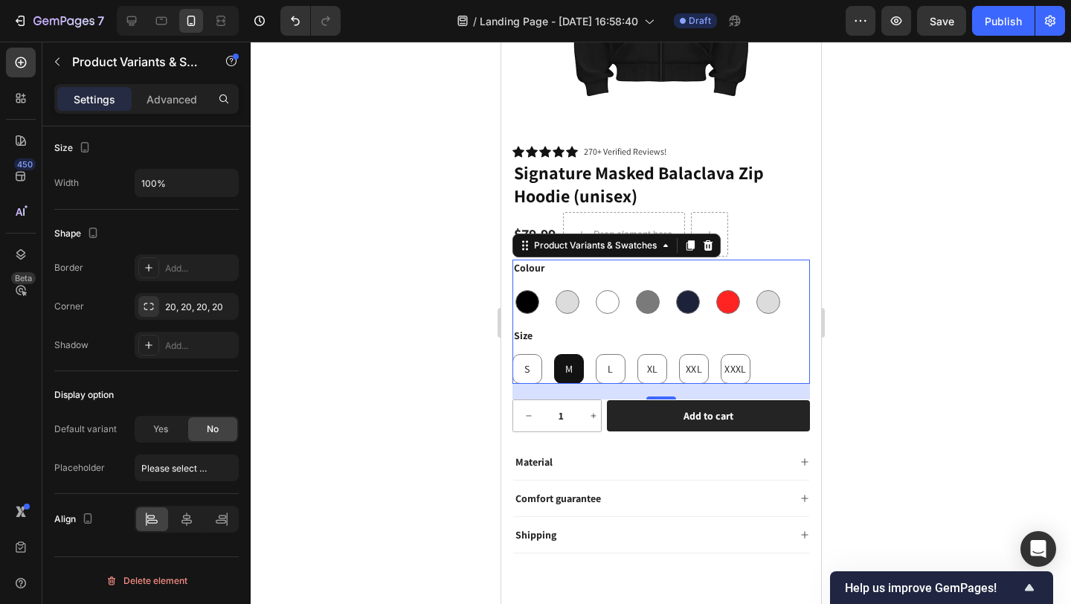
click at [581, 364] on div "M" at bounding box center [568, 369] width 30 height 30
click at [553, 354] on input "M M M" at bounding box center [553, 353] width 1 height 1
radio input "true"
click at [171, 435] on div "Yes" at bounding box center [160, 429] width 49 height 24
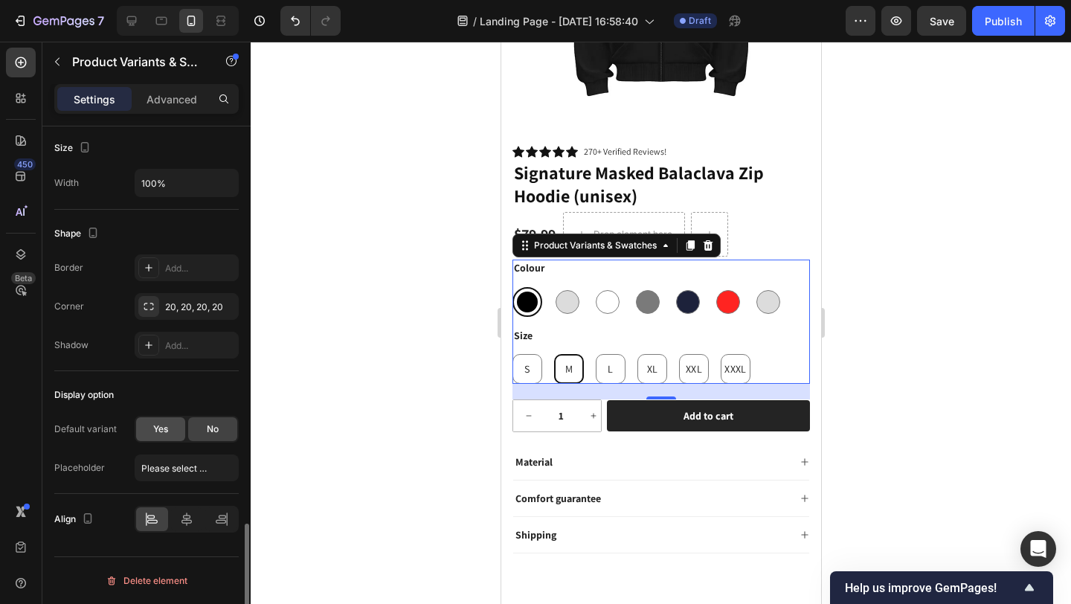
radio input "true"
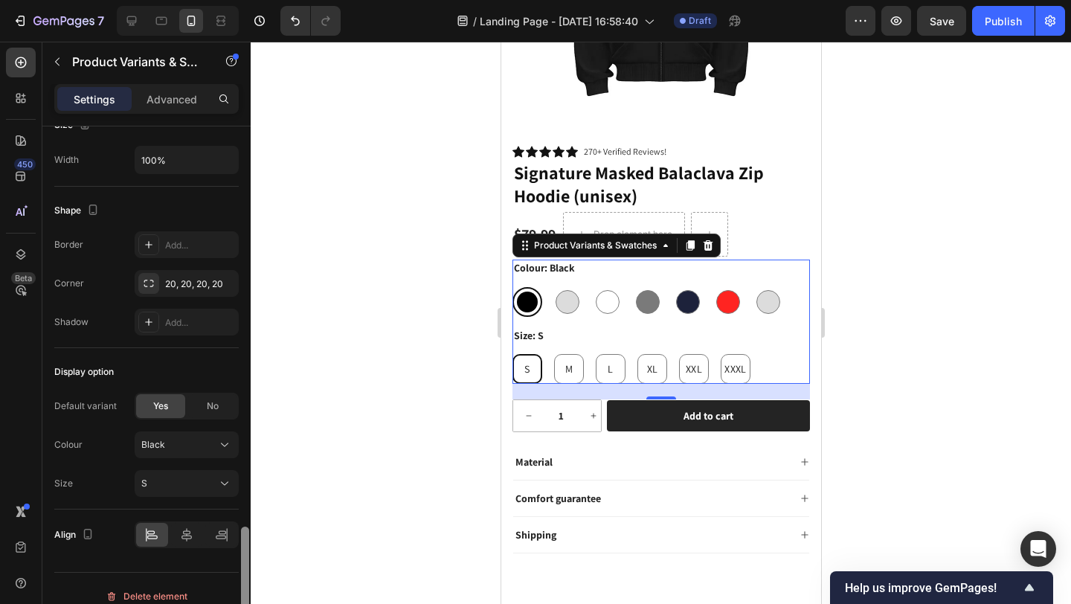
scroll to position [1701, 0]
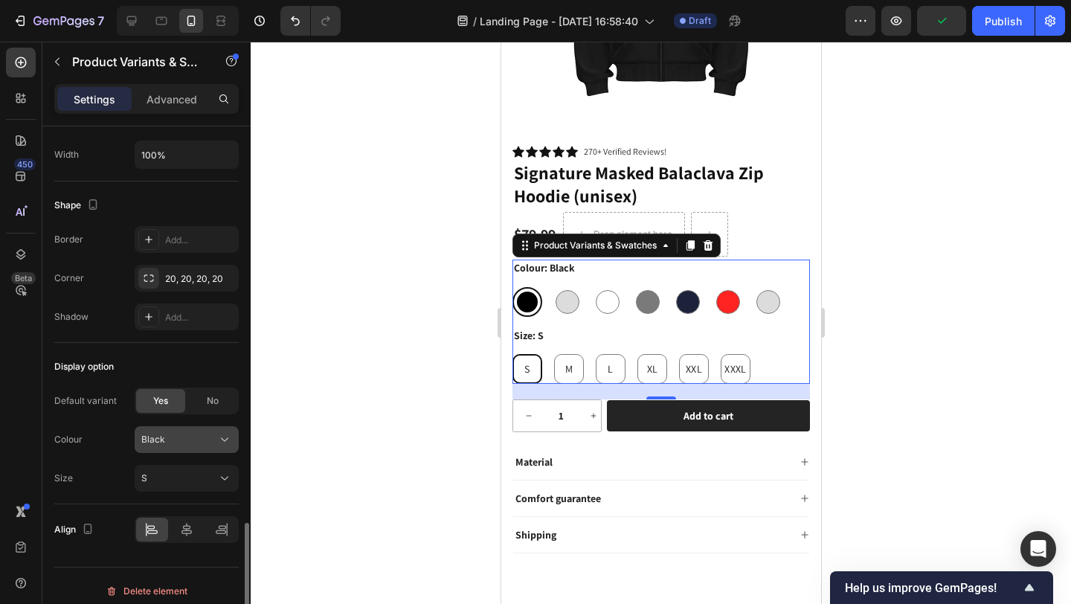
click at [205, 446] on div "Black" at bounding box center [177, 439] width 73 height 13
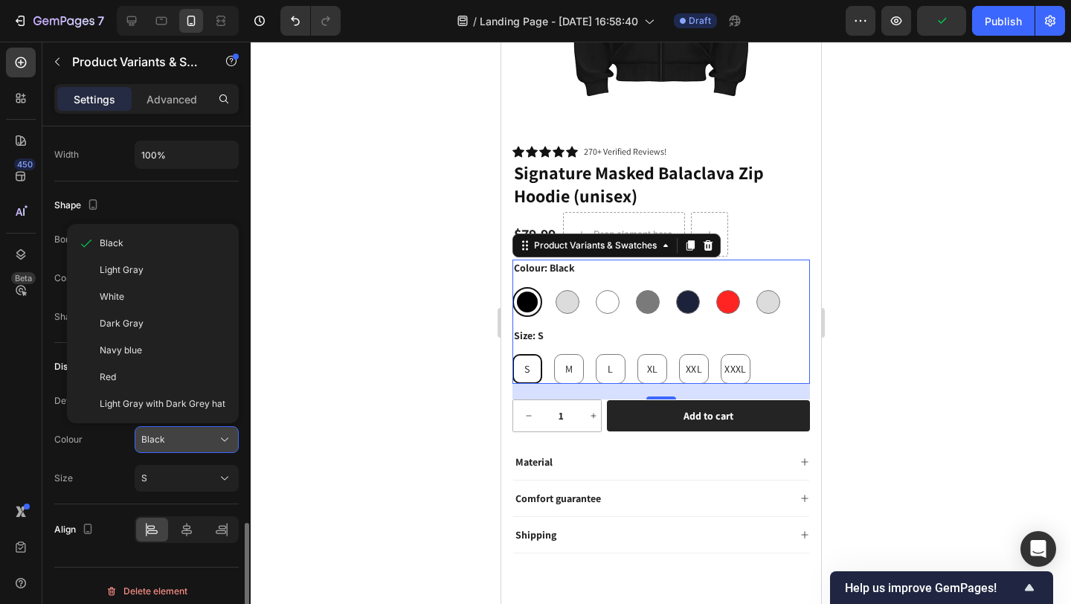
click at [205, 445] on div "Black" at bounding box center [177, 439] width 73 height 13
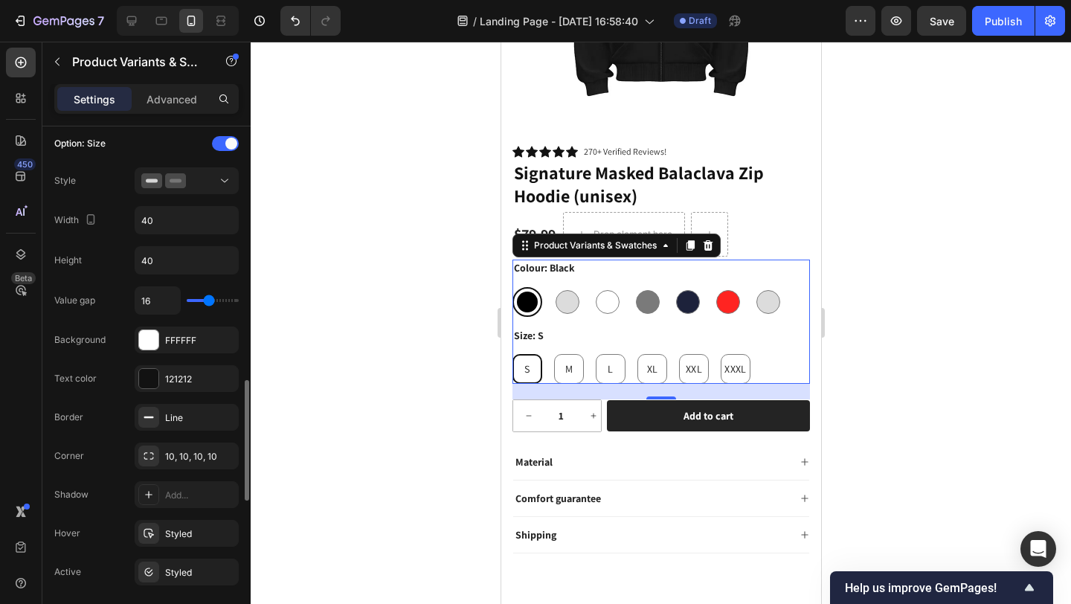
scroll to position [745, 0]
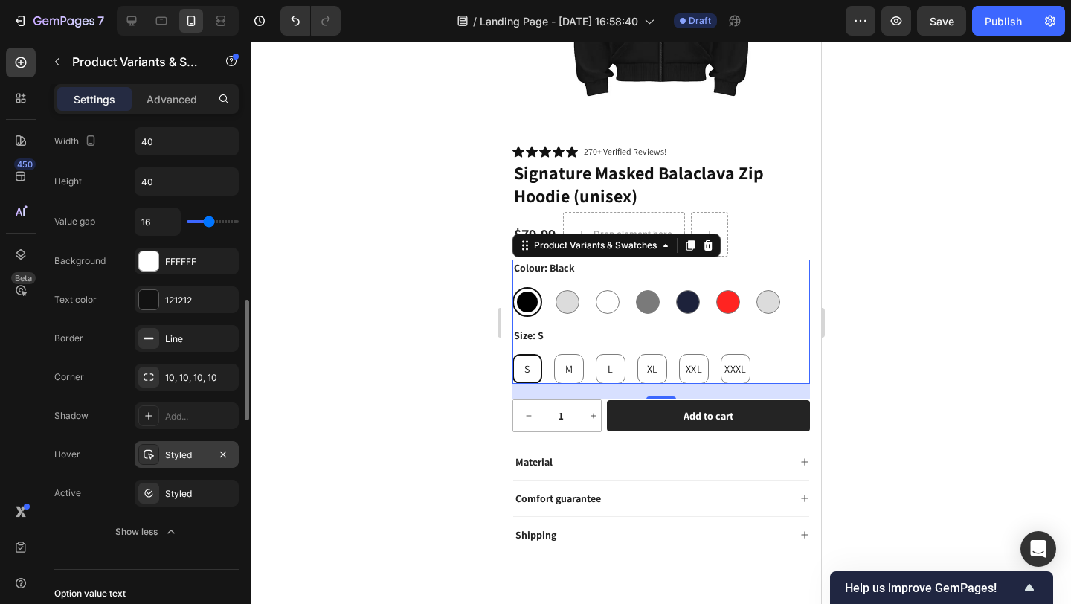
click at [204, 455] on div "Styled" at bounding box center [186, 454] width 43 height 13
click at [189, 494] on div "Styled" at bounding box center [186, 493] width 43 height 13
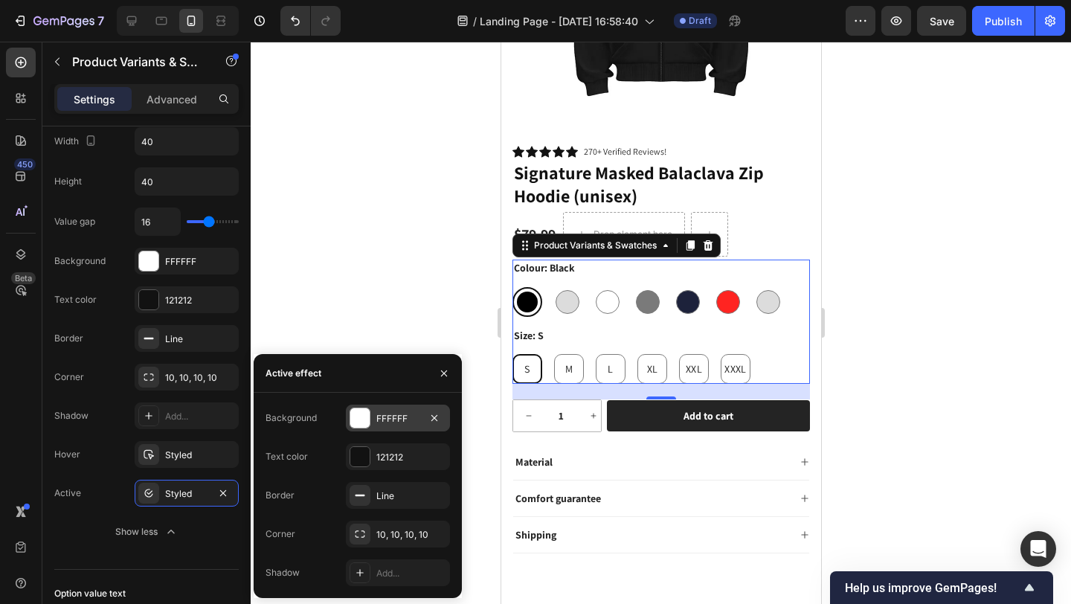
click at [363, 411] on div at bounding box center [359, 417] width 19 height 19
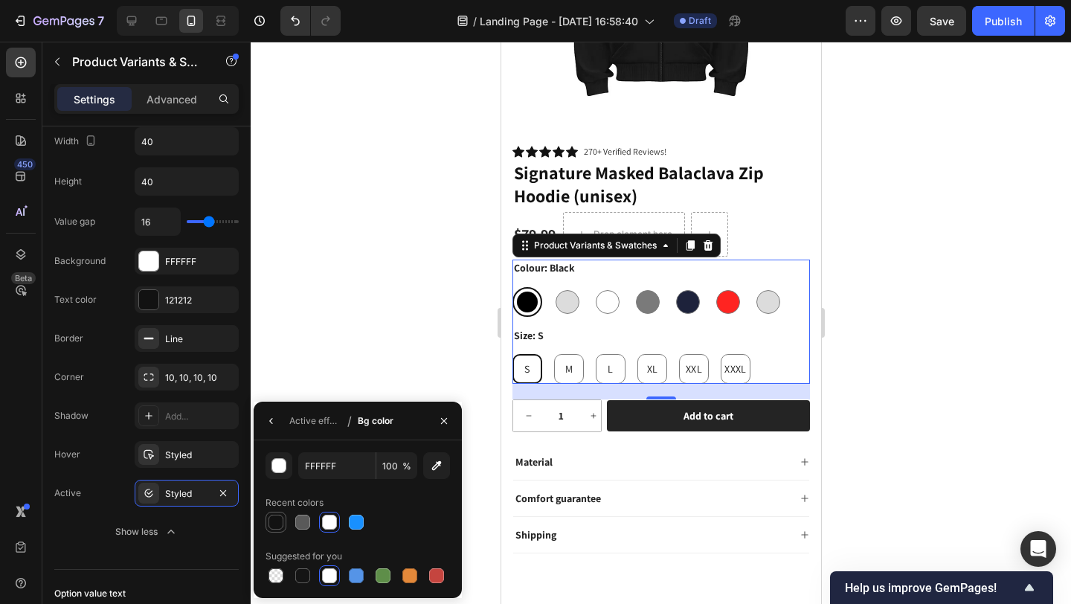
click at [272, 526] on div at bounding box center [276, 522] width 15 height 15
type input "121212"
click at [274, 423] on icon "button" at bounding box center [272, 421] width 12 height 12
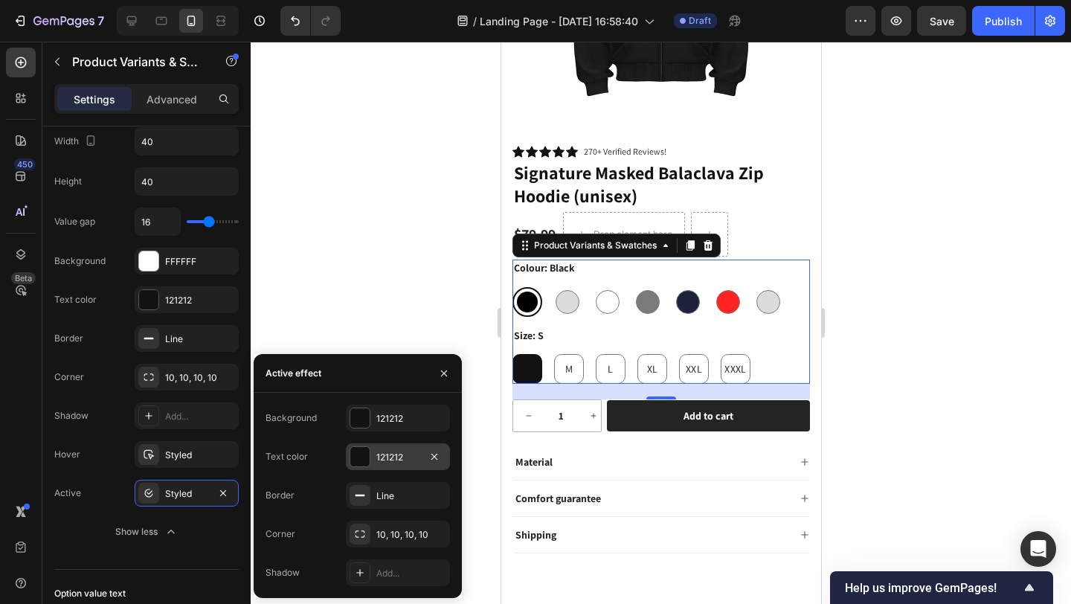
click at [361, 456] on div at bounding box center [359, 456] width 19 height 19
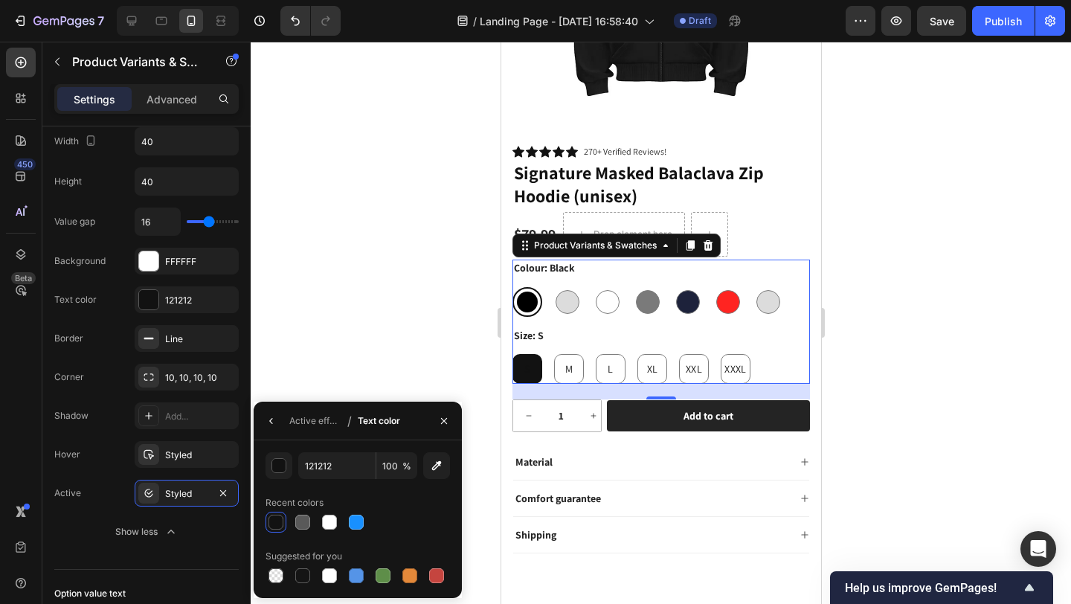
click at [317, 521] on div at bounding box center [358, 522] width 184 height 21
click at [329, 528] on div at bounding box center [329, 522] width 15 height 15
type input "FFFFFF"
drag, startPoint x: 570, startPoint y: 361, endPoint x: 580, endPoint y: 440, distance: 78.7
click at [570, 362] on span "M" at bounding box center [568, 368] width 7 height 13
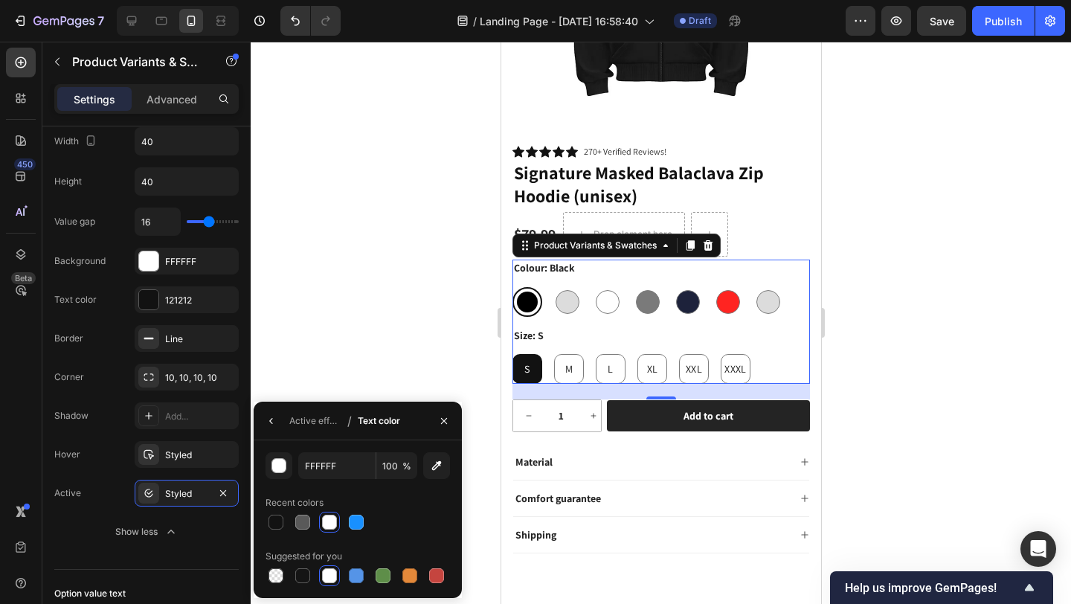
click at [553, 354] on input "M M M" at bounding box center [553, 353] width 1 height 1
radio input "true"
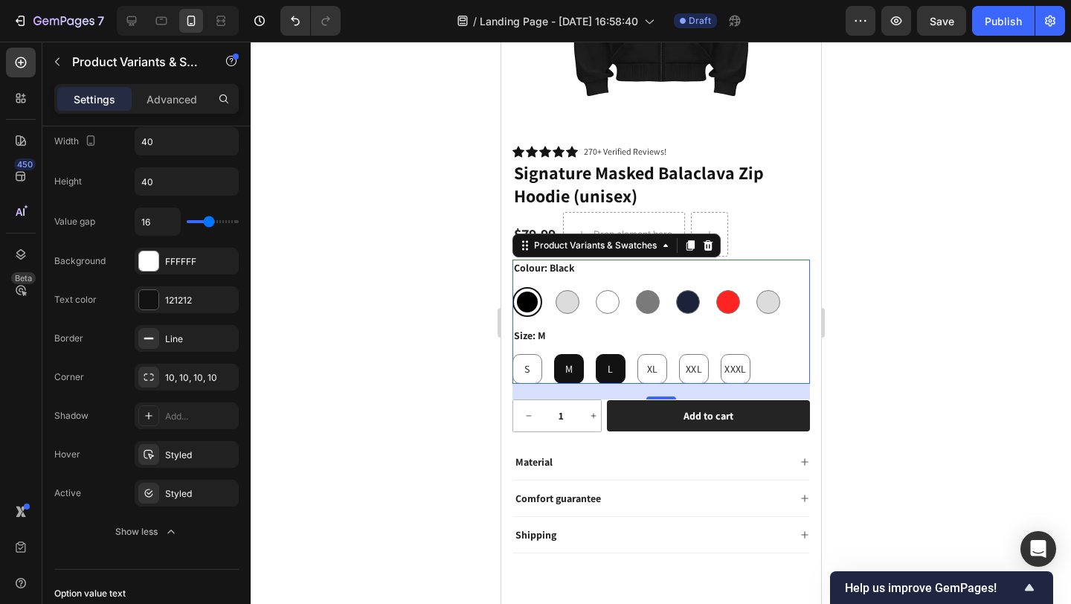
click at [612, 354] on div "L" at bounding box center [610, 369] width 30 height 30
click at [595, 354] on input "L L L" at bounding box center [594, 353] width 1 height 1
radio input "true"
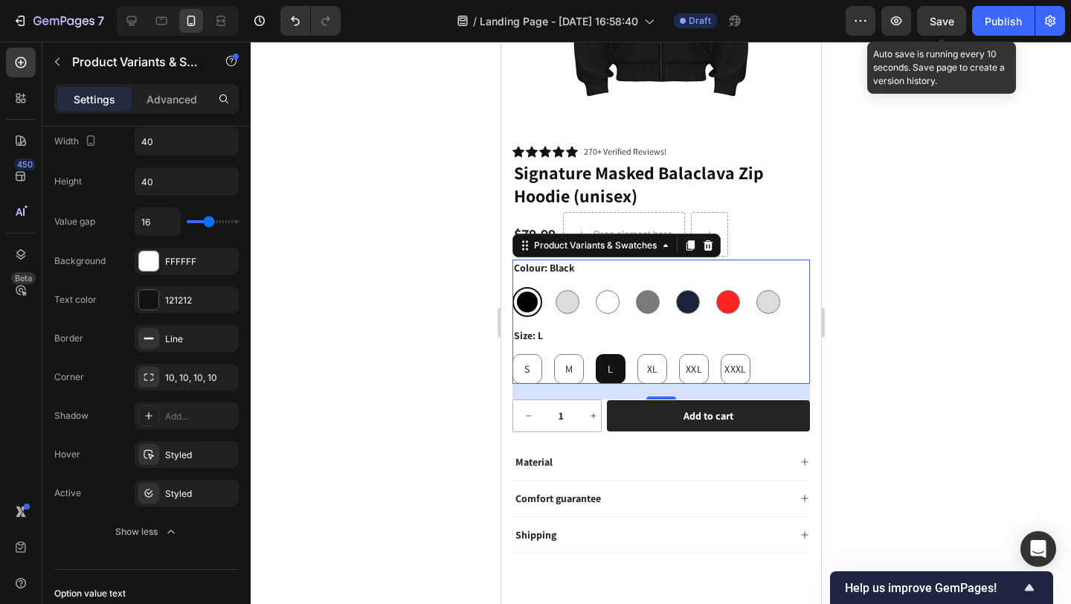
click at [954, 19] on span "Save" at bounding box center [942, 21] width 25 height 13
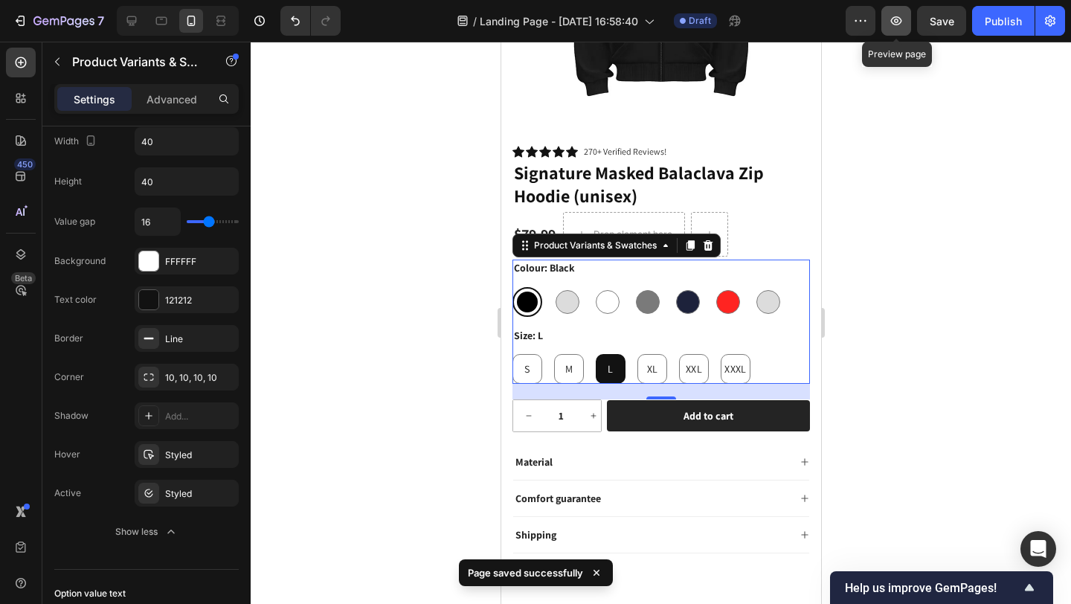
click at [895, 24] on icon "button" at bounding box center [896, 20] width 11 height 9
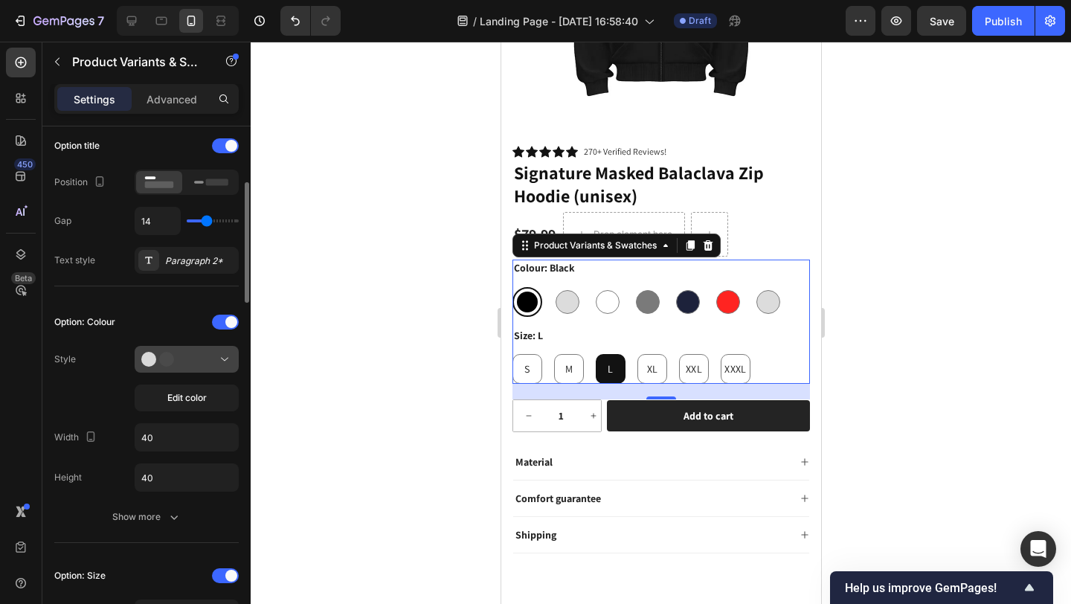
scroll to position [235, 0]
click at [185, 356] on icon at bounding box center [163, 358] width 45 height 15
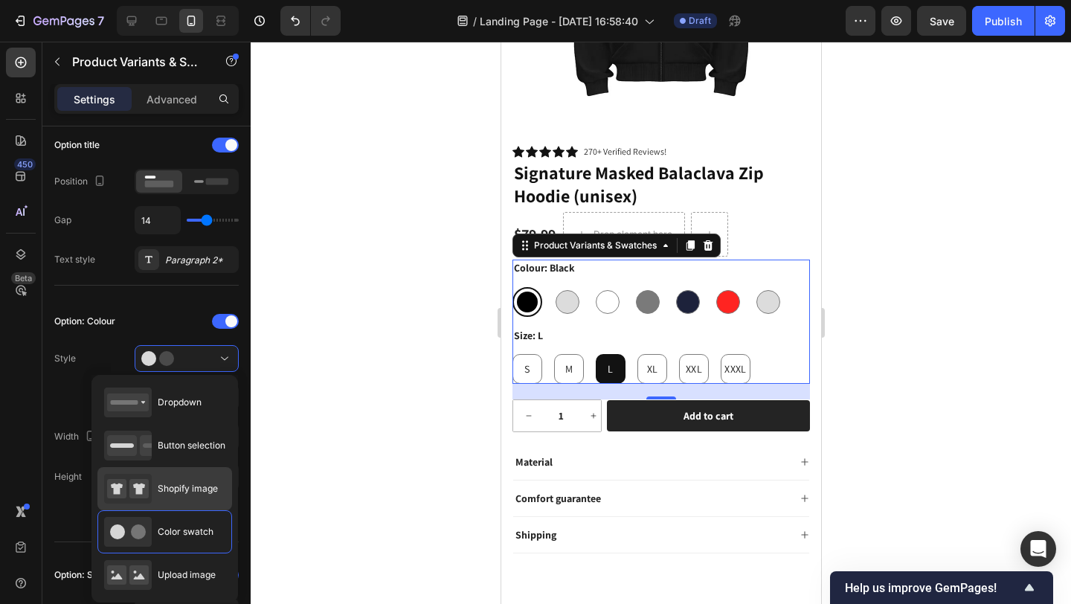
click at [186, 477] on div "Shopify image" at bounding box center [161, 489] width 114 height 30
type input "64"
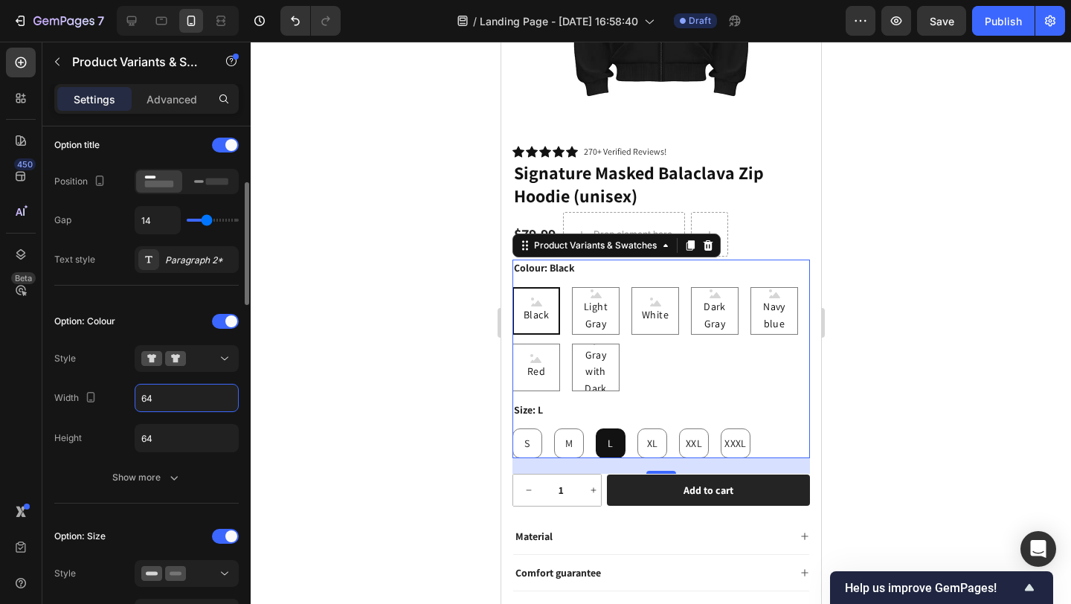
click at [167, 405] on input "64" at bounding box center [186, 398] width 103 height 27
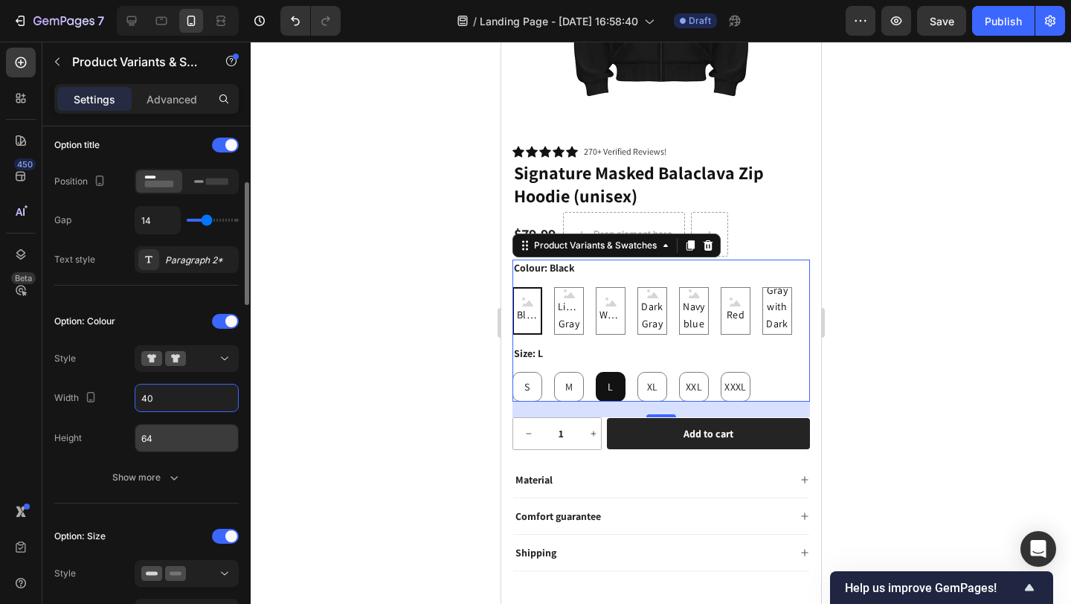
type input "40"
click at [178, 447] on input "64" at bounding box center [186, 438] width 103 height 27
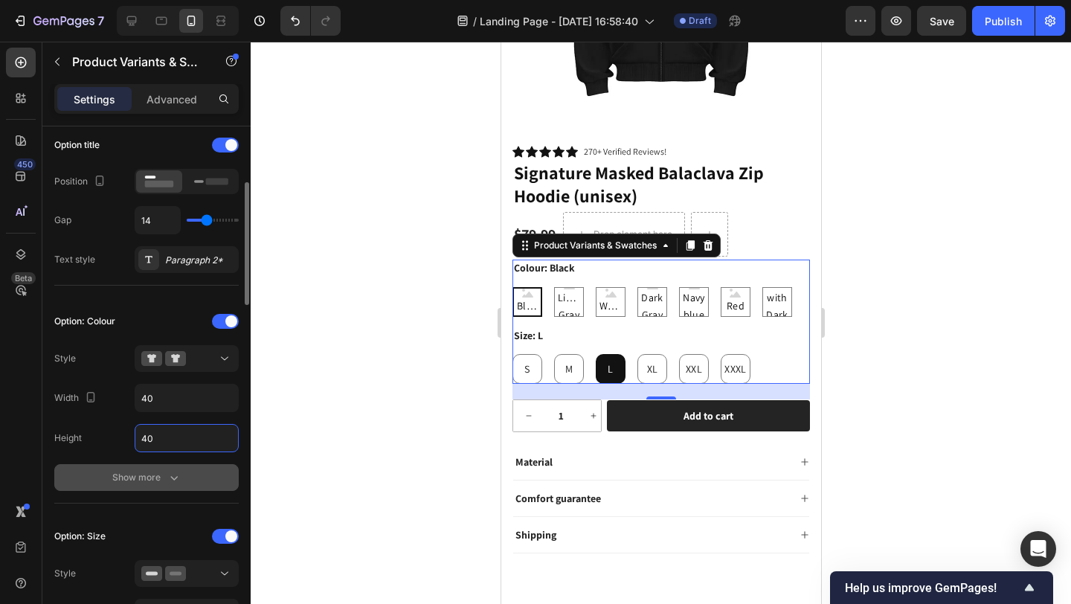
type input "40"
click at [168, 471] on icon "button" at bounding box center [174, 477] width 15 height 15
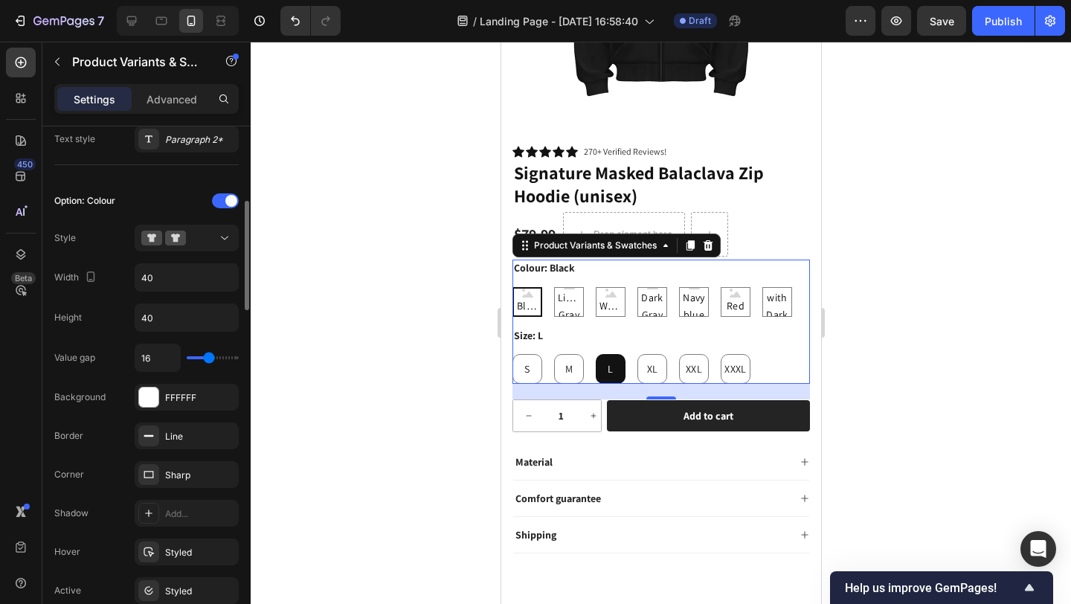
scroll to position [372, 0]
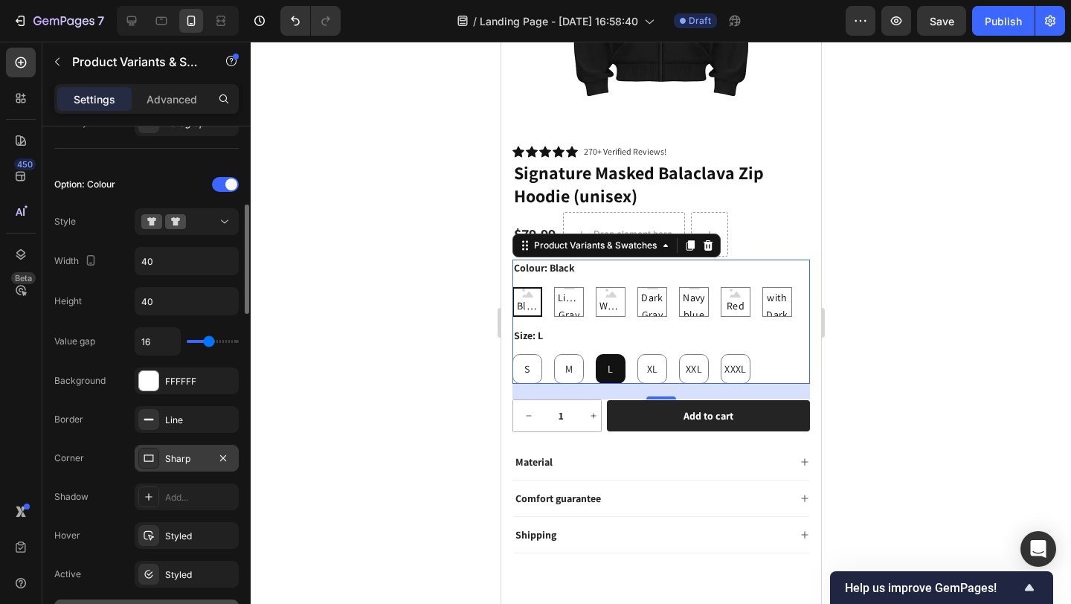
click at [182, 466] on div "Sharp" at bounding box center [187, 458] width 104 height 27
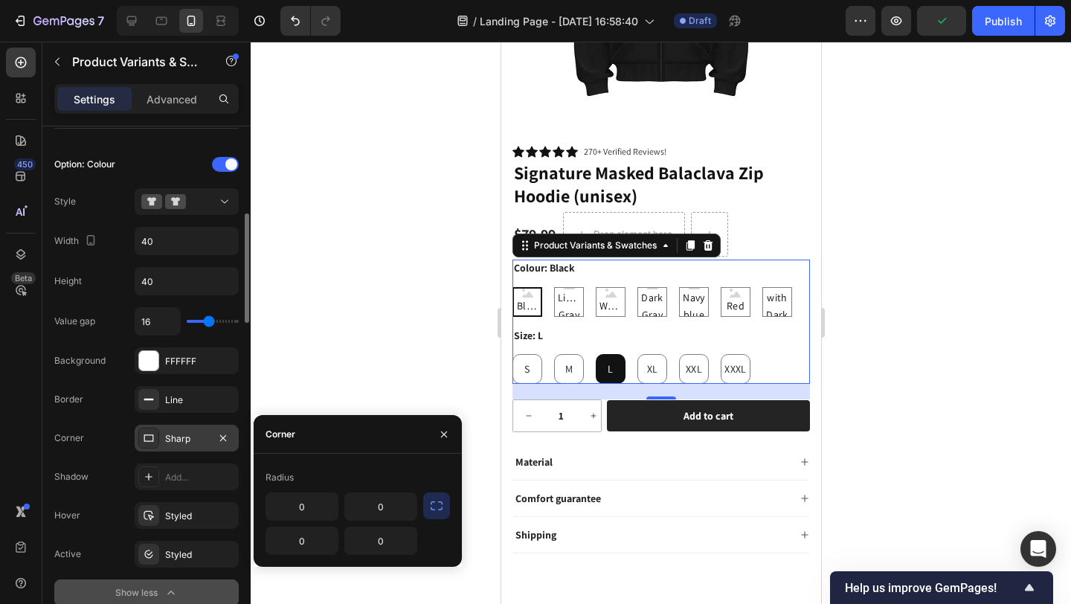
scroll to position [397, 0]
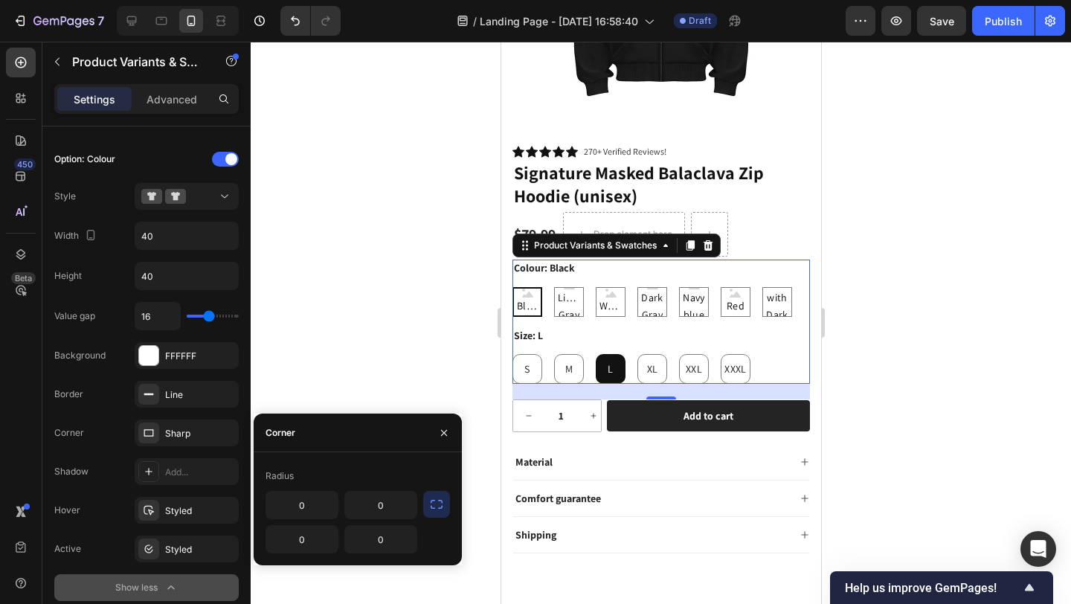
click at [323, 361] on div at bounding box center [661, 323] width 820 height 562
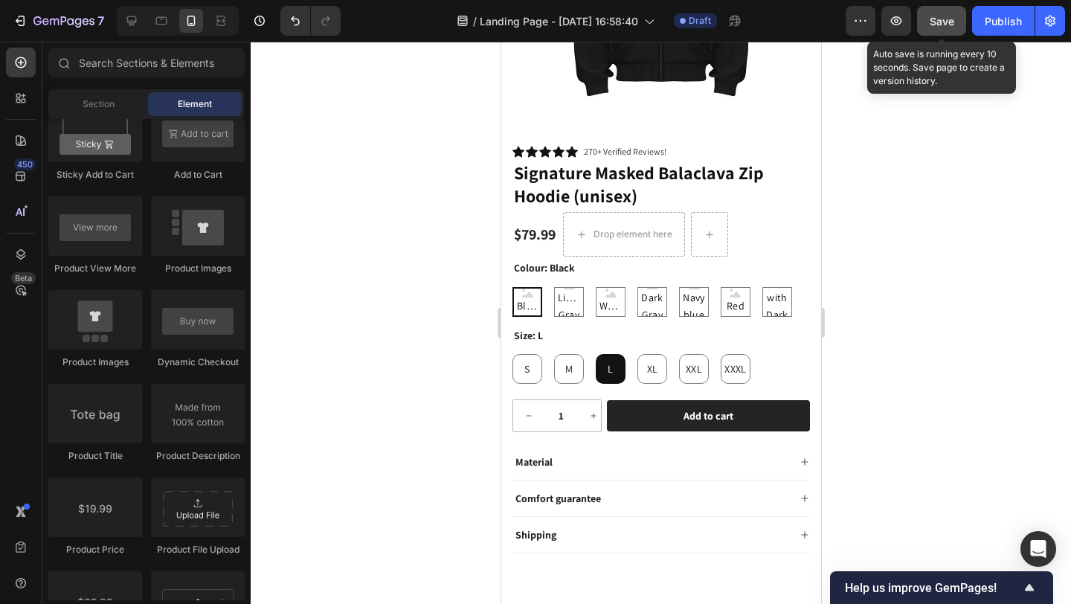
click at [927, 22] on button "Save" at bounding box center [941, 21] width 49 height 30
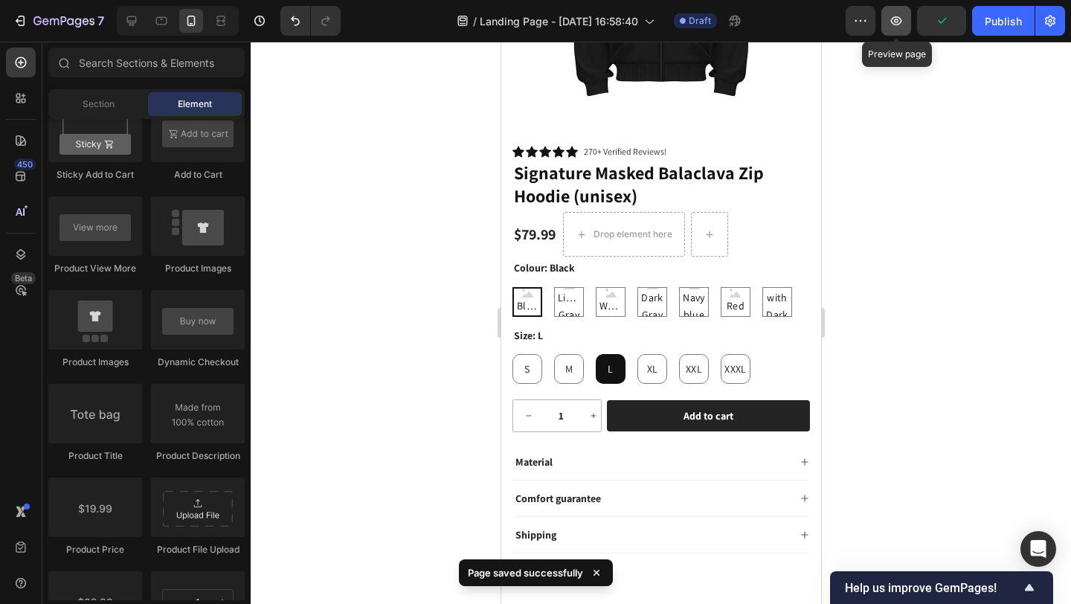
click at [907, 22] on button "button" at bounding box center [896, 21] width 30 height 30
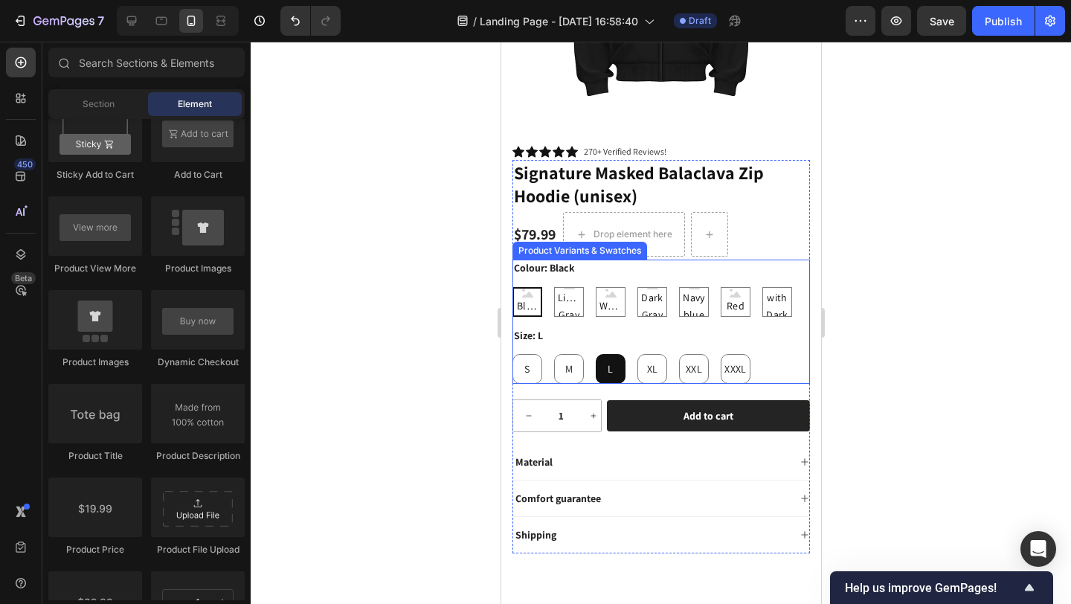
click at [647, 263] on div "Colour: Black Black Black Black Light Gray Light Gray Light Gray White White Wh…" at bounding box center [661, 288] width 298 height 57
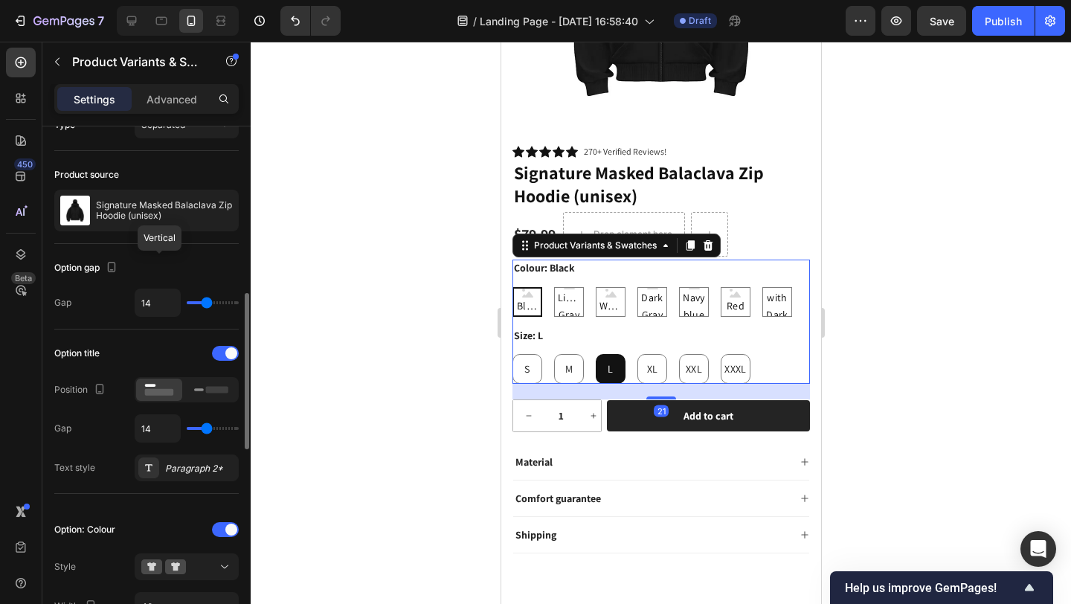
scroll to position [266, 0]
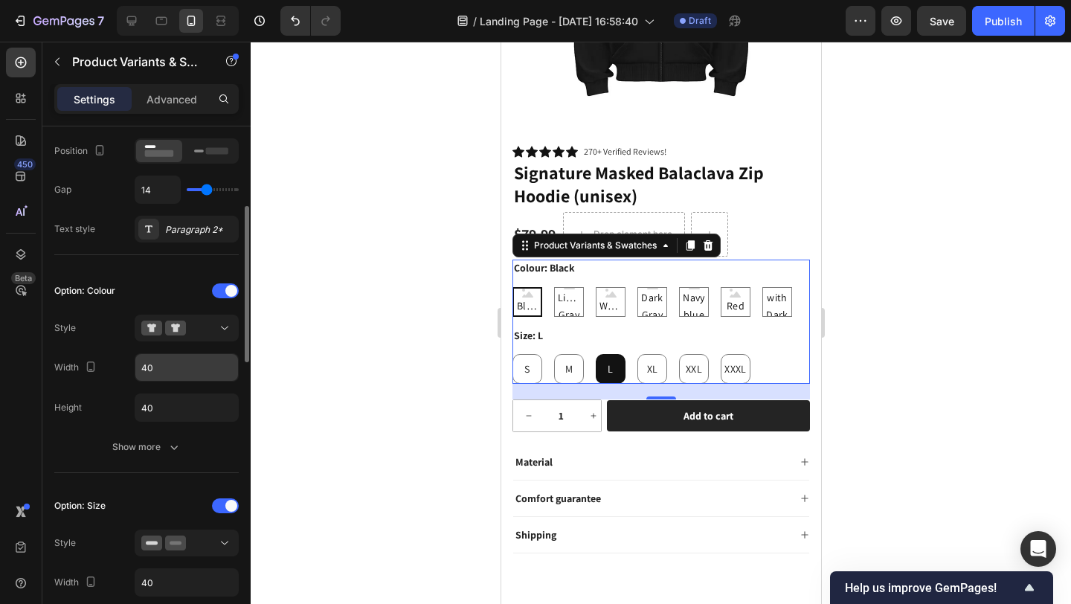
click at [164, 373] on input "40" at bounding box center [186, 367] width 103 height 27
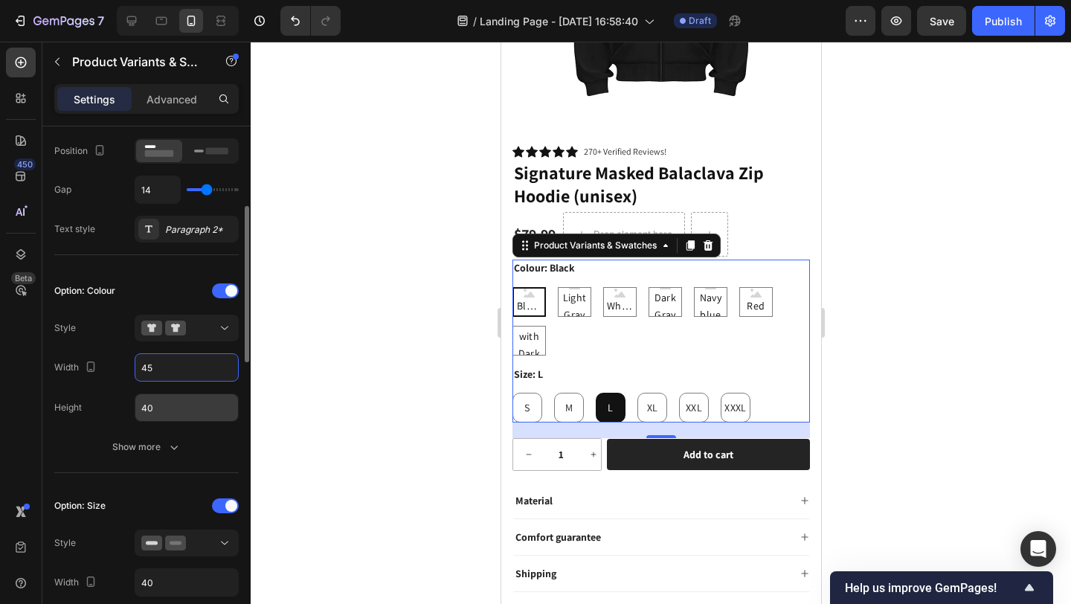
type input "45"
click at [173, 407] on input "40" at bounding box center [186, 407] width 103 height 27
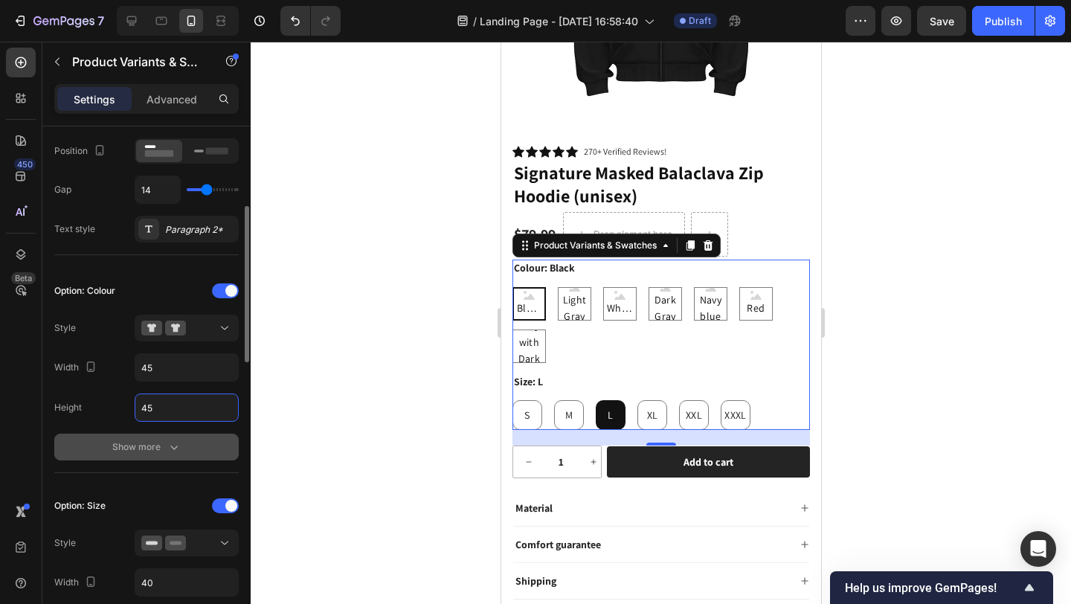
type input "45"
click at [173, 436] on button "Show more" at bounding box center [146, 447] width 184 height 27
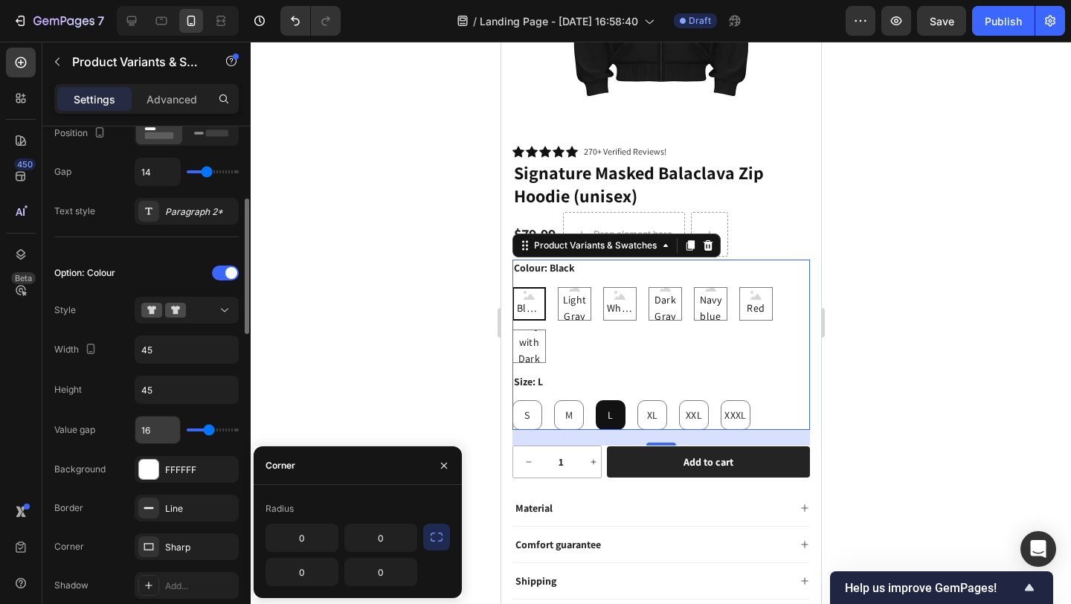
scroll to position [286, 0]
drag, startPoint x: 203, startPoint y: 434, endPoint x: 190, endPoint y: 429, distance: 13.7
click at [190, 429] on div "16" at bounding box center [187, 428] width 104 height 28
click at [193, 428] on div "16" at bounding box center [187, 428] width 104 height 28
type input "12"
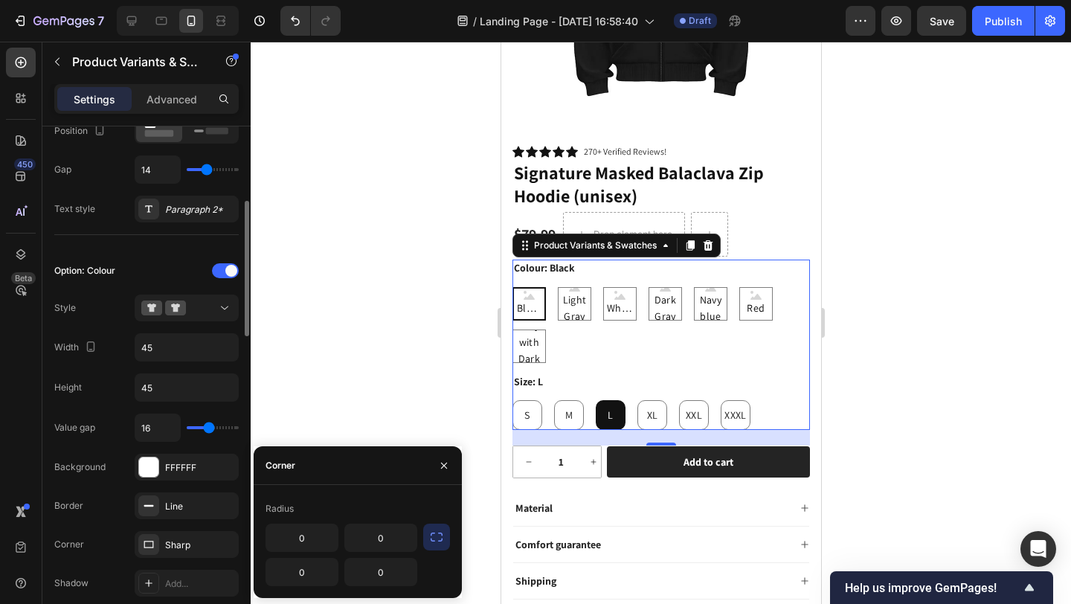
type input "12"
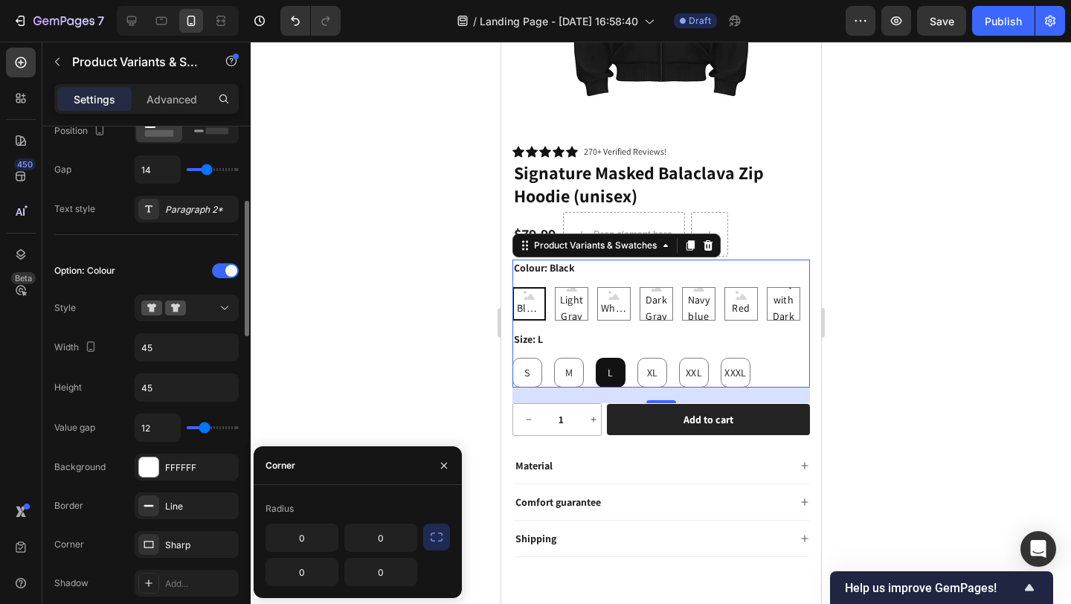
type input "11"
type input "10"
type input "9"
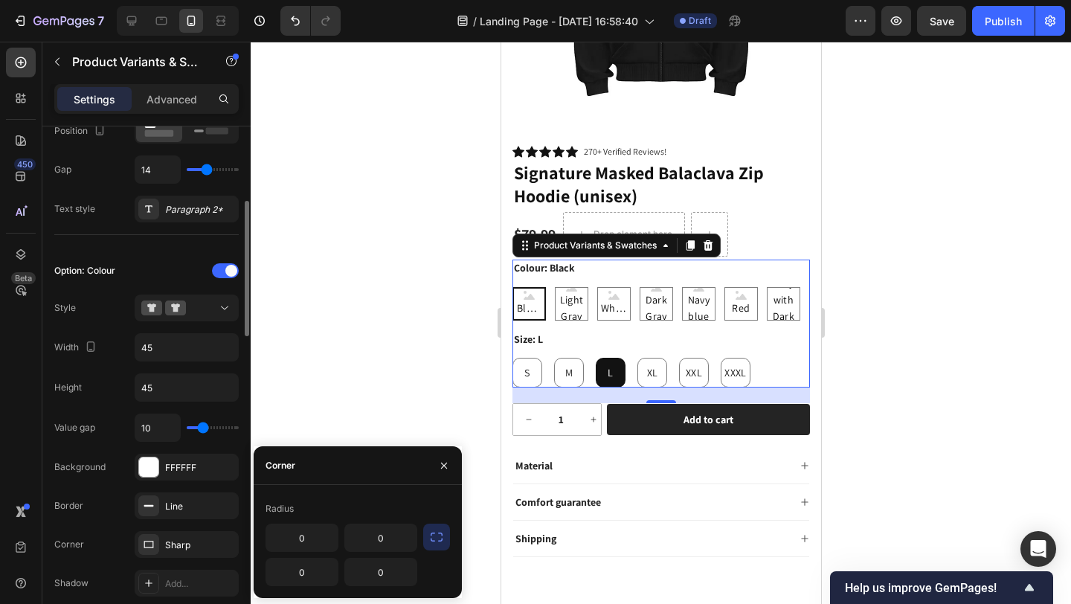
type input "9"
type input "6"
type input "5"
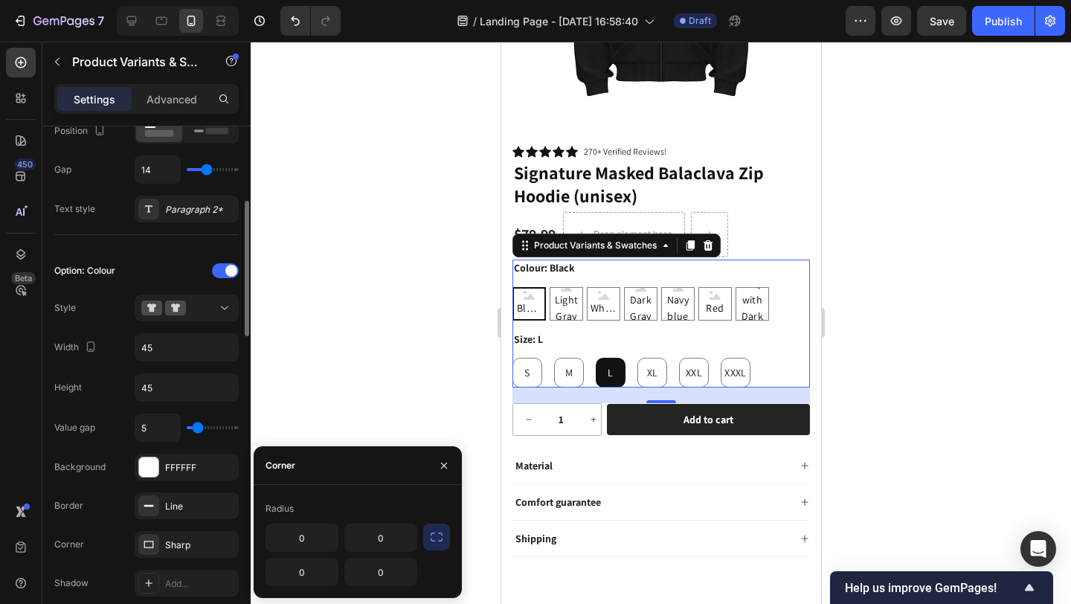
type input "6"
type input "7"
type input "8"
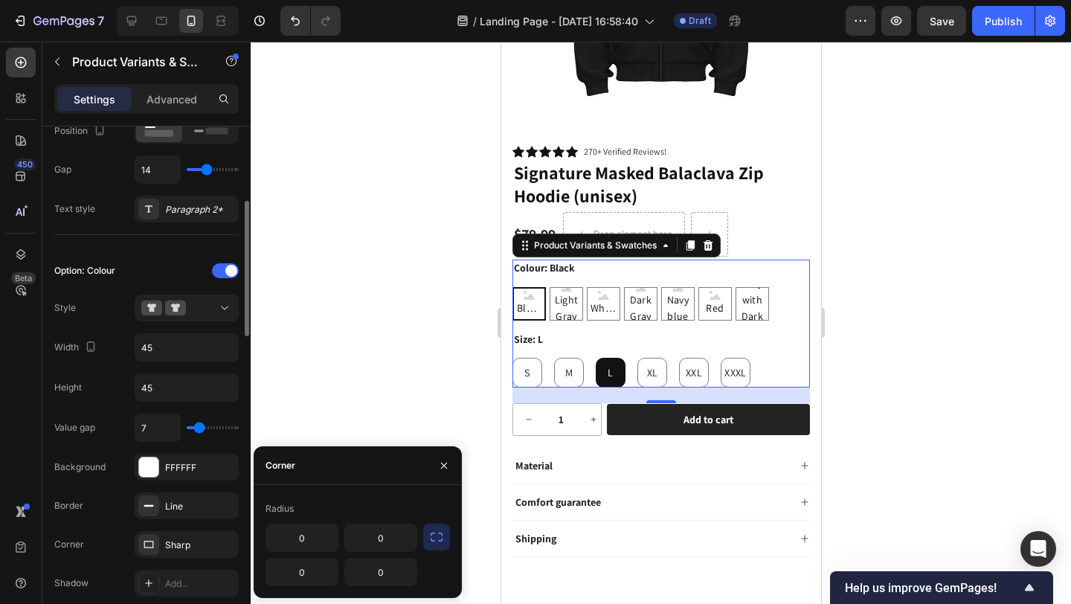
type input "8"
type input "9"
type input "10"
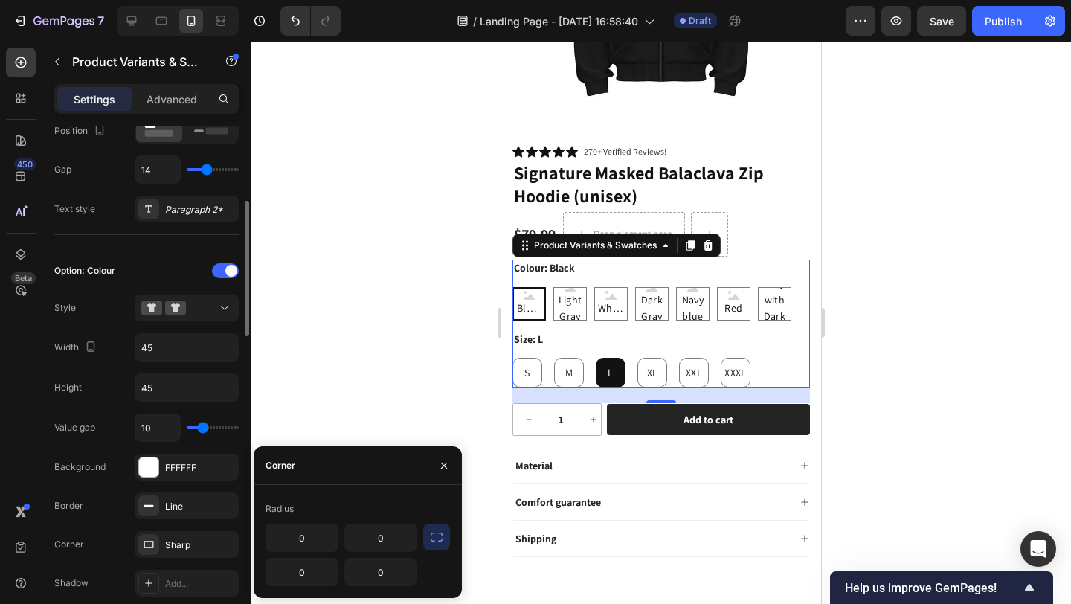
type input "9"
type input "8"
type input "7"
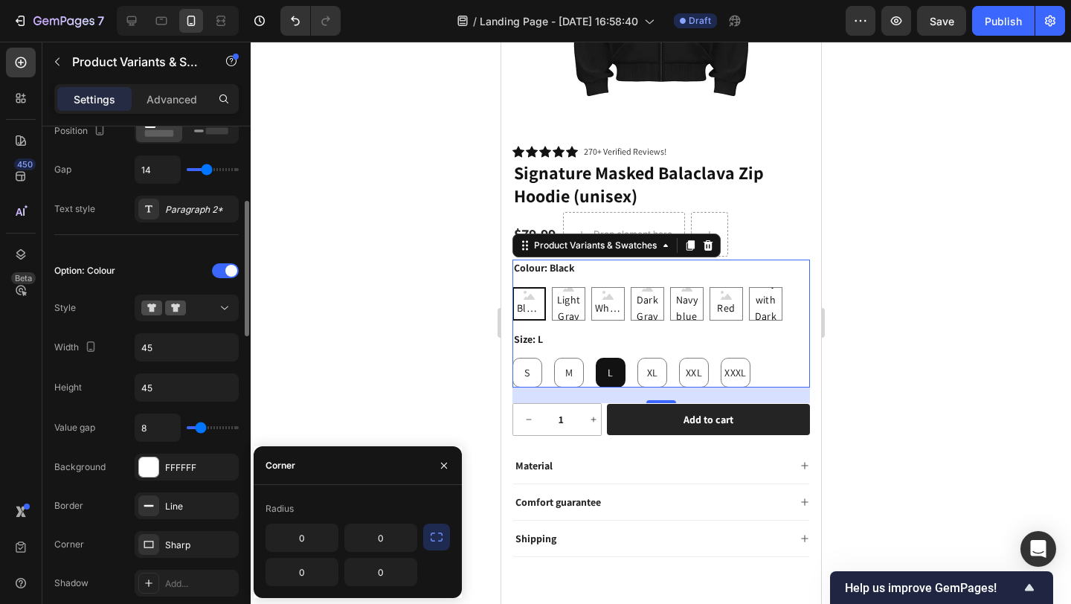
type input "7"
type input "6"
type input "5"
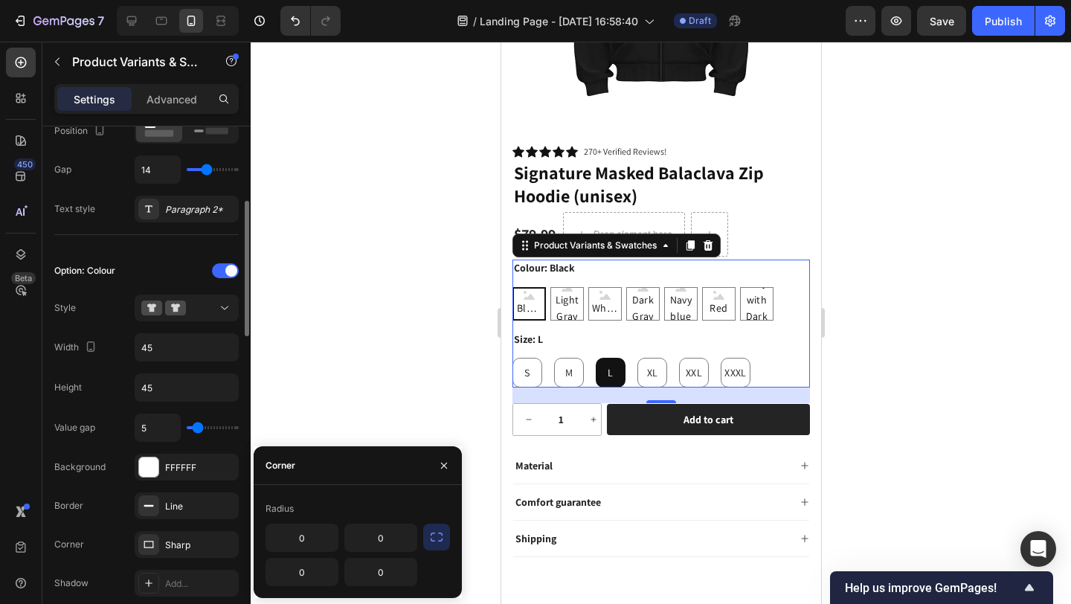
click at [198, 427] on input "range" at bounding box center [213, 427] width 52 height 3
click at [437, 469] on button "button" at bounding box center [444, 466] width 24 height 24
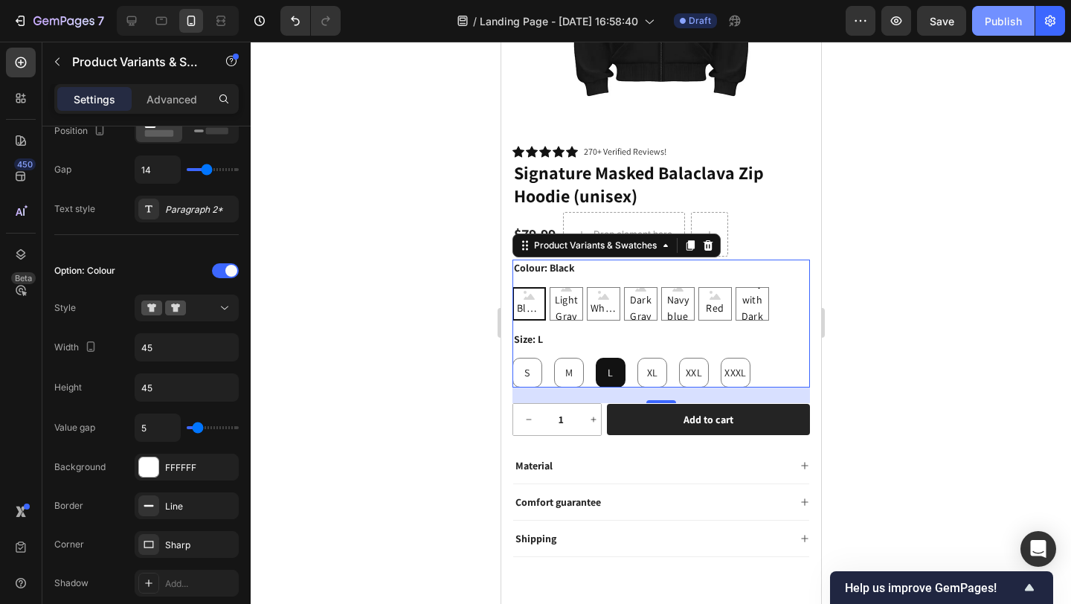
click at [997, 35] on button "Publish" at bounding box center [1003, 21] width 62 height 30
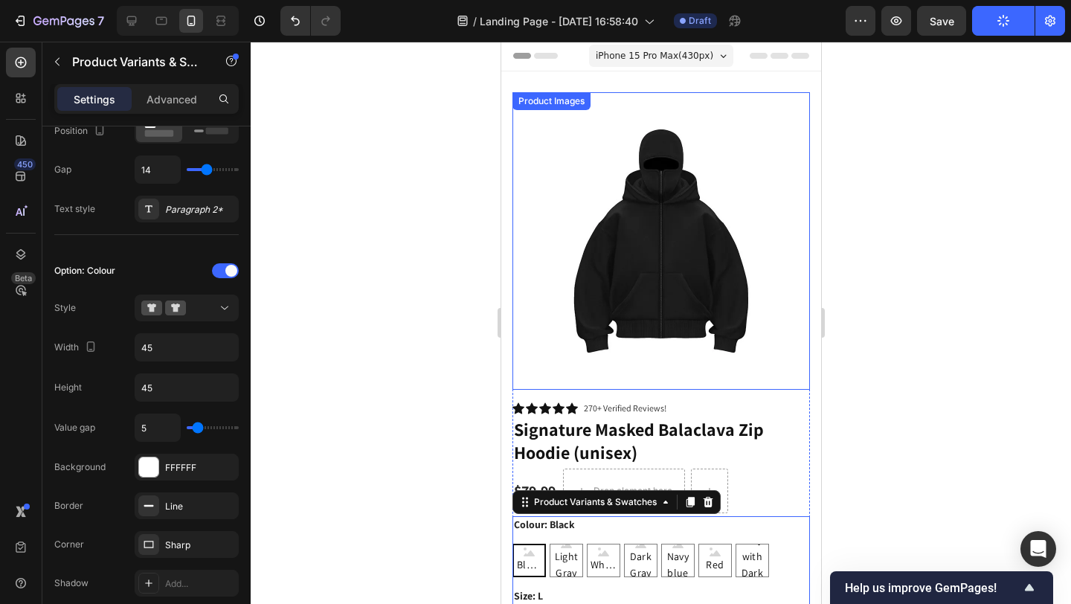
scroll to position [0, 0]
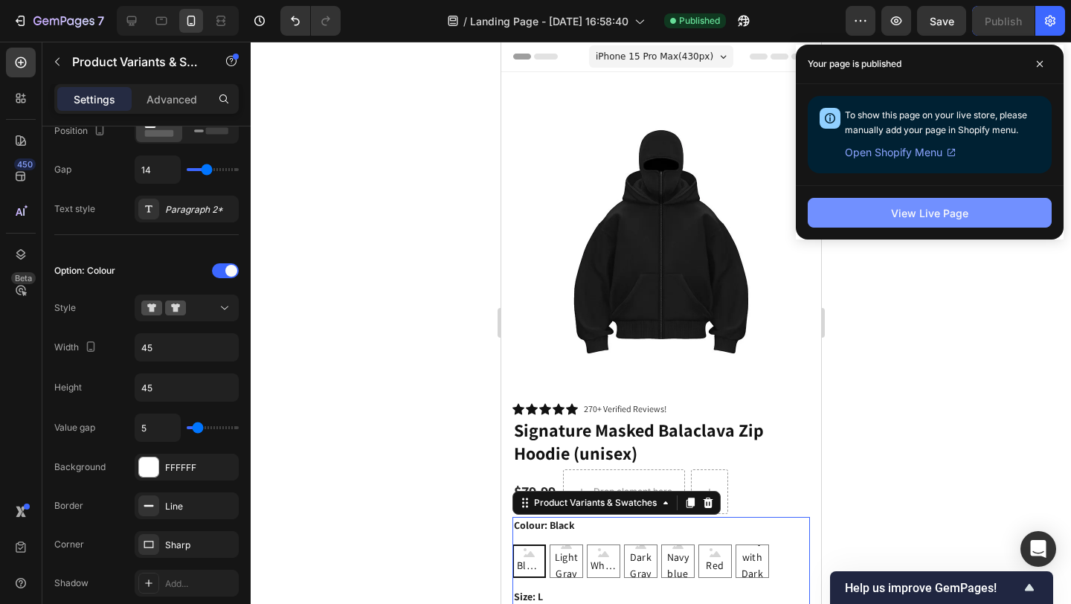
click at [910, 216] on div "View Live Page" at bounding box center [929, 213] width 77 height 16
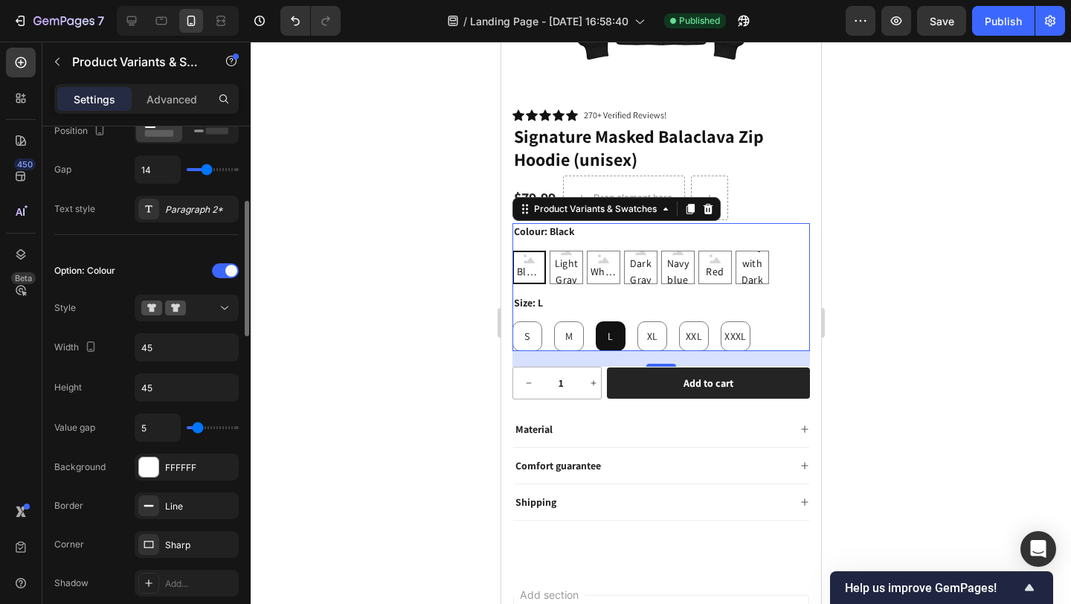
scroll to position [295, 0]
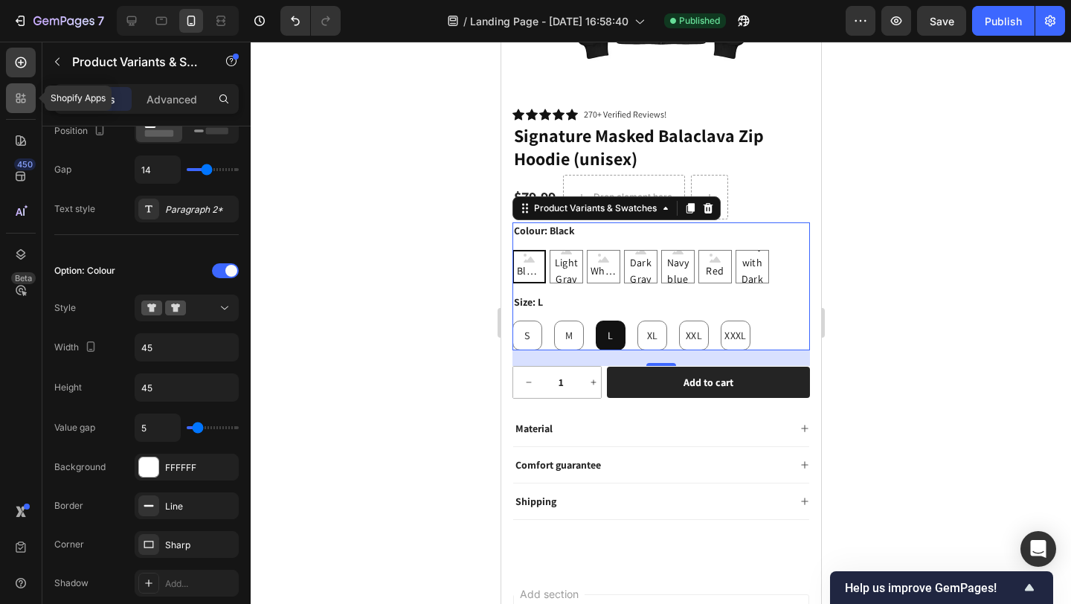
click at [13, 105] on icon at bounding box center [20, 98] width 15 height 15
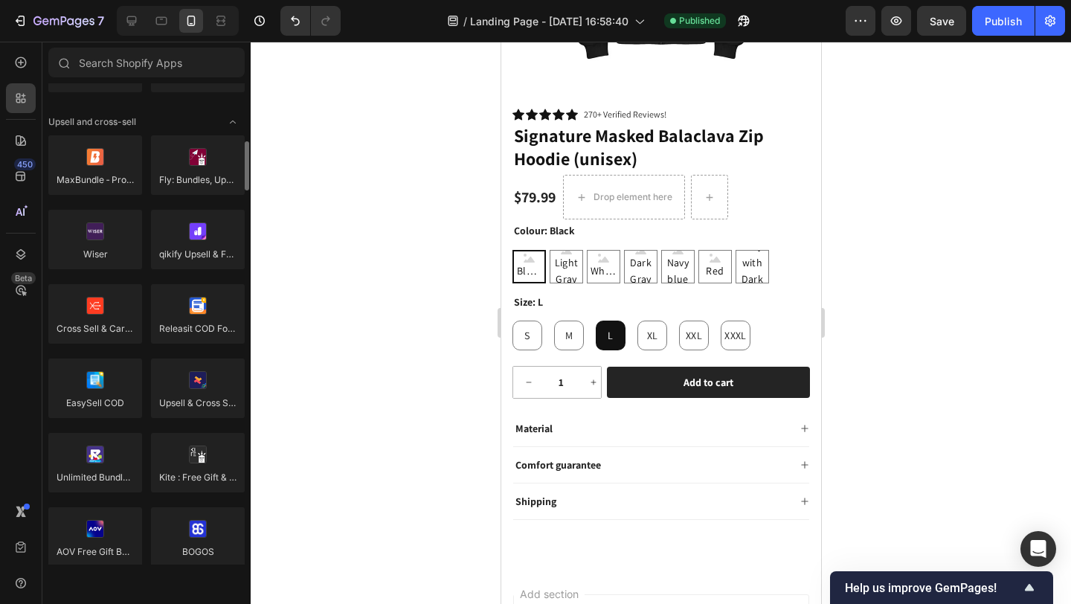
scroll to position [0, 0]
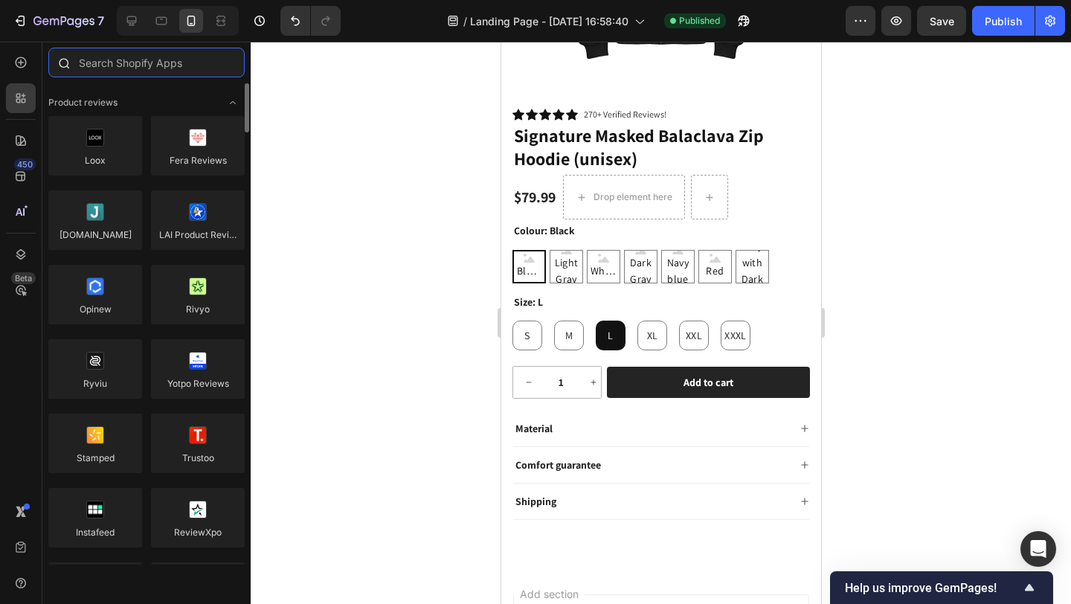
click at [155, 57] on input "text" at bounding box center [146, 63] width 196 height 30
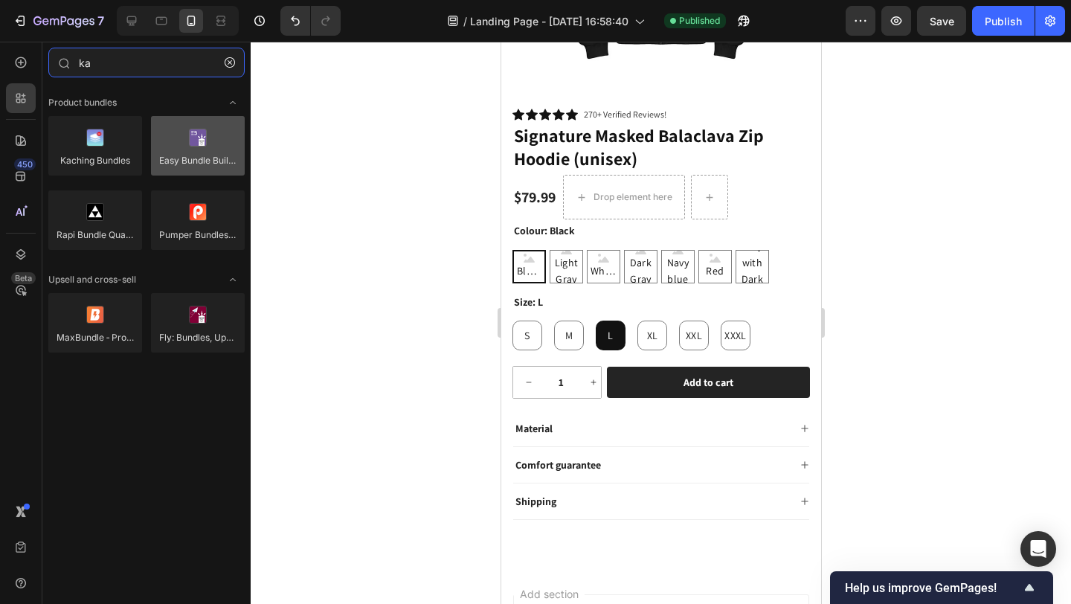
type input "ka"
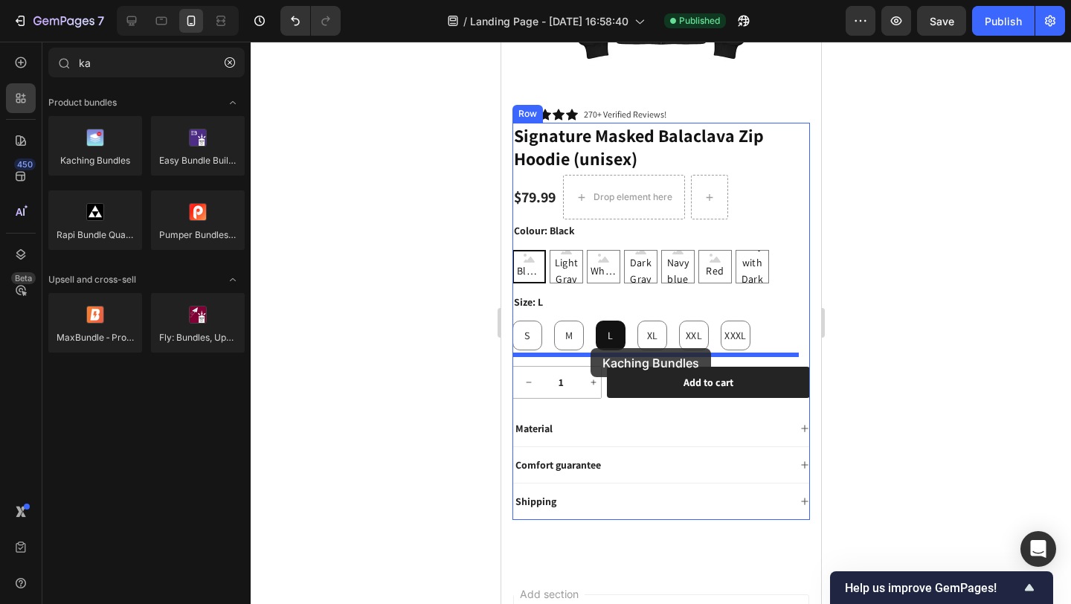
drag, startPoint x: 681, startPoint y: 208, endPoint x: 590, endPoint y: 348, distance: 167.1
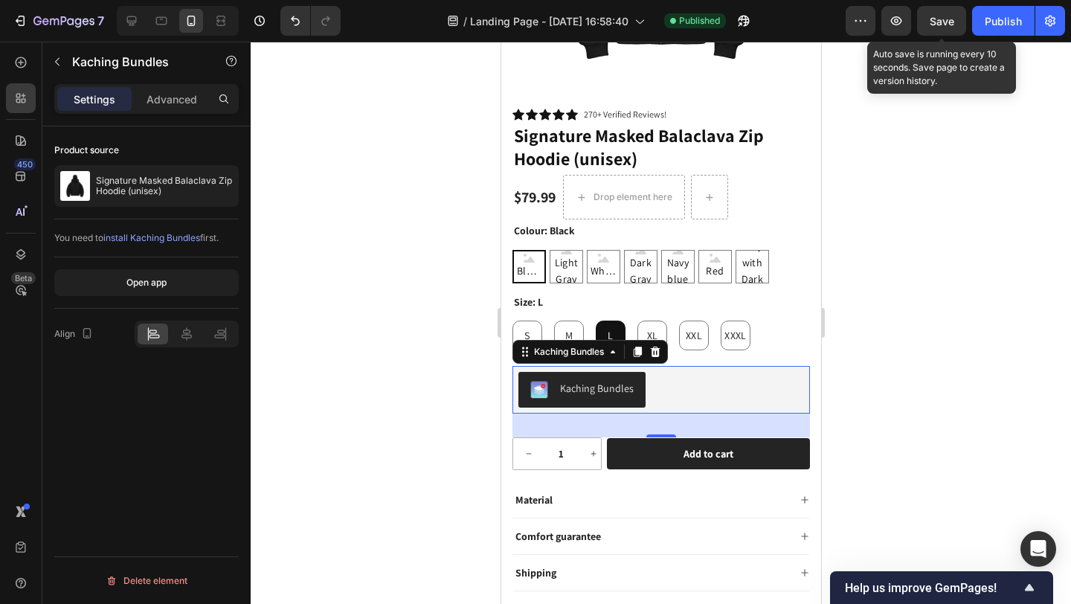
click at [937, 27] on span "Save" at bounding box center [942, 21] width 25 height 13
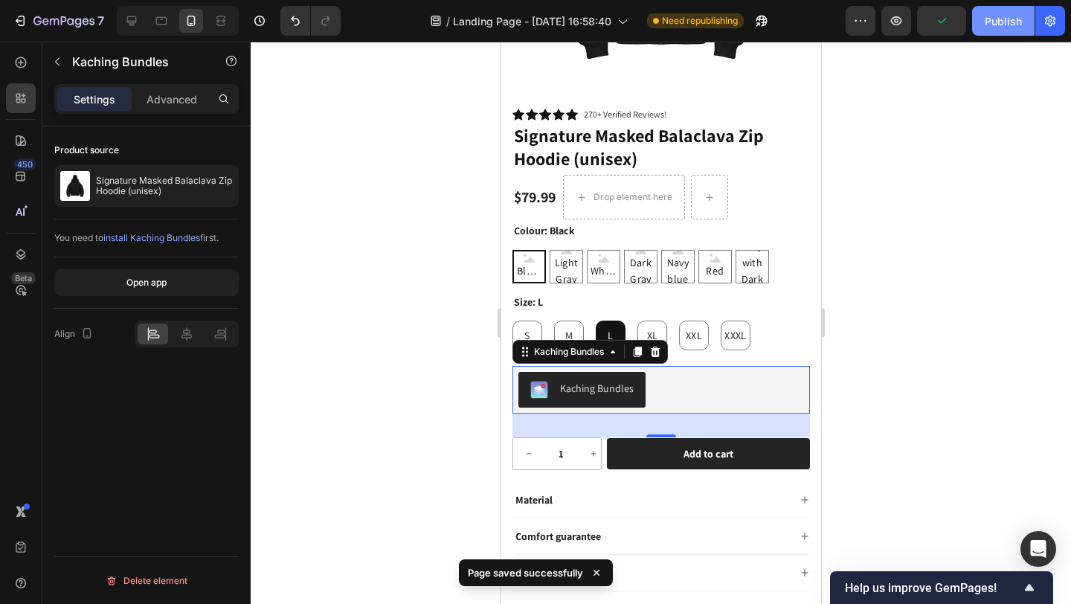
click at [994, 29] on button "Publish" at bounding box center [1003, 21] width 62 height 30
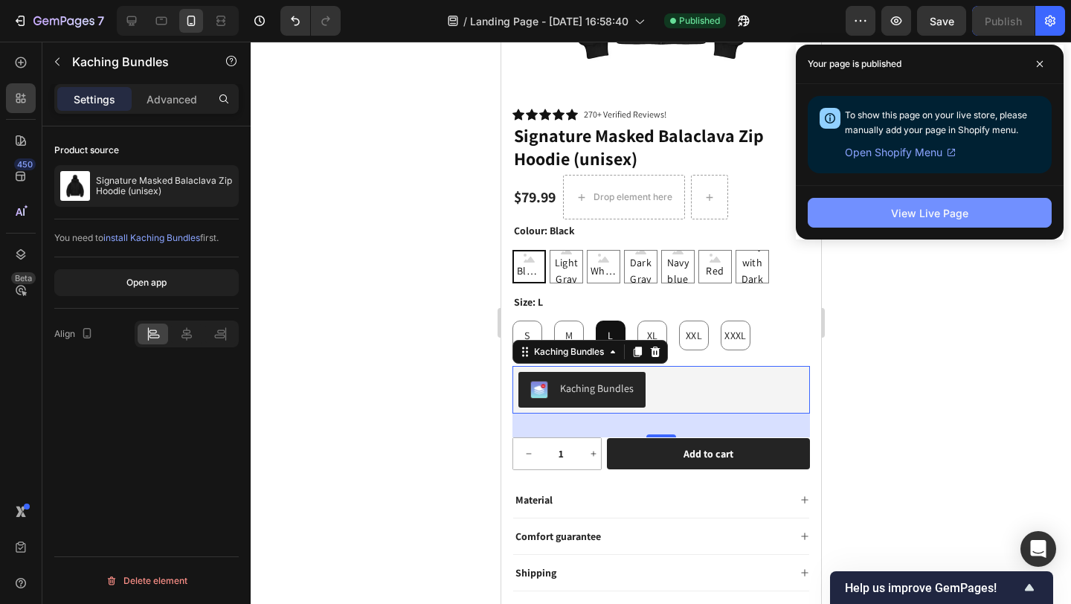
click at [885, 199] on button "View Live Page" at bounding box center [930, 213] width 244 height 30
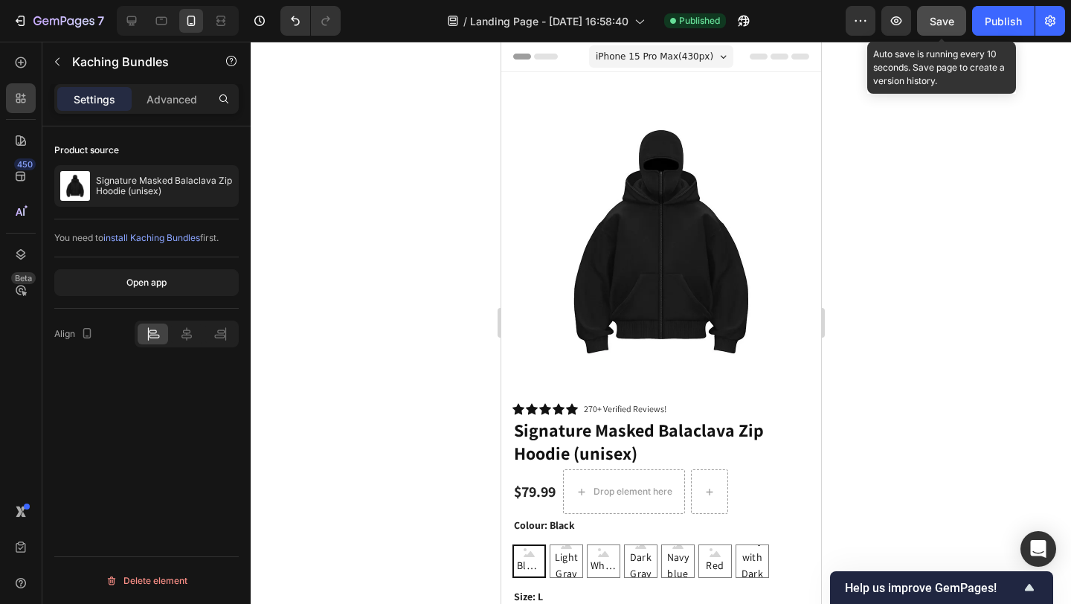
click at [942, 33] on button "Save" at bounding box center [941, 21] width 49 height 30
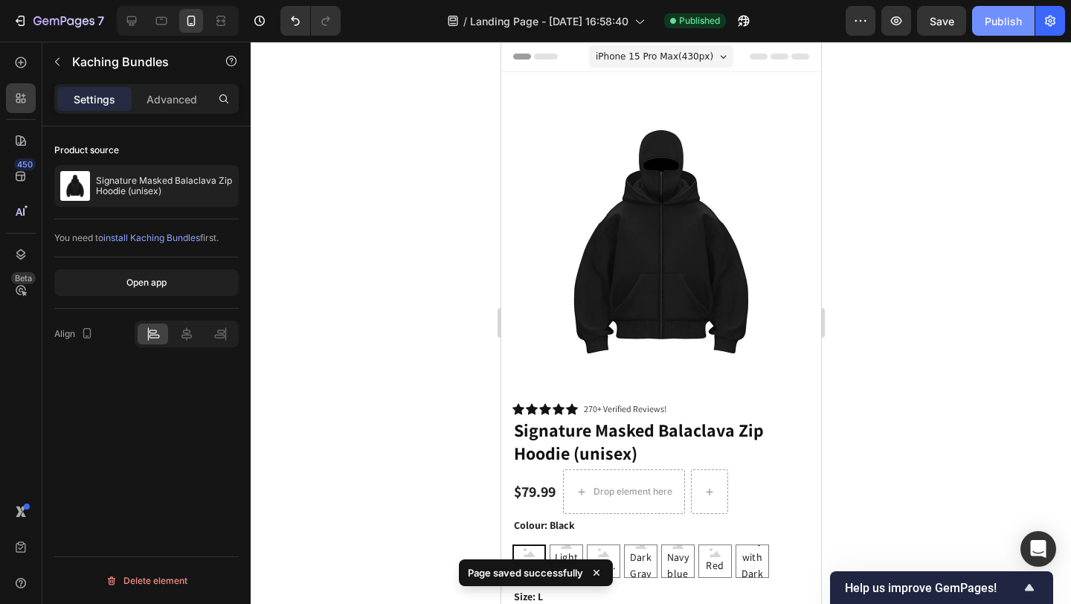
click at [995, 23] on div "Publish" at bounding box center [1003, 21] width 37 height 16
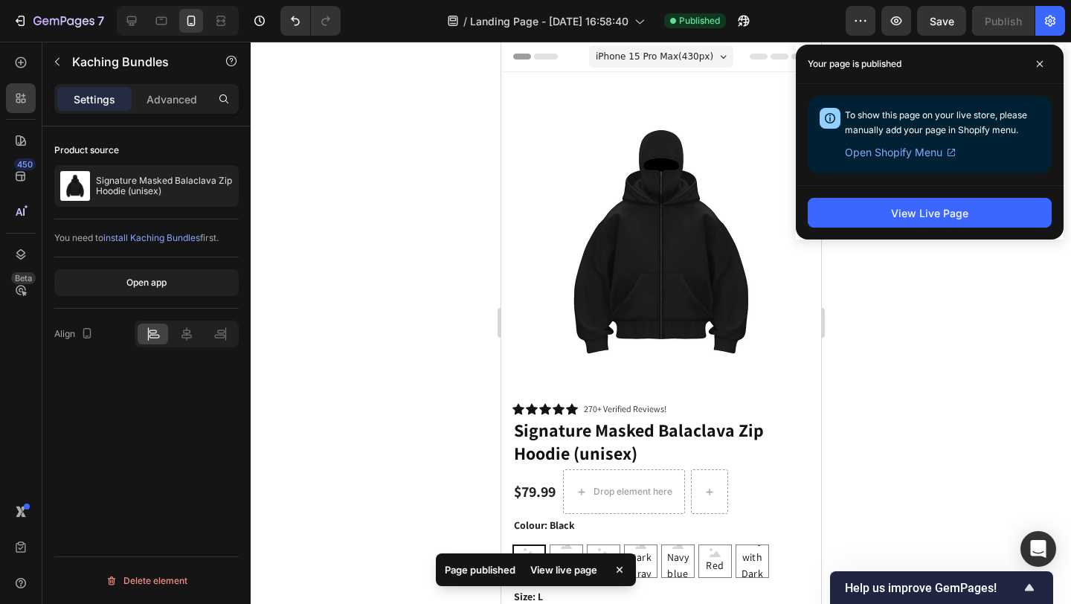
click at [905, 161] on div "To show this page on your live store, please manually add your page in Shopify …" at bounding box center [930, 134] width 244 height 77
click at [906, 155] on span "Open Shopify Menu" at bounding box center [893, 153] width 97 height 18
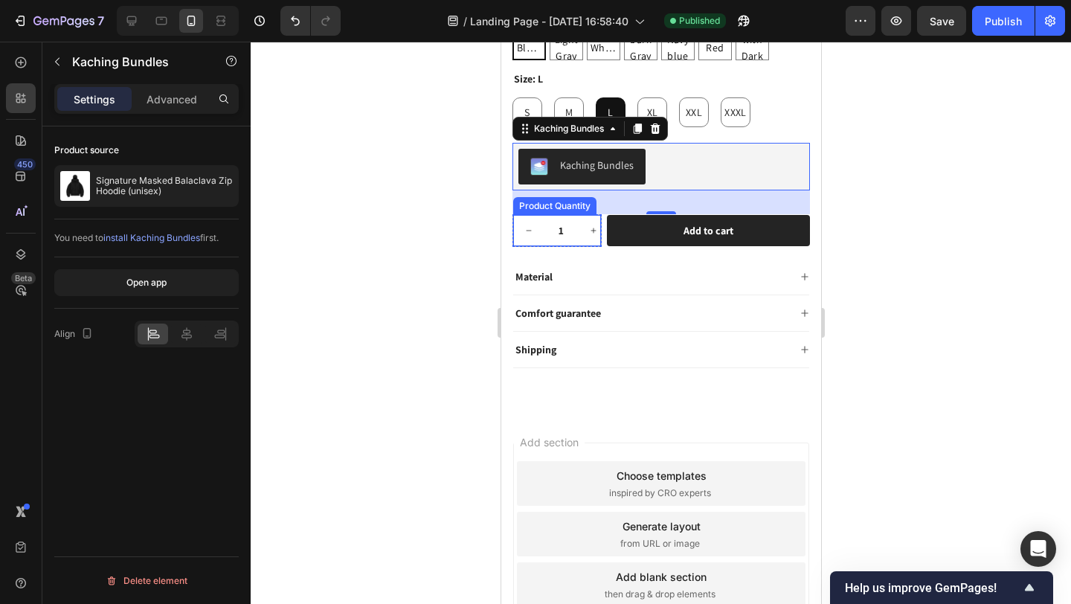
scroll to position [518, 0]
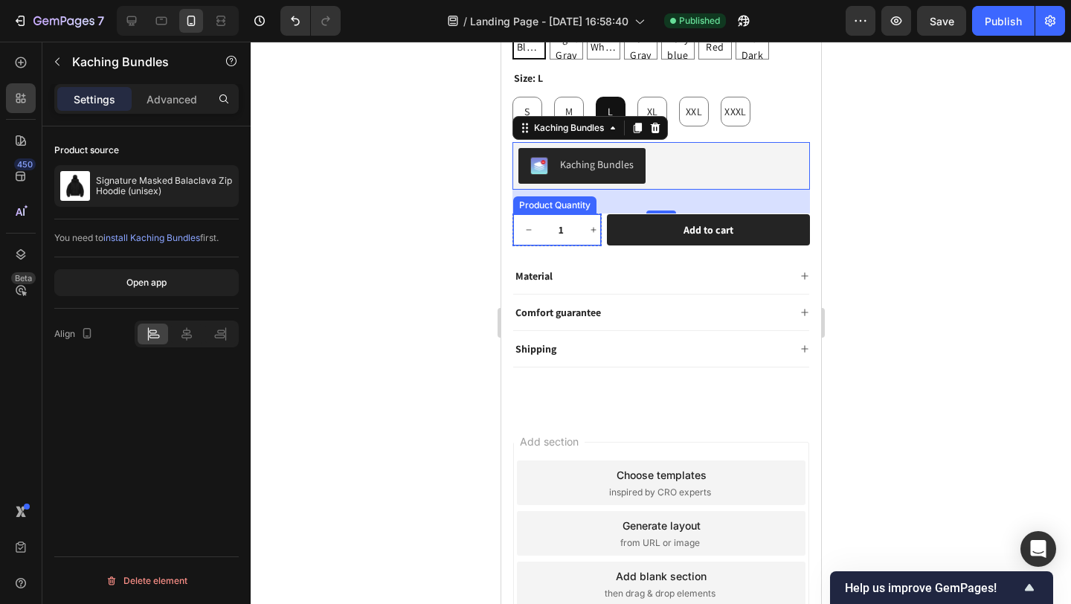
click at [553, 217] on input "1" at bounding box center [560, 229] width 33 height 31
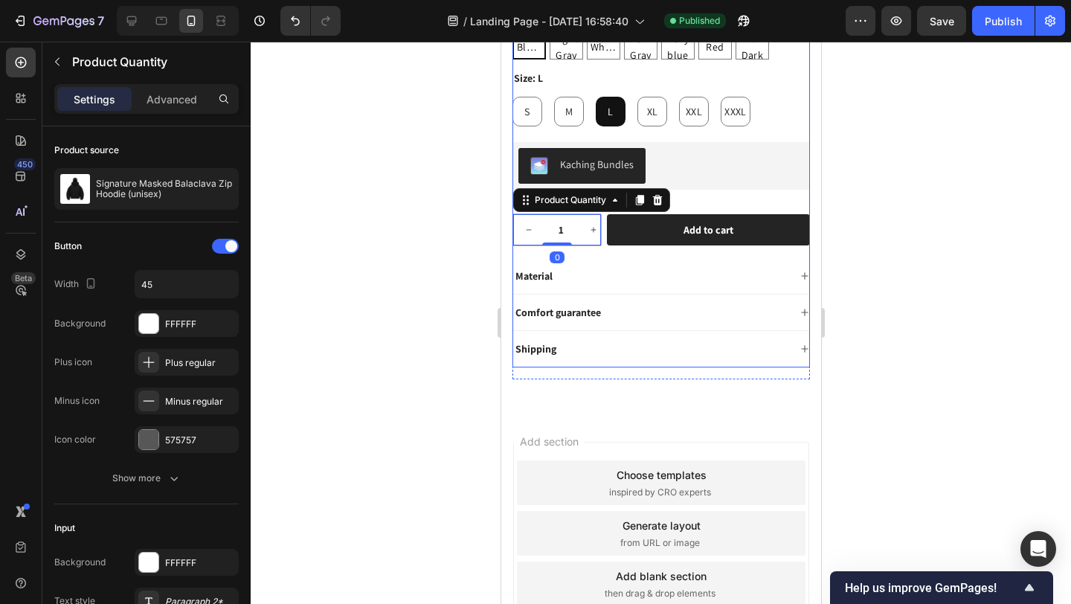
click at [701, 187] on div "Signature Masked Balaclava Zip Hoodie (unisex) Product Title $79.99 Product Pri…" at bounding box center [661, 133] width 298 height 469
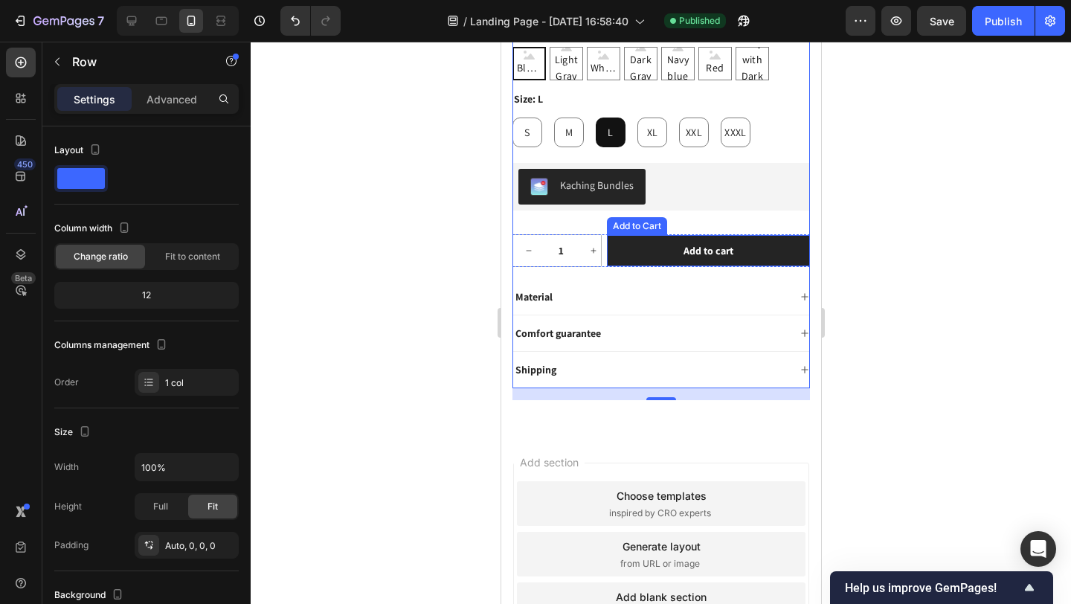
scroll to position [509, 0]
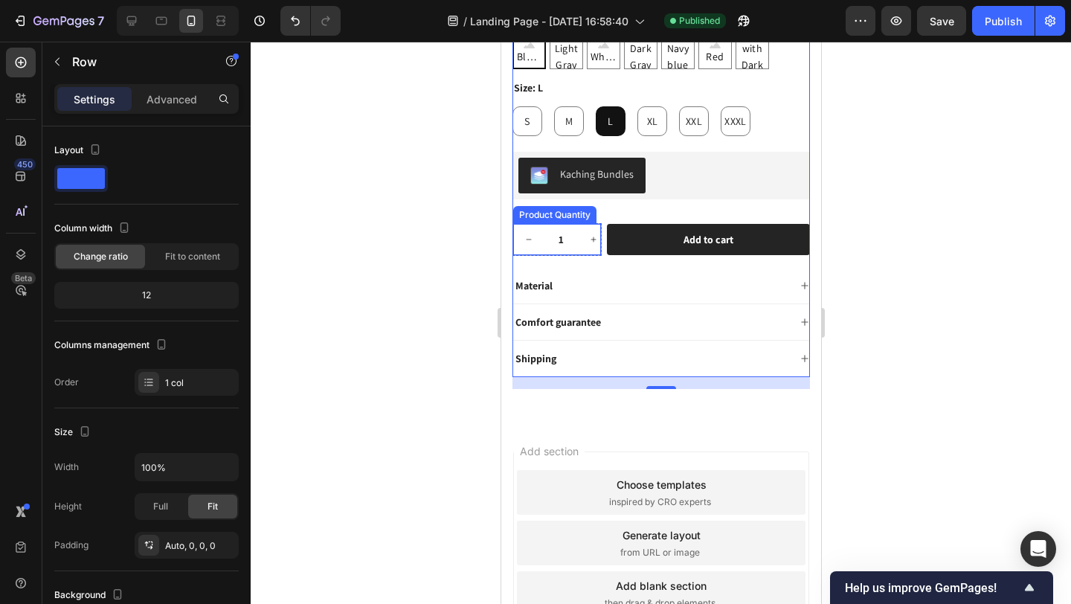
click at [563, 227] on input "1" at bounding box center [560, 239] width 33 height 31
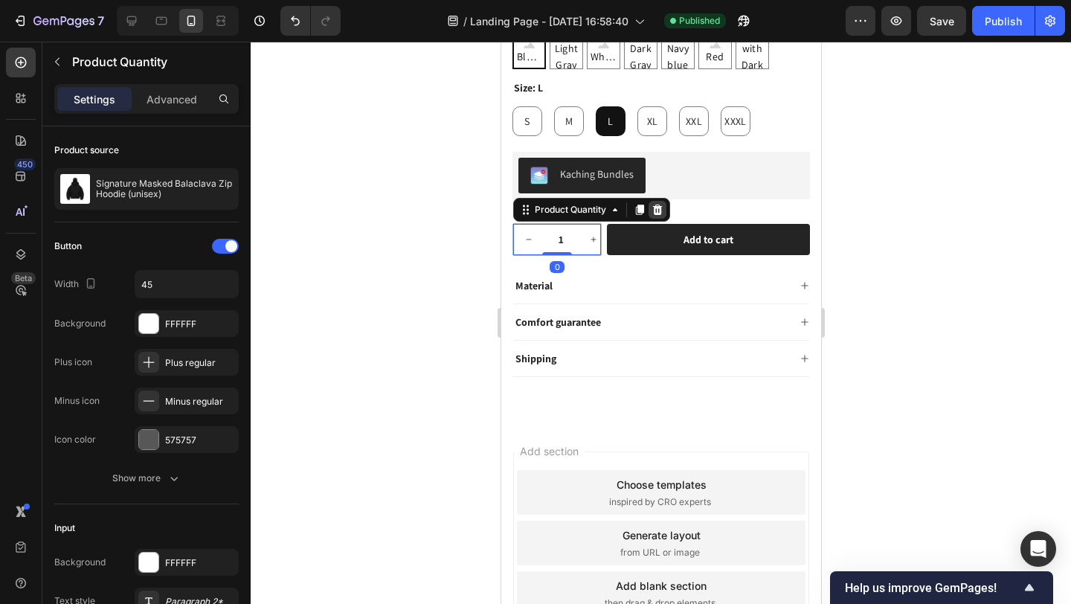
click at [655, 204] on icon at bounding box center [657, 210] width 12 height 12
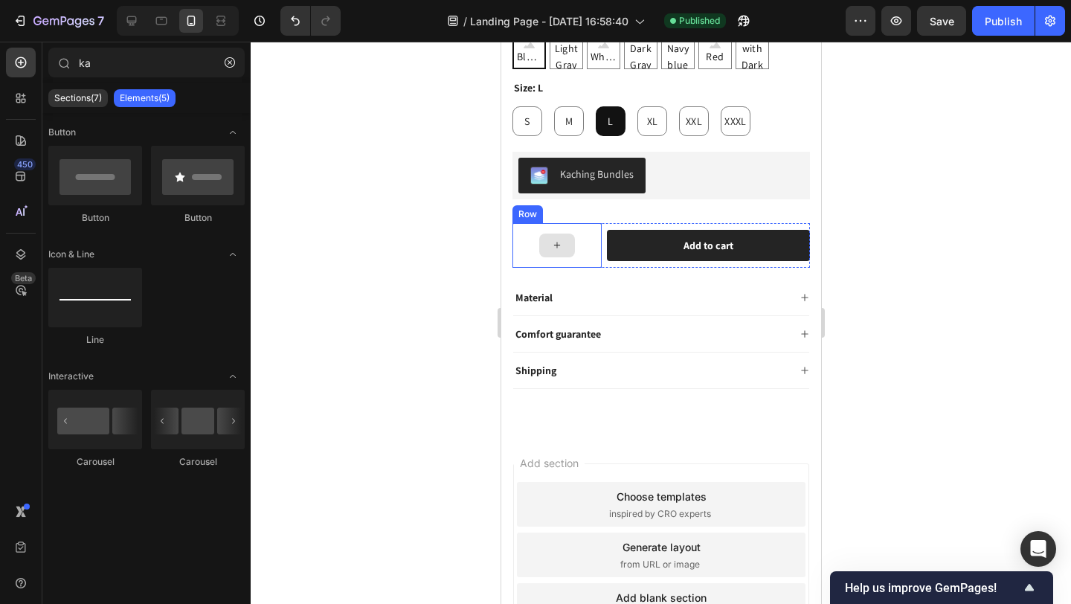
click at [565, 234] on div at bounding box center [556, 246] width 36 height 24
click at [588, 223] on div at bounding box center [556, 245] width 89 height 45
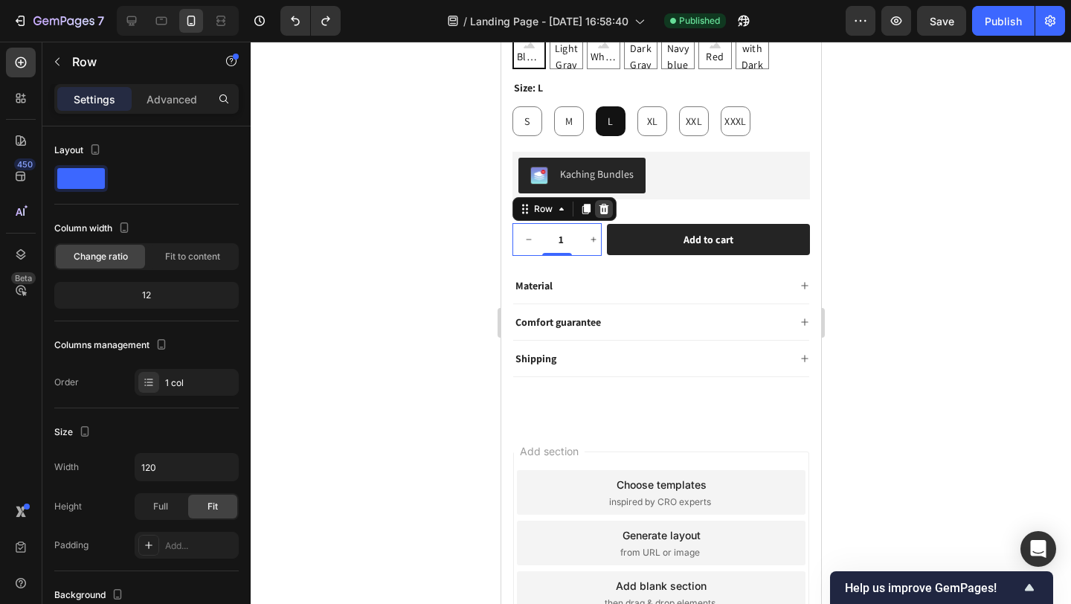
click at [607, 203] on icon at bounding box center [603, 209] width 12 height 12
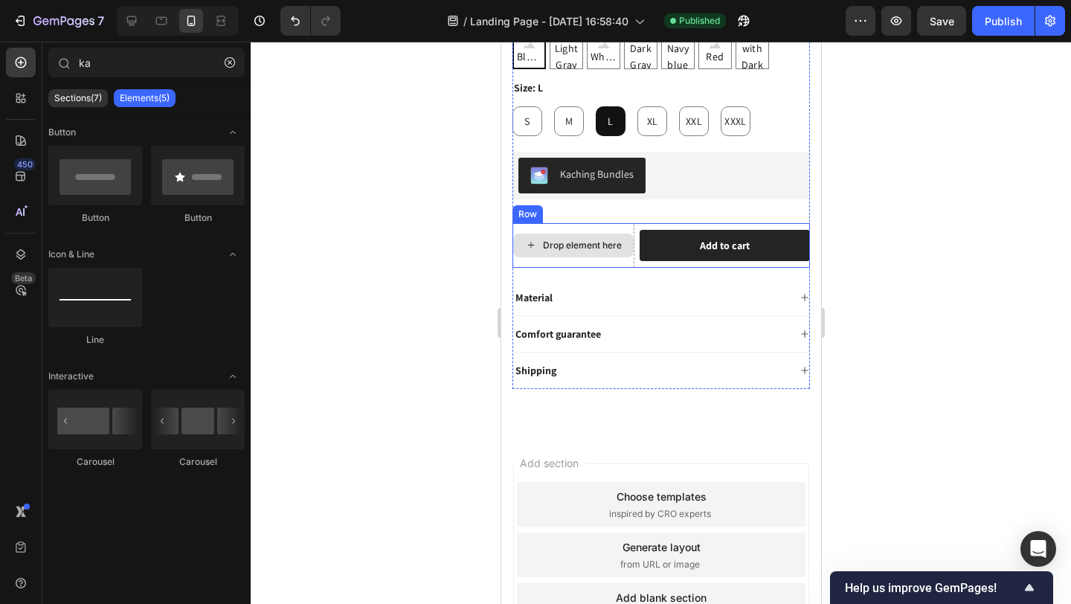
click at [591, 223] on div "Drop element here" at bounding box center [573, 245] width 122 height 45
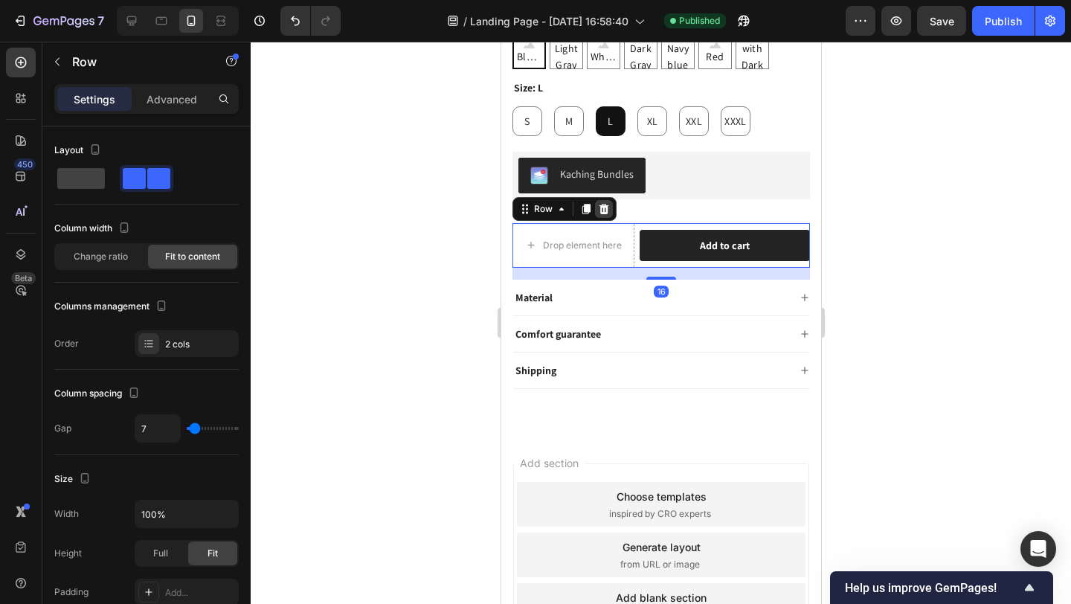
click at [604, 203] on icon at bounding box center [603, 209] width 12 height 12
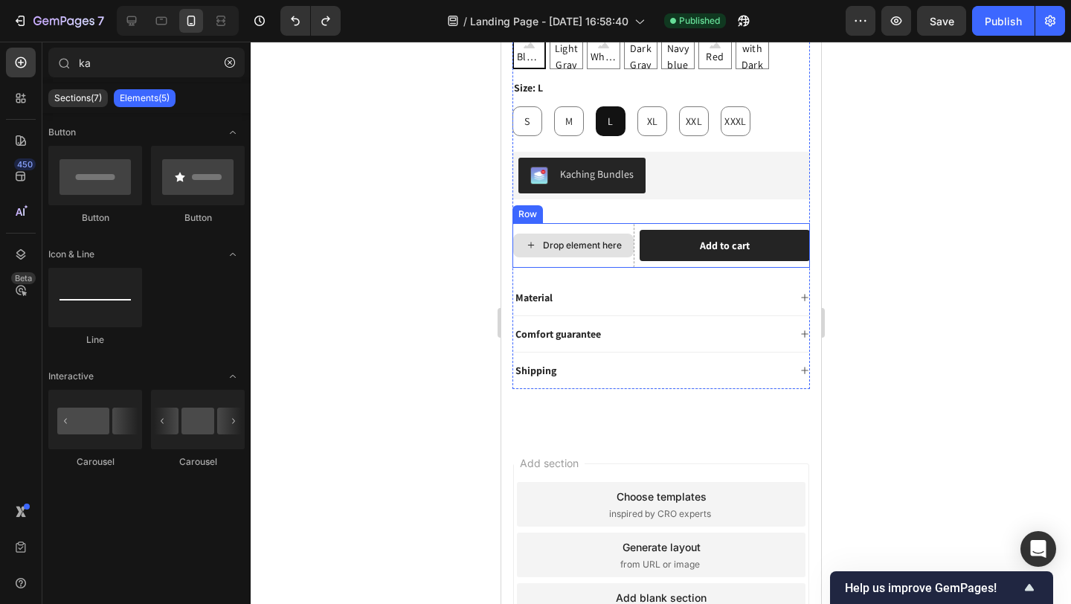
click at [521, 223] on div "Drop element here" at bounding box center [573, 245] width 122 height 45
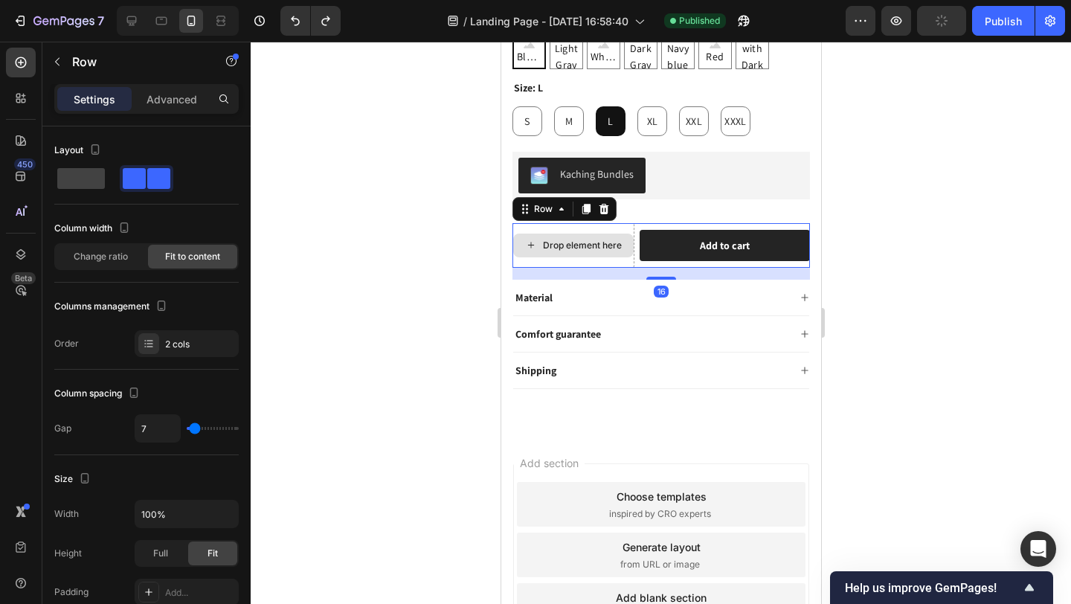
click at [534, 223] on div "Drop element here" at bounding box center [573, 245] width 122 height 45
click at [632, 223] on div "Drop element here" at bounding box center [573, 245] width 122 height 45
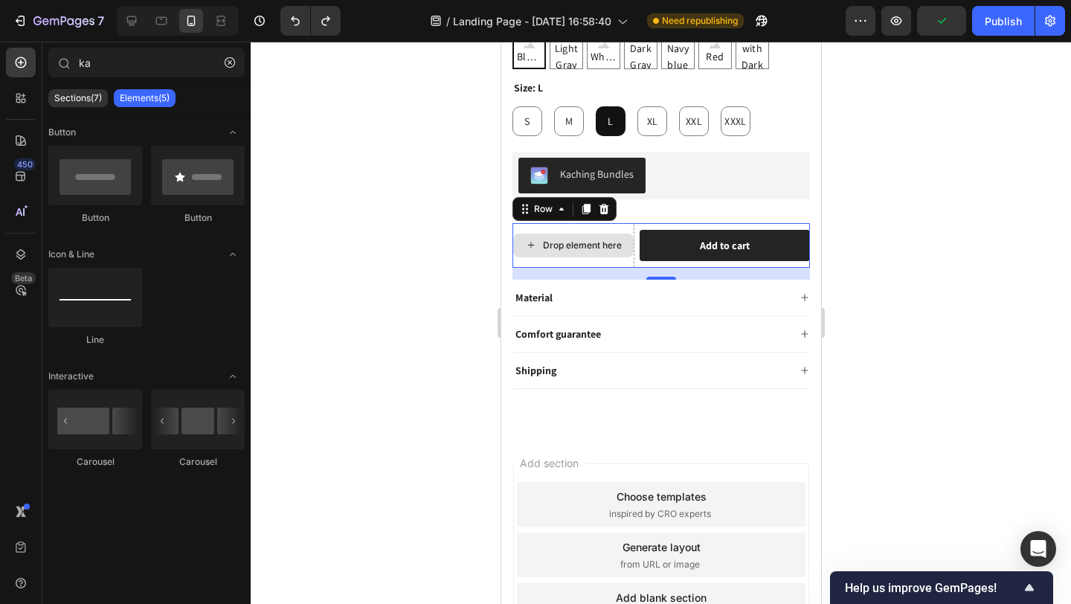
click at [617, 239] on div "Drop element here" at bounding box center [581, 245] width 79 height 12
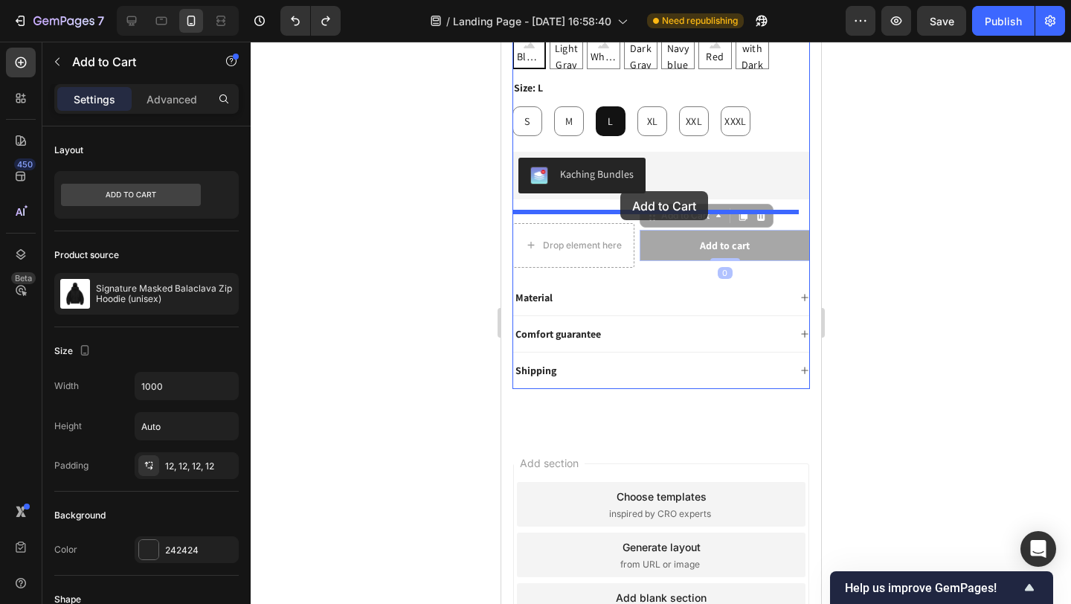
drag, startPoint x: 661, startPoint y: 201, endPoint x: 620, endPoint y: 193, distance: 42.4
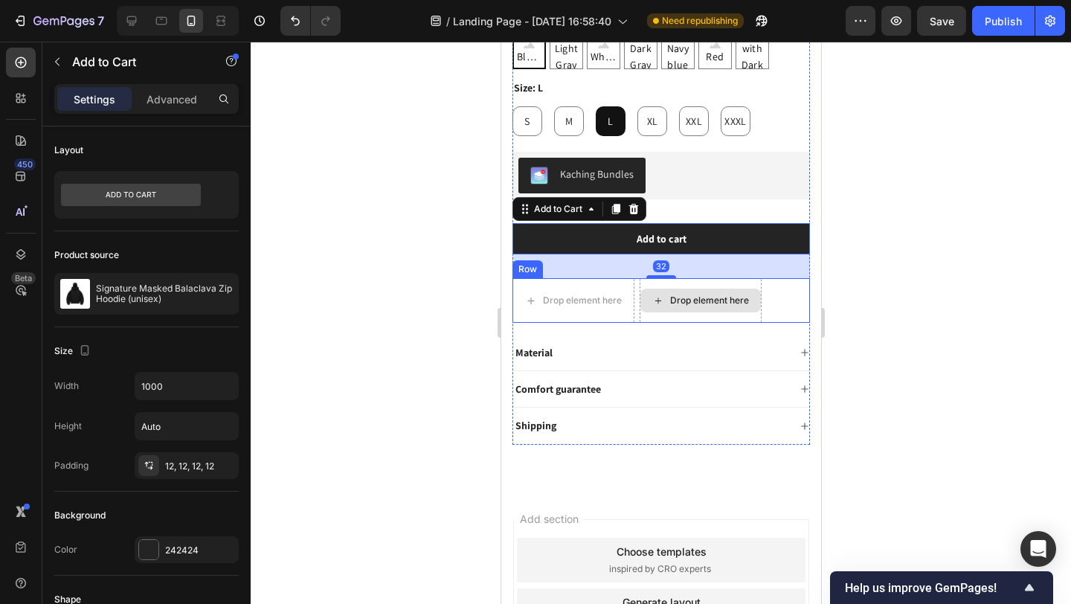
click at [774, 281] on div "Drop element here Drop element here Row" at bounding box center [661, 300] width 298 height 45
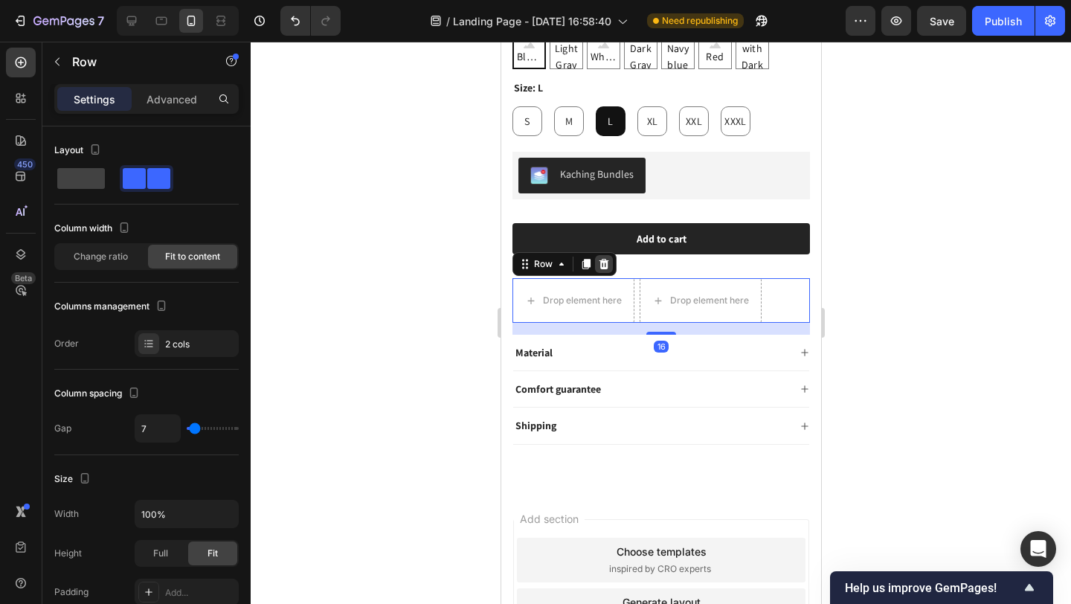
click at [610, 257] on div at bounding box center [603, 264] width 18 height 18
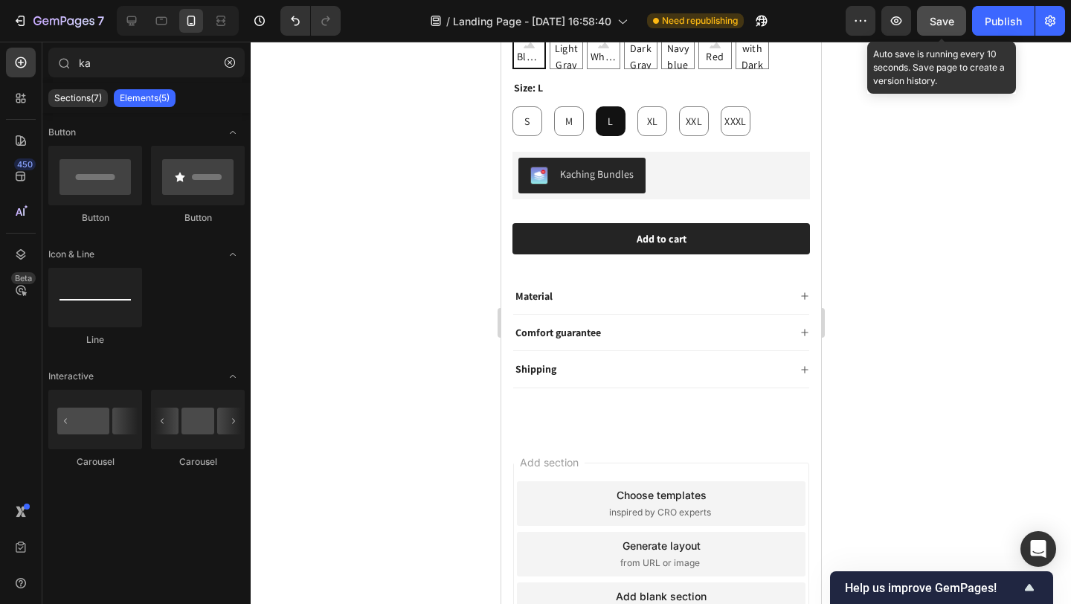
click at [948, 21] on span "Save" at bounding box center [942, 21] width 25 height 13
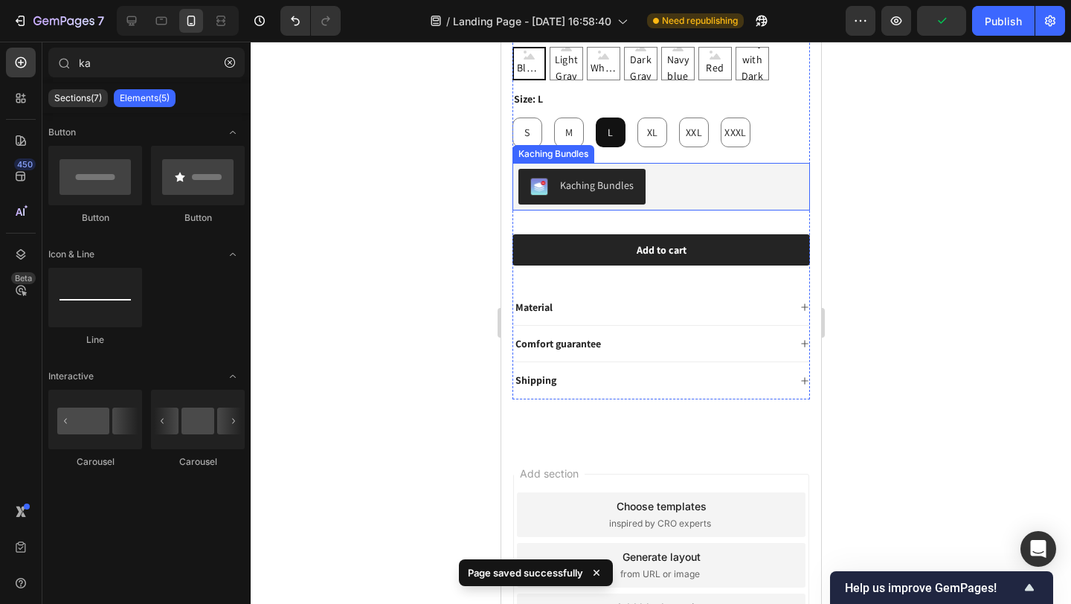
scroll to position [496, 0]
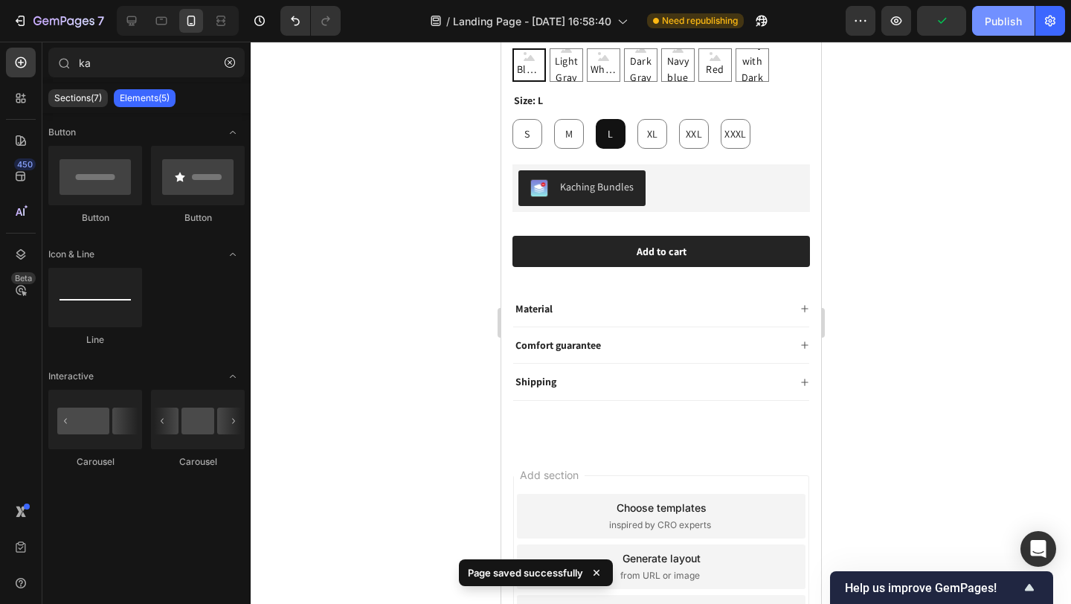
click at [993, 25] on div "Publish" at bounding box center [1003, 21] width 37 height 16
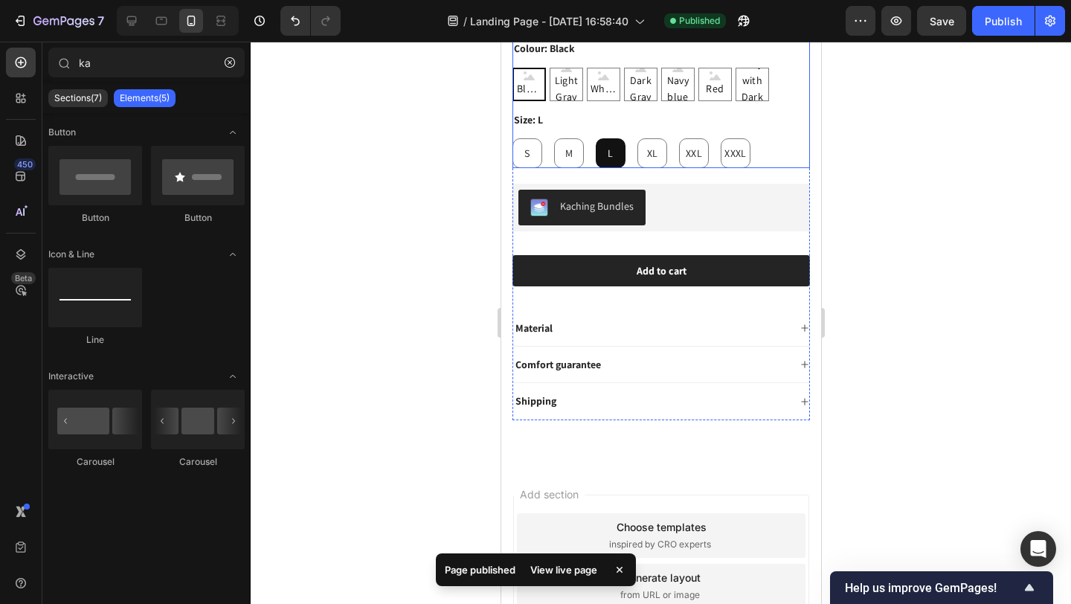
scroll to position [0, 0]
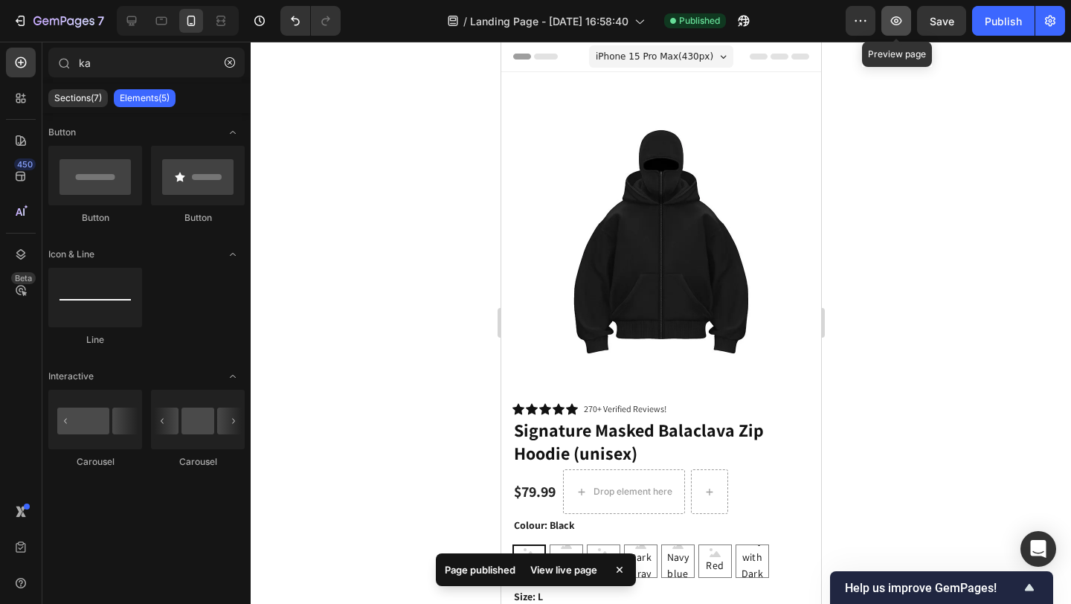
click at [896, 19] on icon "button" at bounding box center [896, 21] width 4 height 4
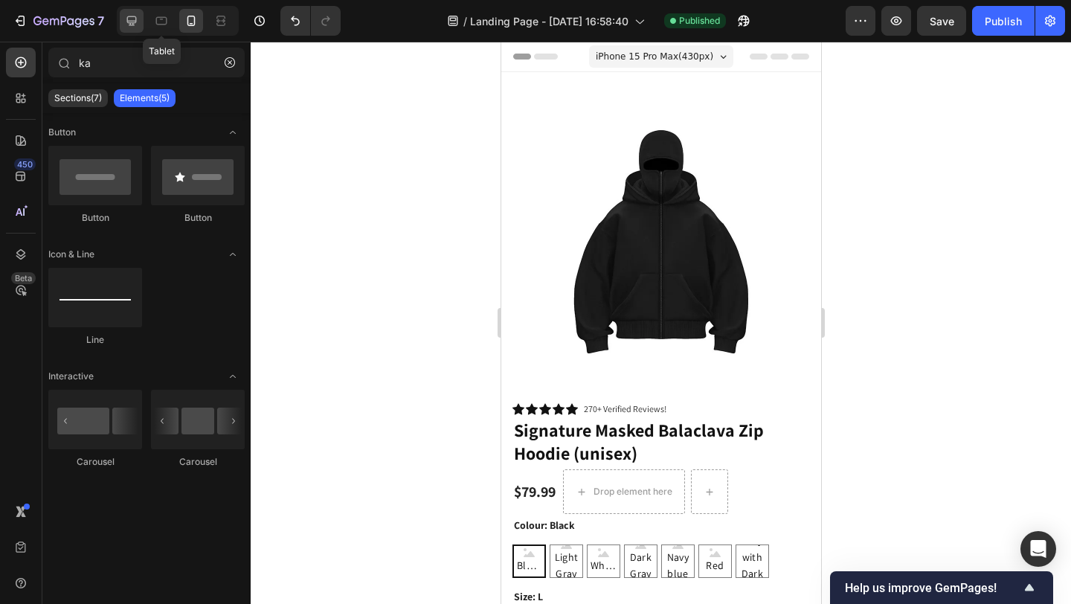
click at [135, 27] on icon at bounding box center [131, 20] width 15 height 15
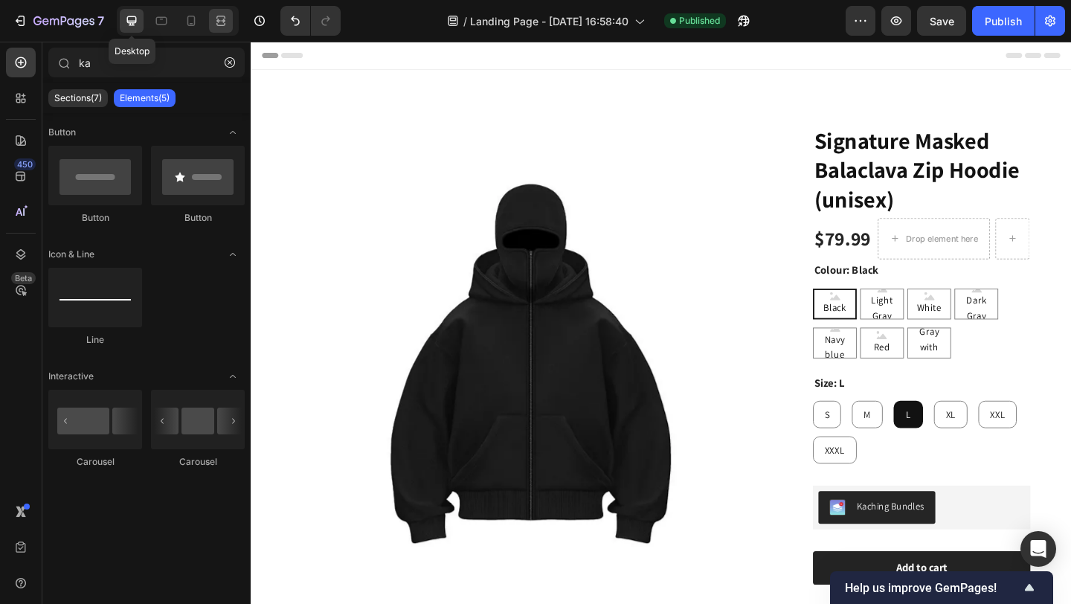
click at [216, 20] on icon at bounding box center [218, 21] width 4 height 4
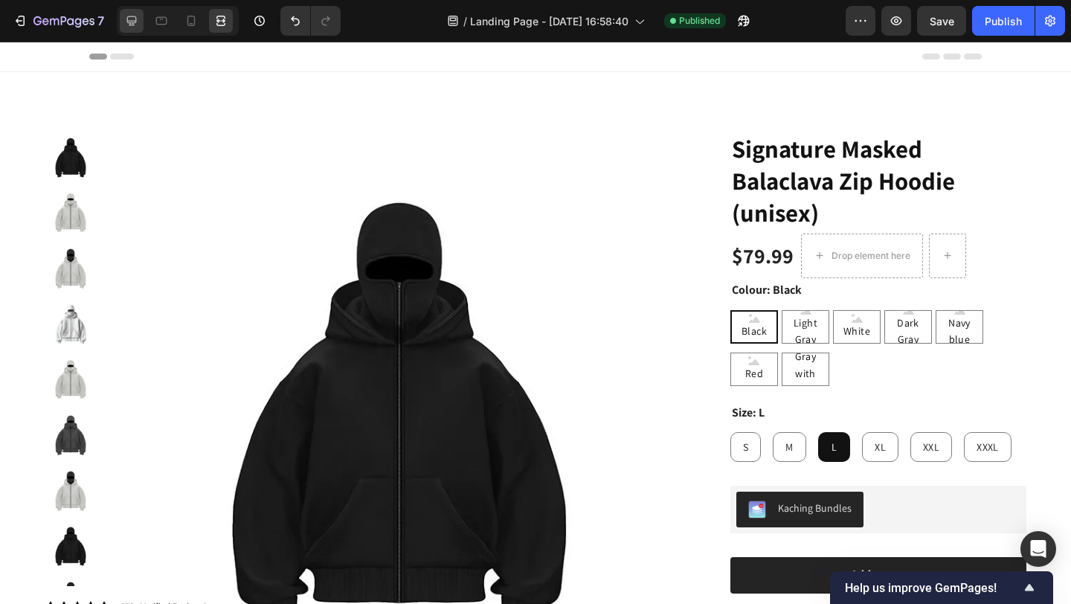
click at [126, 20] on icon at bounding box center [131, 20] width 15 height 15
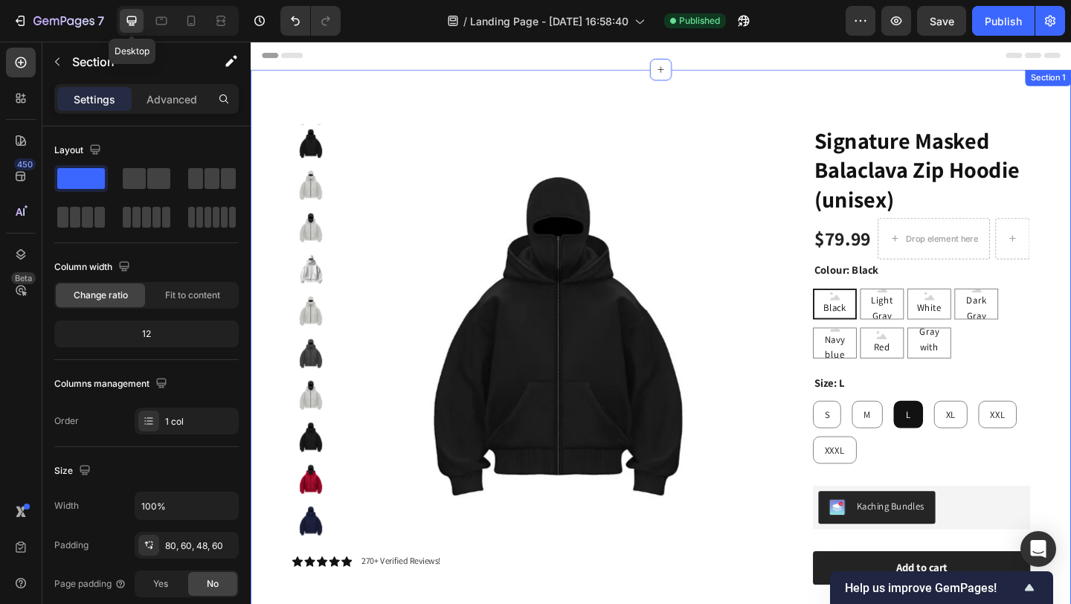
click at [407, 125] on div "Product Images Icon Icon Icon Icon Icon Icon List 270+ Verified Reviews! Text B…" at bounding box center [697, 478] width 893 height 813
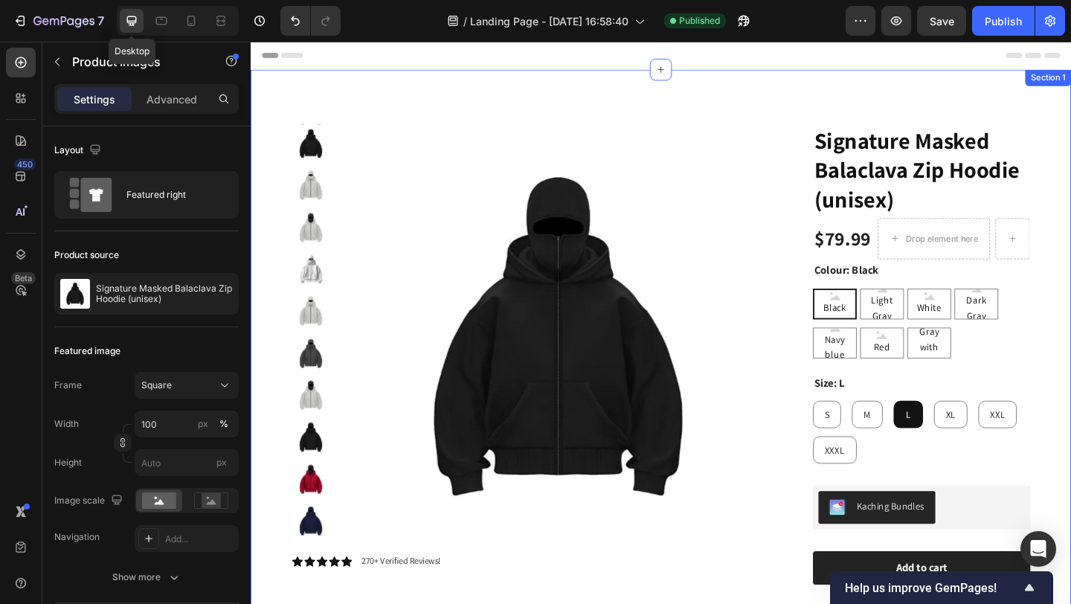
click at [489, 299] on img at bounding box center [585, 362] width 461 height 461
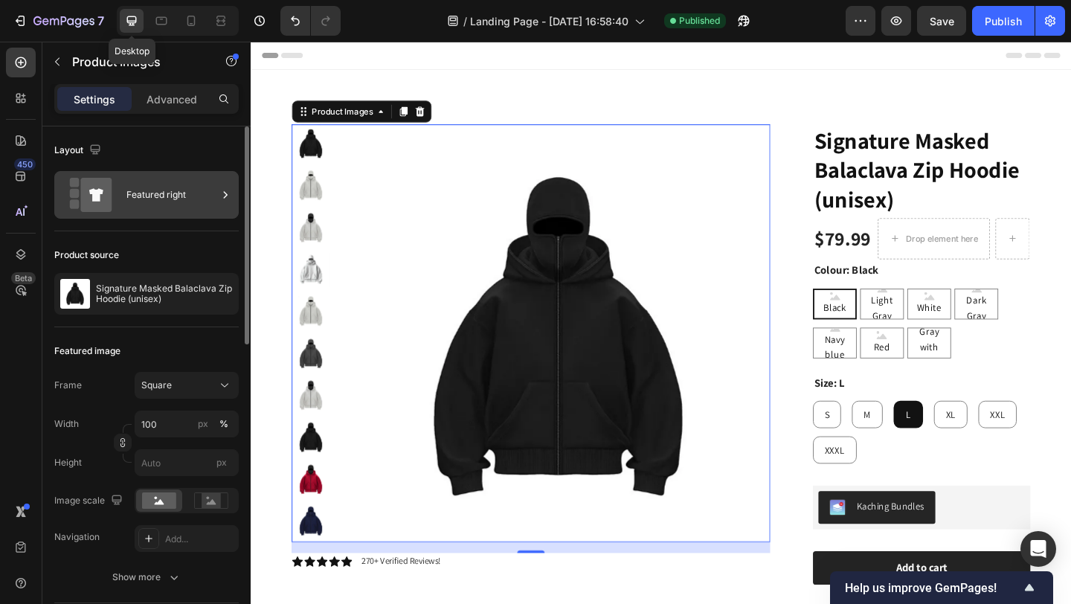
click at [134, 198] on div "Featured right" at bounding box center [171, 195] width 91 height 34
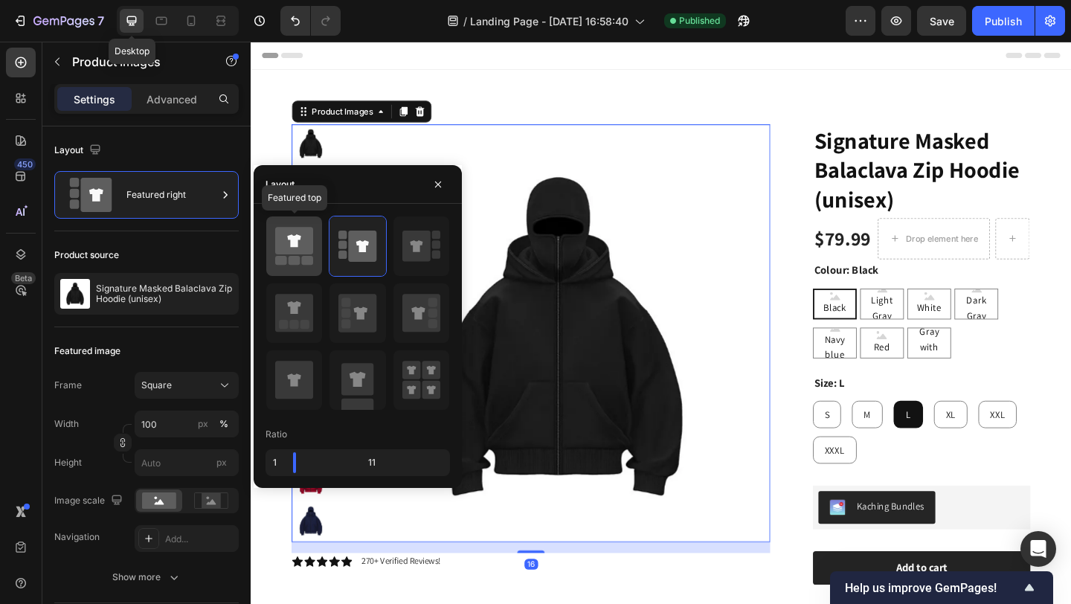
click at [307, 243] on icon at bounding box center [294, 241] width 38 height 28
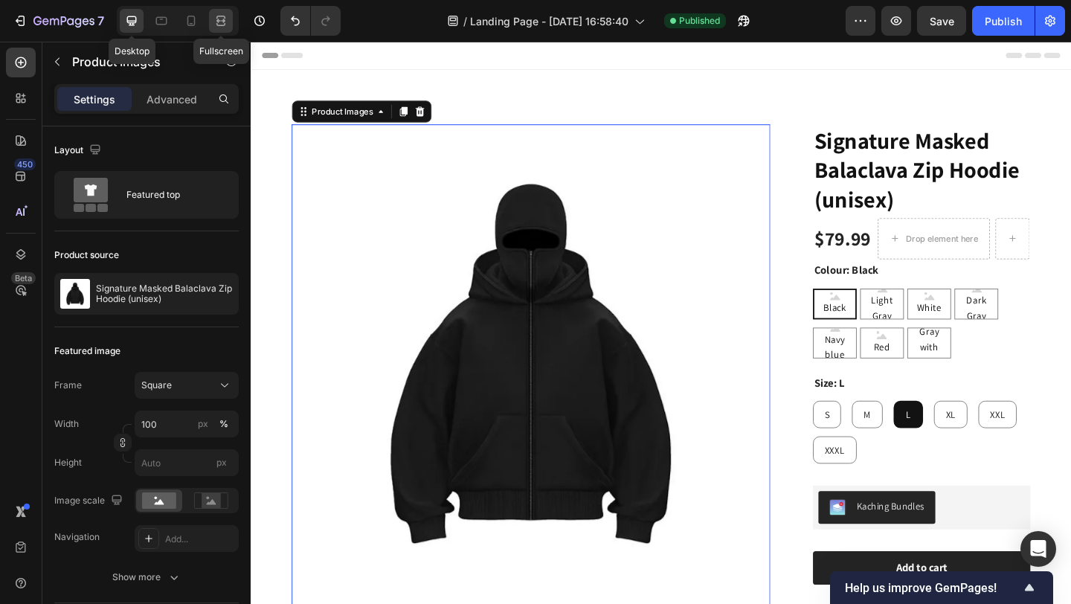
drag, startPoint x: 228, startPoint y: 16, endPoint x: 475, endPoint y: 184, distance: 299.3
click at [228, 16] on icon at bounding box center [220, 20] width 15 height 15
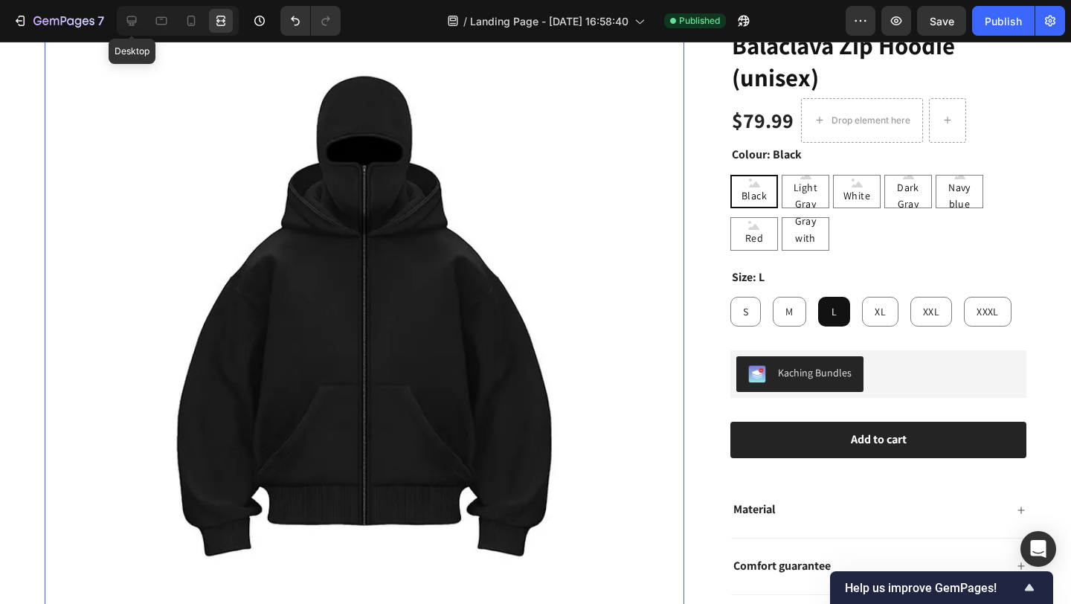
scroll to position [84, 0]
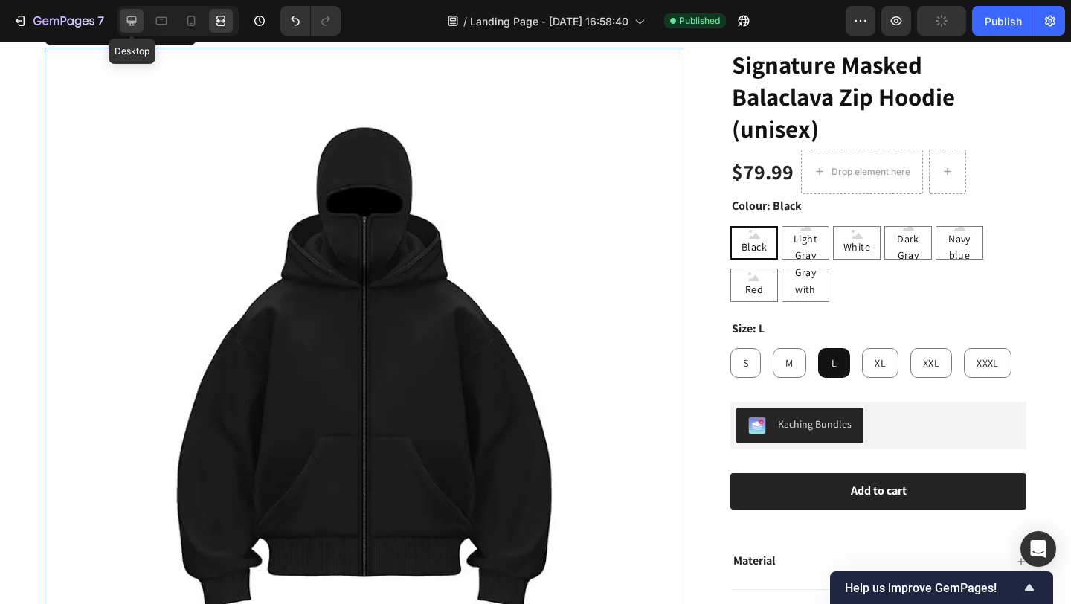
click at [134, 21] on icon at bounding box center [132, 21] width 10 height 10
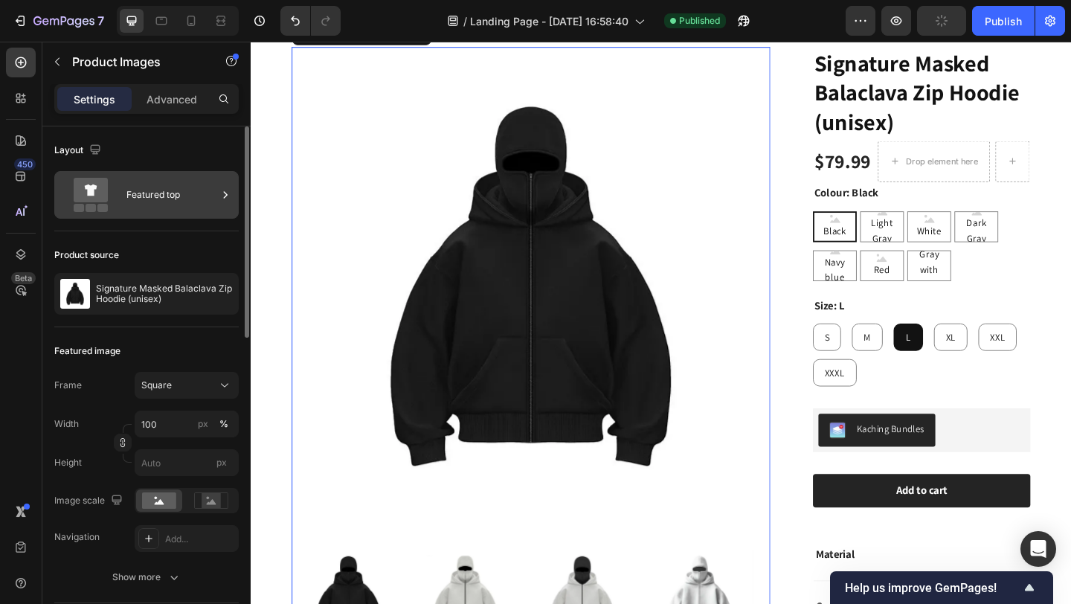
click at [184, 195] on div "Featured top" at bounding box center [171, 195] width 91 height 34
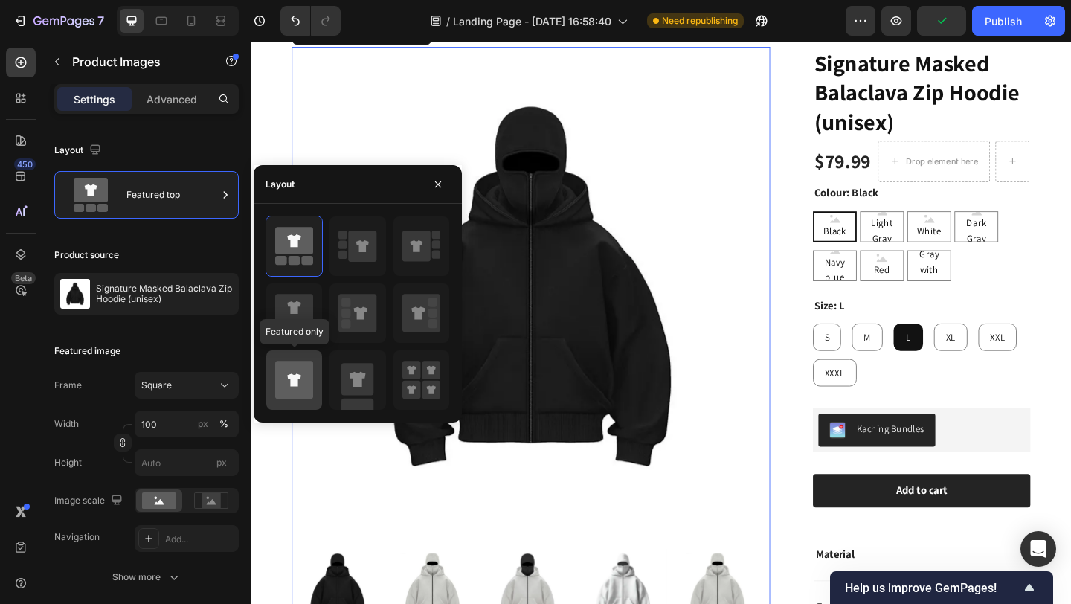
click at [311, 376] on icon at bounding box center [294, 380] width 38 height 38
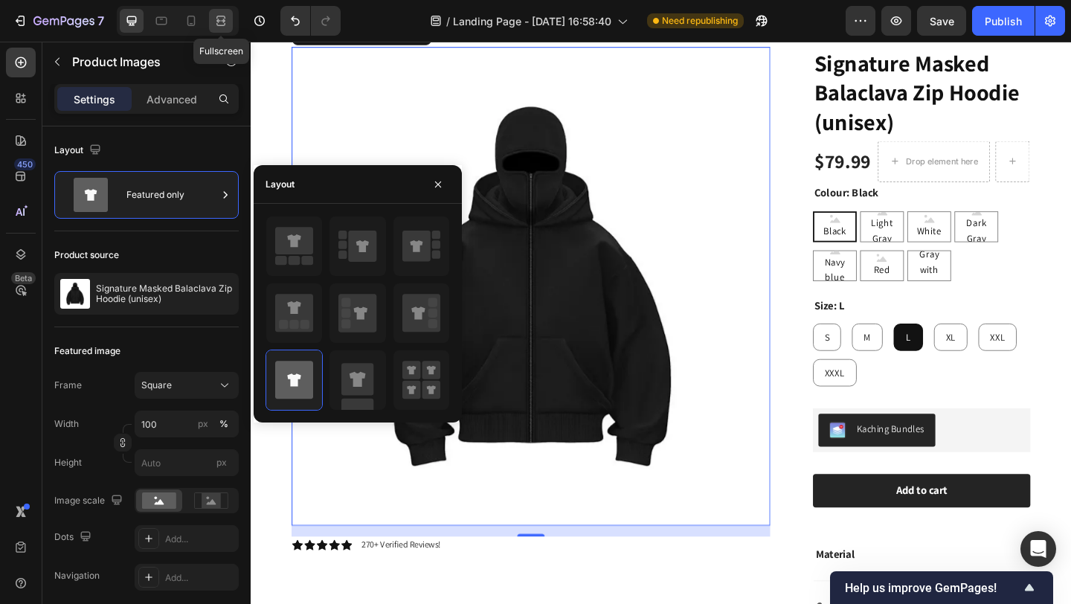
click at [222, 20] on icon at bounding box center [223, 21] width 4 height 4
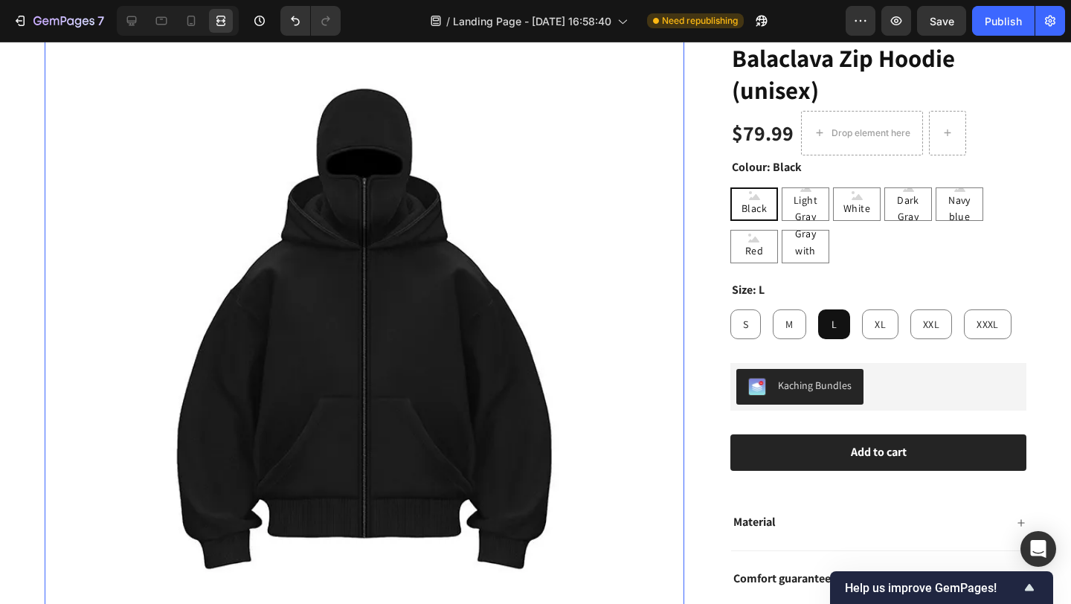
scroll to position [61, 0]
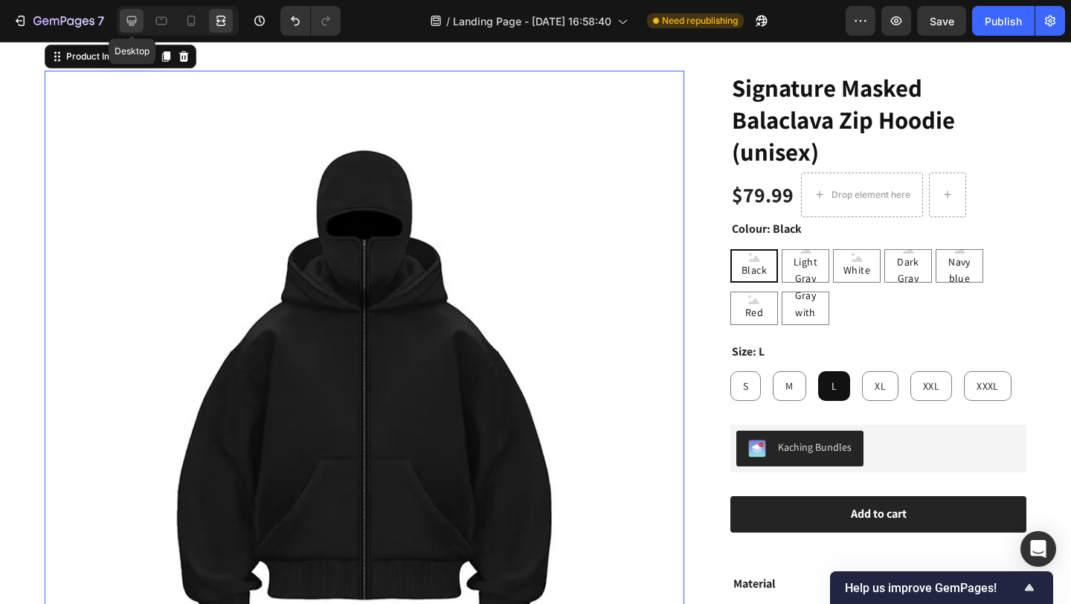
click at [134, 19] on icon at bounding box center [131, 20] width 15 height 15
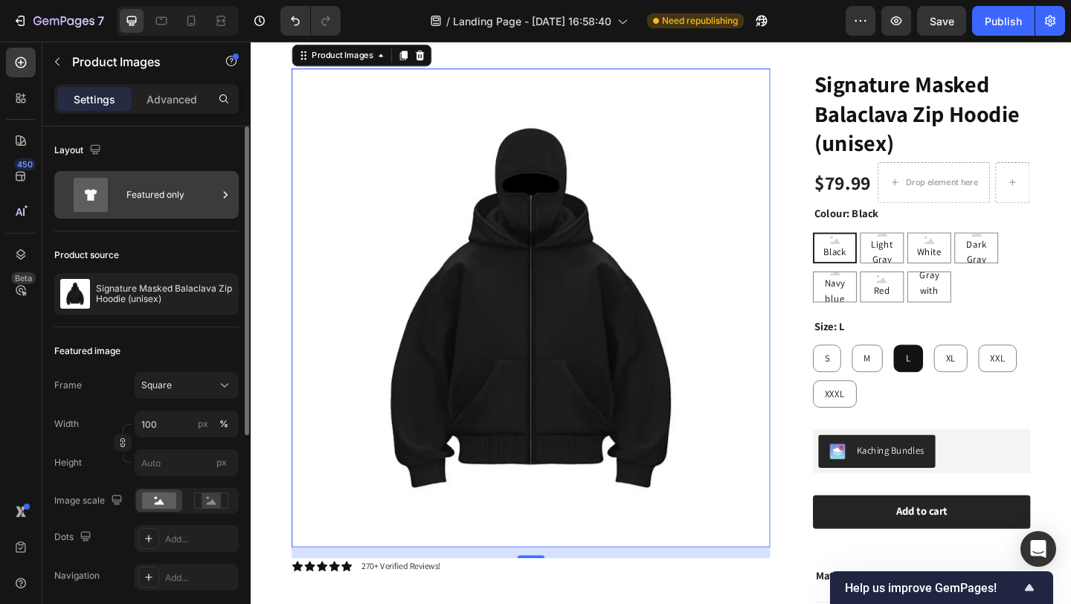
click at [176, 189] on div "Featured only" at bounding box center [171, 195] width 91 height 34
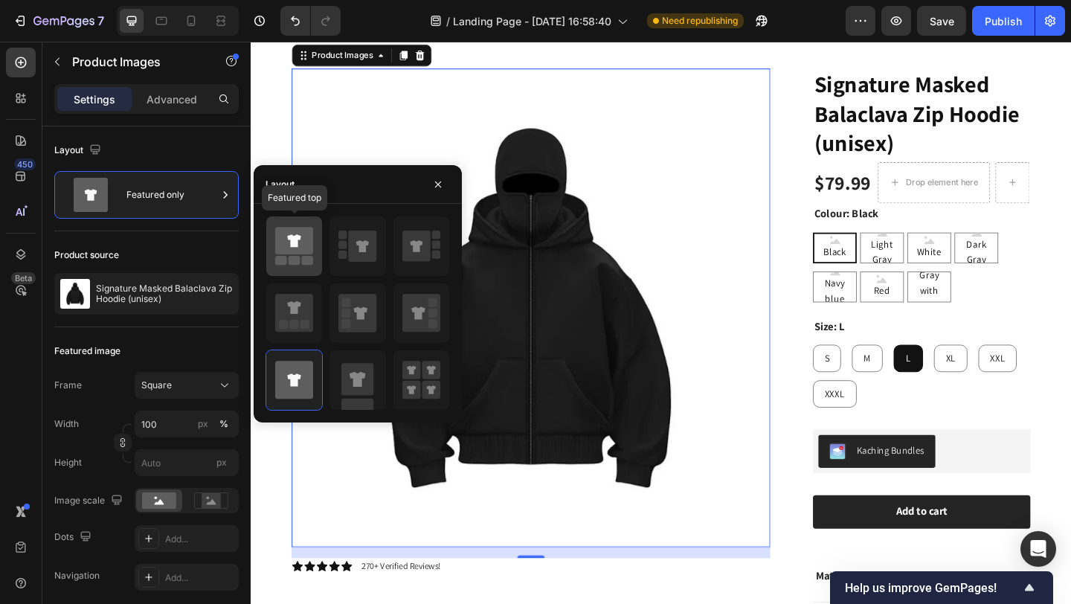
click at [283, 262] on rect at bounding box center [281, 260] width 12 height 9
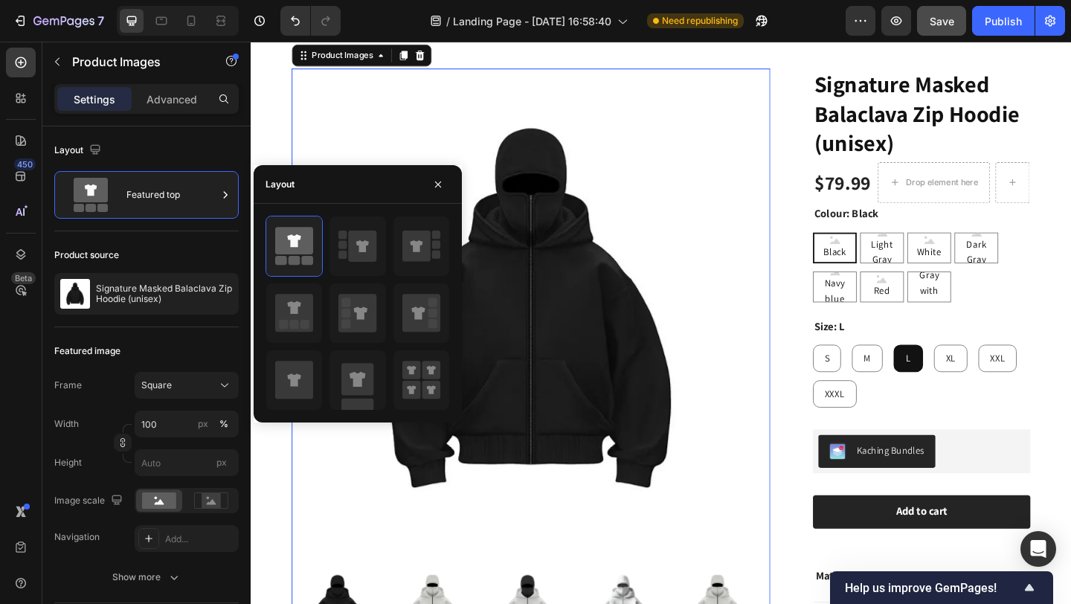
click at [932, 25] on span "Save" at bounding box center [942, 21] width 25 height 13
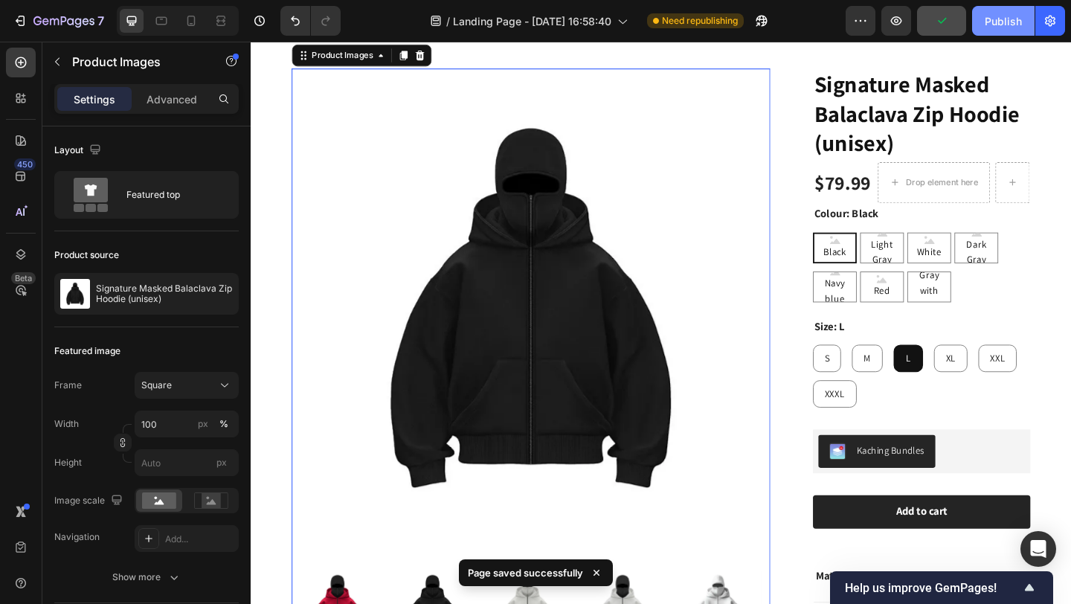
click at [994, 16] on div "Publish" at bounding box center [1003, 21] width 37 height 16
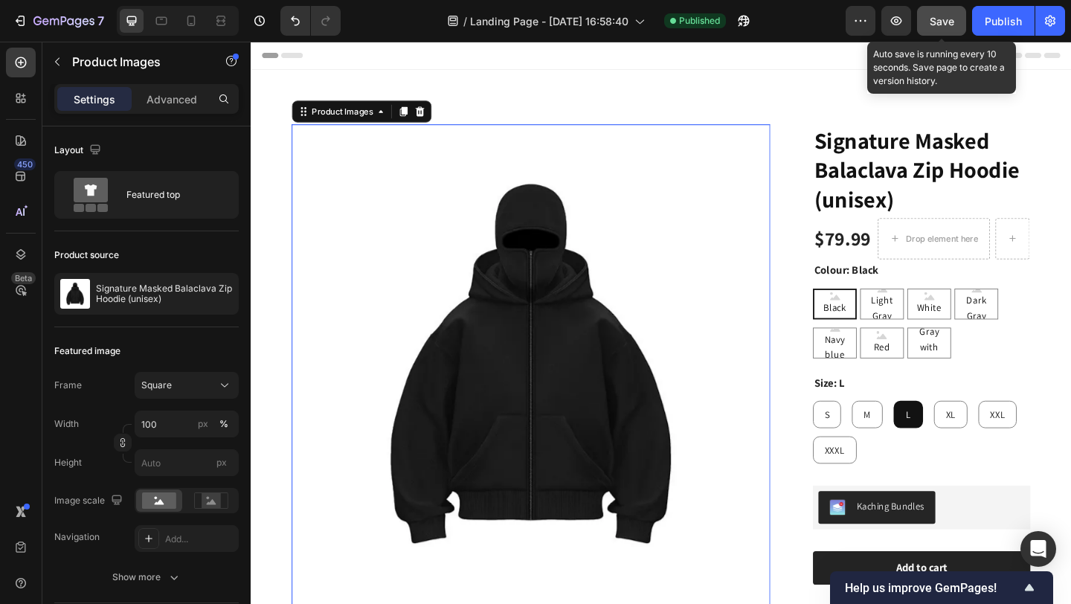
click at [927, 22] on button "Save" at bounding box center [941, 21] width 49 height 30
